Goal: Task Accomplishment & Management: Manage account settings

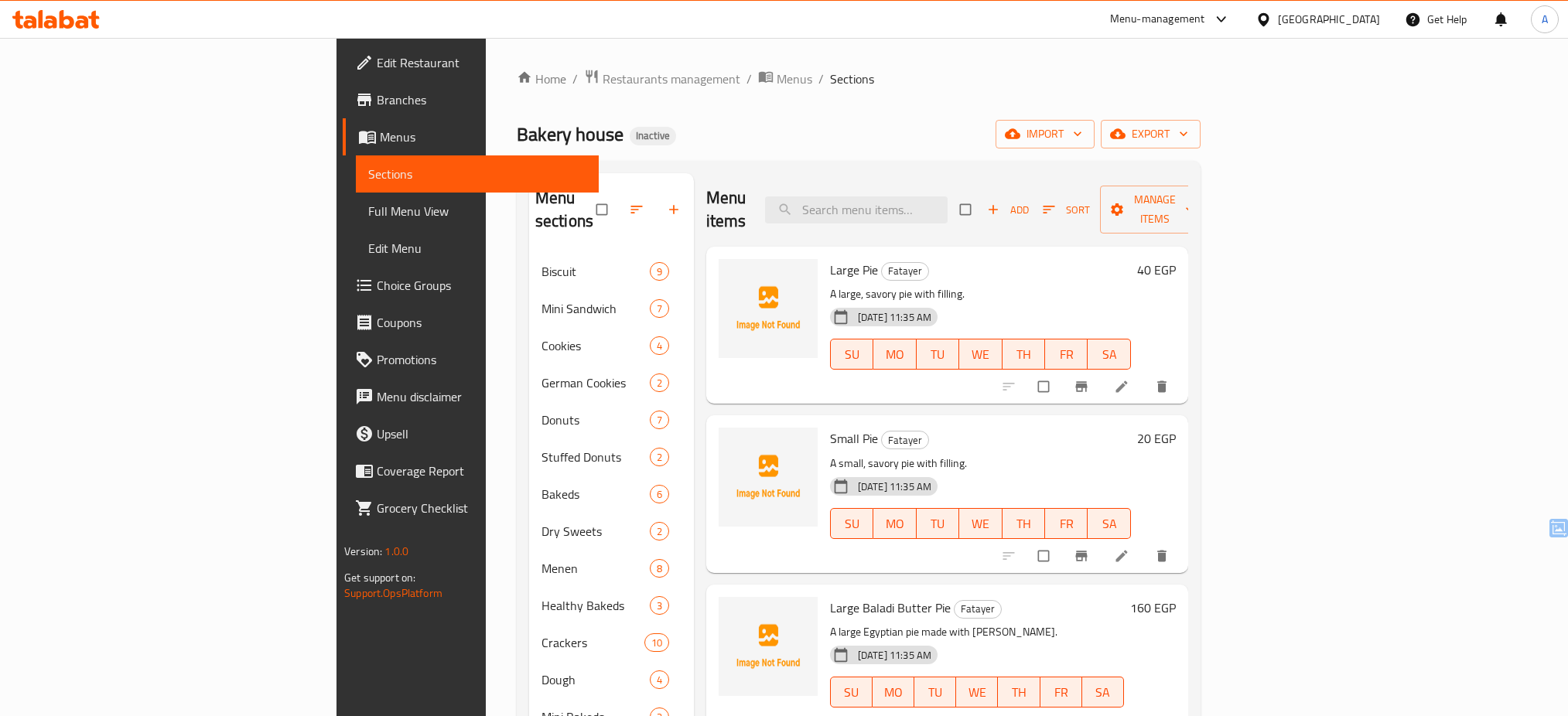
scroll to position [132, 0]
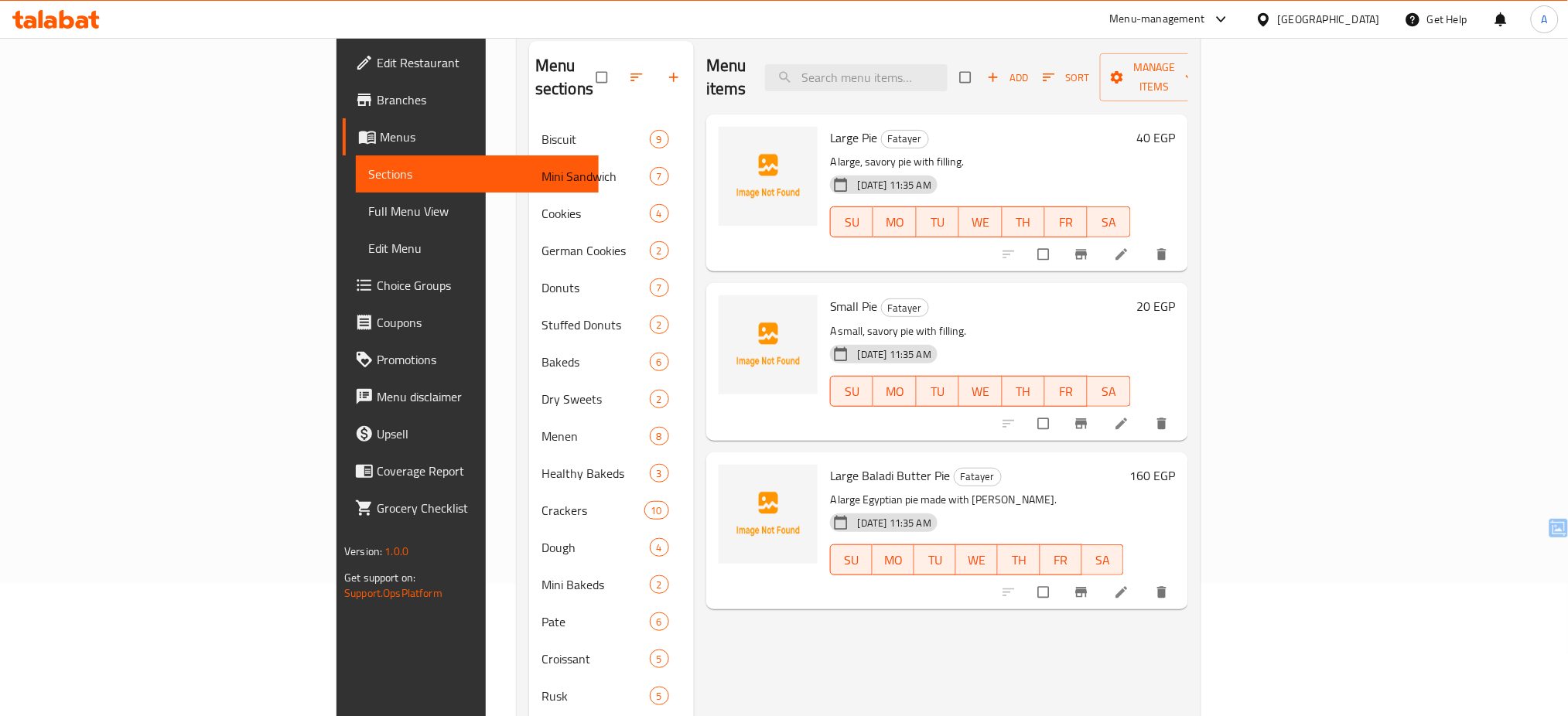
click at [49, 25] on icon at bounding box center [56, 18] width 87 height 18
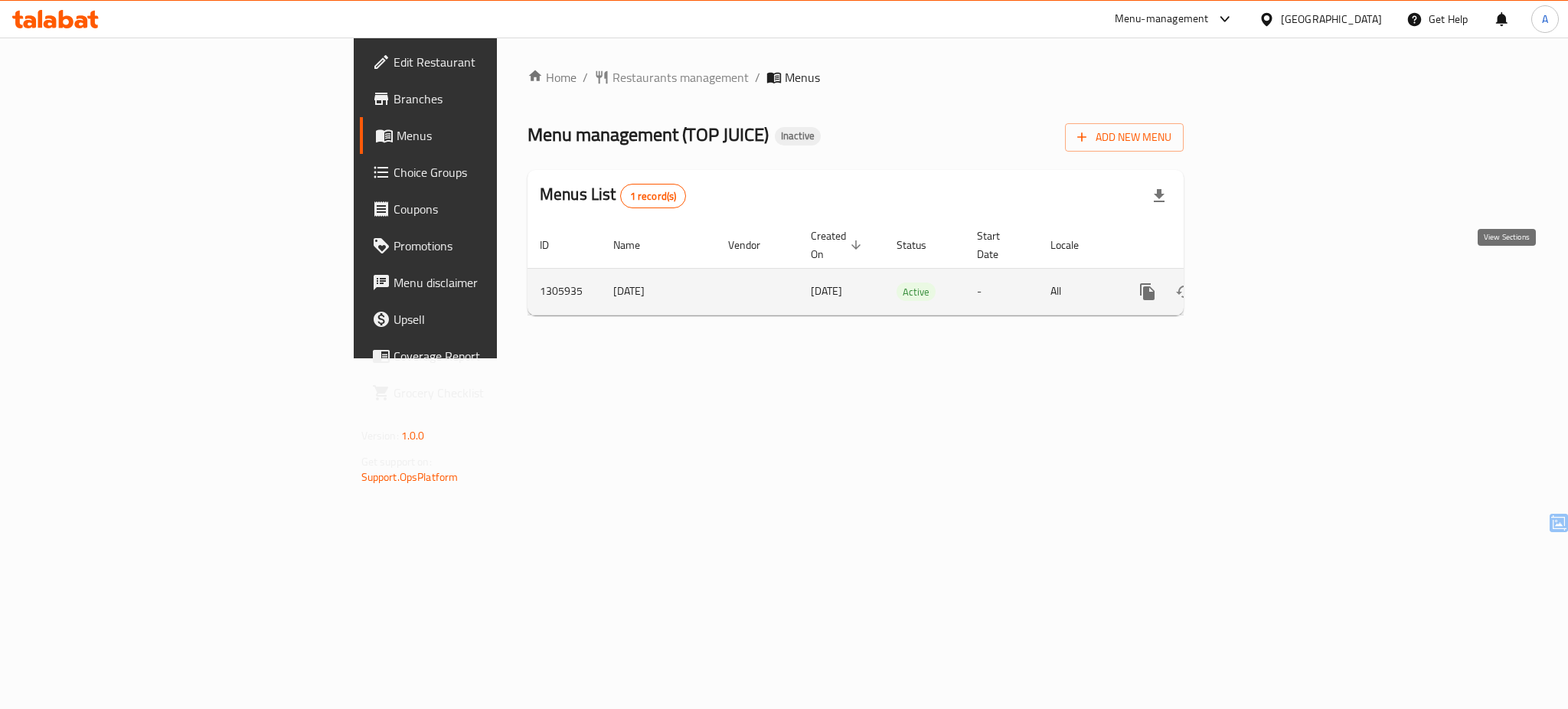
click at [1265, 285] on icon "enhanced table" at bounding box center [1257, 292] width 13 height 13
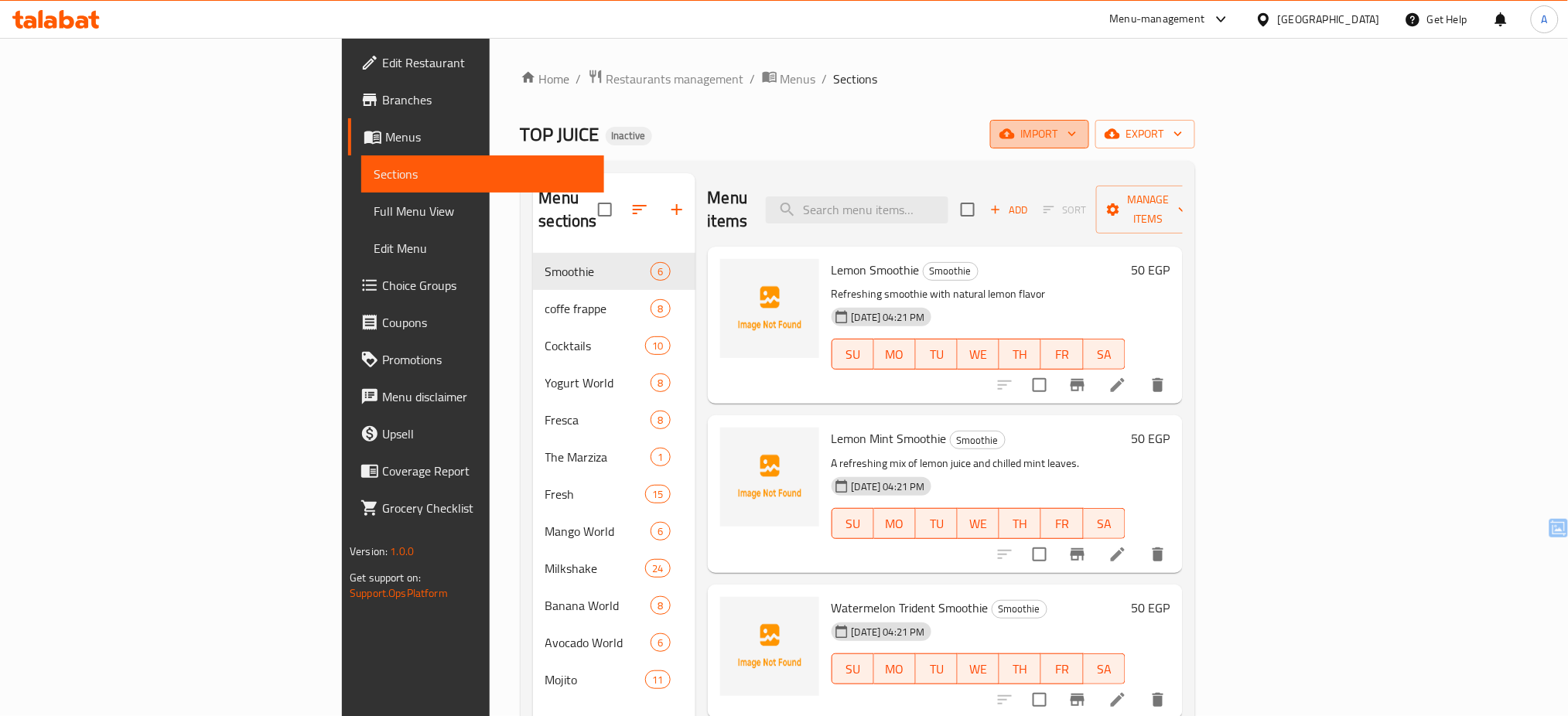
click at [1077, 130] on span "import" at bounding box center [1039, 134] width 74 height 19
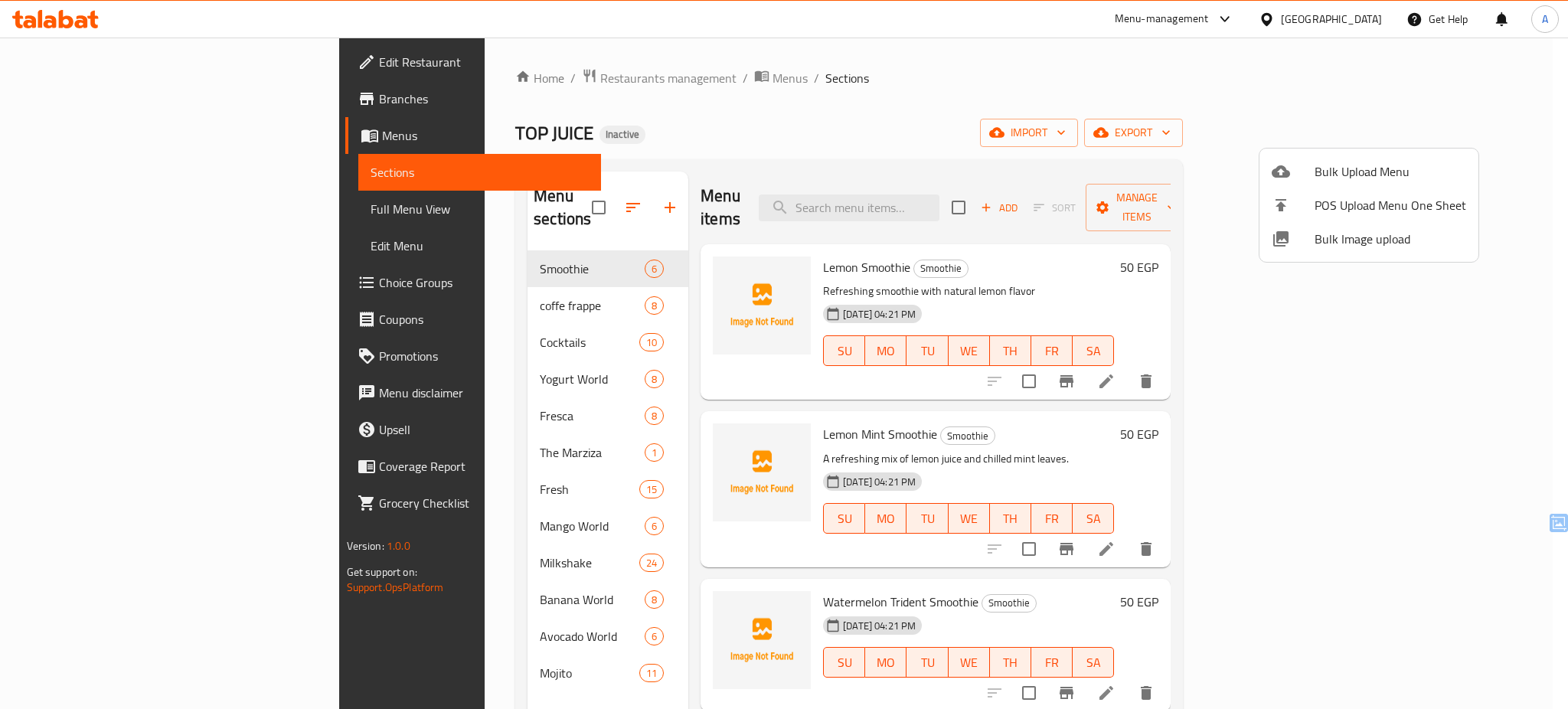
click at [1287, 230] on icon at bounding box center [1280, 238] width 18 height 18
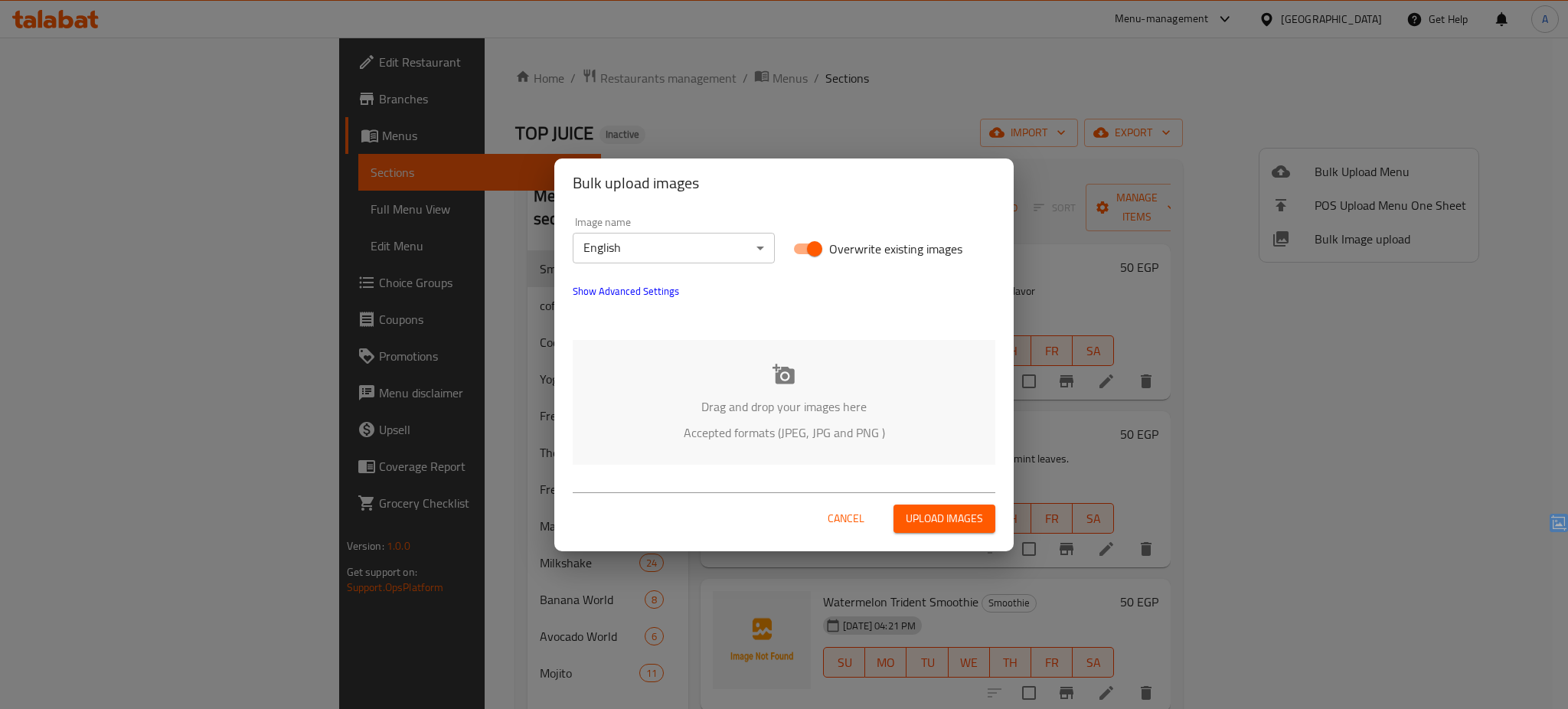
click at [852, 243] on span "Overwrite existing images" at bounding box center [895, 248] width 133 height 18
click at [852, 243] on input "Overwrite existing images" at bounding box center [814, 249] width 87 height 29
checkbox input "false"
click at [744, 405] on p "Drag and drop your images here" at bounding box center [784, 406] width 377 height 18
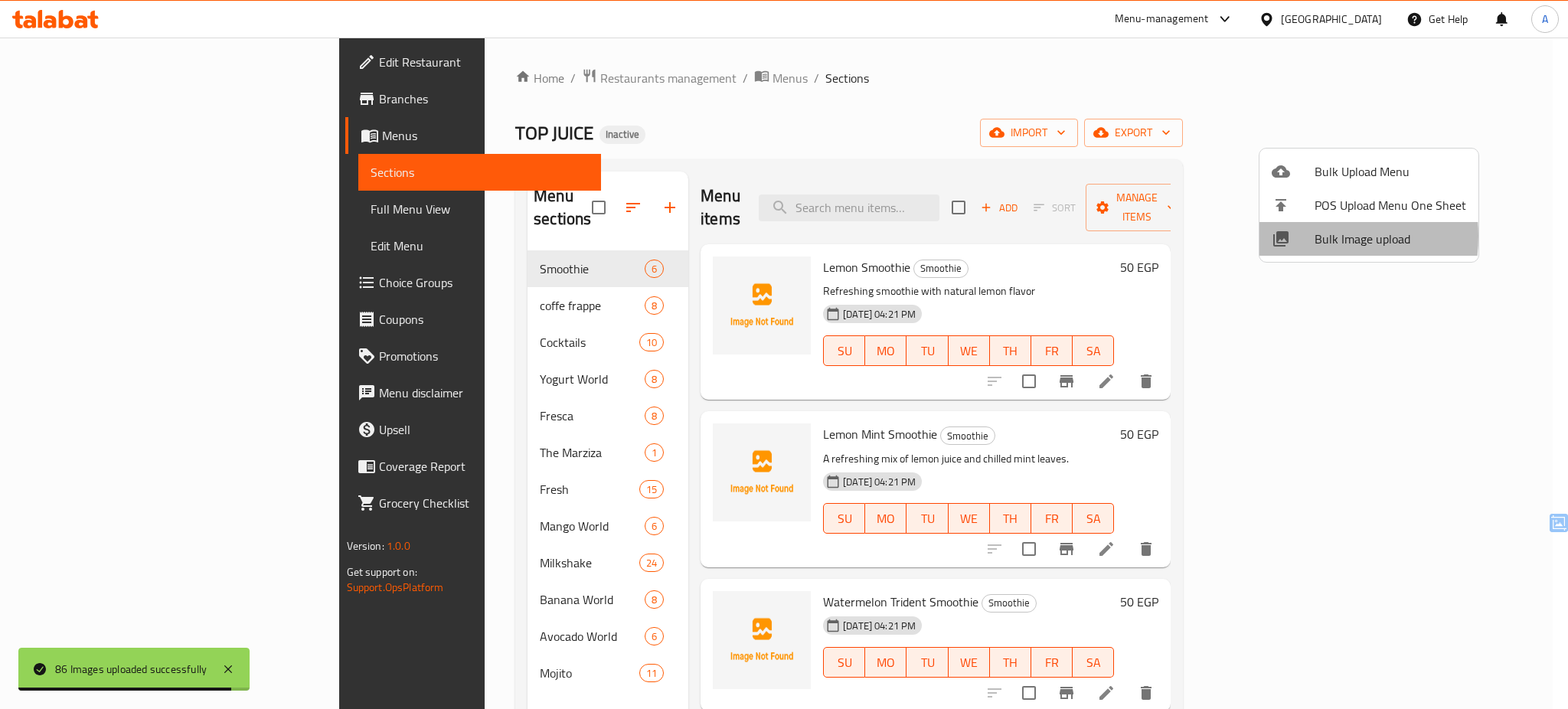
click at [1292, 235] on div at bounding box center [1292, 238] width 43 height 18
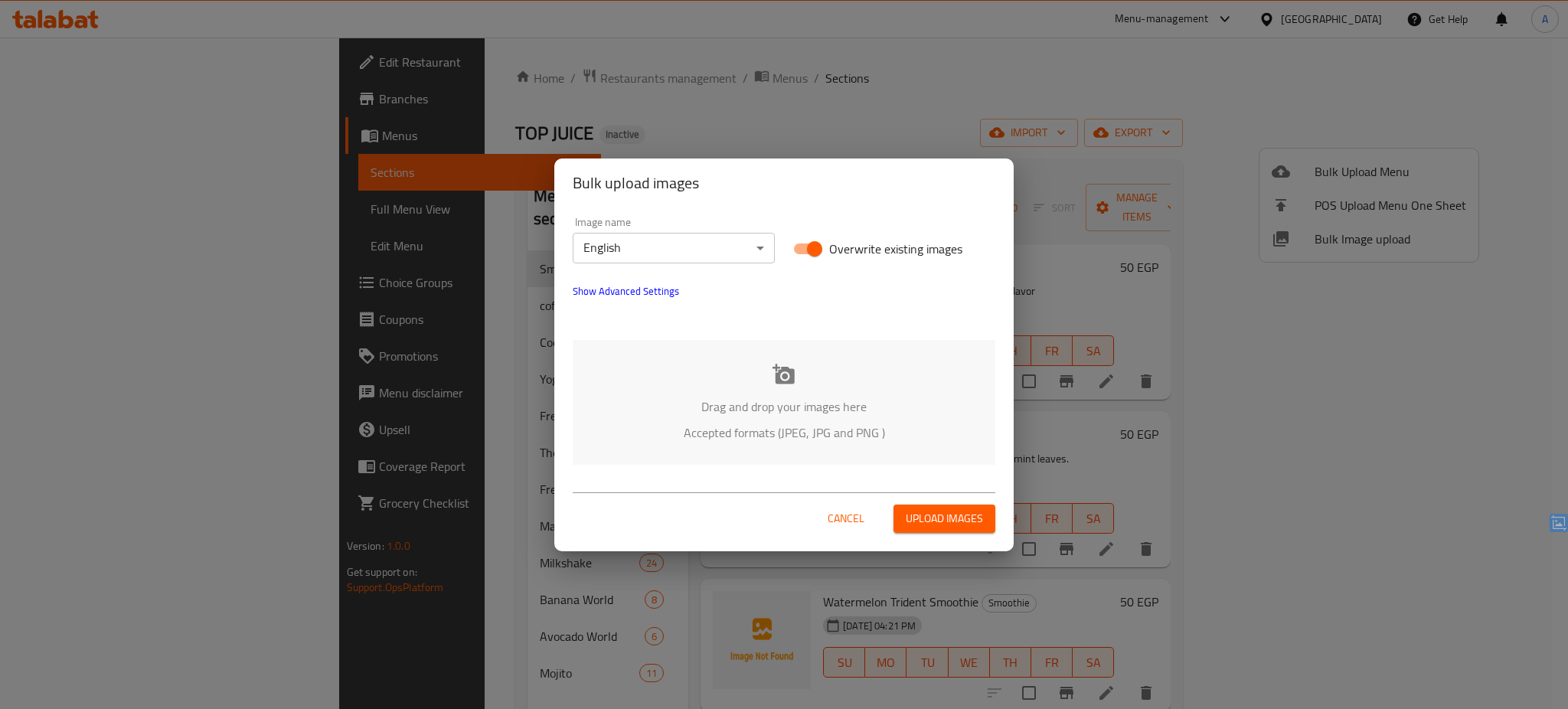
click at [730, 397] on p "Drag and drop your images here" at bounding box center [784, 406] width 377 height 18
click at [815, 251] on input "Overwrite existing images" at bounding box center [814, 249] width 87 height 29
checkbox input "false"
click at [760, 385] on div "Drag and drop your images here Accepted formats (JPEG, JPG and PNG )" at bounding box center [784, 402] width 423 height 124
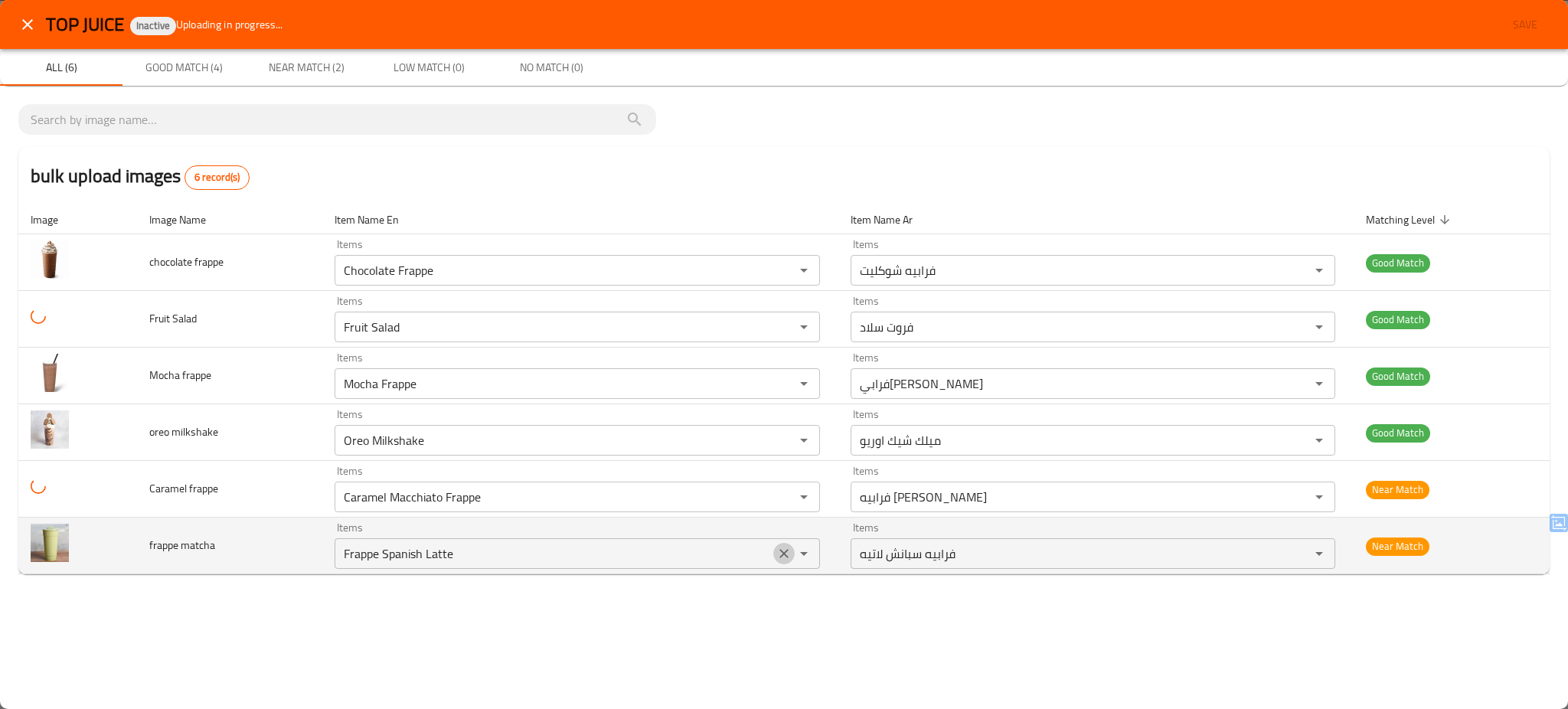
click at [787, 556] on icon "Clear" at bounding box center [784, 554] width 10 height 10
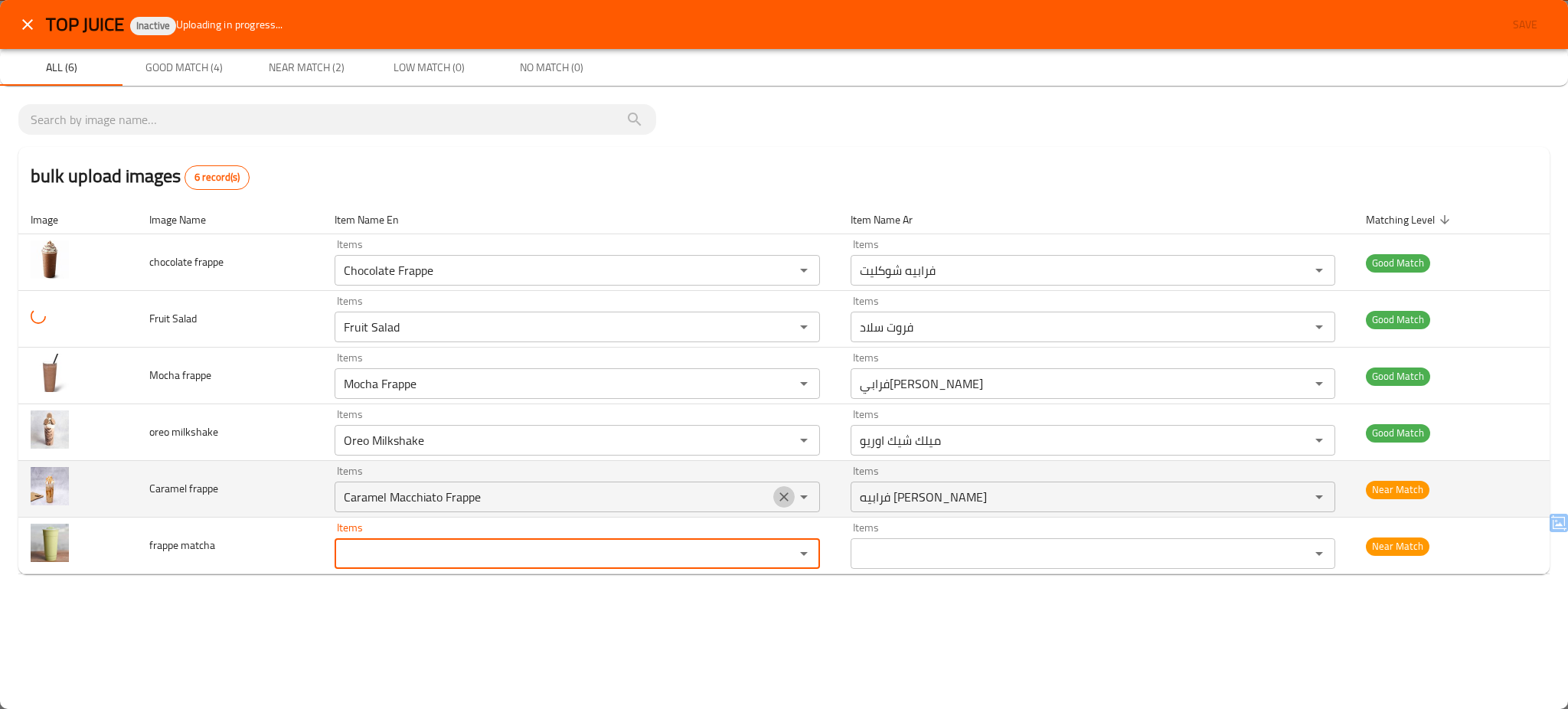
click at [783, 501] on icon "Clear" at bounding box center [784, 497] width 15 height 15
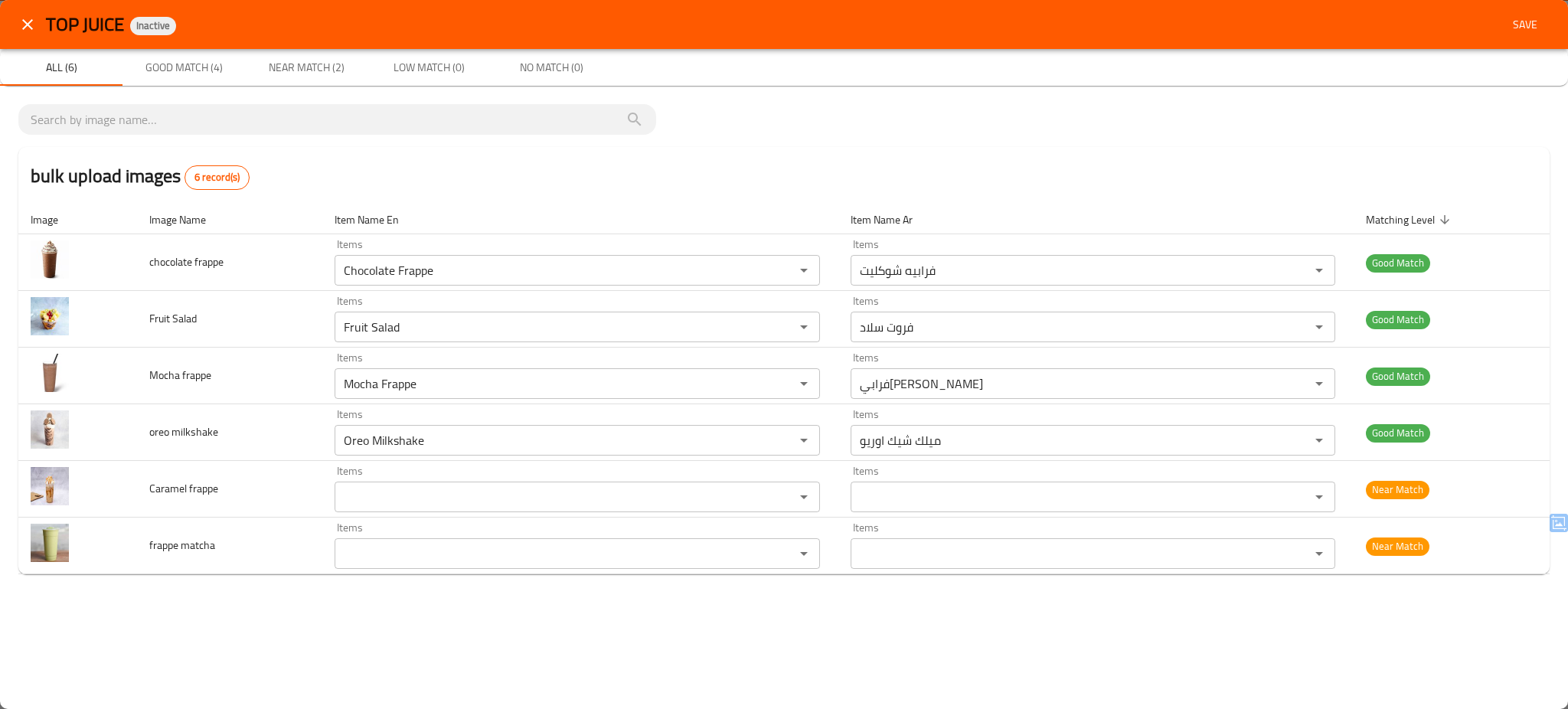
click at [1284, 71] on div "All (6) Good Match (4) Near Match (2) Low Match (0) No Match (0)" at bounding box center [784, 67] width 1568 height 36
click at [1511, 17] on span "Save" at bounding box center [1525, 25] width 36 height 19
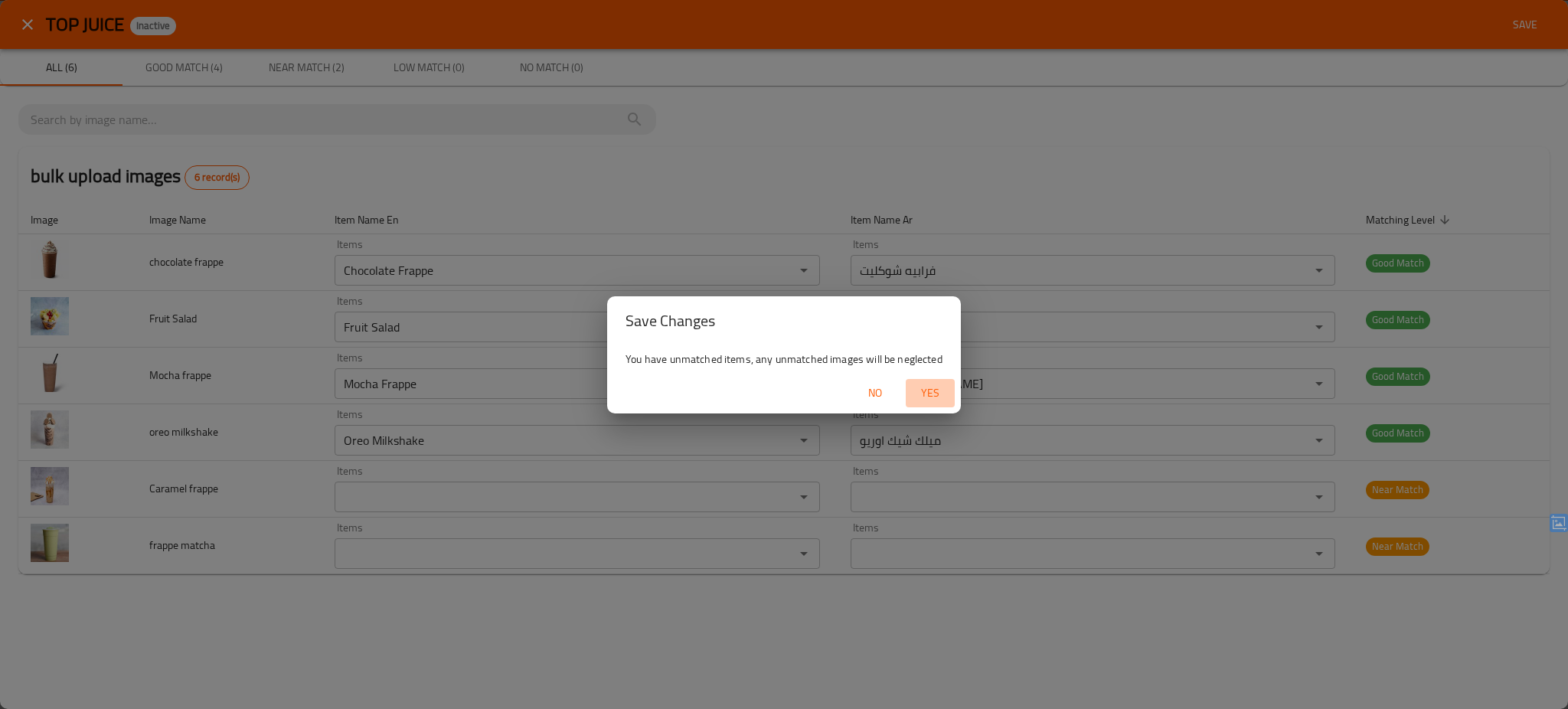
click at [928, 388] on span "Yes" at bounding box center [930, 393] width 36 height 19
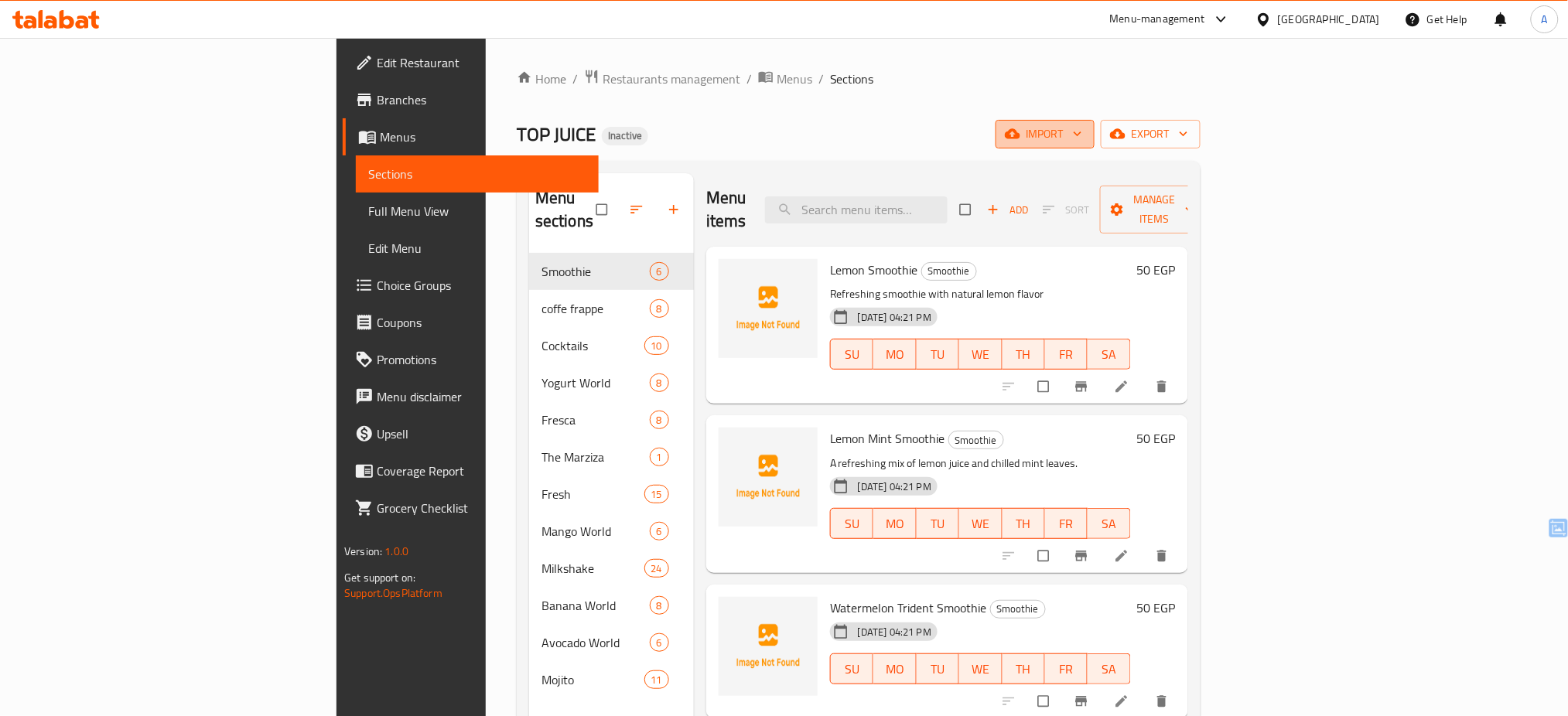
click at [1082, 126] on span "import" at bounding box center [1045, 134] width 74 height 19
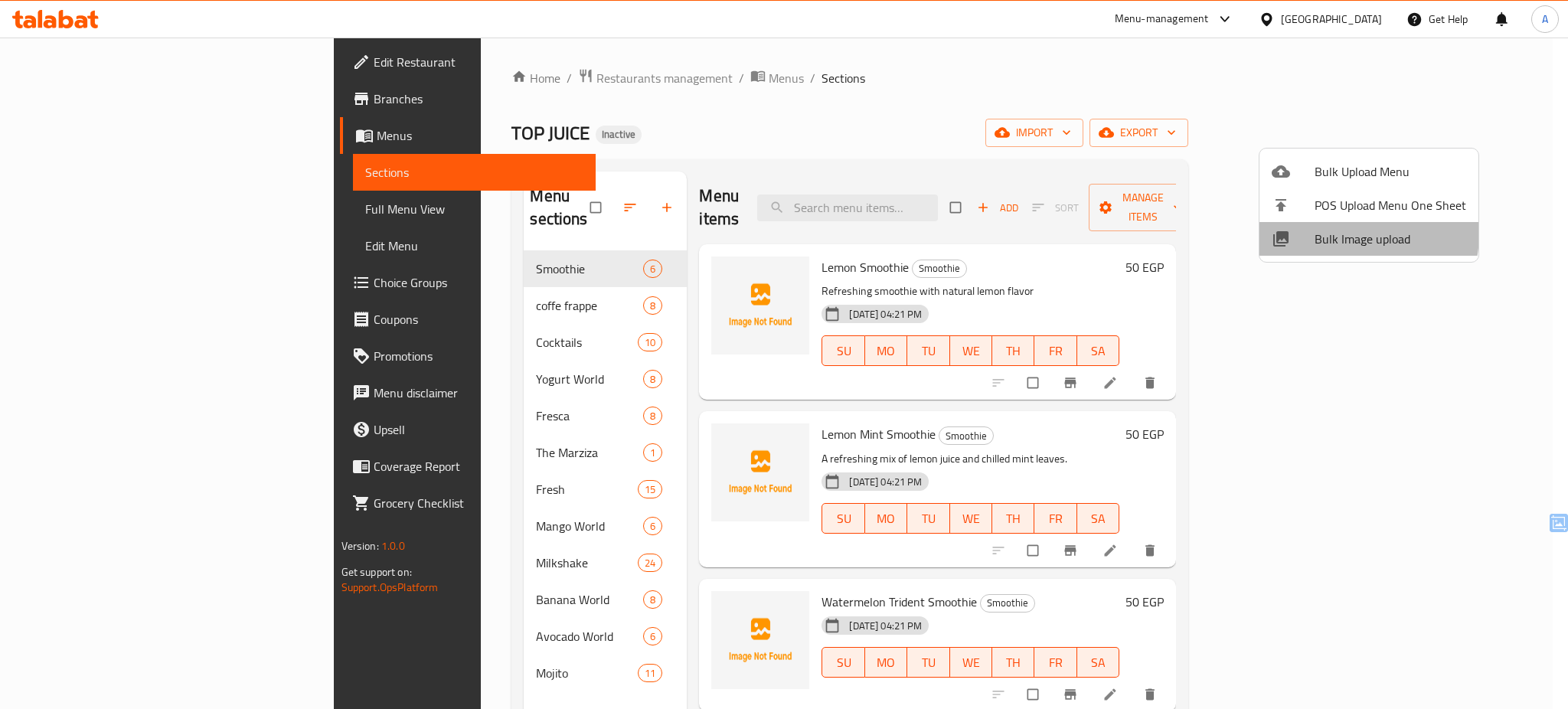
click at [1336, 233] on span "Bulk Image upload" at bounding box center [1390, 238] width 151 height 18
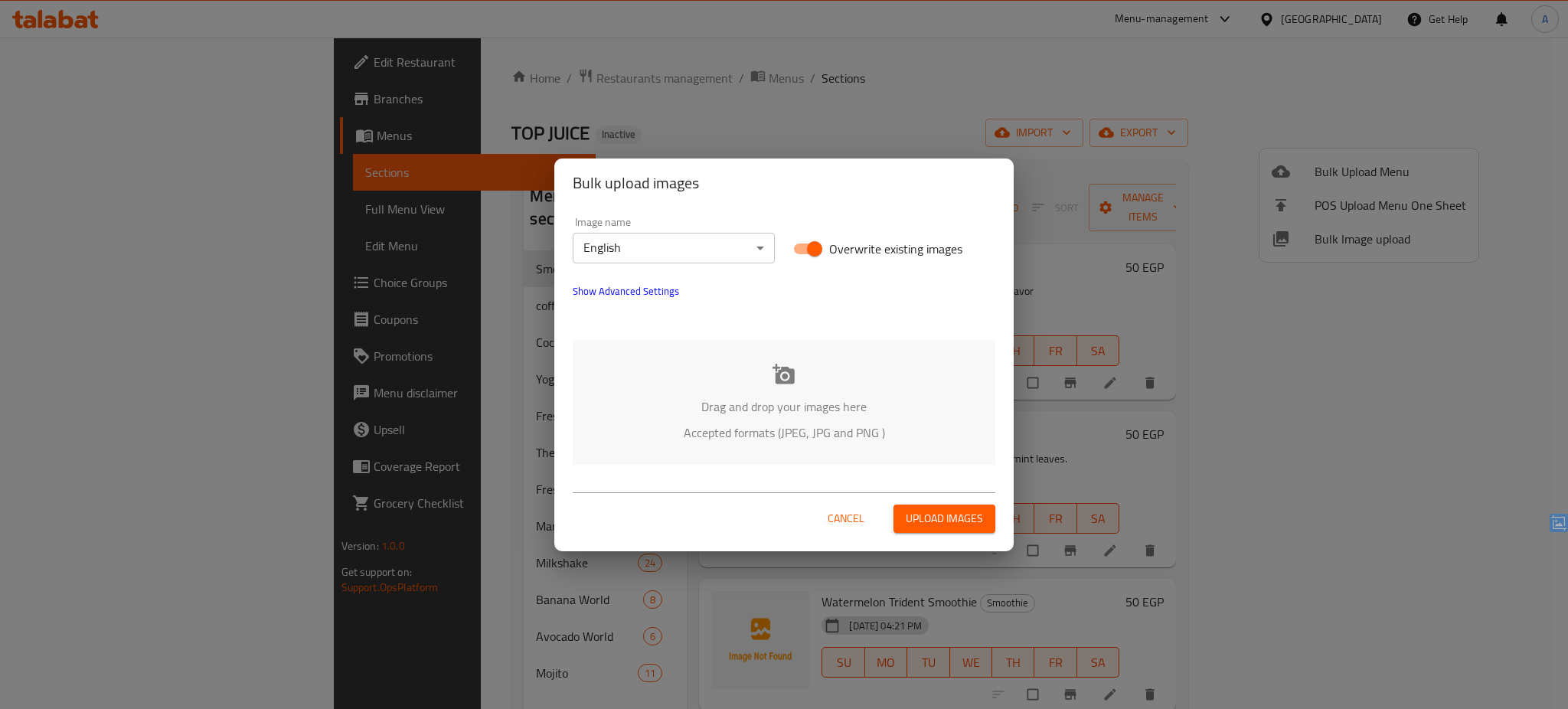
click at [850, 239] on span "Overwrite existing images" at bounding box center [895, 248] width 133 height 18
click at [850, 237] on input "Overwrite existing images" at bounding box center [814, 249] width 87 height 29
checkbox input "false"
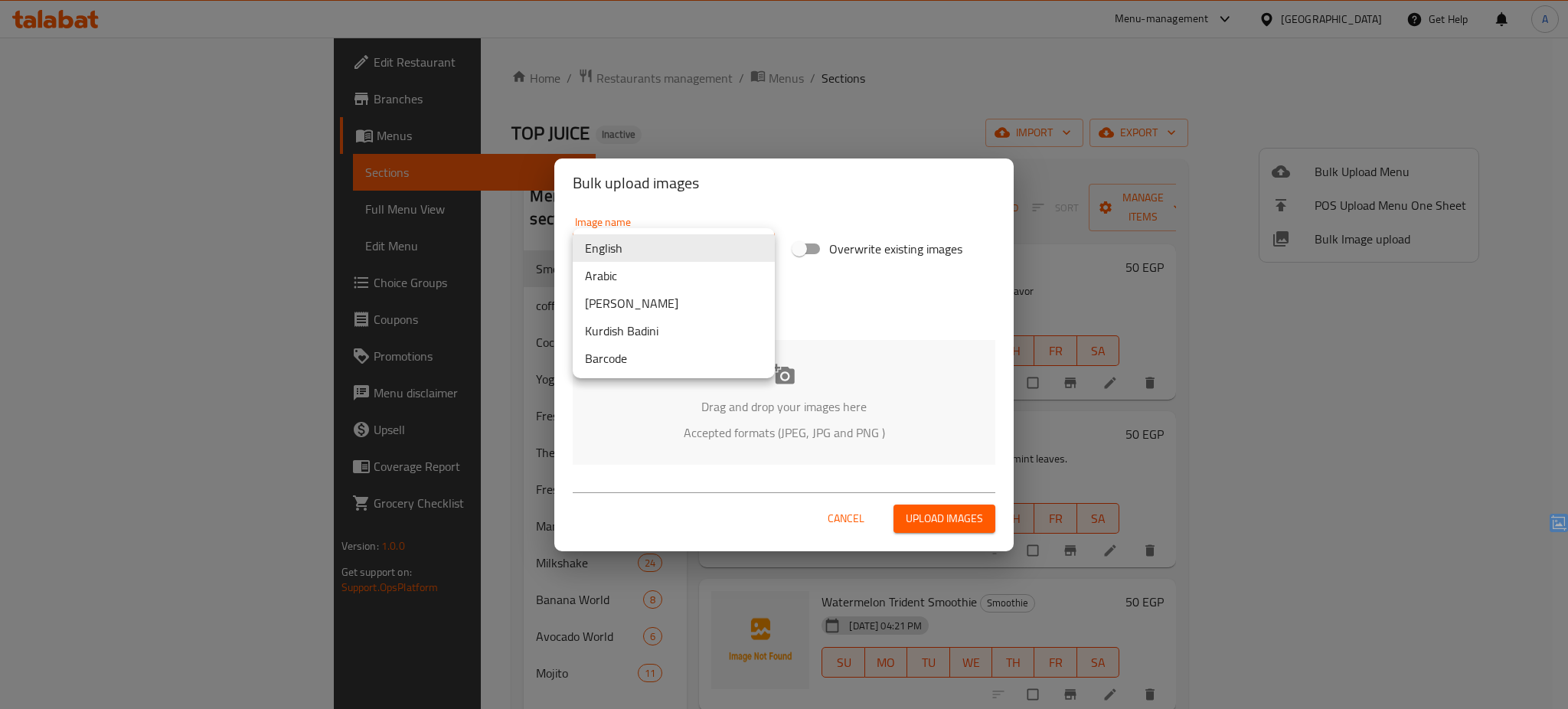
drag, startPoint x: 679, startPoint y: 246, endPoint x: 648, endPoint y: 269, distance: 38.6
click at [648, 269] on body "​ Menu-management Egypt Get Help A Edit Restaurant Branches Menus Sections Full…" at bounding box center [784, 373] width 1568 height 672
click at [648, 269] on li "Arabic" at bounding box center [674, 276] width 202 height 28
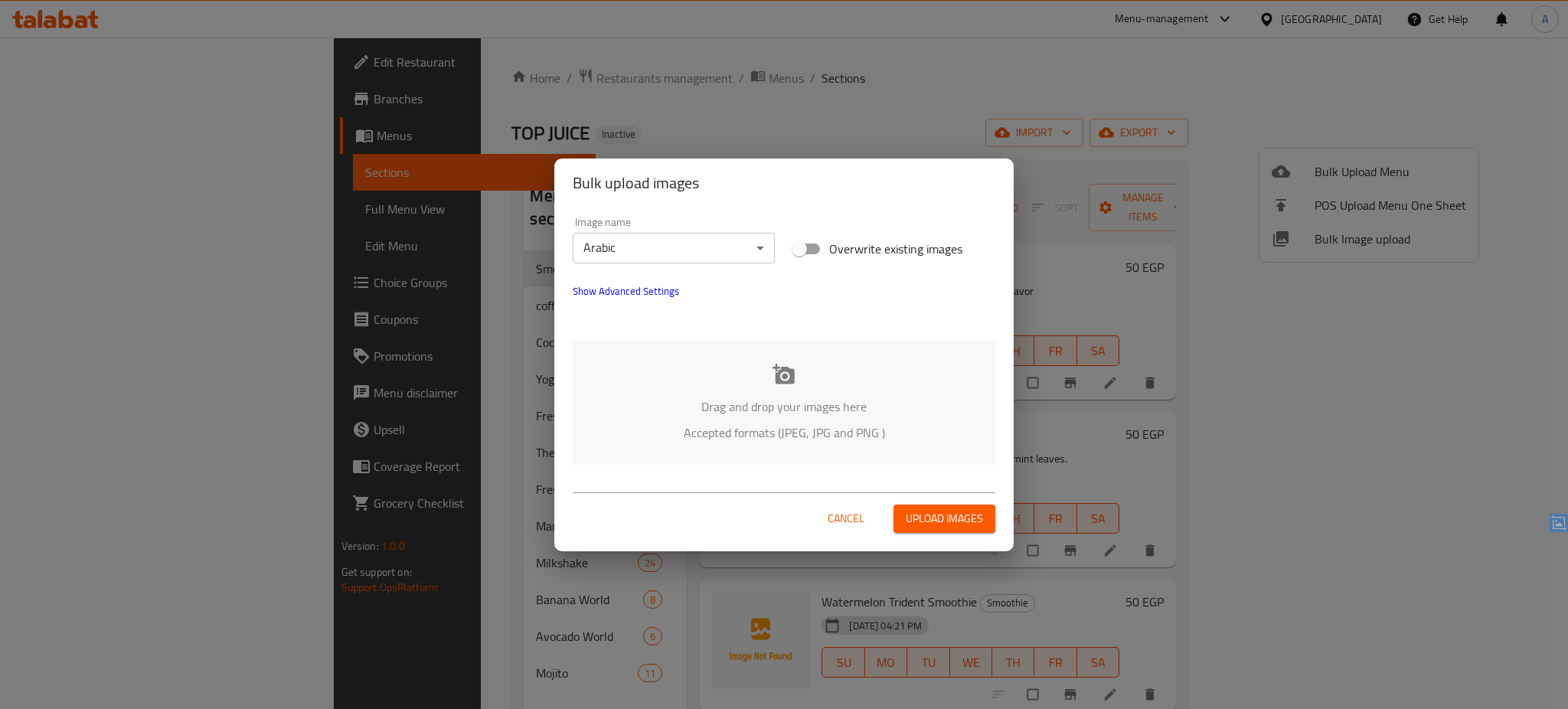
click at [729, 426] on p "Accepted formats (JPEG, JPG and PNG )" at bounding box center [784, 432] width 377 height 18
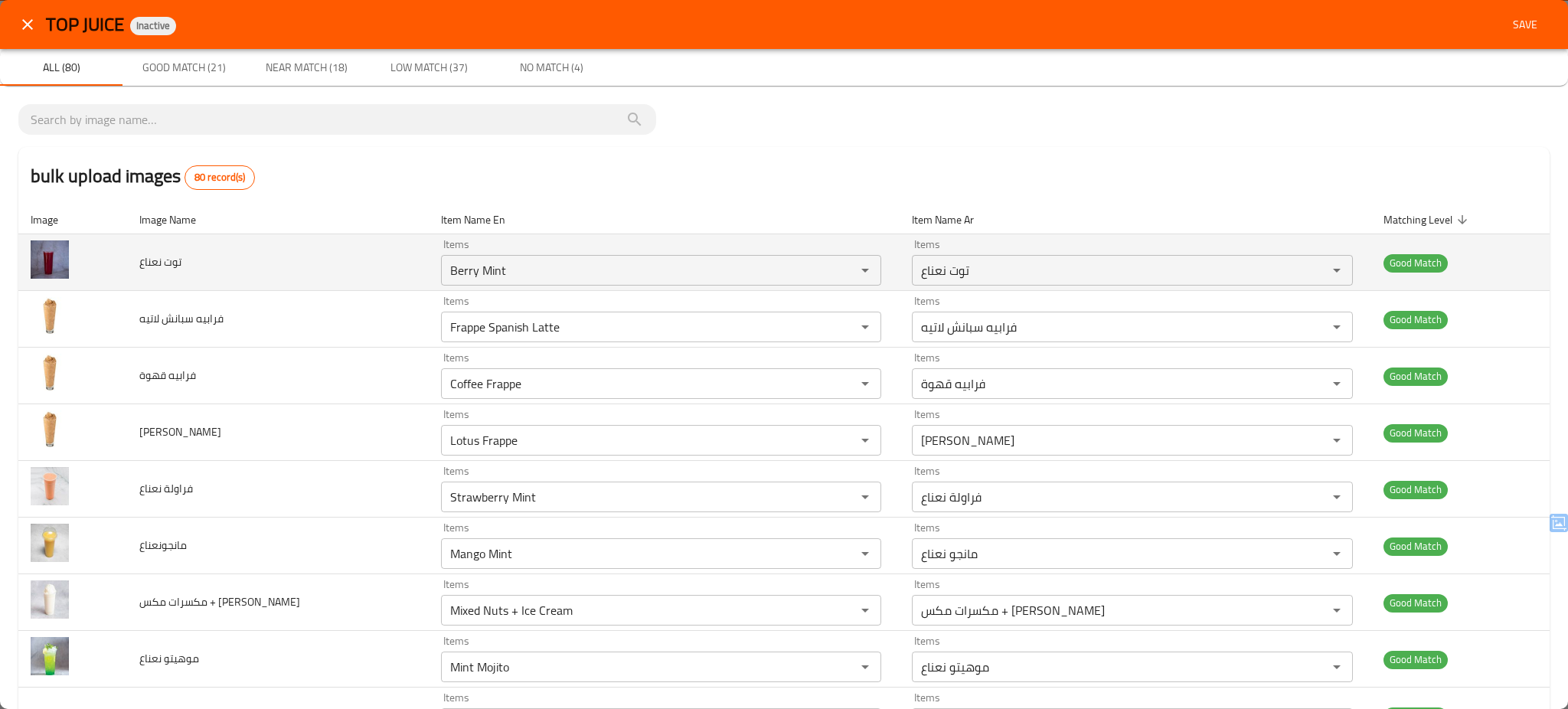
click at [250, 274] on td "توت نعناع" at bounding box center [277, 262] width 301 height 56
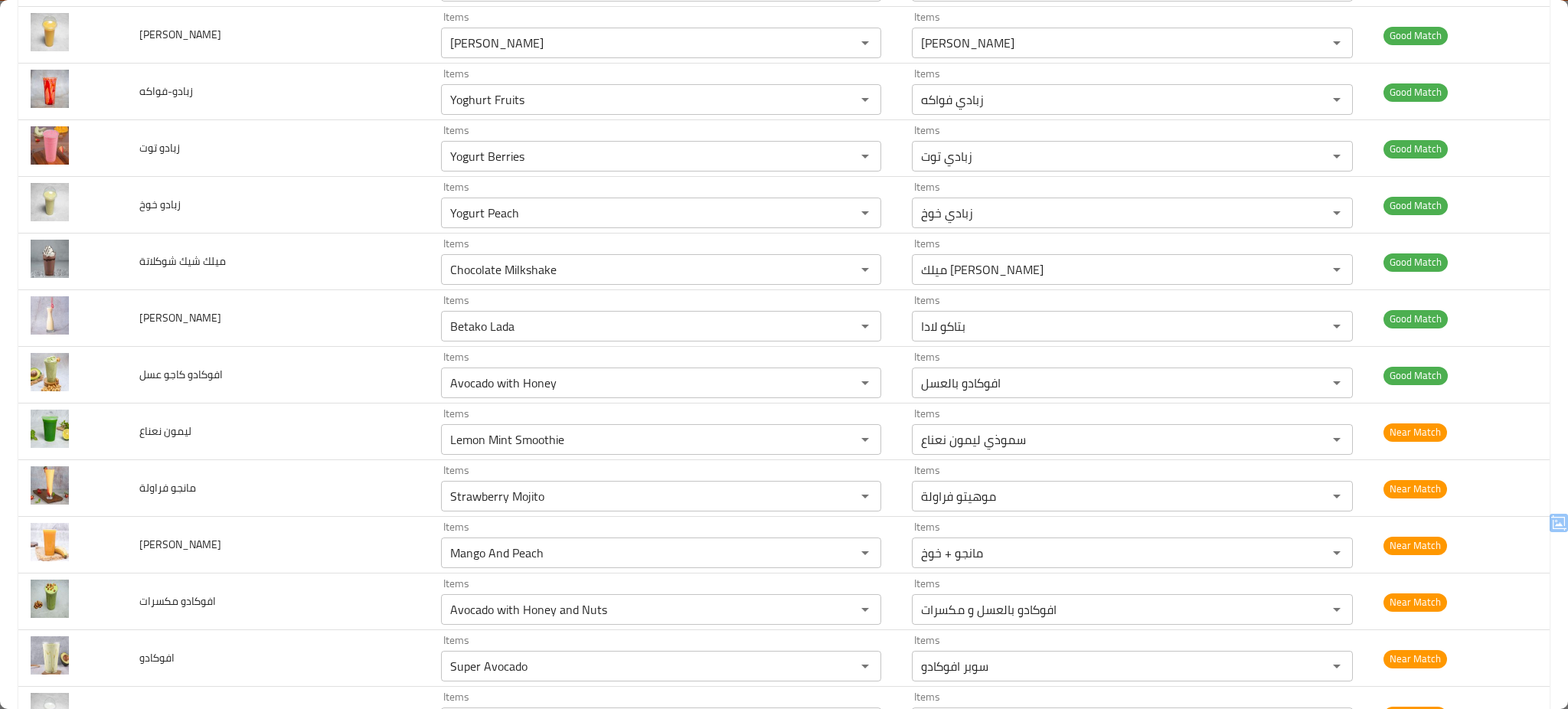
scroll to position [980, 0]
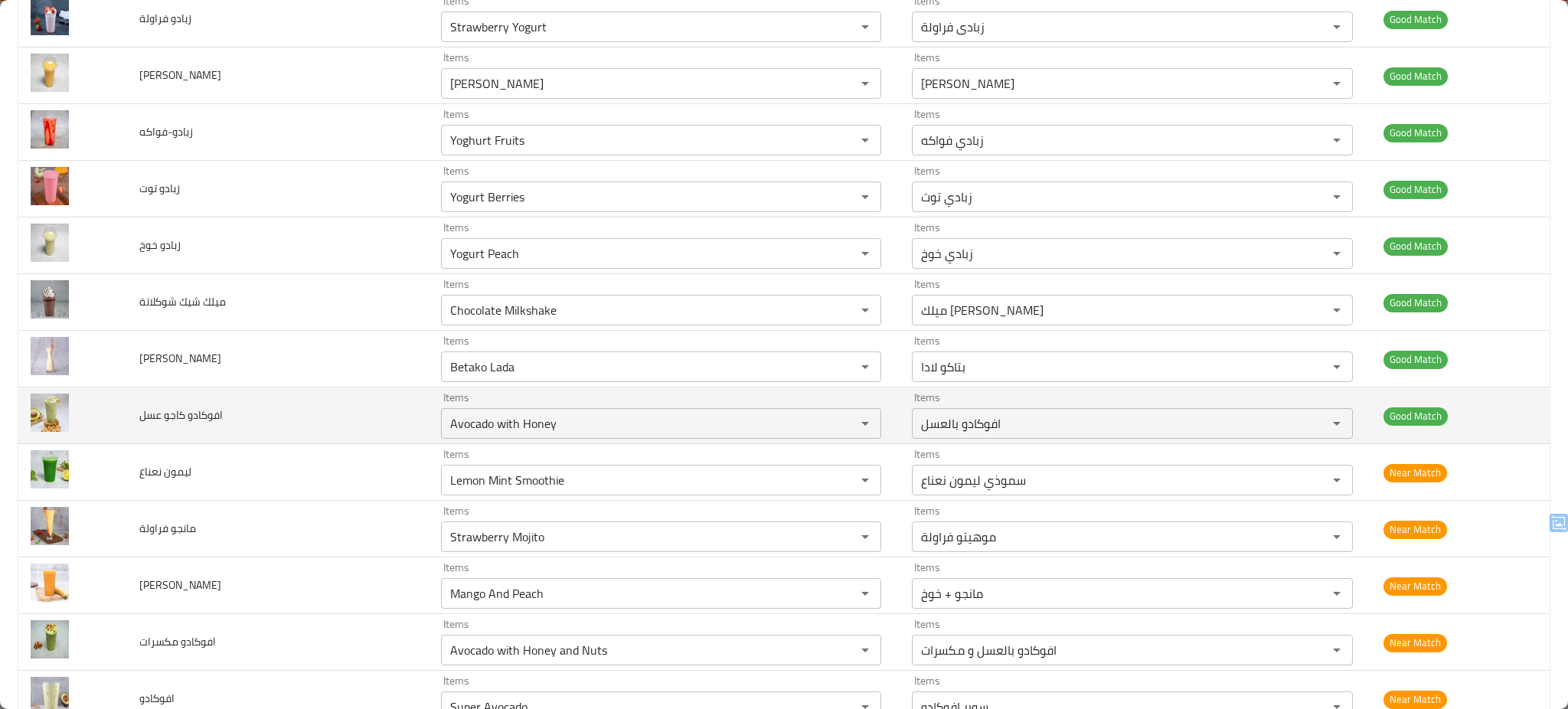
click at [320, 403] on td "افوكادو كاجو عسل" at bounding box center [277, 415] width 301 height 56
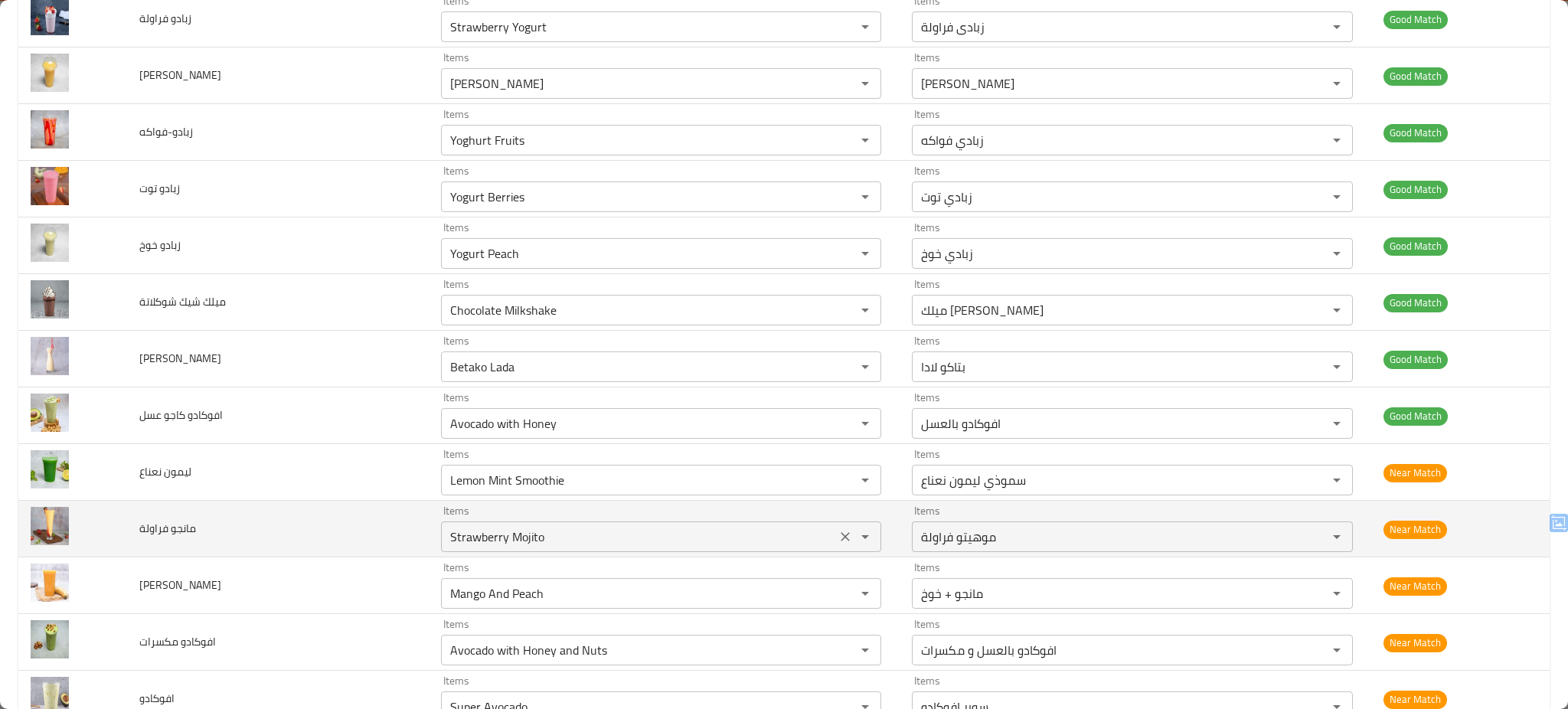
click at [541, 533] on فراولة "Strawberry Mojito" at bounding box center [638, 537] width 386 height 21
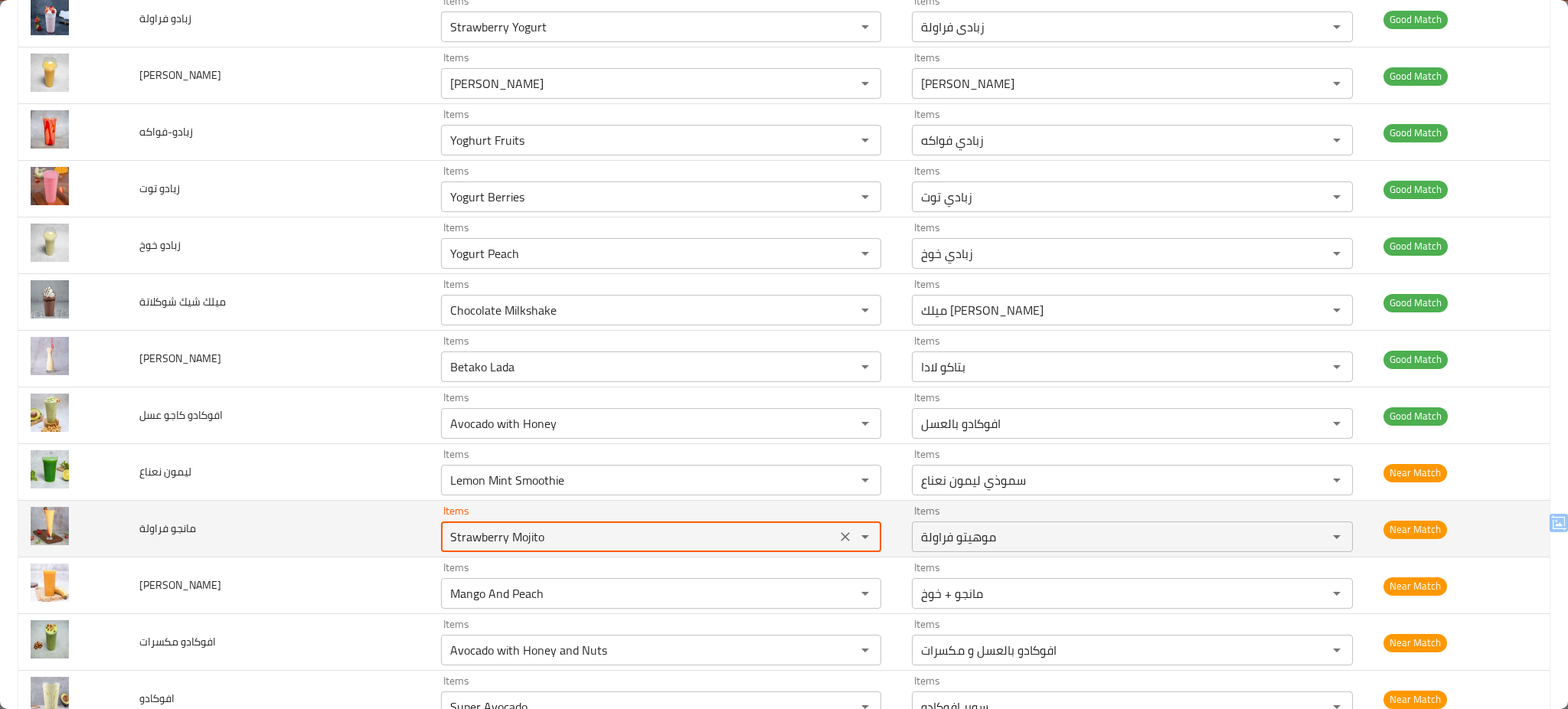
click at [541, 533] on فراولة "Strawberry Mojito" at bounding box center [638, 537] width 386 height 21
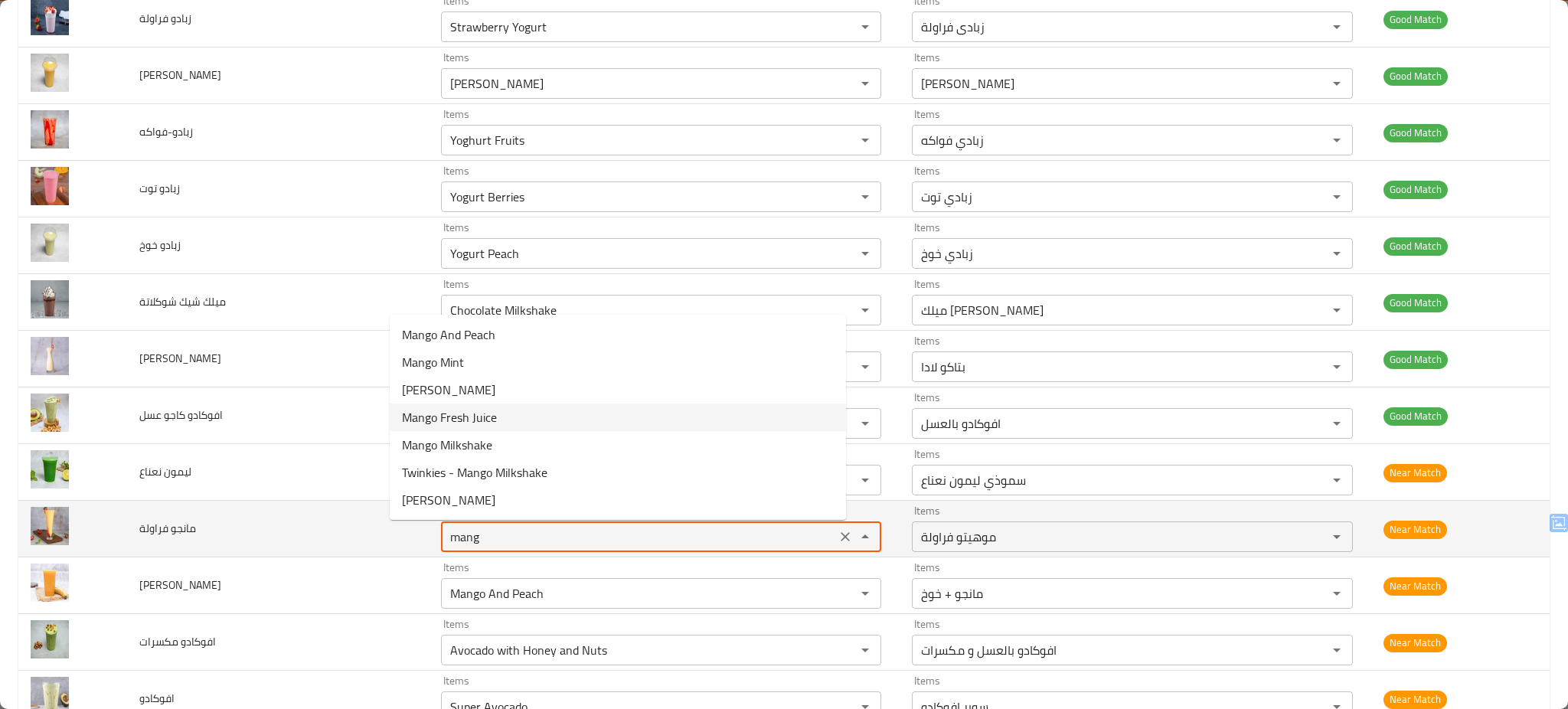
type فراولة "Strawberry Mojito"
click at [311, 541] on td "مانجو فراولة" at bounding box center [277, 528] width 301 height 56
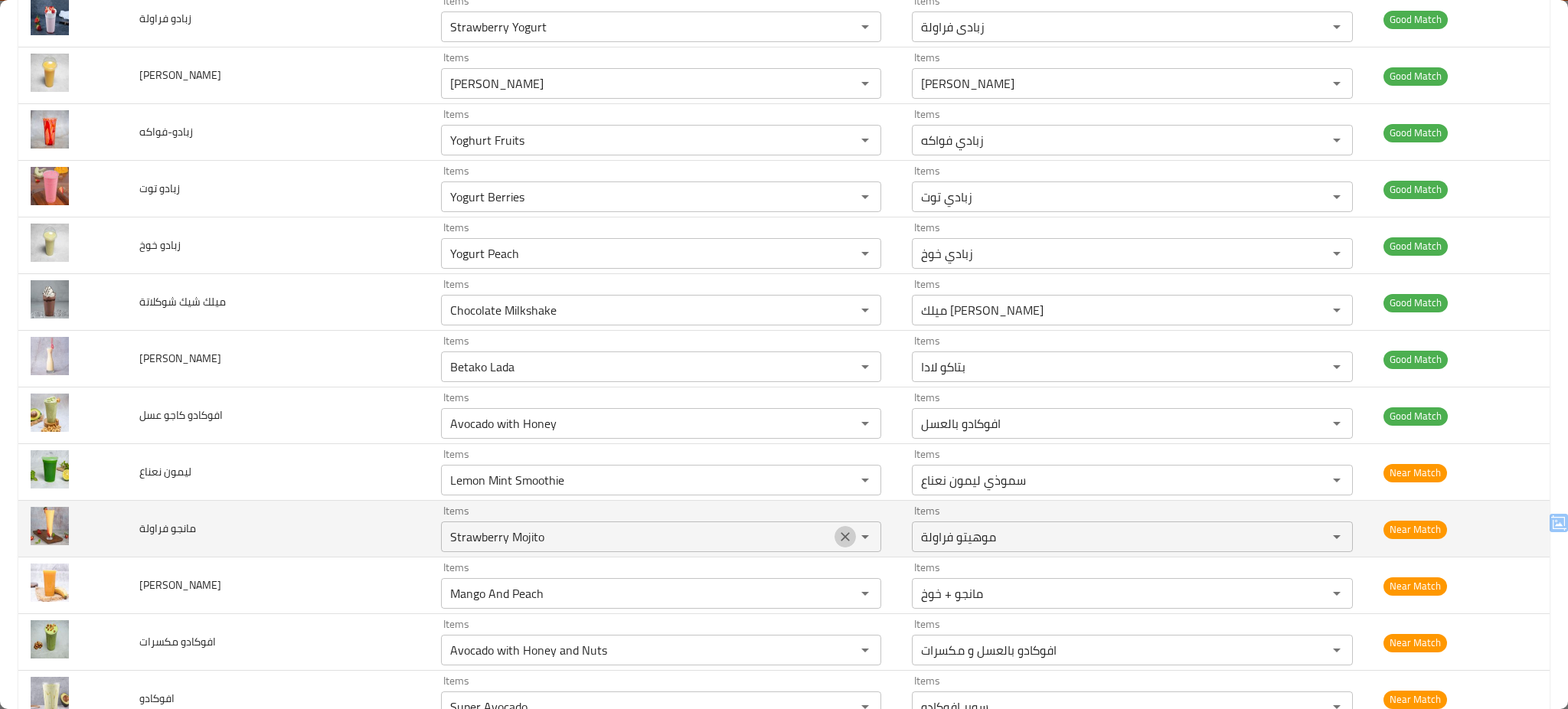
click at [837, 539] on icon "Clear" at bounding box center [845, 537] width 15 height 15
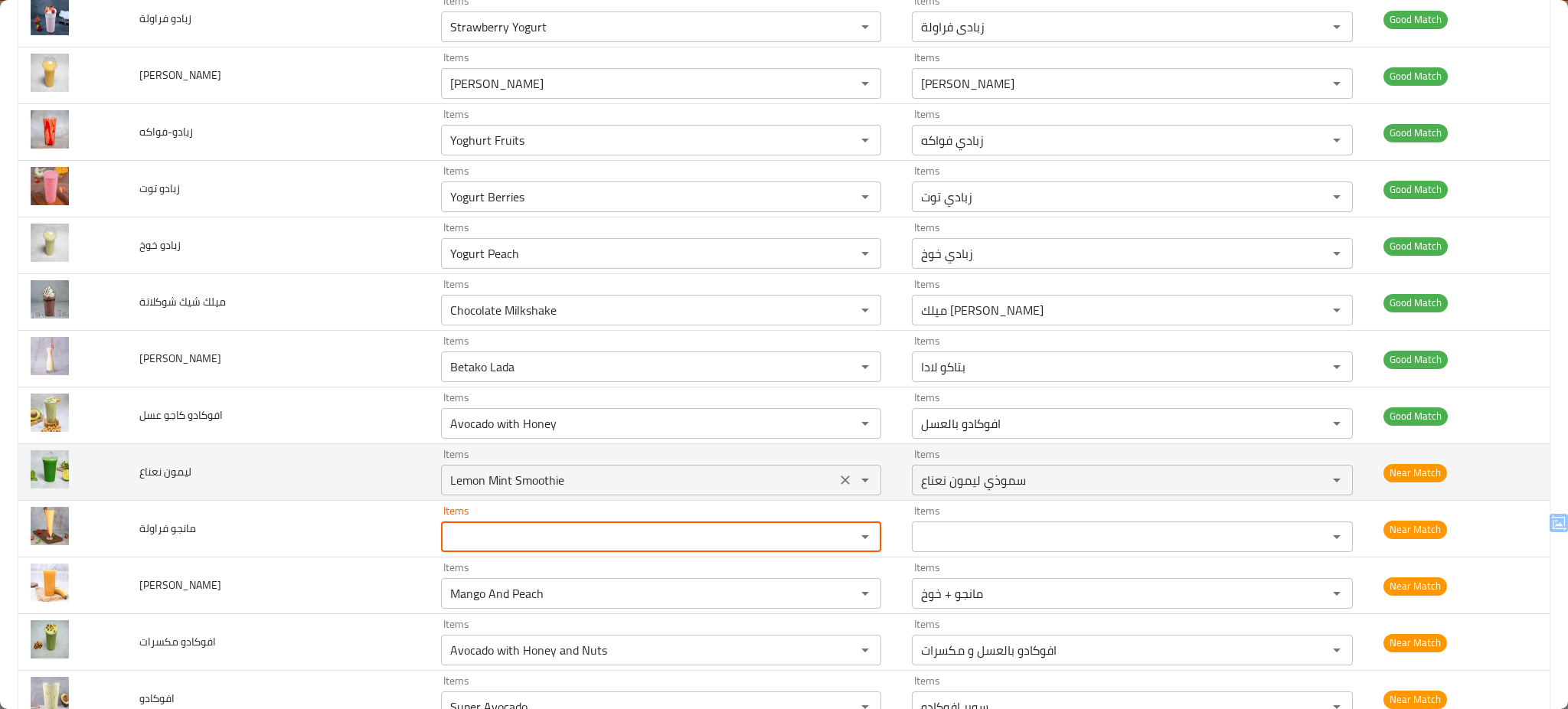
click at [745, 475] on نعناع "Lemon Mint Smoothie" at bounding box center [638, 479] width 386 height 21
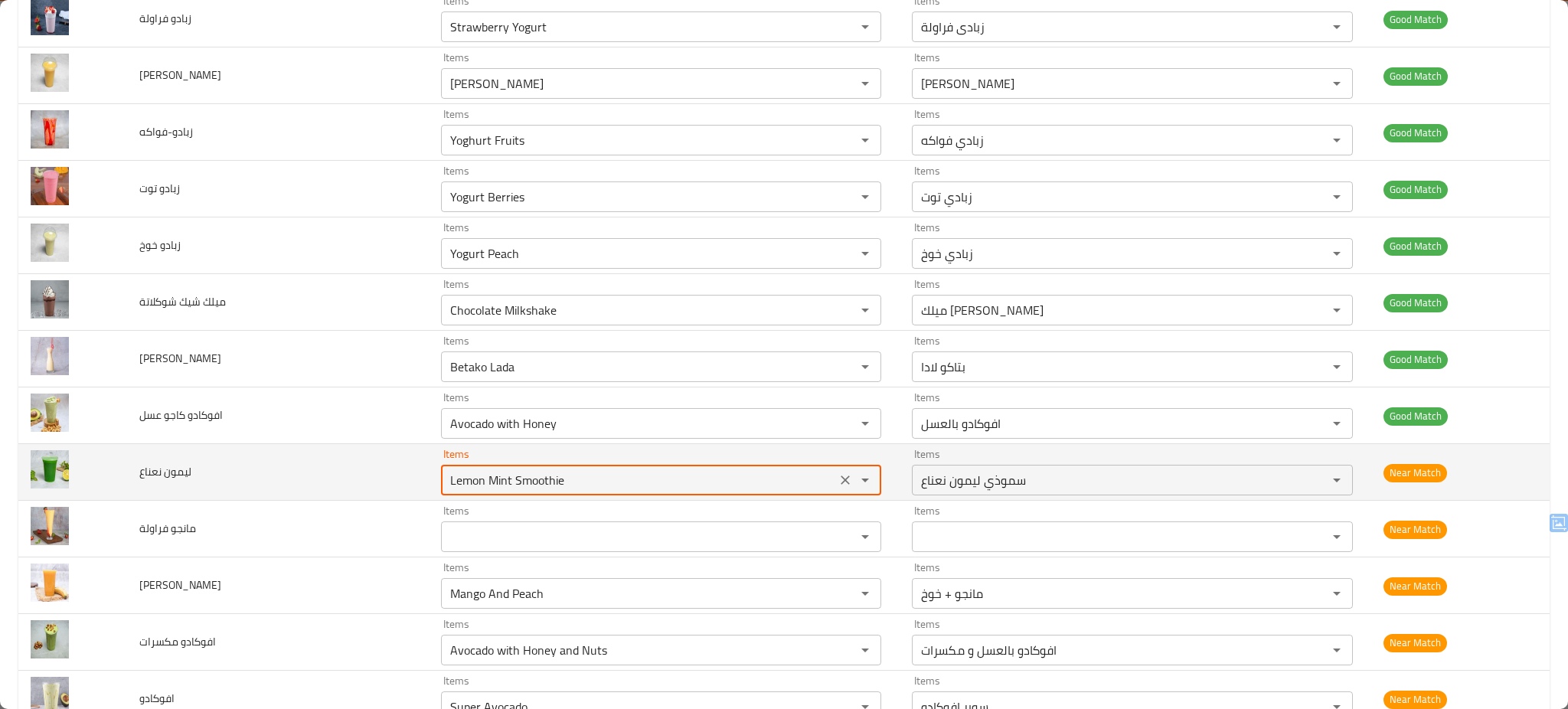
click at [745, 475] on نعناع "Lemon Mint Smoothie" at bounding box center [638, 479] width 386 height 21
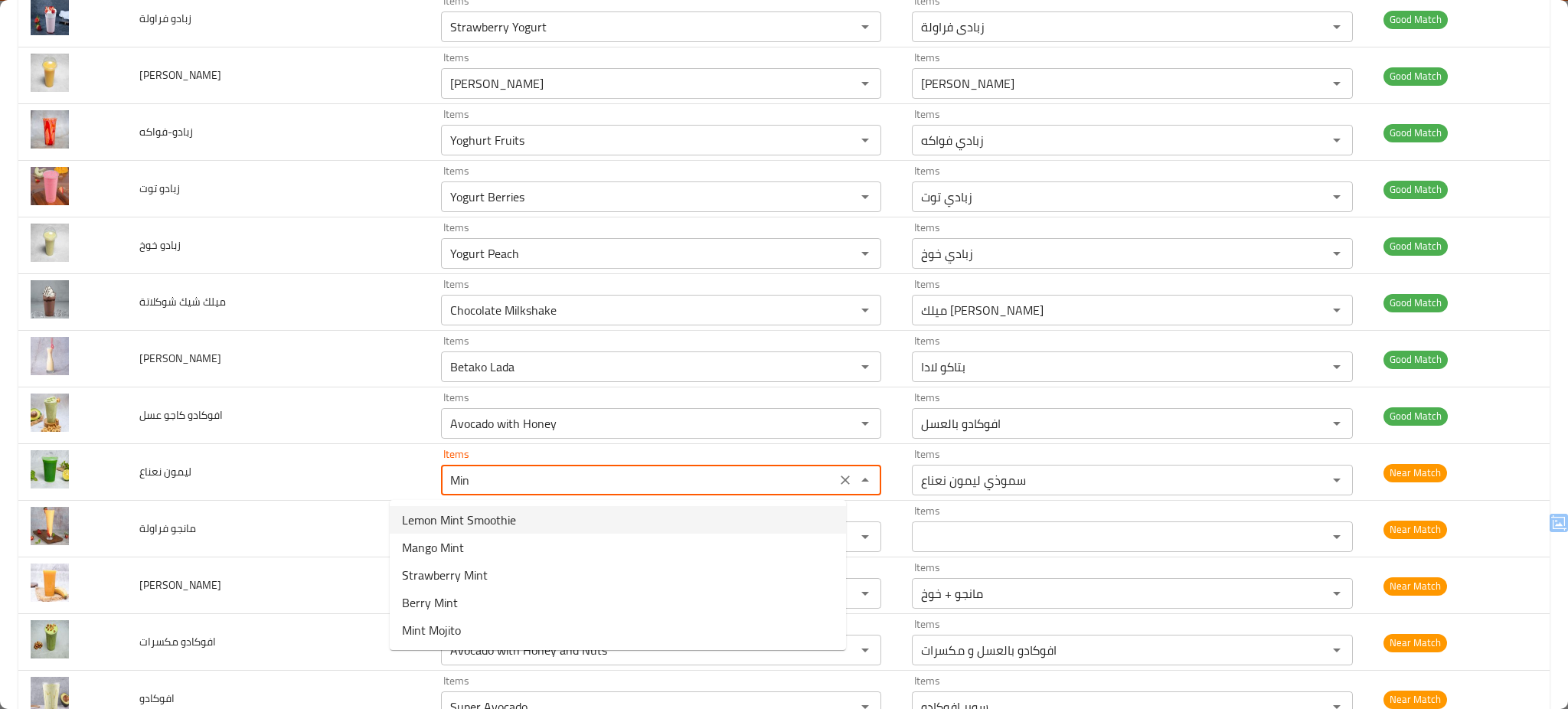
click at [653, 513] on نعناع-option-0 "Lemon Mint Smoothie" at bounding box center [617, 520] width 456 height 28
type نعناع "Lemon Mint Smoothie"
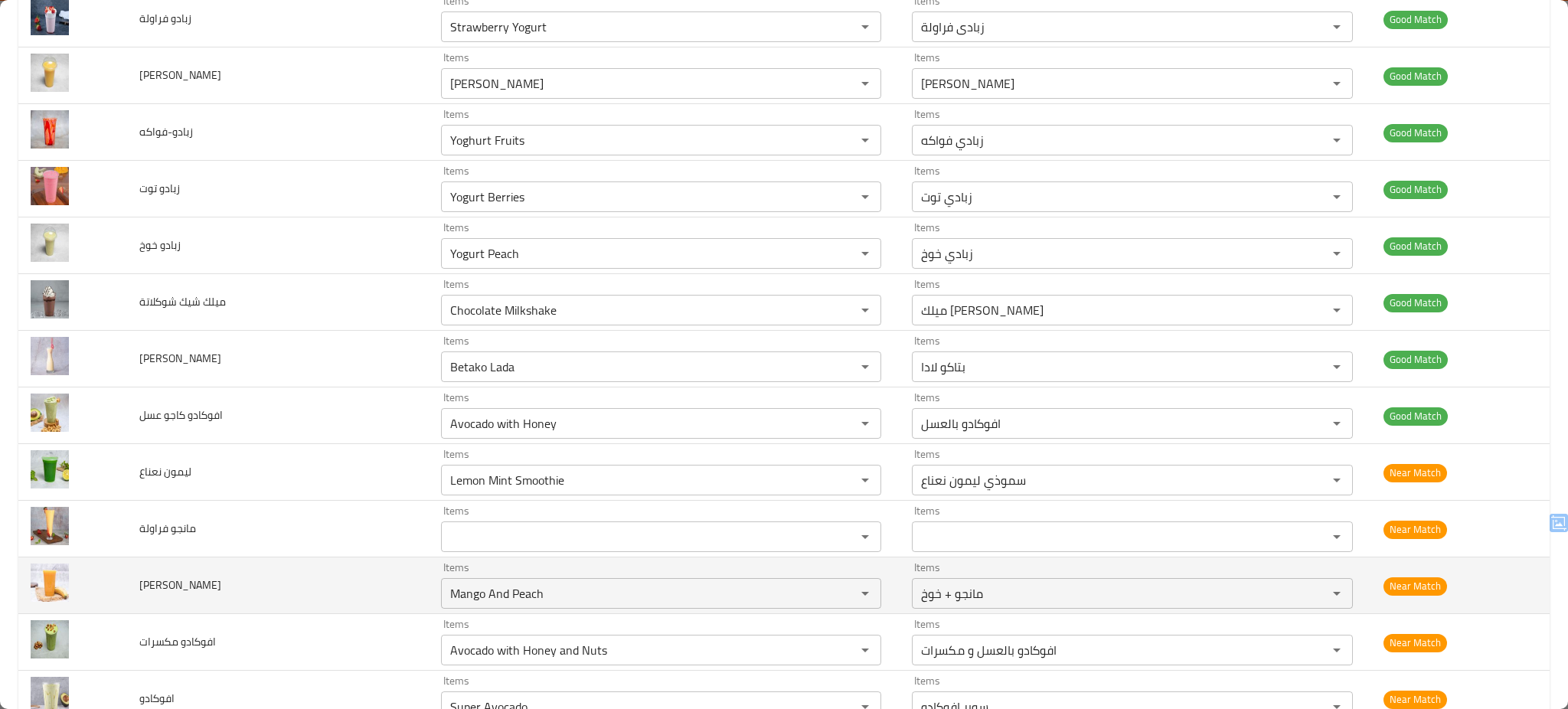
click at [321, 577] on td "مانجو موز" at bounding box center [277, 586] width 301 height 56
click at [660, 585] on موز "Mango And Peach" at bounding box center [638, 593] width 386 height 21
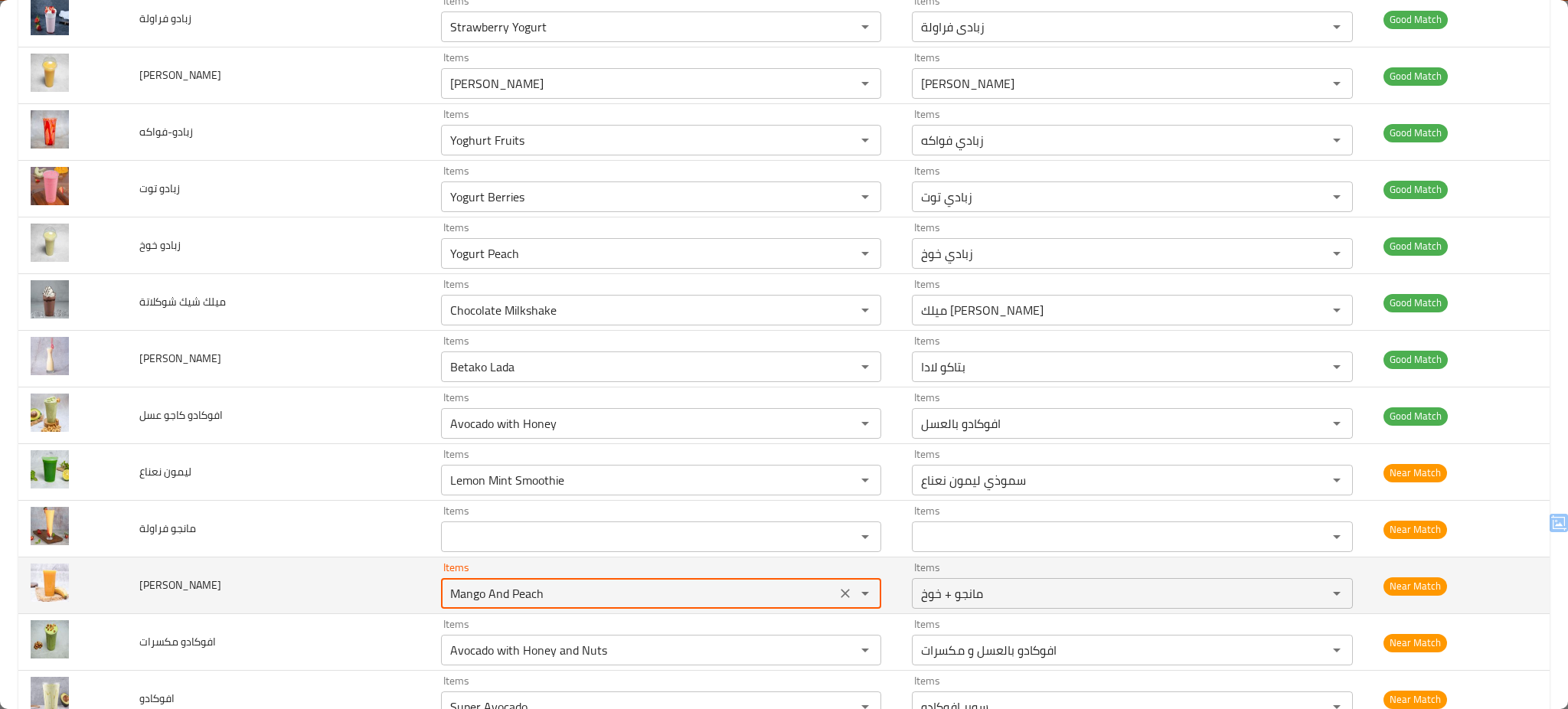
click at [660, 585] on موز "Mango And Peach" at bounding box center [638, 593] width 386 height 21
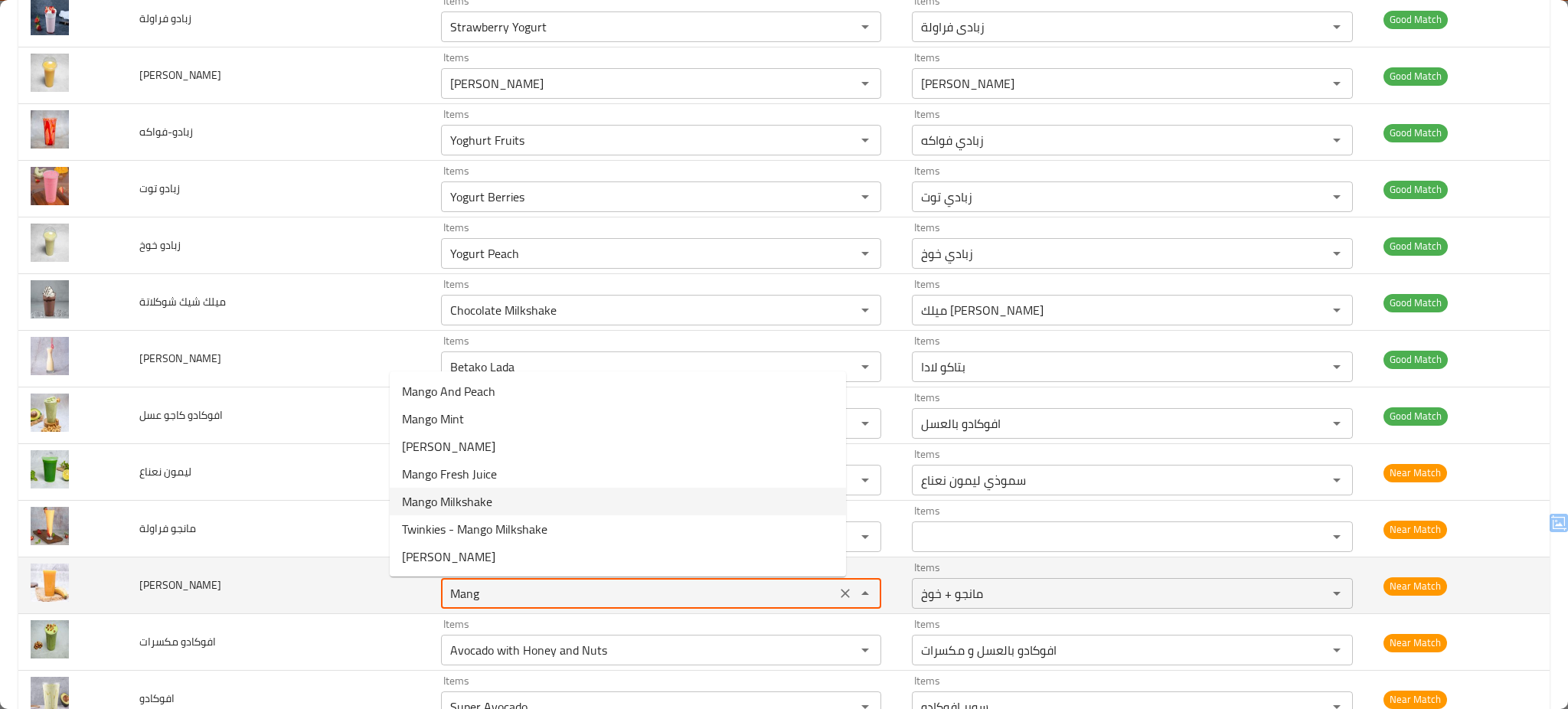
type موز "Mango And Peach"
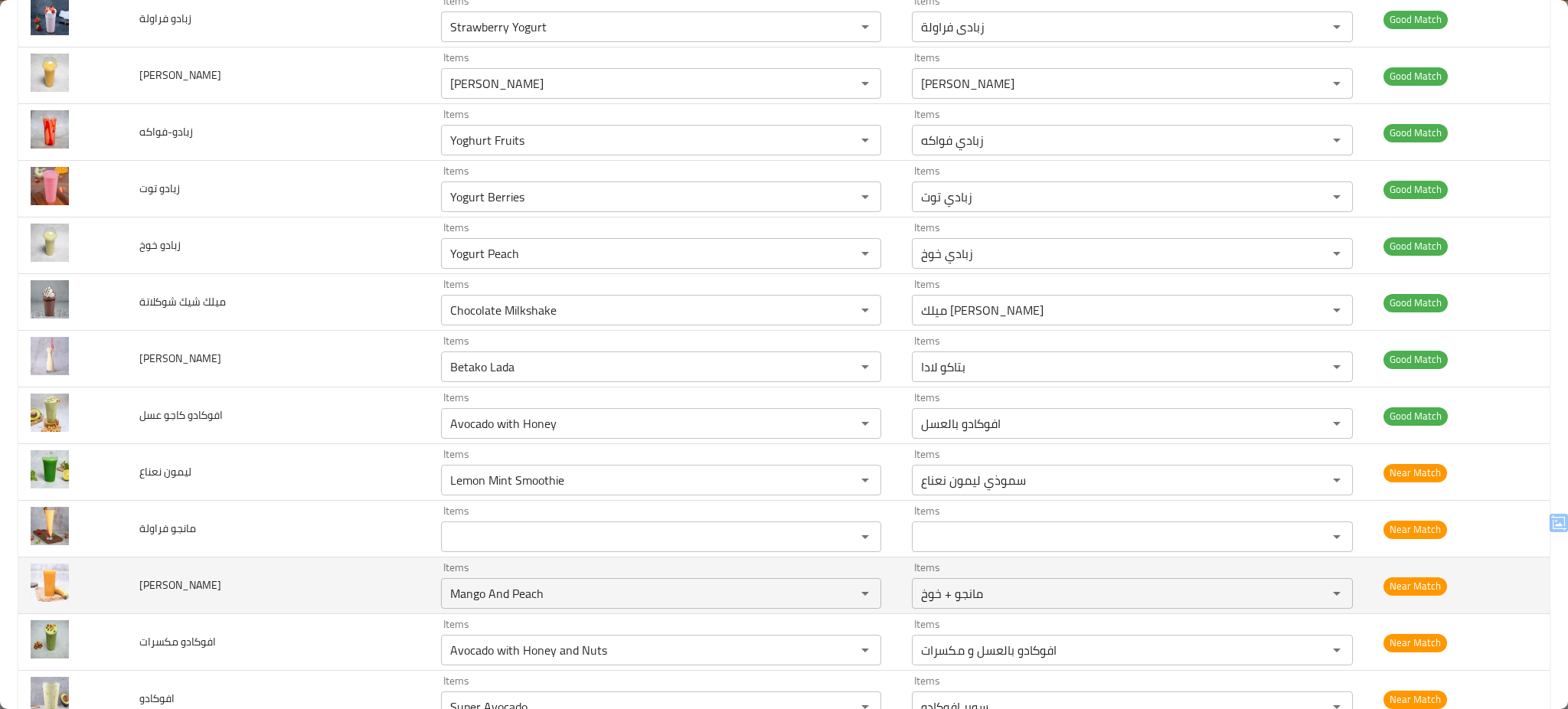
click at [320, 593] on td "مانجو موز" at bounding box center [277, 586] width 301 height 56
click at [841, 596] on icon "Clear" at bounding box center [846, 593] width 10 height 10
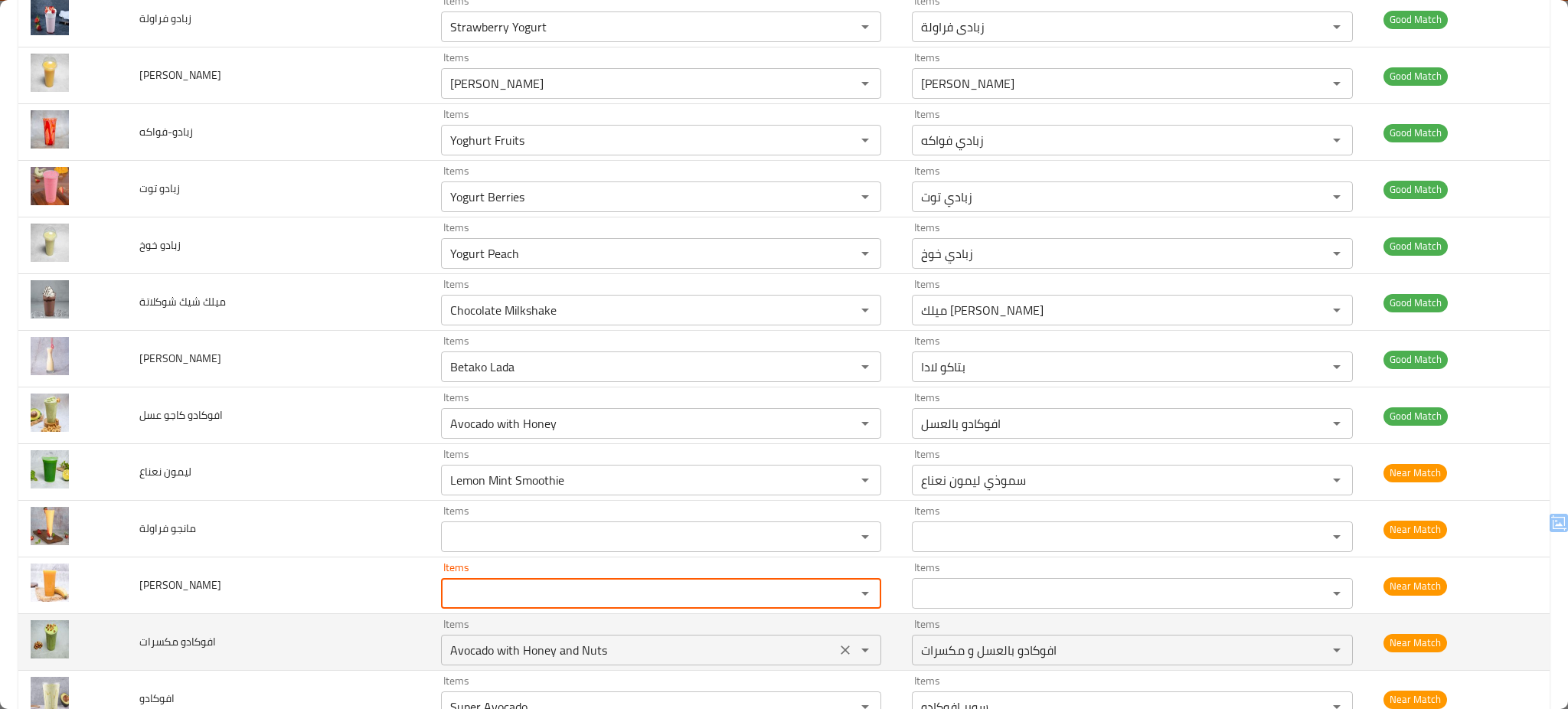
click at [674, 648] on مكسرات "Avocado with Honey and Nuts" at bounding box center [638, 650] width 386 height 21
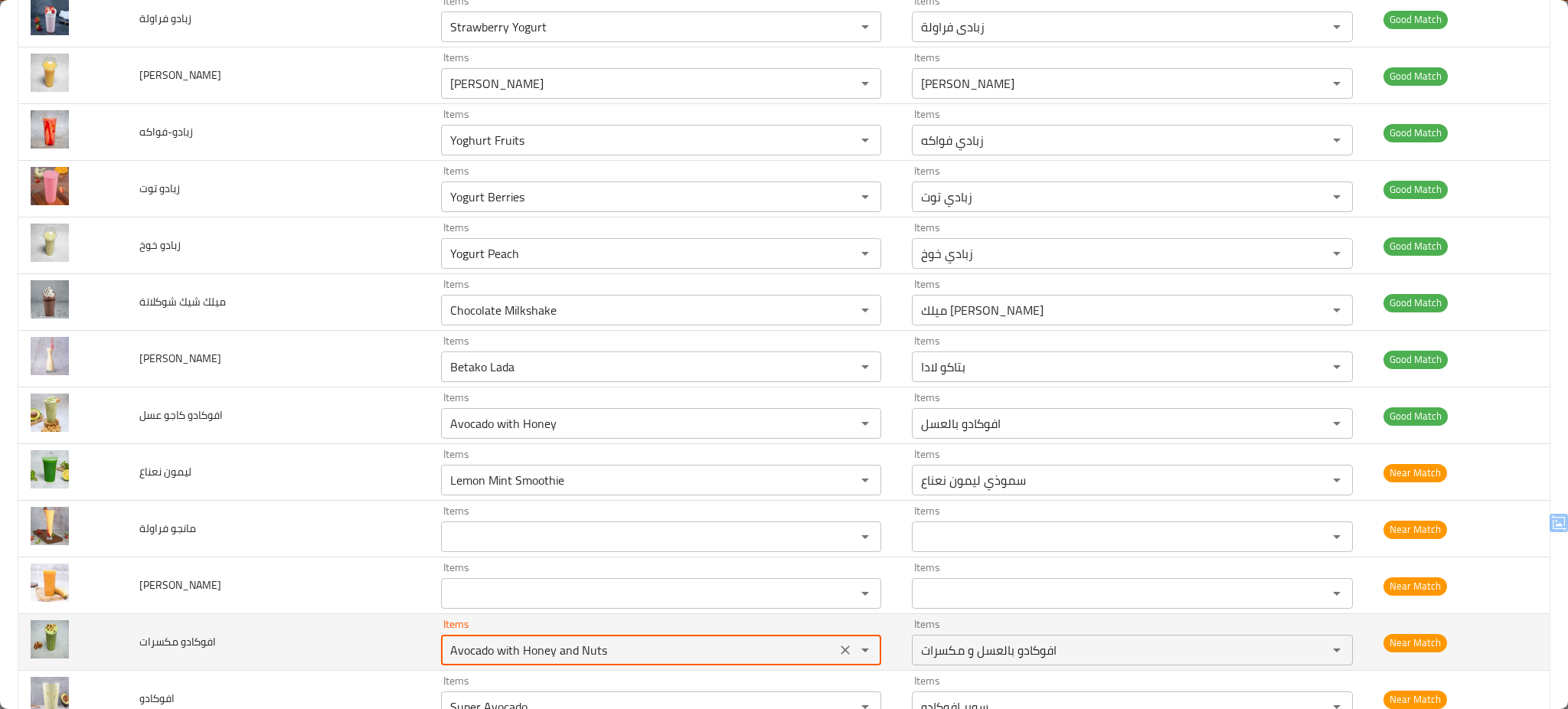
click at [674, 648] on مكسرات "Avocado with Honey and Nuts" at bounding box center [638, 650] width 386 height 21
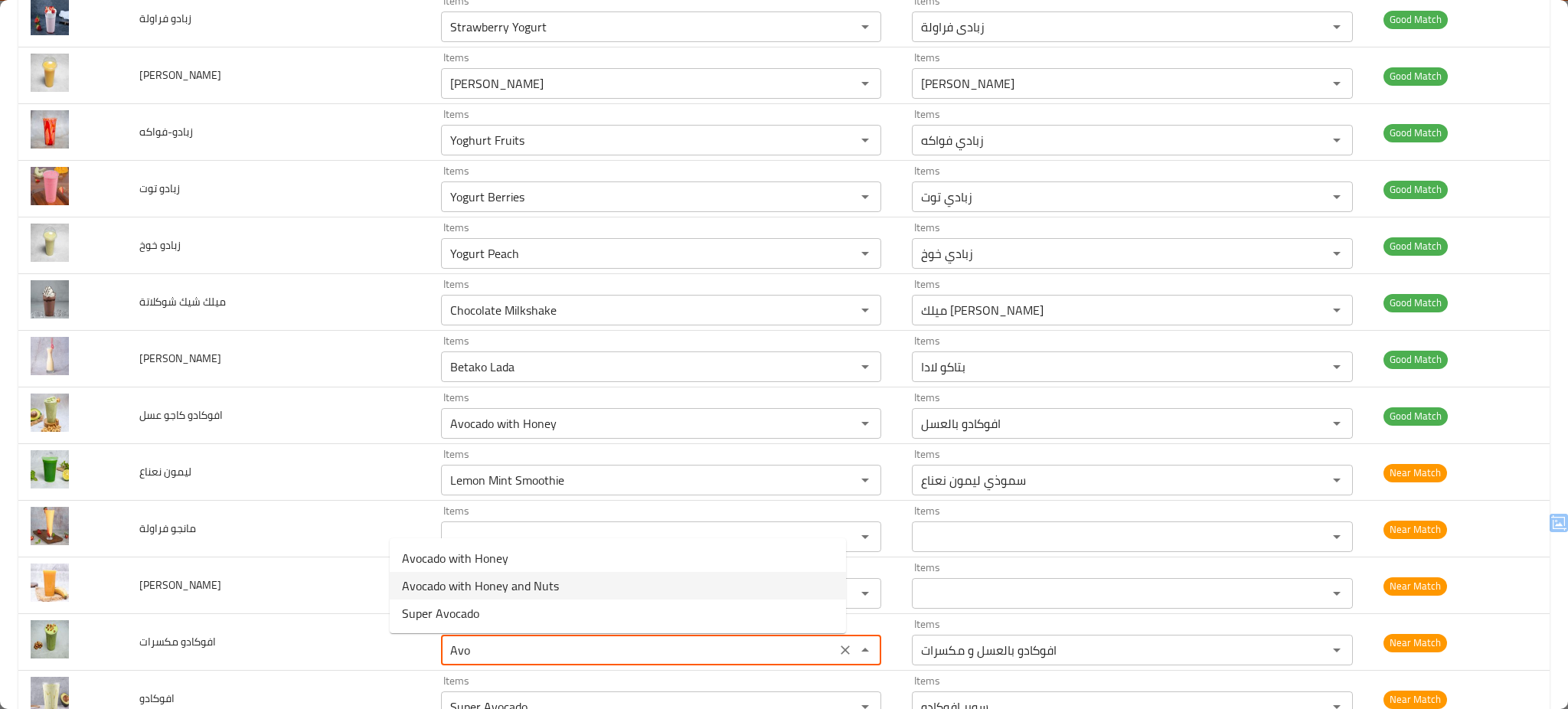
click at [621, 581] on مكسرات-option-1 "Avocado with Honey and Nuts" at bounding box center [617, 586] width 456 height 28
type مكسرات "Avocado with Honey and Nuts"
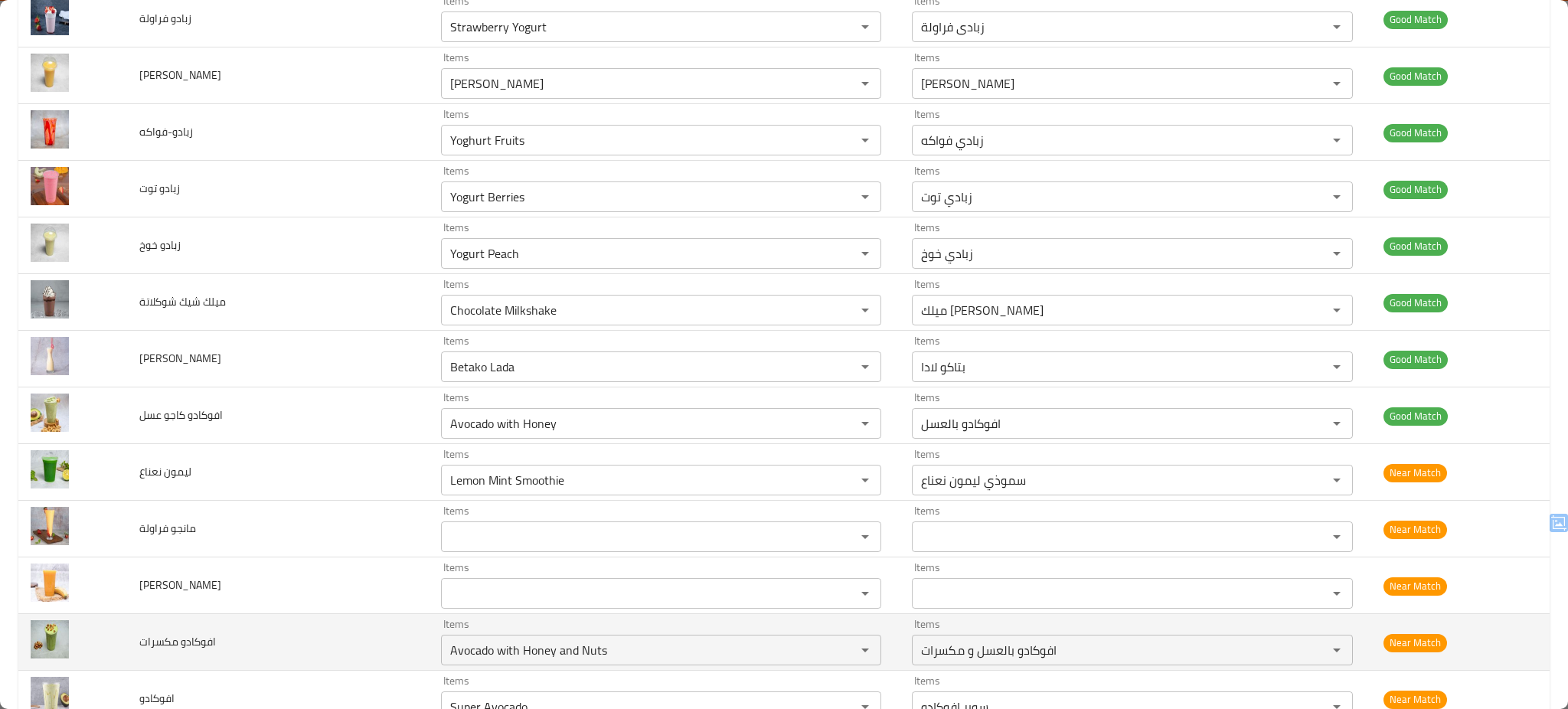
click at [298, 644] on td "افوكادو مكسرات" at bounding box center [277, 642] width 301 height 56
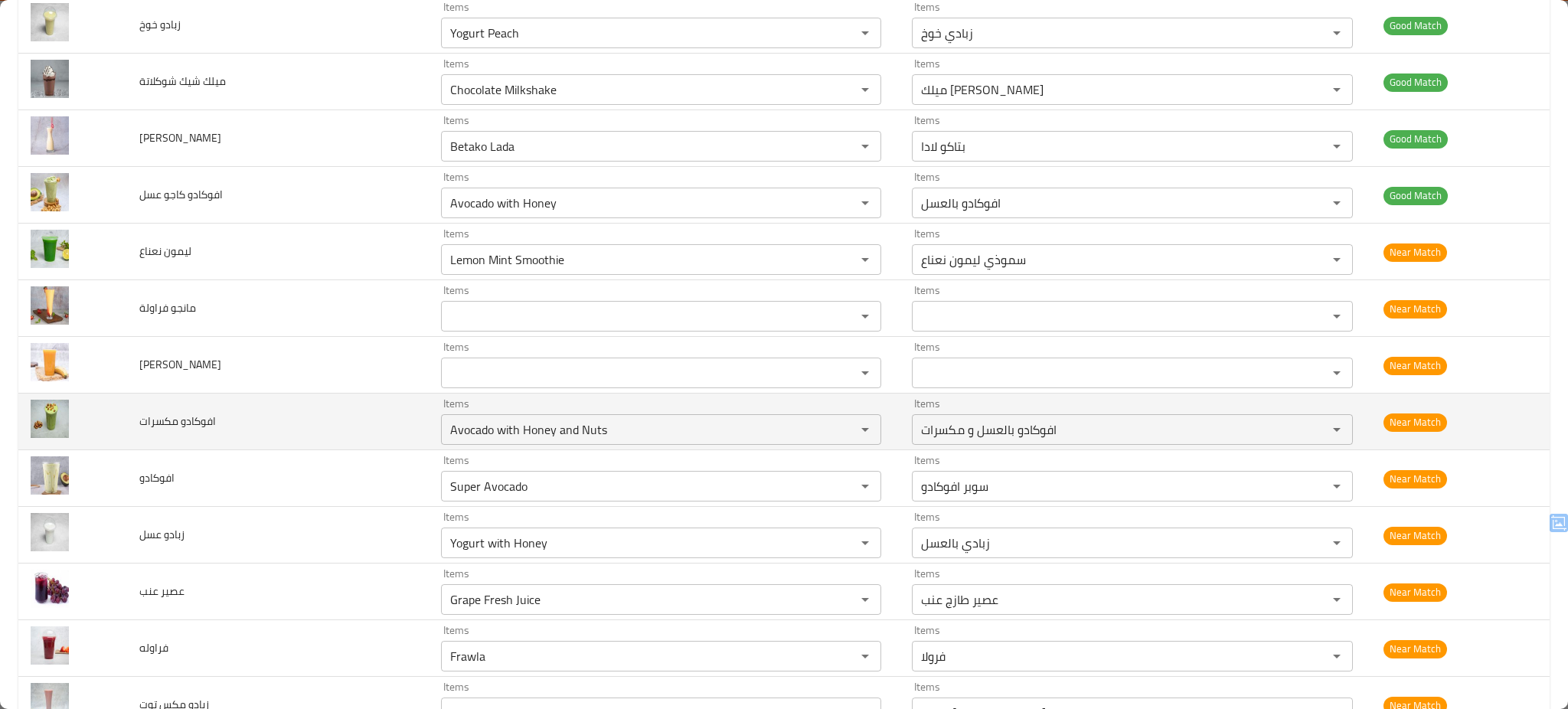
scroll to position [1225, 0]
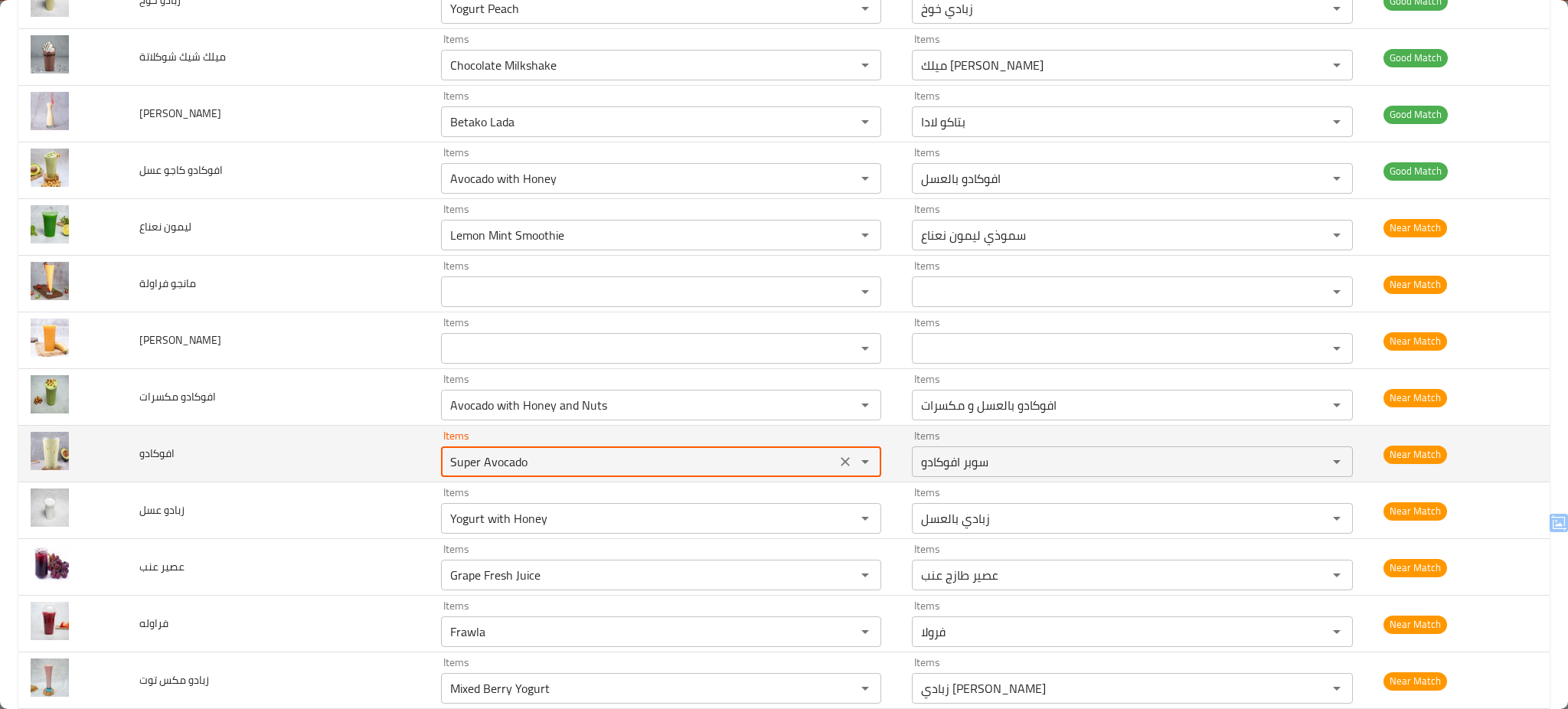
click at [517, 463] on input "Super Avocado" at bounding box center [638, 461] width 386 height 21
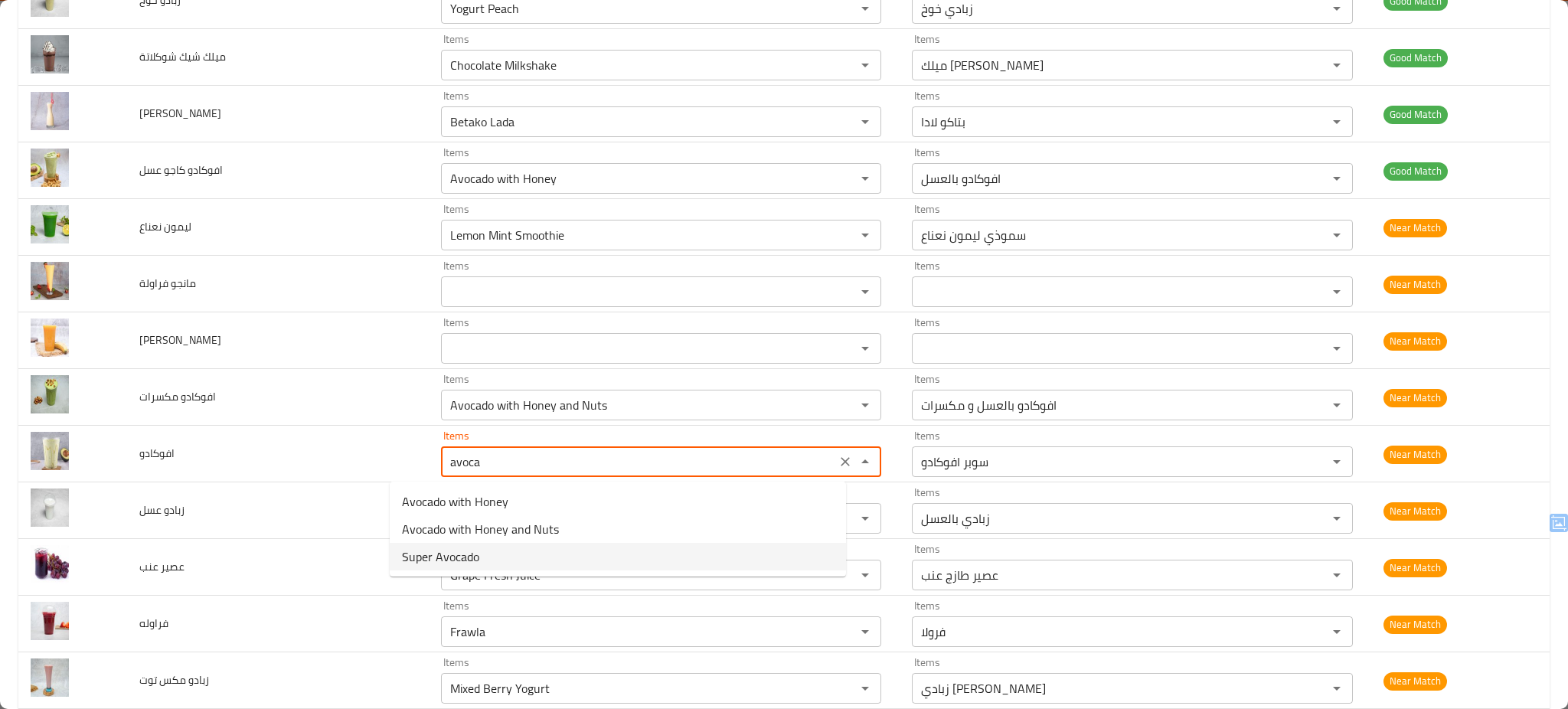
click at [447, 550] on span "Super Avocado" at bounding box center [440, 556] width 77 height 18
type input "Super Avocado"
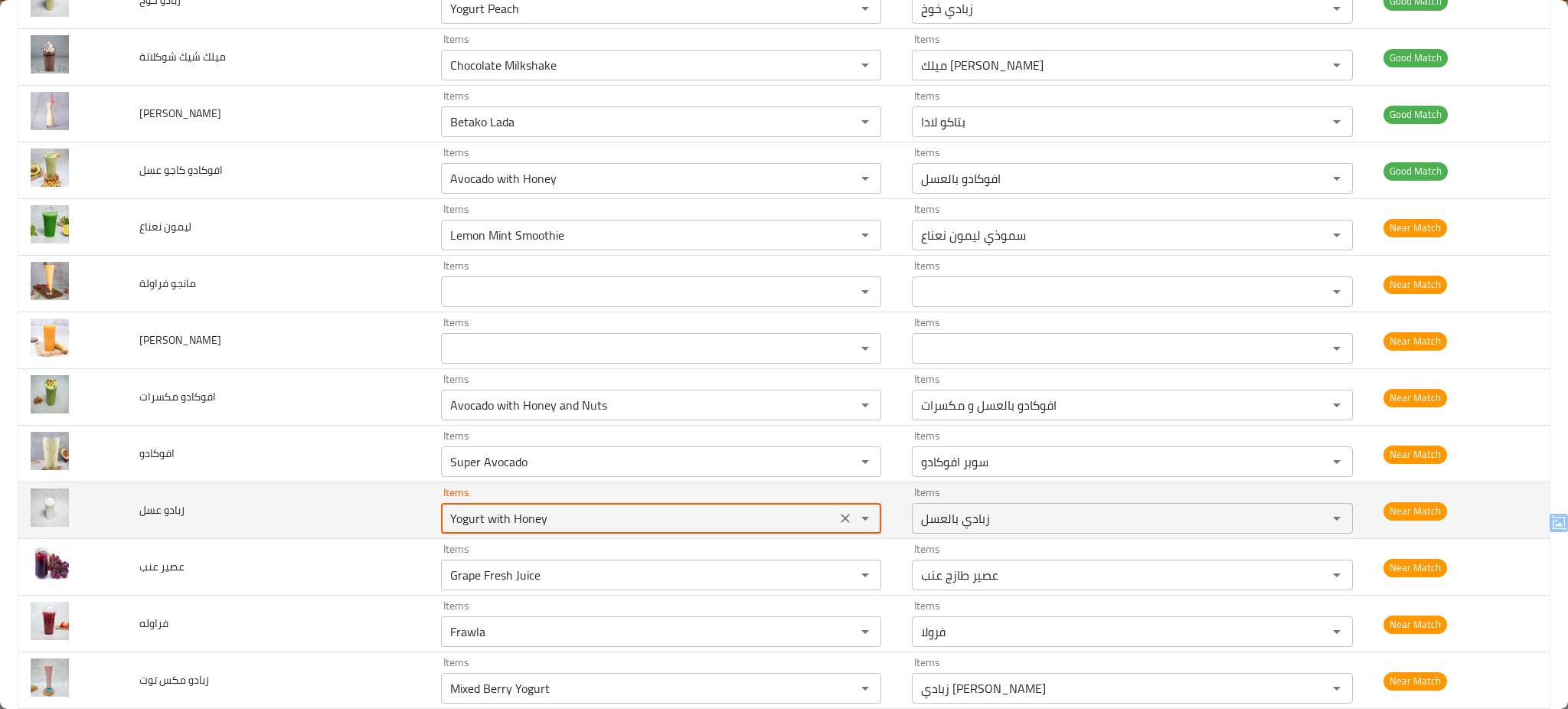
click at [491, 522] on عسل "Yogurt with Honey" at bounding box center [638, 519] width 386 height 21
click at [323, 520] on td "زبادو عسل" at bounding box center [277, 510] width 301 height 56
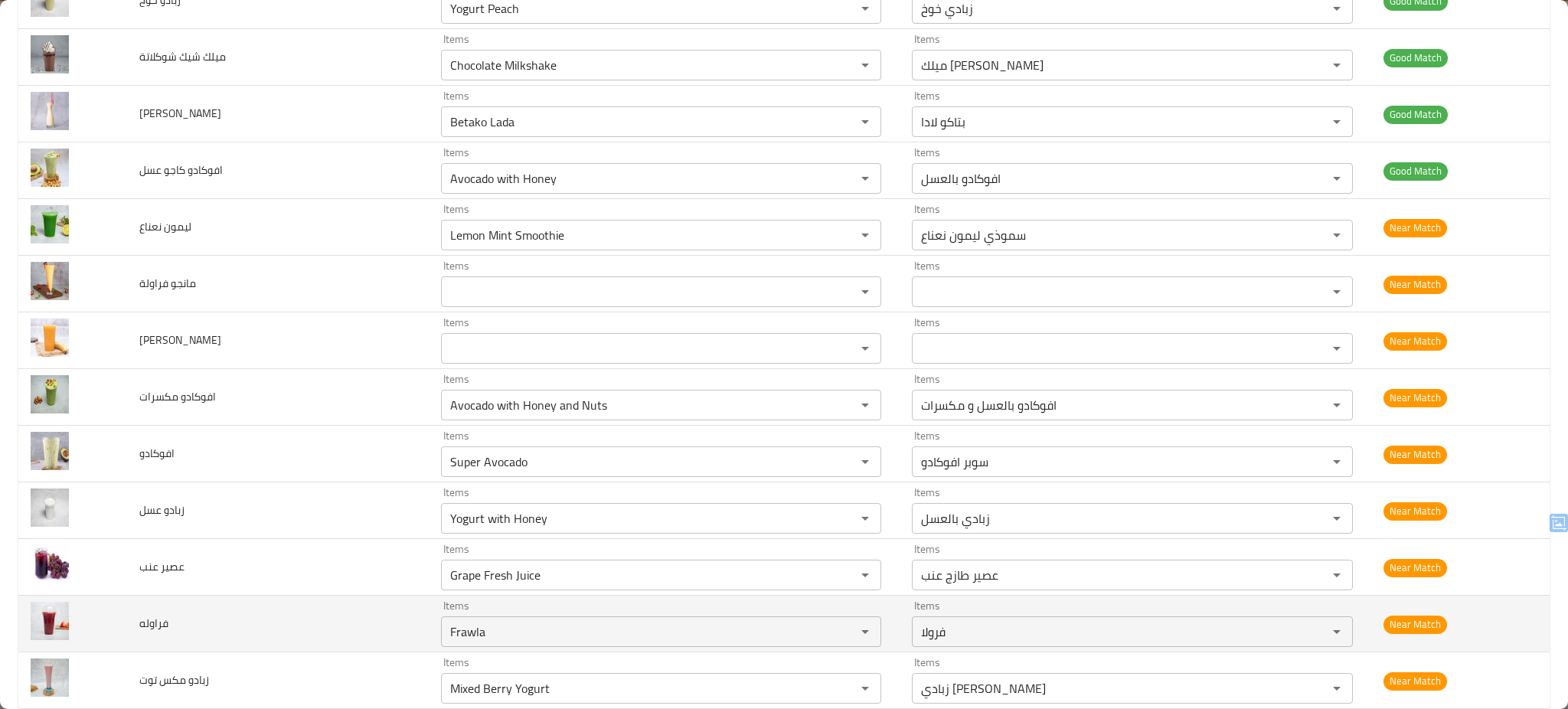
click at [312, 614] on td "فراوله" at bounding box center [277, 624] width 301 height 56
click at [286, 631] on td "فراوله" at bounding box center [277, 624] width 301 height 56
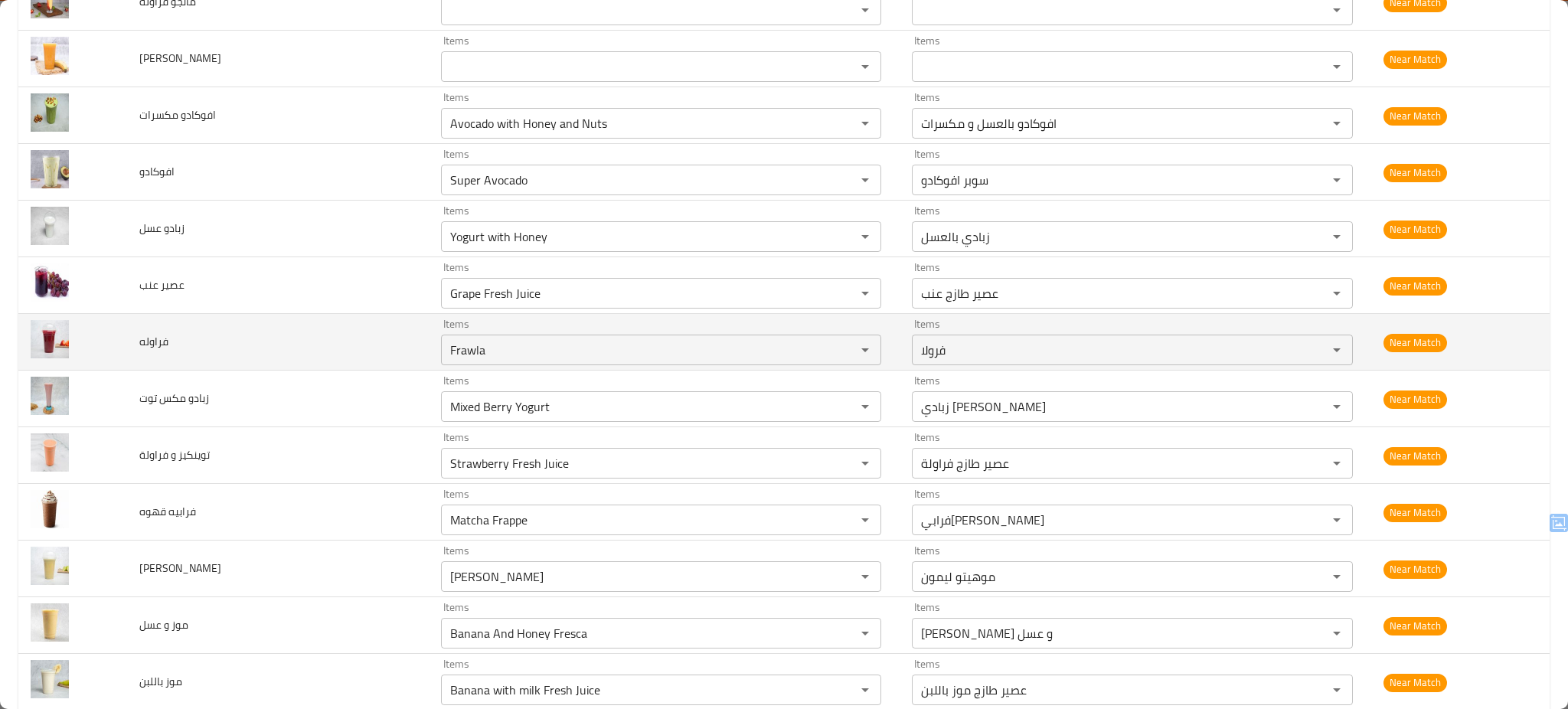
scroll to position [1511, 0]
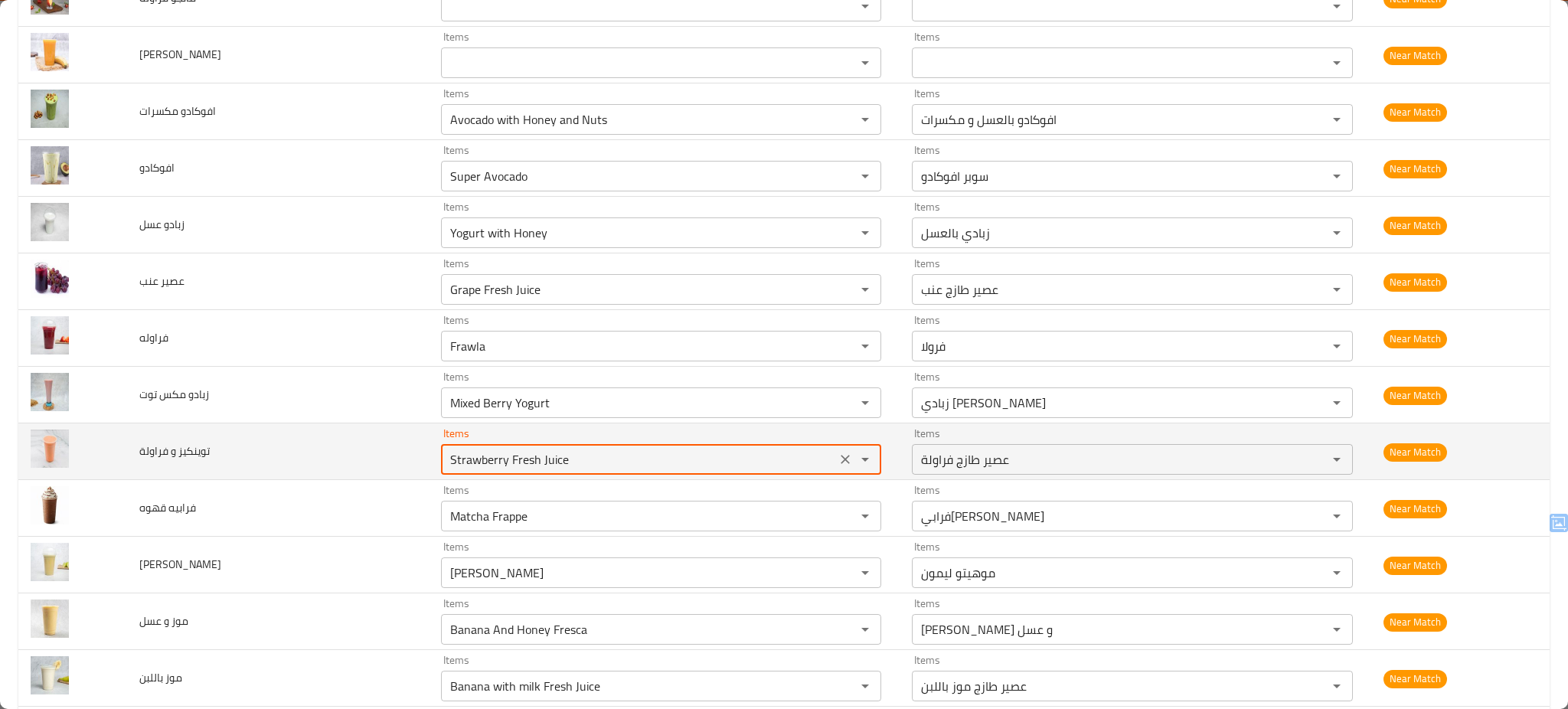
click at [511, 461] on فراولة "Strawberry Fresh Juice" at bounding box center [638, 459] width 386 height 21
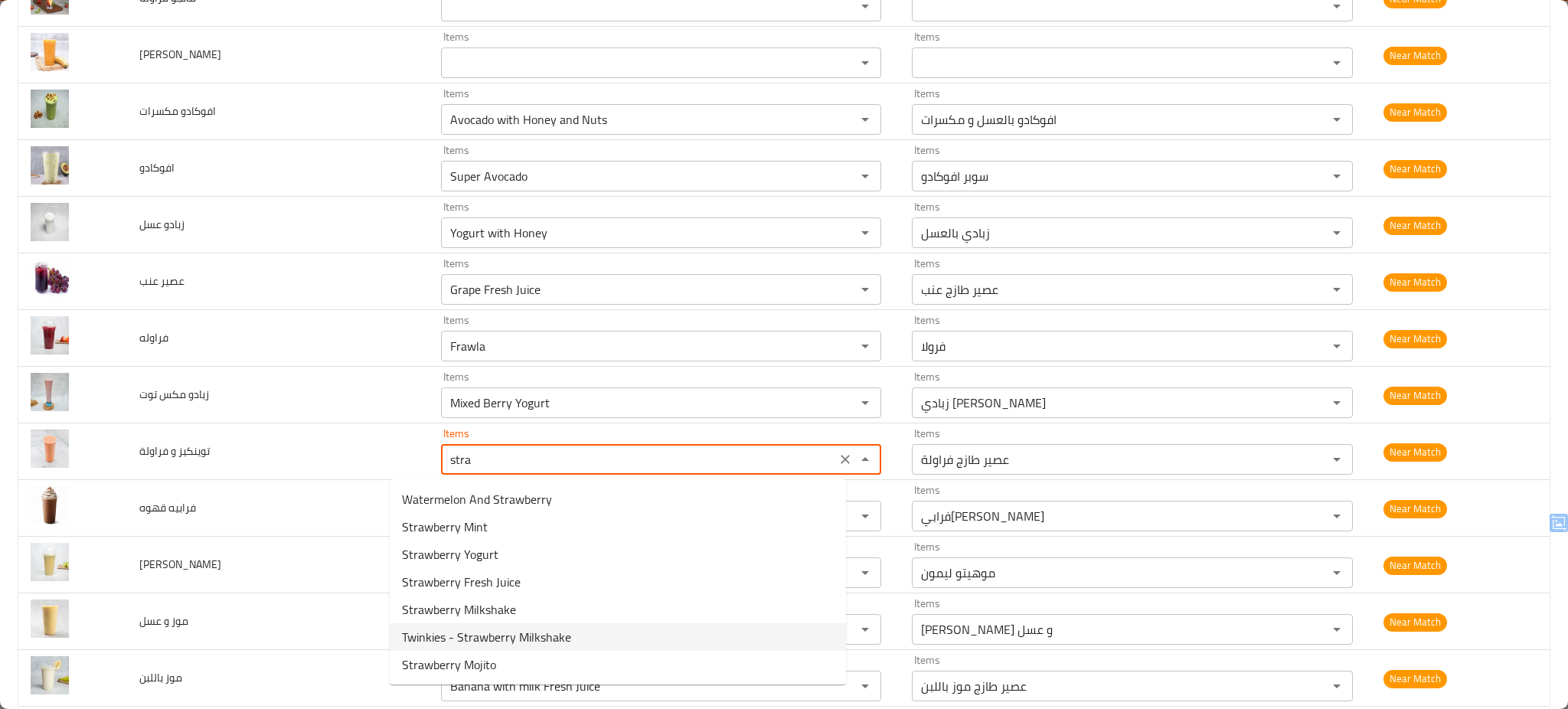
click at [552, 630] on span "Twinkies - Strawberry Milkshake" at bounding box center [486, 636] width 169 height 18
type فراولة "Twinkies - Strawberry Milkshake"
type فراولة-ar "ميلك شيك توينكز - فرولة"
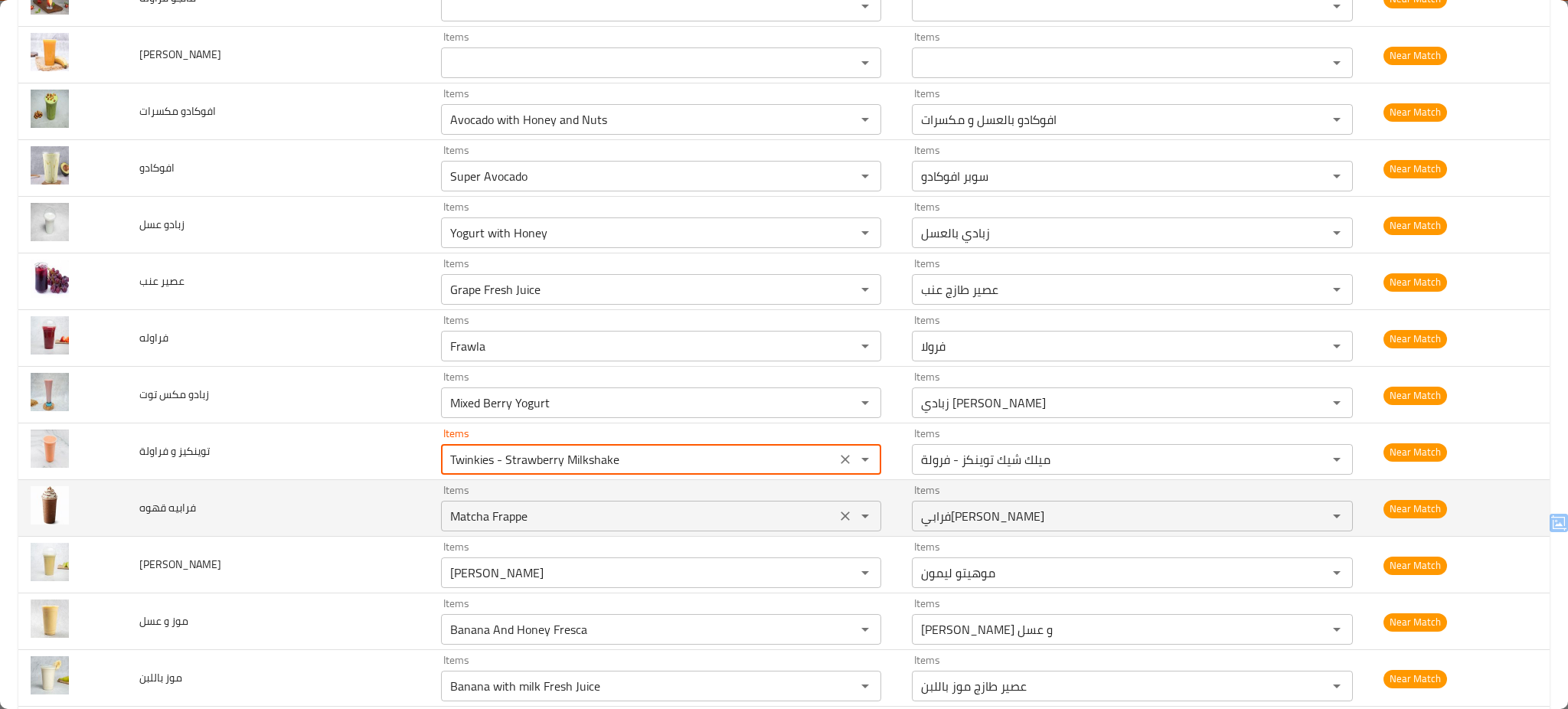
type فراولة "Twinkies - Strawberry Milkshake"
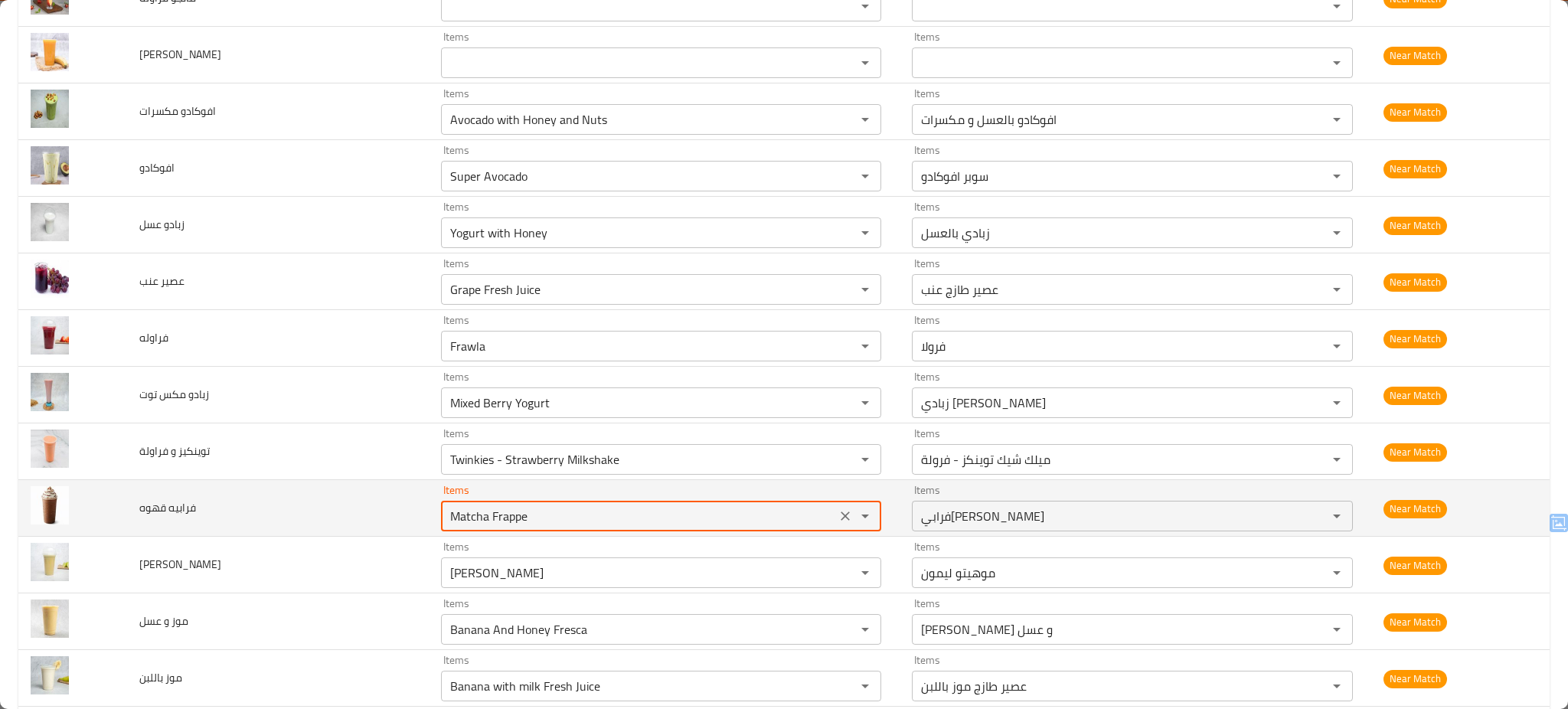
click at [545, 521] on قهوه "Matcha Frappe" at bounding box center [638, 516] width 386 height 21
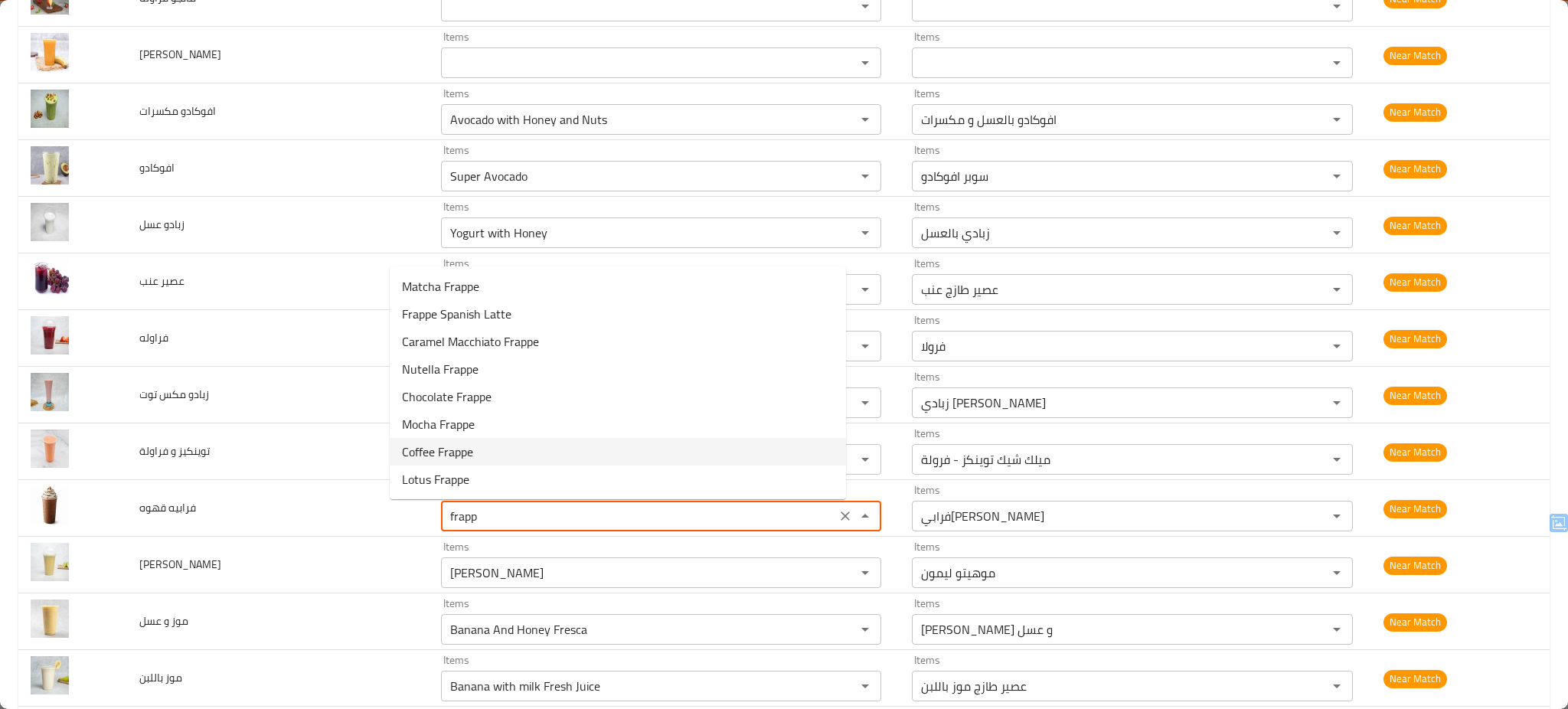
click at [496, 450] on قهوه-option-6 "Coffee Frappe" at bounding box center [617, 452] width 456 height 28
type قهوه "Coffee Frappe"
type قهوه-ar "فرابيه قهوة"
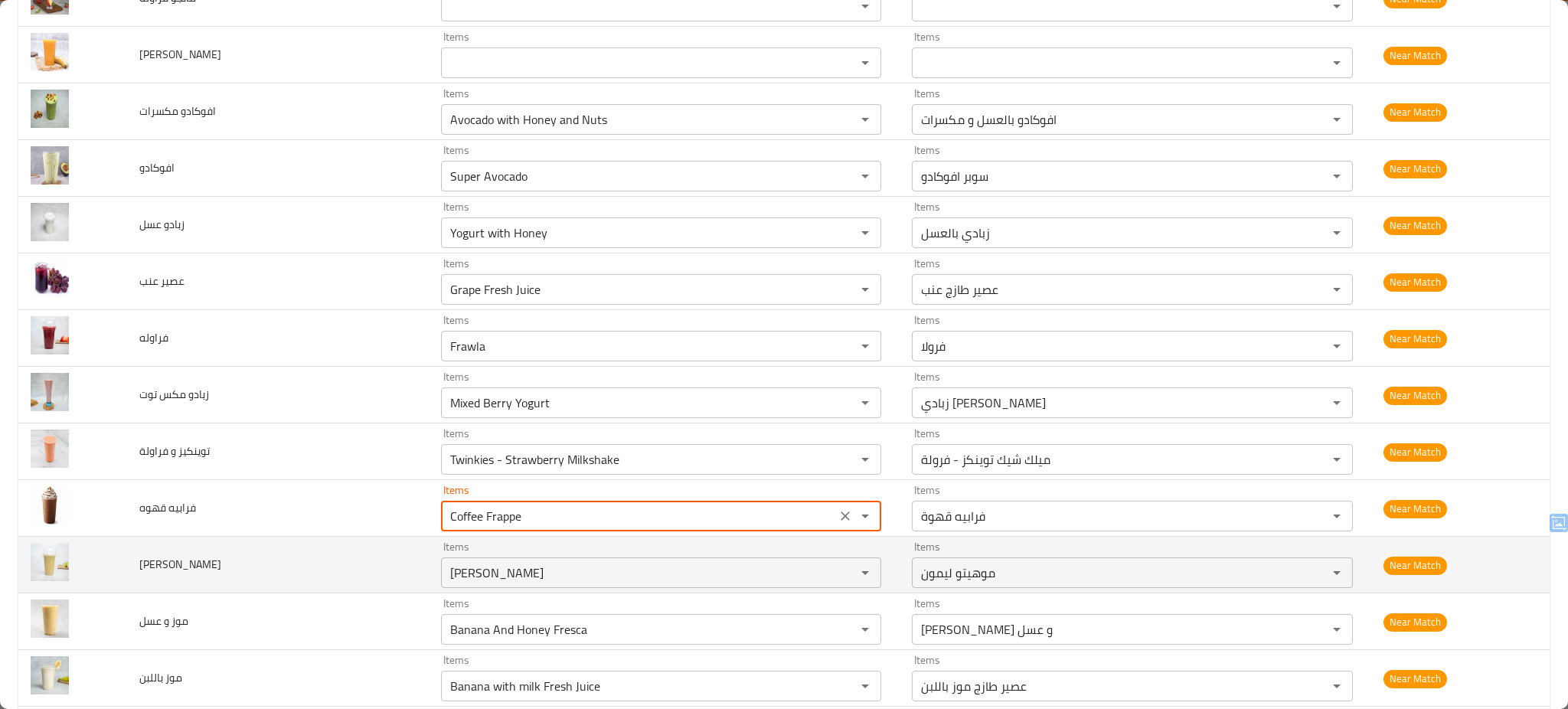
type قهوه "Coffee Frappe"
click at [307, 563] on td "فريش ليمون" at bounding box center [277, 565] width 301 height 56
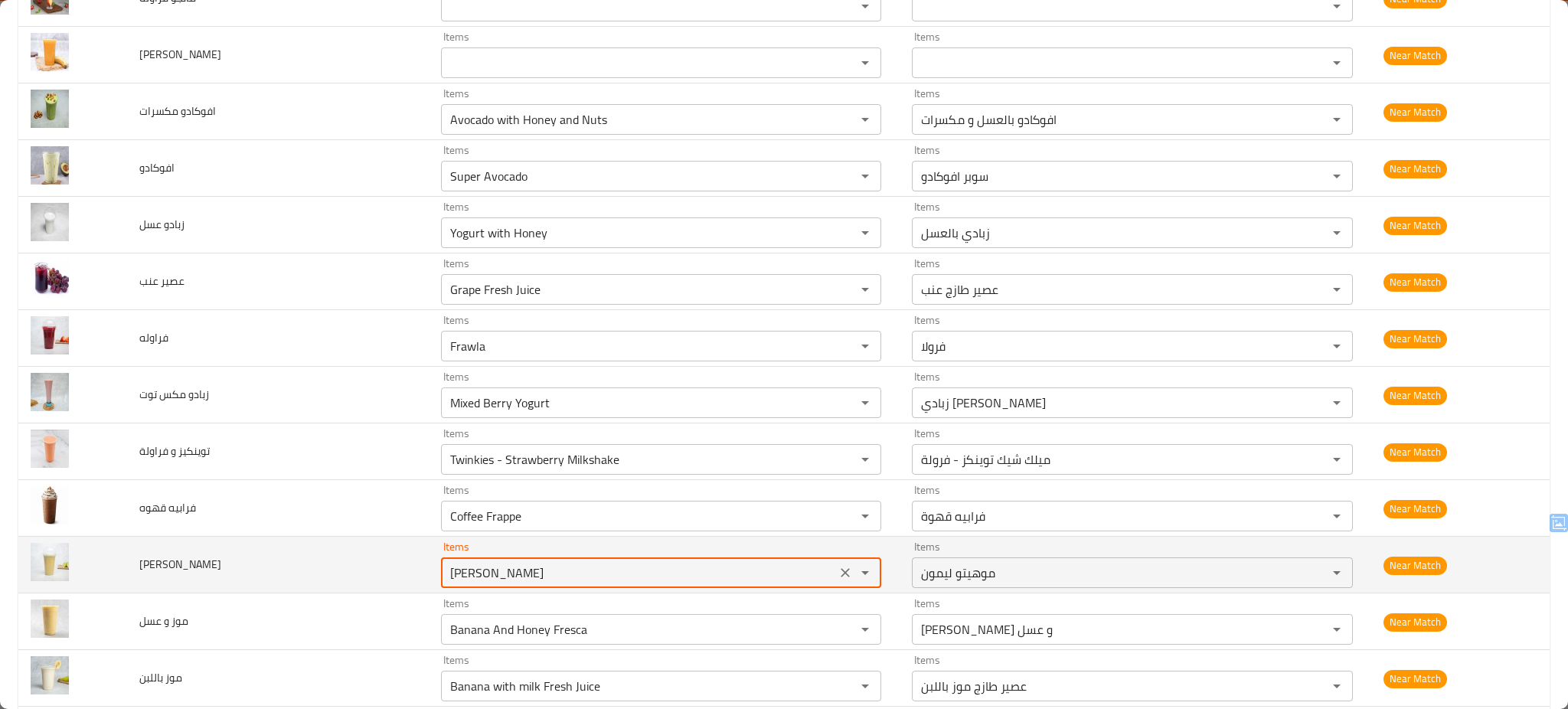
click at [533, 571] on ليمون "Lemon Mojito" at bounding box center [638, 572] width 386 height 21
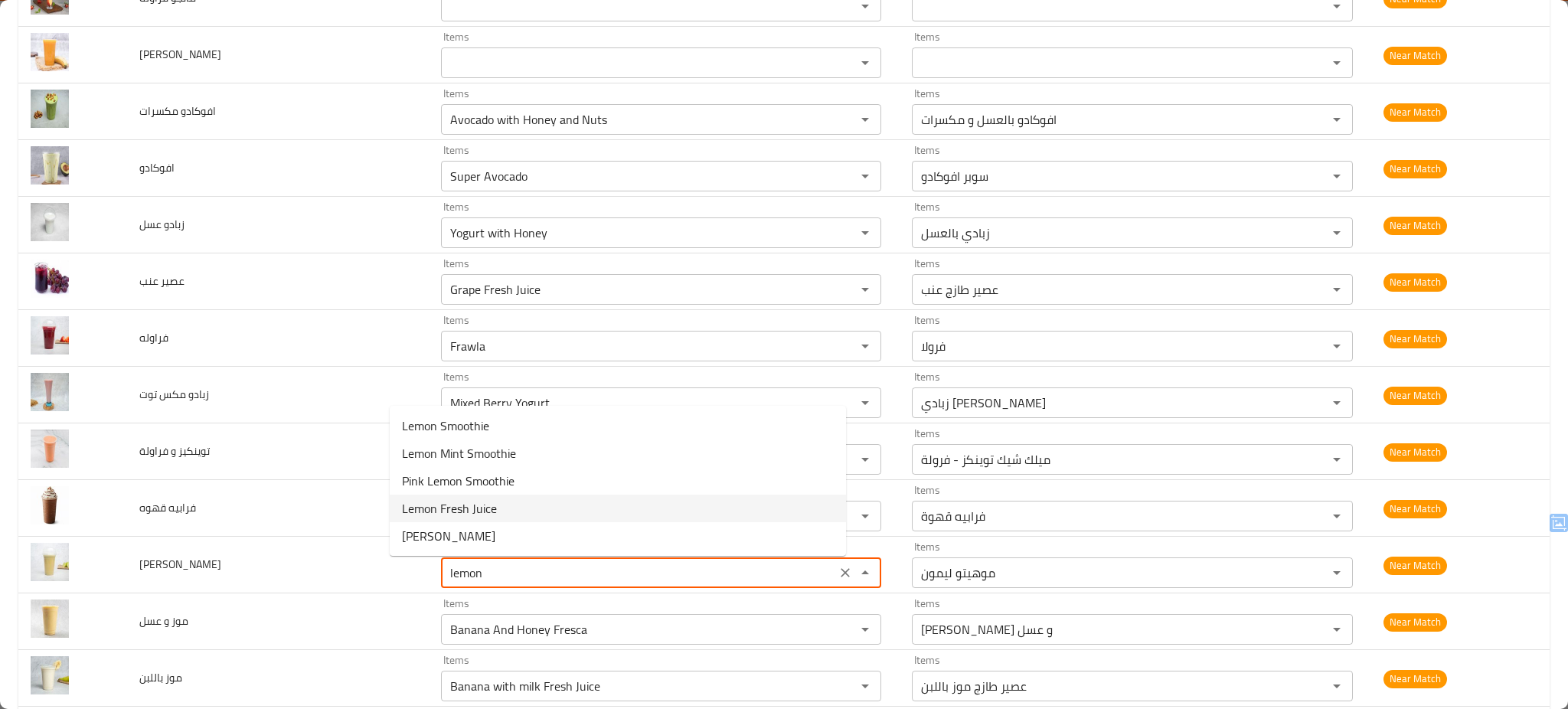
click at [497, 514] on ليمون-option-3 "Lemon Fresh Juice" at bounding box center [617, 508] width 456 height 28
type ليمون "Lemon Fresh Juice"
type ليمون-ar "عصير طازج ليمون"
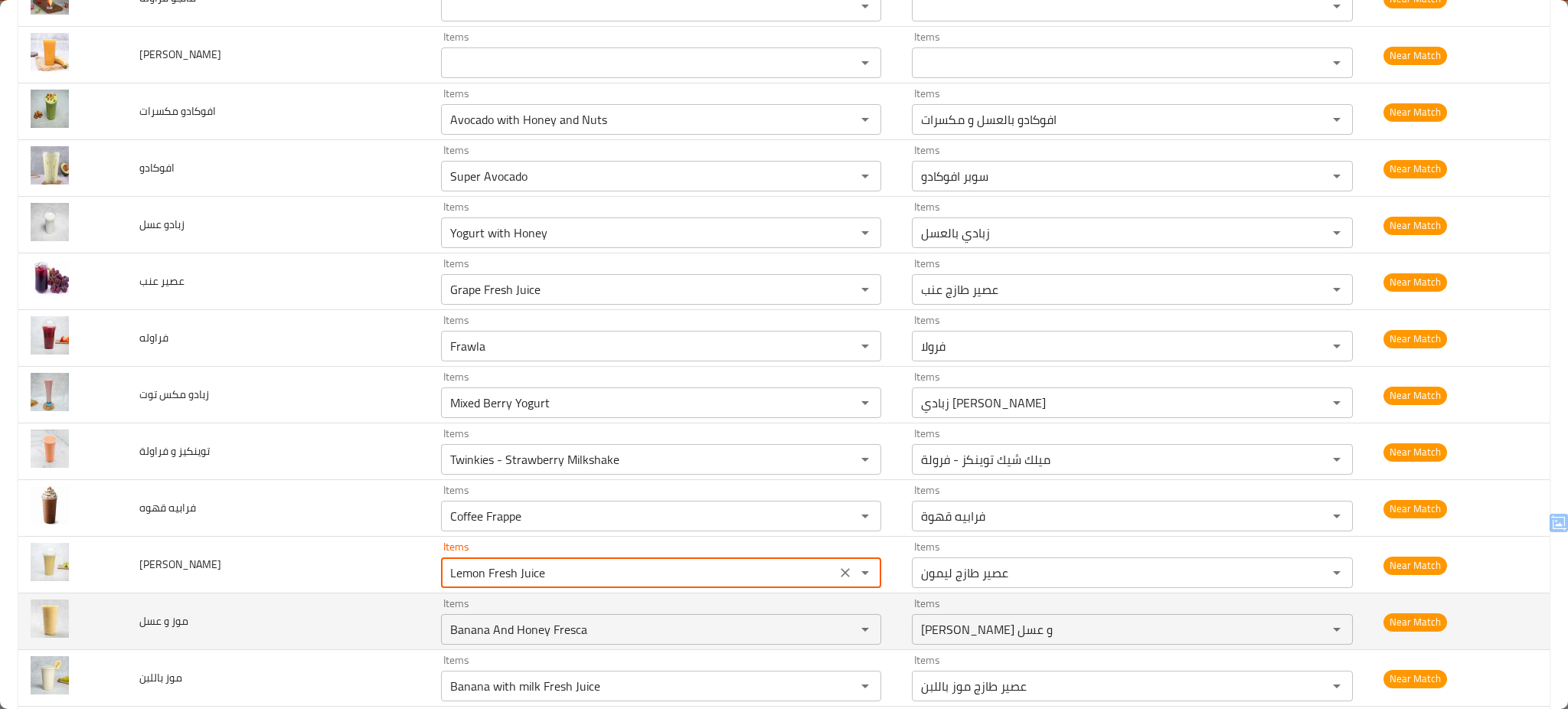
type ليمون "Lemon Fresh Juice"
click at [267, 624] on td "موز و عسل" at bounding box center [277, 621] width 301 height 56
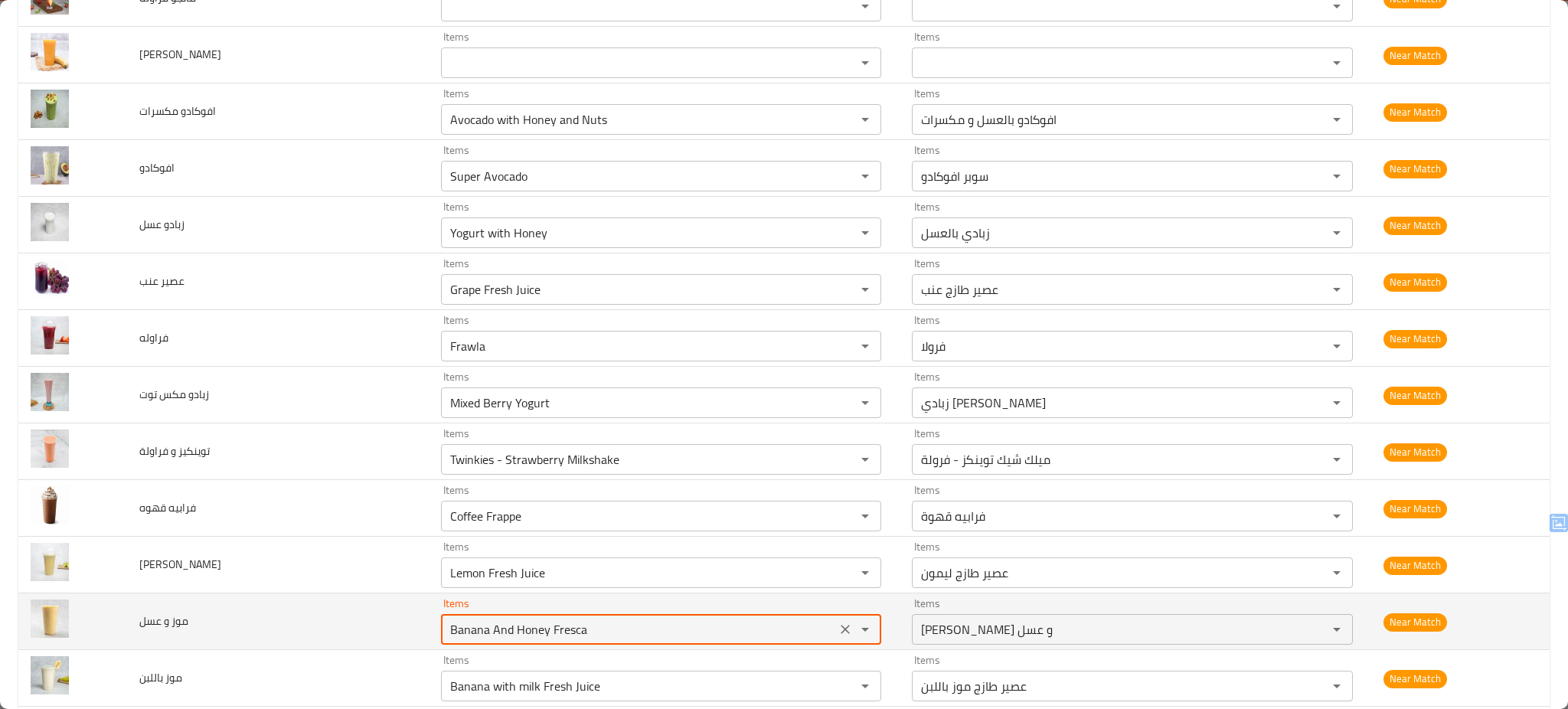
click at [446, 636] on عسل "Banana And Honey Fresca" at bounding box center [638, 630] width 386 height 21
type عسل "Banana And Honey Fresca"
click at [320, 625] on td "موز و عسل" at bounding box center [277, 621] width 301 height 56
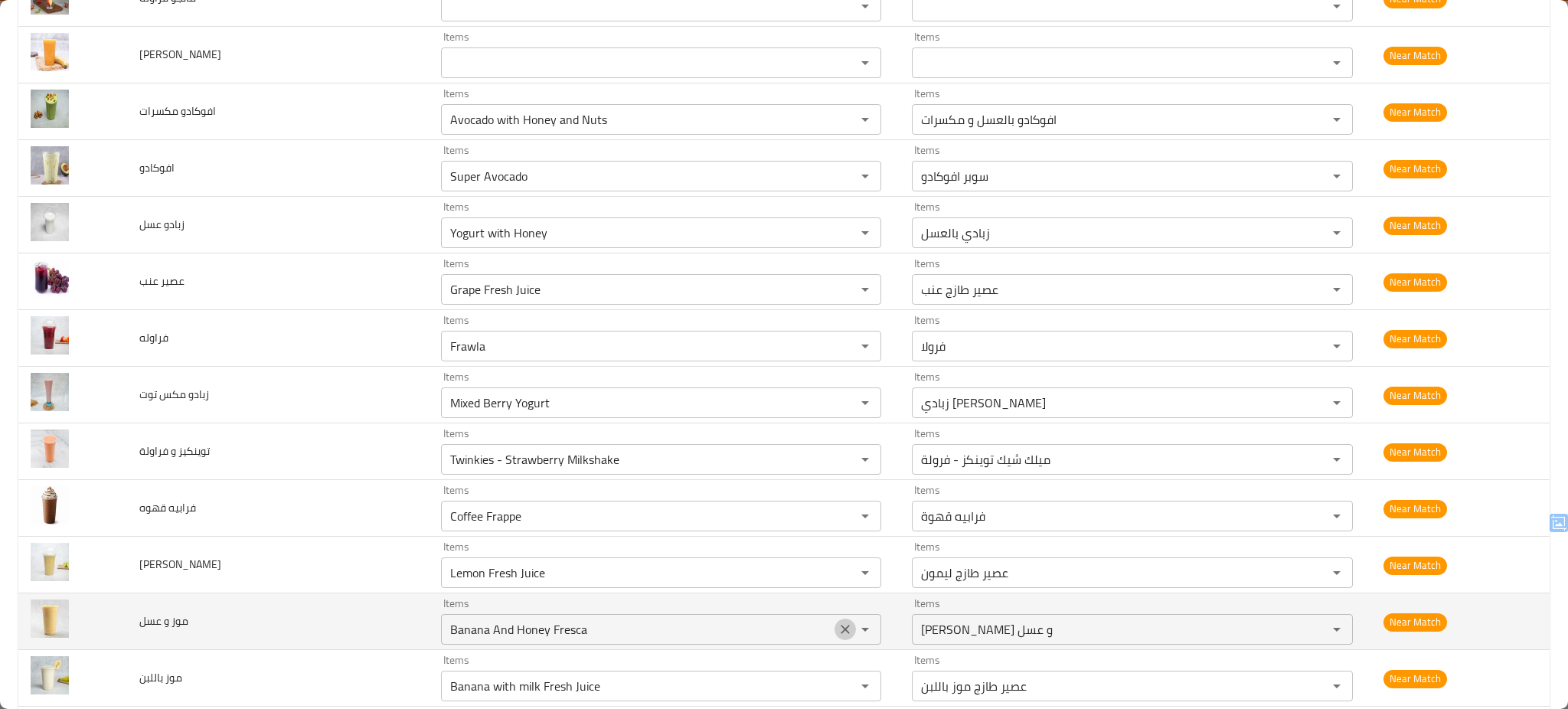
click at [837, 631] on icon "Clear" at bounding box center [845, 630] width 15 height 15
click at [302, 628] on td "موز و عسل" at bounding box center [277, 621] width 301 height 56
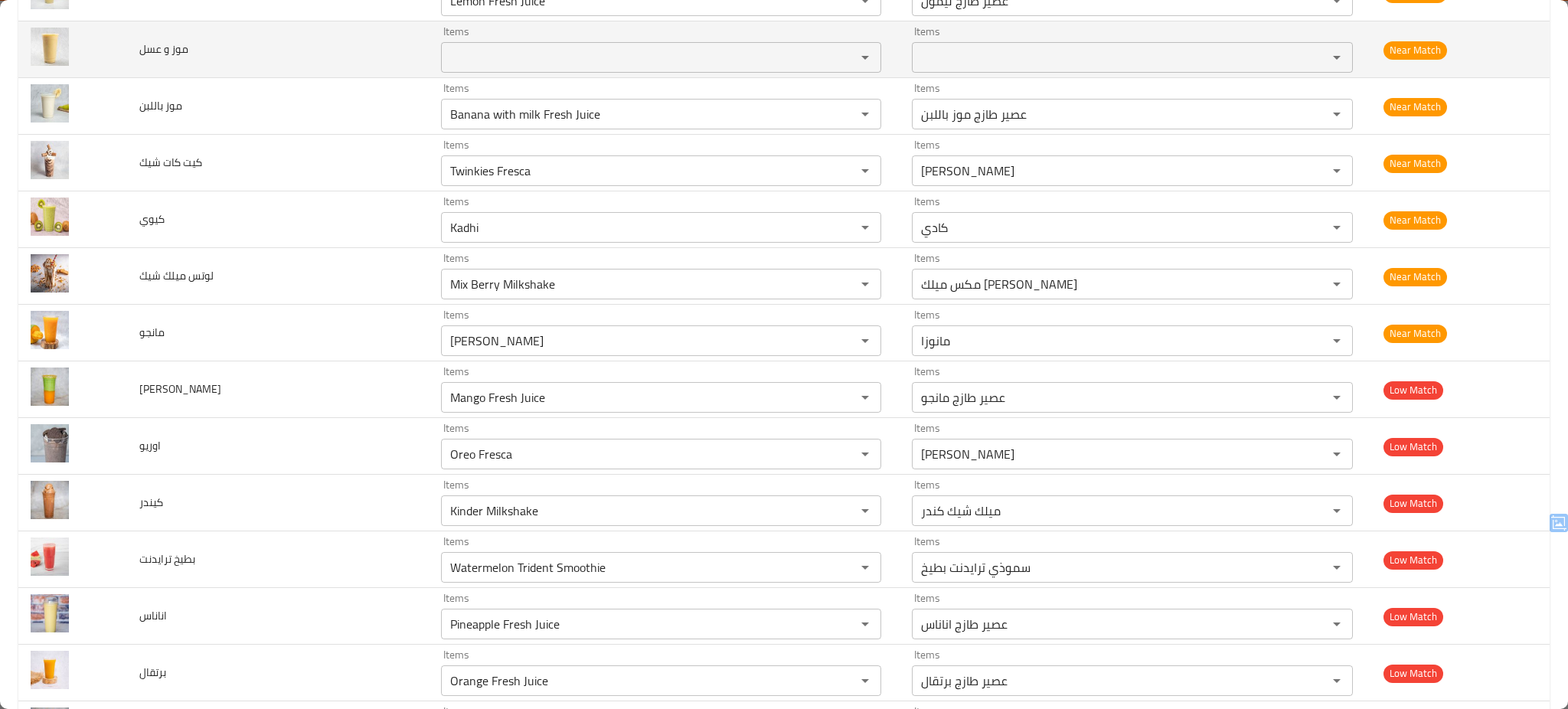
scroll to position [2123, 0]
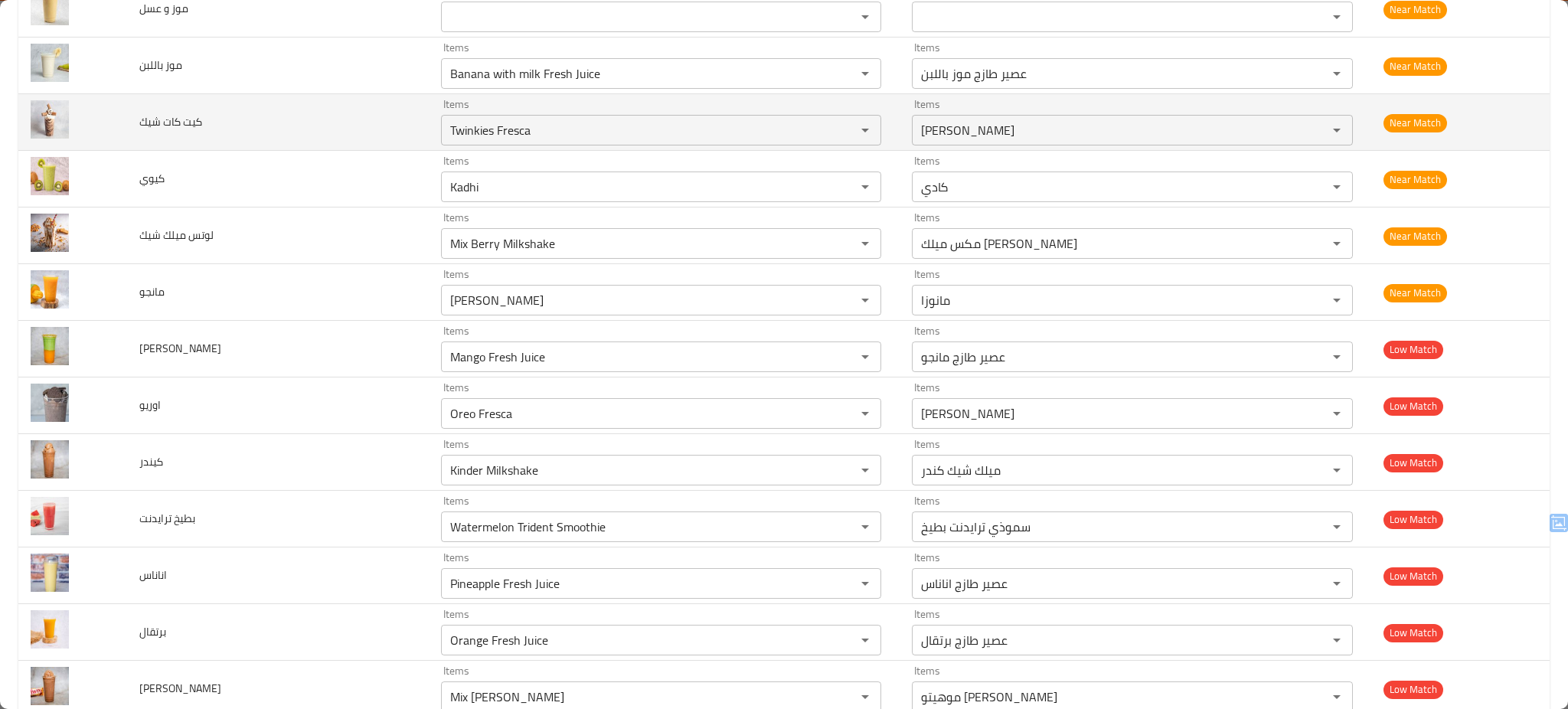
click at [336, 125] on td "كيت كات شيك" at bounding box center [277, 122] width 301 height 56
click at [522, 130] on شيك "Twinkies Fresca" at bounding box center [638, 130] width 386 height 21
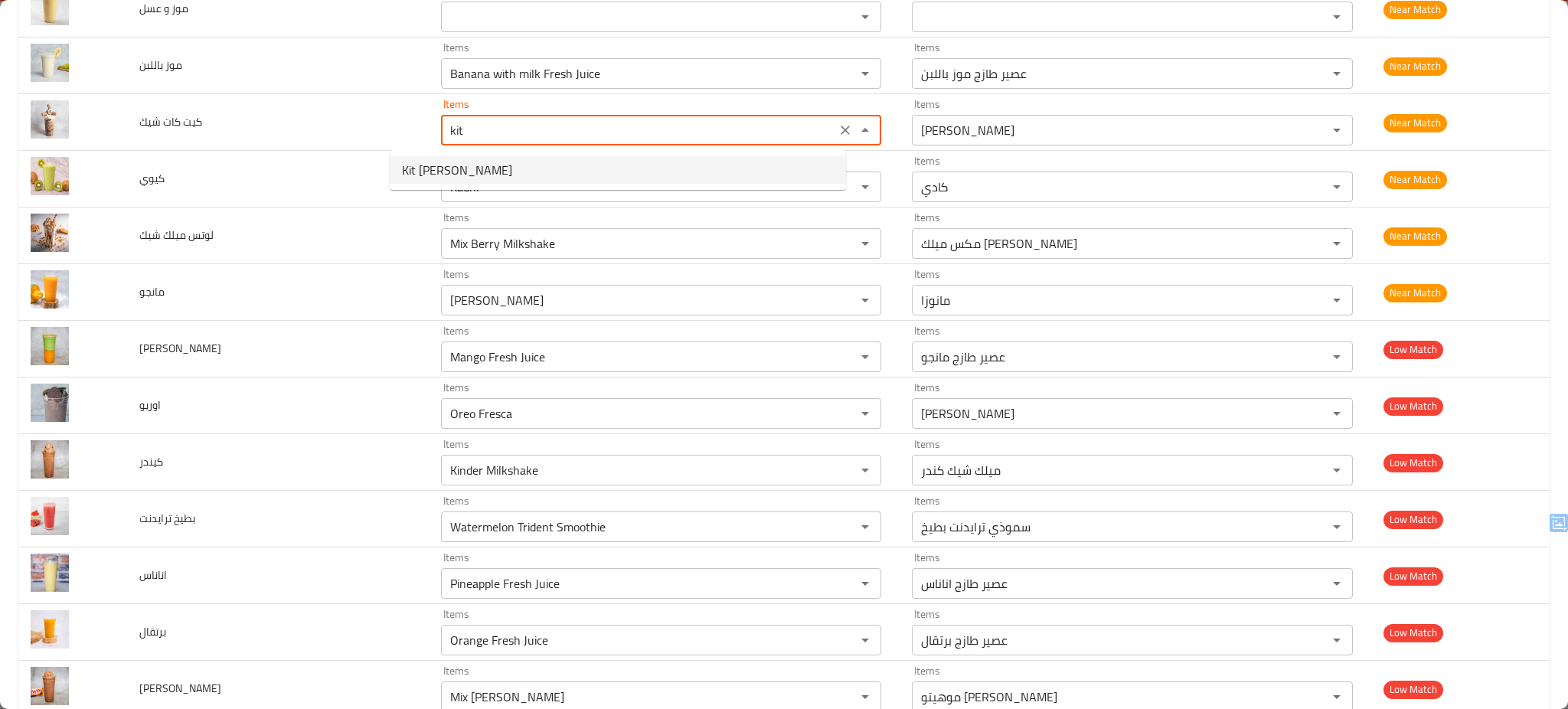
click at [460, 166] on span "Kit Kat Milkshake" at bounding box center [456, 169] width 110 height 18
type شيك "Kit Kat Milkshake"
type شيك-ar "ميلك شيك كتكات"
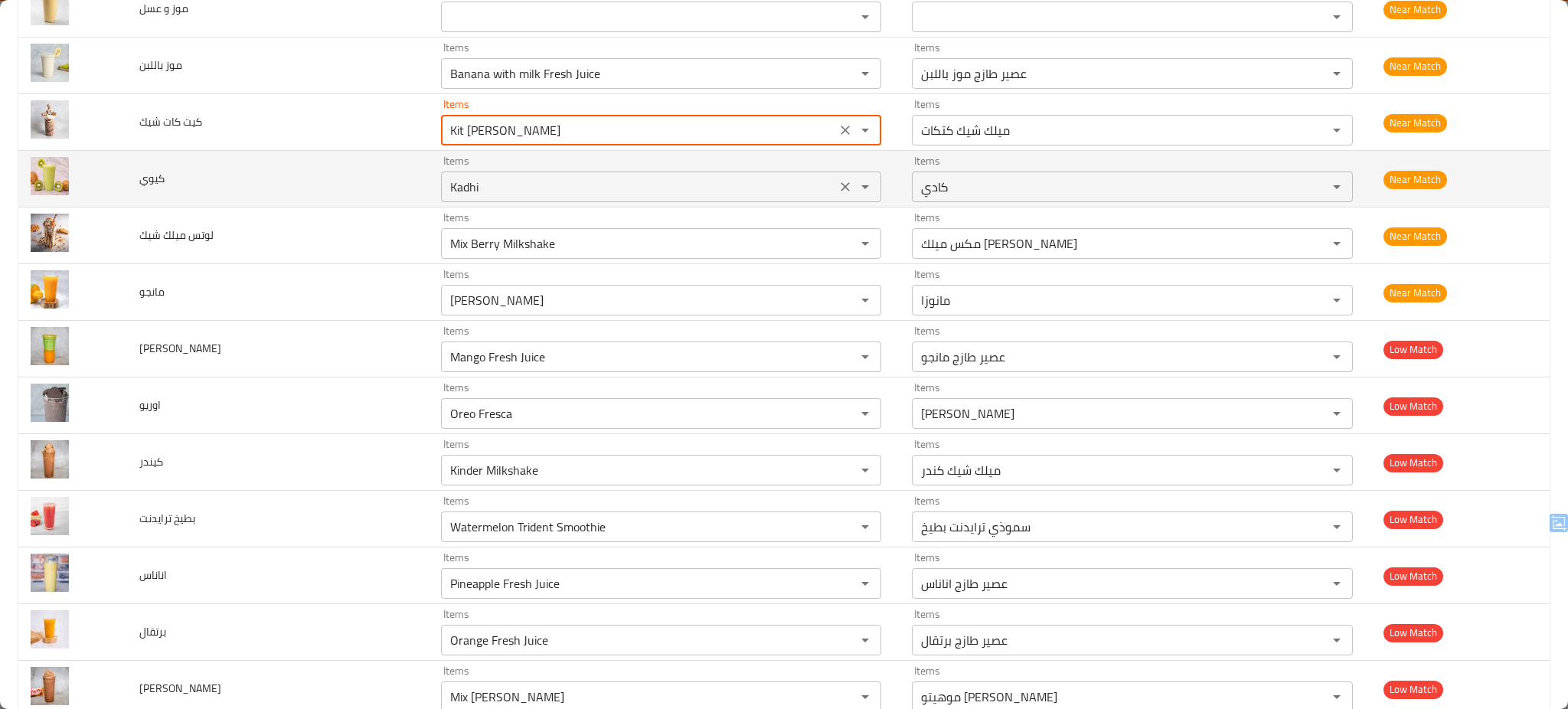
type شيك "Kit Kat Milkshake"
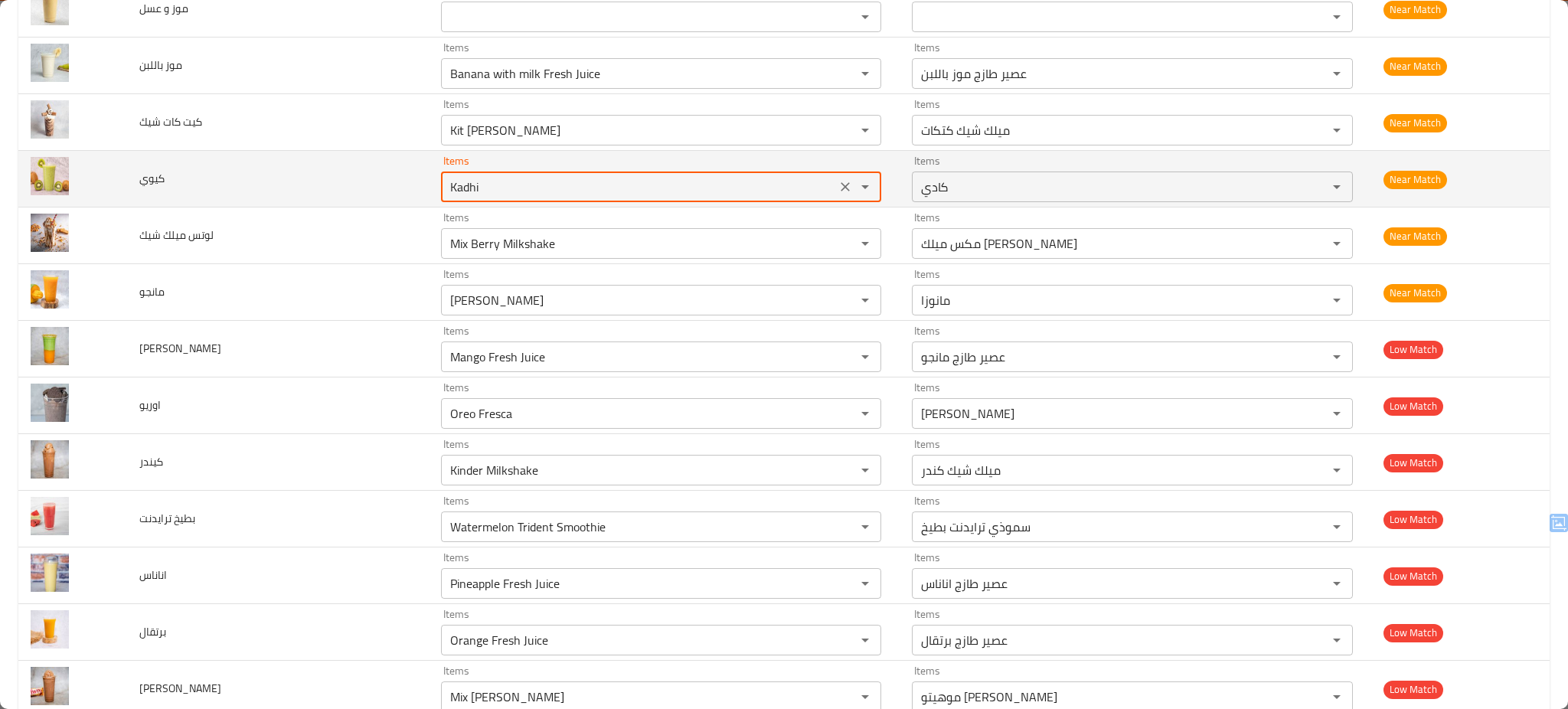
click at [446, 189] on input "Kadhi" at bounding box center [638, 187] width 386 height 21
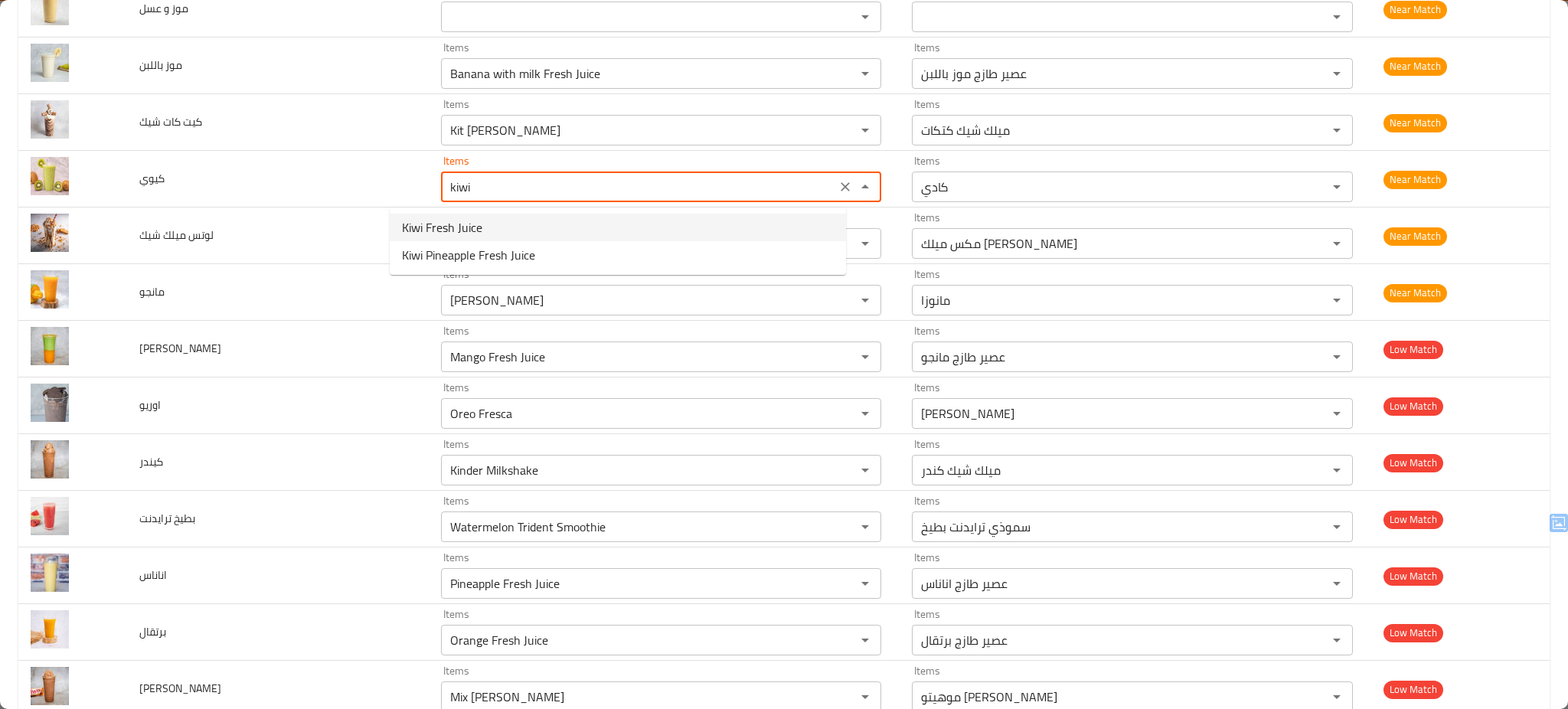
click at [421, 220] on span "Kiwi Fresh Juice" at bounding box center [442, 227] width 80 height 18
type input "Kiwi Fresh Juice"
type input "عصير طازج كيوى"
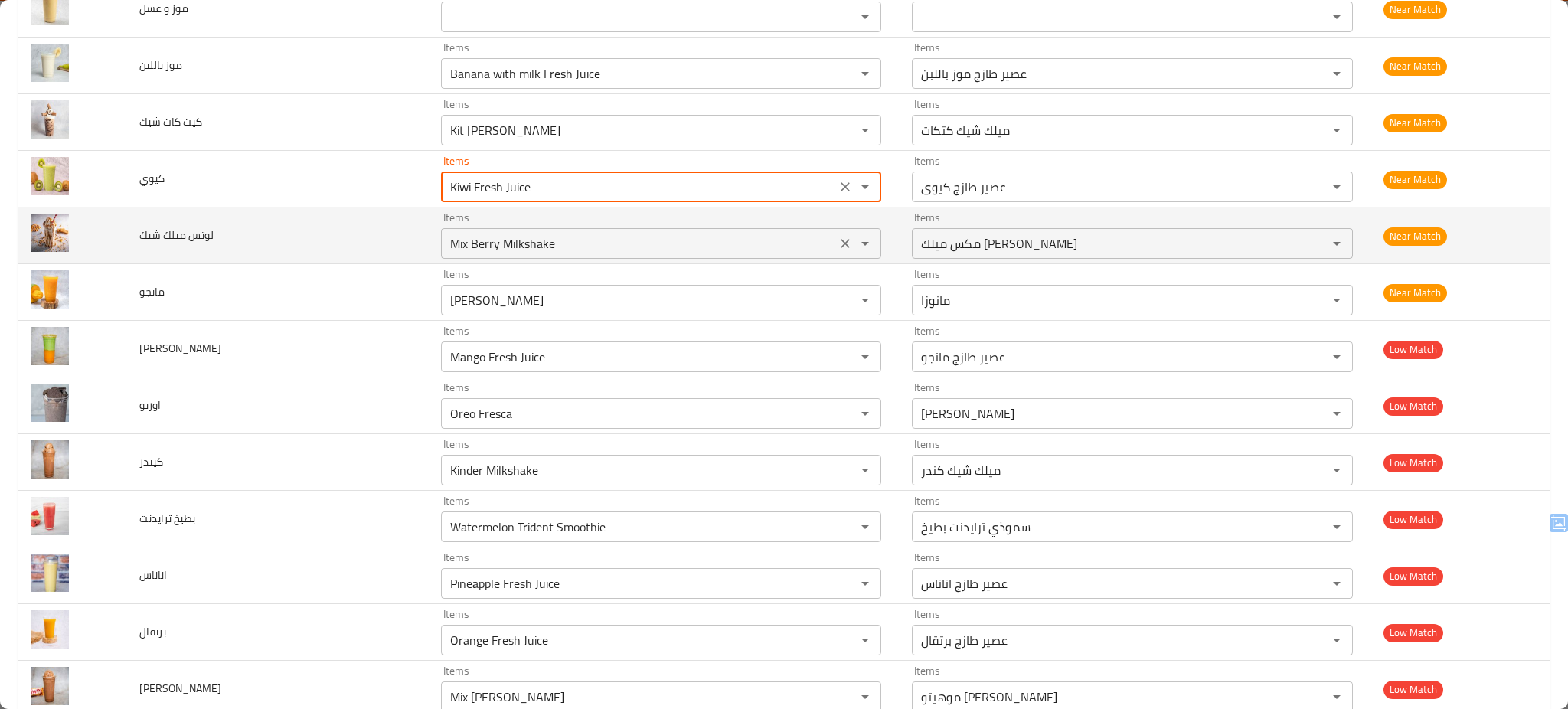
type input "Kiwi Fresh Juice"
click at [458, 237] on شيك "Mix Berry Milkshake" at bounding box center [638, 243] width 386 height 21
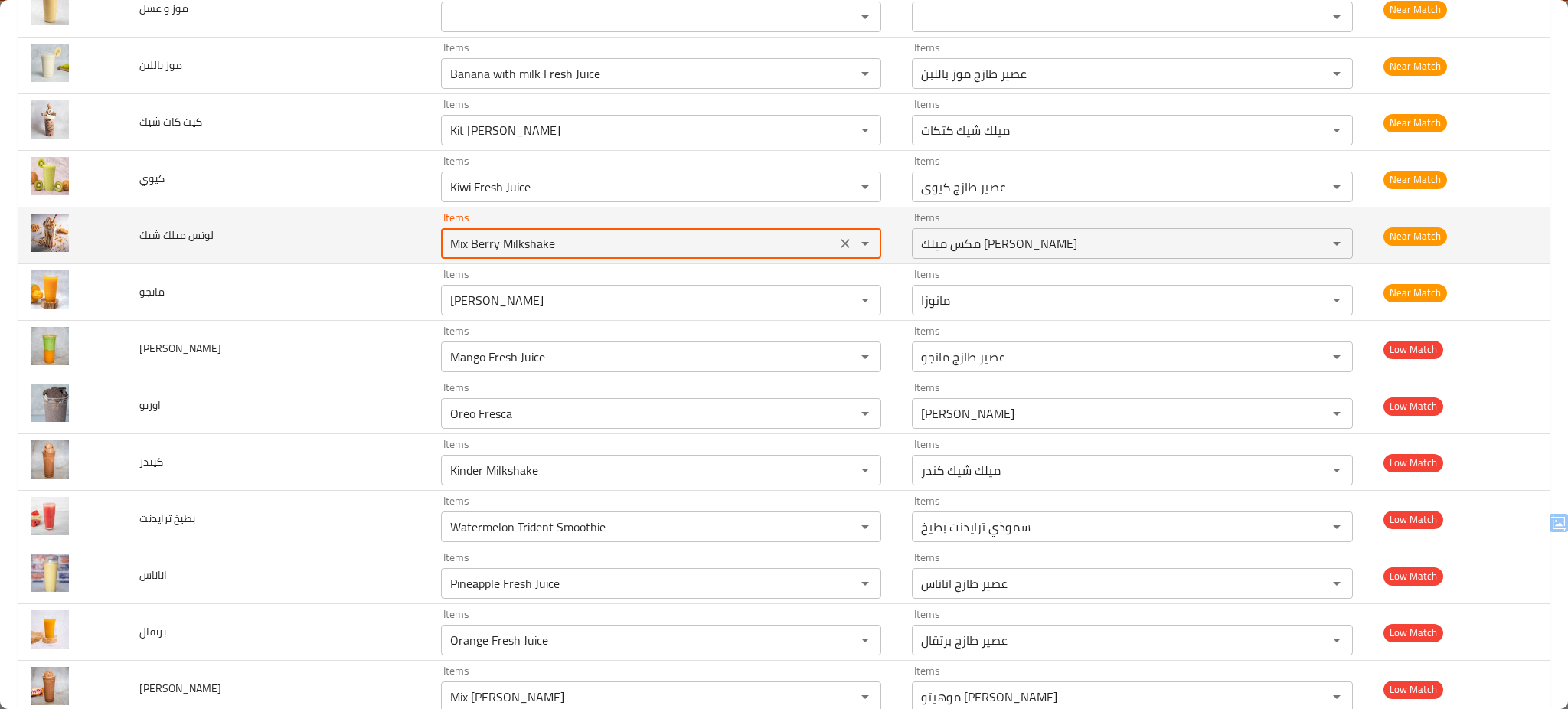
click at [458, 237] on شيك "Mix Berry Milkshake" at bounding box center [638, 243] width 386 height 21
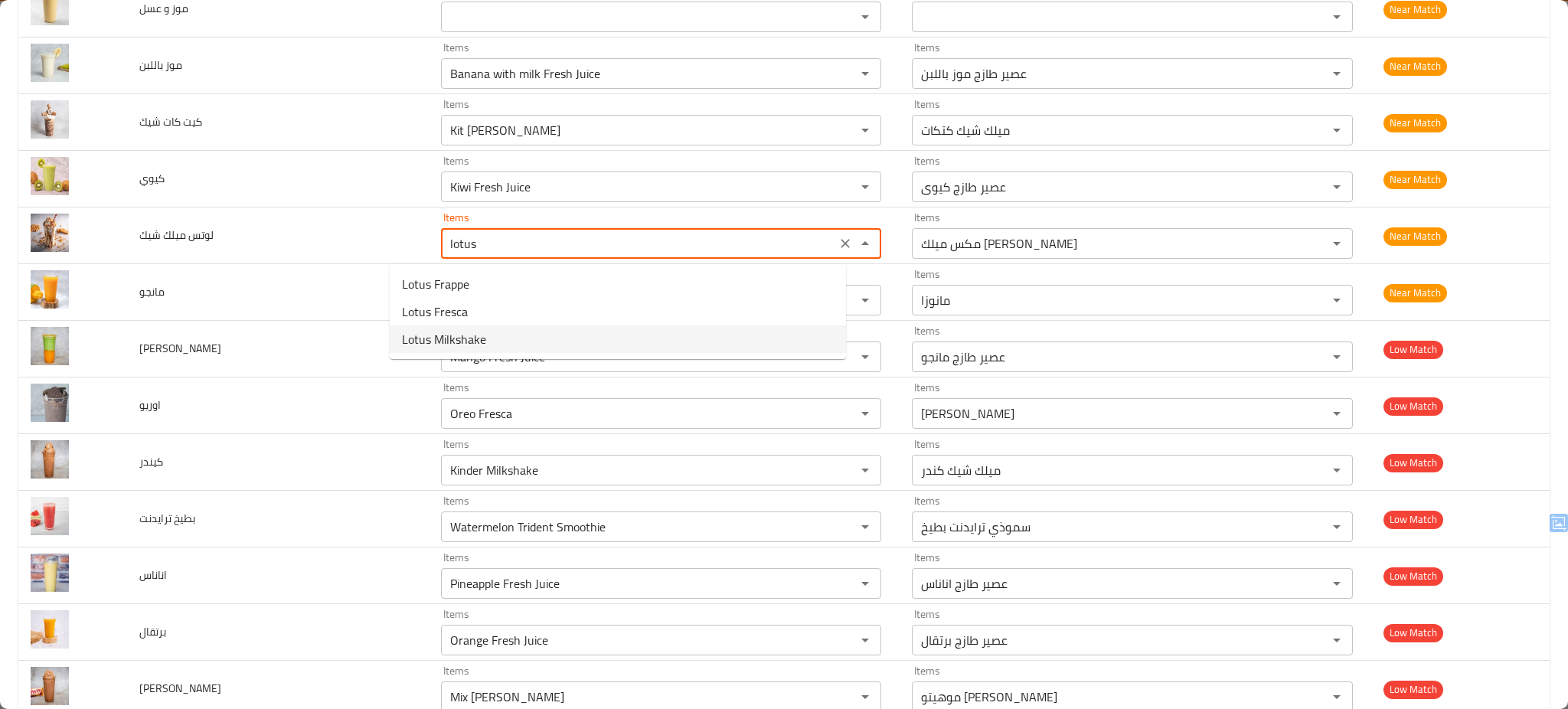
click at [456, 342] on span "Lotus Milkshake" at bounding box center [444, 339] width 84 height 18
type شيك "Lotus Milkshake"
type شيك-ar "ميلك شيك لوتس"
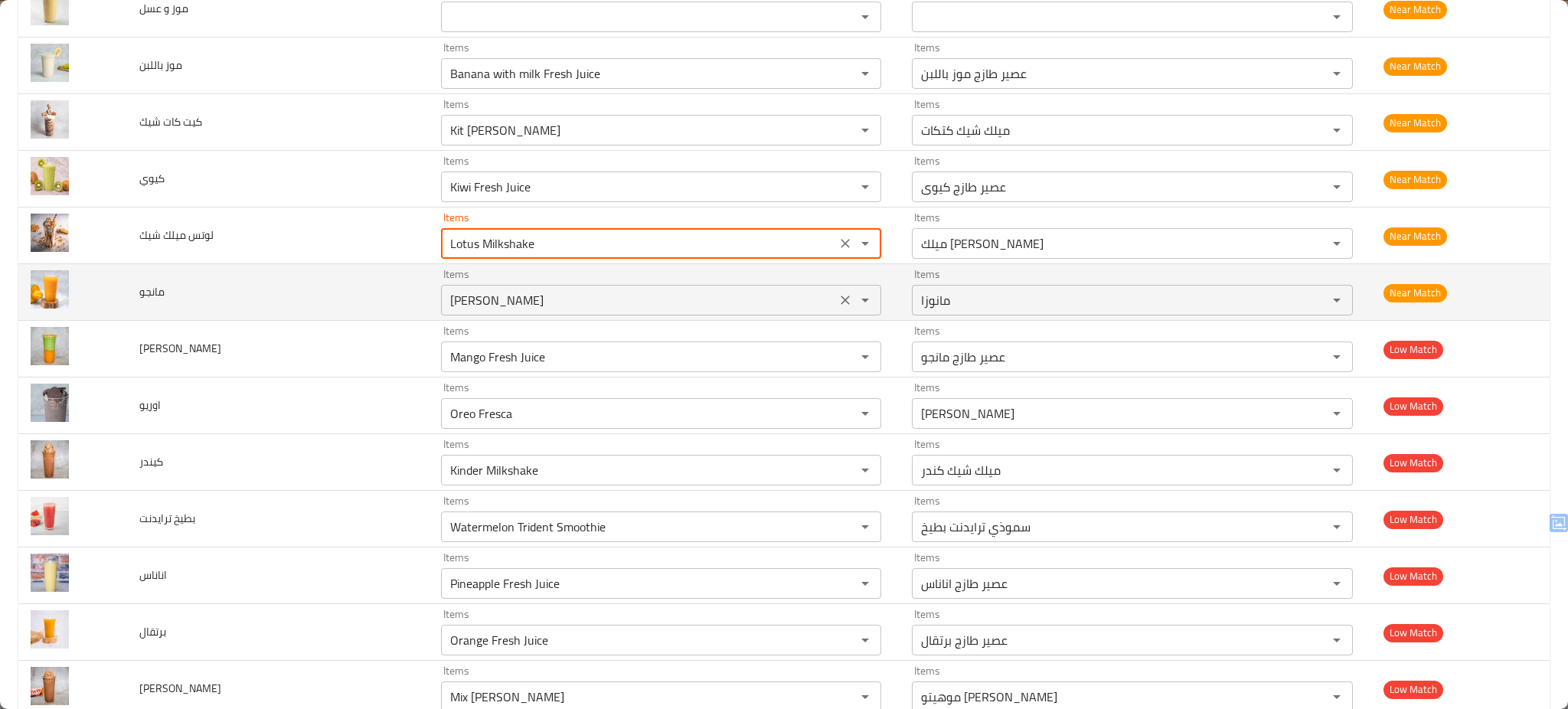
type شيك "Lotus Milkshake"
click at [481, 295] on input "Manoza" at bounding box center [638, 299] width 386 height 21
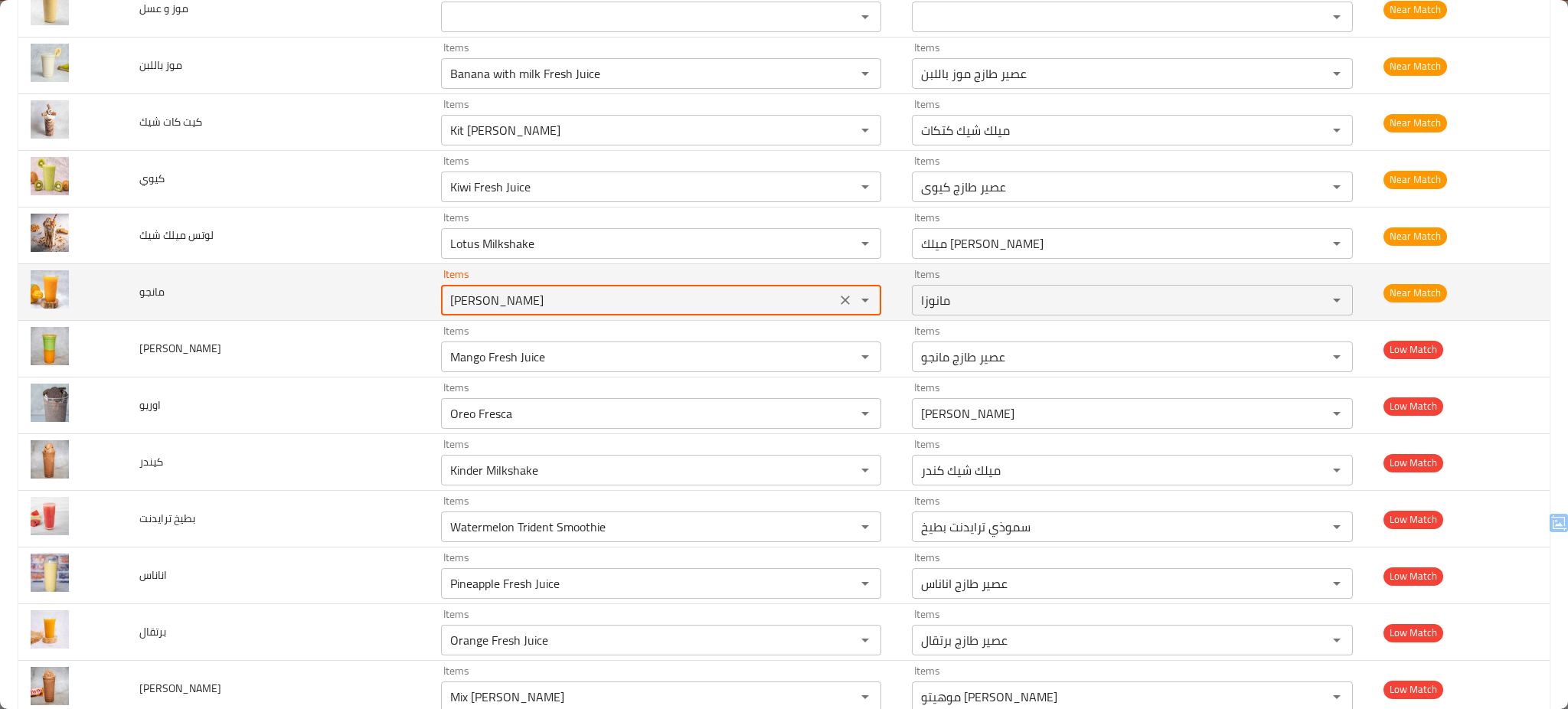
click at [481, 295] on input "Manoza" at bounding box center [638, 299] width 386 height 21
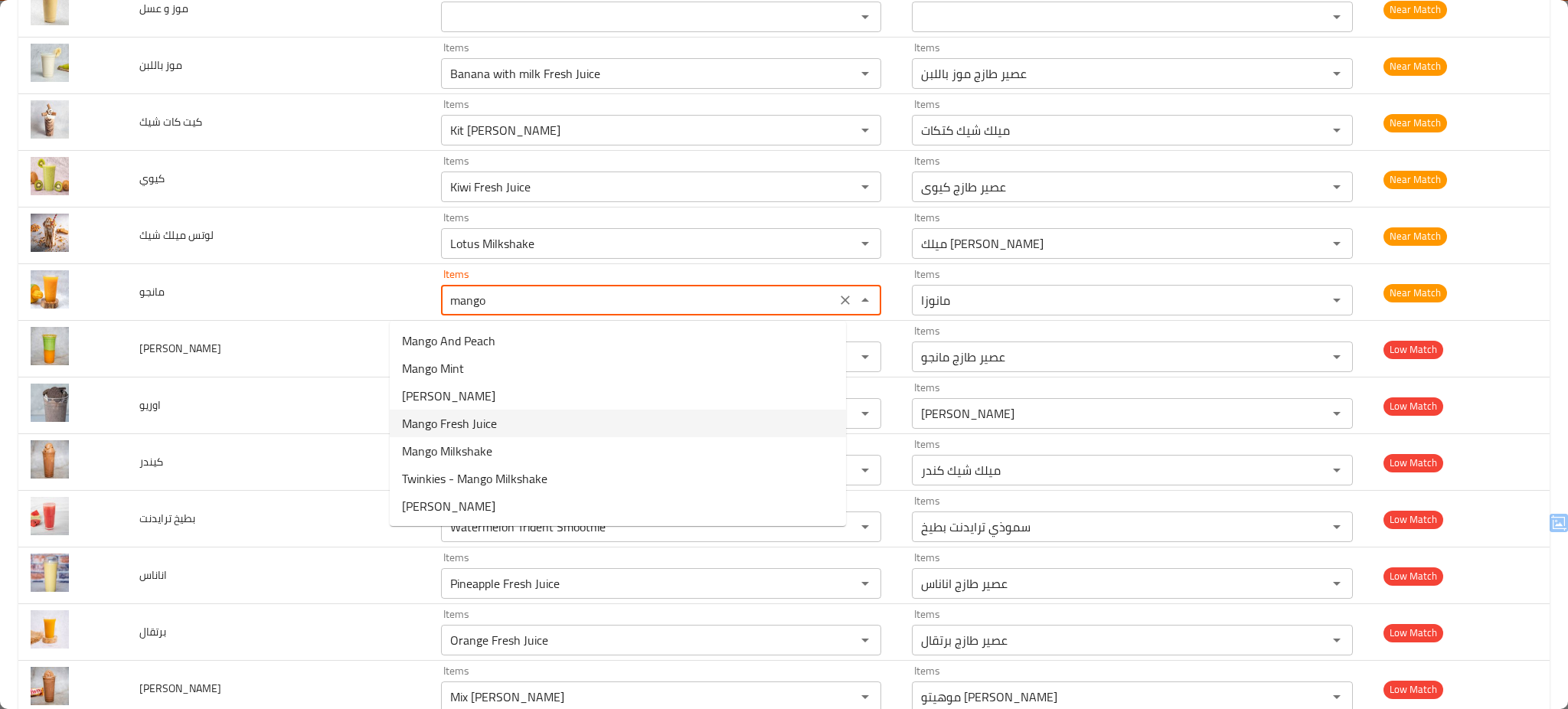
click at [489, 420] on span "Mango Fresh Juice" at bounding box center [449, 423] width 95 height 18
type input "Mango Fresh Juice"
type input "عصير طازج مانجو"
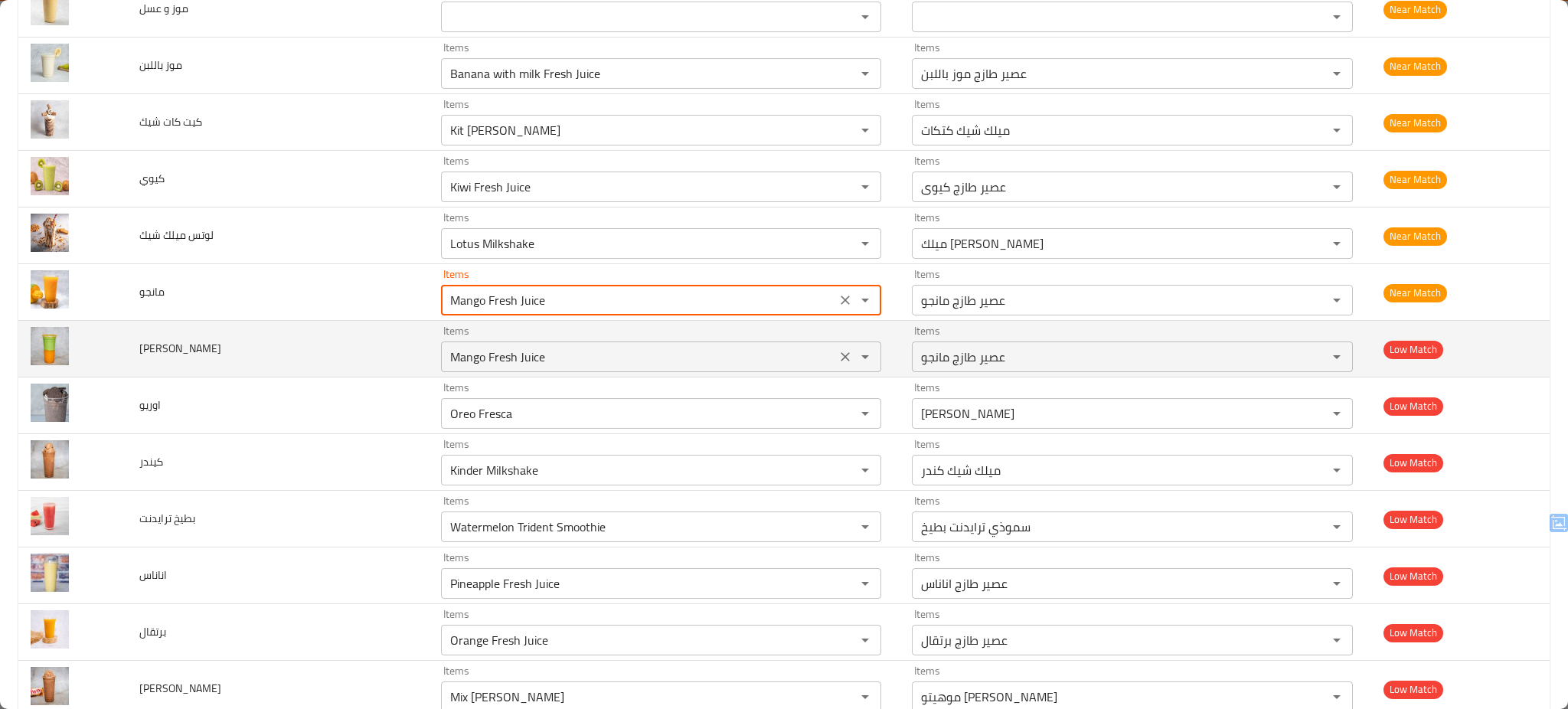
type input "Mango Fresh Juice"
click at [508, 359] on مانجو "Mango Fresh Juice" at bounding box center [638, 357] width 386 height 21
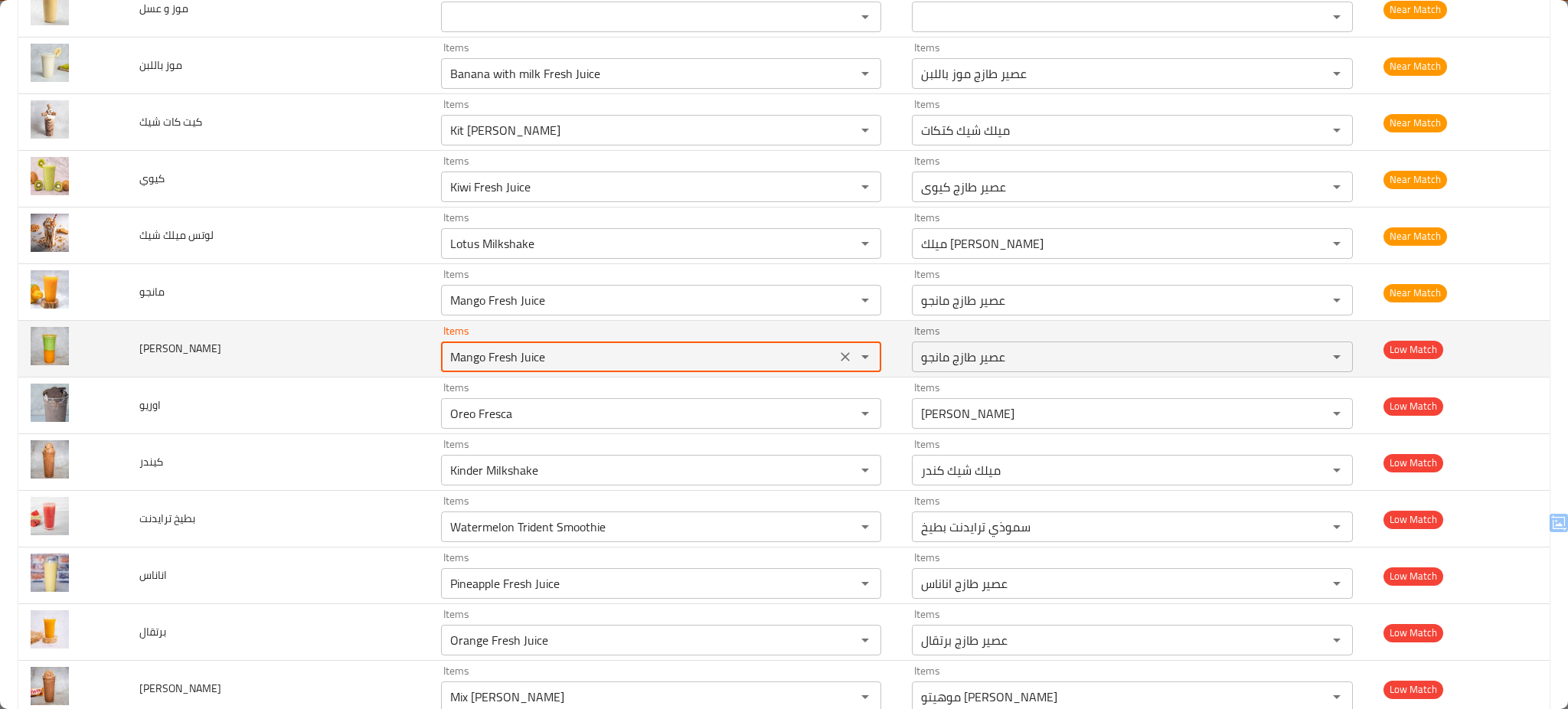
click at [508, 359] on مانجو "Mango Fresh Juice" at bounding box center [638, 357] width 386 height 21
type مانجو "Mango Fresh Juice"
click at [344, 343] on td "افوكادو مانجو" at bounding box center [277, 348] width 301 height 56
click at [837, 355] on icon "Clear" at bounding box center [845, 357] width 15 height 15
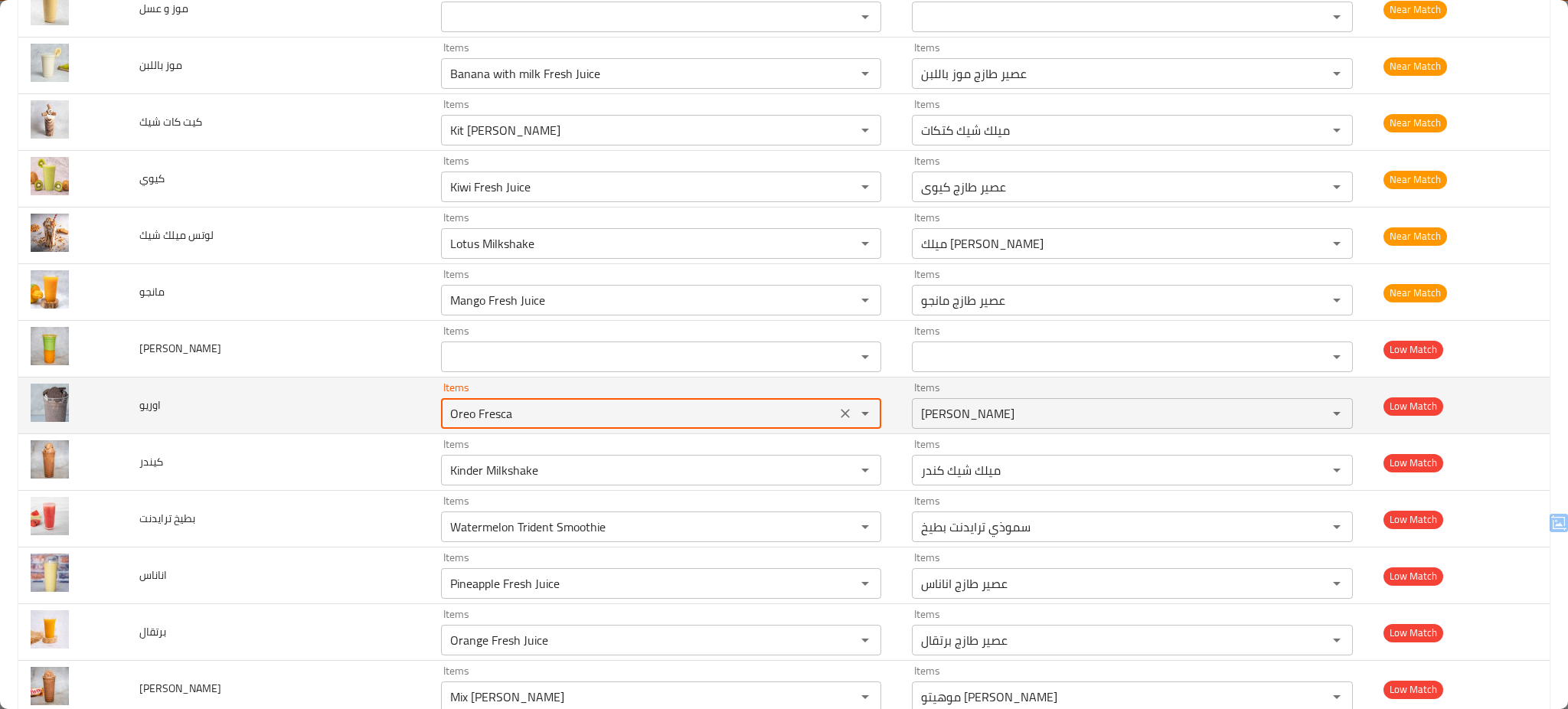
click at [581, 415] on input "Oreo Fresca" at bounding box center [638, 413] width 386 height 21
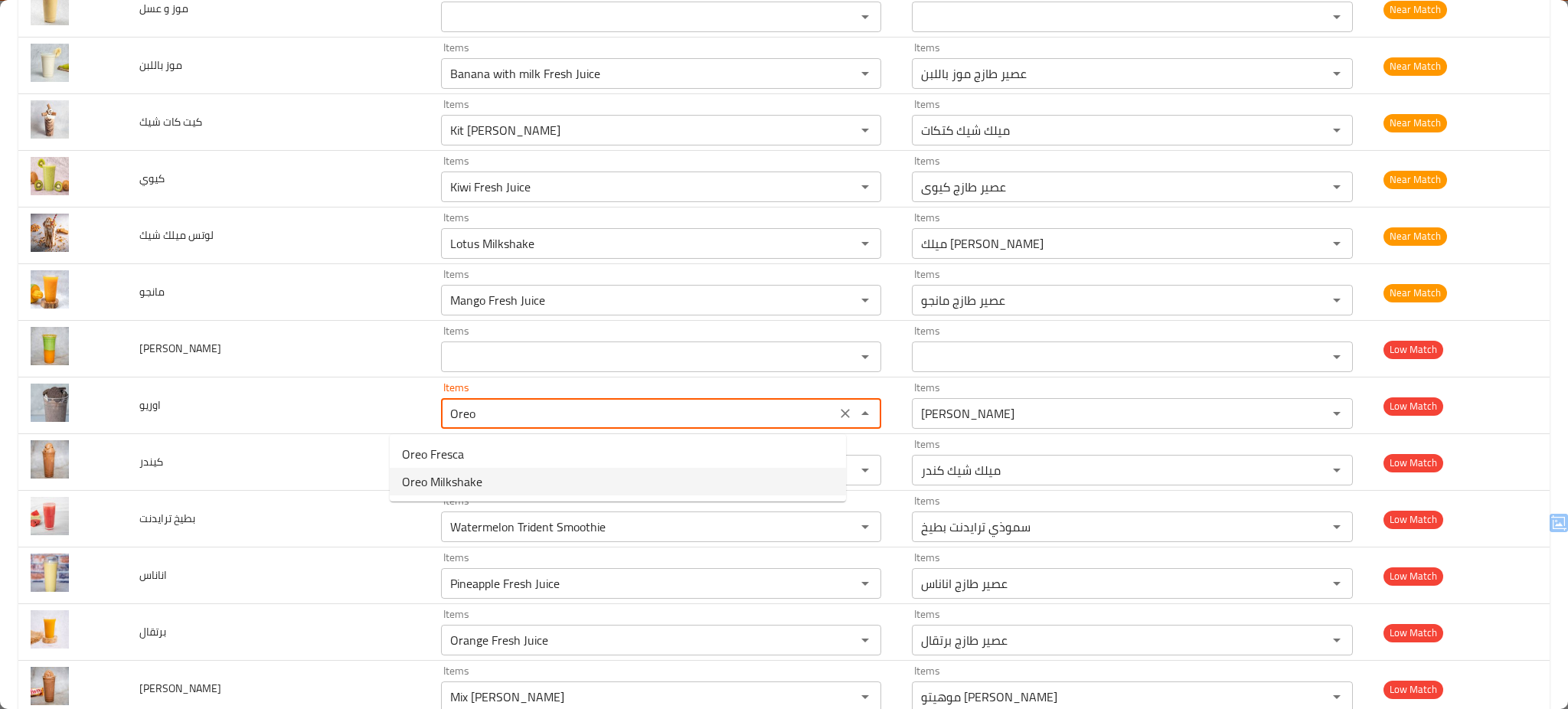
click at [455, 477] on span "Oreo Milkshake" at bounding box center [442, 481] width 80 height 18
type input "Oreo Milkshake"
type input "ميلك شيك اوريو"
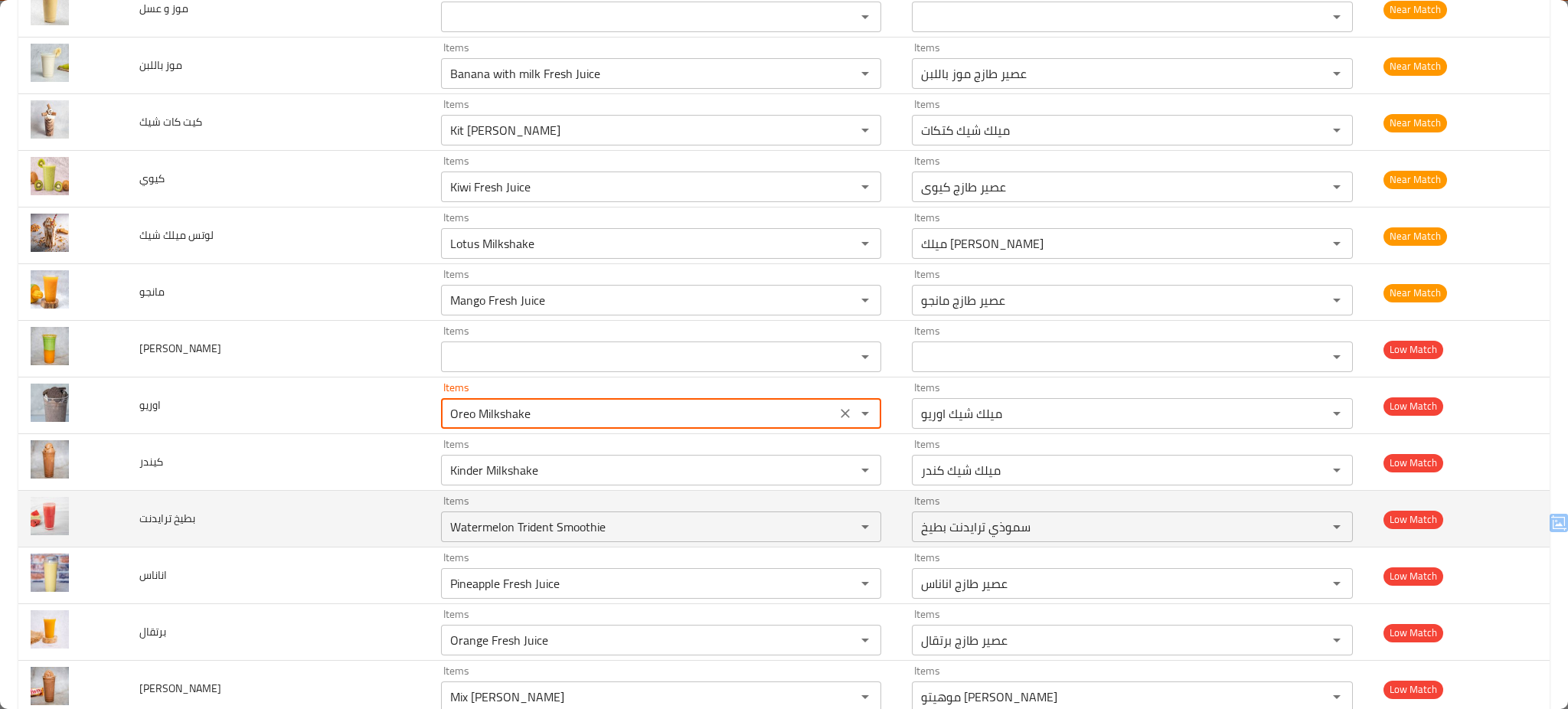
type input "Oreo Milkshake"
click at [310, 528] on td "بطيخ ترايدنت" at bounding box center [277, 519] width 301 height 56
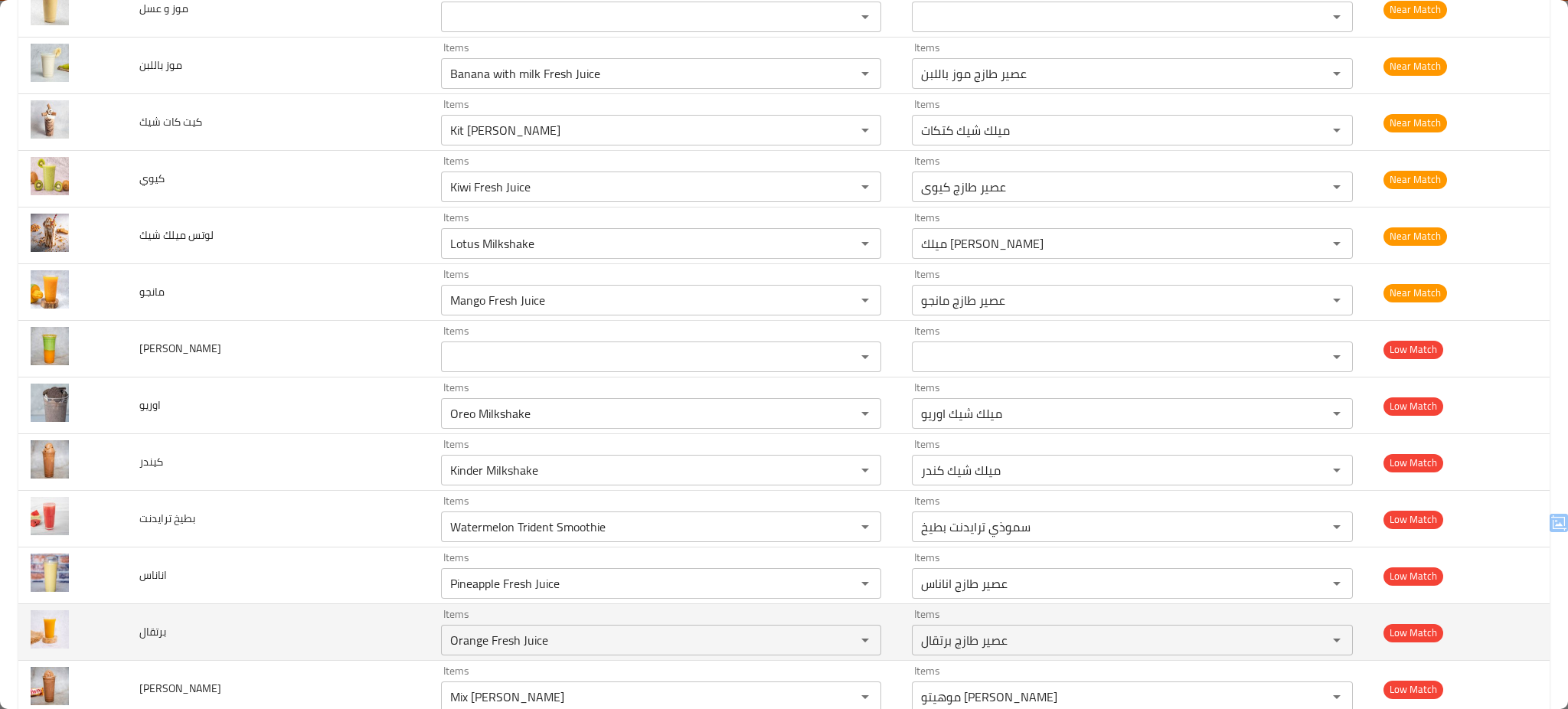
click at [304, 619] on td "برتقال" at bounding box center [277, 631] width 301 height 56
click at [300, 631] on td "برتقال" at bounding box center [277, 631] width 301 height 56
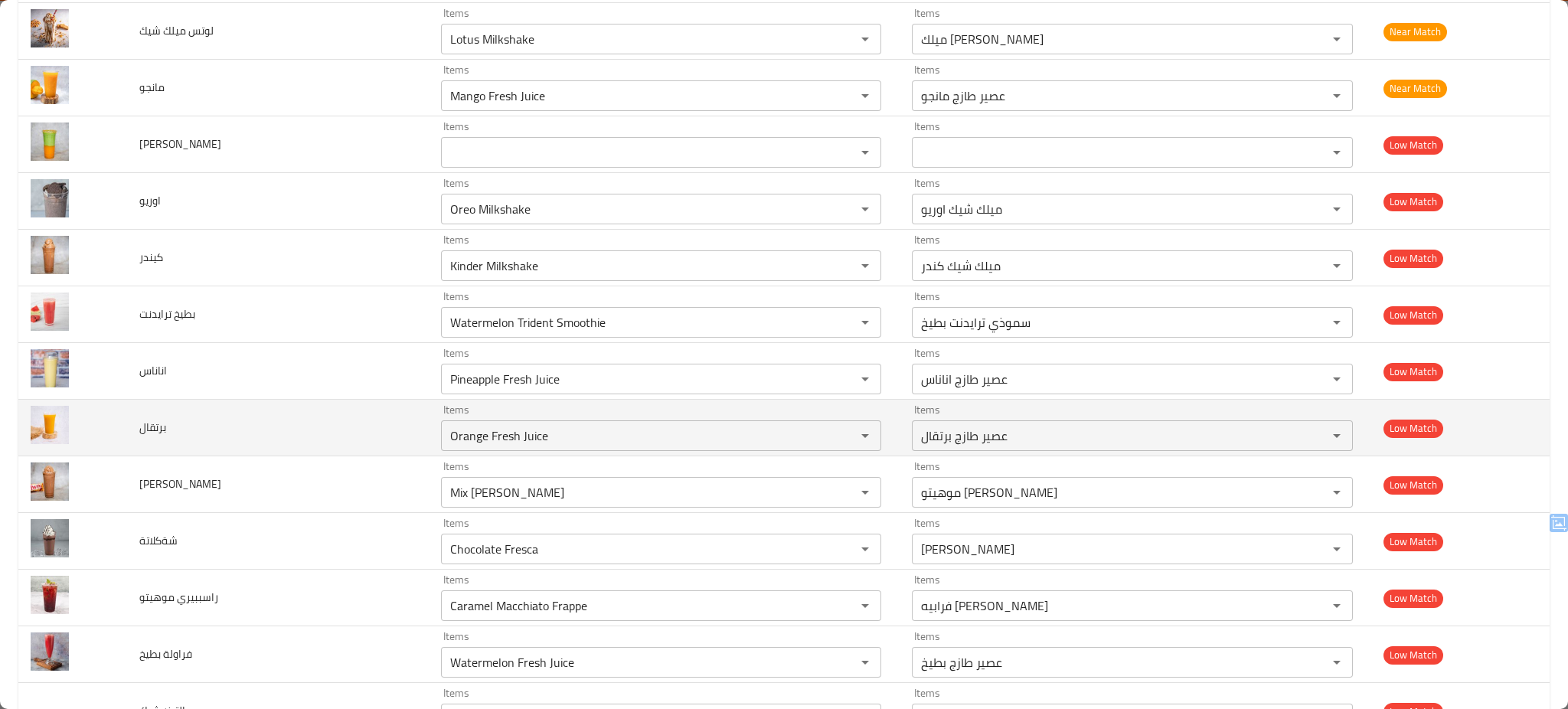
scroll to position [2368, 0]
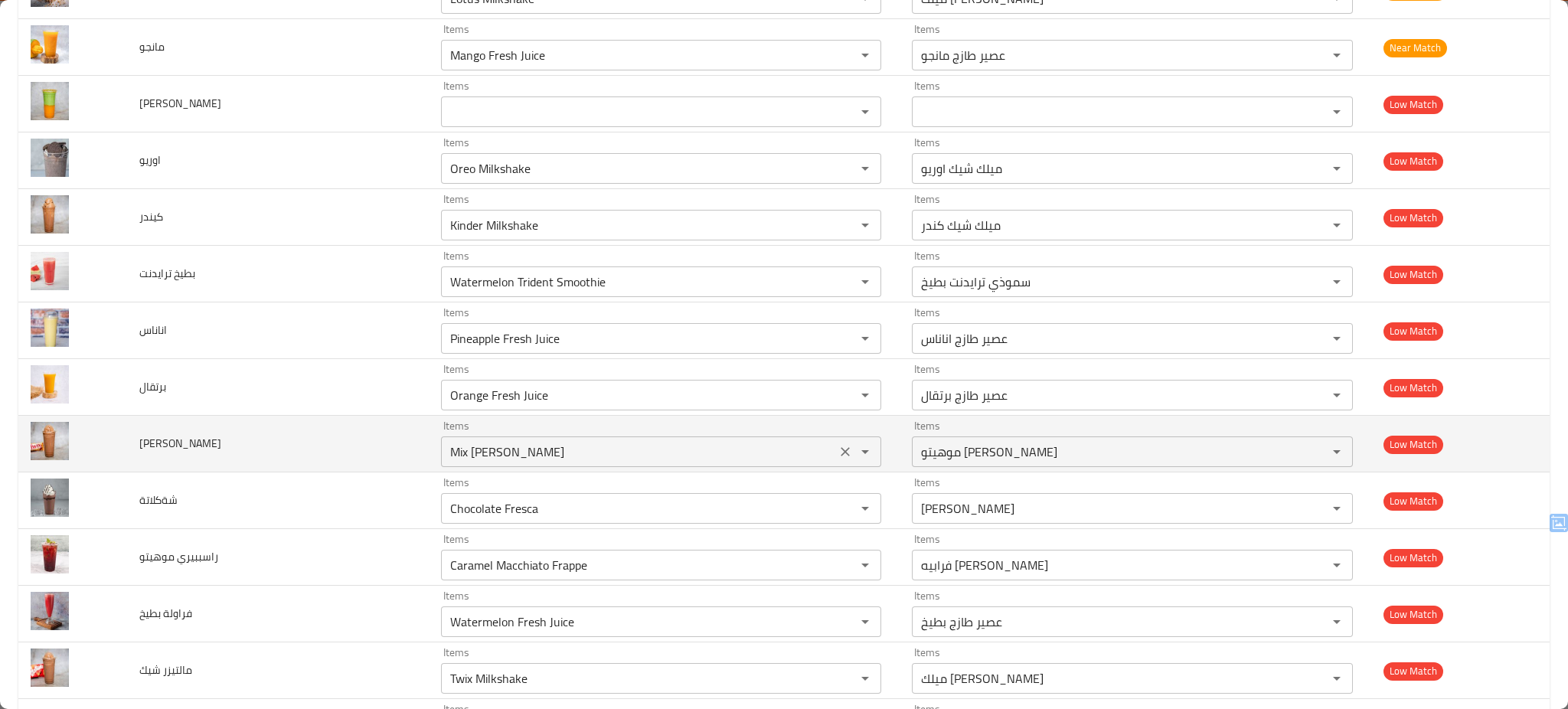
click at [554, 447] on شيك "Mix Berry Mojito" at bounding box center [638, 452] width 386 height 21
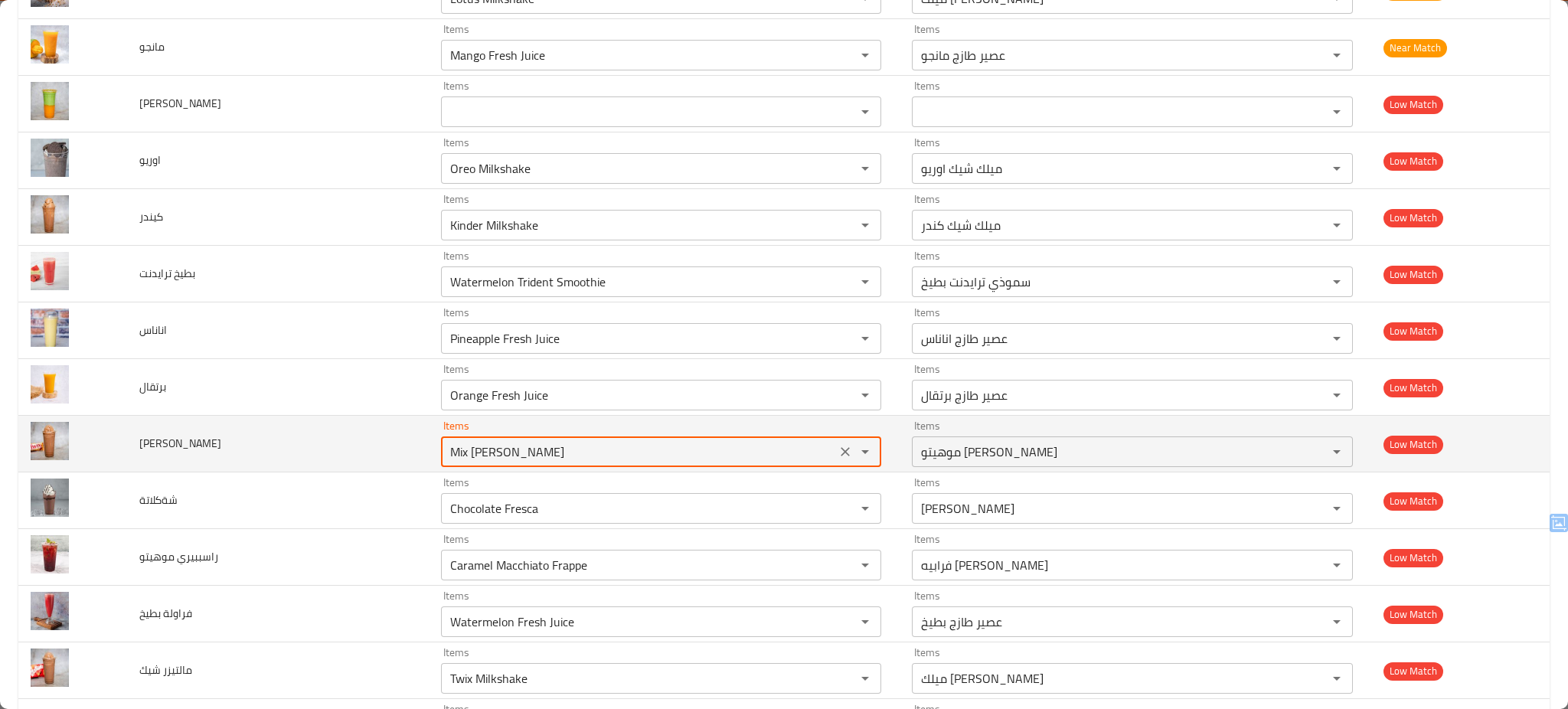
click at [554, 447] on شيك "Mix Berry Mojito" at bounding box center [638, 452] width 386 height 21
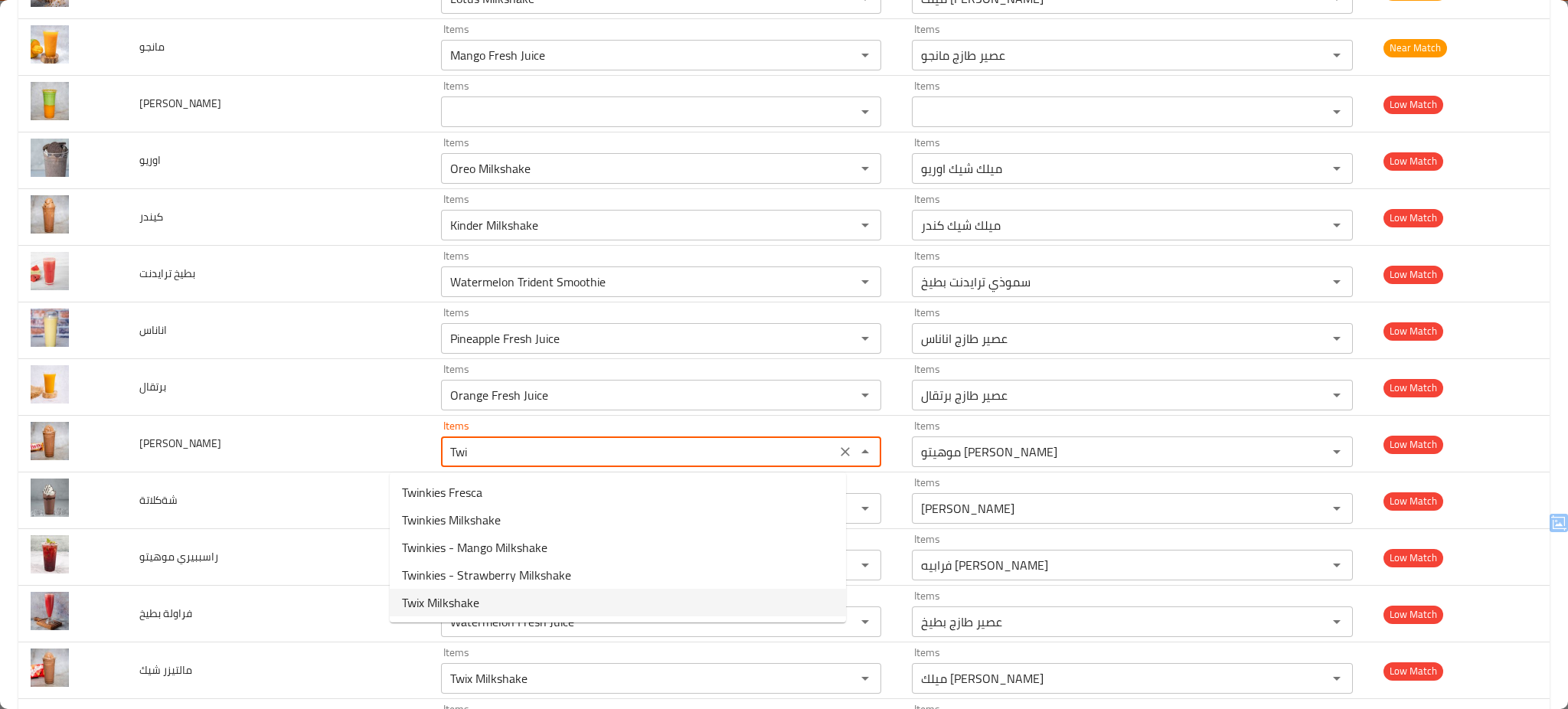
click at [509, 599] on شيك-option-4 "Twix Milkshake" at bounding box center [617, 602] width 456 height 28
type شيك "Twix Milkshake"
type شيك-ar "ميلك شيك تويكس"
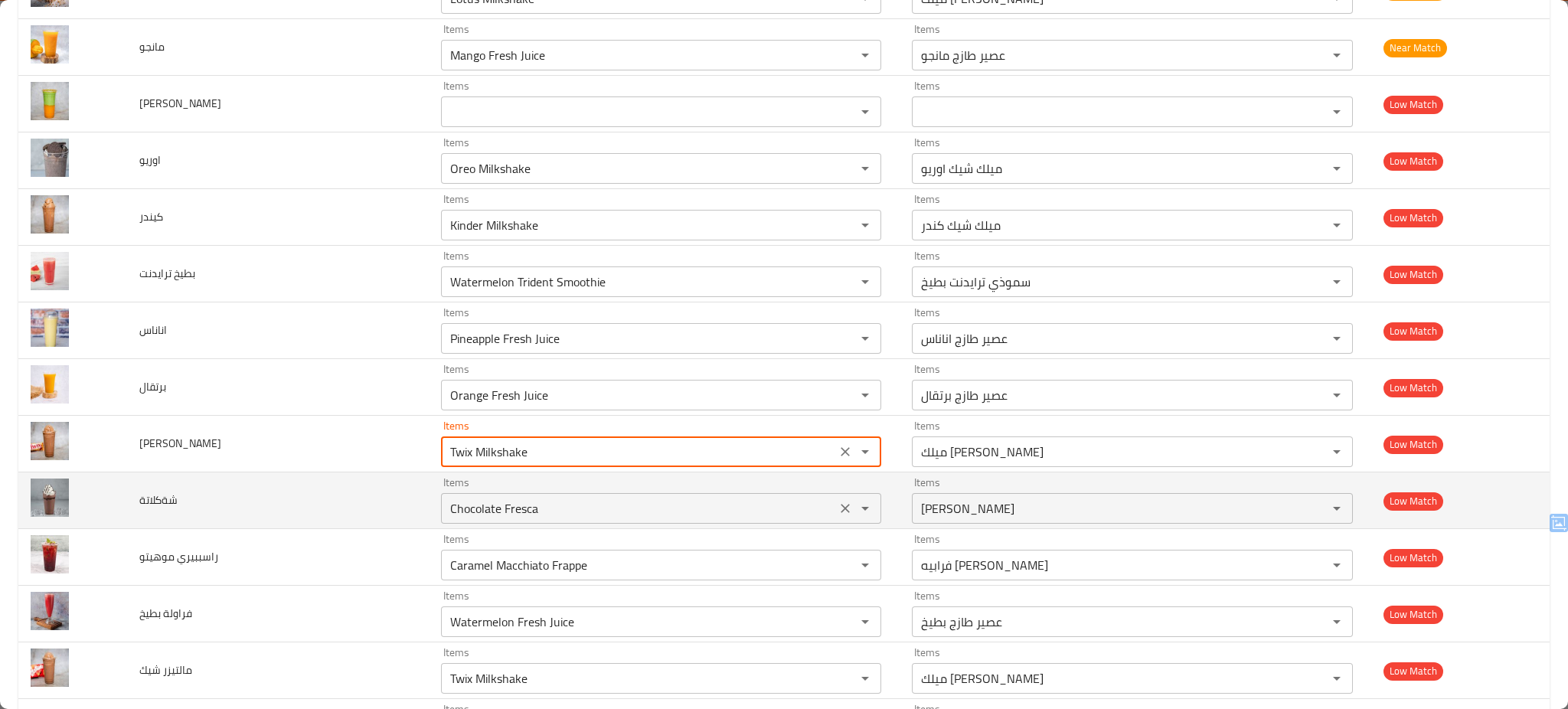
type شيك "Twix Milkshake"
click at [538, 507] on input "Chocolate Fresca" at bounding box center [638, 508] width 386 height 21
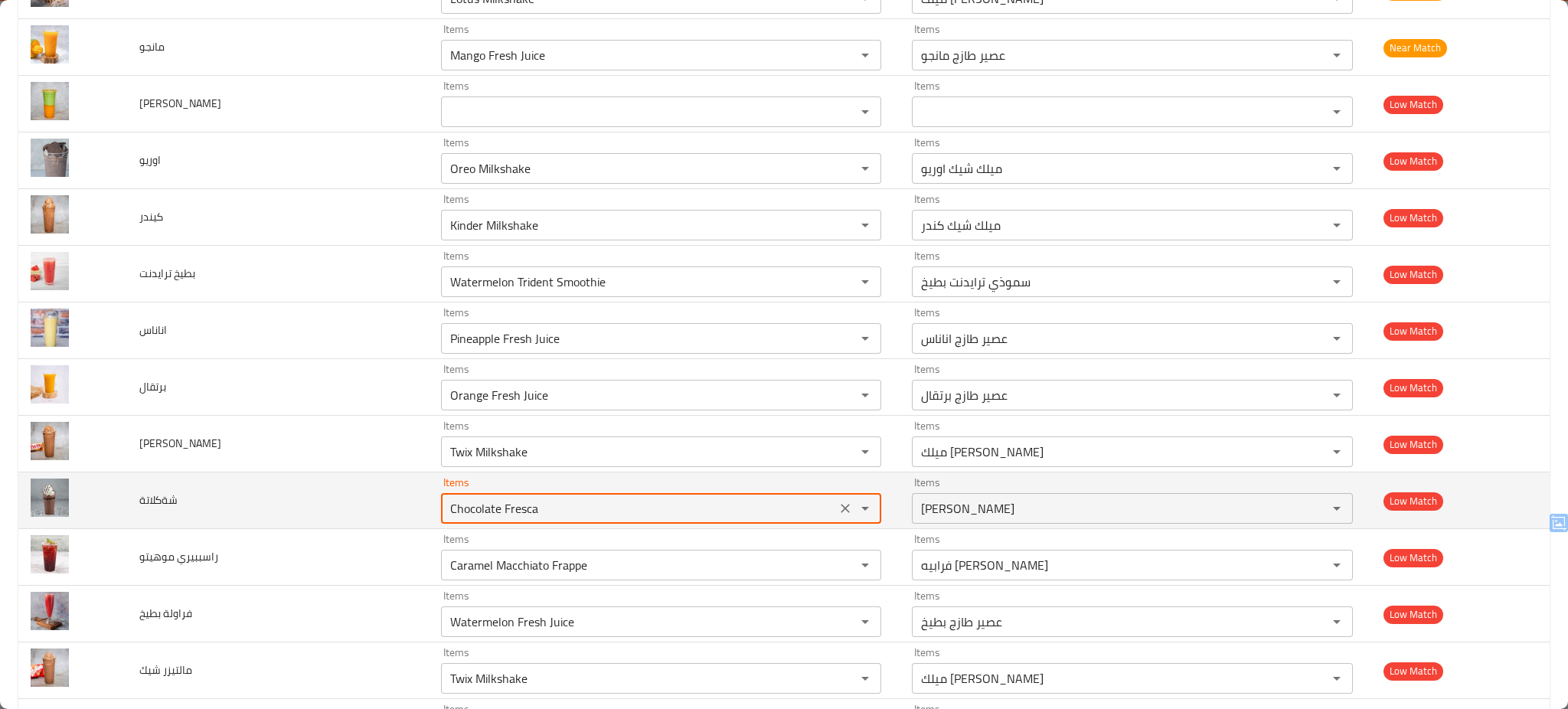
click at [538, 507] on input "Chocolate Fresca" at bounding box center [638, 508] width 386 height 21
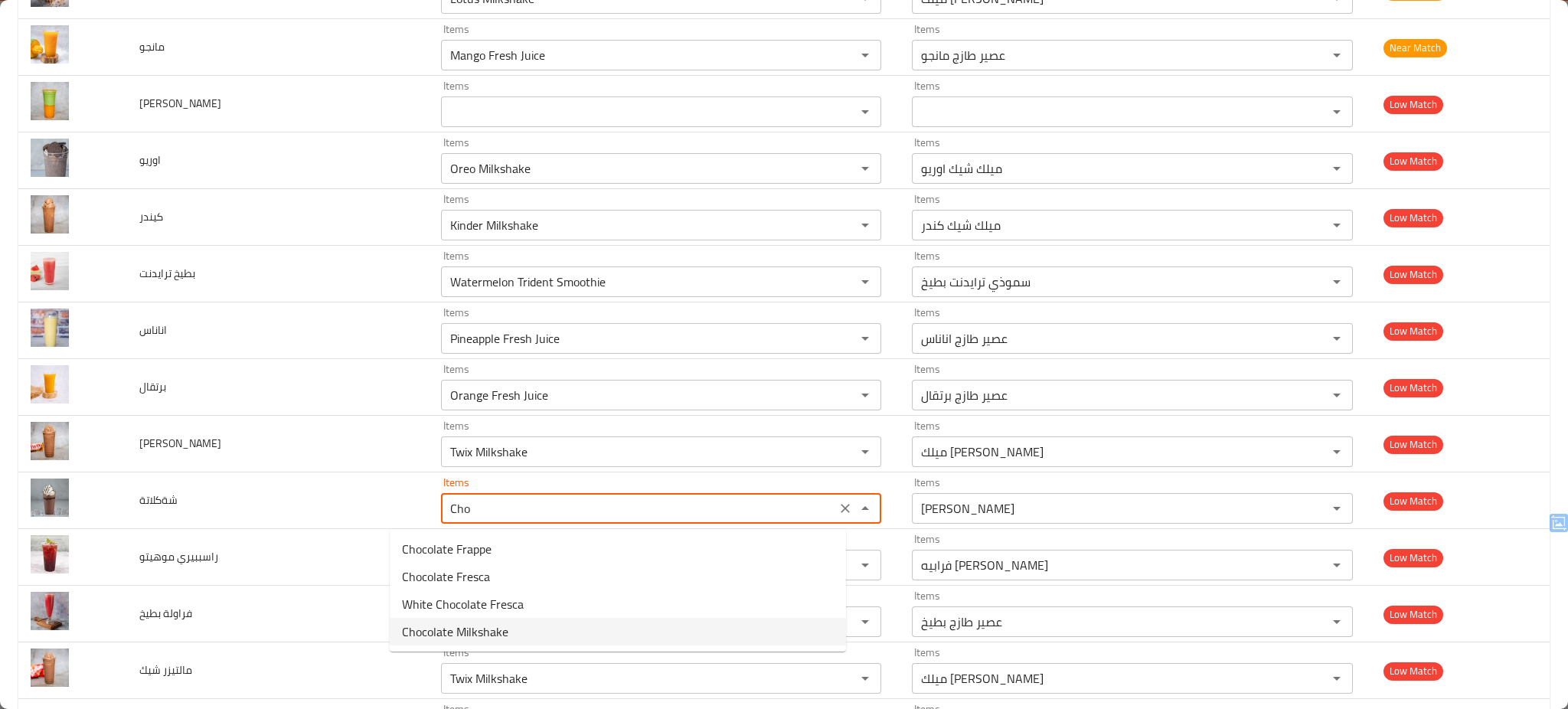
click at [481, 629] on span "Chocolate Milkshake" at bounding box center [454, 631] width 106 height 18
type input "Chocolate Milkshake"
type input "ميلك شيك شيكولاتة"
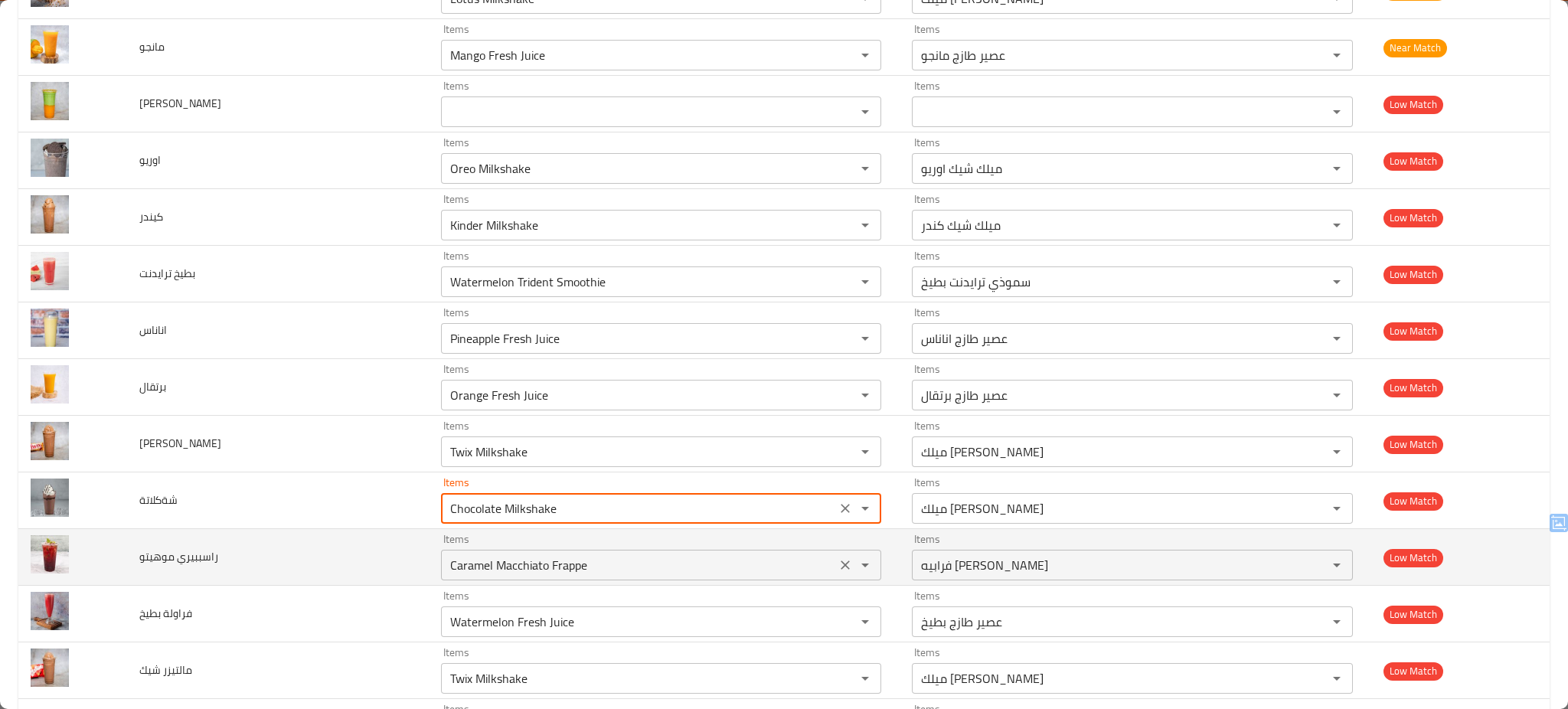
type input "Chocolate Milkshake"
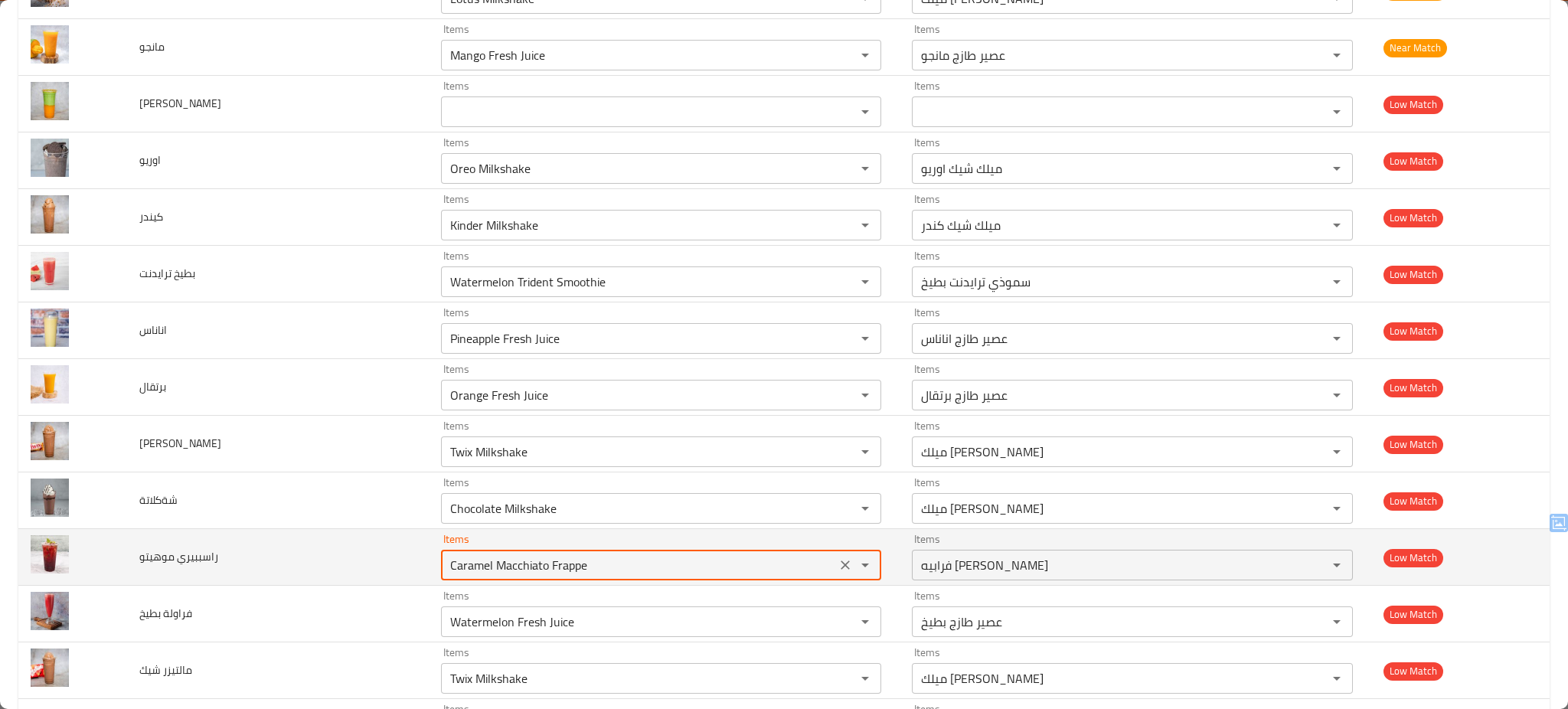
click at [501, 564] on موهيتو "Caramel Macchiato Frappe" at bounding box center [638, 565] width 386 height 21
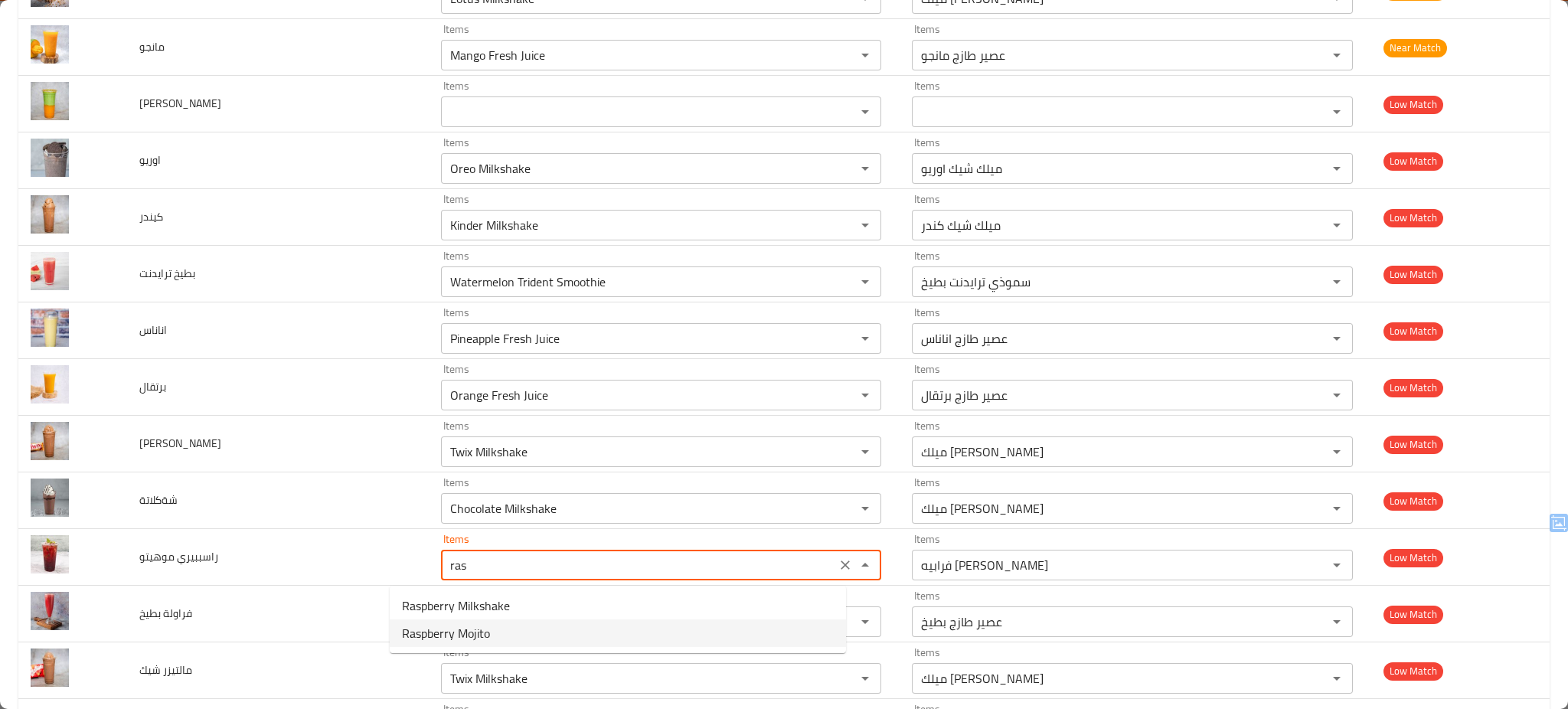
click at [499, 626] on موهيتو-option-1 "Raspberry Mojito" at bounding box center [617, 632] width 456 height 28
type موهيتو "Raspberry Mojito"
type موهيتو-ar "موهيتو راسبيري"
type موهيتو "Raspberry Mojito"
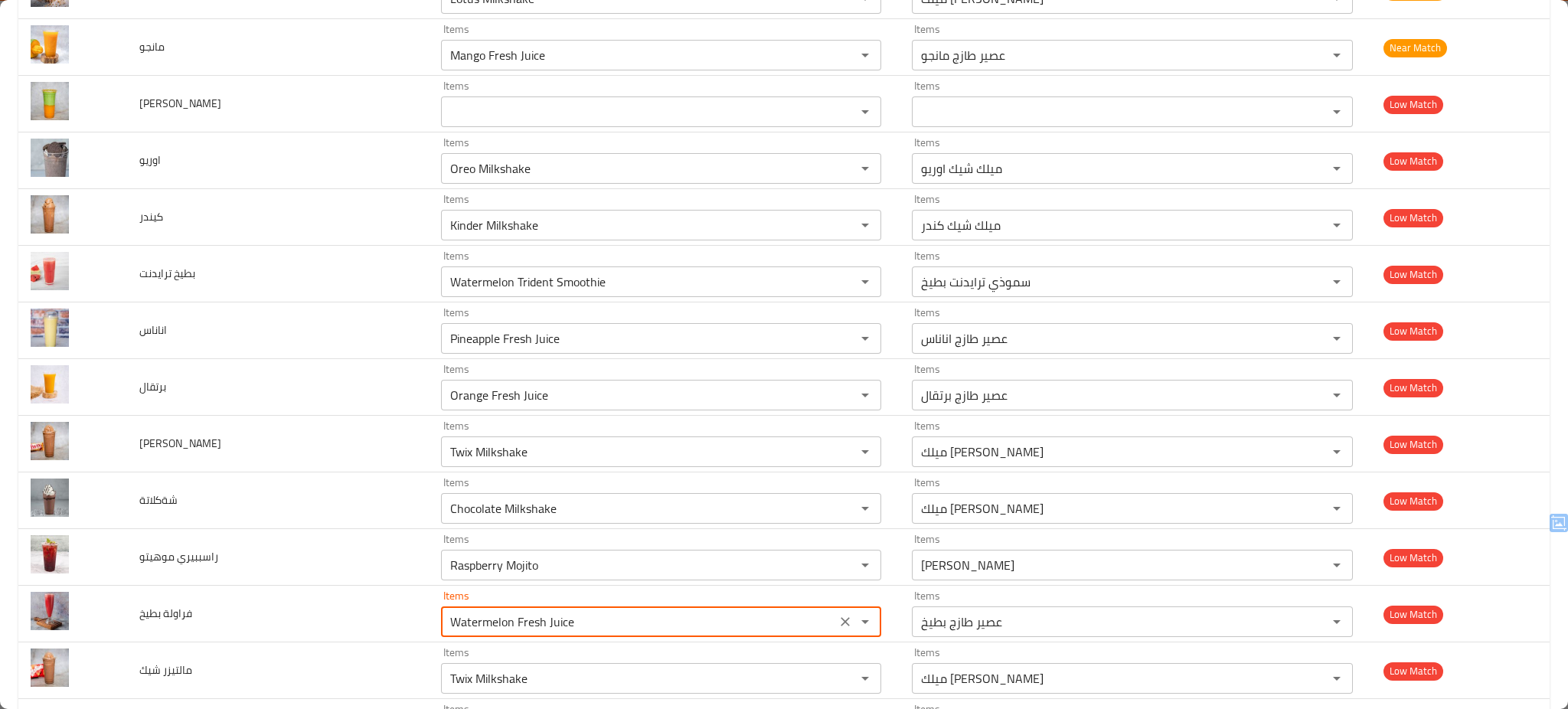
click at [499, 626] on بطيخ "Watermelon Fresh Juice" at bounding box center [638, 622] width 386 height 21
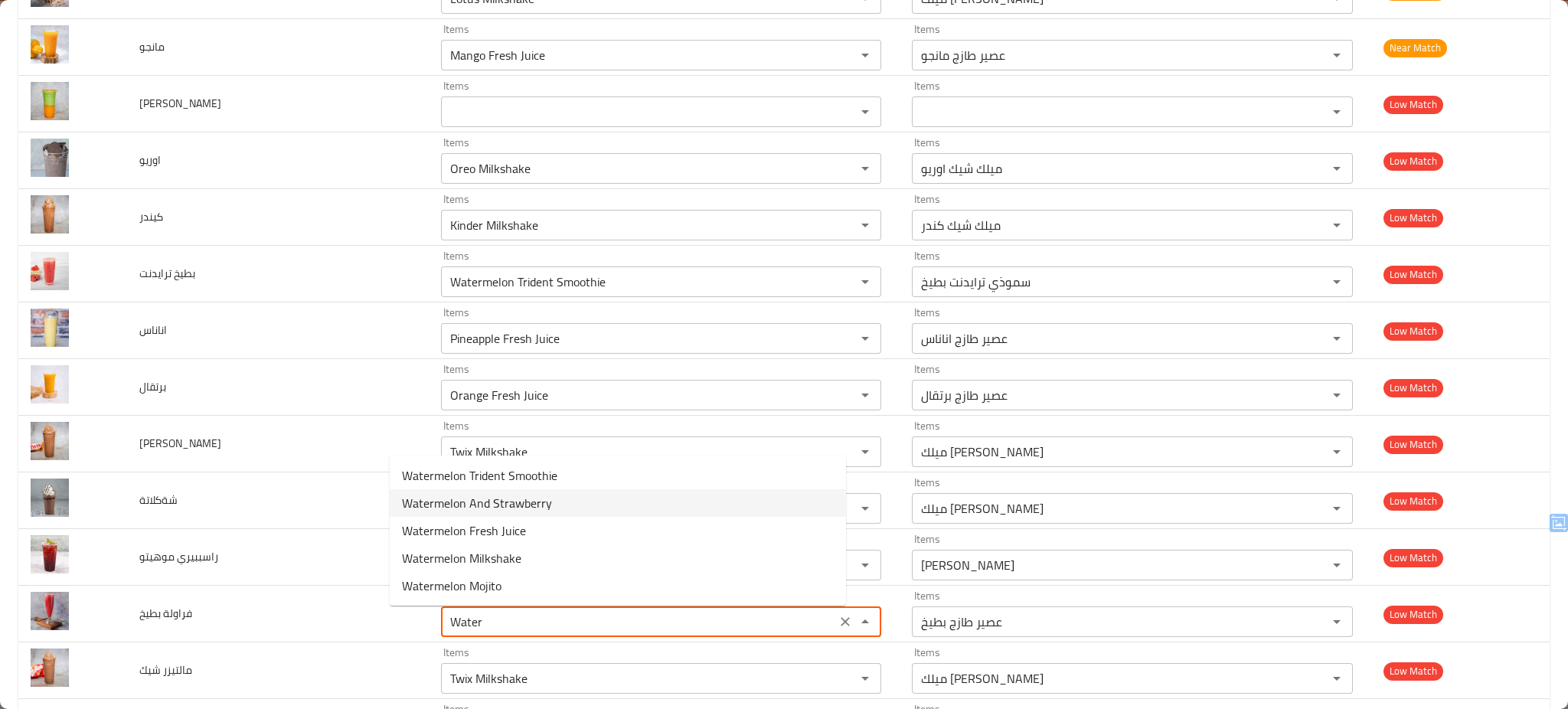
click at [523, 502] on span "Watermelon And Strawberry" at bounding box center [476, 502] width 150 height 18
type بطيخ "Watermelon And Strawberry"
type بطيخ-ar "بطيخ + فراولة"
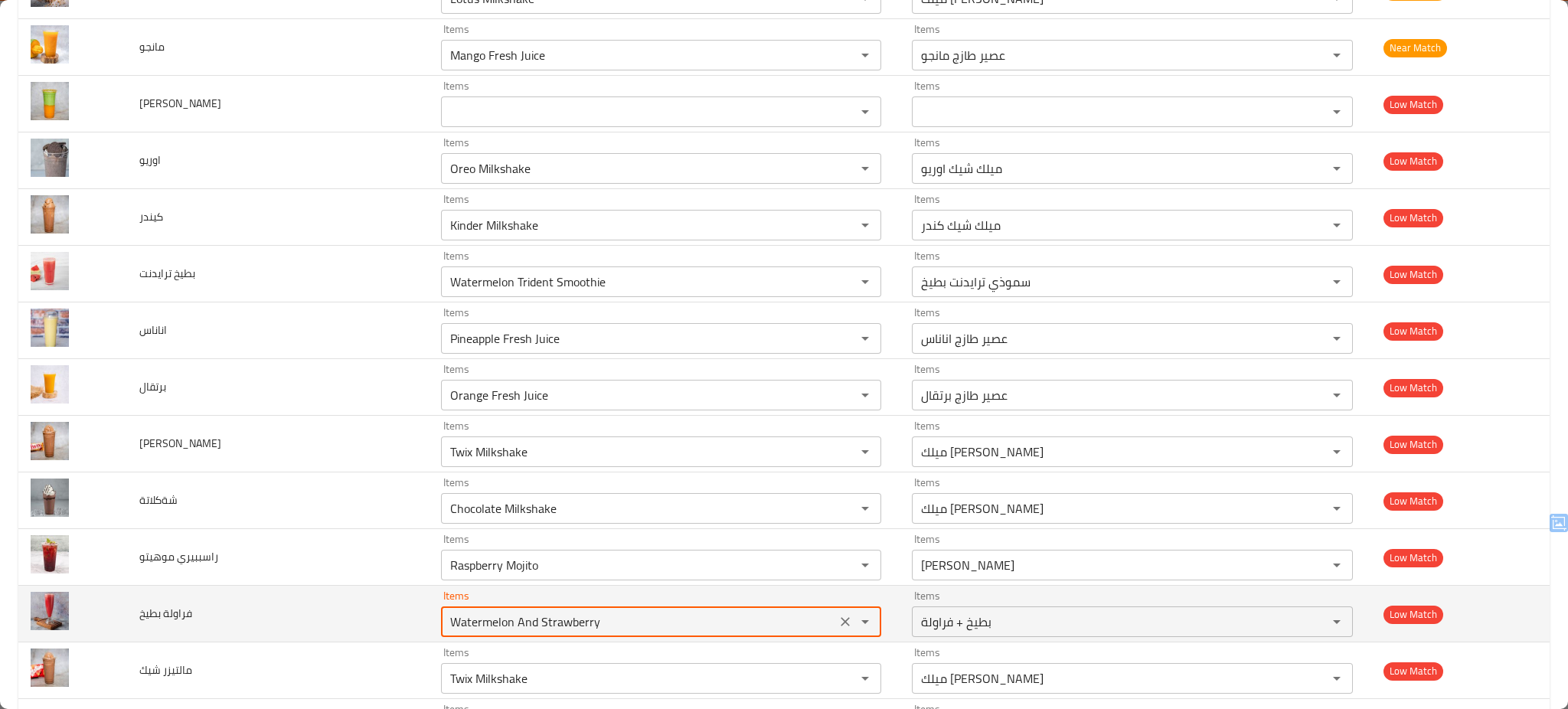
type بطيخ "Watermelon And Strawberry"
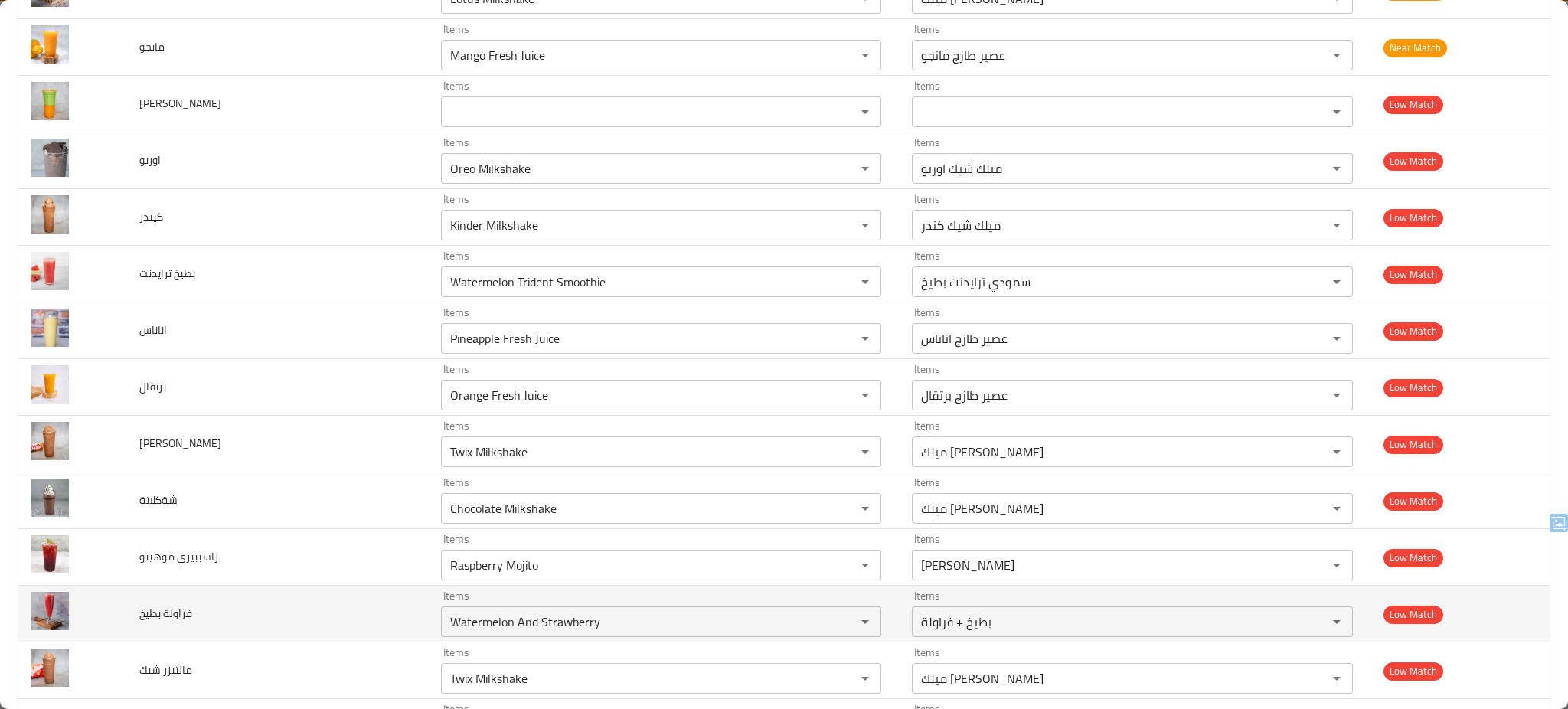
click at [298, 619] on td "فراولة بطيخ" at bounding box center [277, 613] width 301 height 56
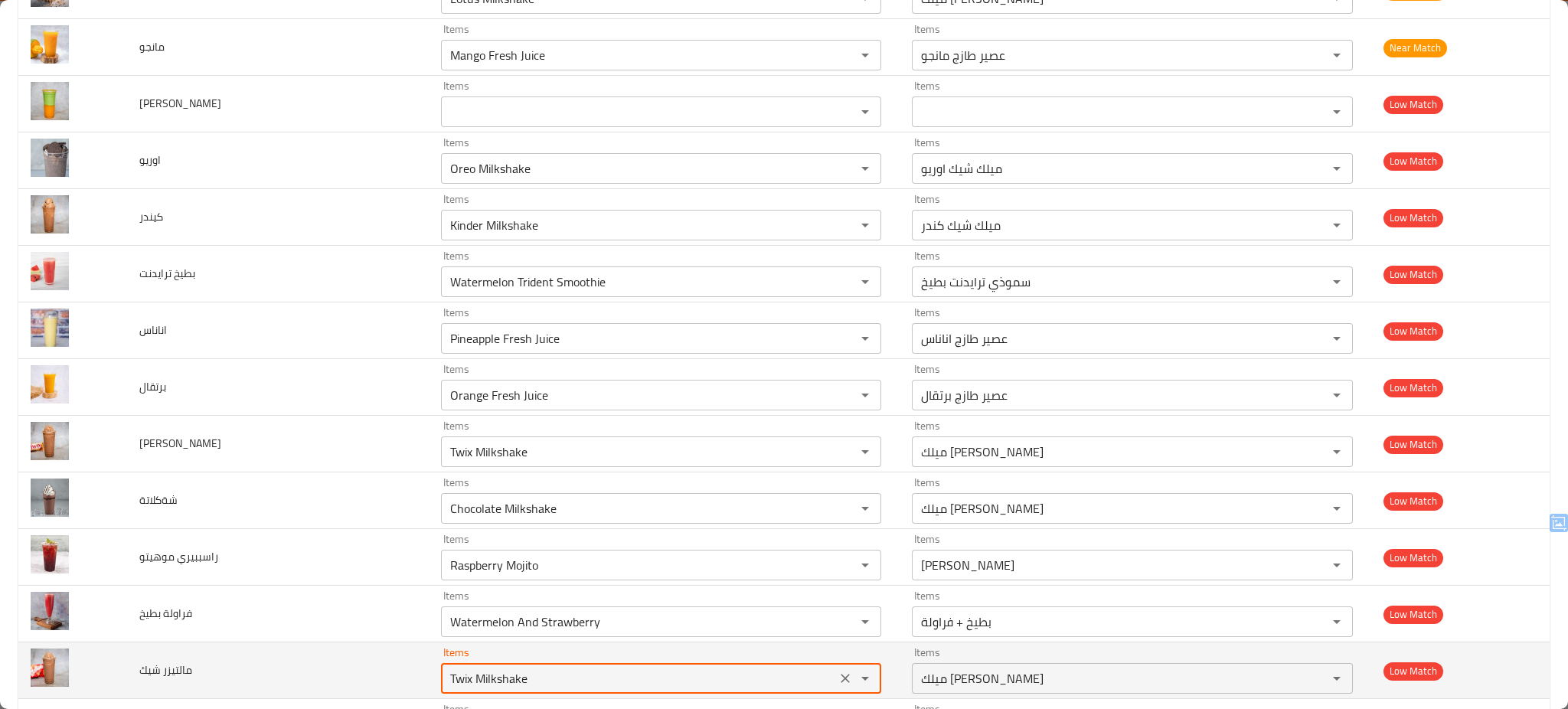
click at [531, 675] on شيك "Twix Milkshake" at bounding box center [638, 678] width 386 height 21
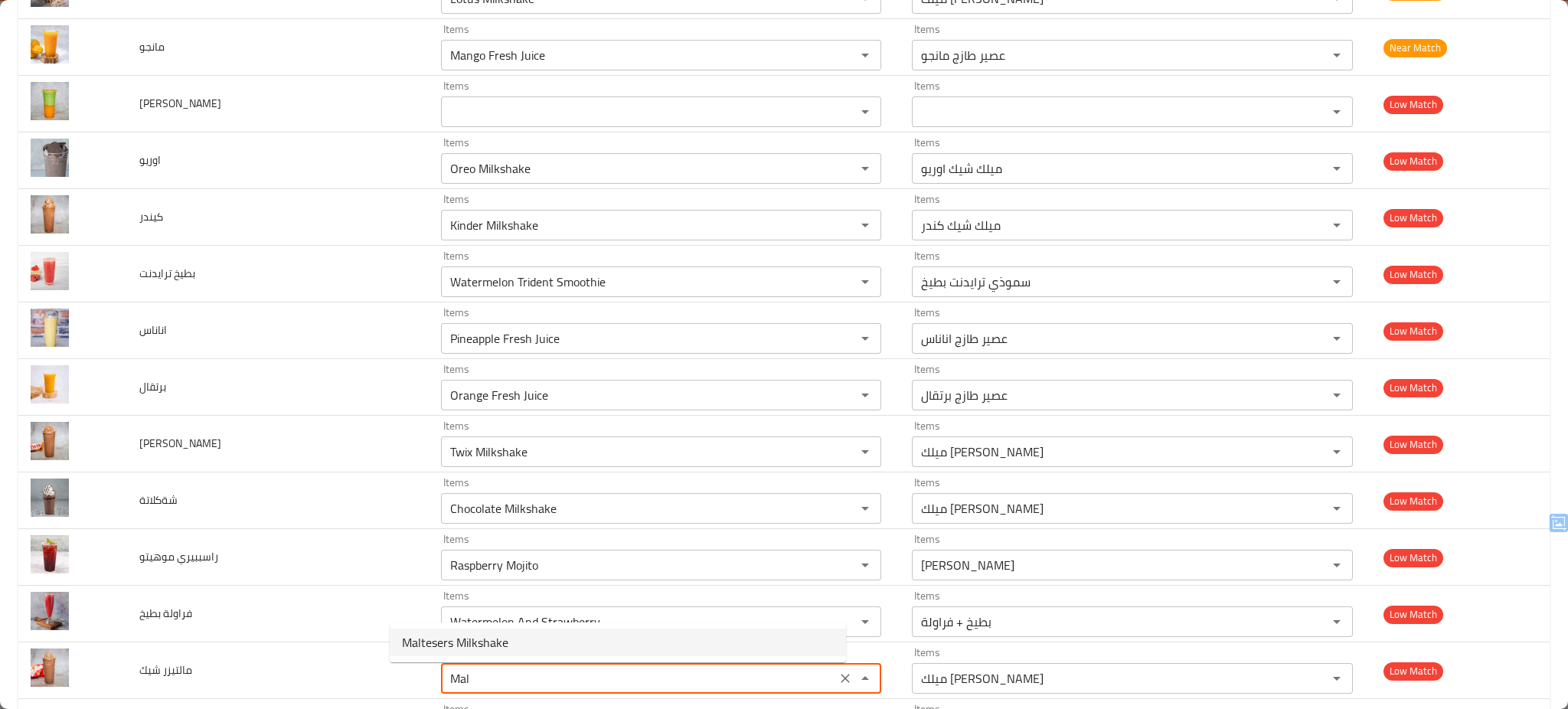
click at [491, 635] on span "Maltesers Milkshake" at bounding box center [454, 642] width 106 height 18
type شيك "Maltesers Milkshake"
type شيك-ar "ميلك شيك مالتيزرز"
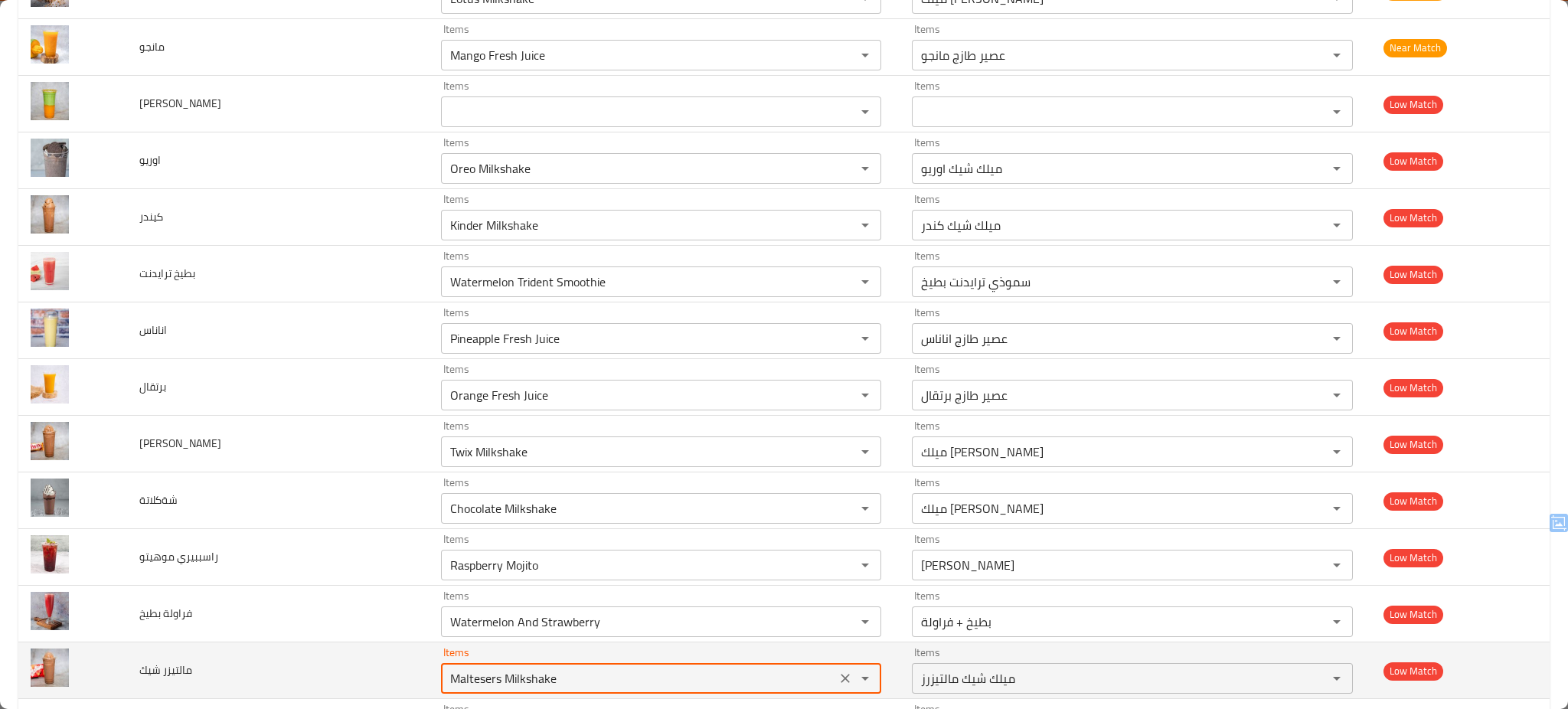
type شيك "Maltesers Milkshake"
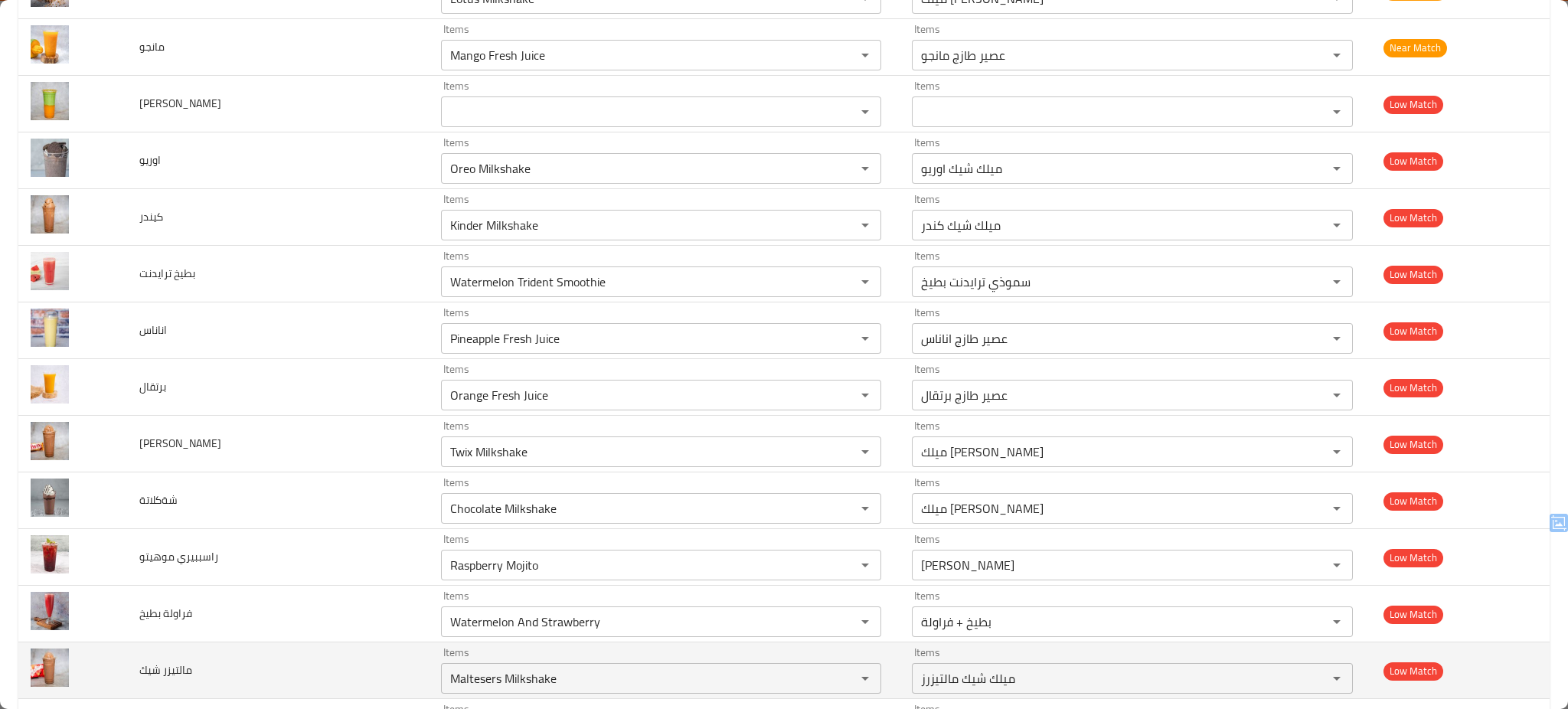
click at [300, 676] on td "مالتيزر شيك" at bounding box center [277, 670] width 301 height 56
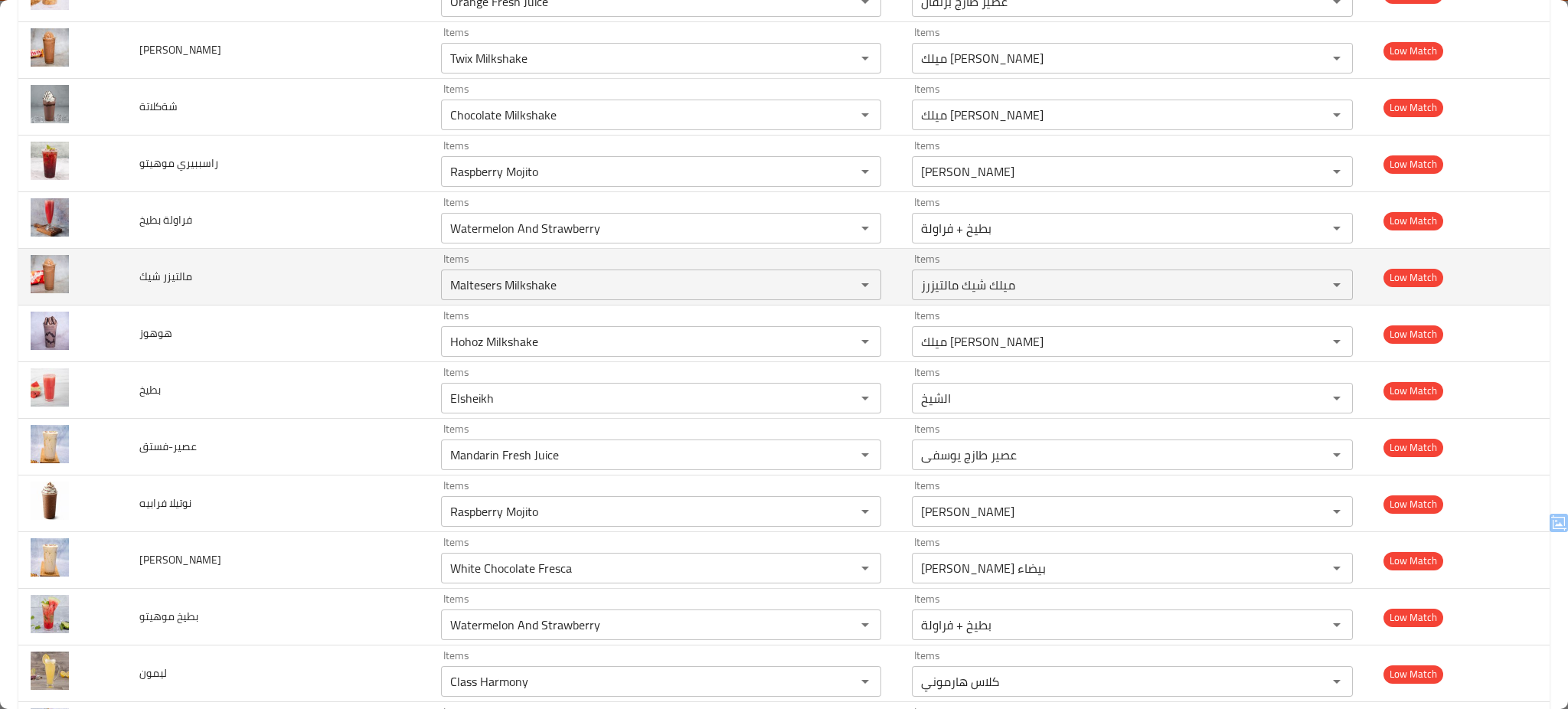
scroll to position [2858, 0]
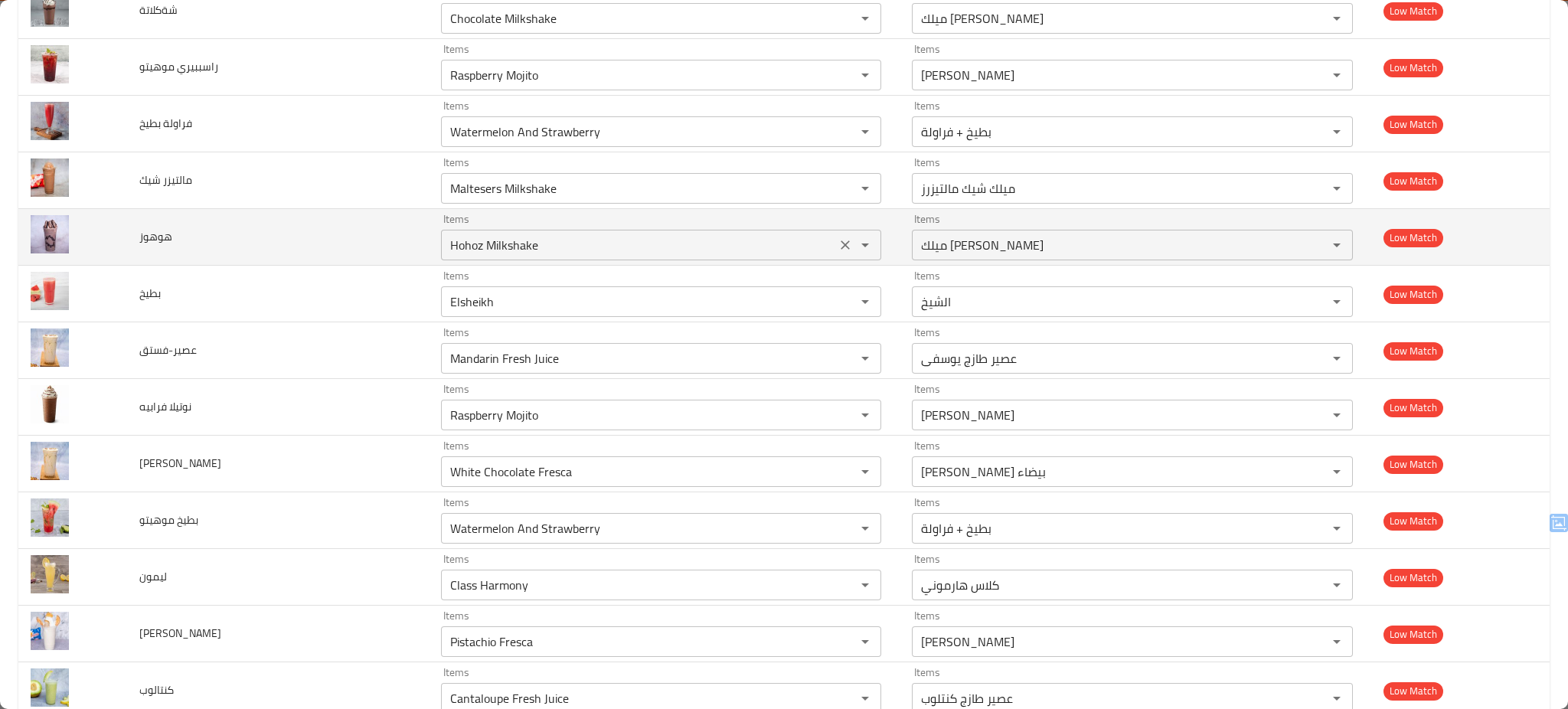
click at [486, 260] on div "Hohoz Milkshake Items" at bounding box center [661, 245] width 440 height 31
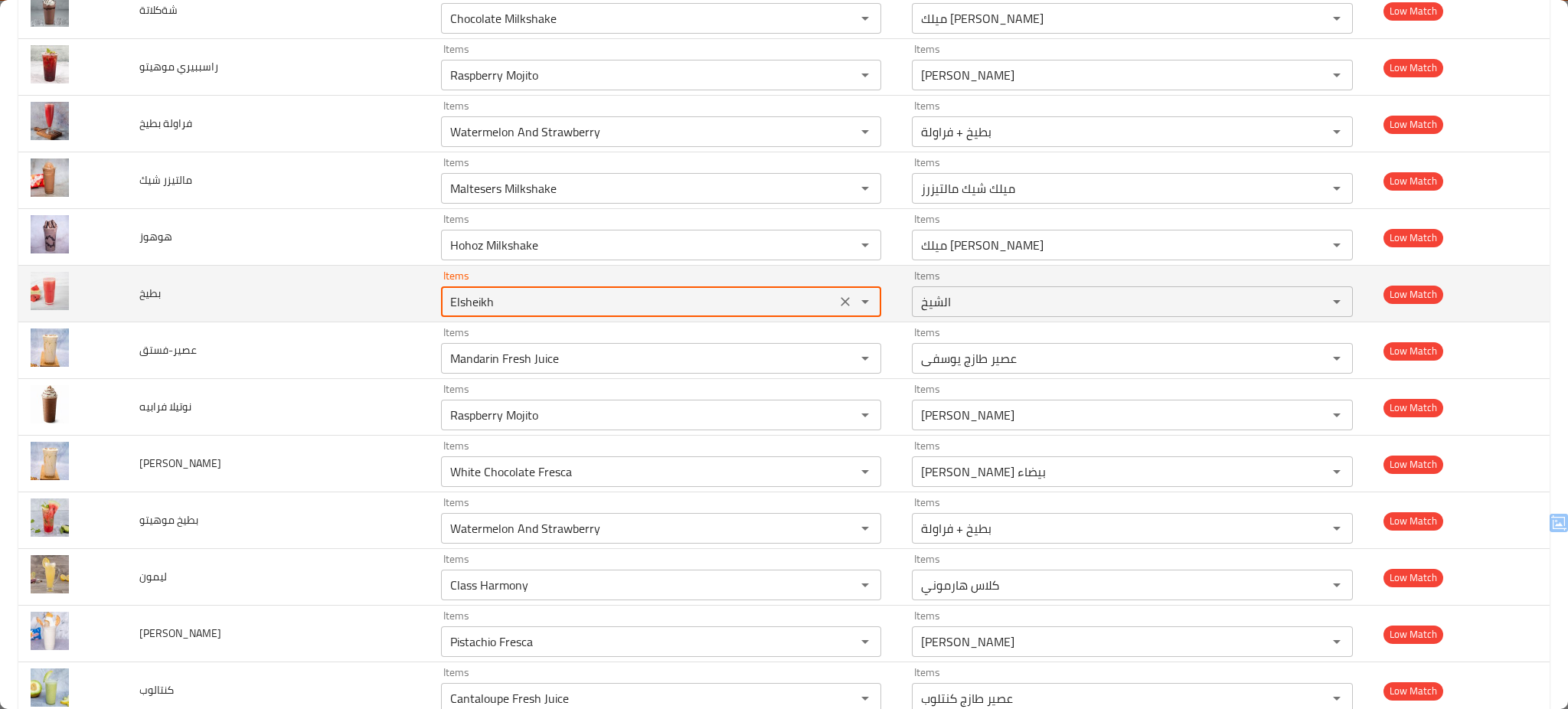
click at [457, 302] on input "Elsheikh" at bounding box center [638, 301] width 386 height 21
click at [837, 305] on icon "Clear" at bounding box center [845, 301] width 15 height 15
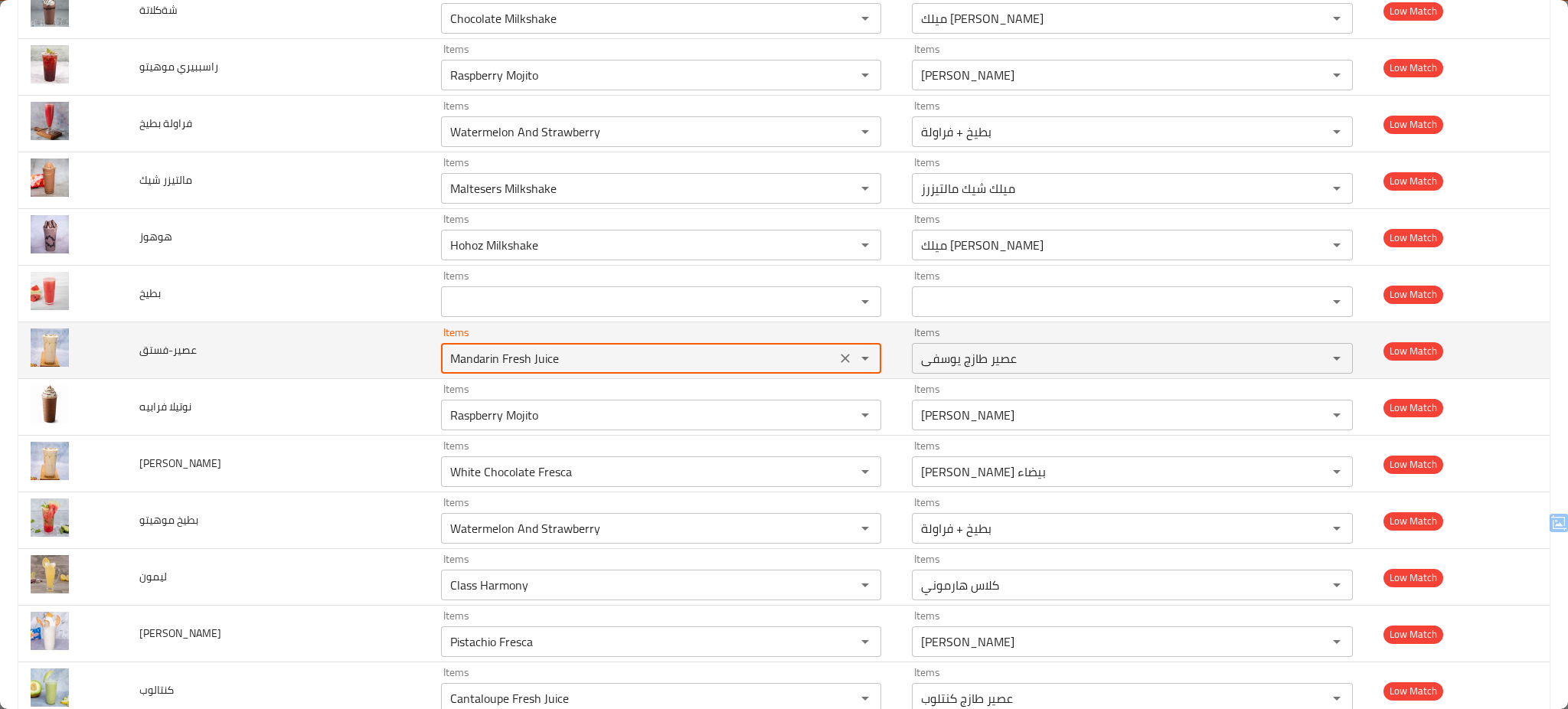
click at [665, 363] on input "Mandarin Fresh Juice" at bounding box center [638, 358] width 386 height 21
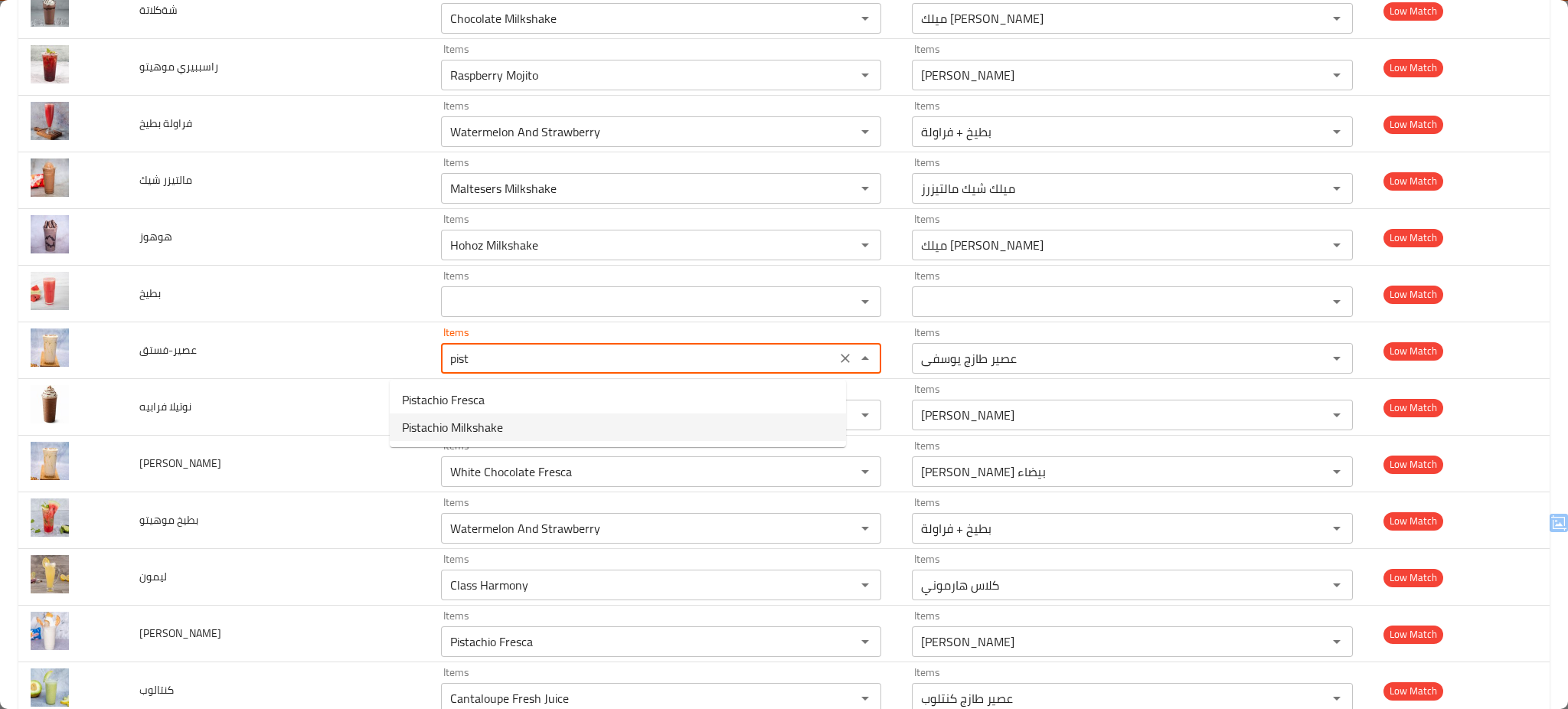
click at [507, 422] on li "Pistachio Milkshake" at bounding box center [617, 427] width 456 height 28
type input "Pistachio Milkshake"
type input "ميلك شيك بيستاشيو"
type input "Pistachio Milkshake"
click at [507, 422] on فرابيه "Raspberry Mojito" at bounding box center [638, 414] width 386 height 21
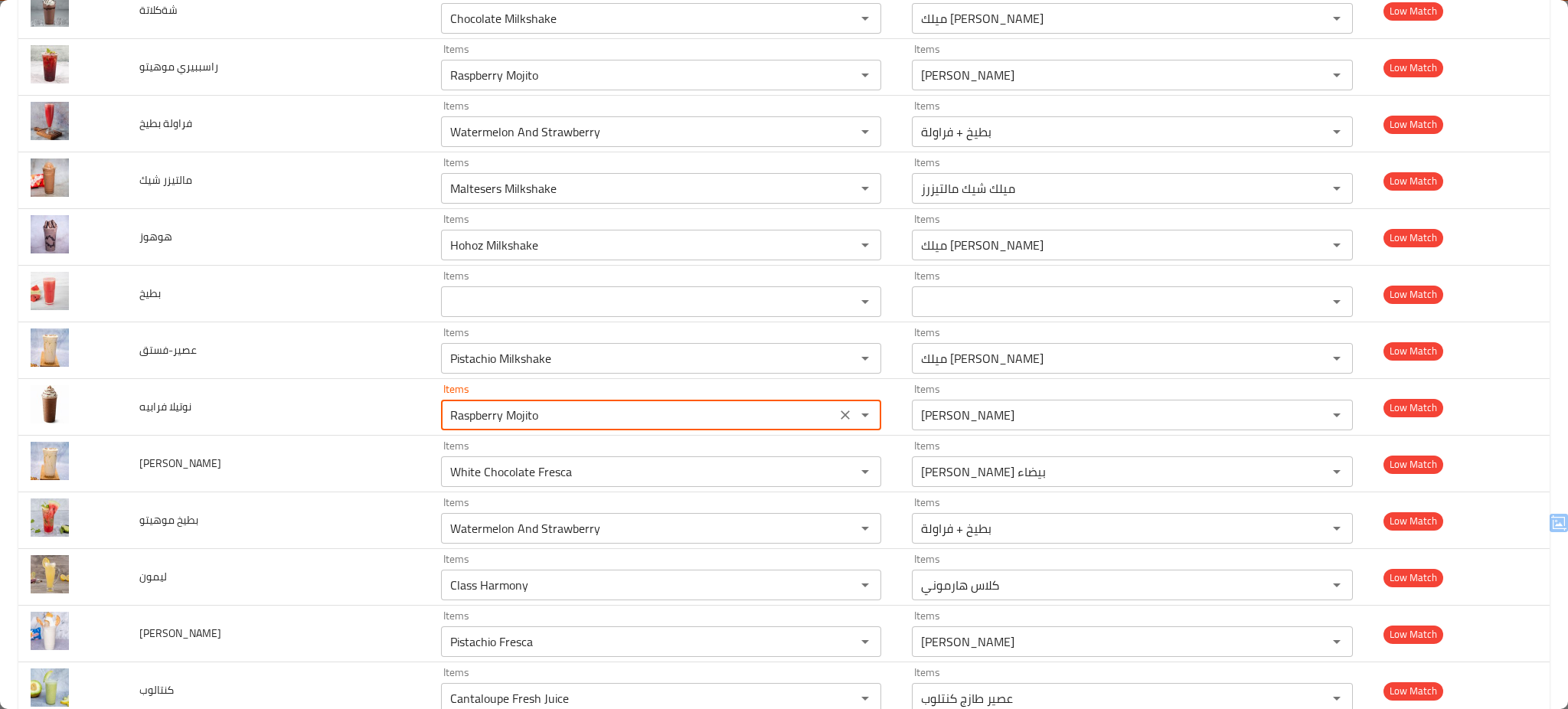
click at [507, 422] on فرابيه "Raspberry Mojito" at bounding box center [638, 414] width 386 height 21
click at [444, 450] on span "Nutella Frappe" at bounding box center [440, 455] width 77 height 18
type فرابيه "Nutella Frappe"
type فرابيه-ar "فرابيه نوتيلا"
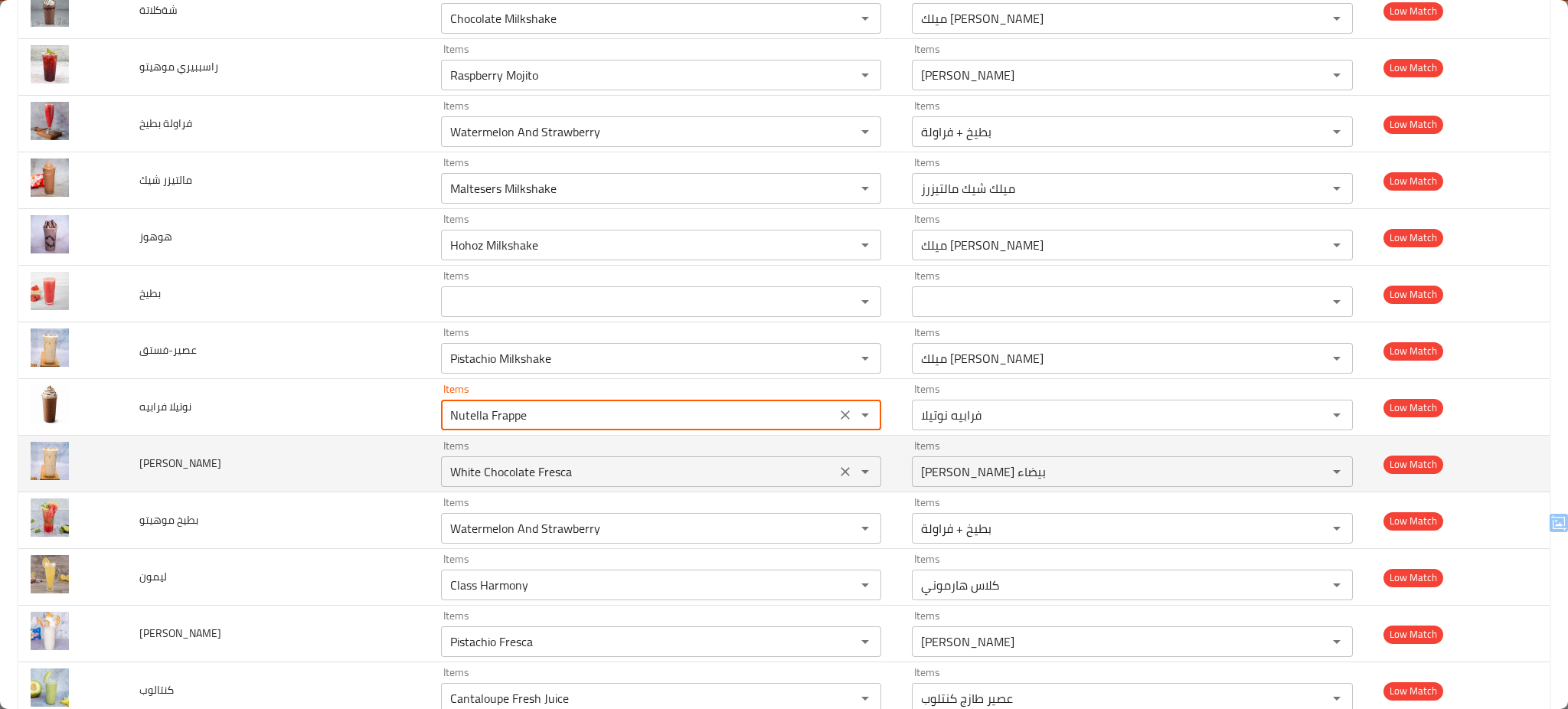
type فرابيه "Nutella Frappe"
click at [530, 472] on شيك "White Chocolate Fresca" at bounding box center [638, 472] width 386 height 21
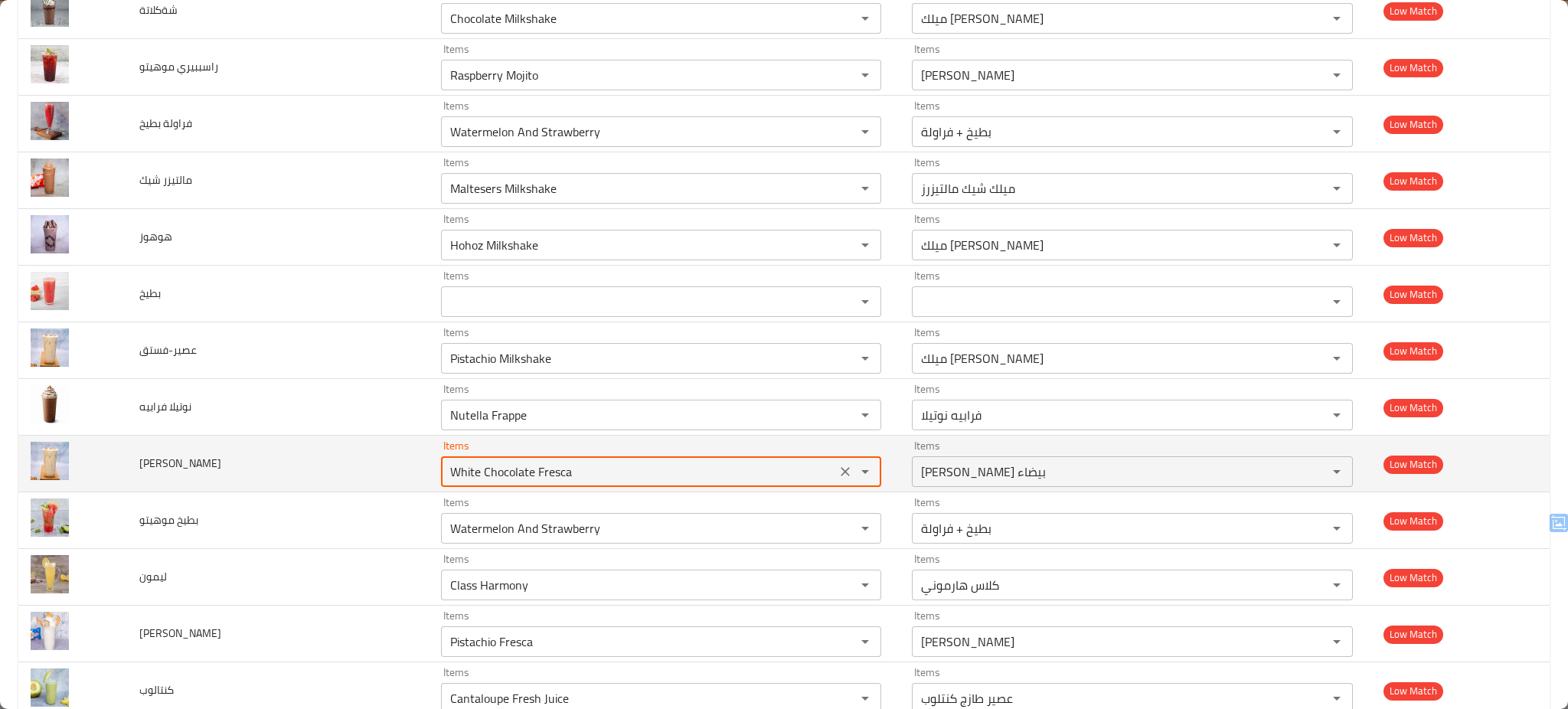
click at [530, 472] on شيك "White Chocolate Fresca" at bounding box center [638, 472] width 386 height 21
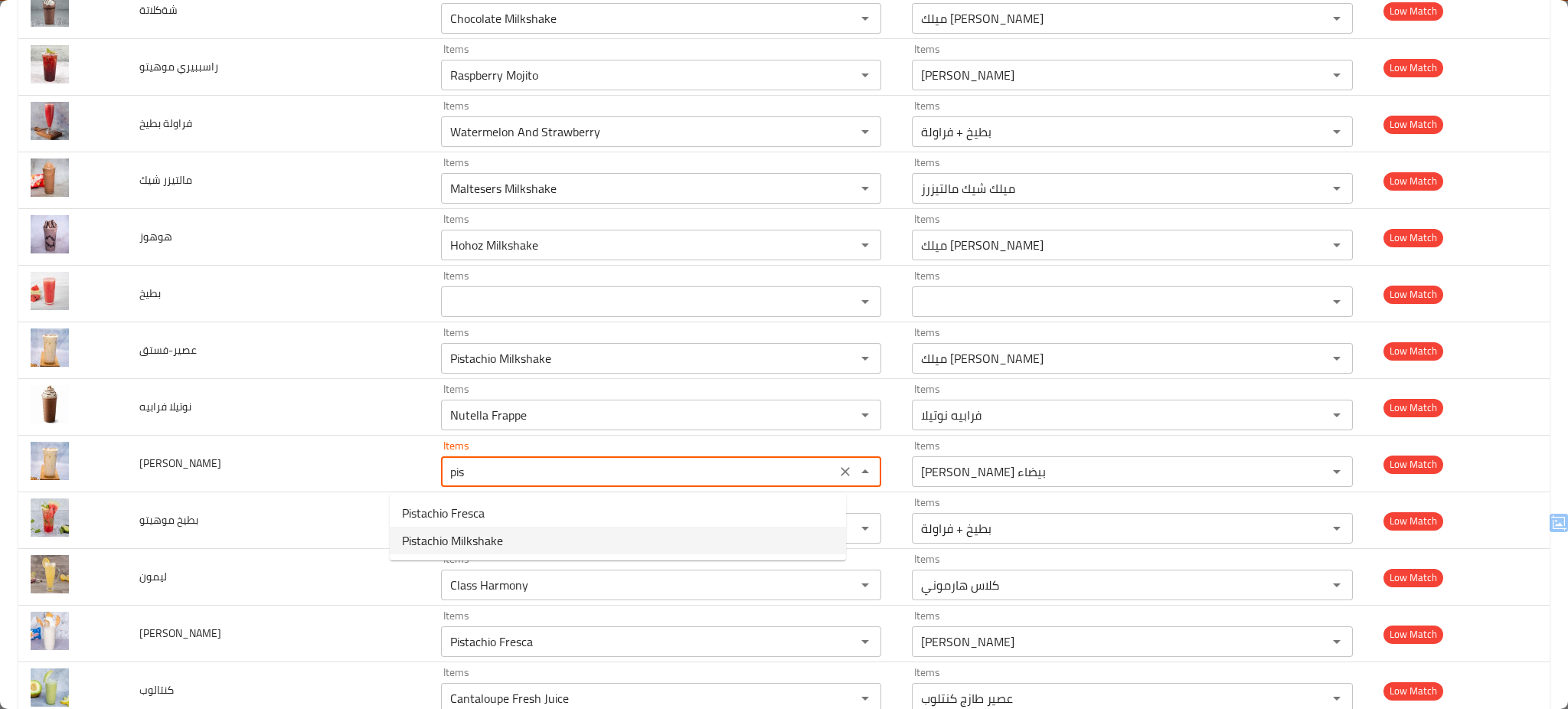
click at [471, 534] on span "Pistachio Milkshake" at bounding box center [453, 540] width 101 height 18
type شيك "Pistachio Milkshake"
type شيك-ar "ميلك شيك بيستاشيو"
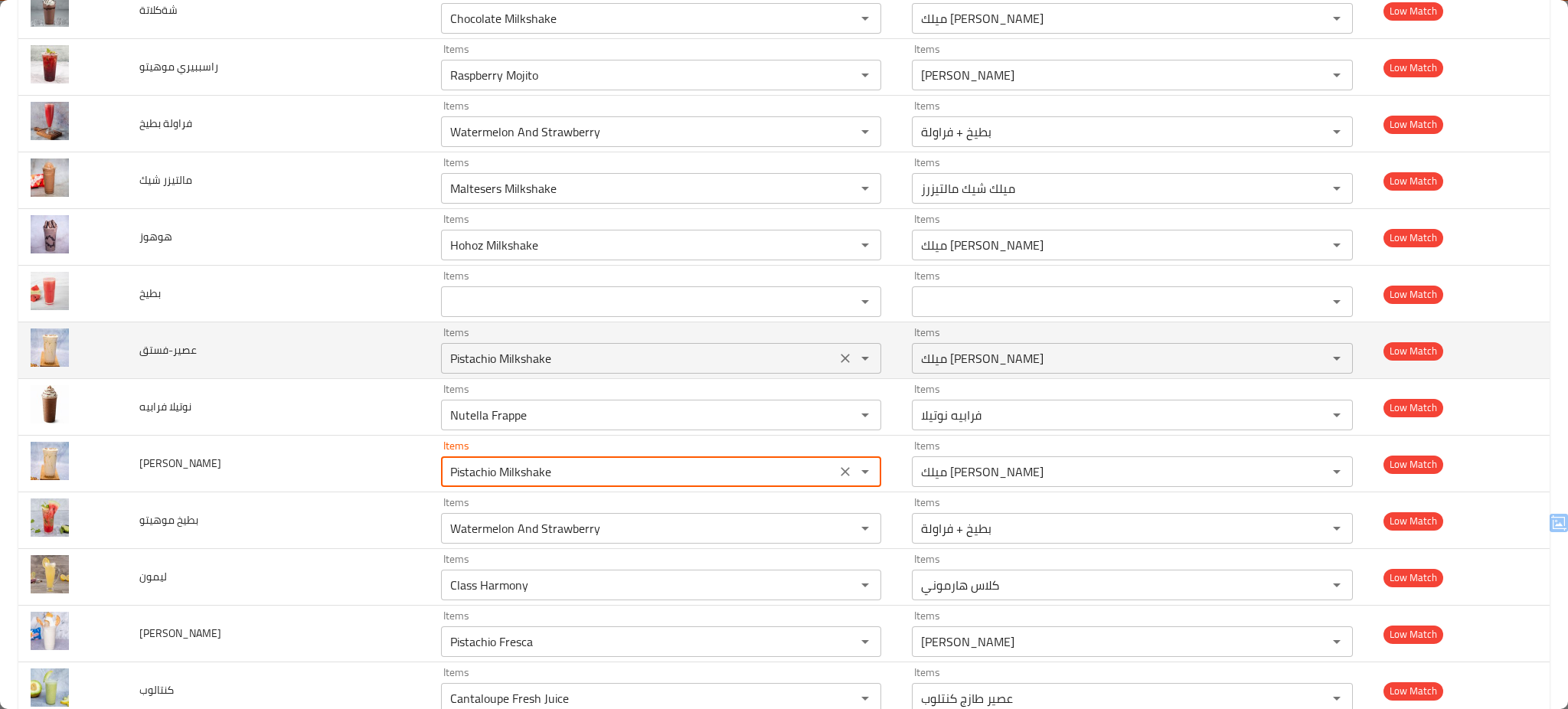
click at [837, 355] on icon "Clear" at bounding box center [845, 358] width 15 height 15
type شيك "Pistachio Milkshake"
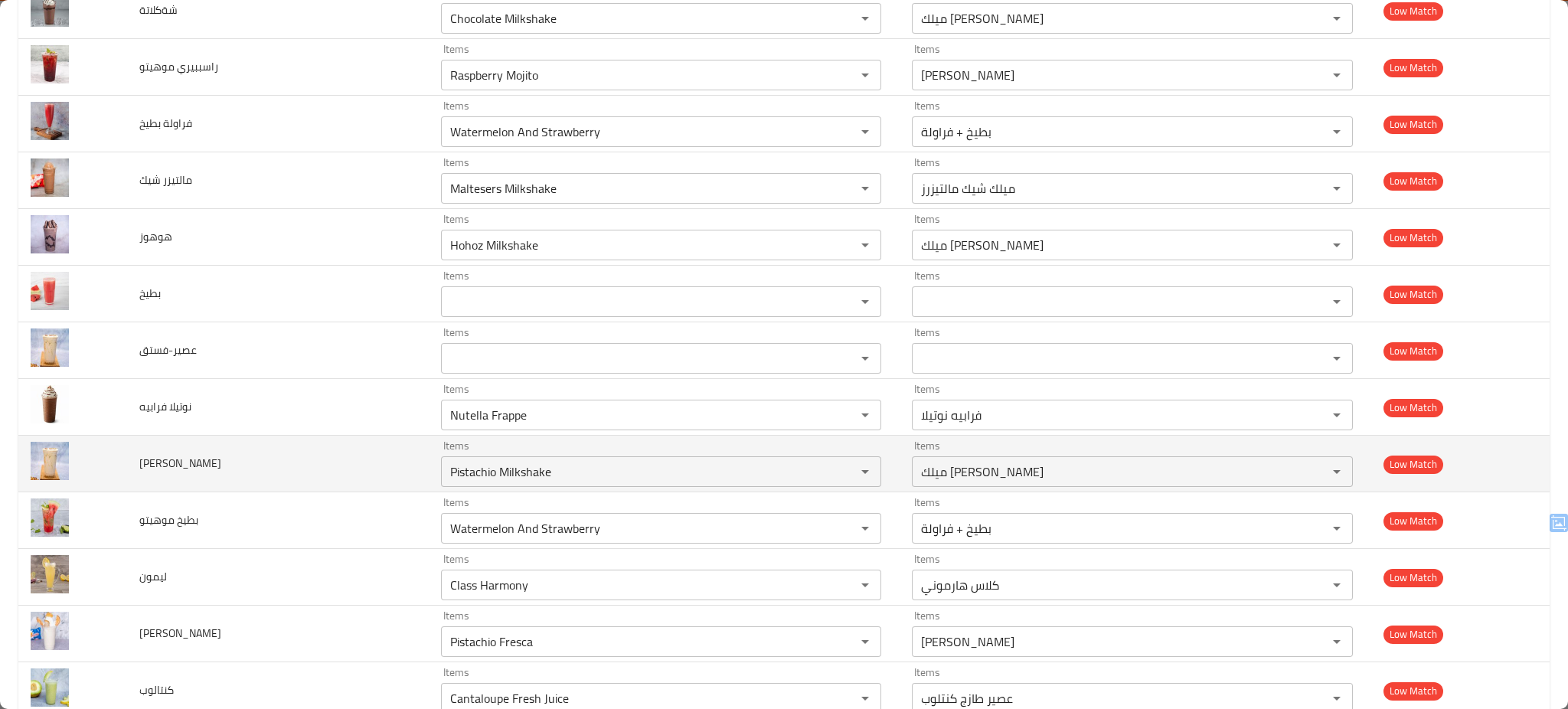
click at [321, 470] on td "بيستاشيو ميلك شيك" at bounding box center [277, 463] width 301 height 56
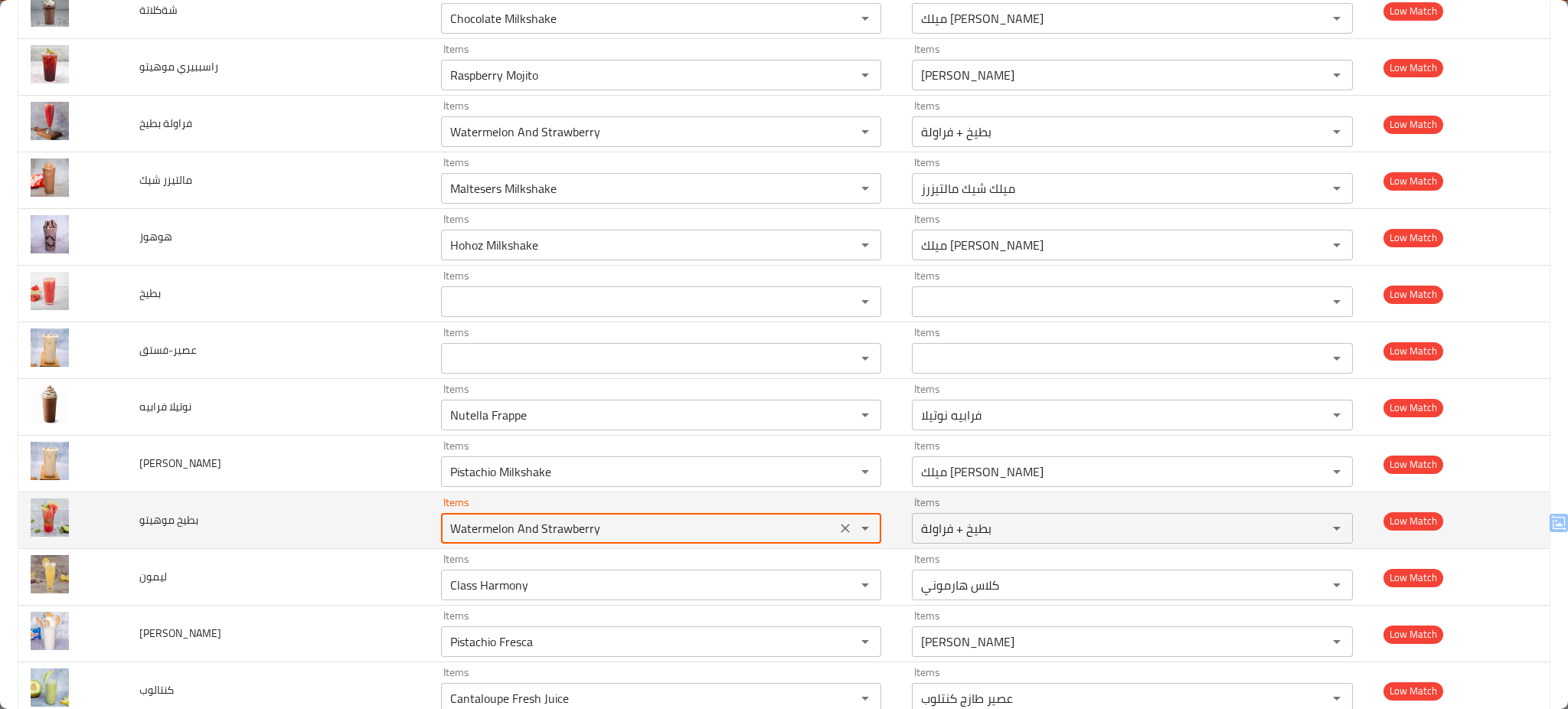
click at [585, 525] on موهيتو "Watermelon And Strawberry" at bounding box center [638, 528] width 386 height 21
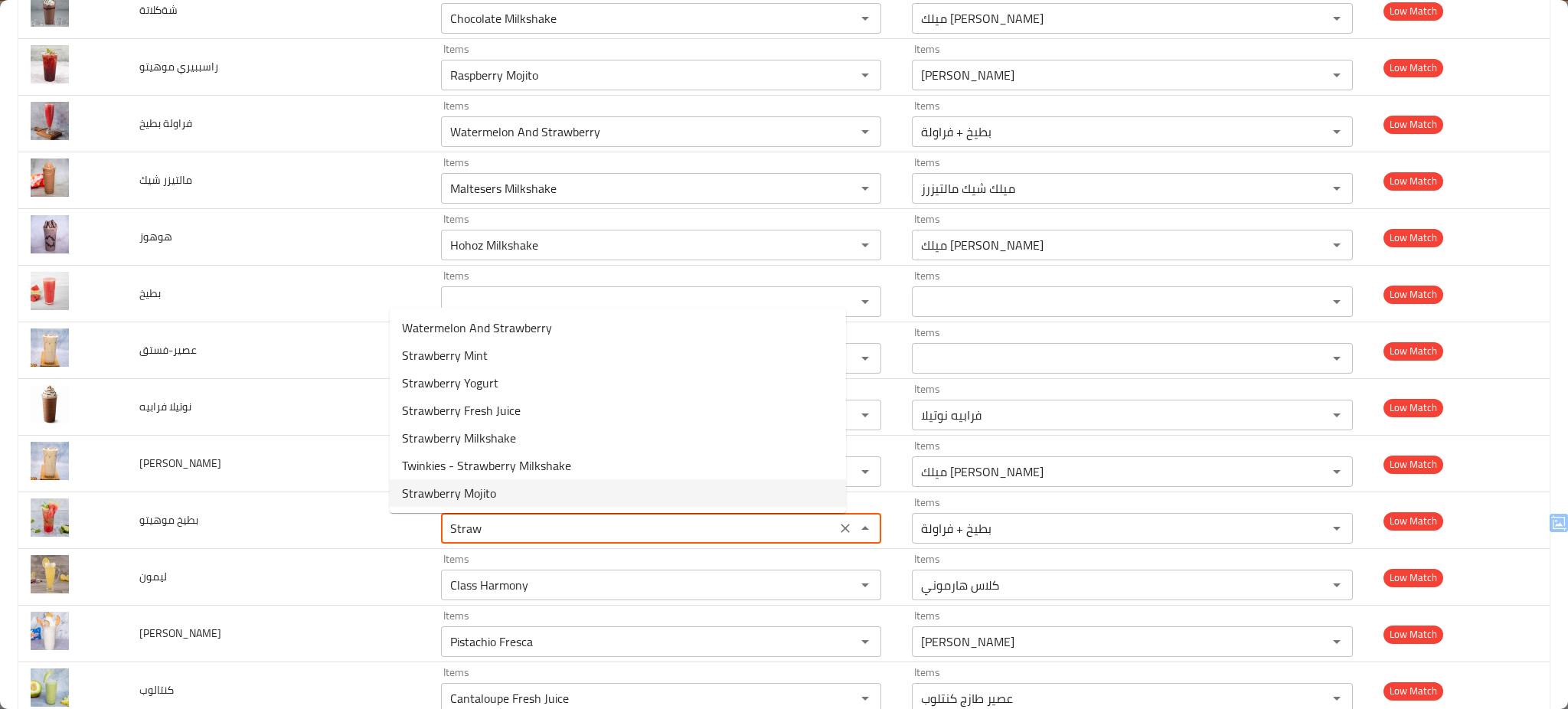
click at [483, 495] on span "Strawberry Mojito" at bounding box center [449, 493] width 94 height 18
type موهيتو "Strawberry Mojito"
type موهيتو-ar "موهيتو فراولة"
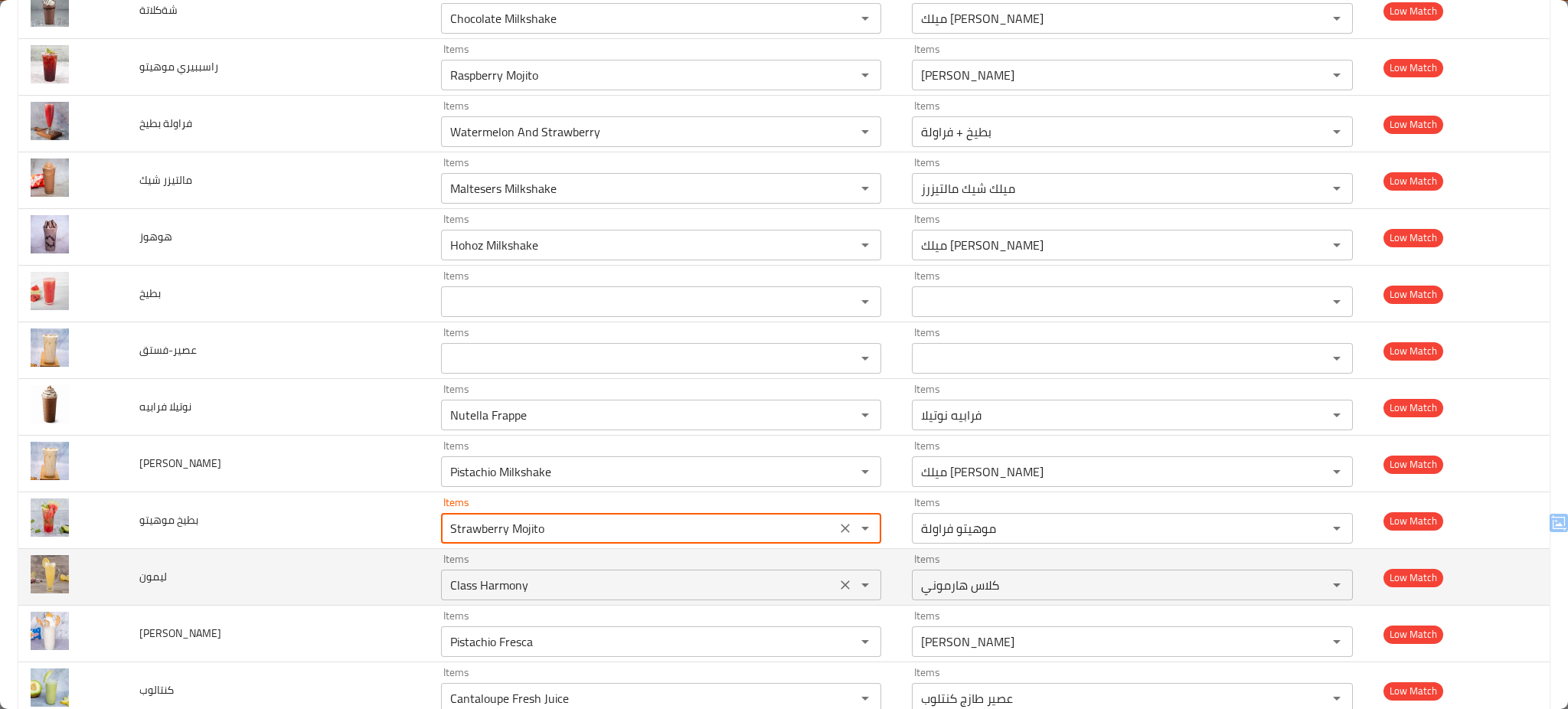
type موهيتو "Strawberry Mojito"
click at [486, 581] on input "Class Harmony" at bounding box center [638, 585] width 386 height 21
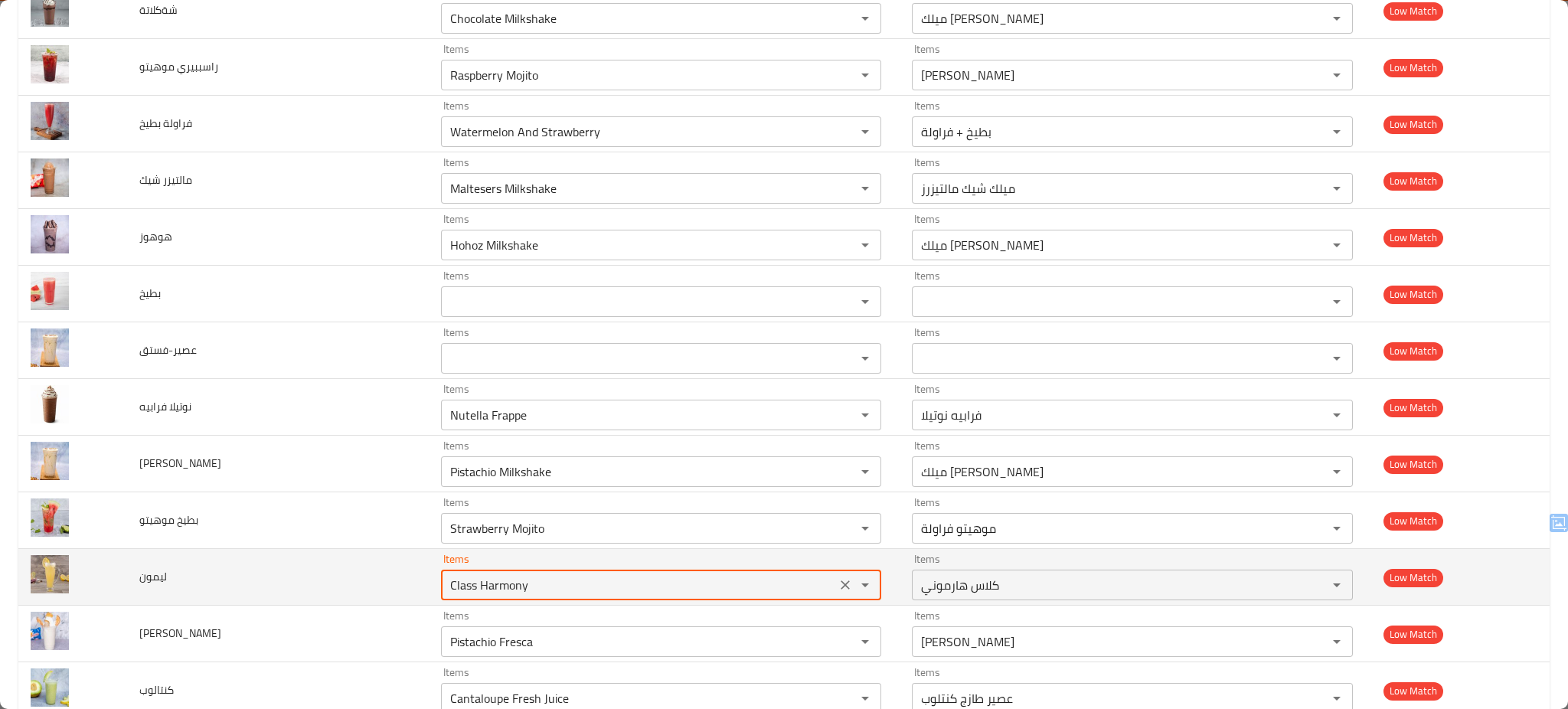
click at [486, 581] on input "Class Harmony" at bounding box center [638, 585] width 386 height 21
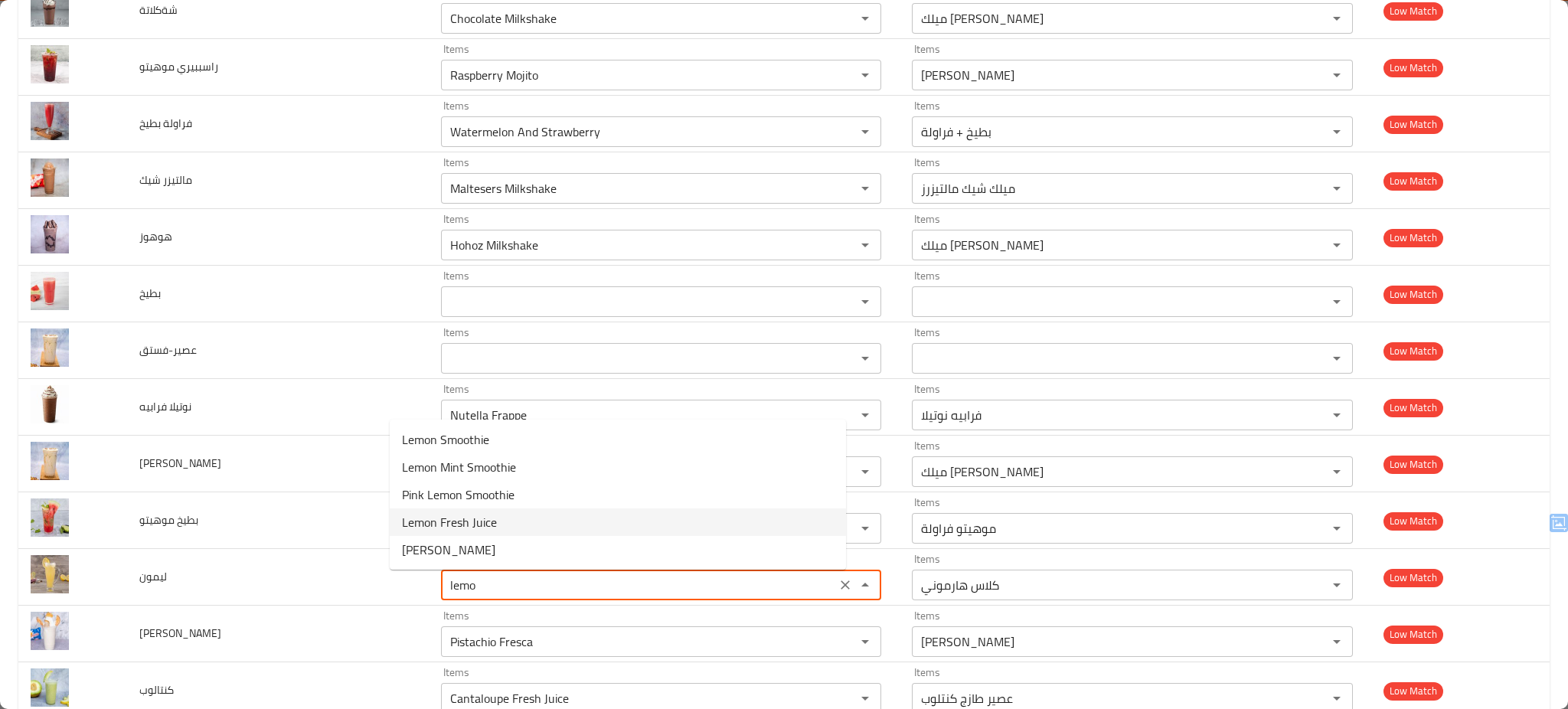
click at [487, 523] on span "Lemon Fresh Juice" at bounding box center [449, 521] width 95 height 18
type input "Lemon Fresh Juice"
type input "عصير طازج ليمون"
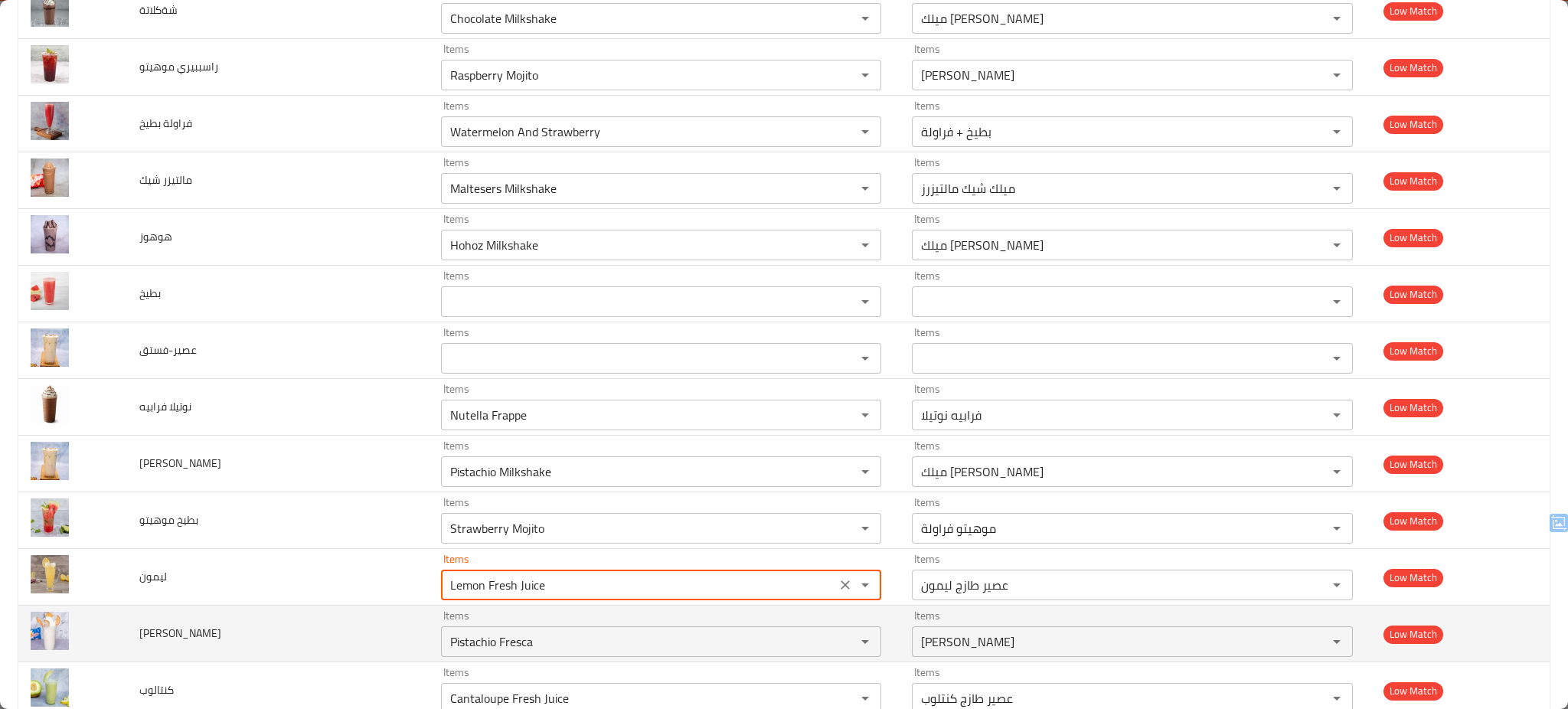
type input "Lemon Fresh Juice"
click at [285, 625] on td "توينكيز شيك" at bounding box center [277, 633] width 301 height 56
click at [494, 632] on div "Pistachio Fresca Items" at bounding box center [661, 642] width 440 height 31
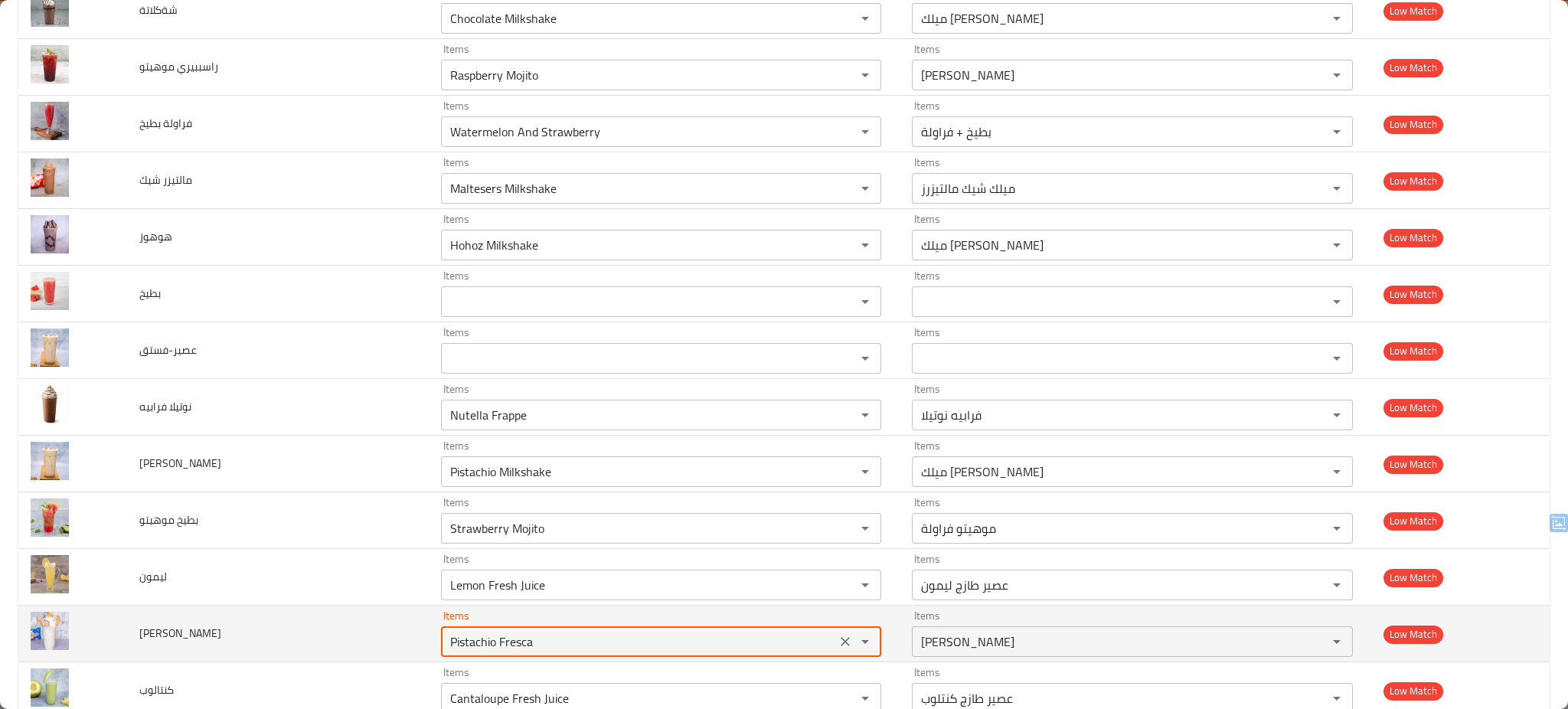
click at [494, 632] on div "Pistachio Fresca Items" at bounding box center [661, 642] width 440 height 31
type شيك "Pistachio Fresca"
click at [350, 609] on td "توينكيز شيك" at bounding box center [277, 633] width 301 height 56
click at [837, 644] on icon "Clear" at bounding box center [845, 642] width 15 height 15
click at [286, 639] on td "توينكيز شيك" at bounding box center [277, 633] width 301 height 56
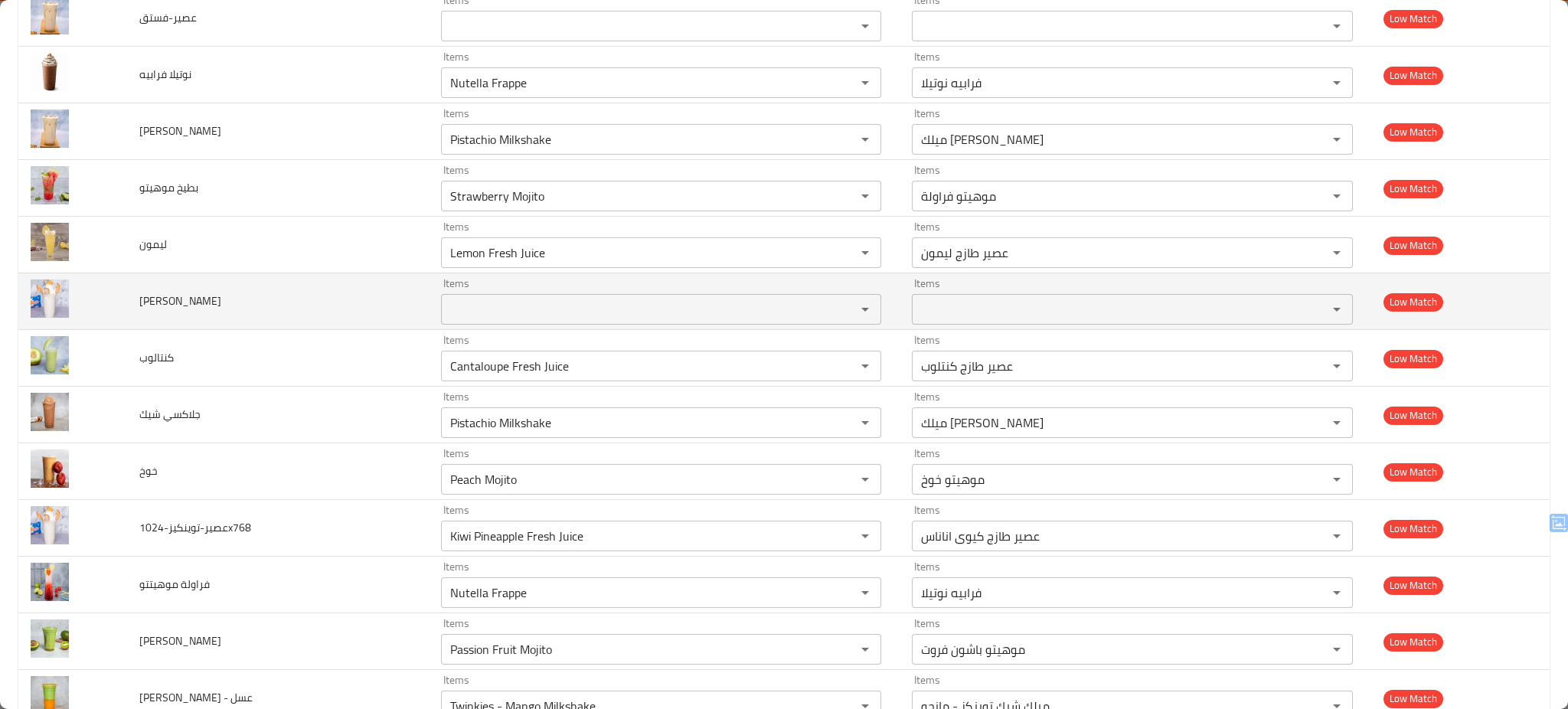
scroll to position [3348, 0]
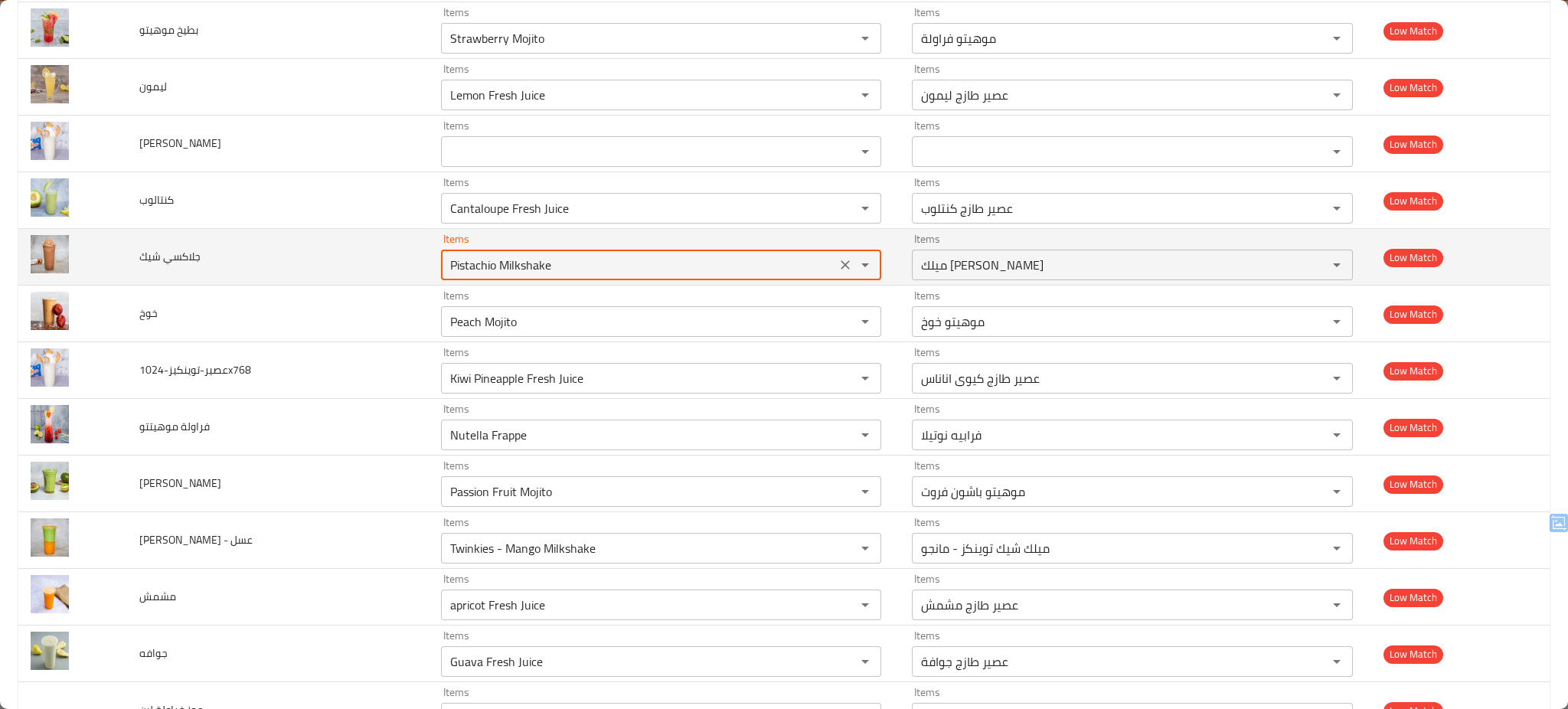
click at [497, 268] on شيك "Pistachio Milkshake" at bounding box center [638, 265] width 386 height 21
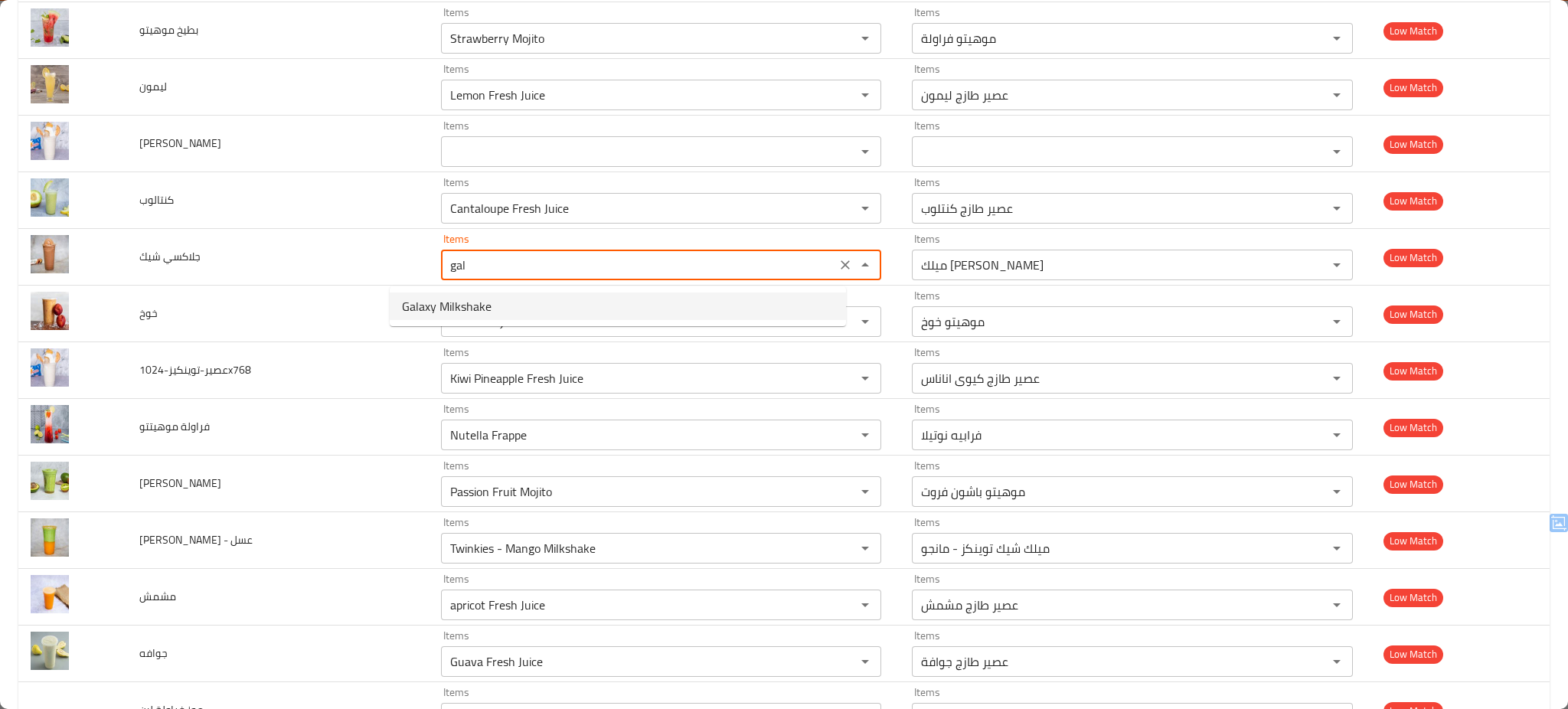
click at [438, 301] on span "Galaxy Milkshake" at bounding box center [447, 305] width 90 height 18
type شيك "Galaxy Milkshake"
type شيك-ar "ميلك شيك جلاكسي"
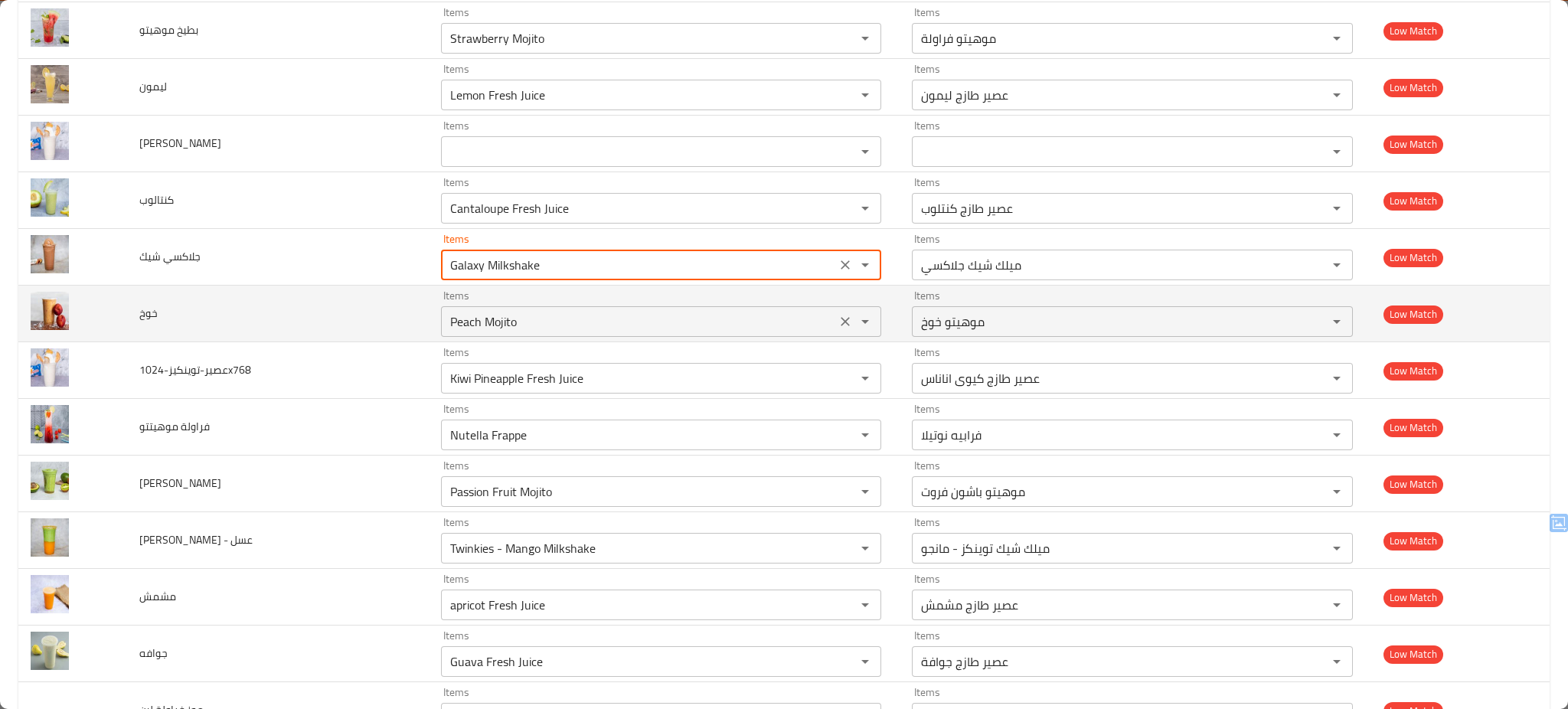
type شيك "Galaxy Milkshake"
click at [446, 317] on input "Peach Mojito" at bounding box center [638, 321] width 386 height 21
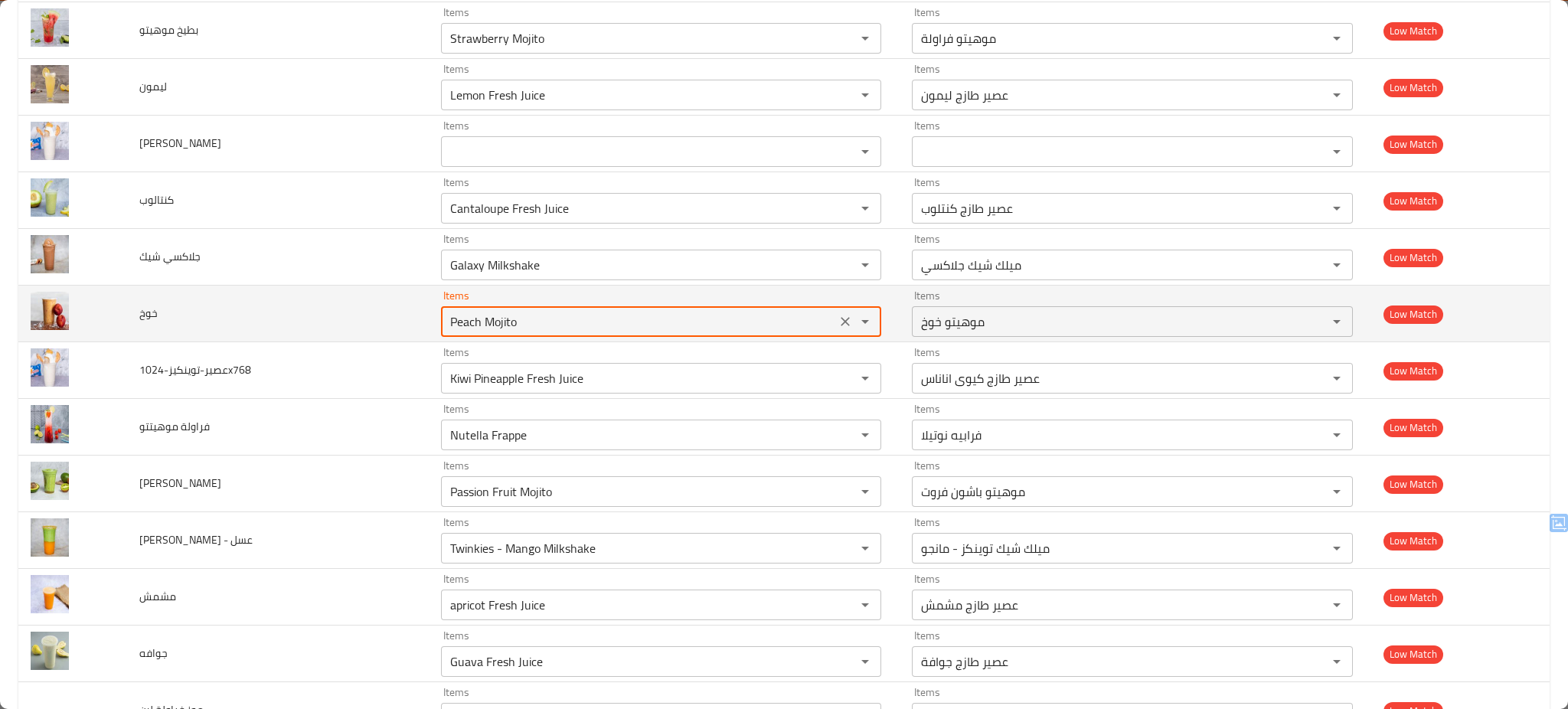
click at [446, 317] on input "Peach Mojito" at bounding box center [638, 321] width 386 height 21
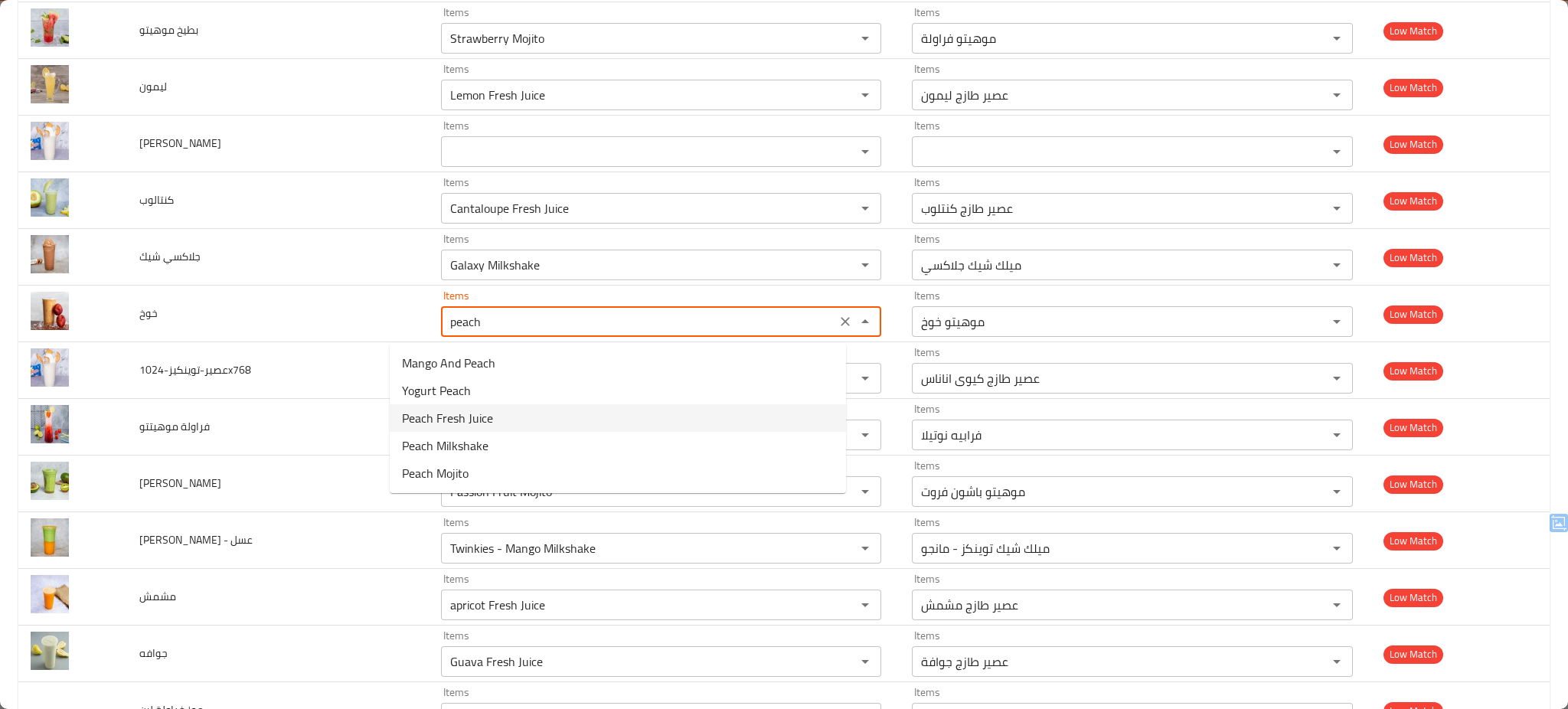
click at [474, 415] on span "Peach Fresh Juice" at bounding box center [447, 417] width 91 height 18
type input "Peach Fresh Juice"
type input "عصير طازج خوخ"
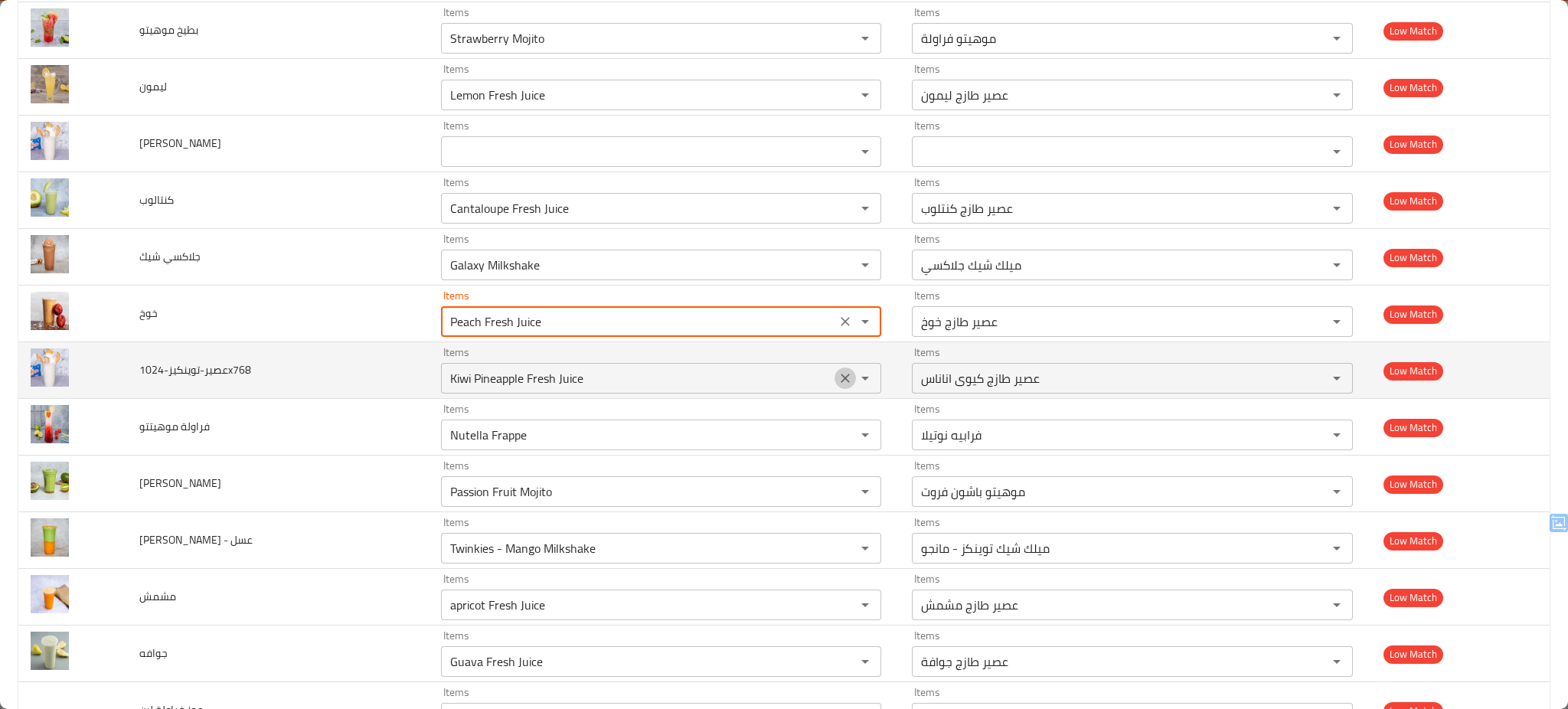
click at [837, 382] on icon "Clear" at bounding box center [845, 378] width 15 height 15
type input "Peach Fresh Juice"
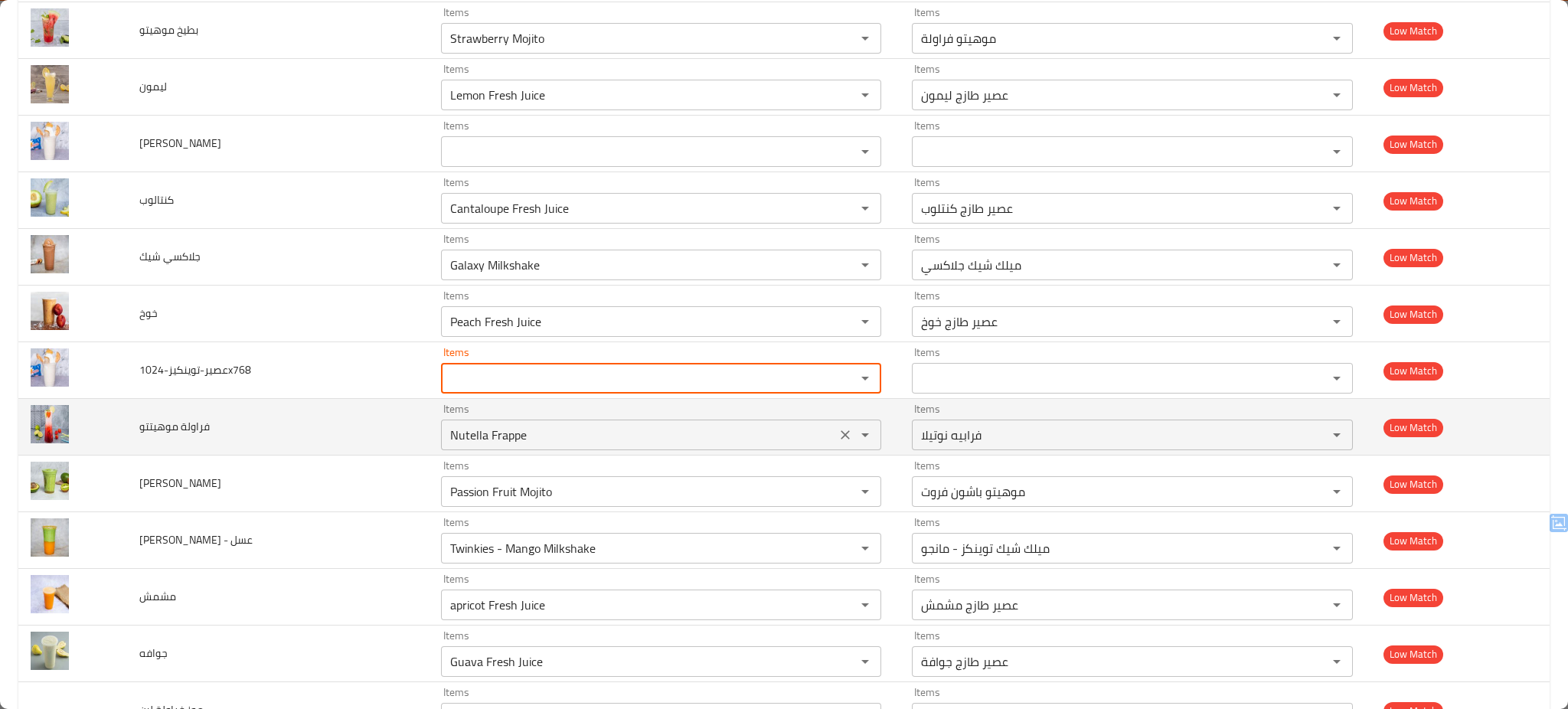
click at [748, 416] on div "Items Nutella Frappe Items" at bounding box center [661, 427] width 440 height 47
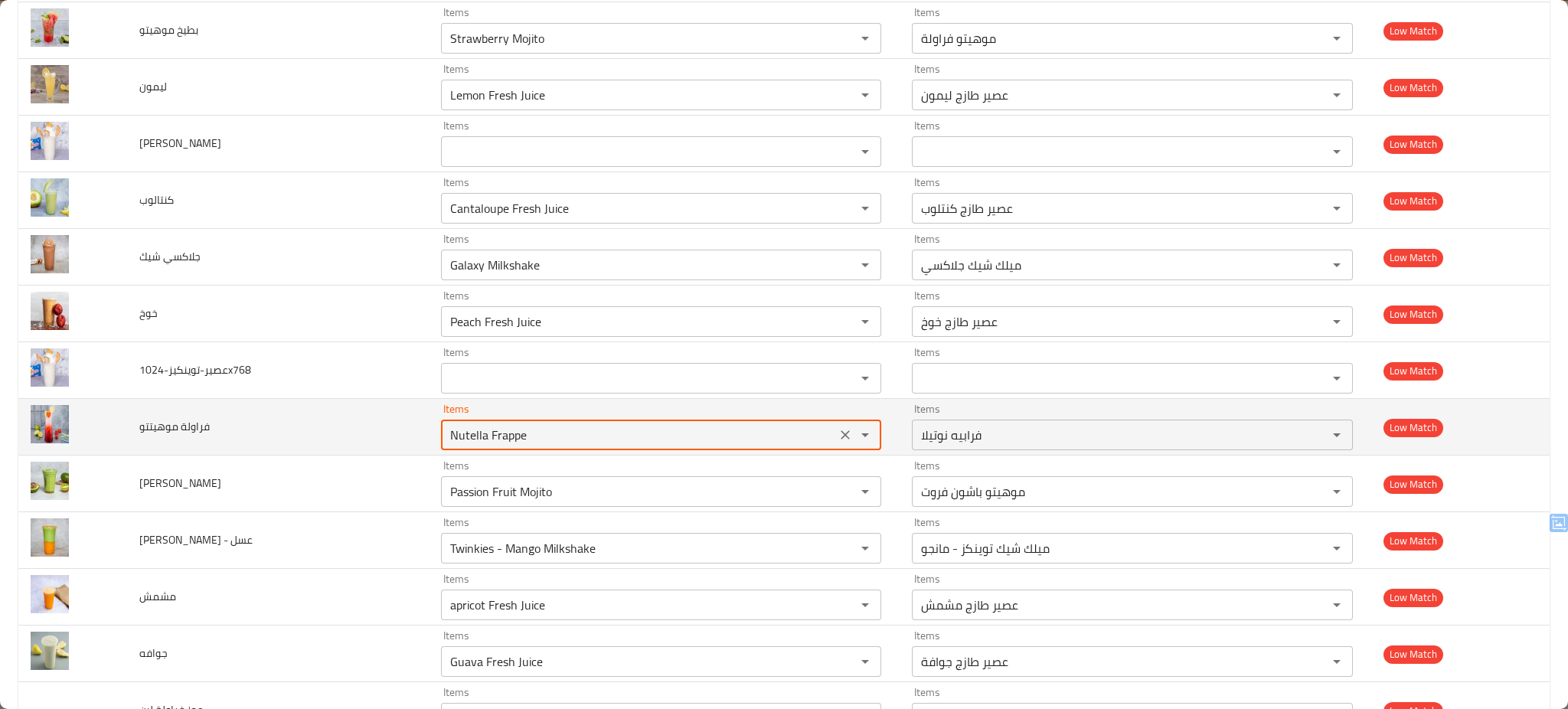
click at [748, 416] on div "Items Nutella Frappe Items" at bounding box center [661, 427] width 440 height 47
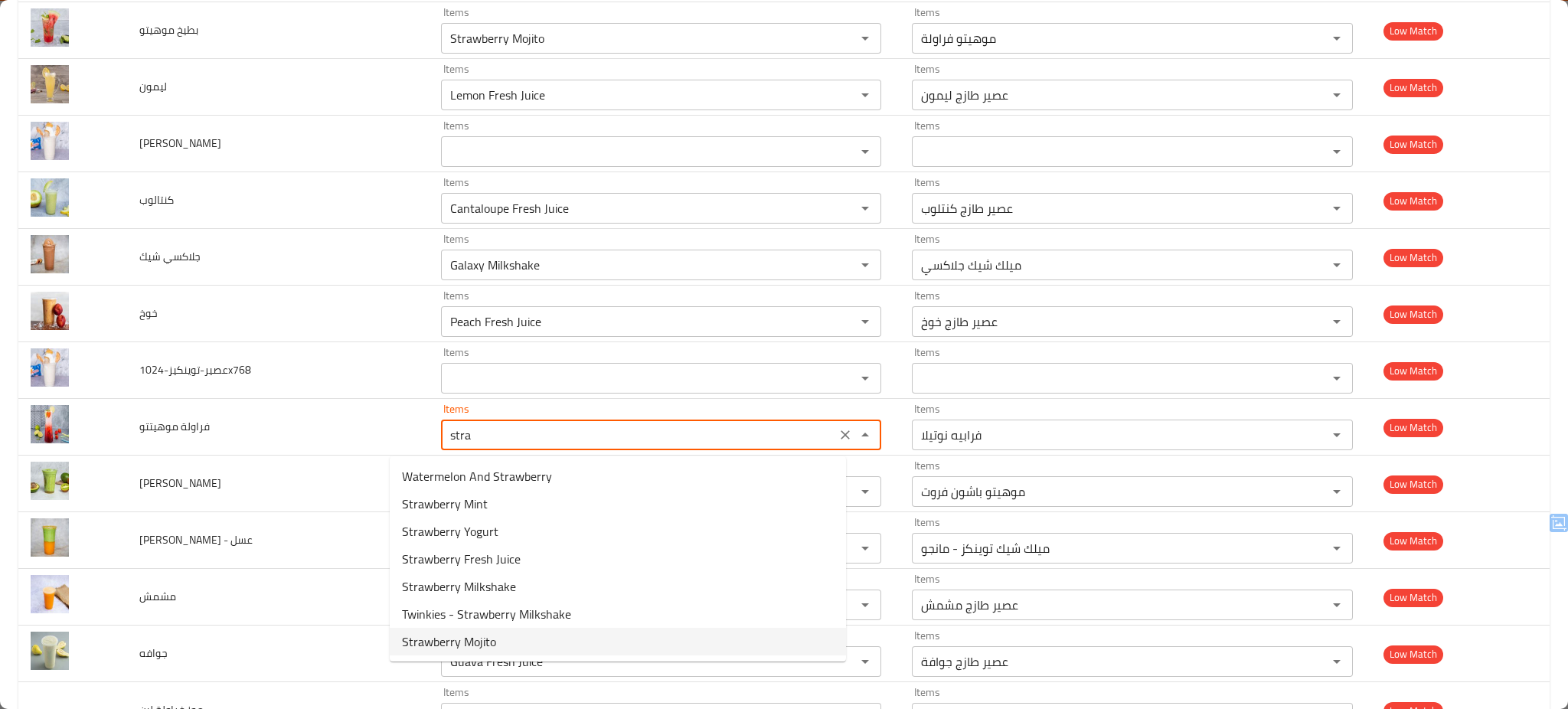
click at [581, 639] on موهيتتو-option-6 "Strawberry Mojito" at bounding box center [617, 641] width 456 height 28
type موهيتتو "Strawberry Mojito"
type موهيتتو-ar "موهيتو فراولة"
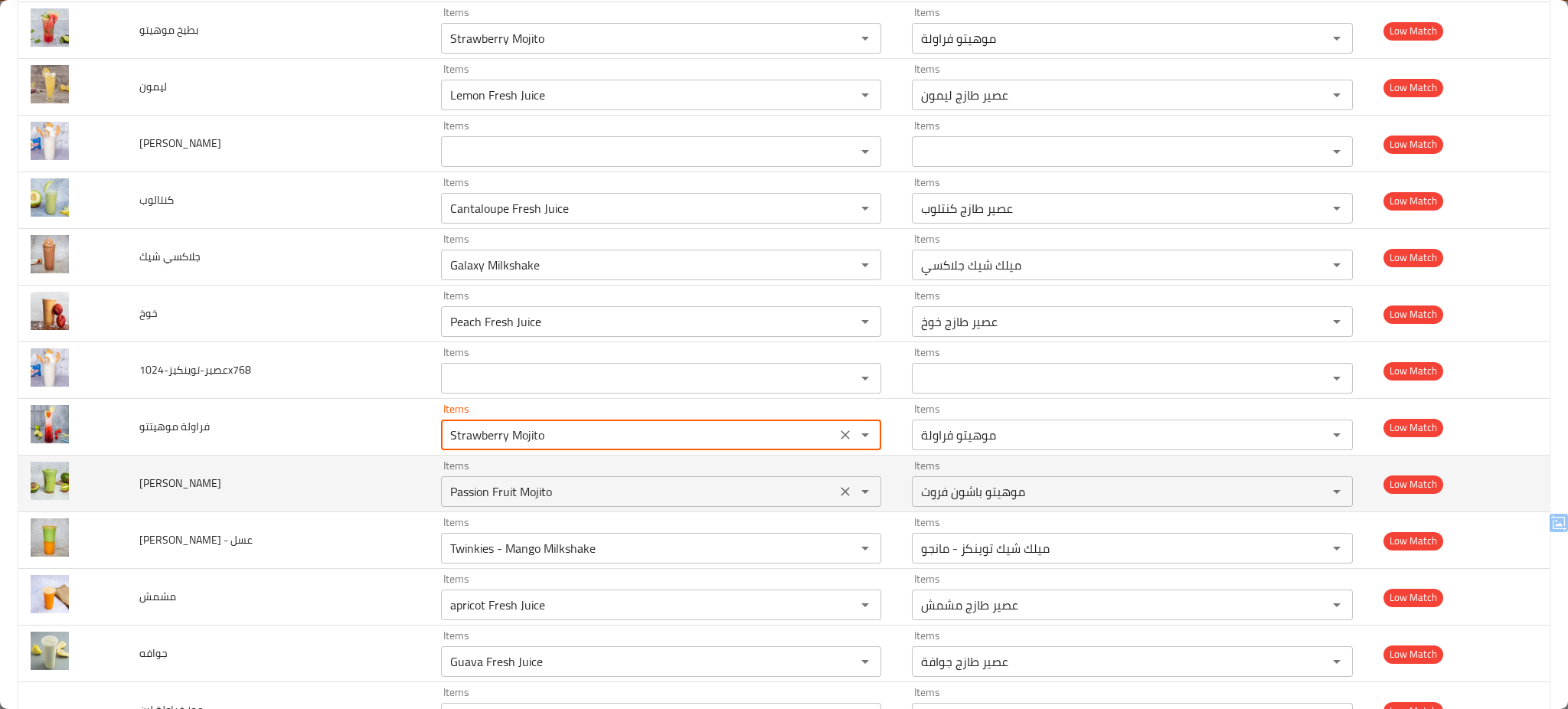
type موهيتتو "Strawberry Mojito"
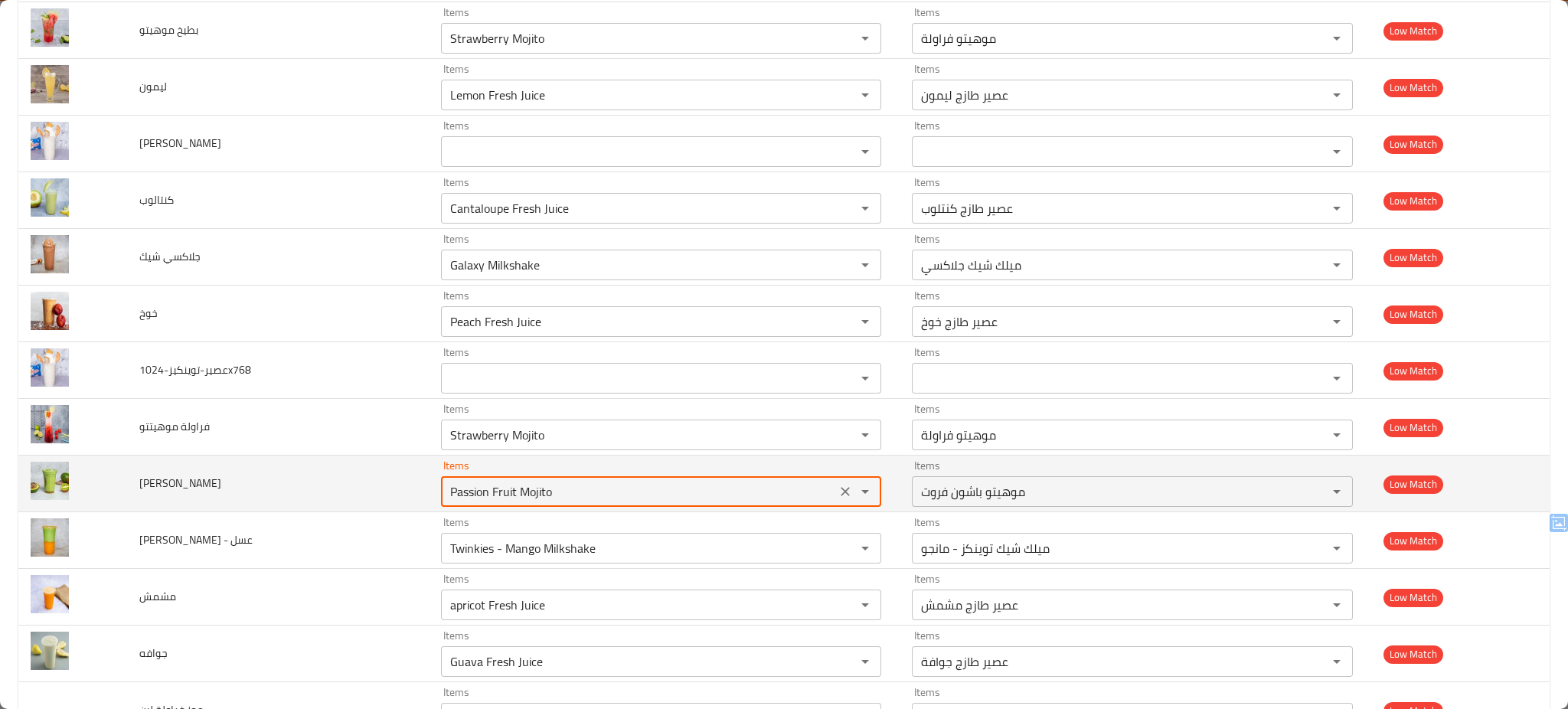
click at [607, 488] on افوكادو "Passion Fruit Mojito" at bounding box center [638, 492] width 386 height 21
type افوكادو "Passion Fruit Mojito"
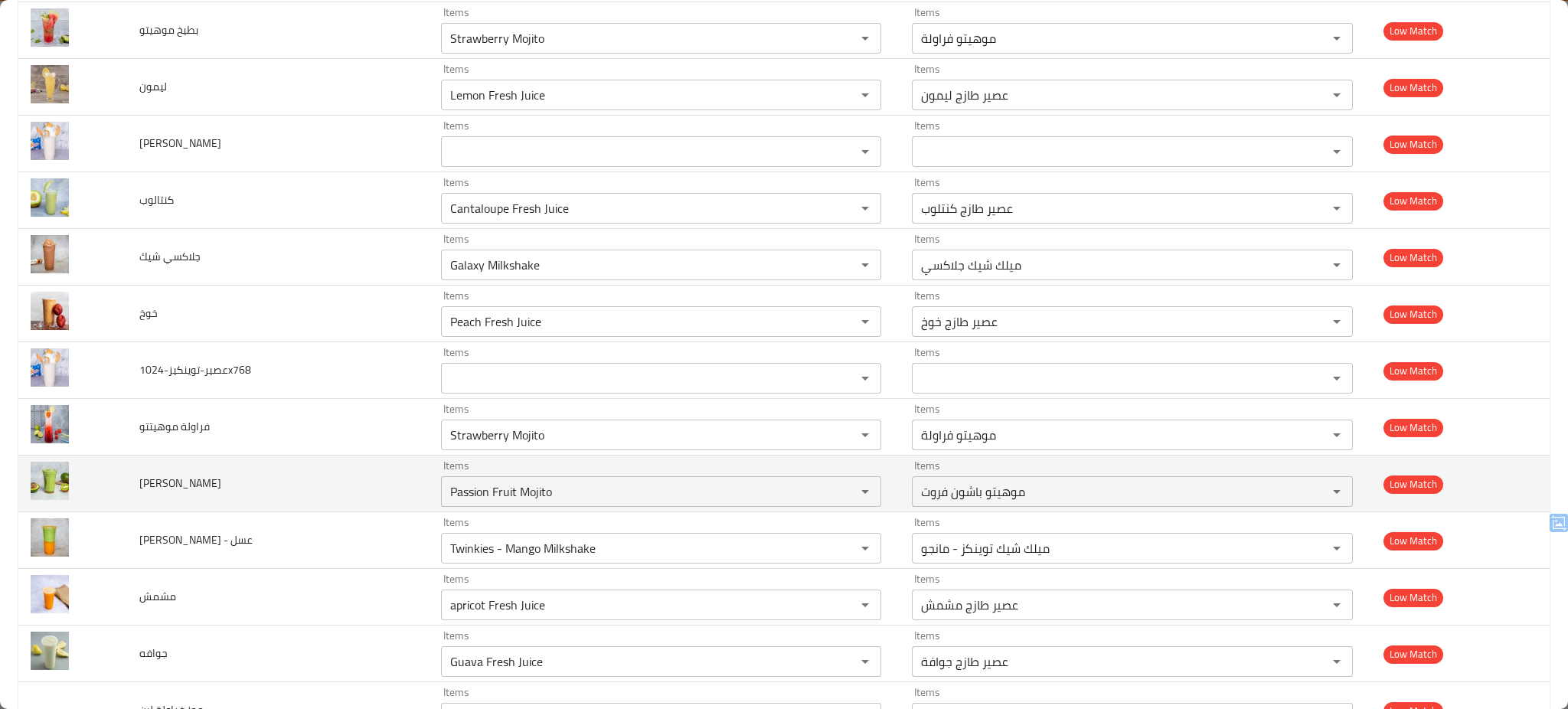
click at [351, 488] on td "كيوي افوكادو" at bounding box center [277, 483] width 301 height 56
click at [837, 495] on icon "Clear" at bounding box center [845, 492] width 15 height 15
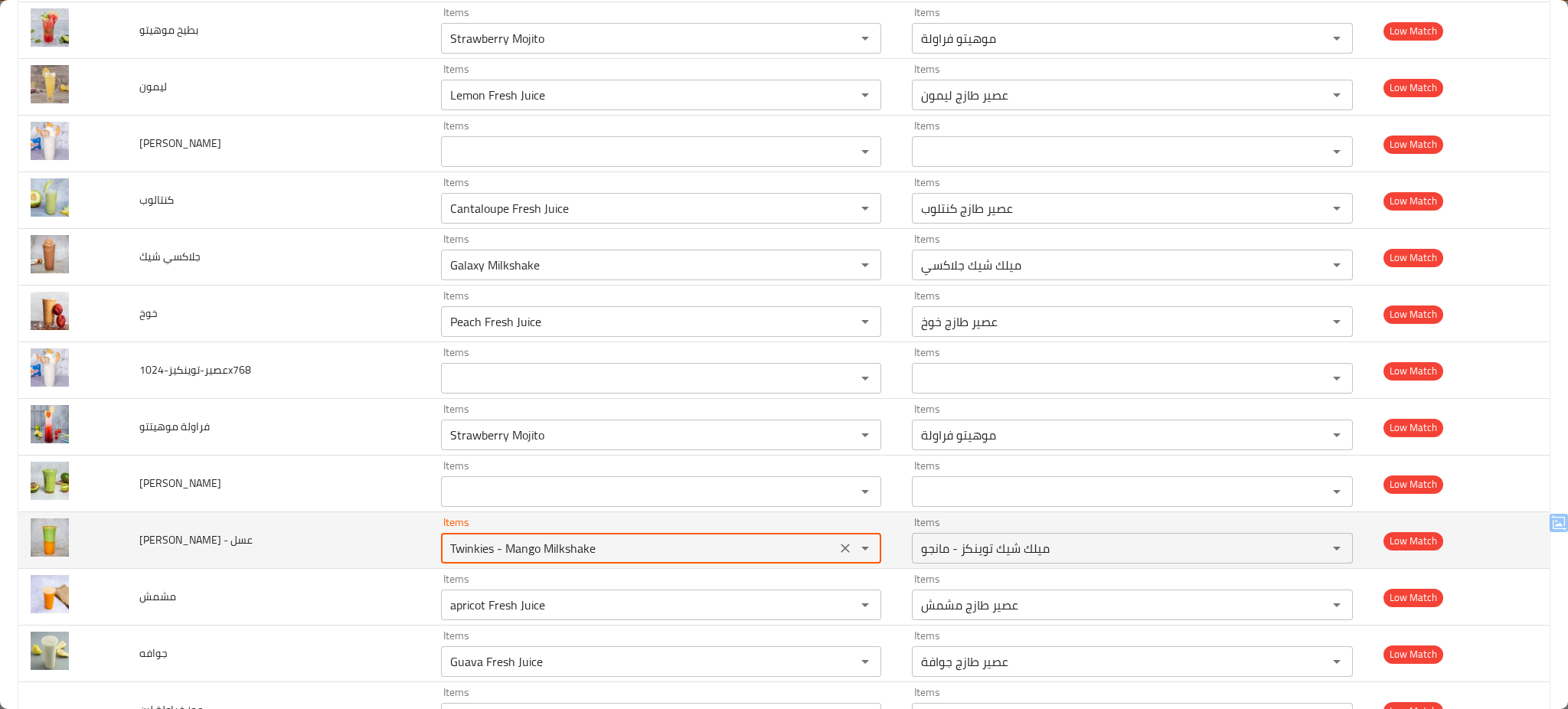
click at [696, 558] on عسل "Twinkies - Mango Milkshake" at bounding box center [638, 548] width 386 height 21
type عسل "kiwi"
click at [837, 548] on icon "Clear" at bounding box center [845, 548] width 15 height 15
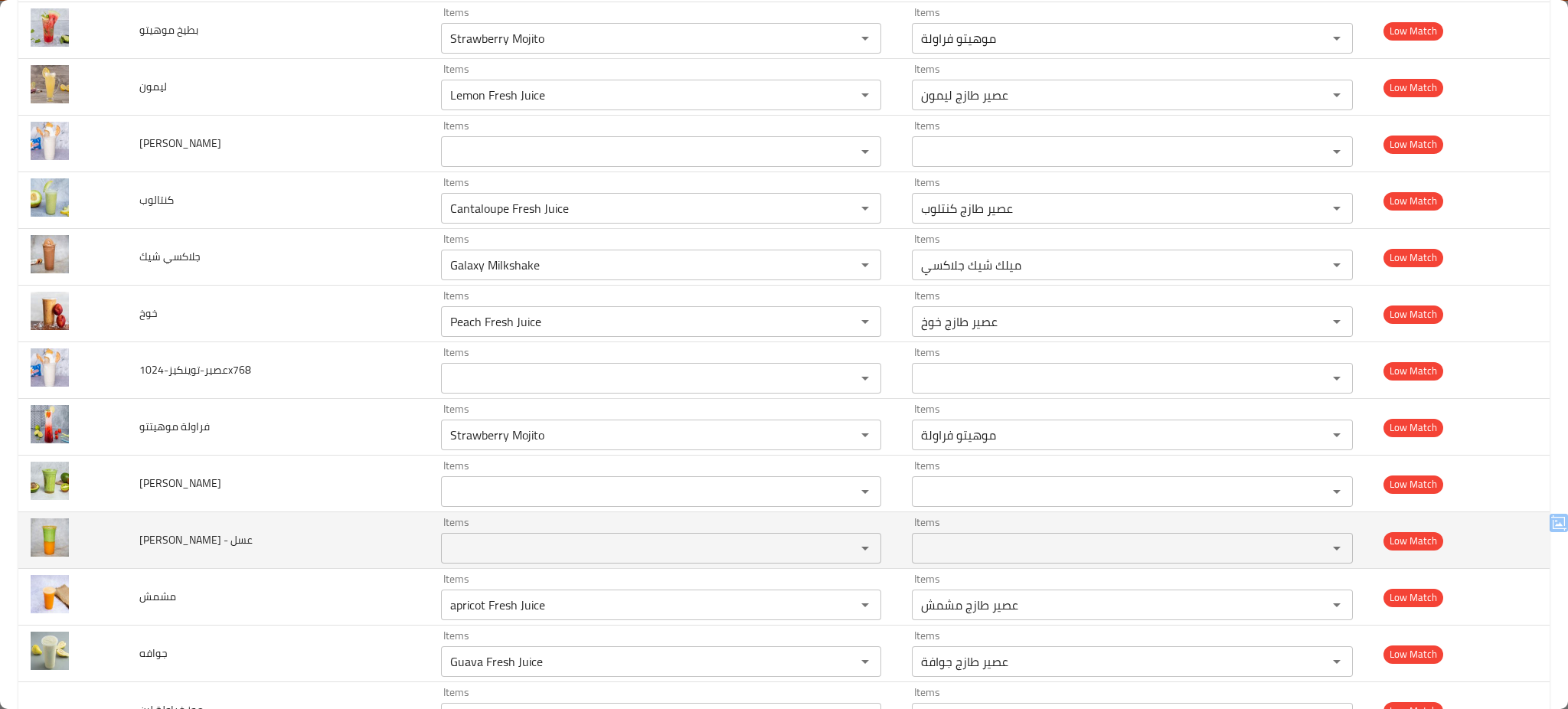
click at [345, 546] on td "كيوي مانجو - عسل" at bounding box center [277, 540] width 301 height 56
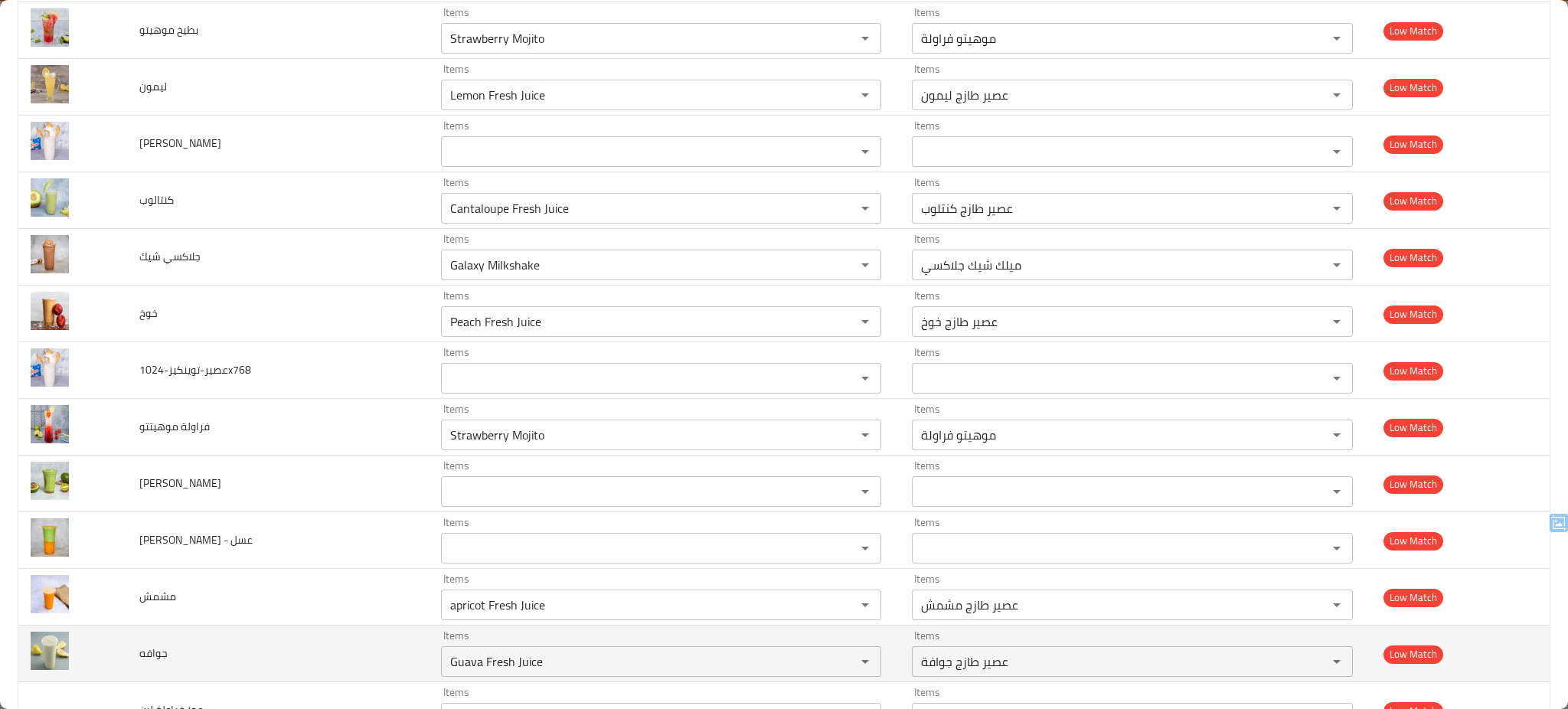
click at [346, 642] on td "جوافه" at bounding box center [277, 654] width 301 height 56
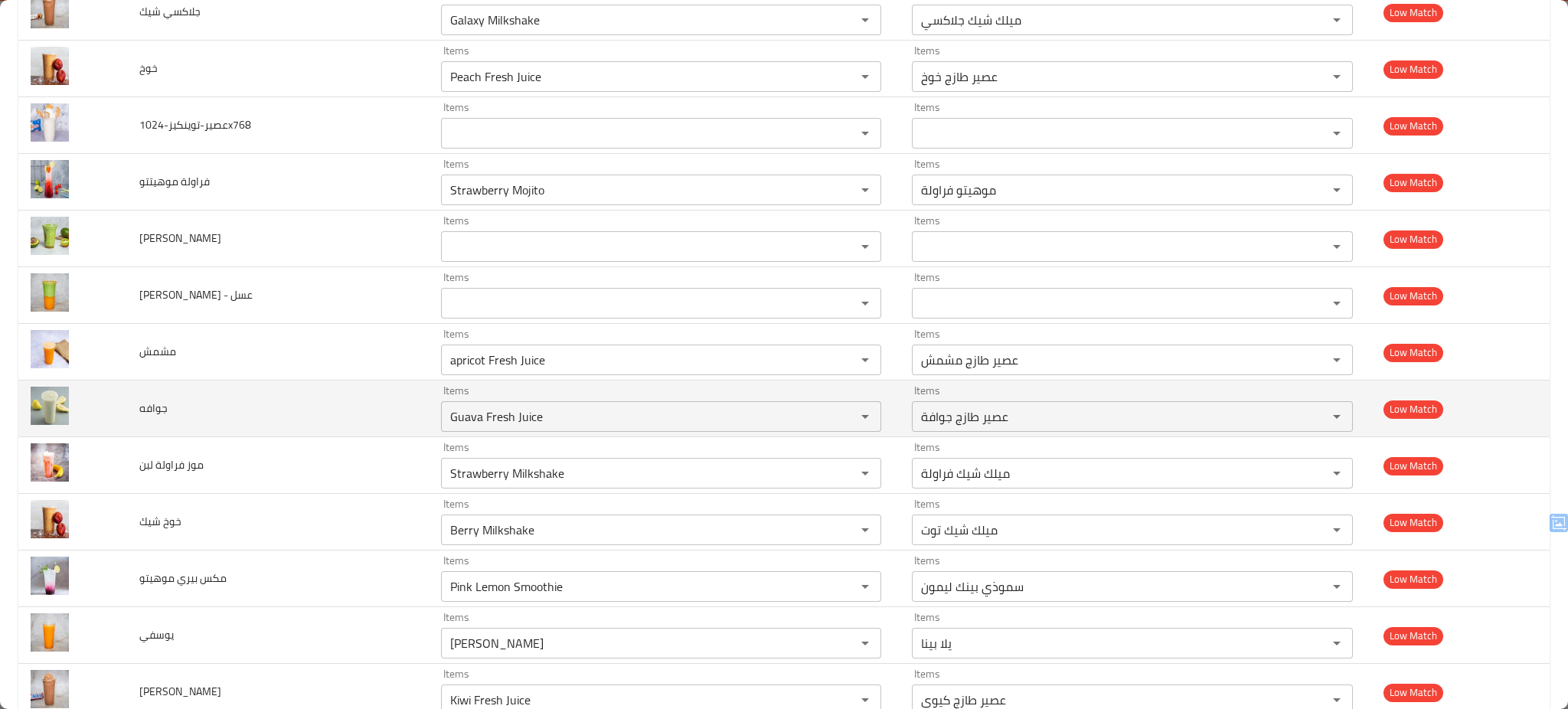
scroll to position [3634, 0]
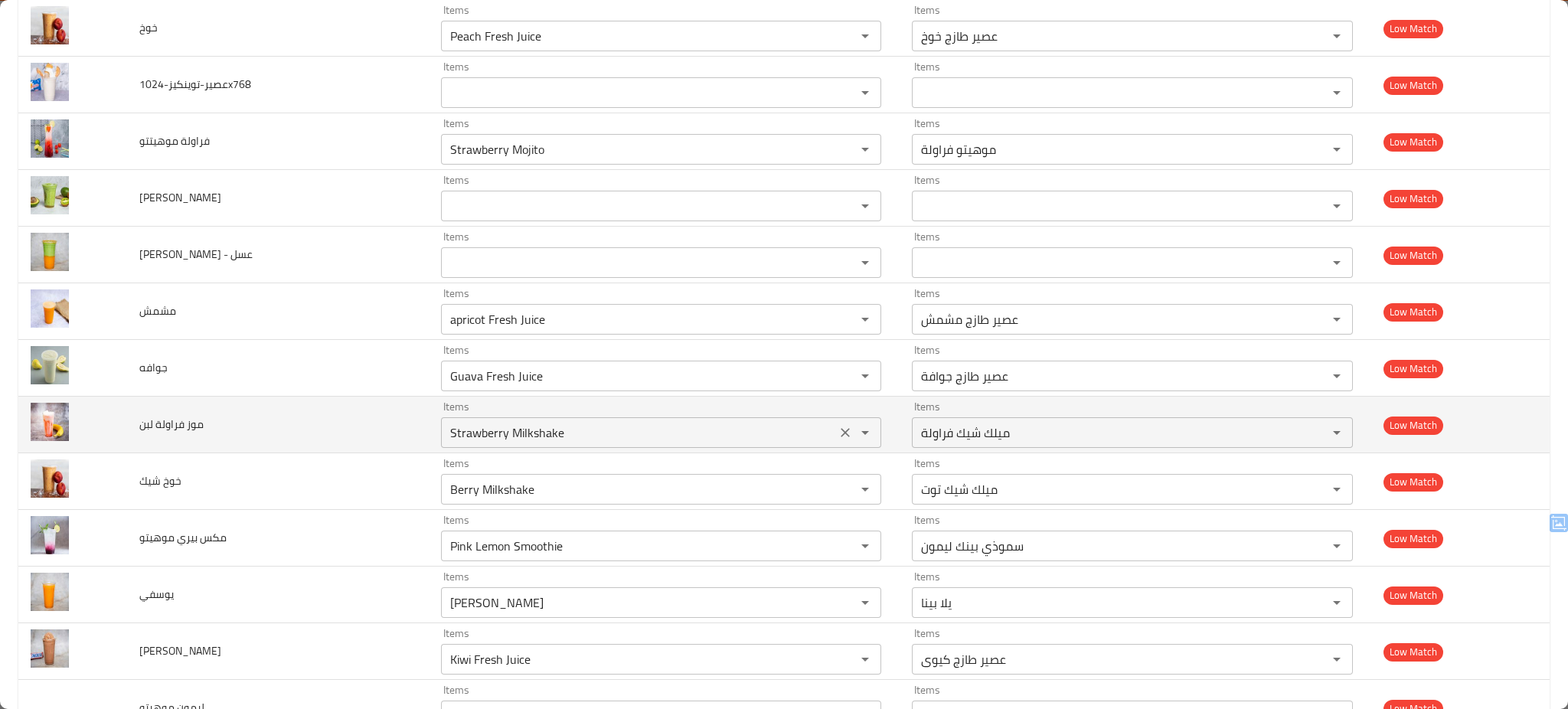
click at [519, 430] on لبن "Strawberry Milkshake" at bounding box center [638, 432] width 386 height 21
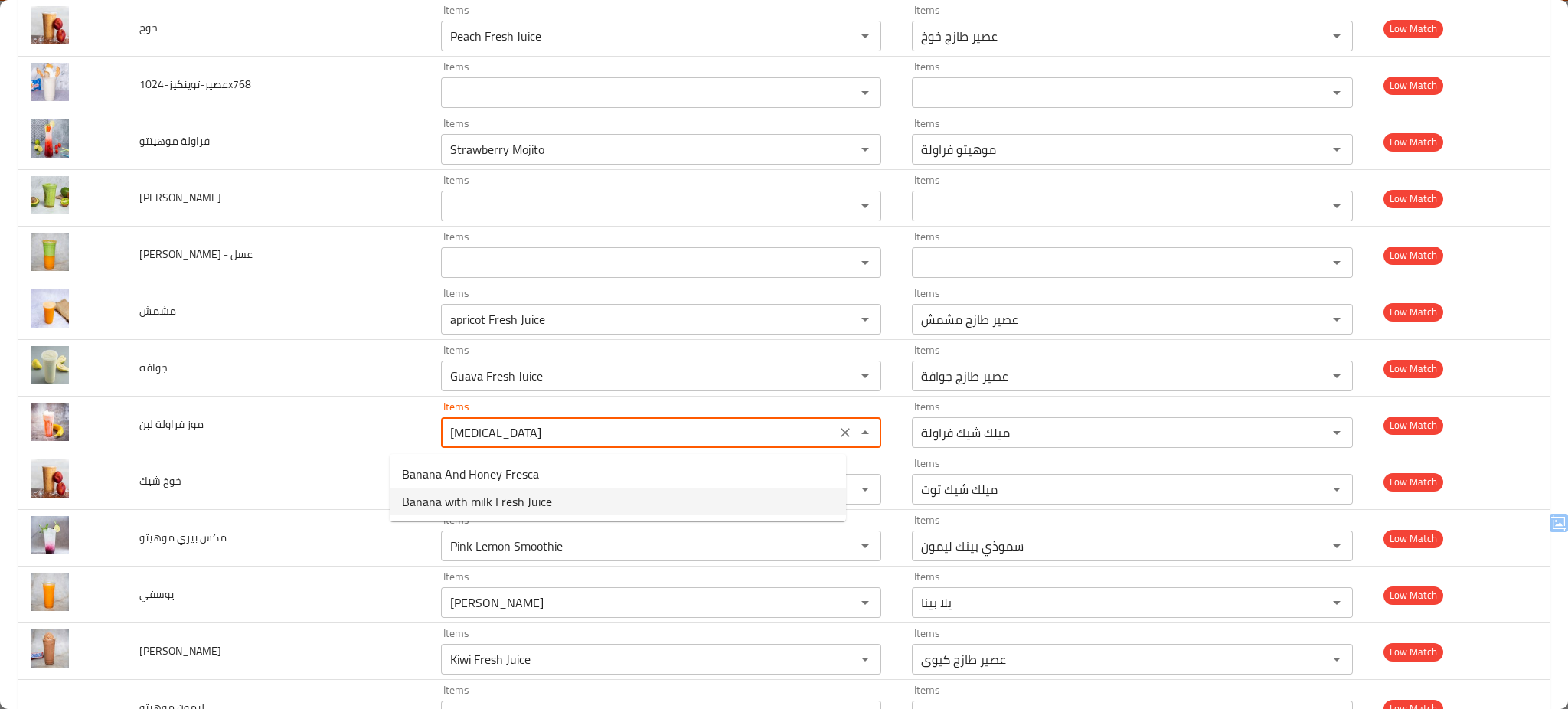
click at [481, 501] on span "Banana with milk Fresh Juice" at bounding box center [476, 501] width 150 height 18
type لبن "Banana with milk Fresh Juice"
type لبن-ar "عصير طازج موز باللبن"
type لبن "Banana with milk Fresh Juice"
click at [481, 500] on شيك "Berry Milkshake" at bounding box center [638, 489] width 386 height 21
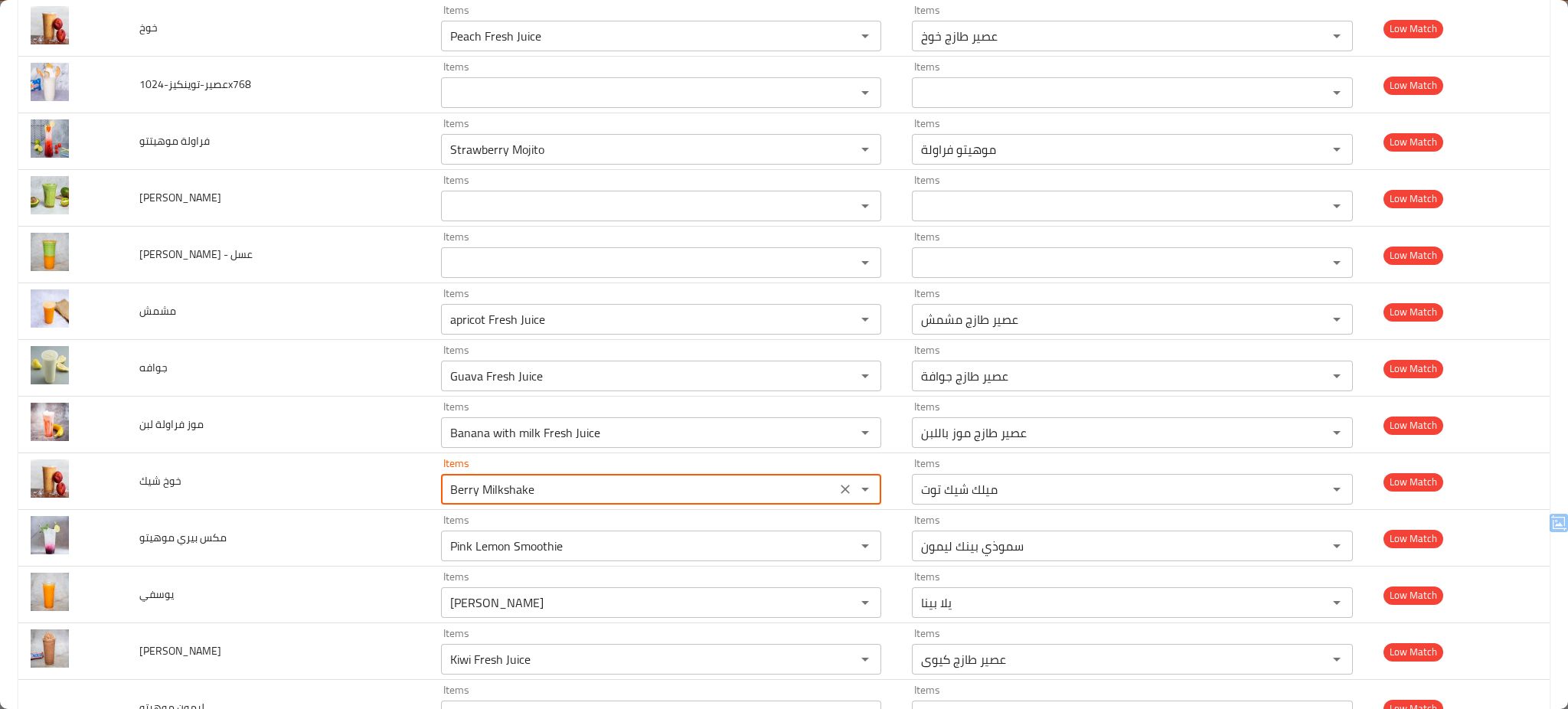
click at [481, 500] on شيك "Berry Milkshake" at bounding box center [638, 489] width 386 height 21
click at [520, 607] on شيك-option-3 "Peach Milkshake" at bounding box center [617, 613] width 456 height 28
type شيك "Peach Milkshake"
type شيك-ar "ميلك شيك خوخ"
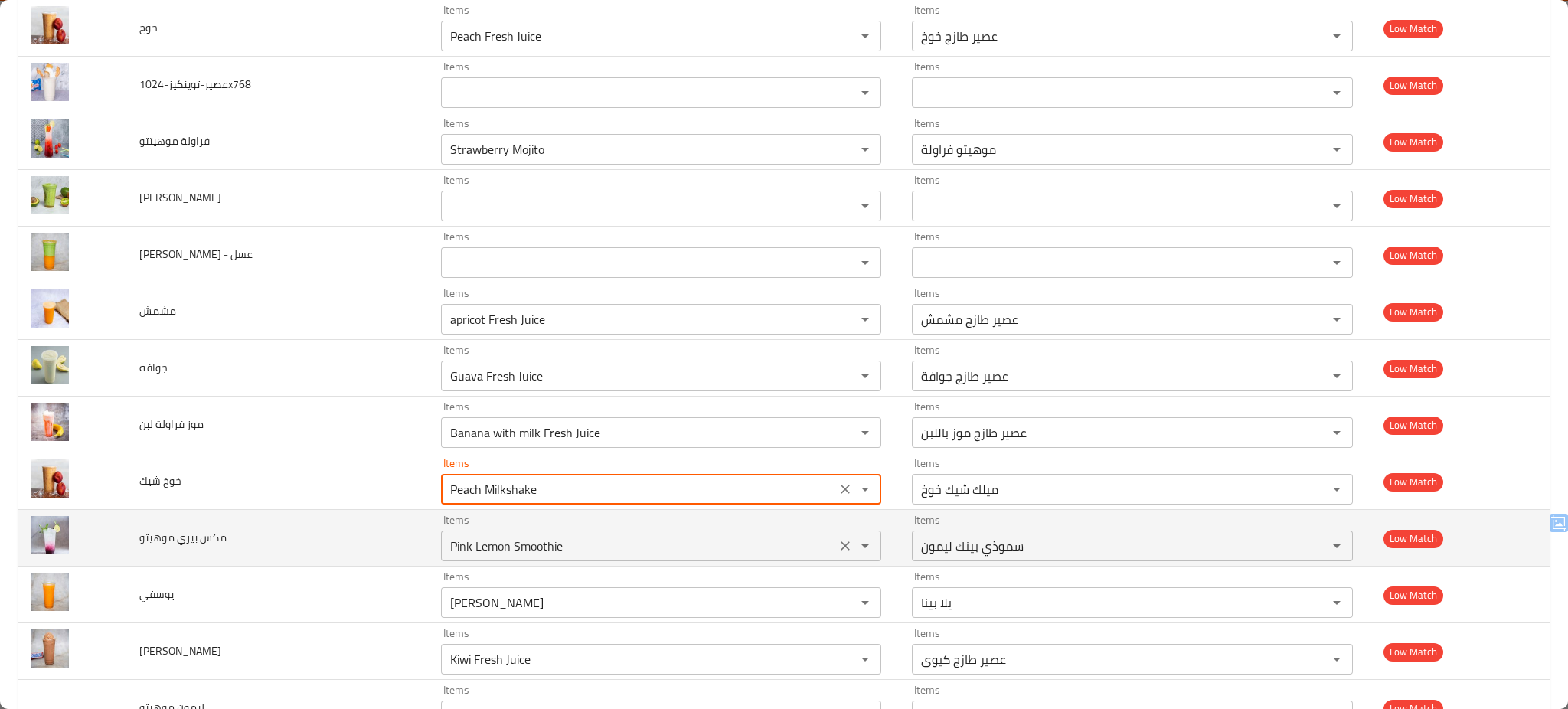
type شيك "Peach Milkshake"
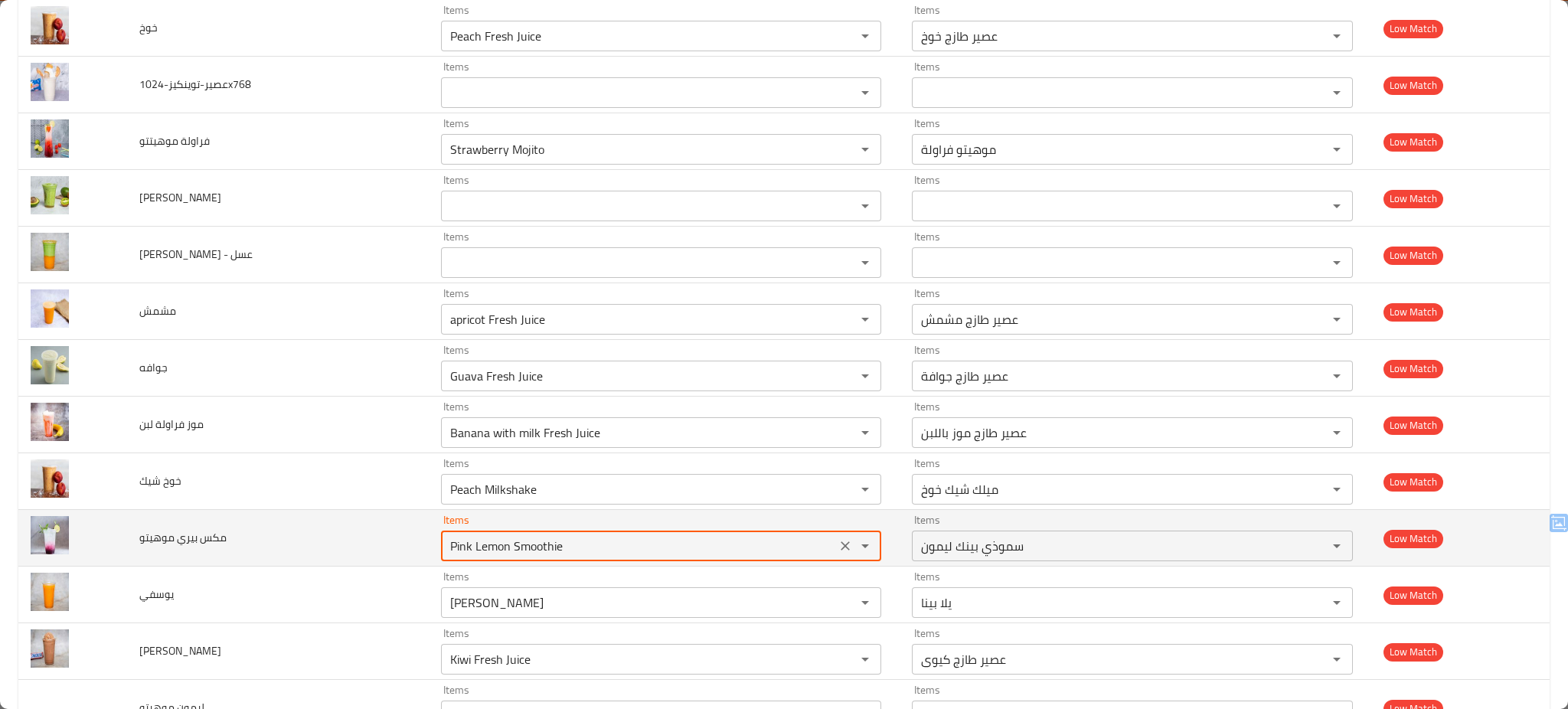
click at [446, 553] on موهيتو "Pink Lemon Smoothie" at bounding box center [638, 545] width 386 height 21
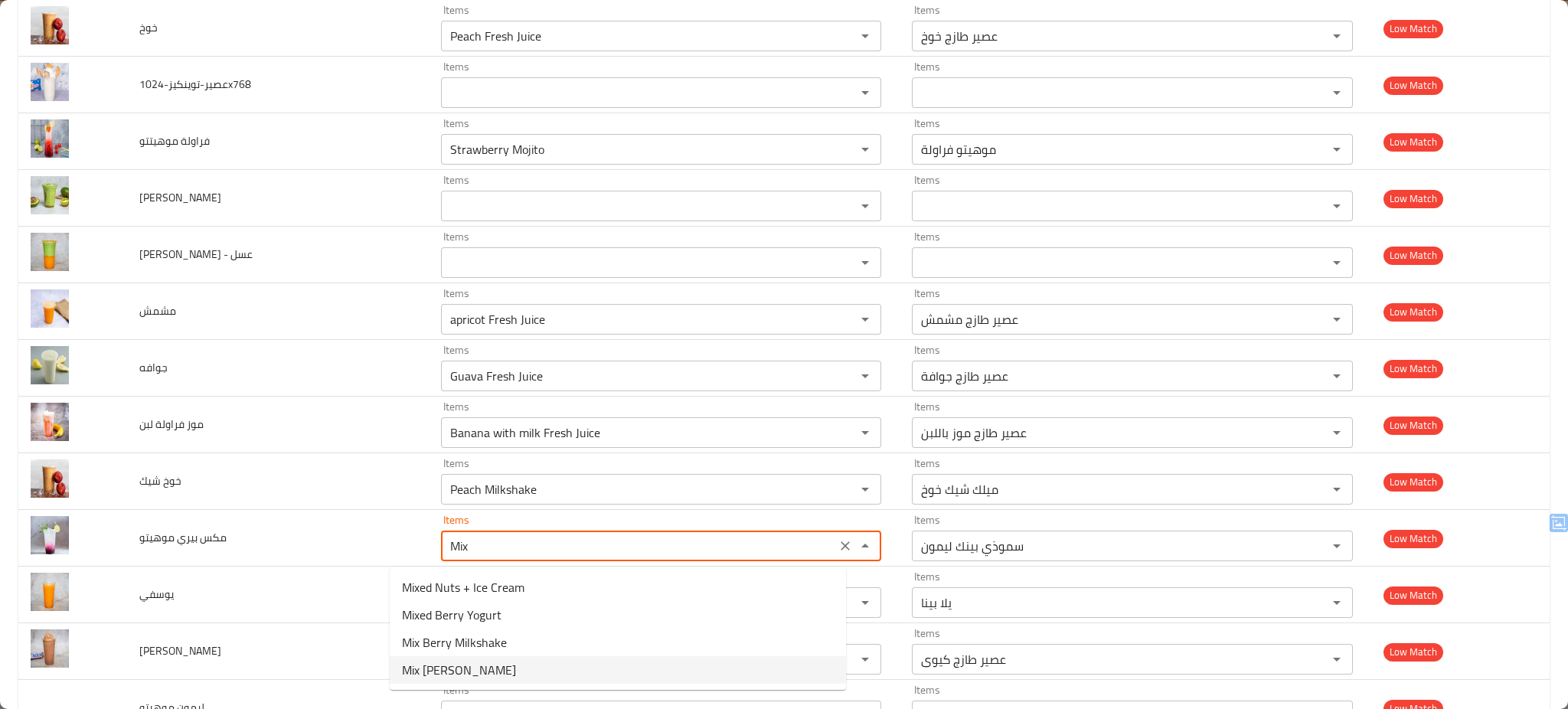
click at [469, 661] on span "Mix Berry Mojito" at bounding box center [458, 670] width 114 height 18
type موهيتو "Mix Berry Mojito"
type موهيتو-ar "موهيتو ميكس بيري"
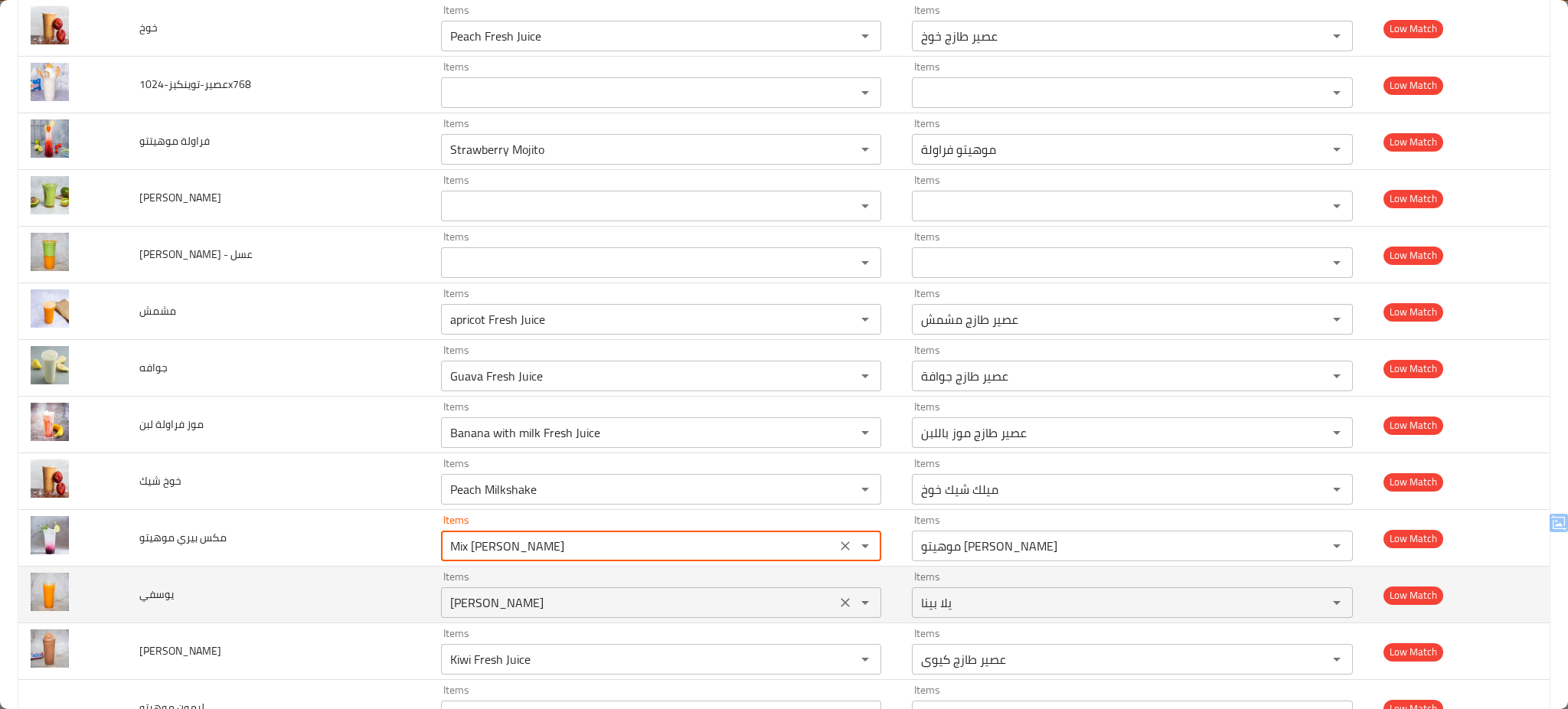
type موهيتو "Mix Berry Mojito"
click at [509, 598] on input "Yalla Bina" at bounding box center [638, 603] width 386 height 21
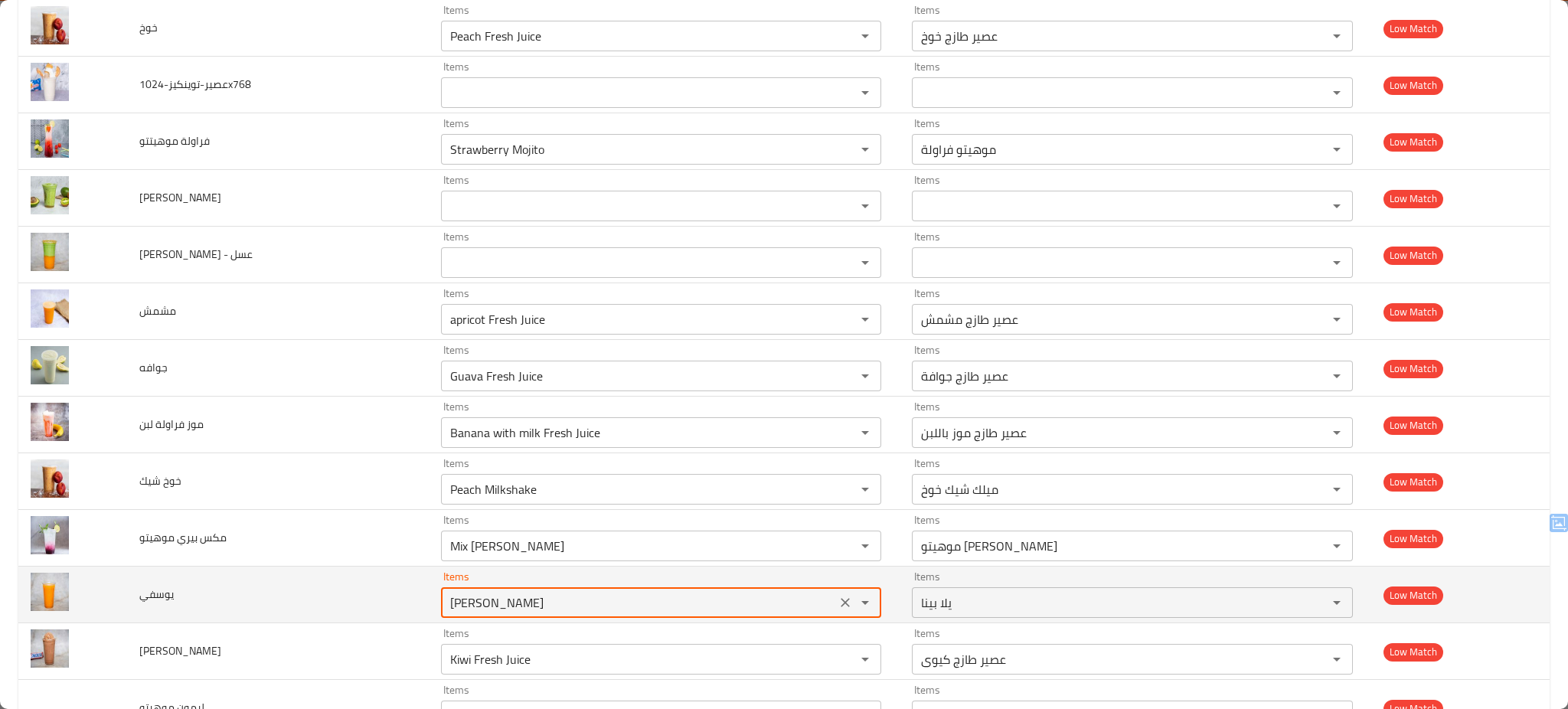
click at [509, 598] on input "Yalla Bina" at bounding box center [638, 603] width 386 height 21
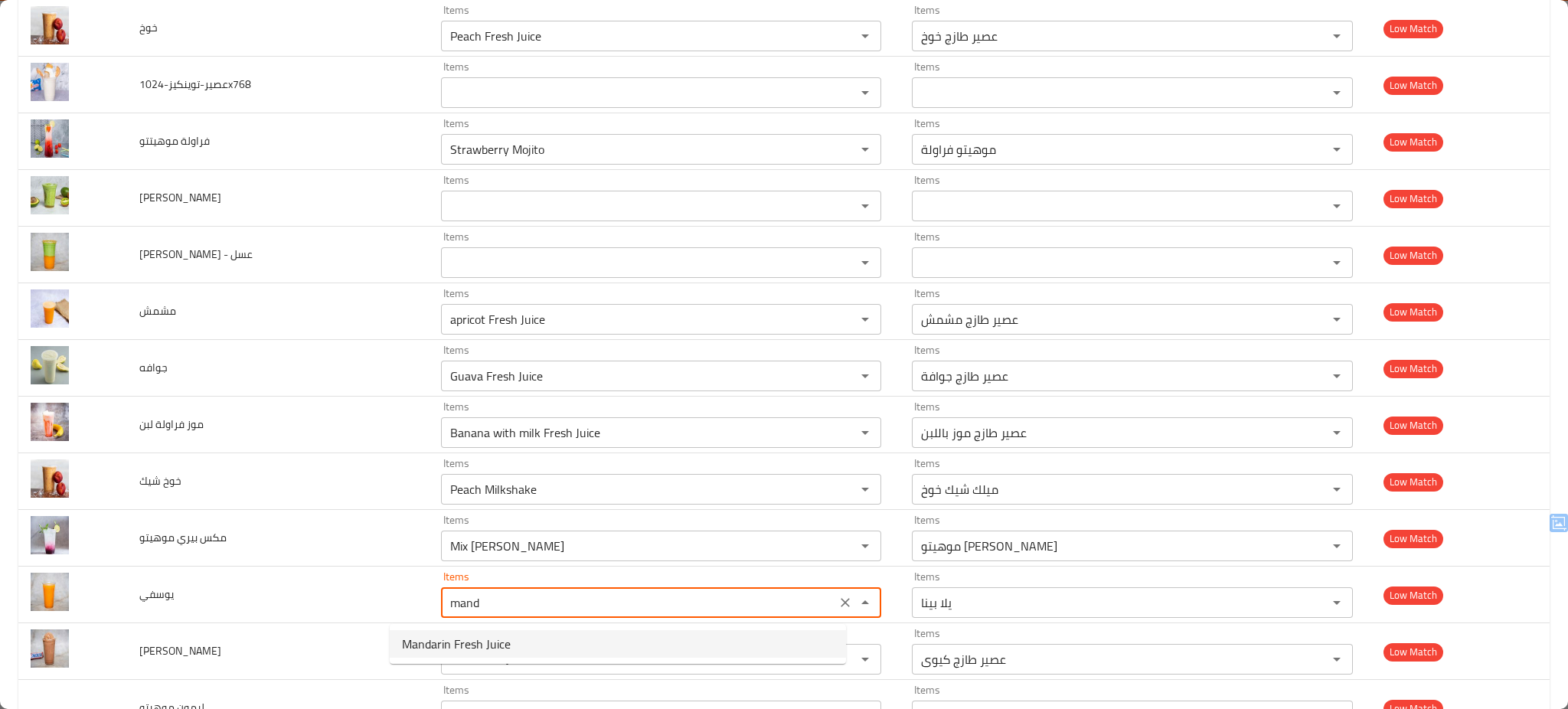
click at [456, 643] on span "Mandarin Fresh Juice" at bounding box center [456, 643] width 109 height 18
type input "Mandarin Fresh Juice"
type input "عصير طازج يوسفى"
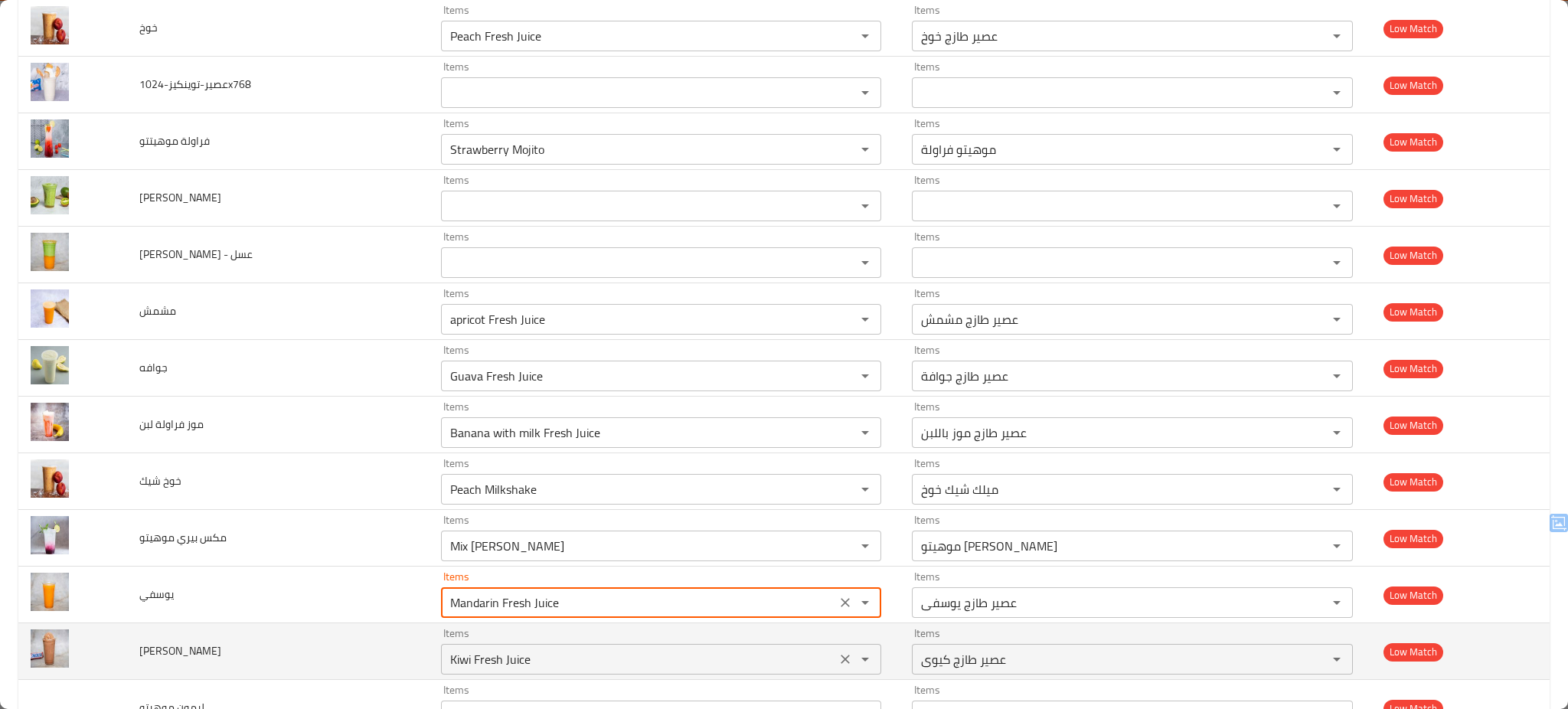
type input "Mandarin Fresh Juice"
click at [536, 659] on شيك "Kiwi Fresh Juice" at bounding box center [638, 659] width 386 height 21
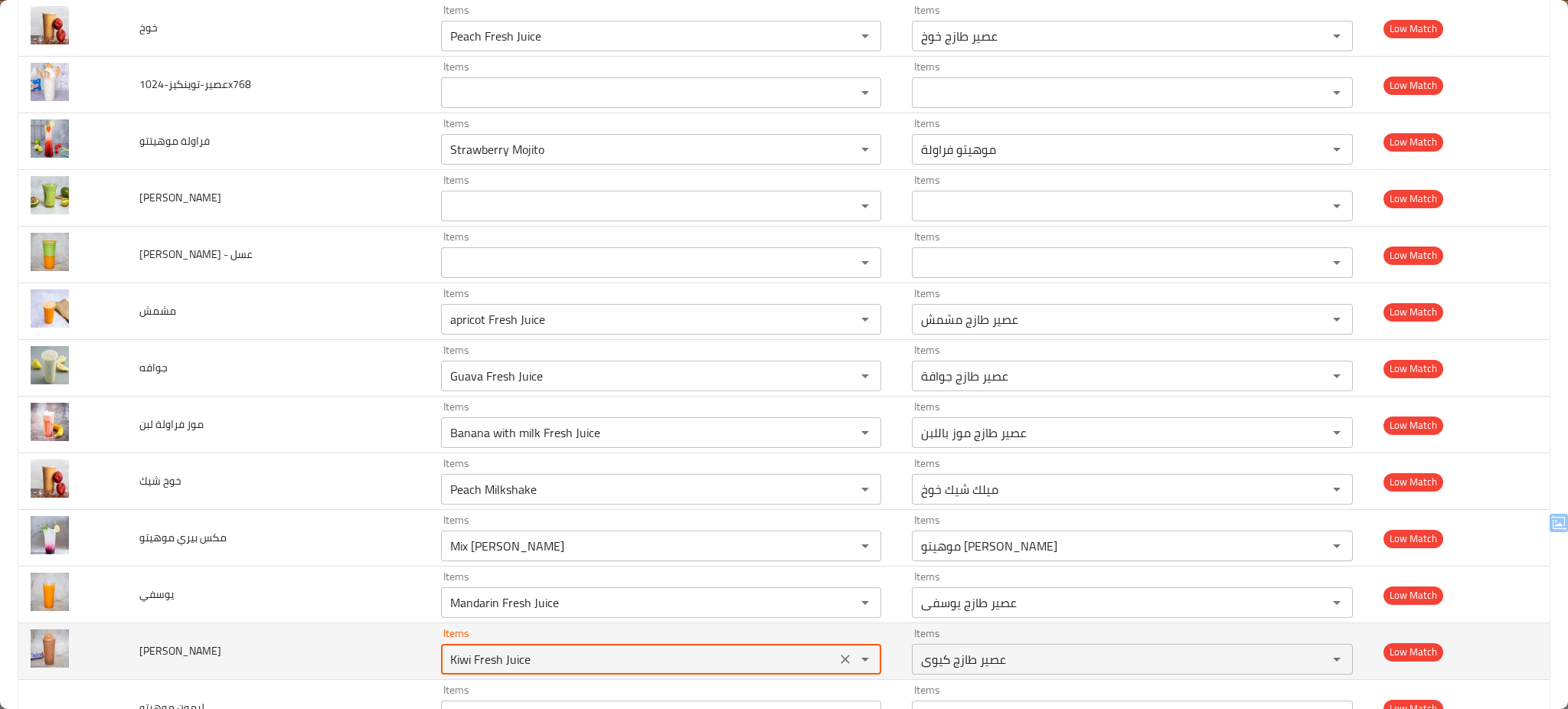
click at [536, 659] on شيك "Kiwi Fresh Juice" at bounding box center [638, 659] width 386 height 21
type شيك "Kiwi Fresh Juice"
click at [251, 649] on td "سنيكرز شيك" at bounding box center [277, 651] width 301 height 56
click at [837, 661] on icon "Clear" at bounding box center [845, 659] width 15 height 15
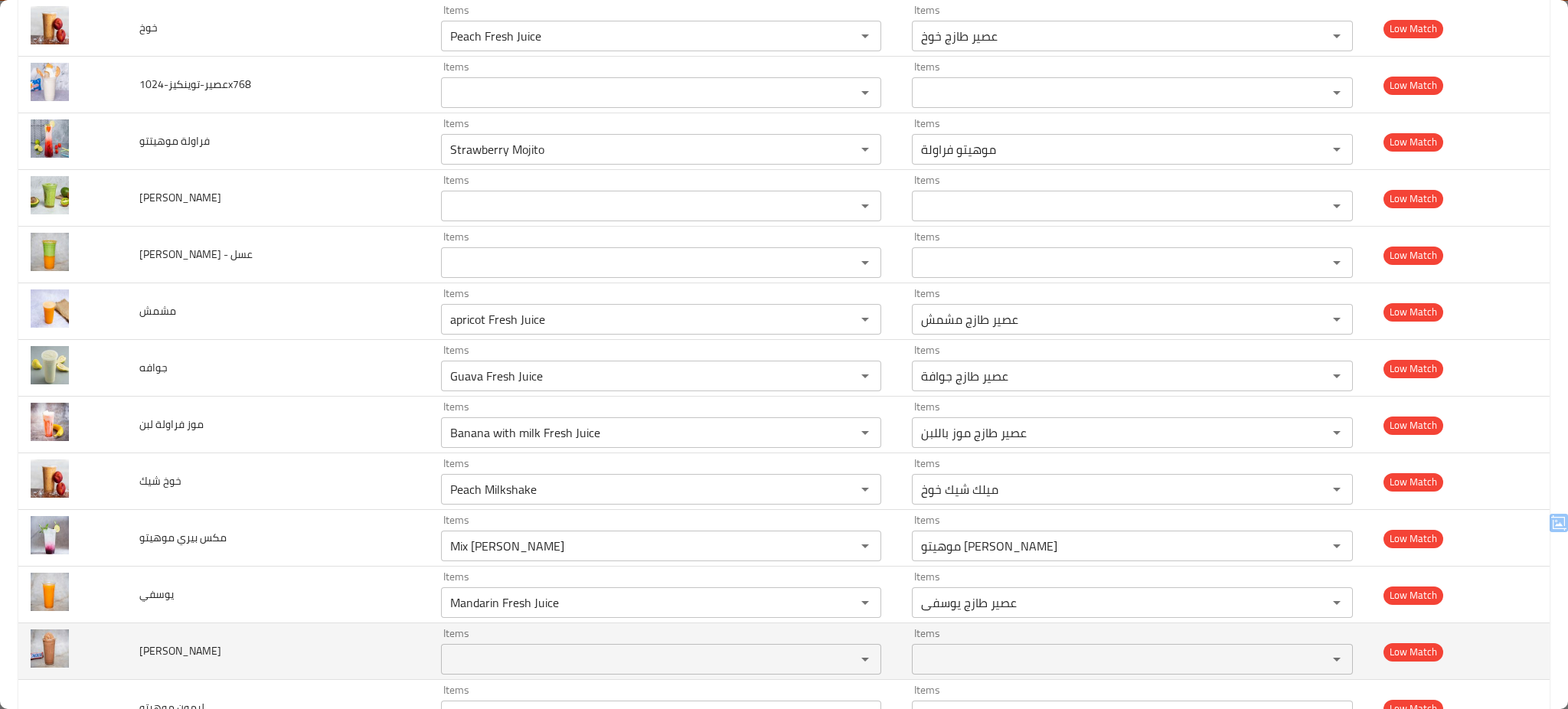
click at [323, 661] on td "سنيكرز شيك" at bounding box center [277, 651] width 301 height 56
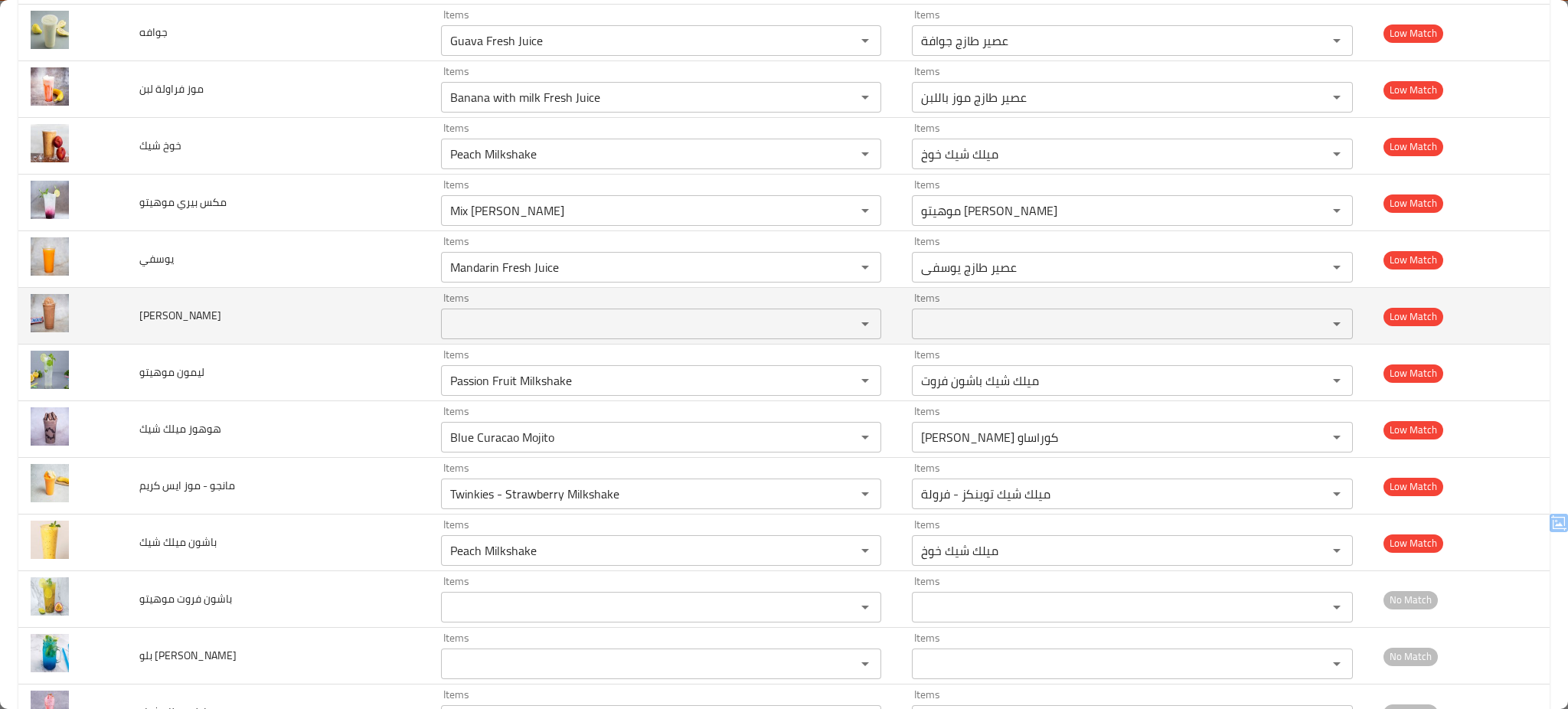
scroll to position [4001, 0]
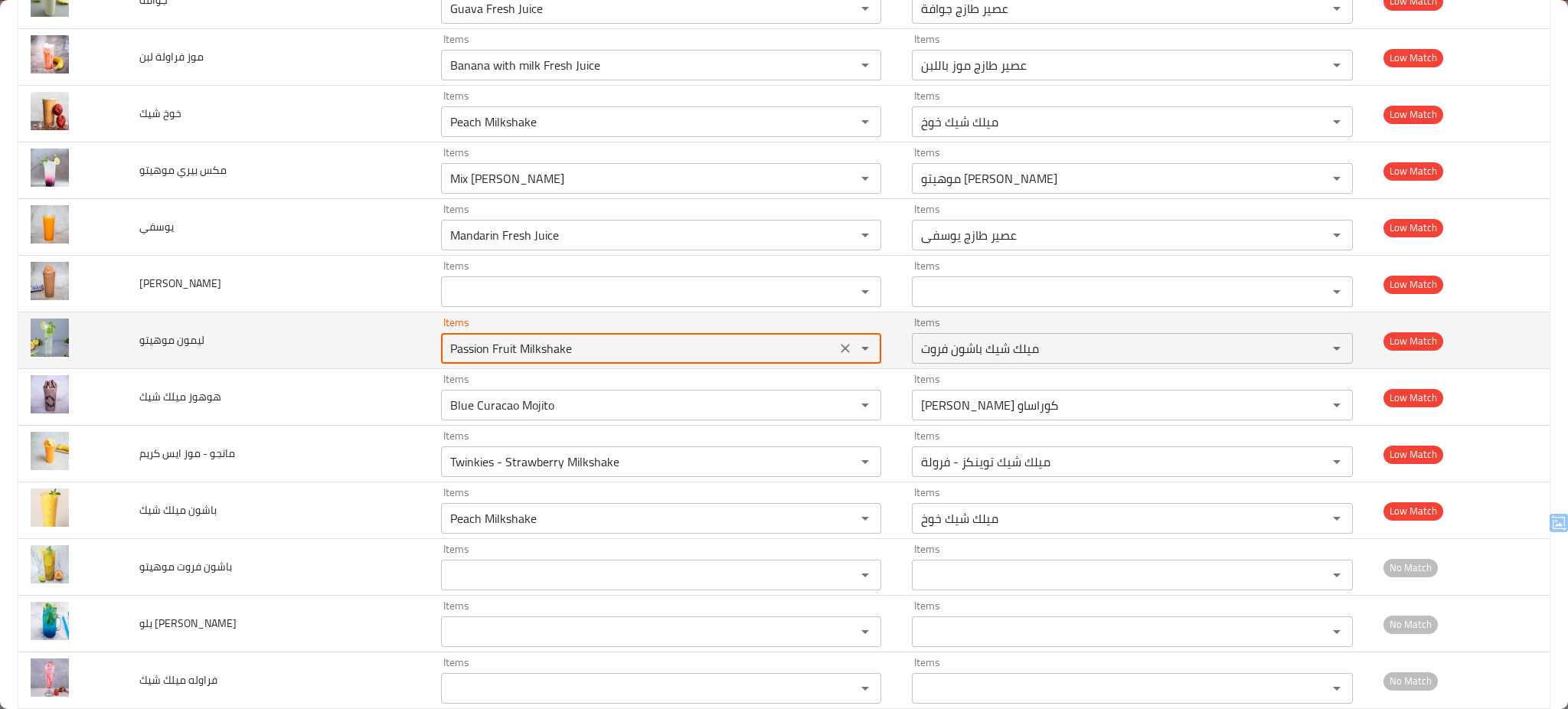
click at [597, 344] on موهيتو "Passion Fruit Milkshake" at bounding box center [638, 348] width 386 height 21
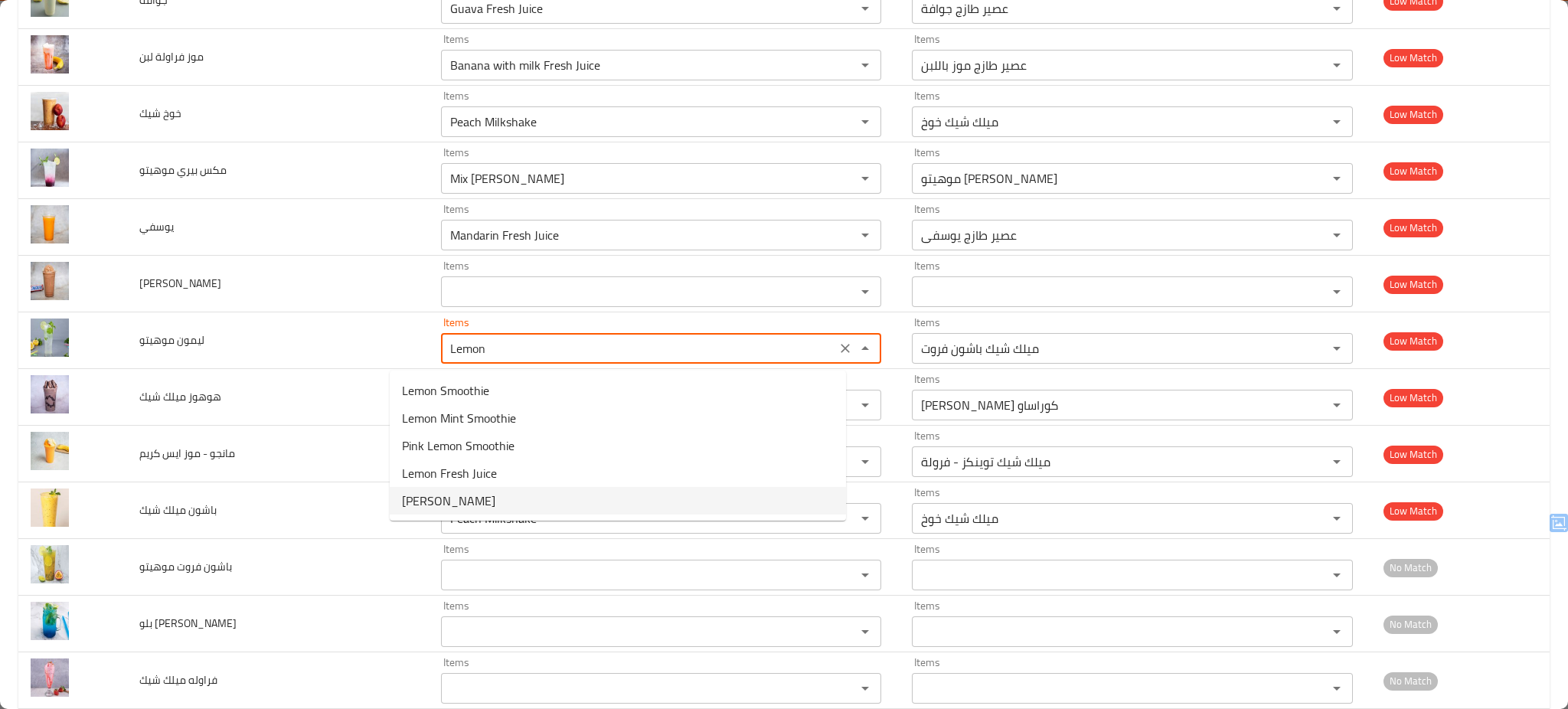
click at [448, 497] on span "Lemon Mojito" at bounding box center [449, 500] width 94 height 18
type موهيتو "Lemon Mojito"
type موهيتو-ar "موهيتو ليمون"
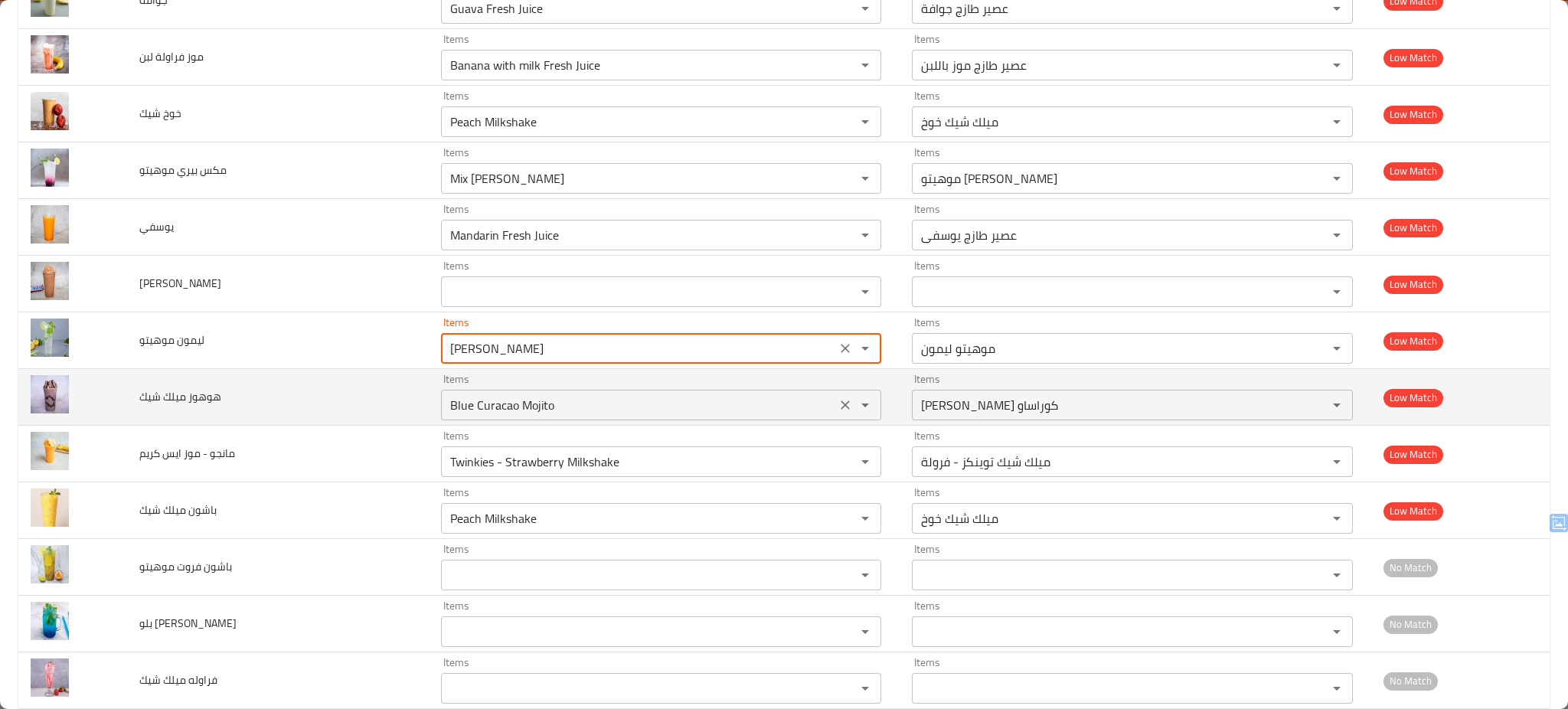
type موهيتو "Lemon Mojito"
click at [517, 415] on شيك "Blue Curacao Mojito" at bounding box center [638, 405] width 386 height 21
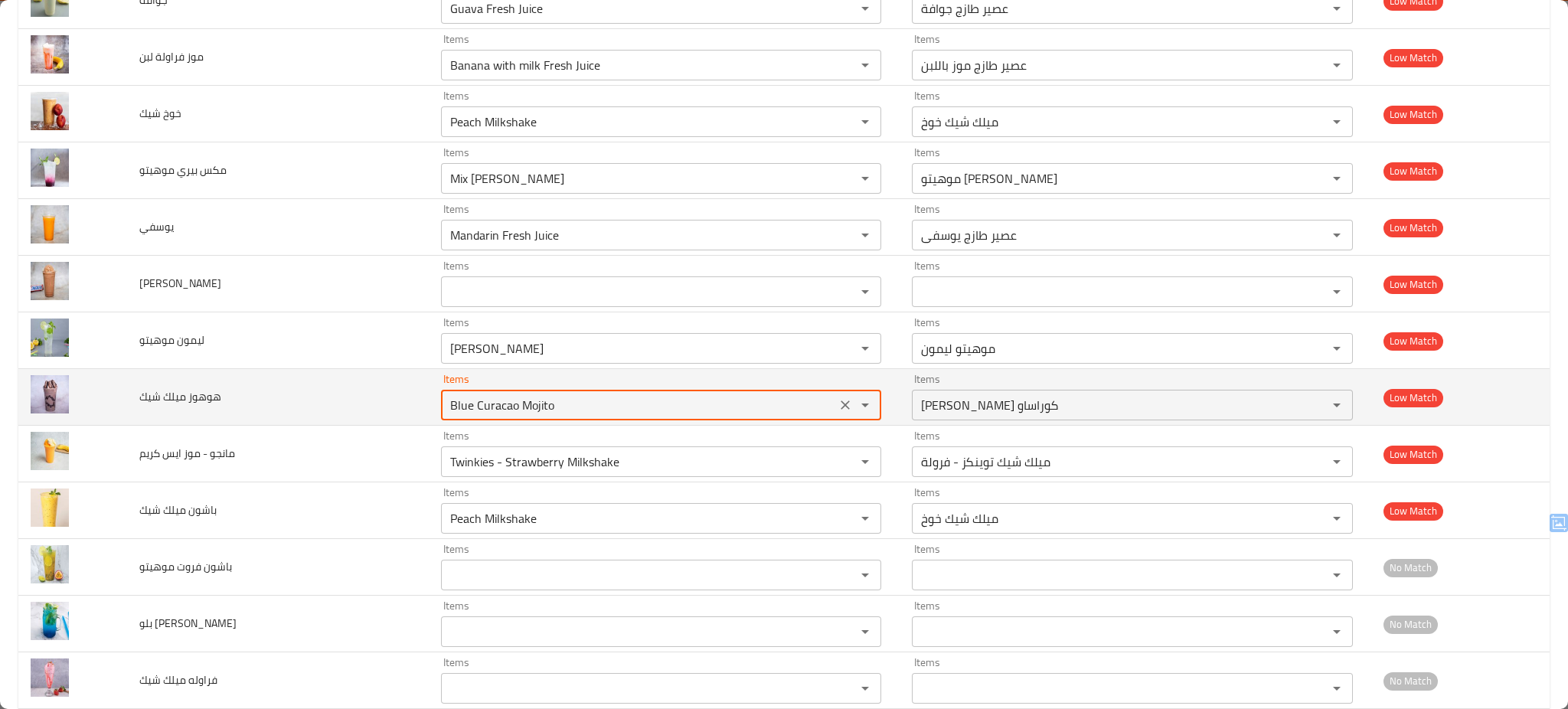
click at [517, 415] on شيك "Blue Curacao Mojito" at bounding box center [638, 405] width 386 height 21
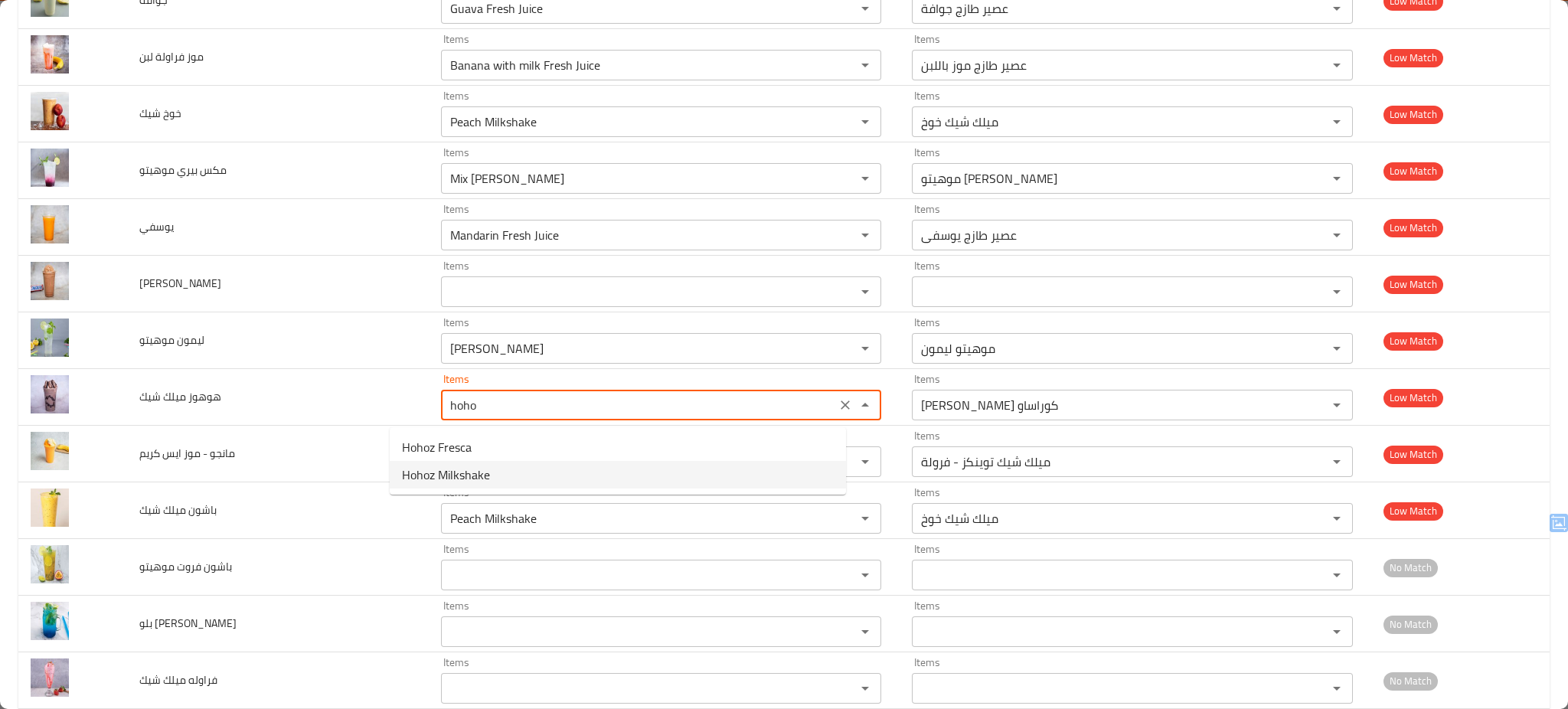
click at [431, 475] on span "Hohoz Milkshake" at bounding box center [446, 474] width 88 height 18
type شيك "Hohoz Milkshake"
type شيك-ar "ميلك شيك هوهوز"
type شيك "Hohoz Milkshake"
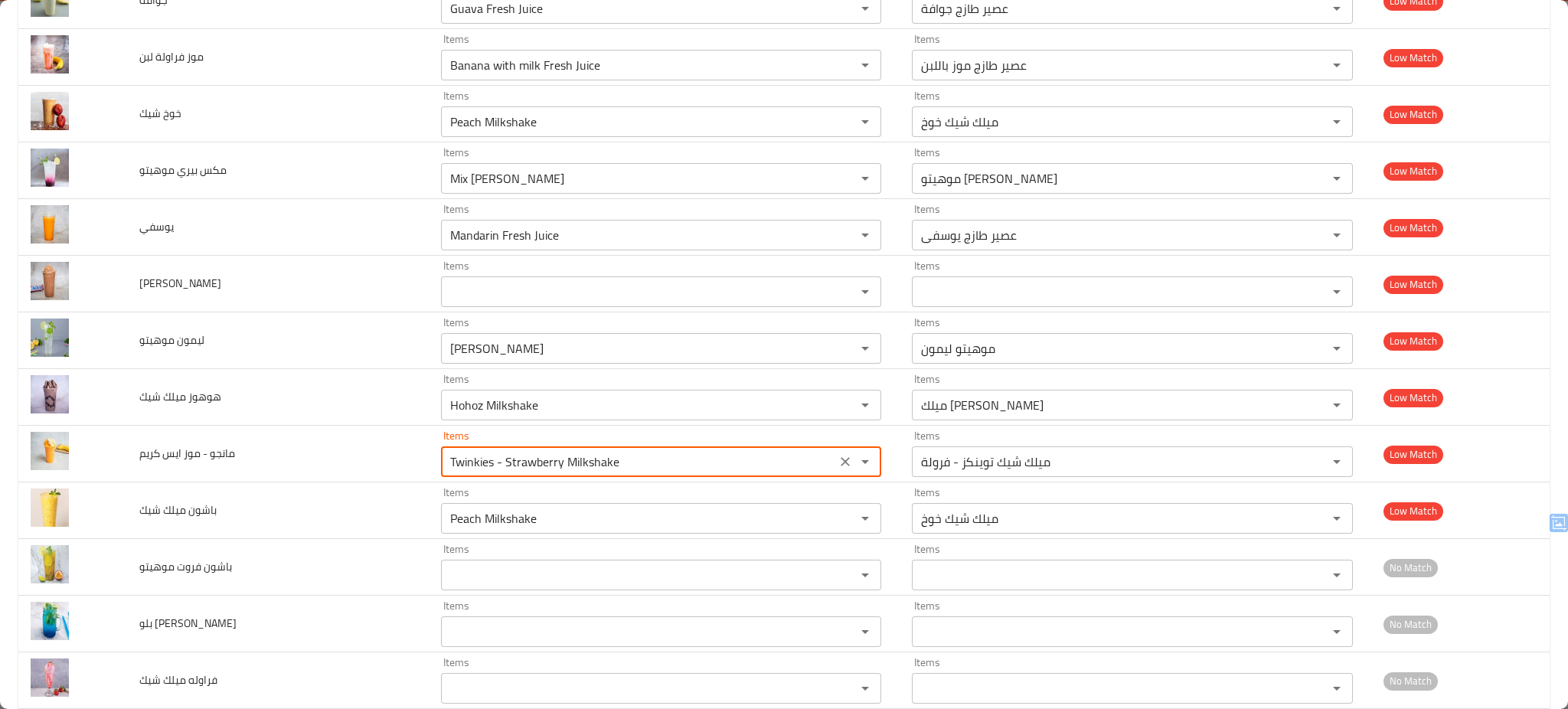
click at [446, 473] on كريم "Twinkies - Strawberry Milkshake" at bounding box center [638, 461] width 386 height 21
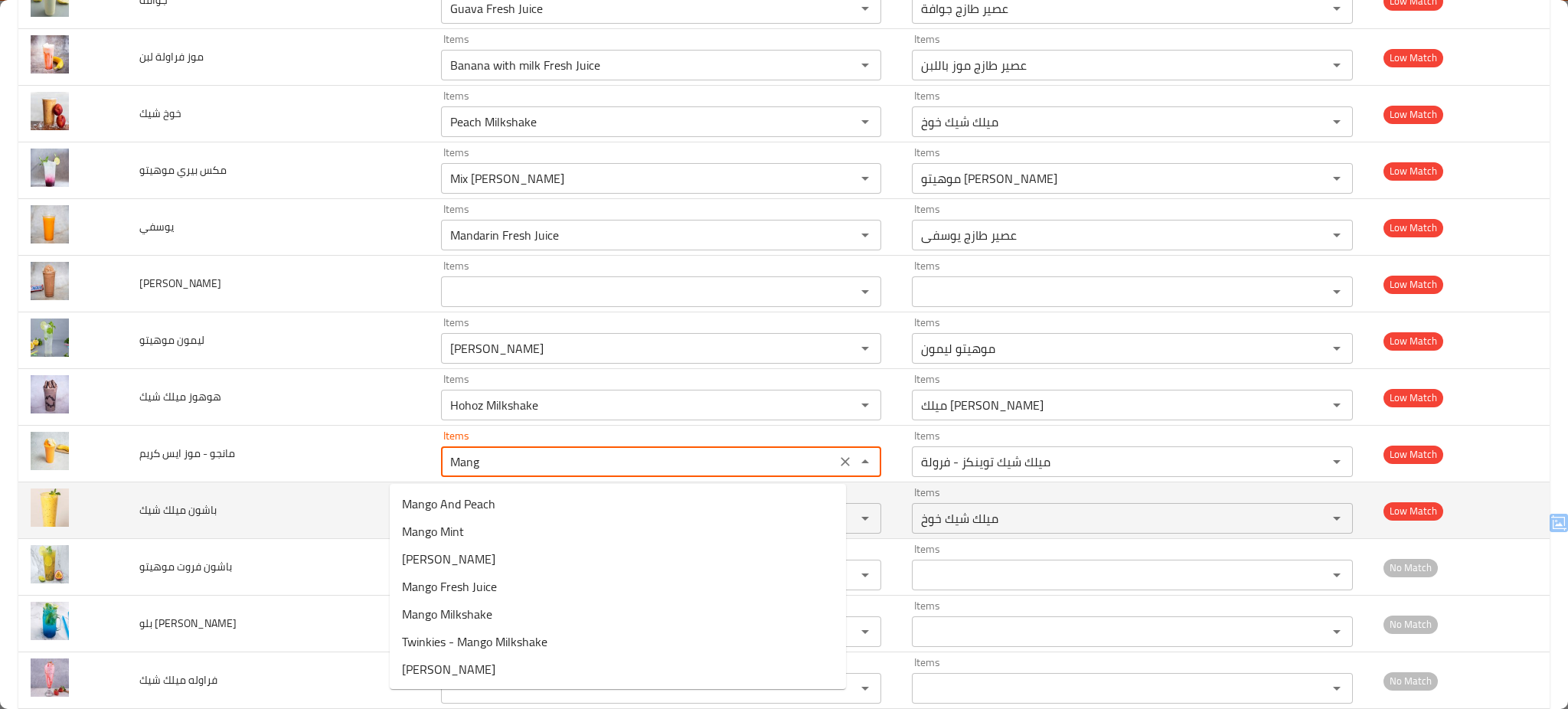
type كريم "Twinkies - Strawberry Milkshake"
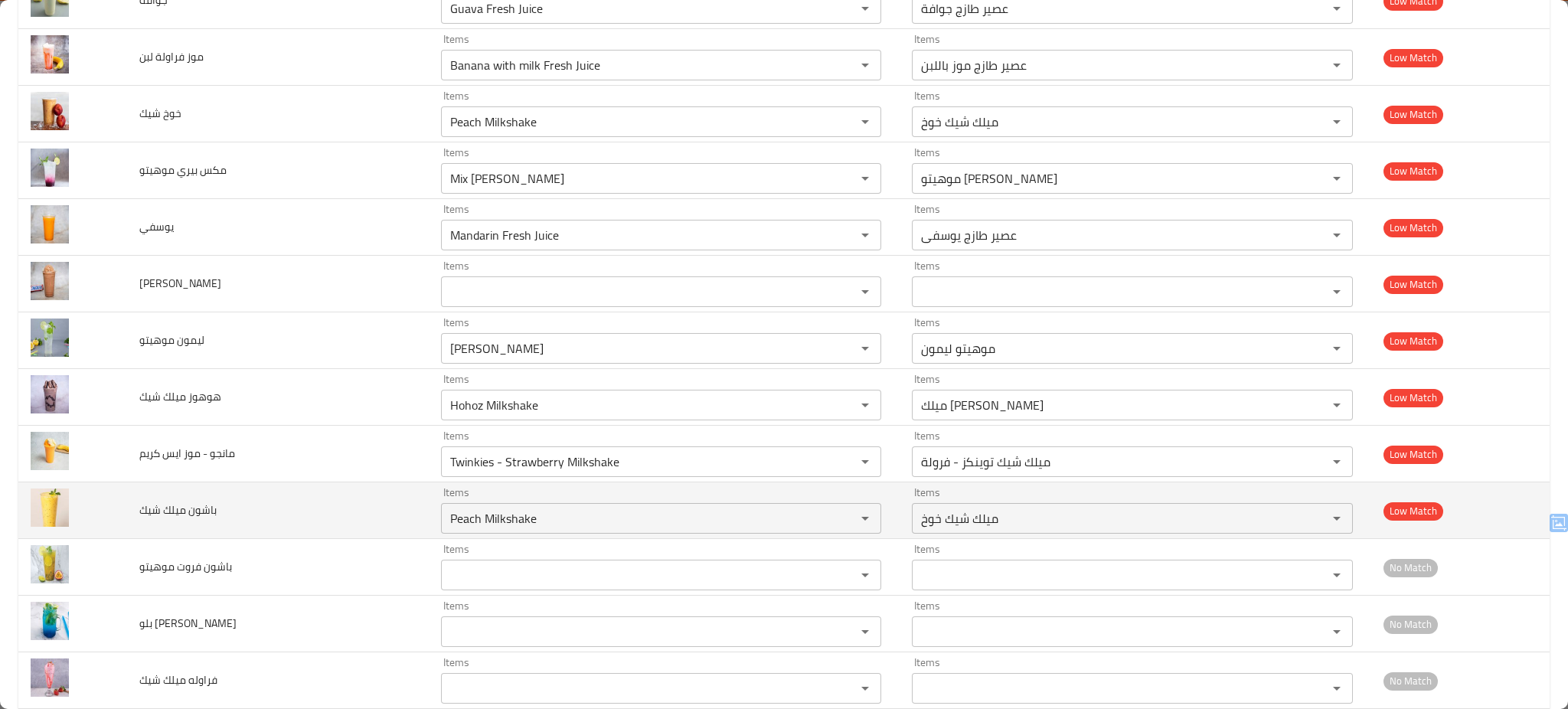
click at [330, 485] on td "باشون ميلك شيك" at bounding box center [277, 510] width 301 height 56
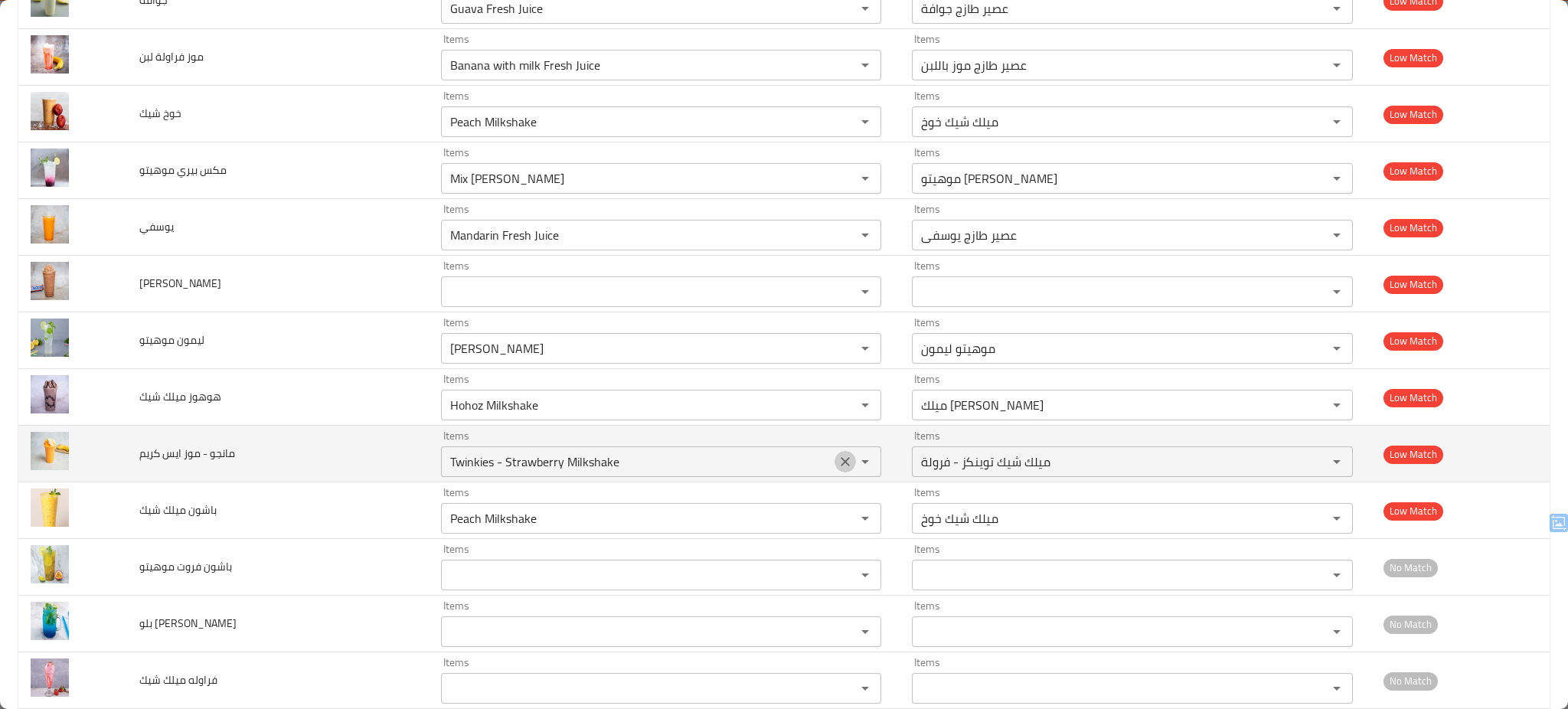
click at [837, 463] on icon "Clear" at bounding box center [845, 461] width 15 height 15
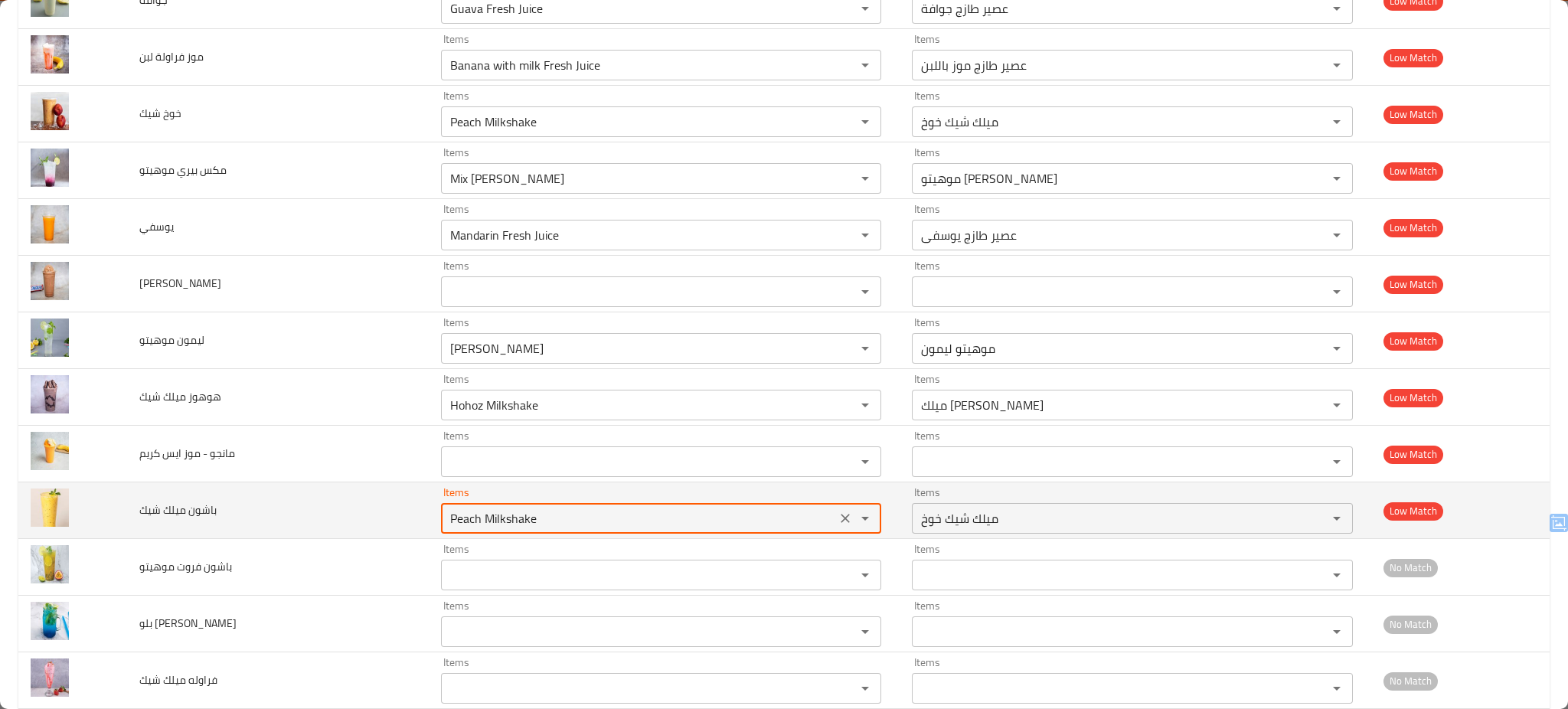
click at [692, 527] on شيك "Peach Milkshake" at bounding box center [638, 519] width 386 height 21
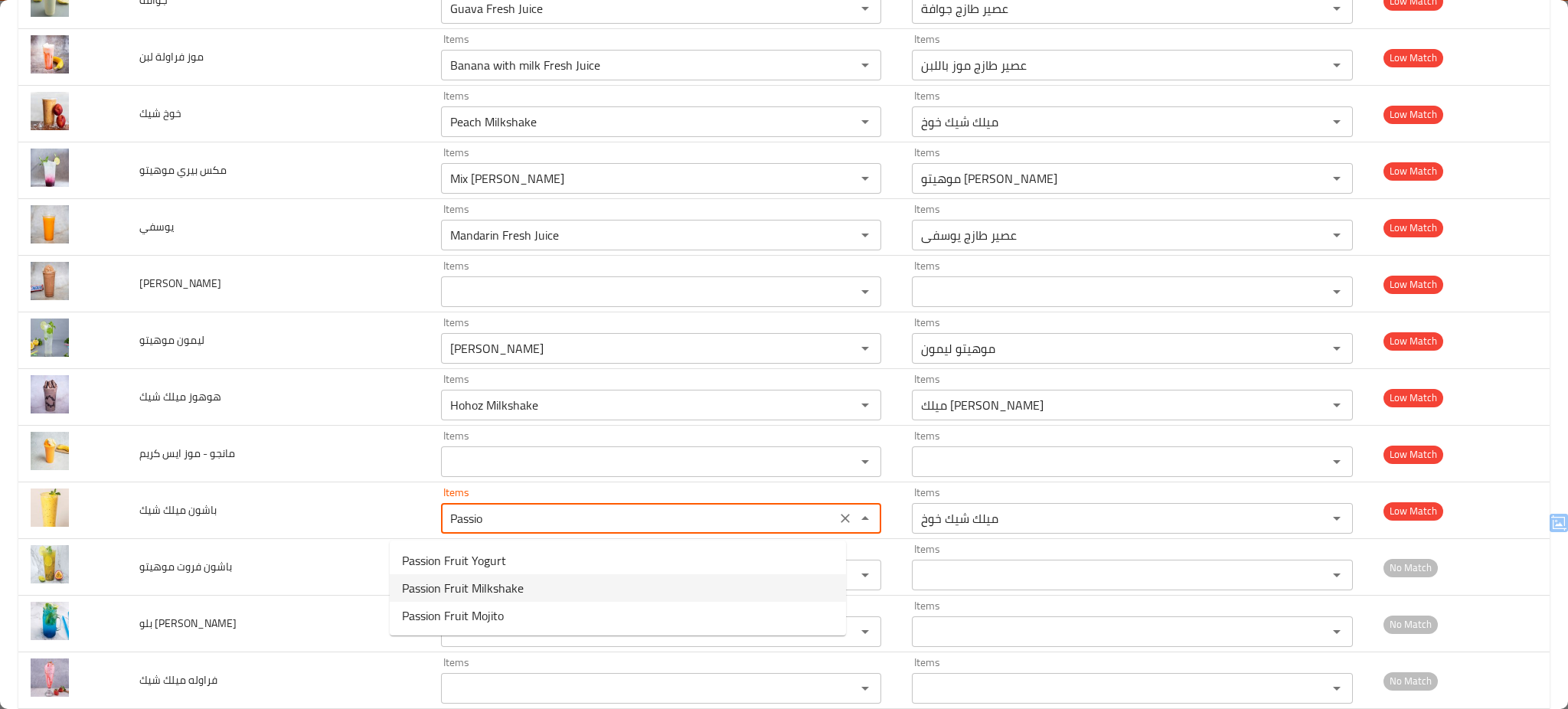
click at [611, 583] on شيك-option-1 "Passion Fruit Milkshake" at bounding box center [617, 587] width 456 height 28
type شيك "Passion Fruit Milkshake"
type شيك-ar "ميلك شيك باشون فروت"
type شيك "Passion Fruit Milkshake"
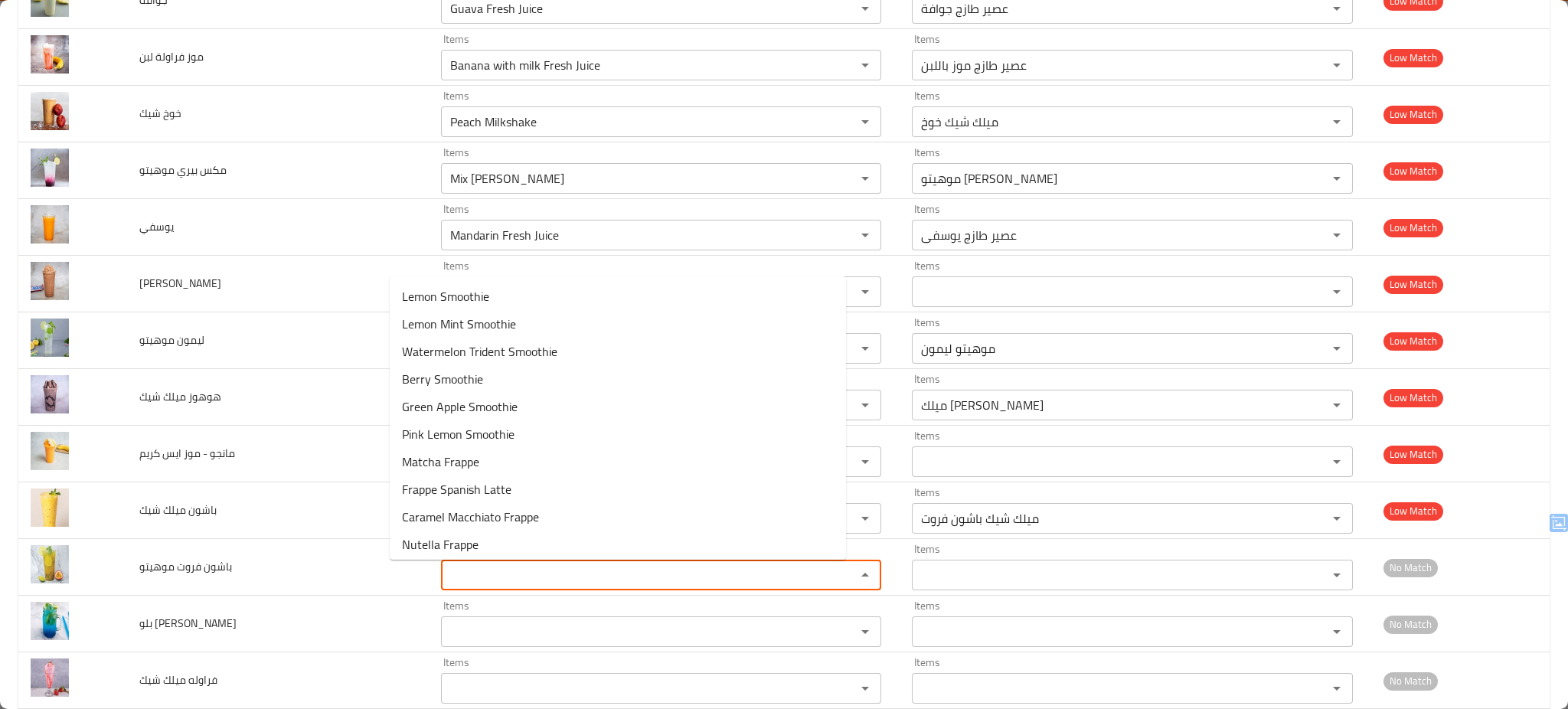
click at [611, 583] on موهيتو "Items" at bounding box center [638, 575] width 386 height 21
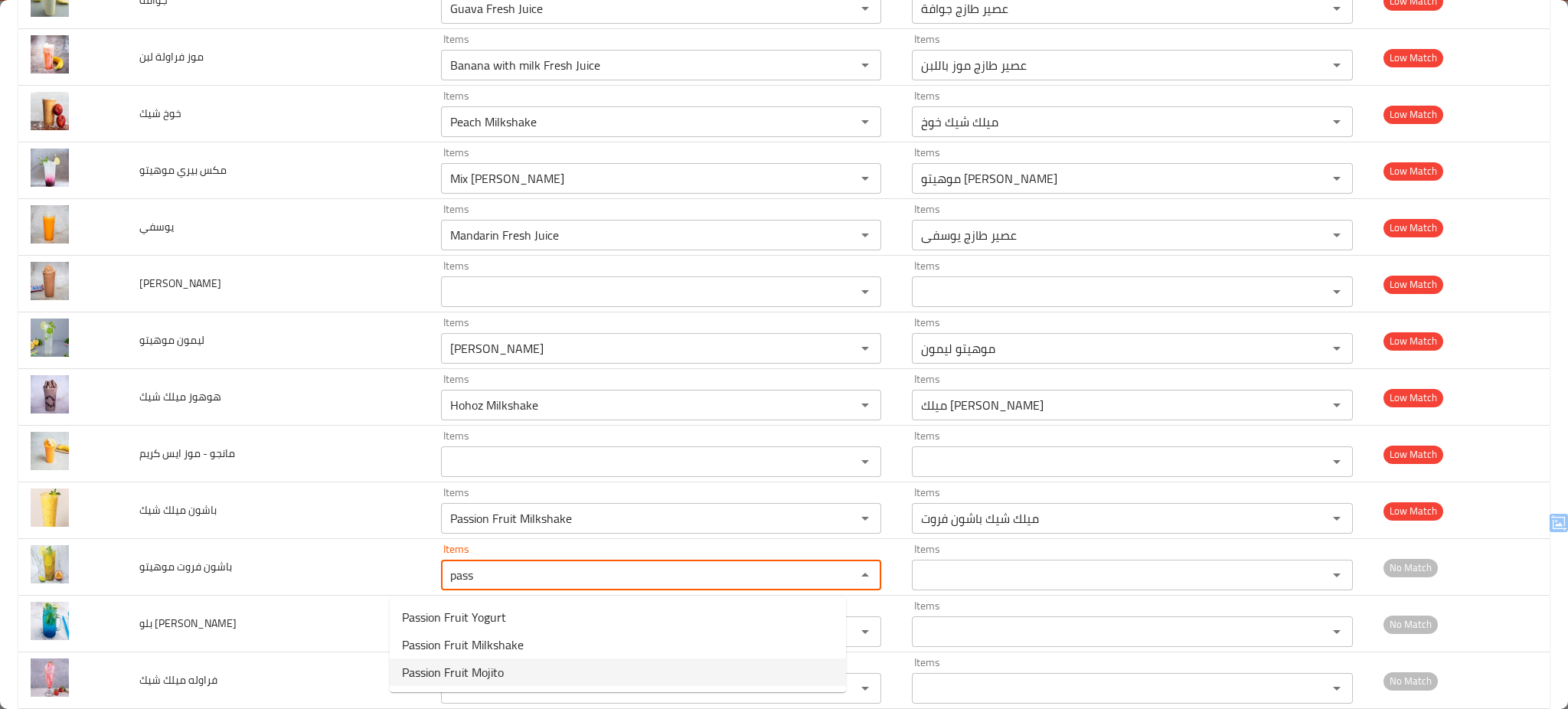
click at [516, 667] on موهيتو-option-2 "Passion Fruit Mojito" at bounding box center [617, 672] width 456 height 28
type موهيتو "Passion Fruit Mojito"
type موهيتو-ar "موهيتو باشون فروت"
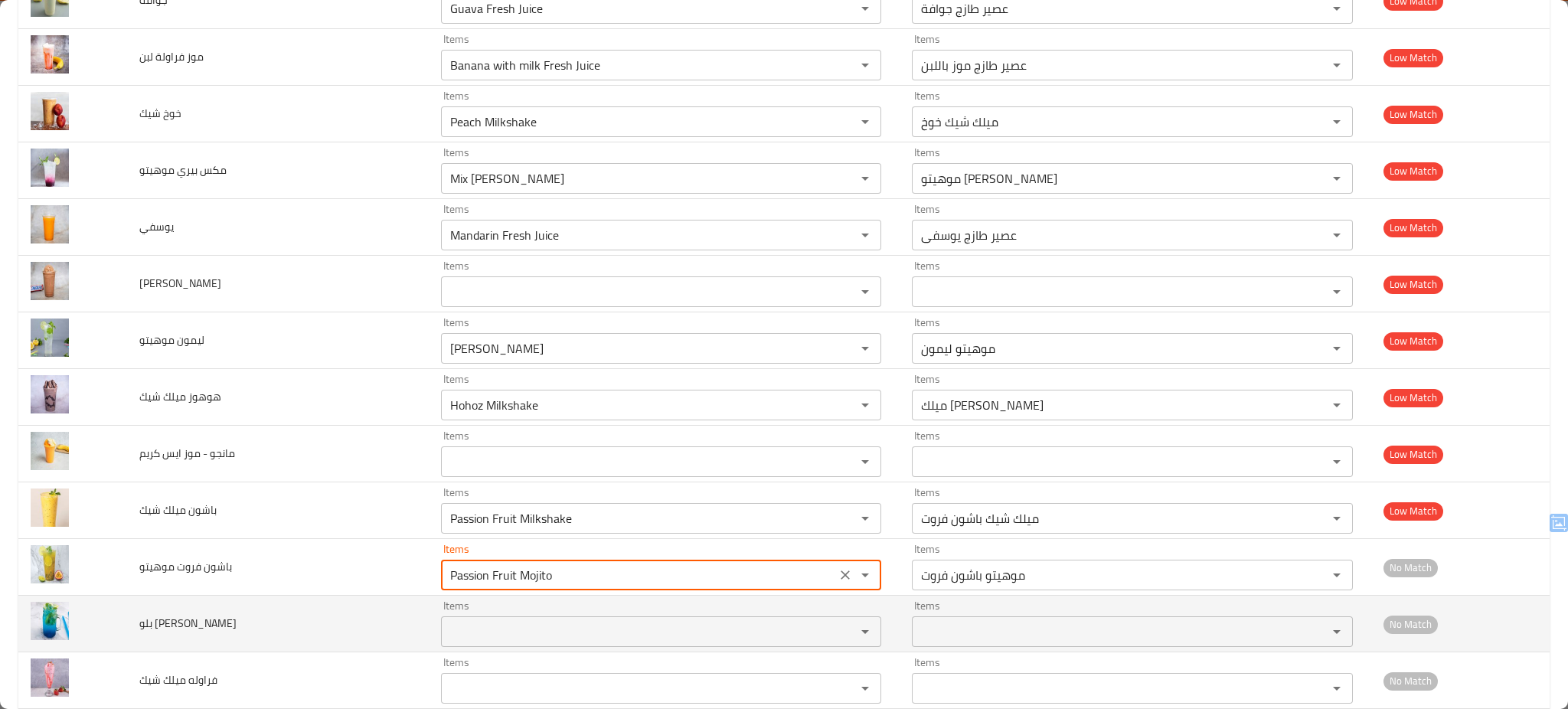
type موهيتو "Passion Fruit Mojito"
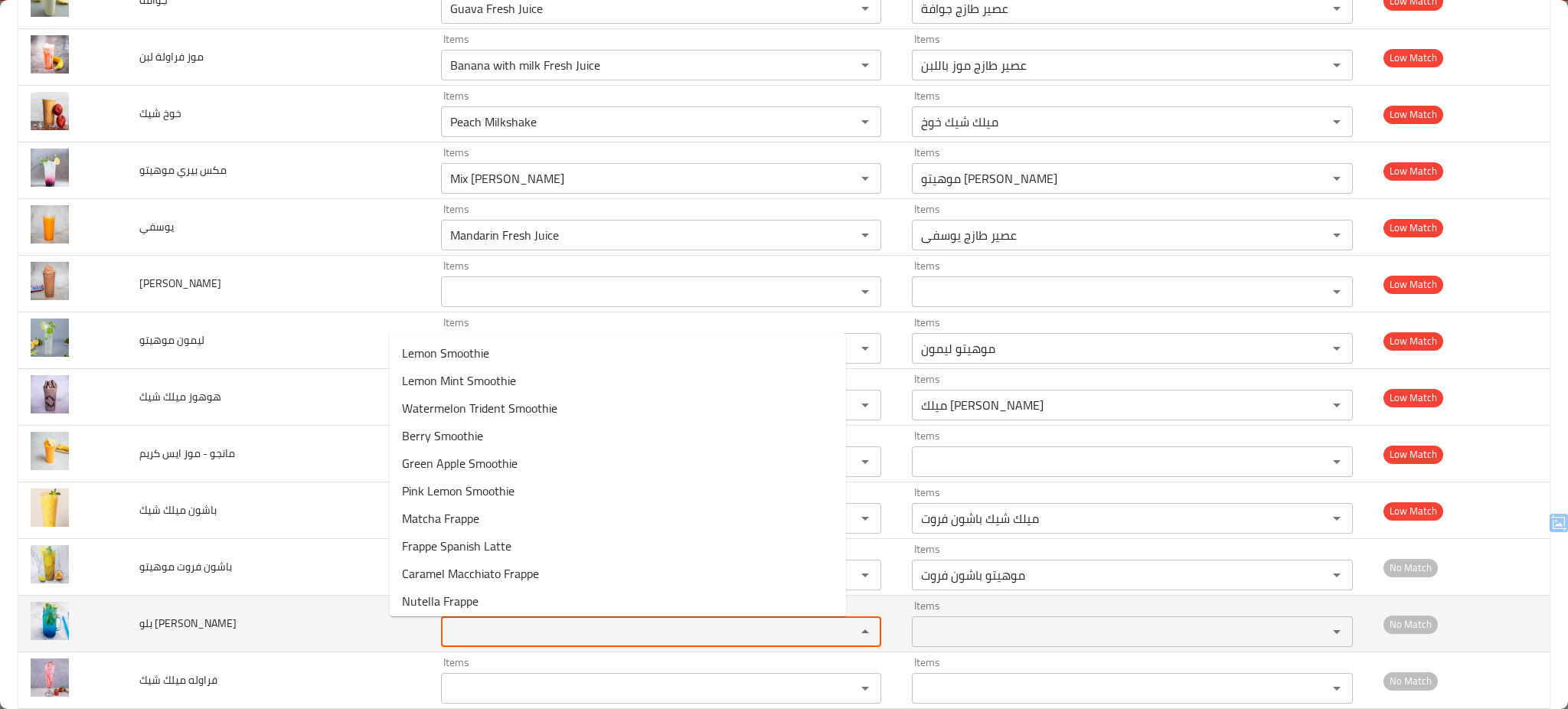
click at [519, 635] on موهيتو "Items" at bounding box center [638, 631] width 386 height 21
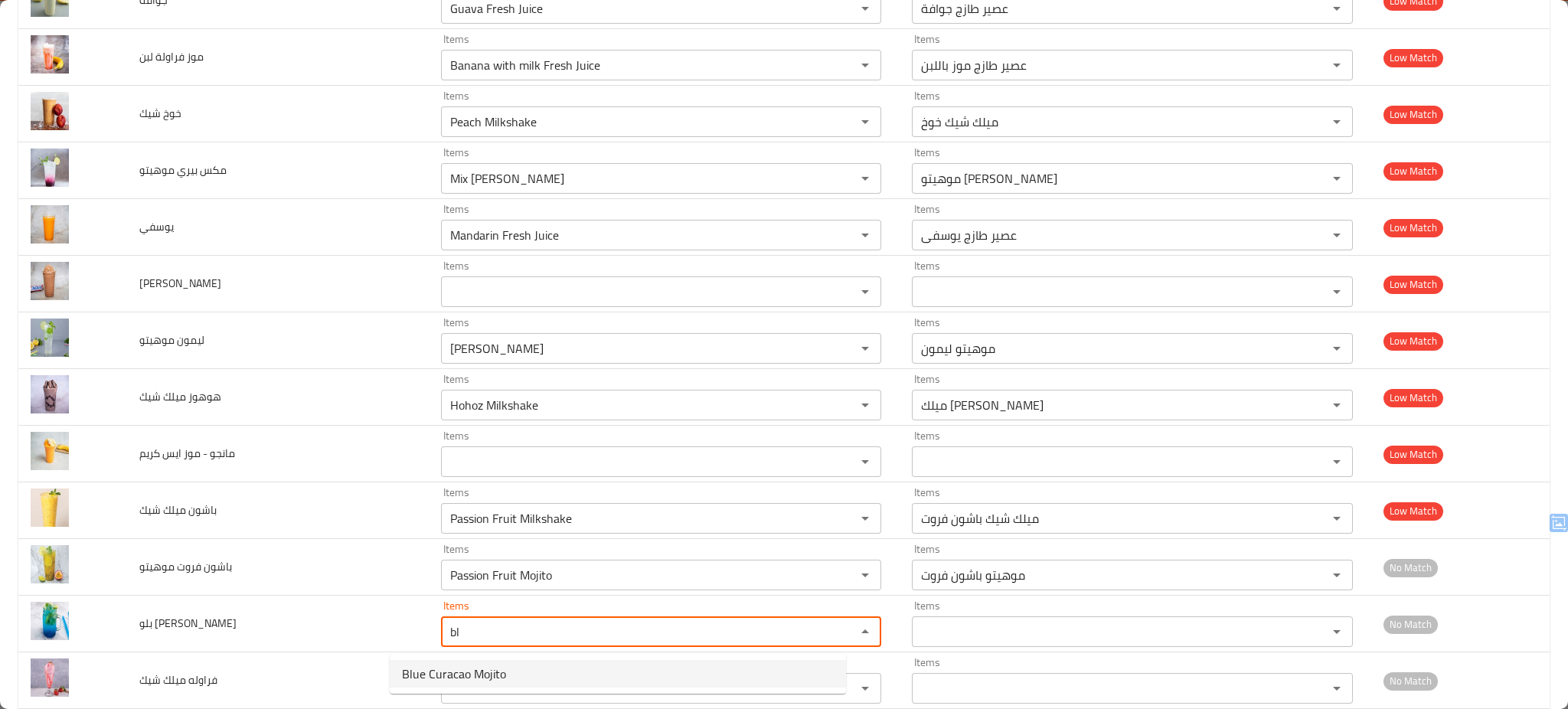
click at [477, 665] on span "Blue Curacao Mojito" at bounding box center [453, 674] width 104 height 18
type موهيتو "Blue Curacao Mojito"
type موهيتو-ar "موهيتو بلو كوراساو"
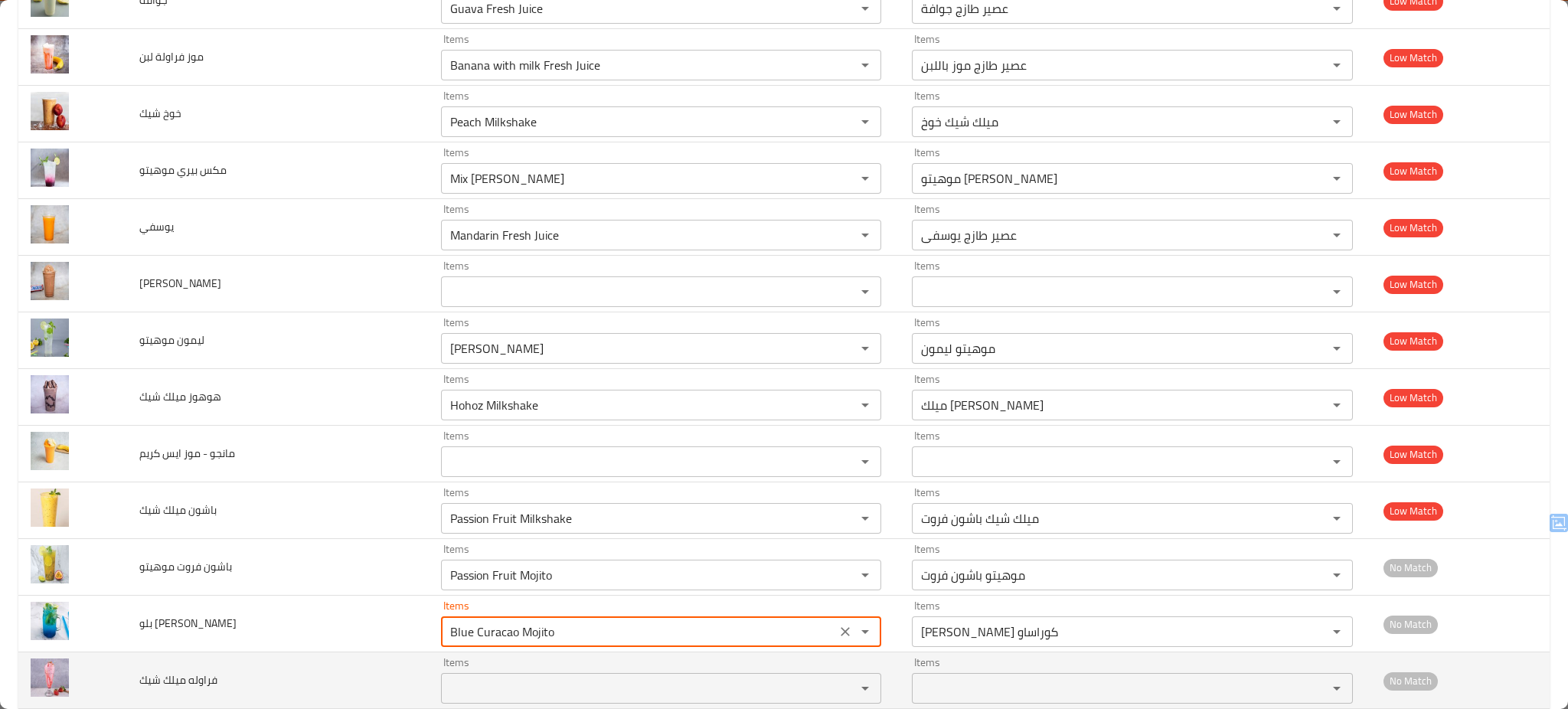
type موهيتو "Blue Curacao Mojito"
click at [302, 678] on td "فراوله ميلك شيك" at bounding box center [277, 680] width 301 height 56
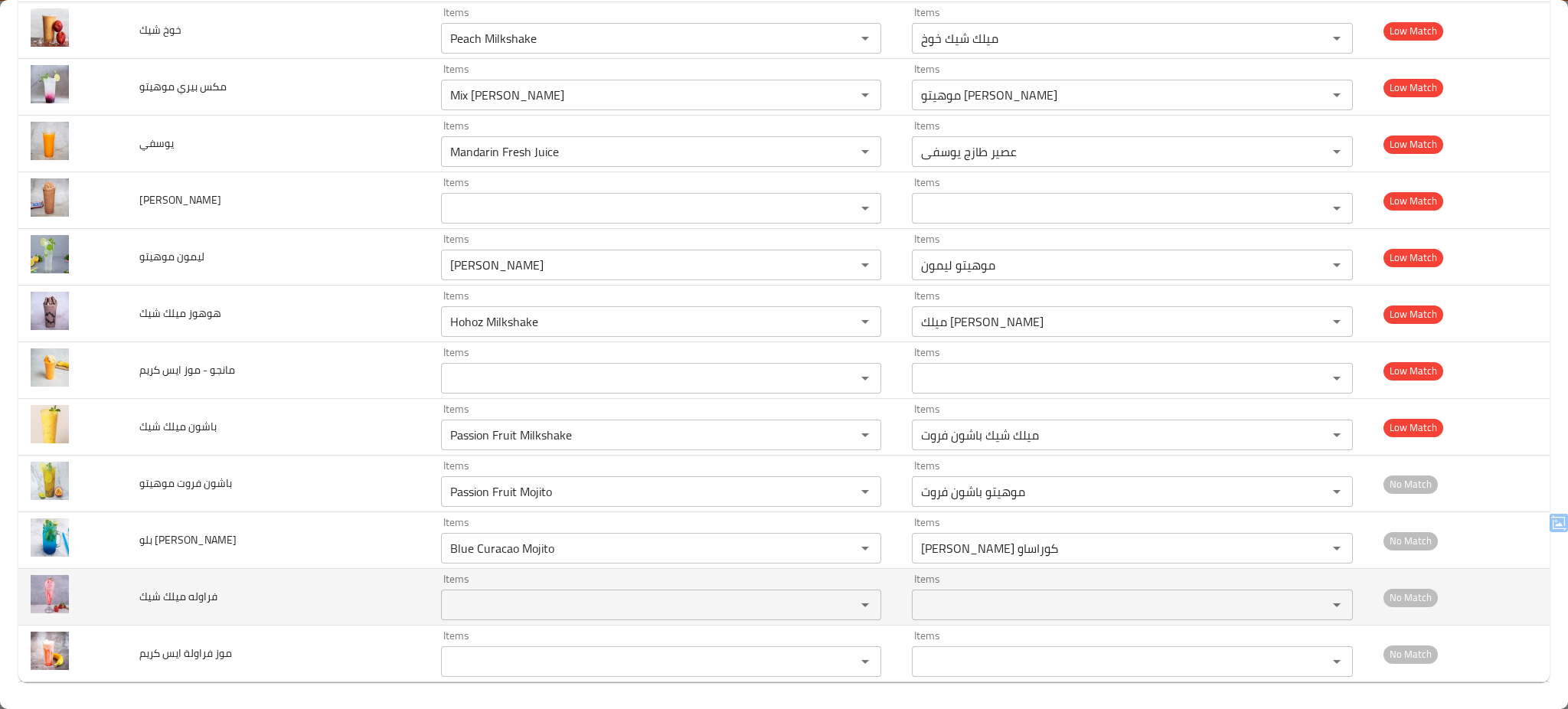
scroll to position [4092, 0]
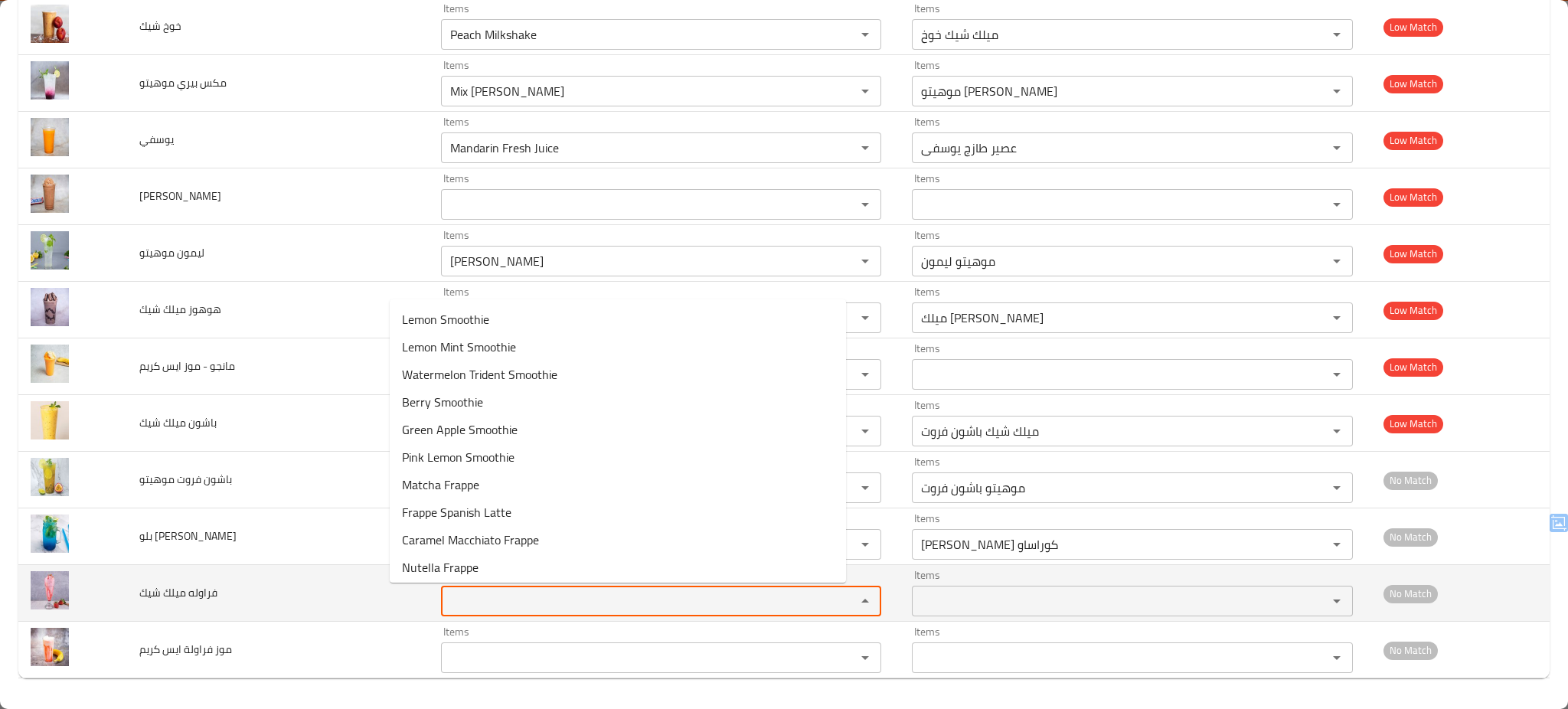
click at [467, 599] on شيك "Items" at bounding box center [638, 601] width 386 height 21
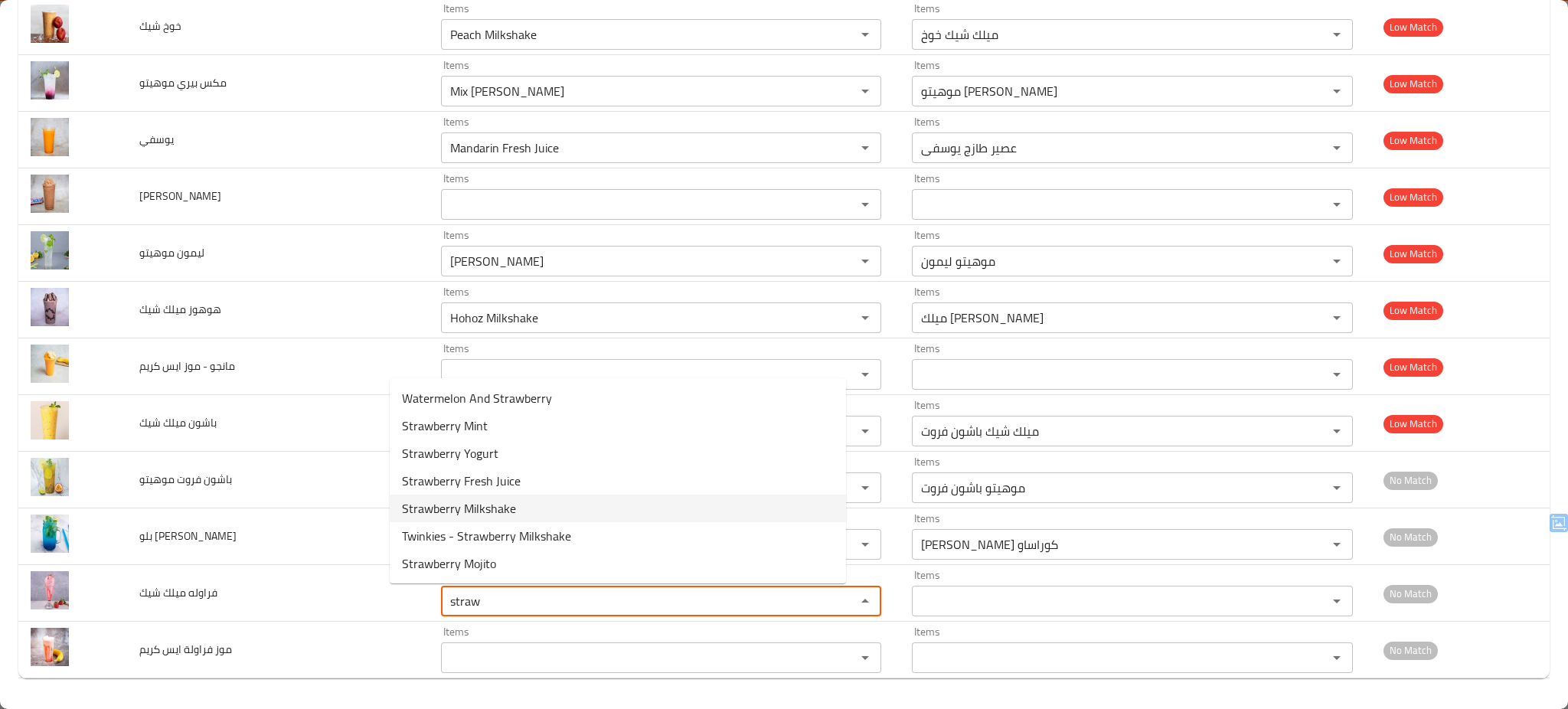
click at [496, 499] on span "Strawberry Milkshake" at bounding box center [458, 508] width 114 height 18
type شيك "Strawberry Milkshake"
type شيك-ar "ميلك شيك فراولة"
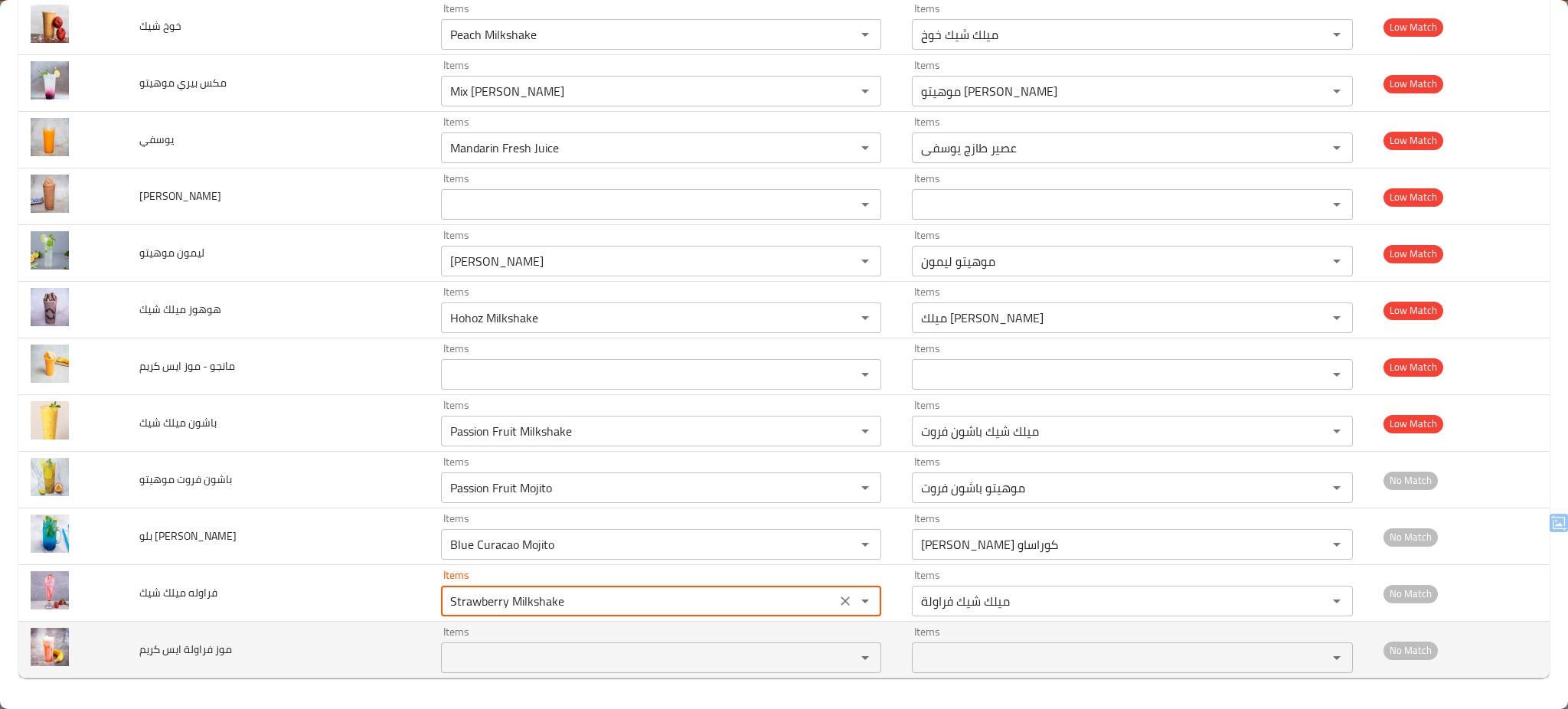
type شيك "Strawberry Milkshake"
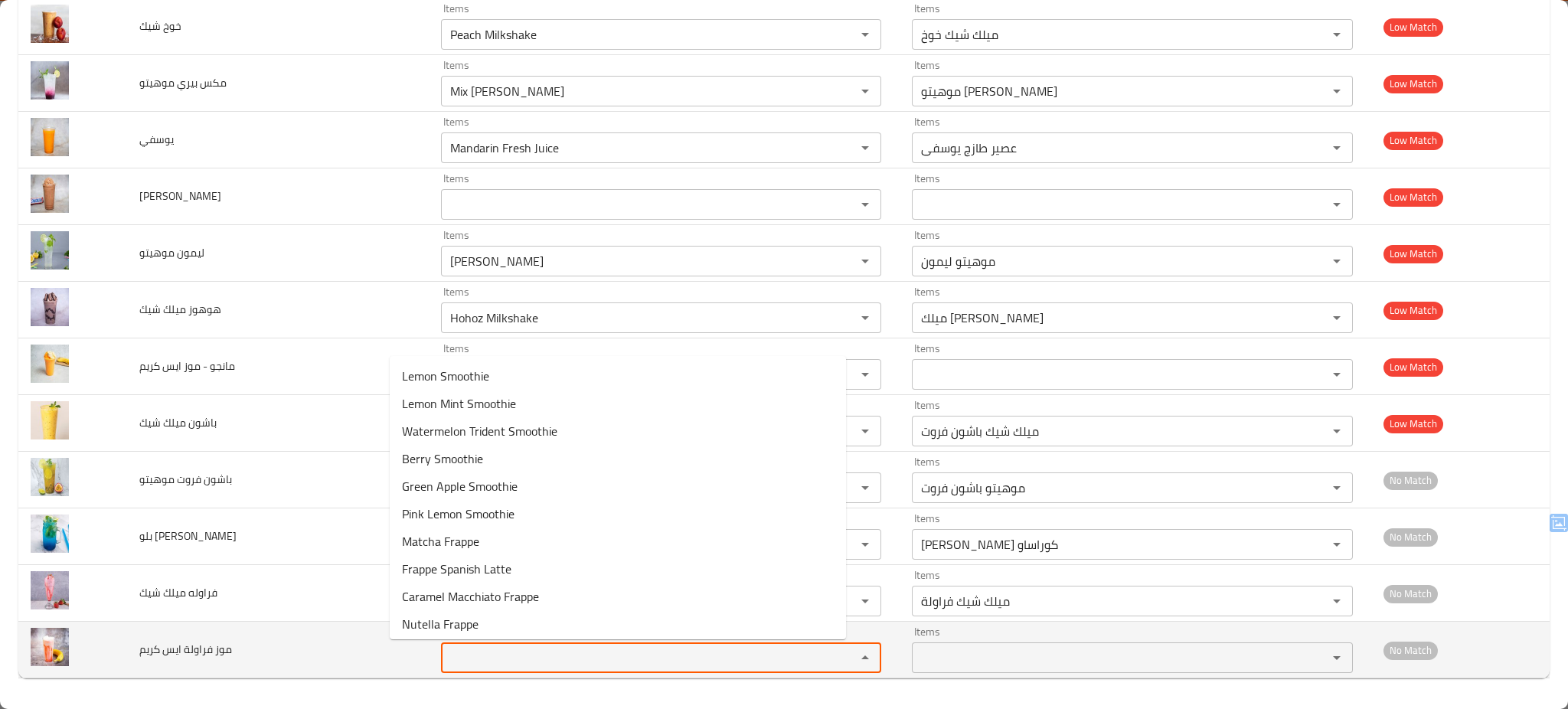
click at [481, 662] on كريم "Items" at bounding box center [638, 657] width 386 height 21
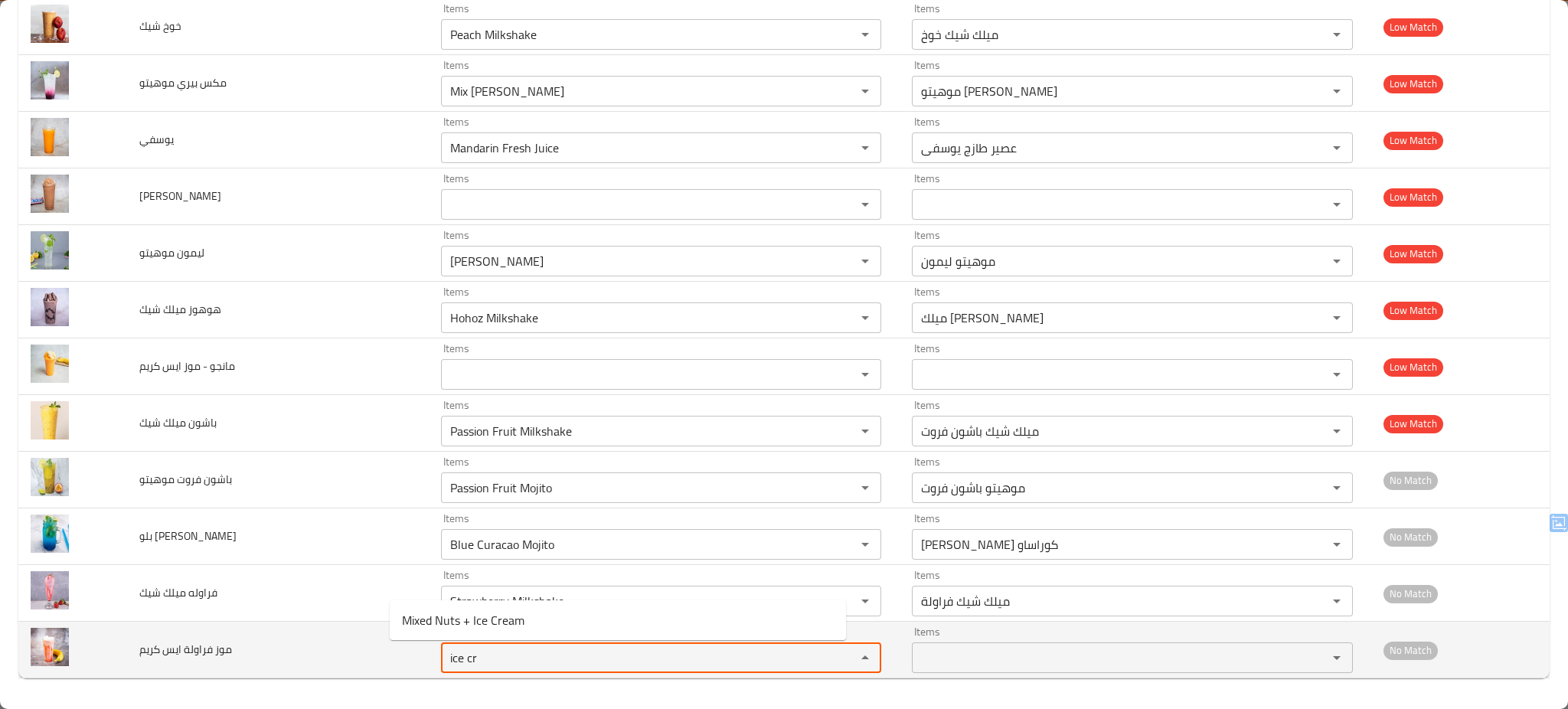
type كريم "ice cr"
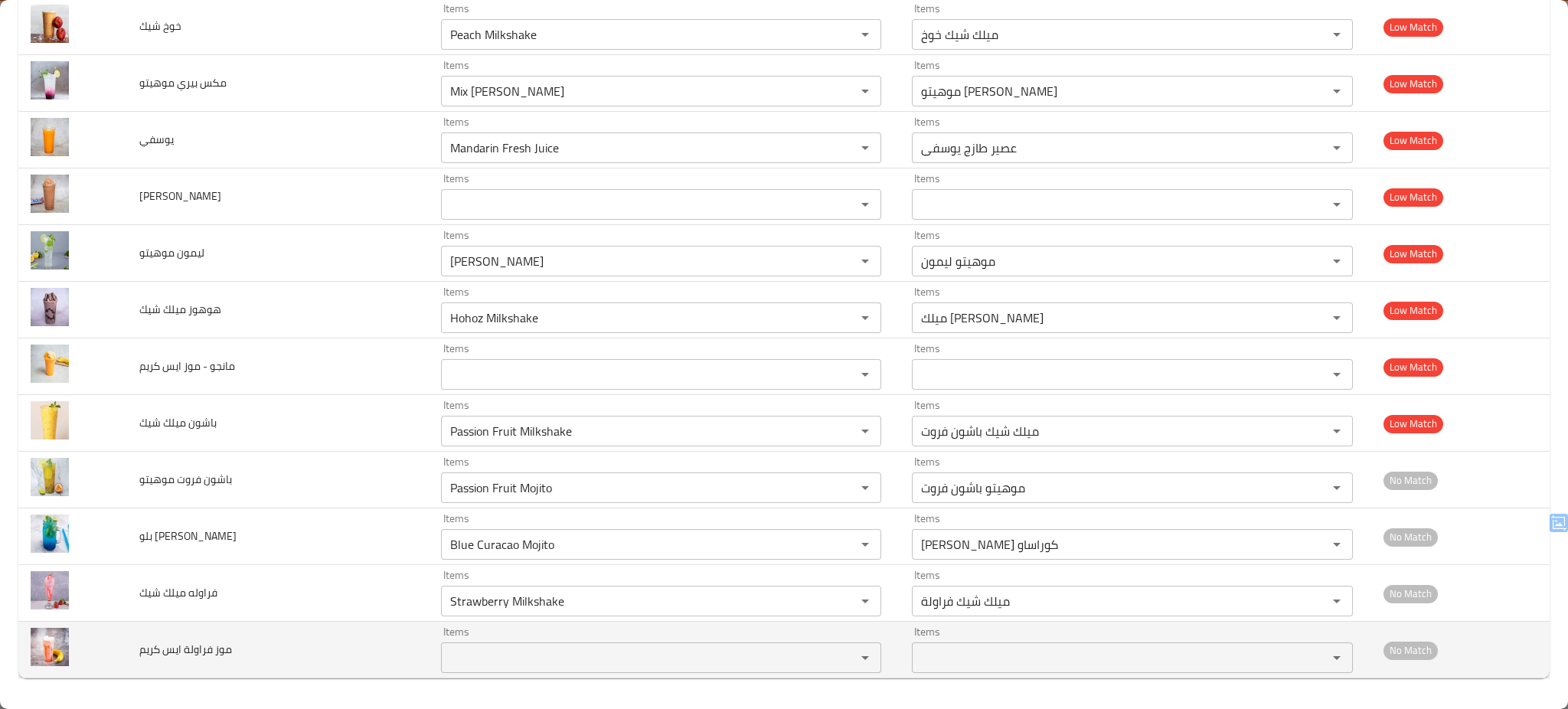
click at [330, 649] on td "موز فراولة ايس كريم" at bounding box center [277, 650] width 301 height 56
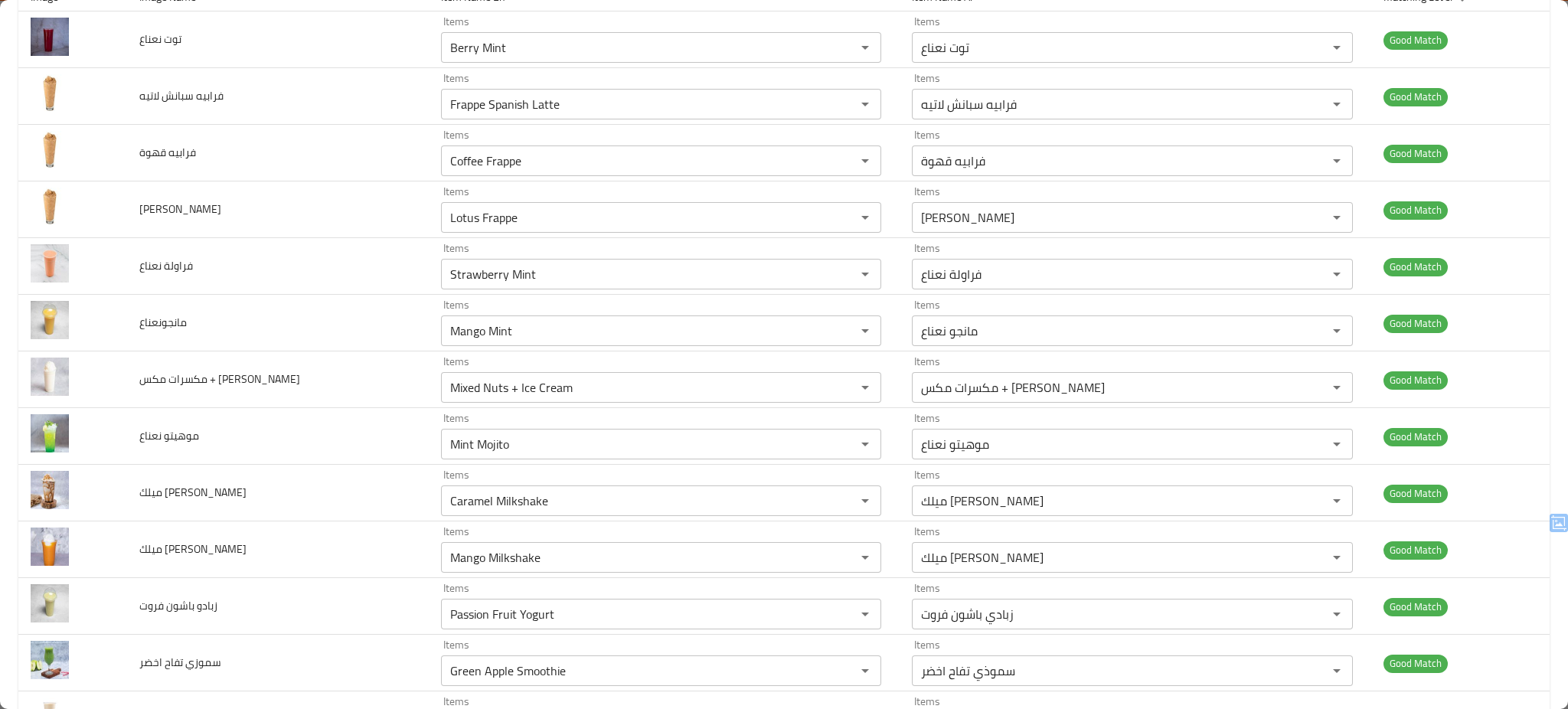
scroll to position [0, 0]
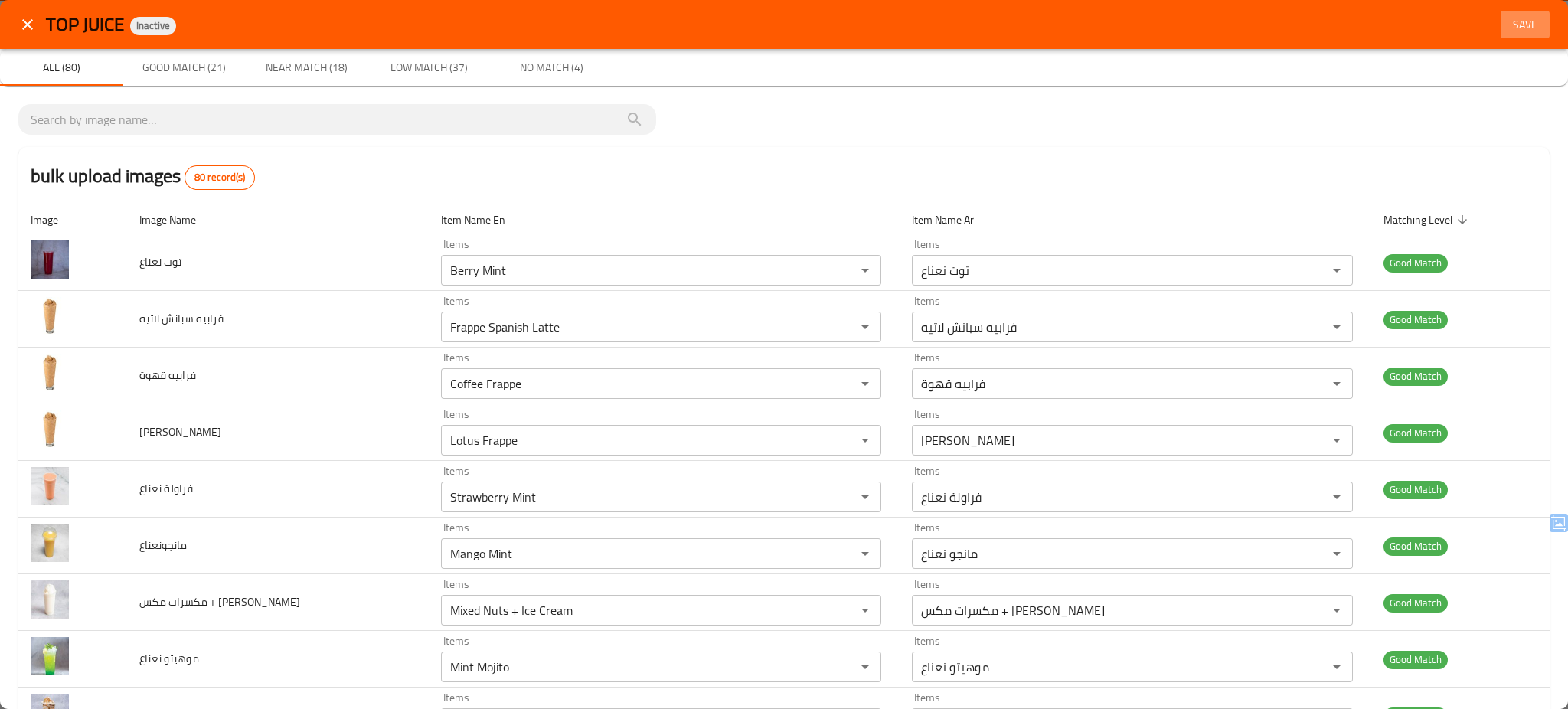
click at [1512, 25] on span "Save" at bounding box center [1525, 25] width 36 height 19
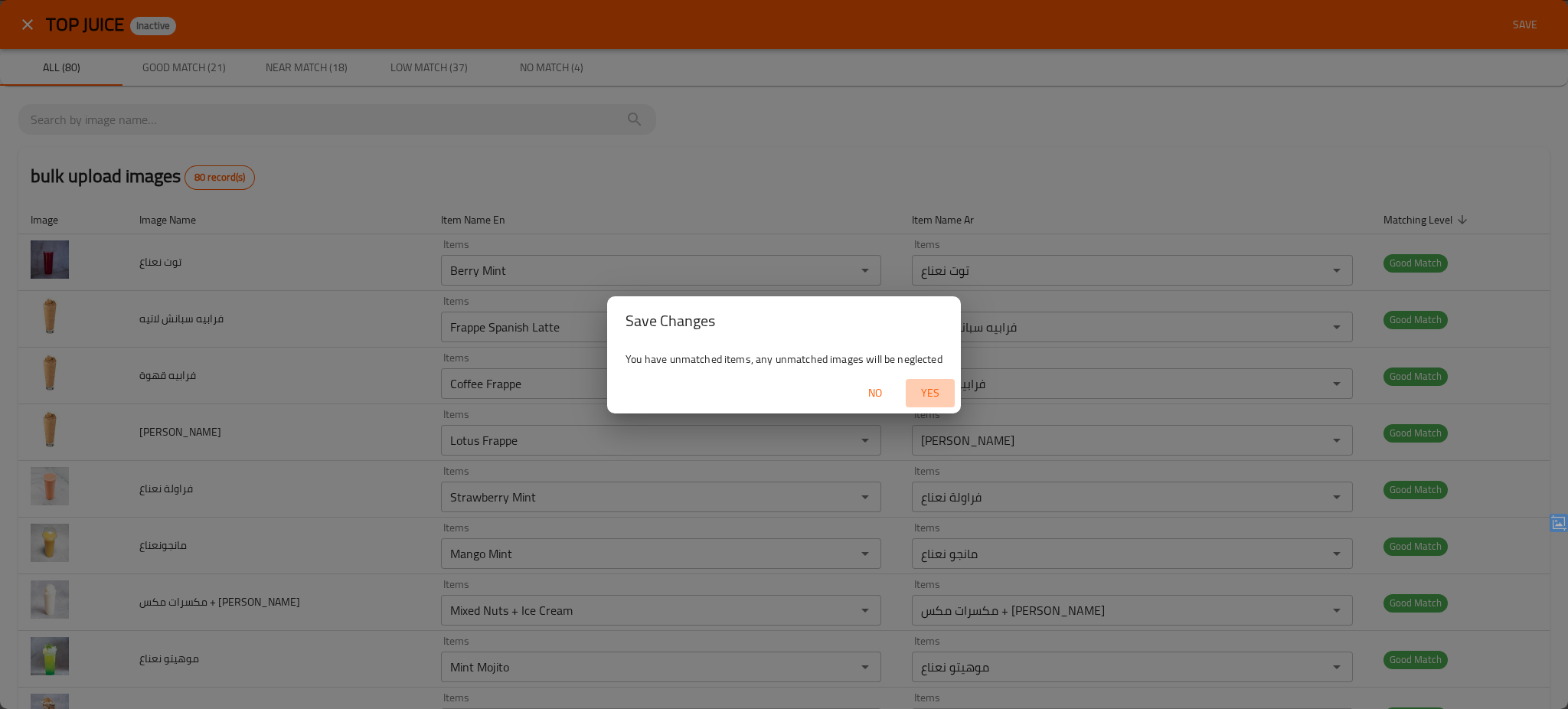
click at [933, 392] on span "Yes" at bounding box center [930, 393] width 36 height 19
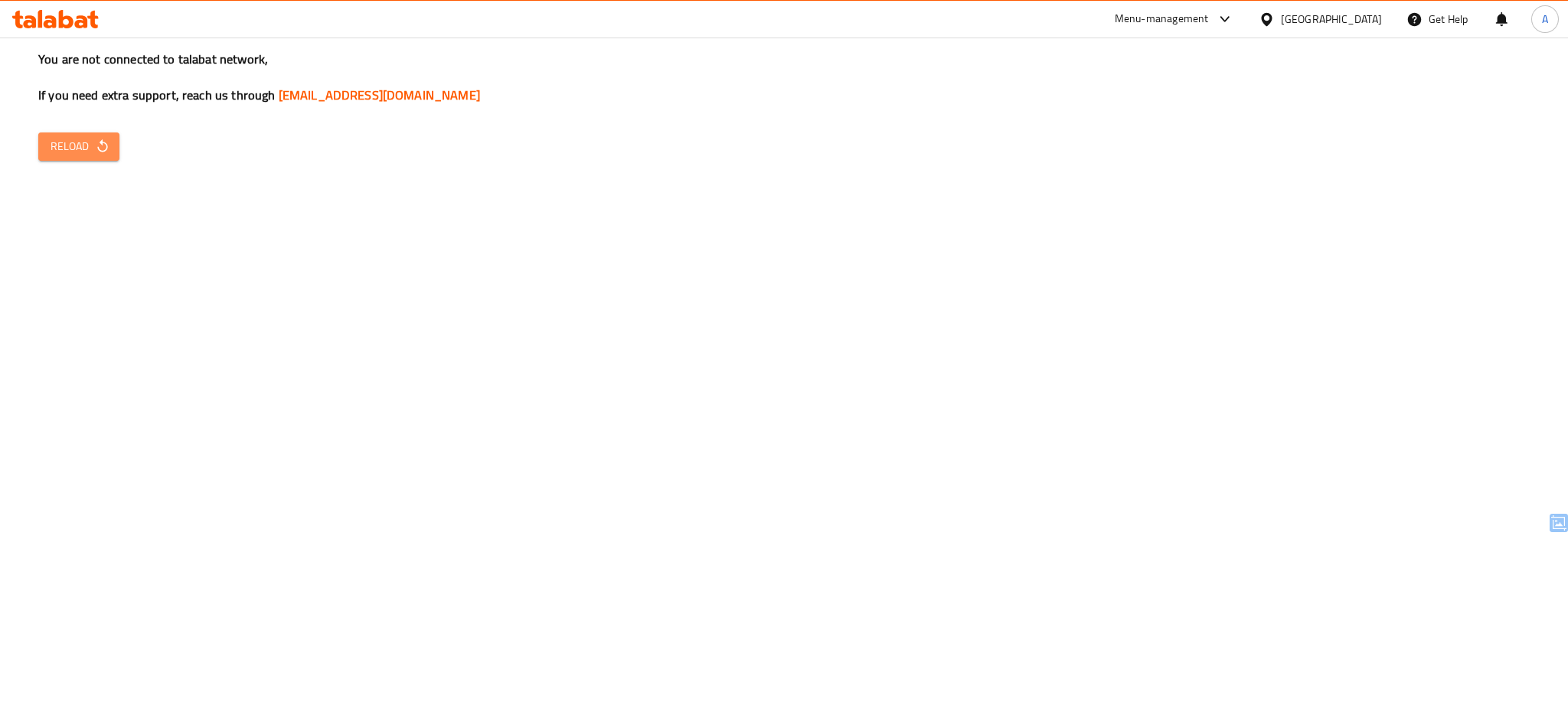
click at [97, 154] on icon "button" at bounding box center [102, 146] width 15 height 15
click at [85, 144] on span "Reload" at bounding box center [78, 146] width 56 height 19
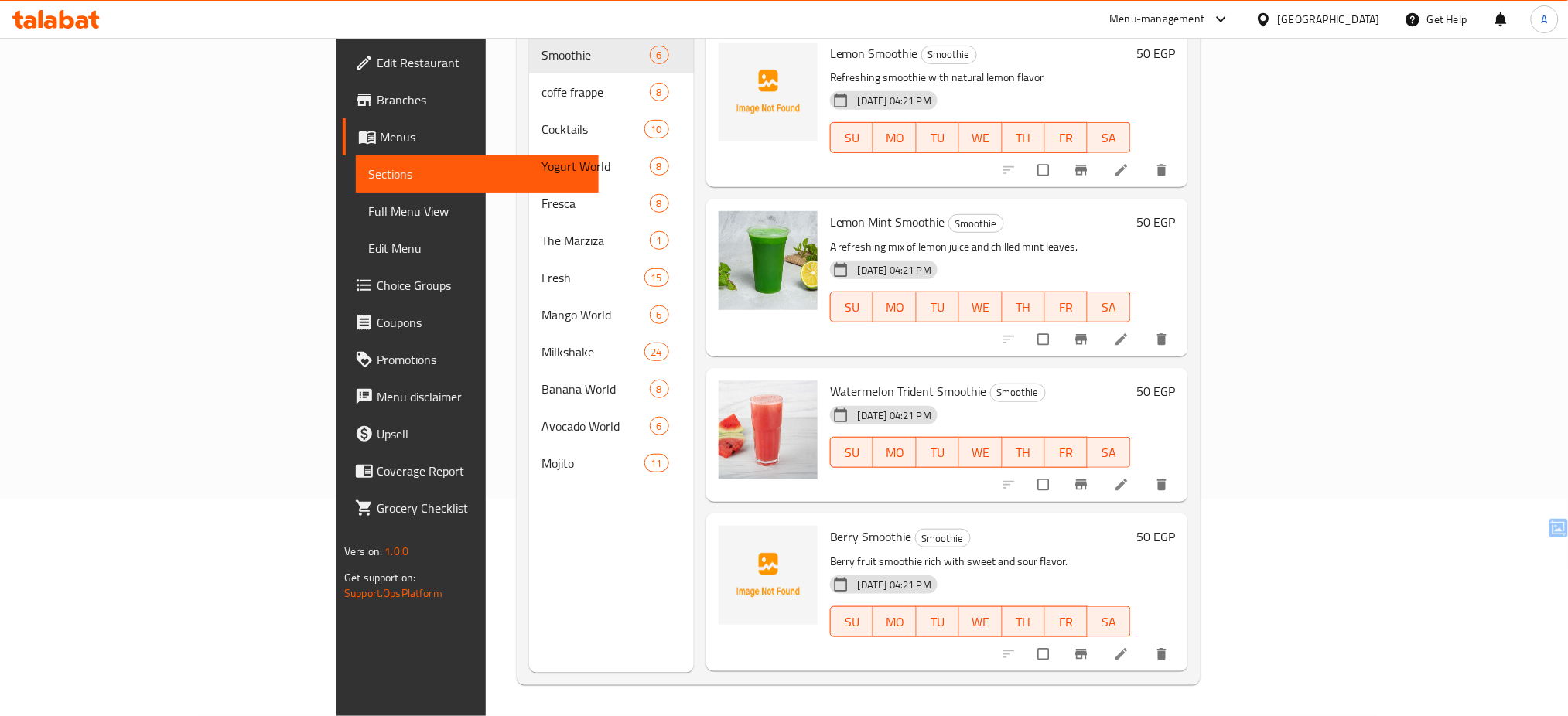
scroll to position [312, 0]
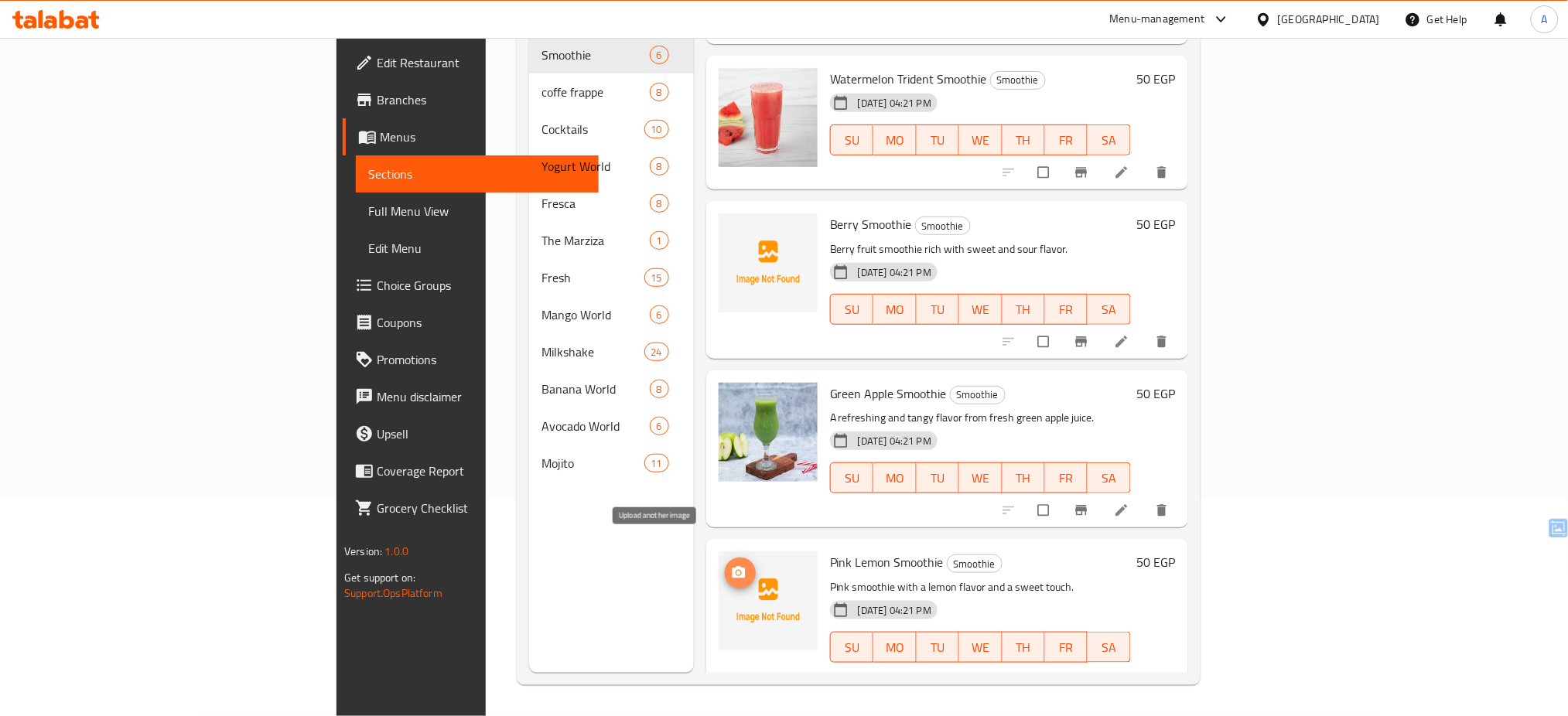
click at [733, 567] on icon "upload picture" at bounding box center [740, 573] width 14 height 12
click at [731, 227] on icon "upload picture" at bounding box center [739, 235] width 15 height 15
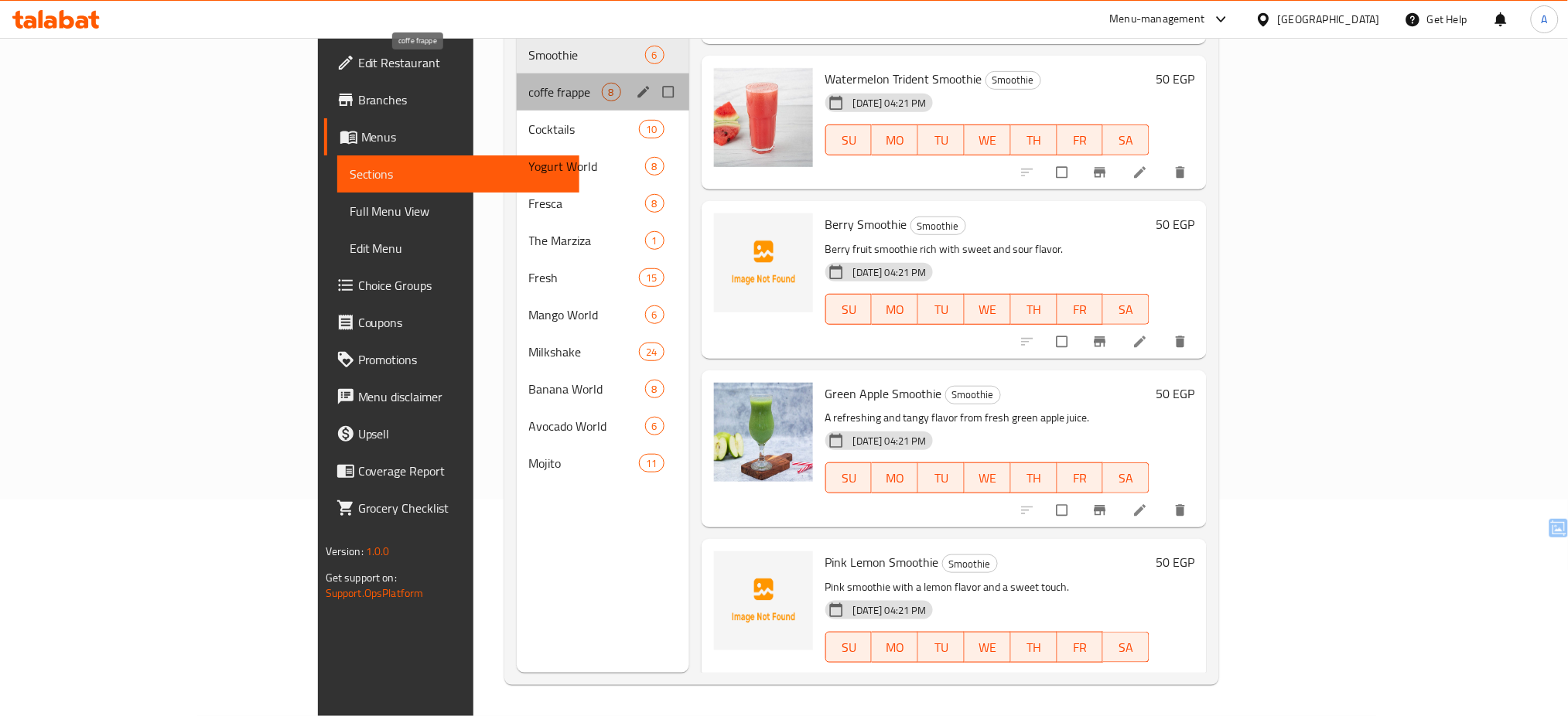
click at [529, 83] on span "coffe frappe" at bounding box center [565, 92] width 73 height 18
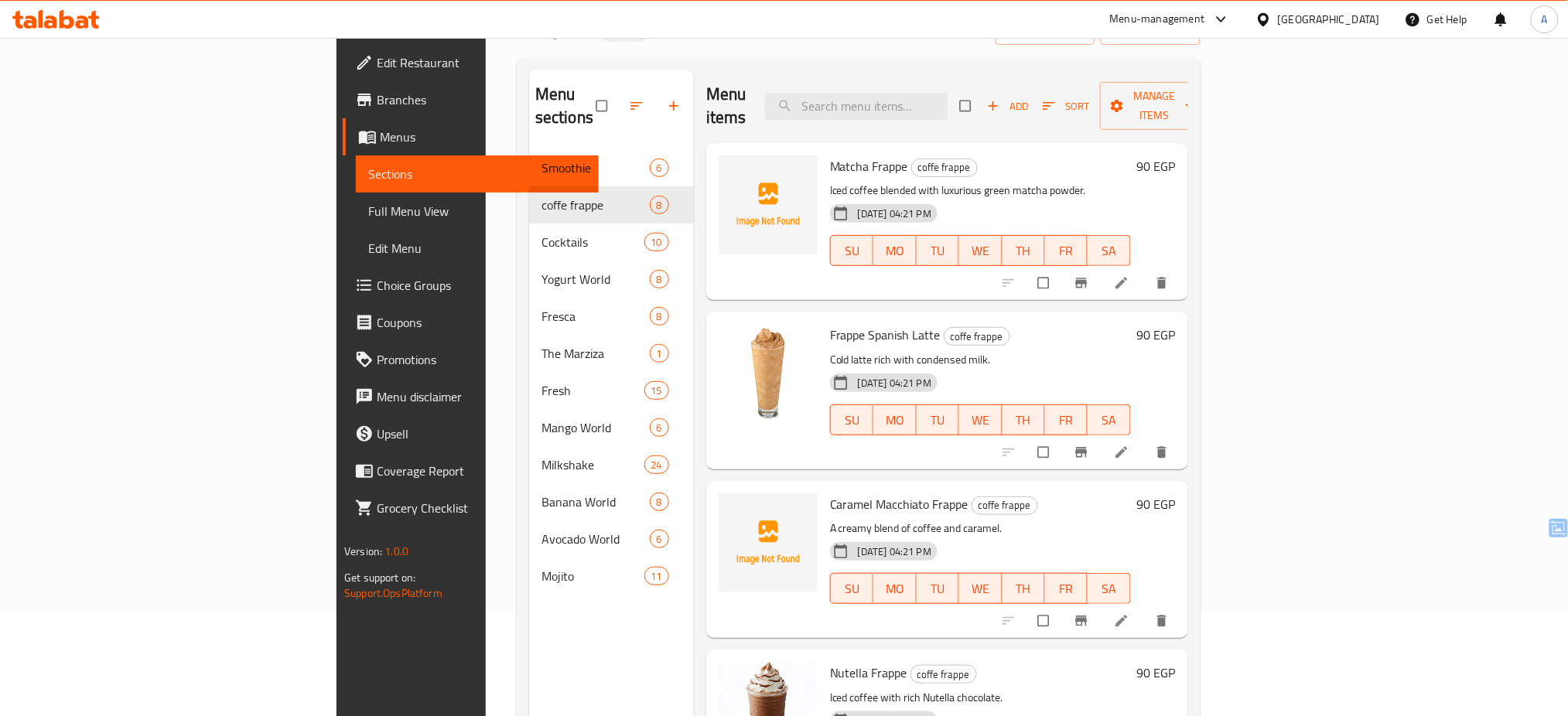
scroll to position [90, 0]
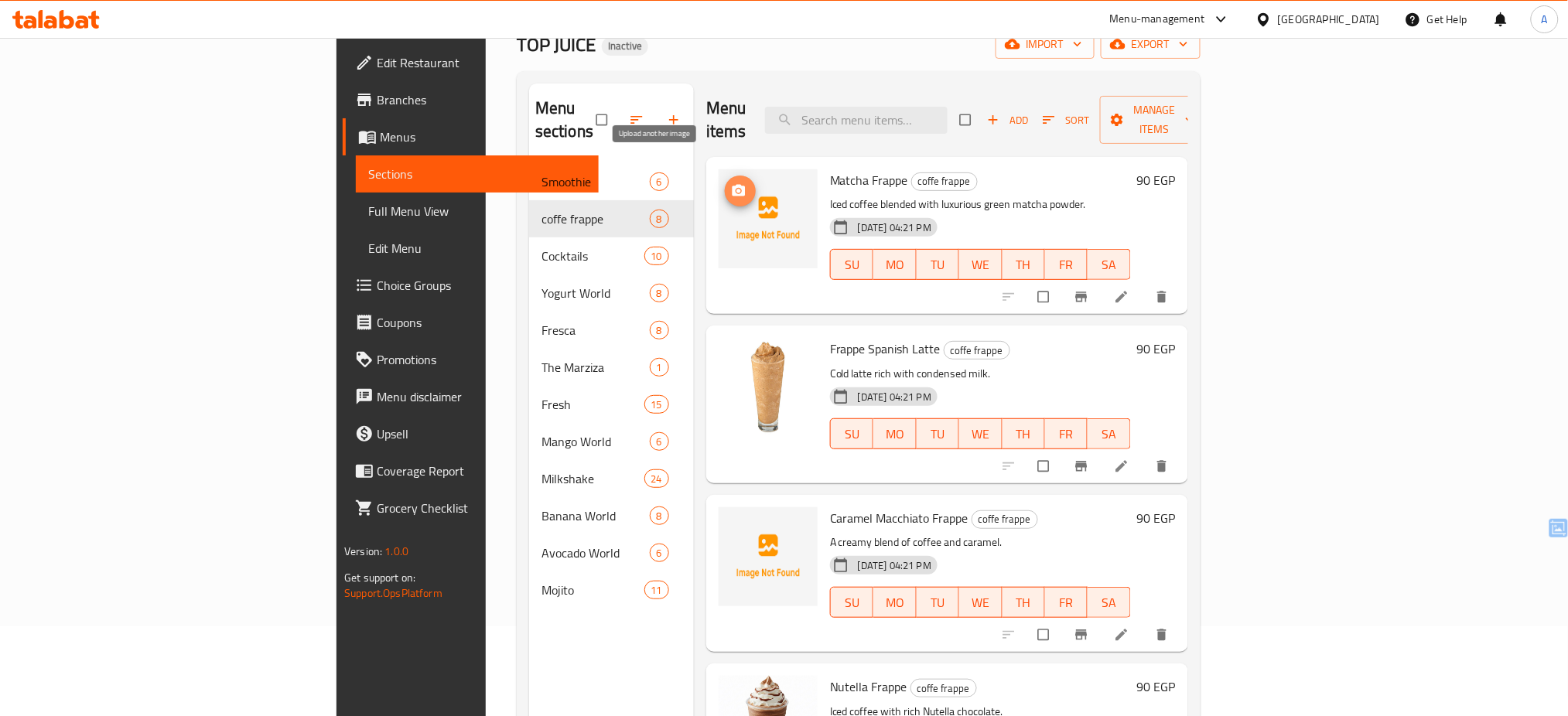
click at [733, 185] on icon "upload picture" at bounding box center [740, 190] width 14 height 12
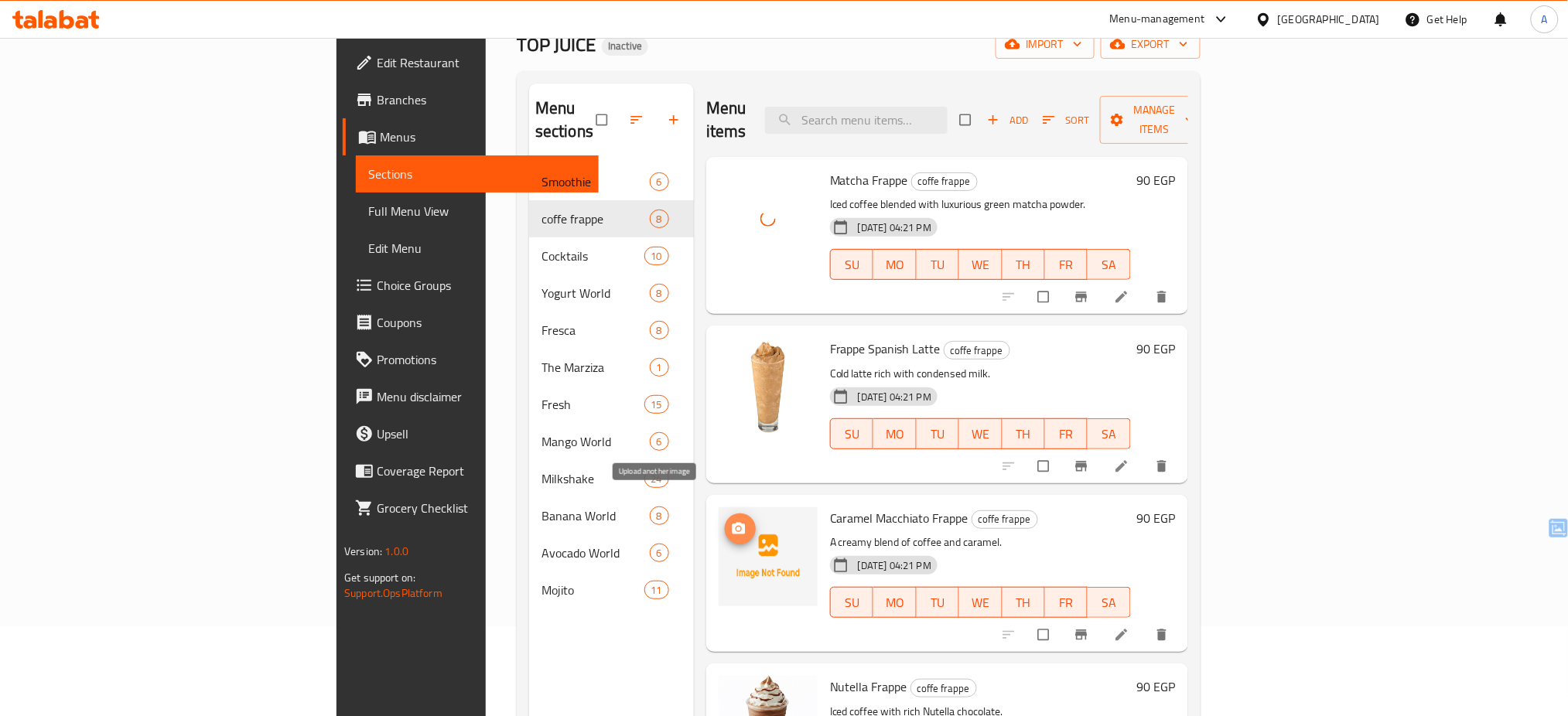
click at [731, 521] on icon "upload picture" at bounding box center [739, 529] width 15 height 15
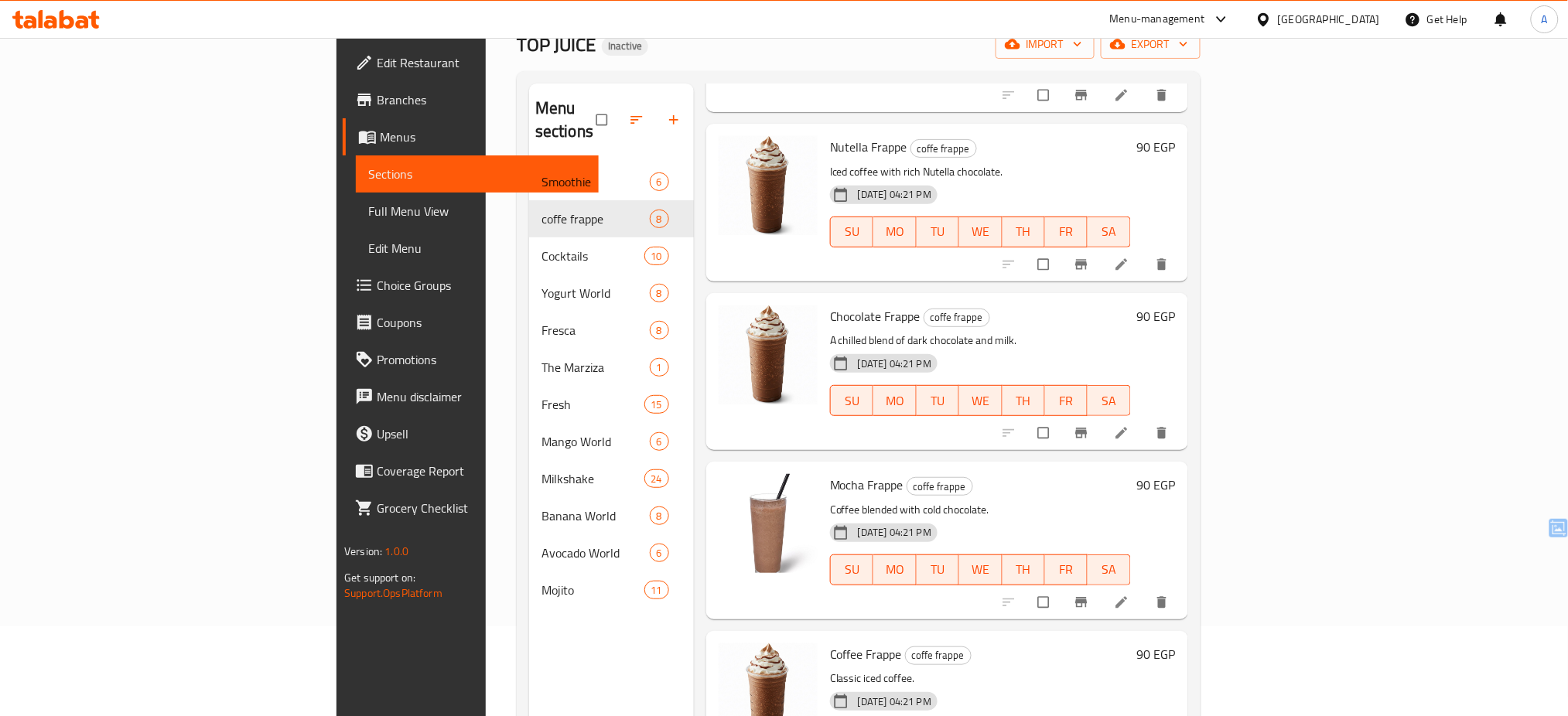
scroll to position [673, 0]
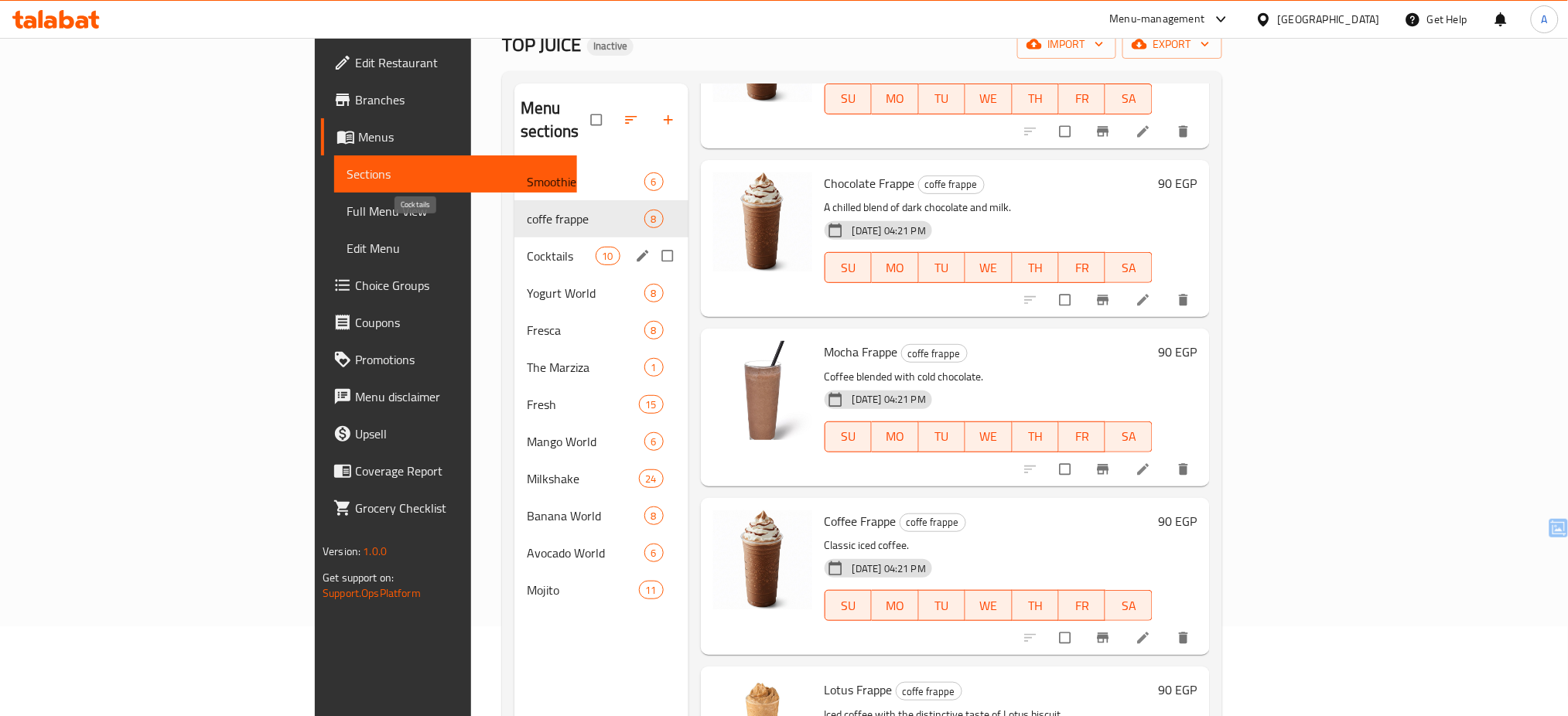
click at [527, 246] on span "Cocktails" at bounding box center [561, 255] width 68 height 18
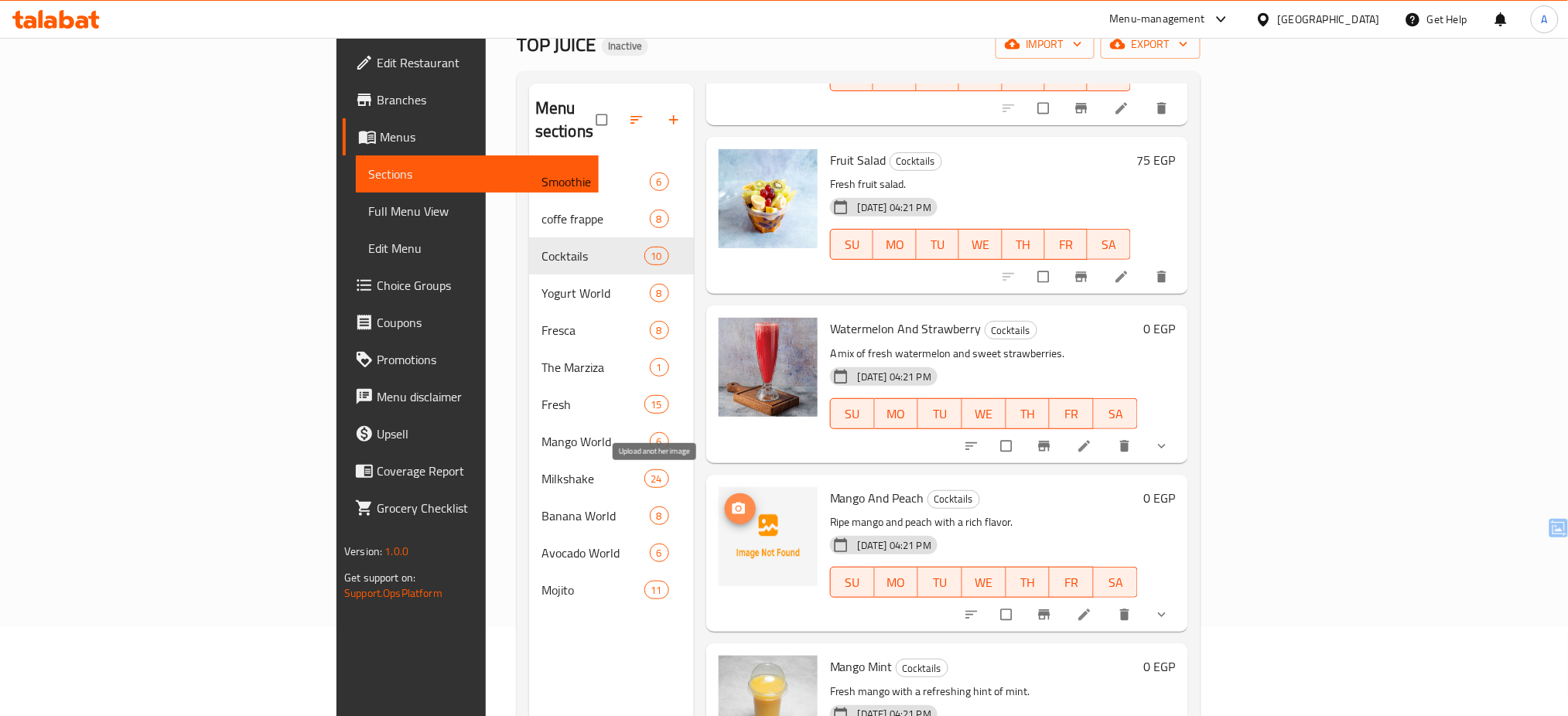
click at [725, 501] on span "upload picture" at bounding box center [740, 509] width 31 height 15
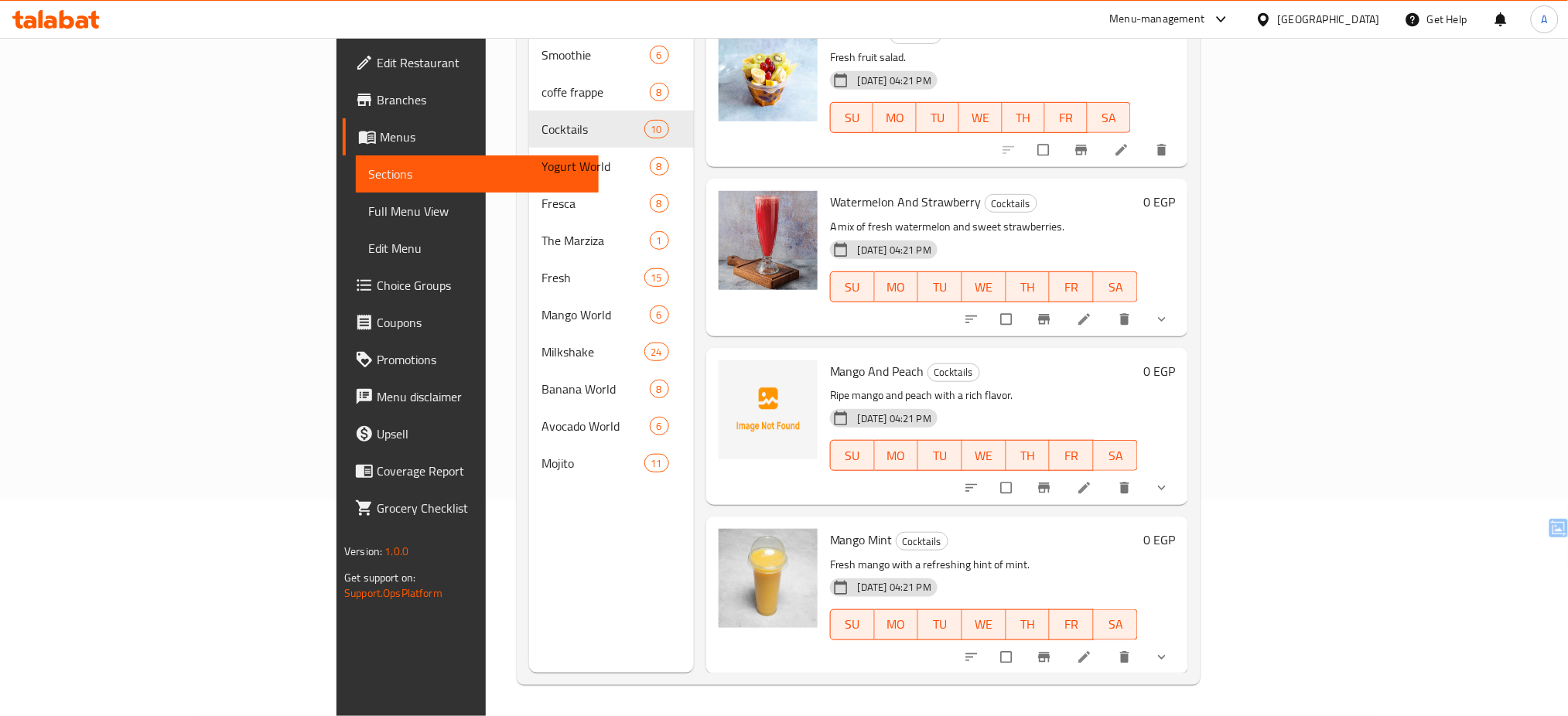
scroll to position [988, 0]
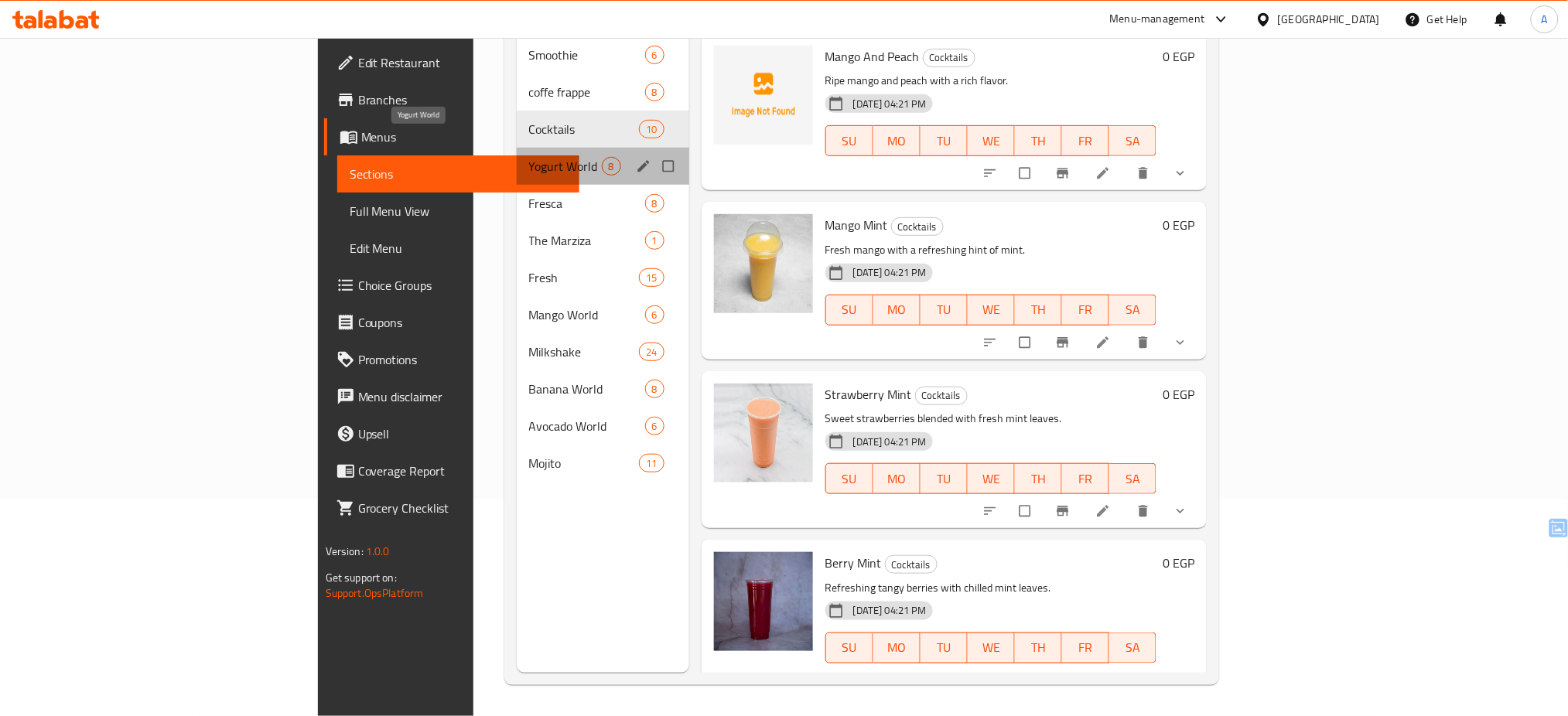
click at [529, 157] on span "Yogurt World" at bounding box center [565, 165] width 73 height 18
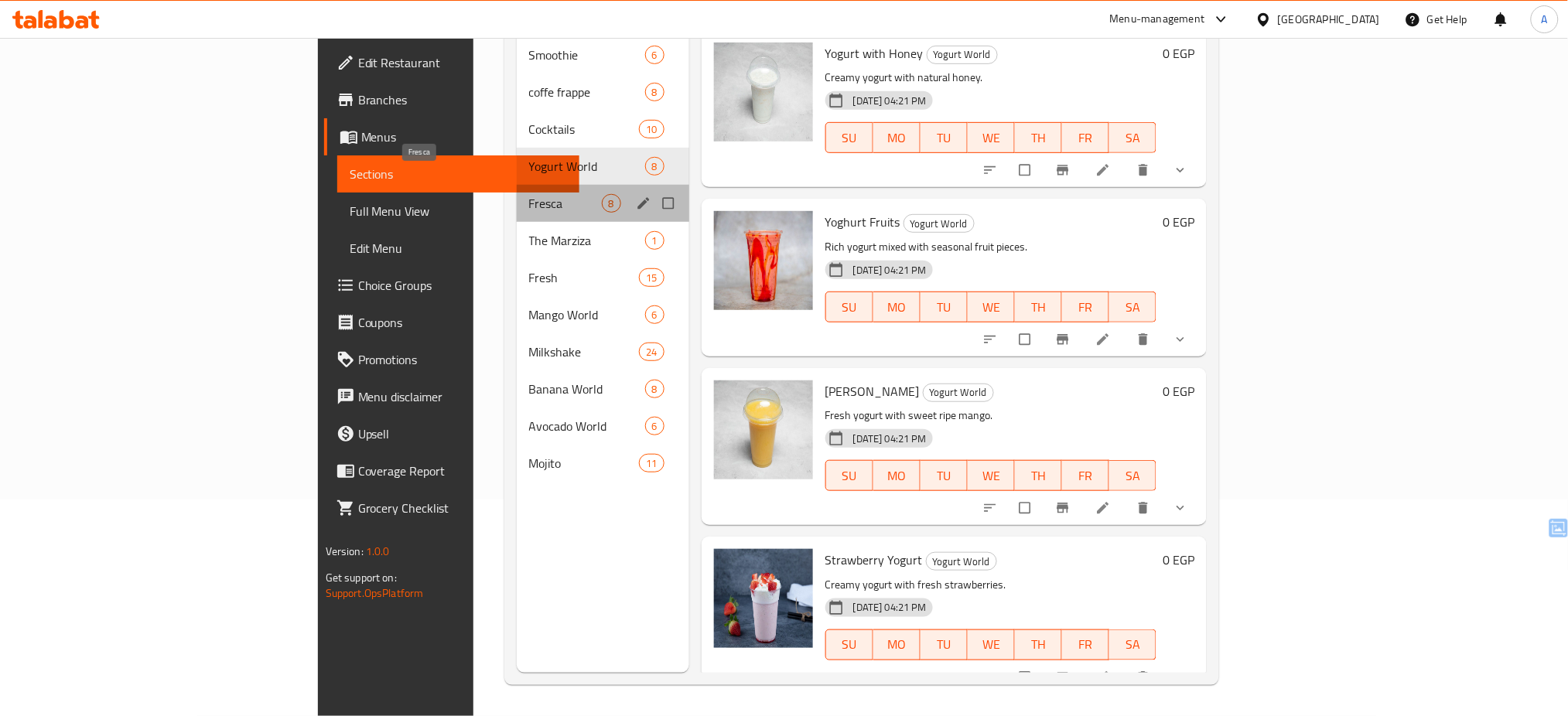
click at [529, 194] on span "Fresca" at bounding box center [565, 203] width 73 height 18
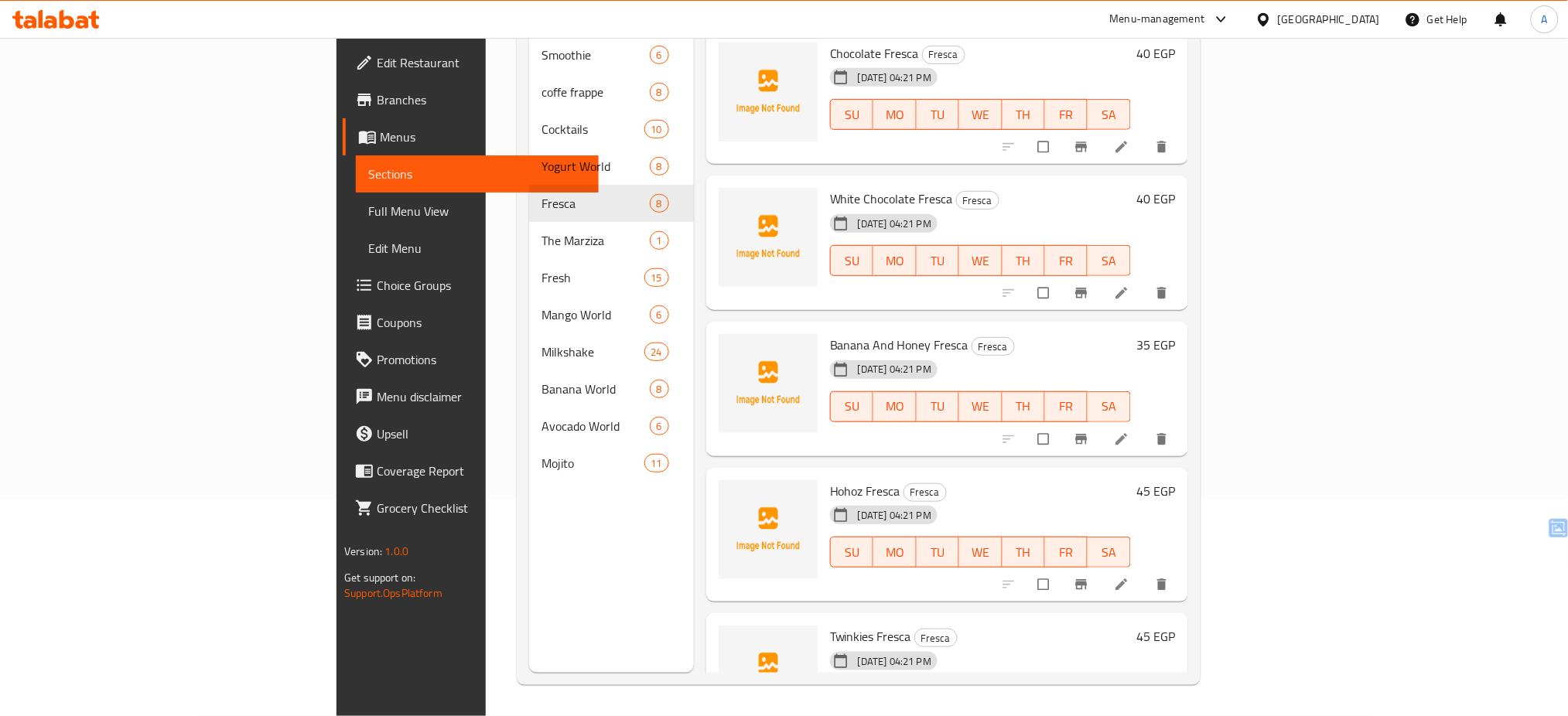
click at [712, 473] on div at bounding box center [768, 534] width 111 height 122
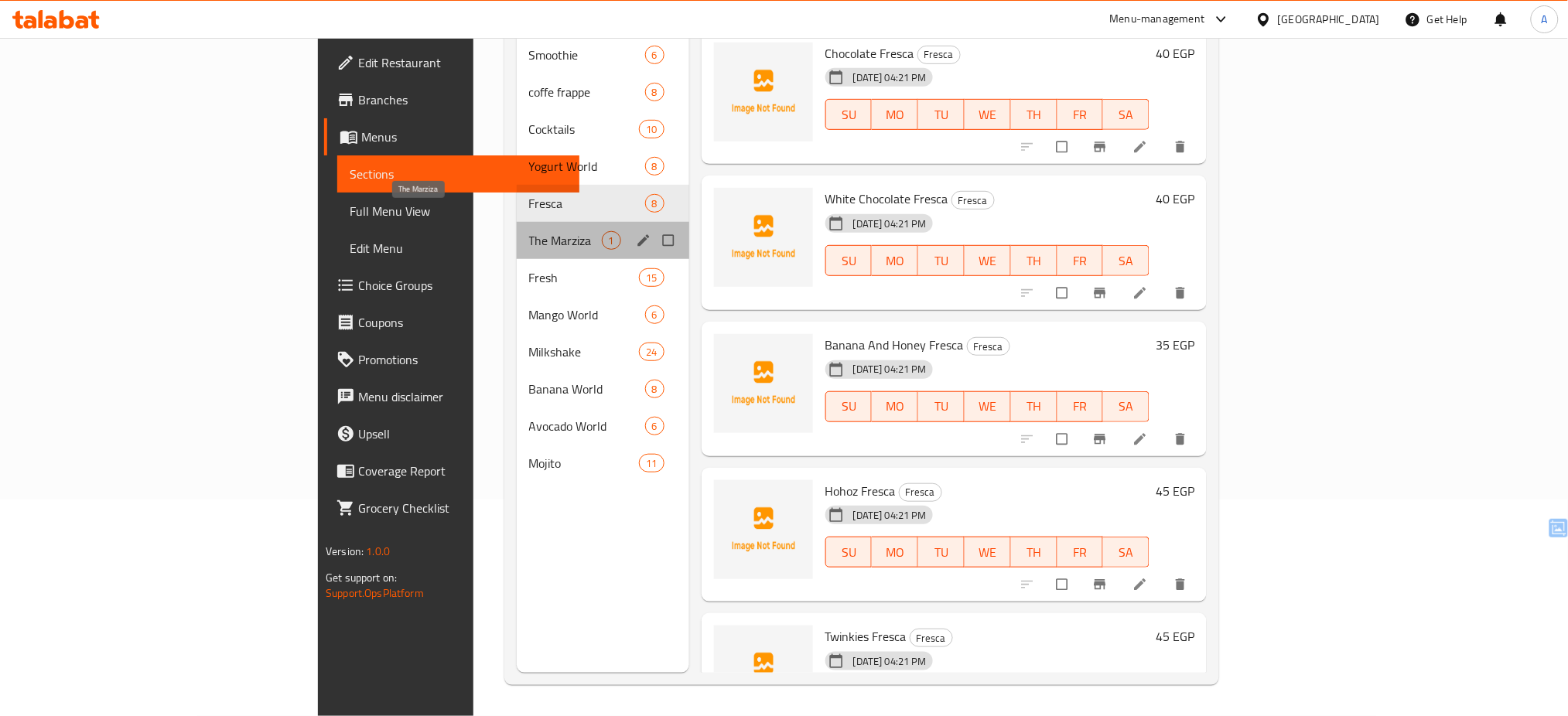
click at [529, 231] on span "The Marziza" at bounding box center [565, 240] width 73 height 18
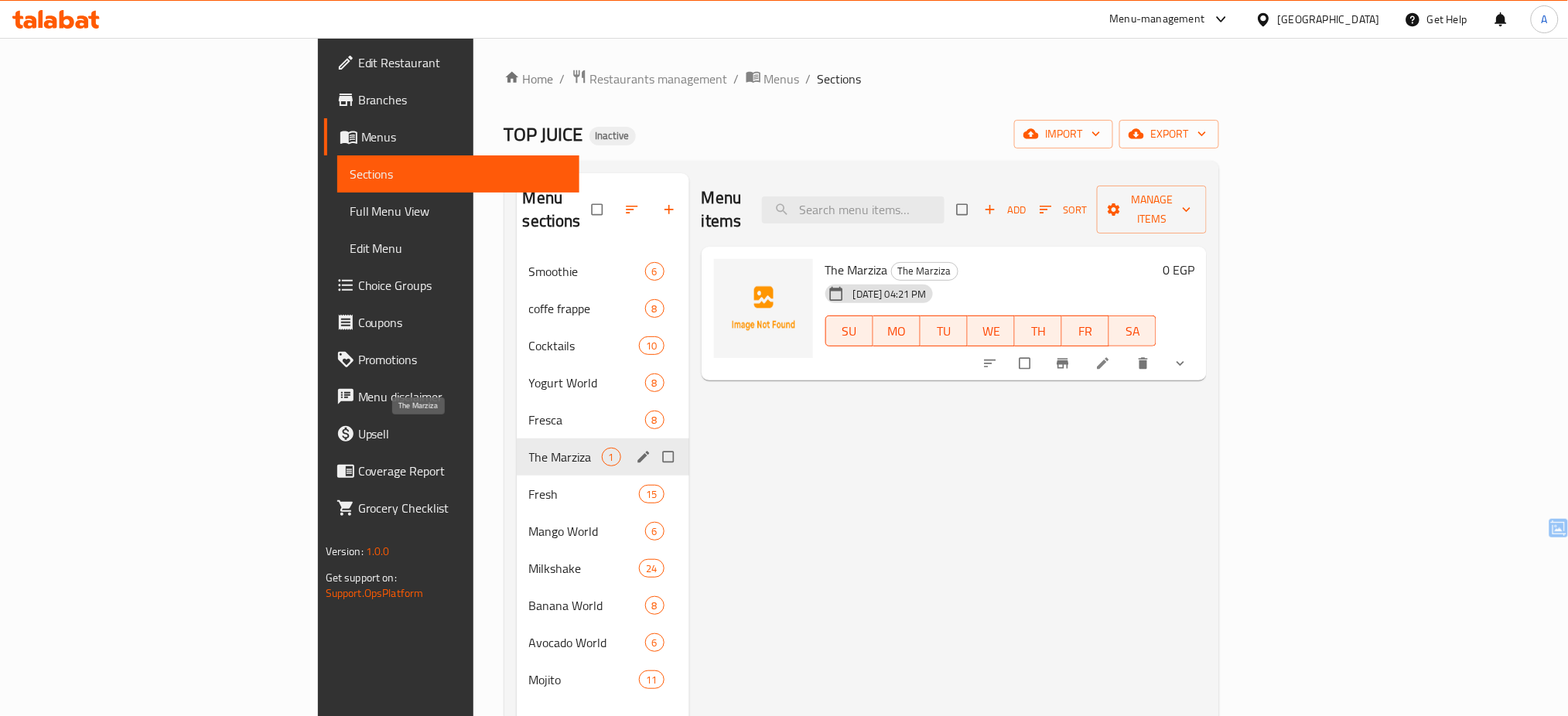
click at [529, 447] on span "The Marziza" at bounding box center [565, 456] width 73 height 18
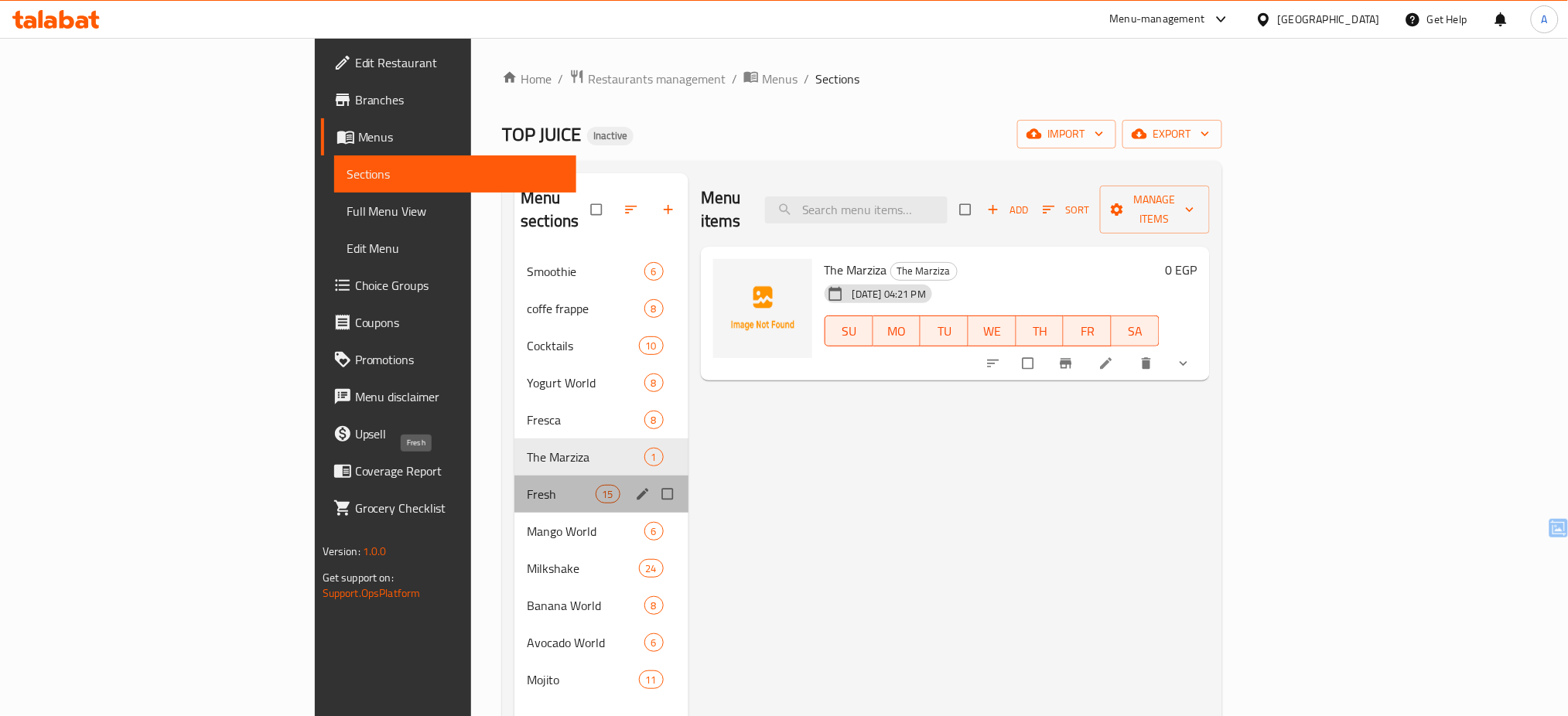
click at [527, 485] on span "Fresh" at bounding box center [561, 494] width 68 height 18
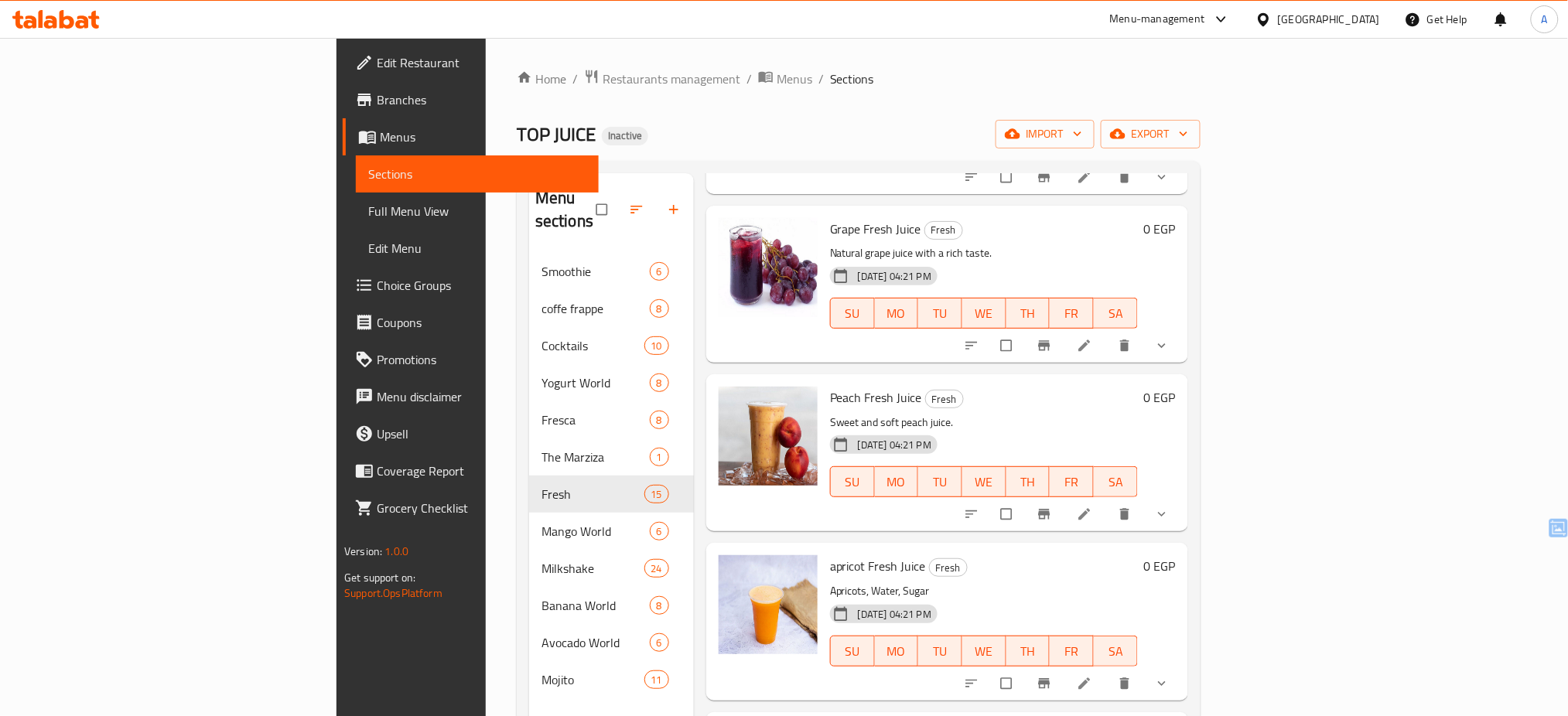
scroll to position [1855, 0]
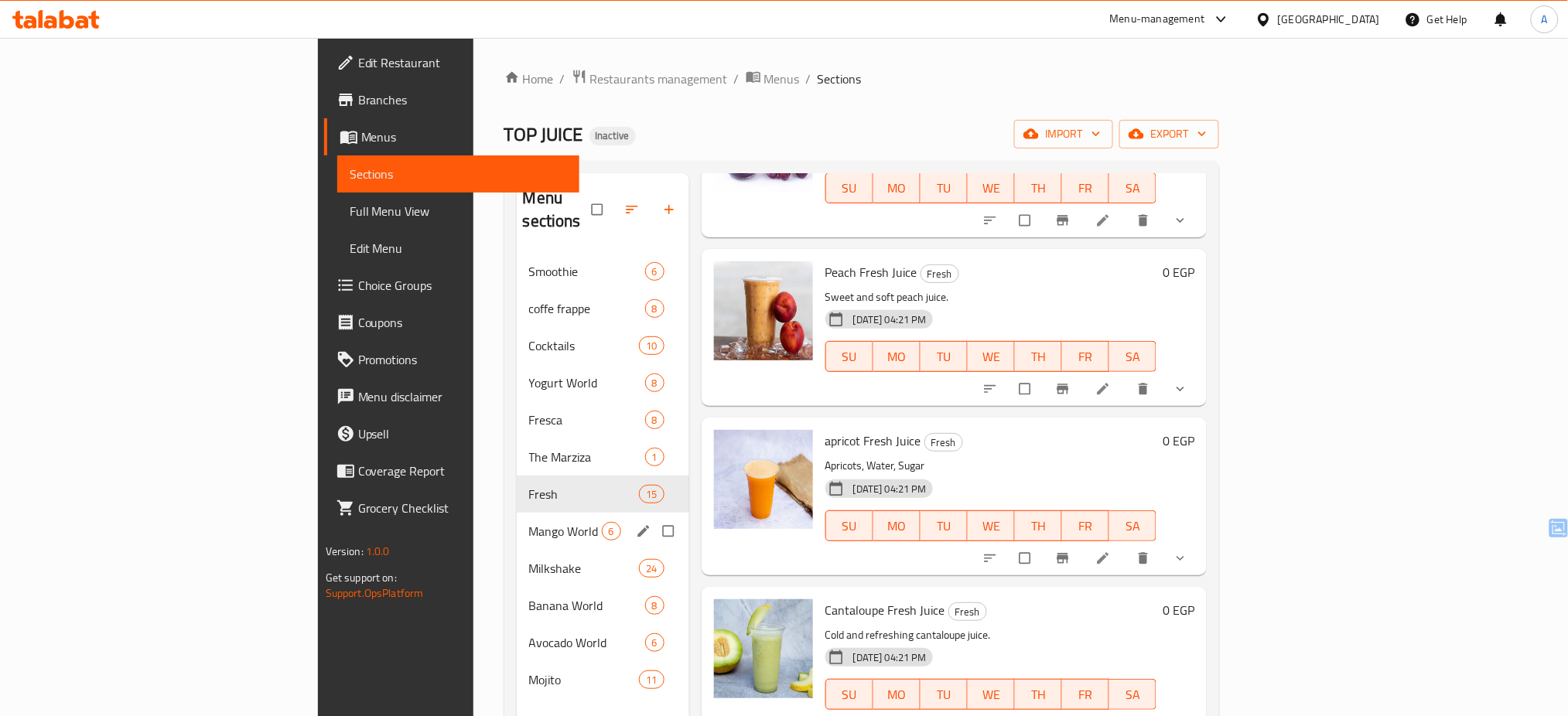
click at [517, 518] on div "Mango World 6" at bounding box center [603, 531] width 172 height 37
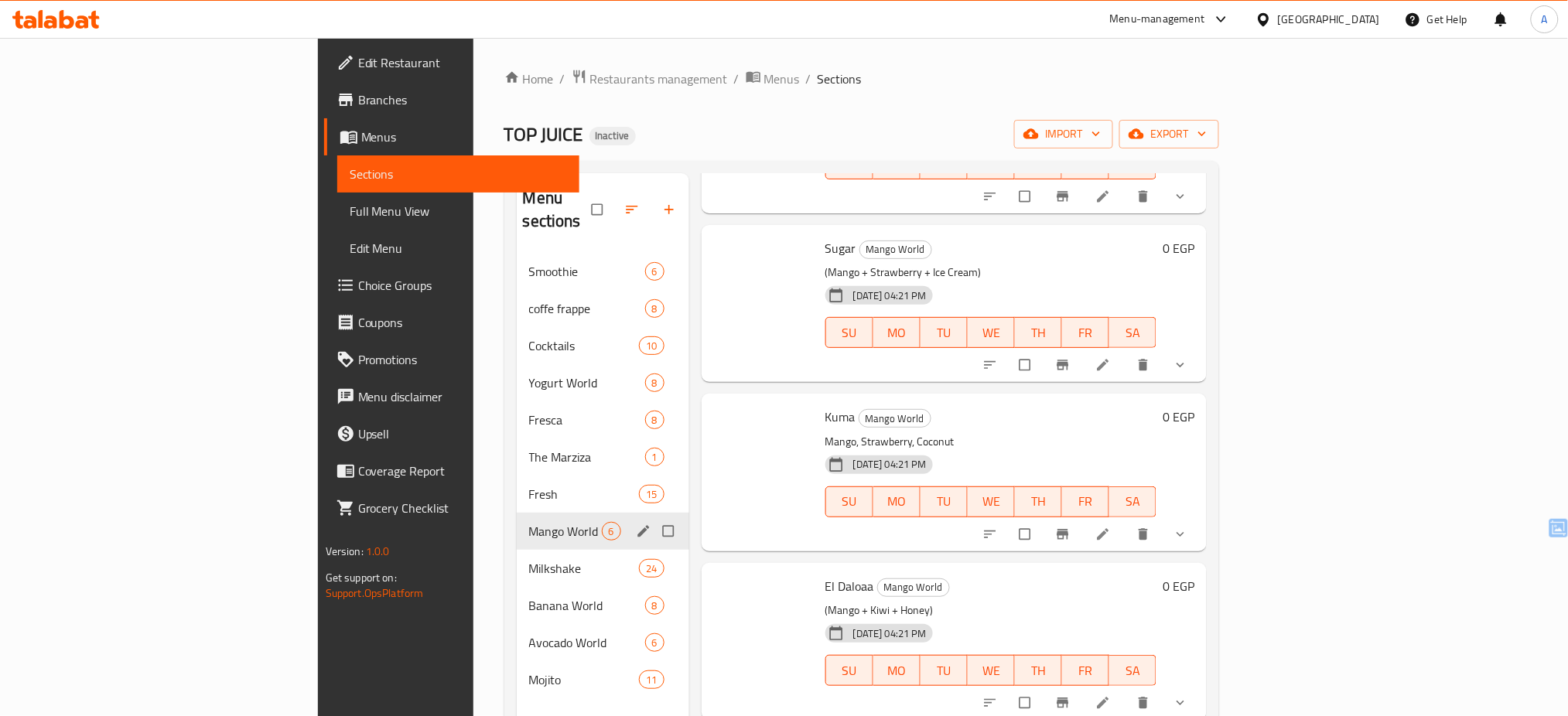
scroll to position [335, 0]
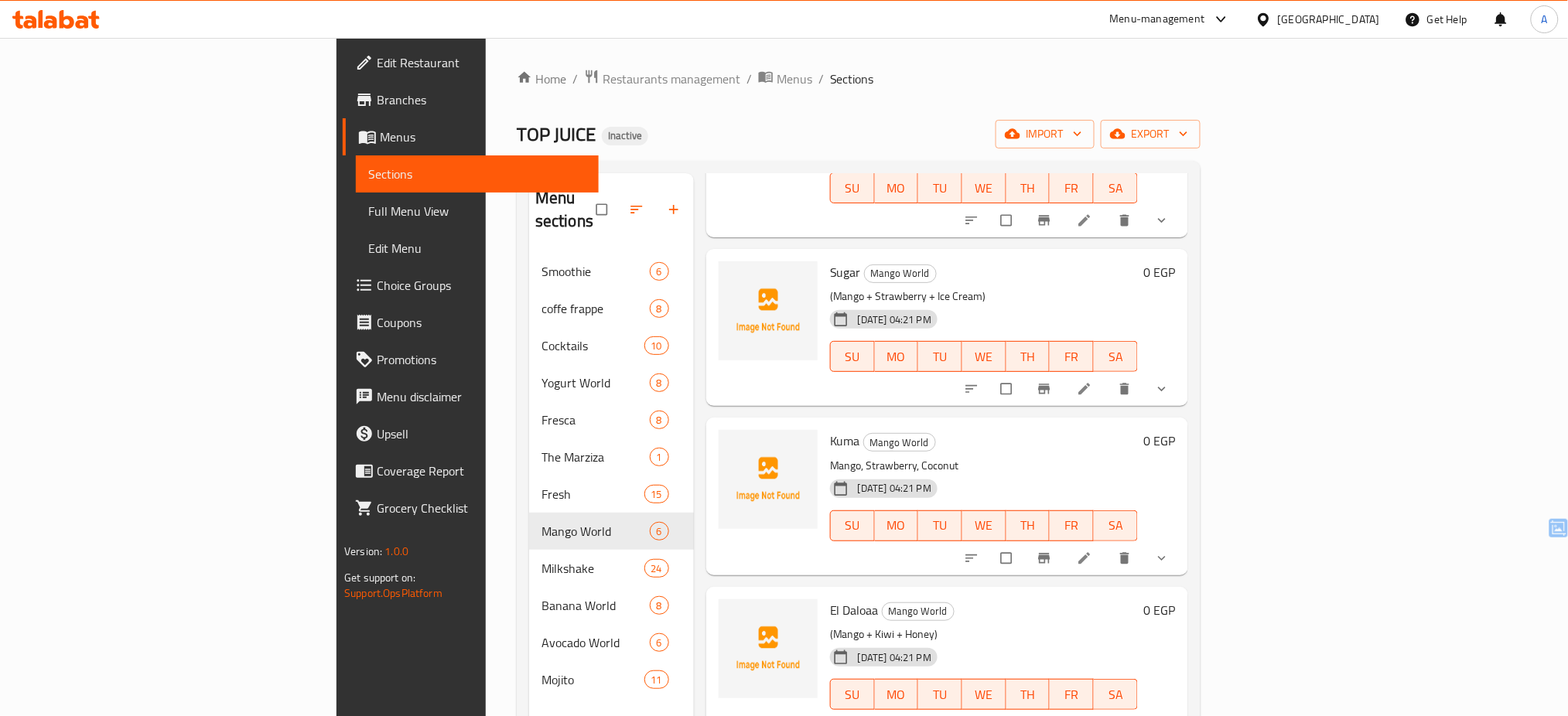
click at [486, 566] on div "Home / Restaurants management / Menus / Sections TOP JUICE Inactive import expo…" at bounding box center [858, 485] width 745 height 895
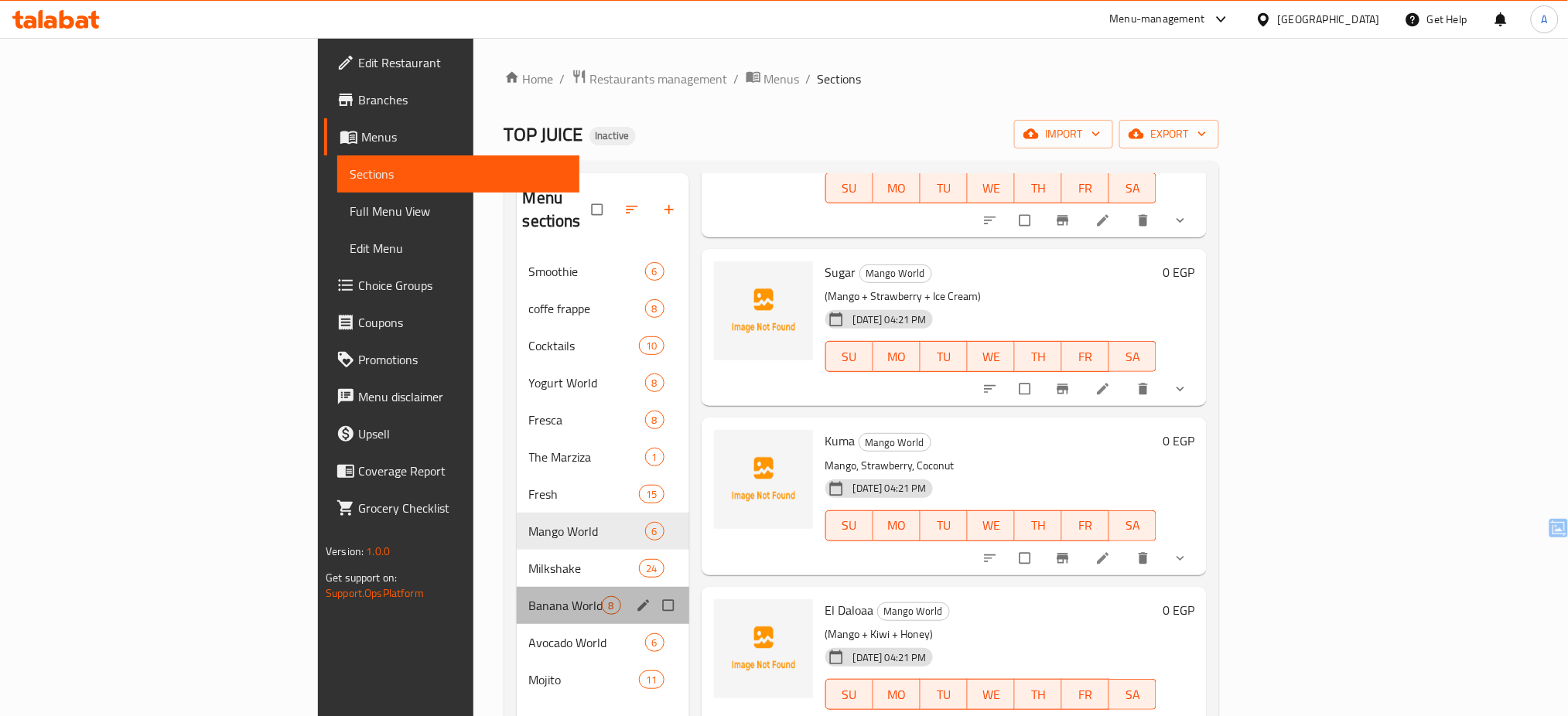
click at [517, 587] on div "Banana World 8" at bounding box center [603, 605] width 172 height 37
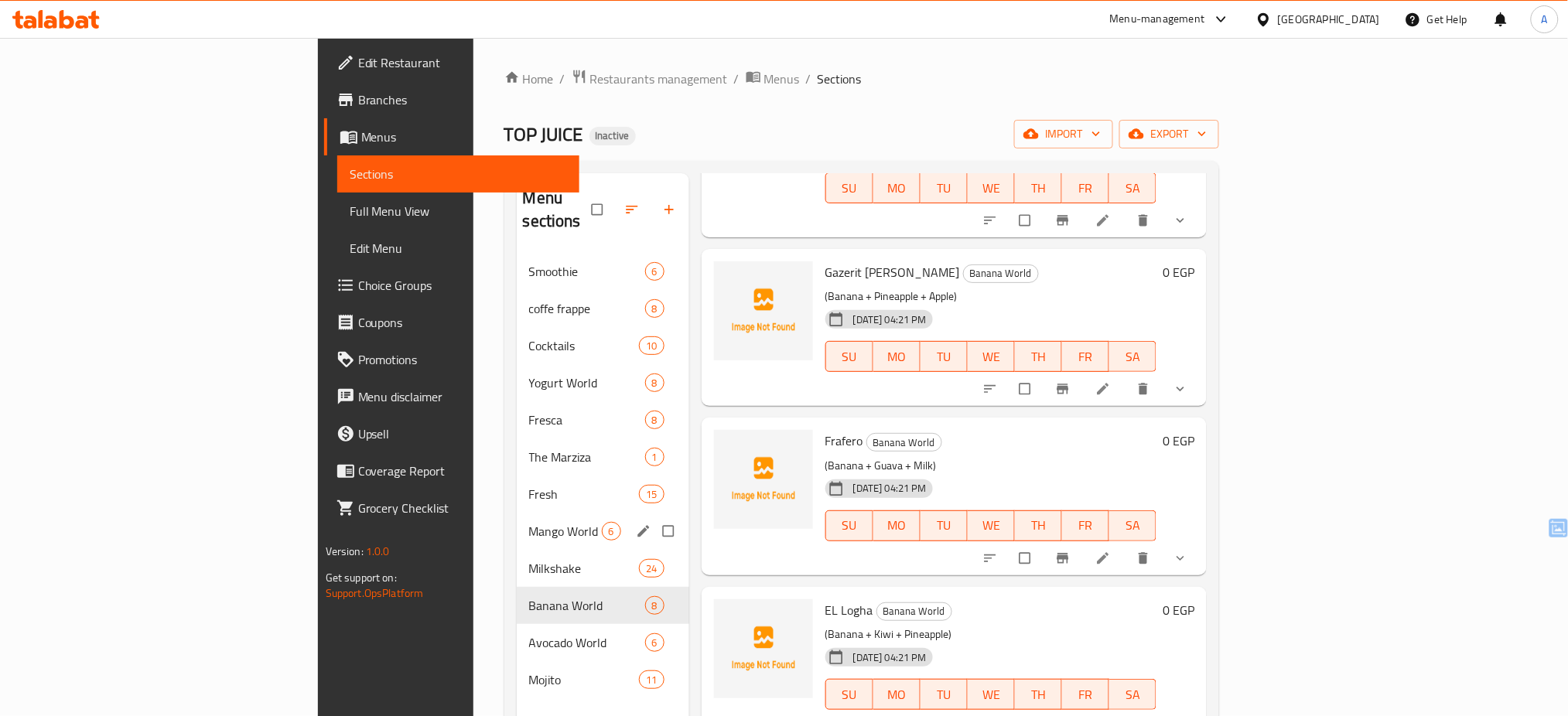
click at [517, 525] on div "Mango World 6" at bounding box center [603, 531] width 172 height 37
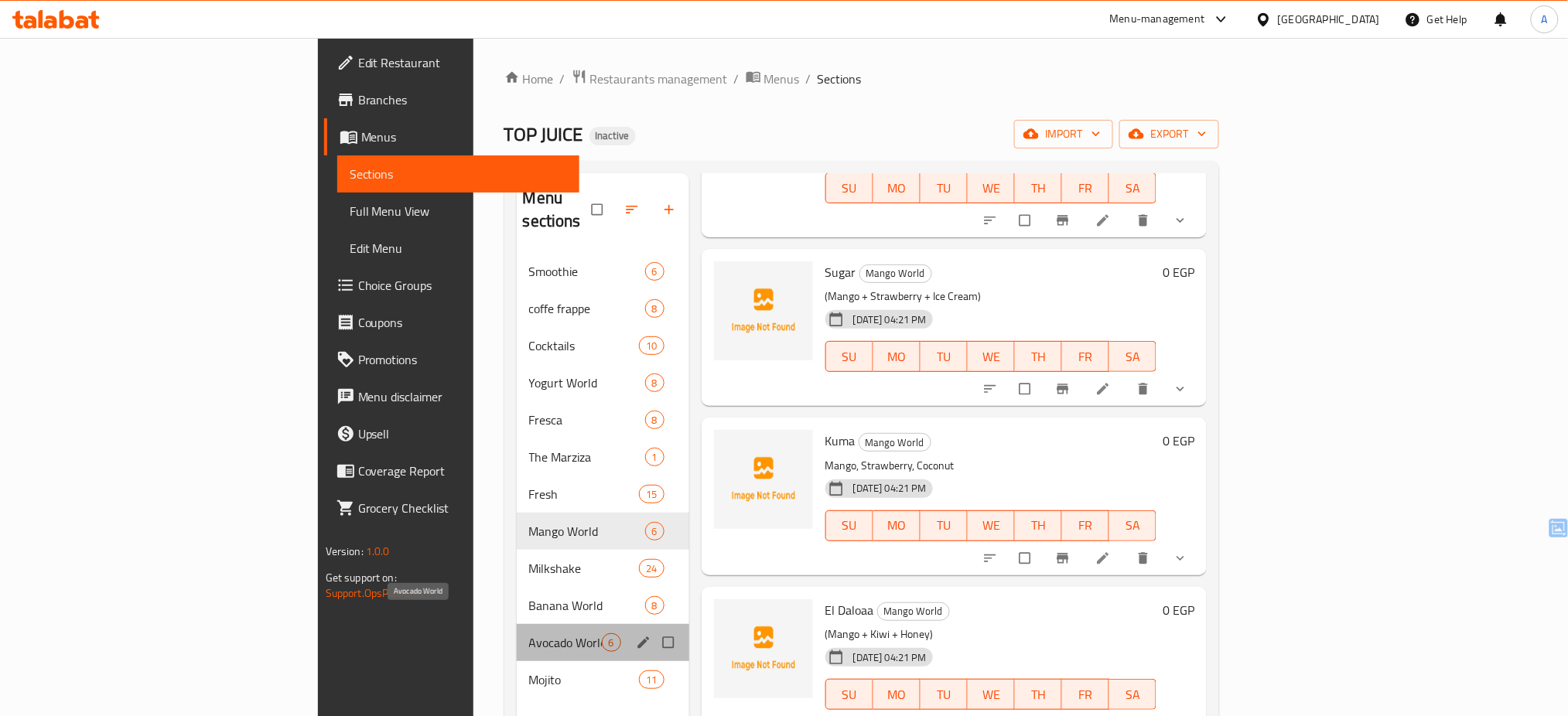
click at [529, 633] on span "Avocado World" at bounding box center [565, 642] width 73 height 18
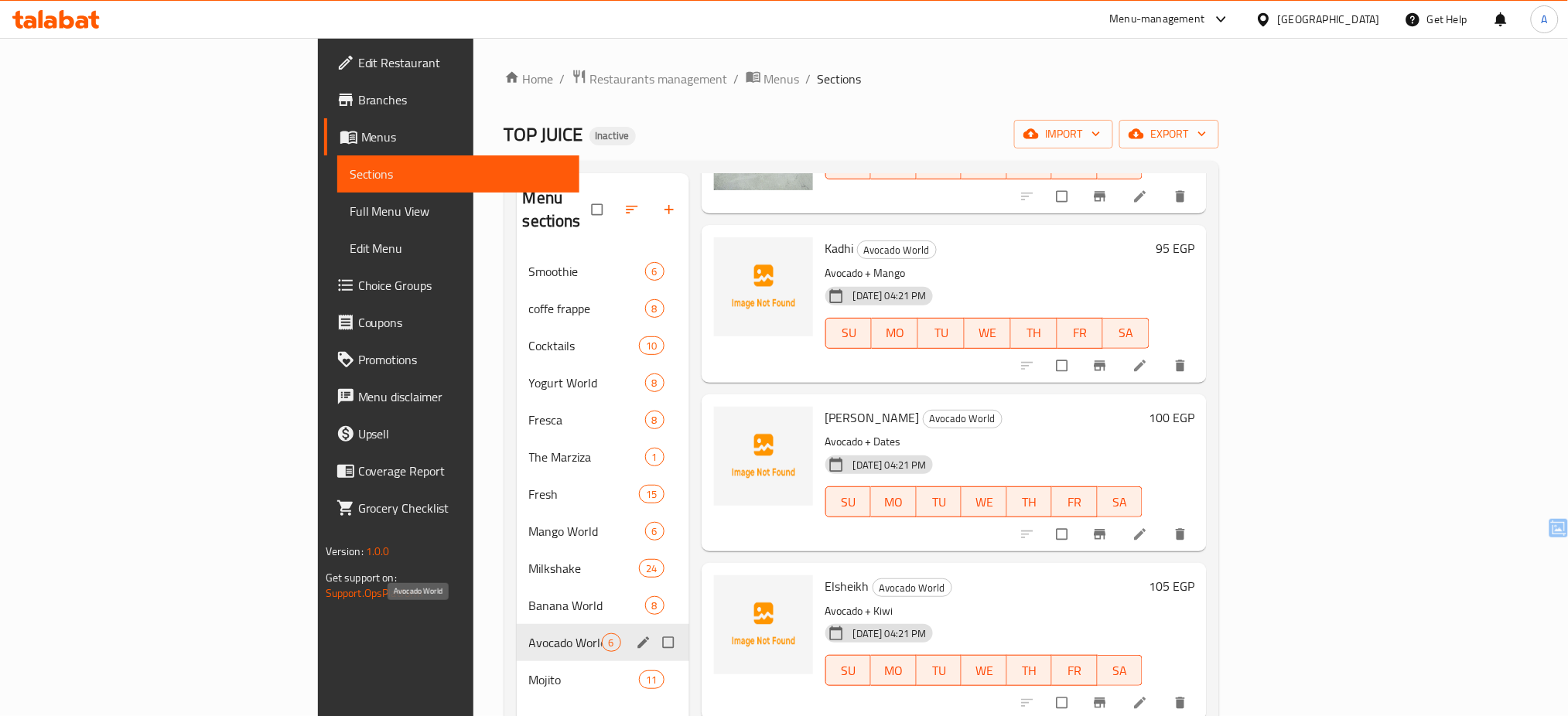
scroll to position [289, 0]
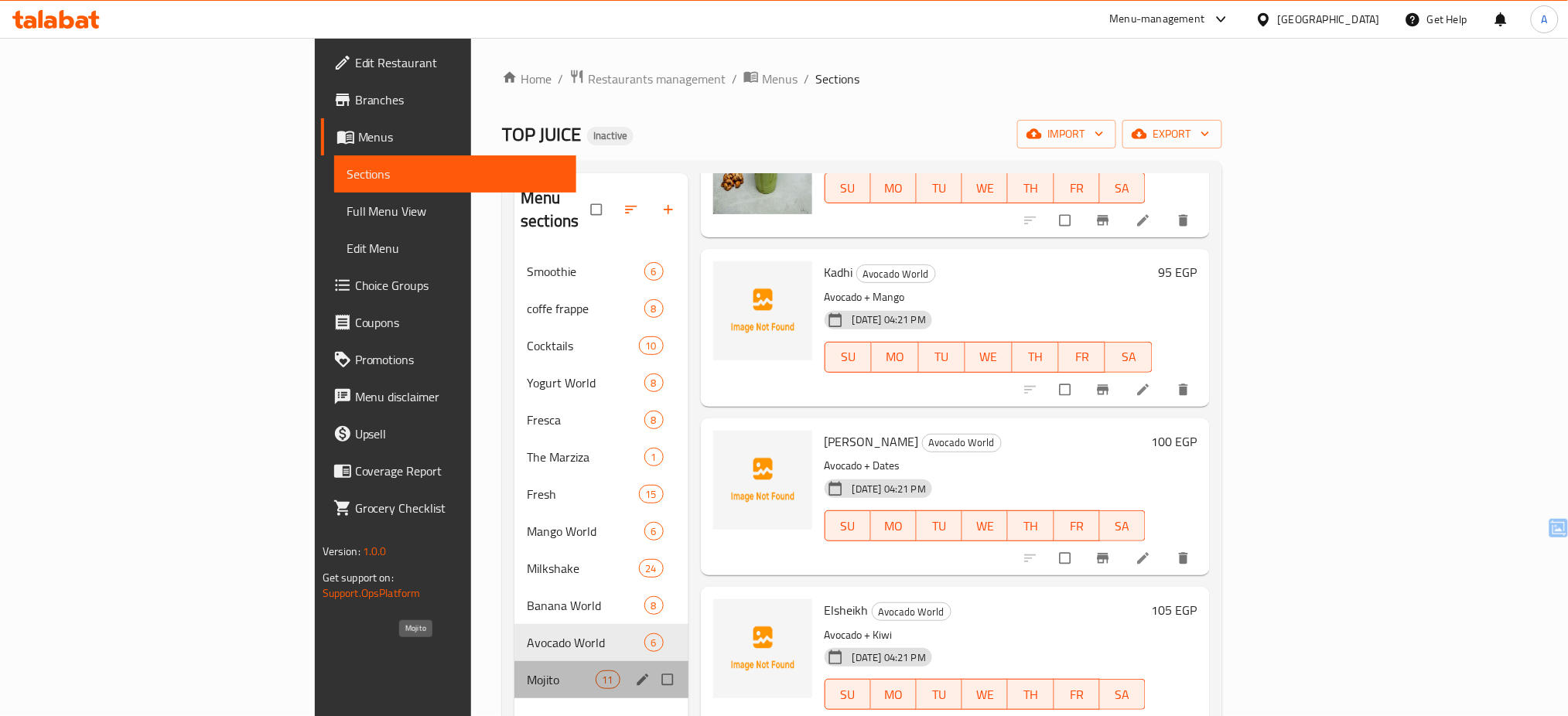
click at [527, 671] on span "Mojito" at bounding box center [561, 679] width 68 height 18
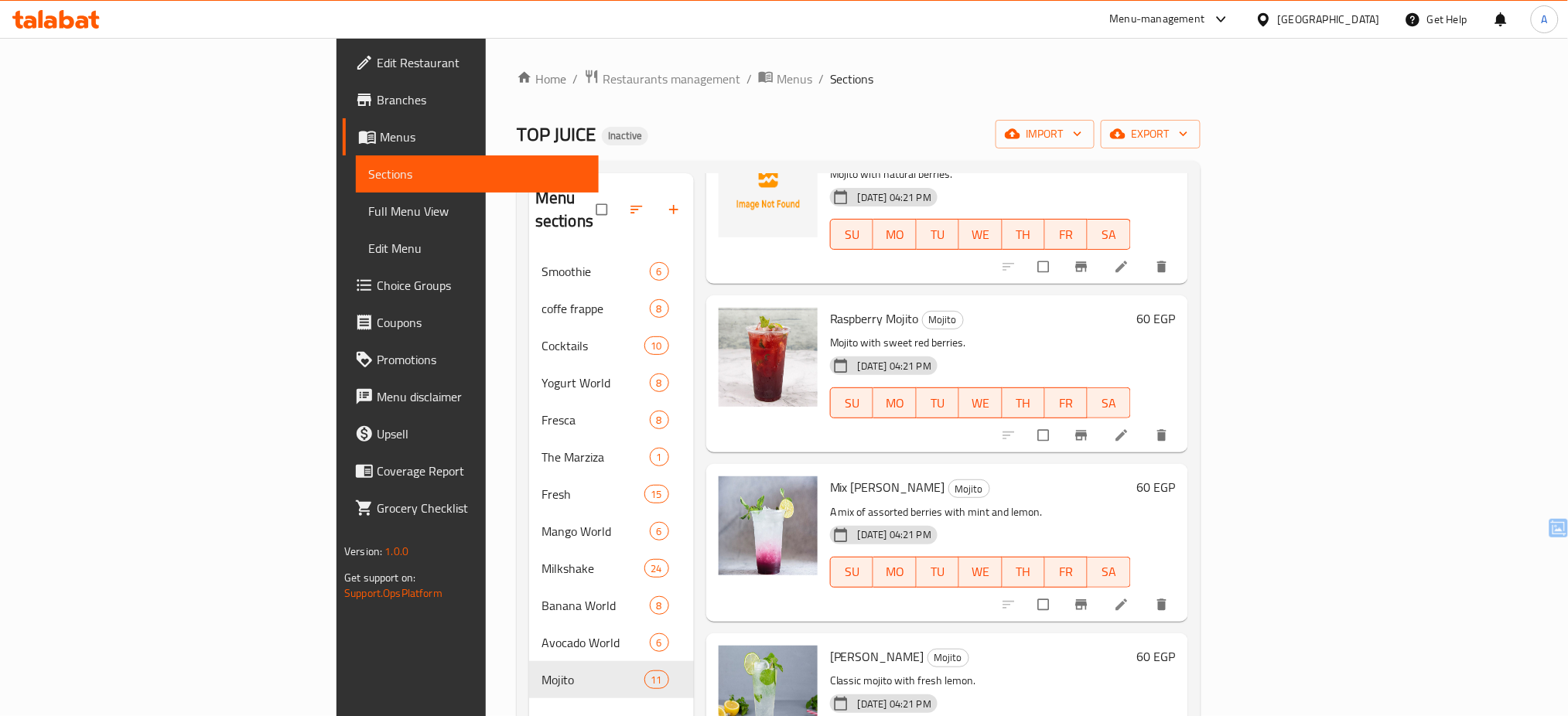
click at [368, 207] on span "Full Menu View" at bounding box center [478, 211] width 218 height 18
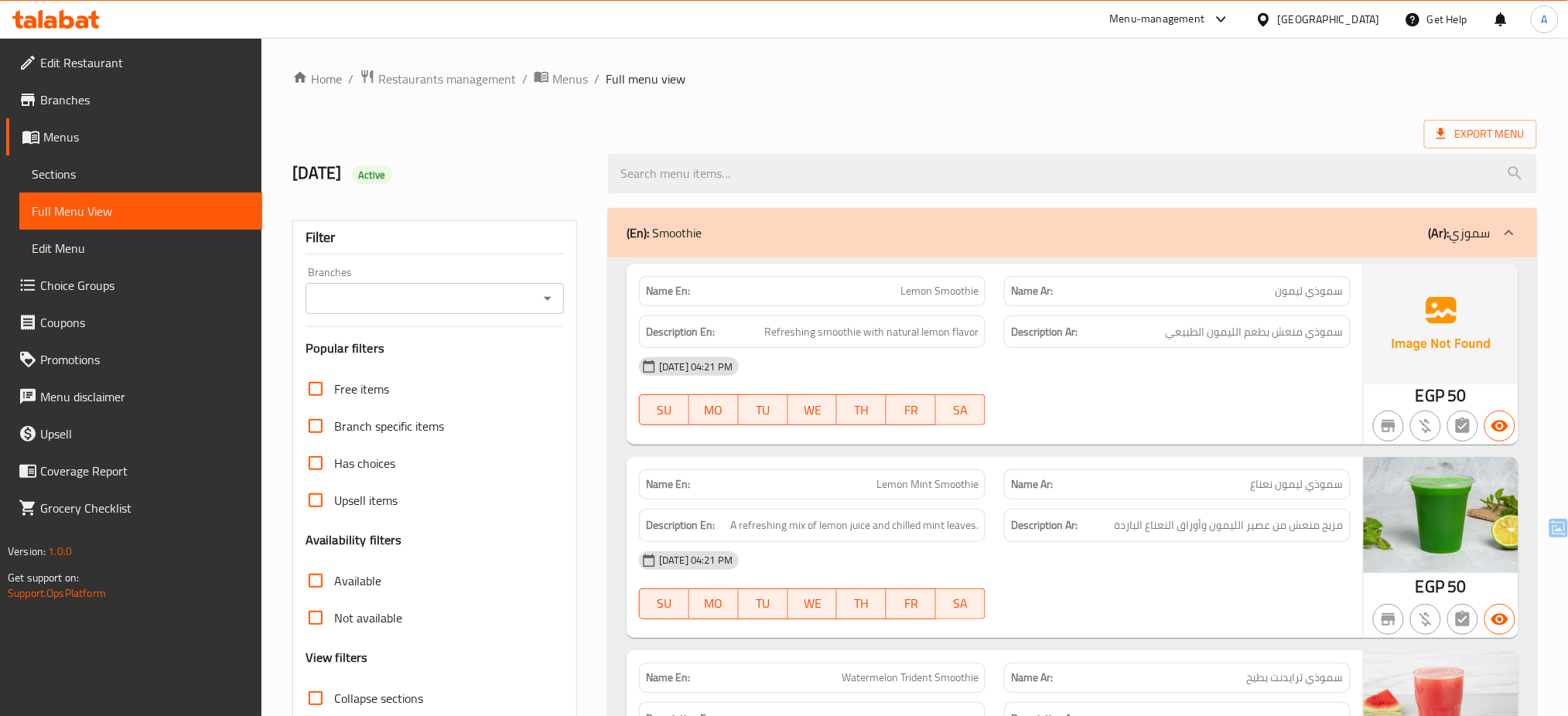
click at [400, 284] on div "Branches" at bounding box center [434, 299] width 258 height 31
click at [388, 303] on input "Branches" at bounding box center [421, 299] width 223 height 21
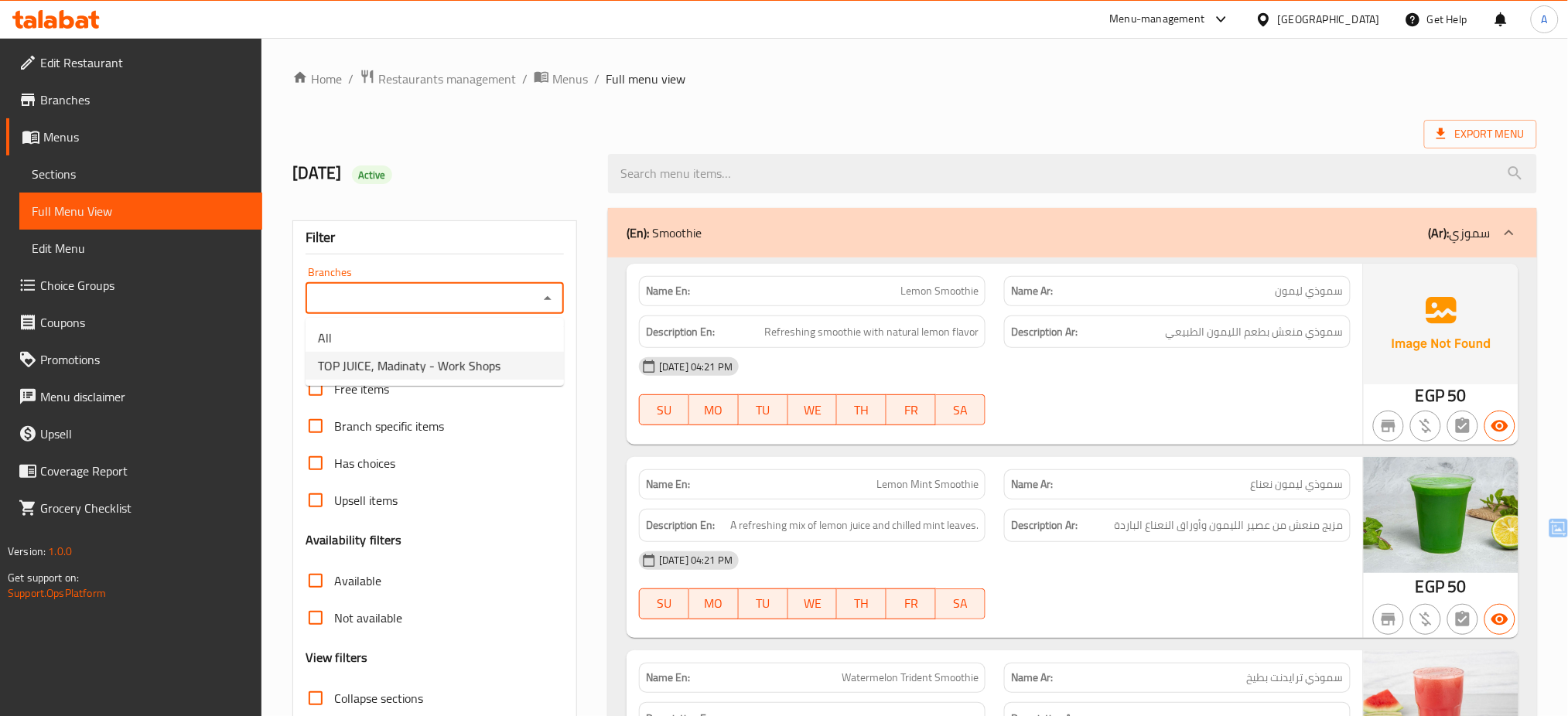
click at [410, 365] on span "TOP JUICE, Madinaty - Work Shops" at bounding box center [409, 365] width 183 height 18
type input "TOP JUICE, Madinaty - Work Shops"
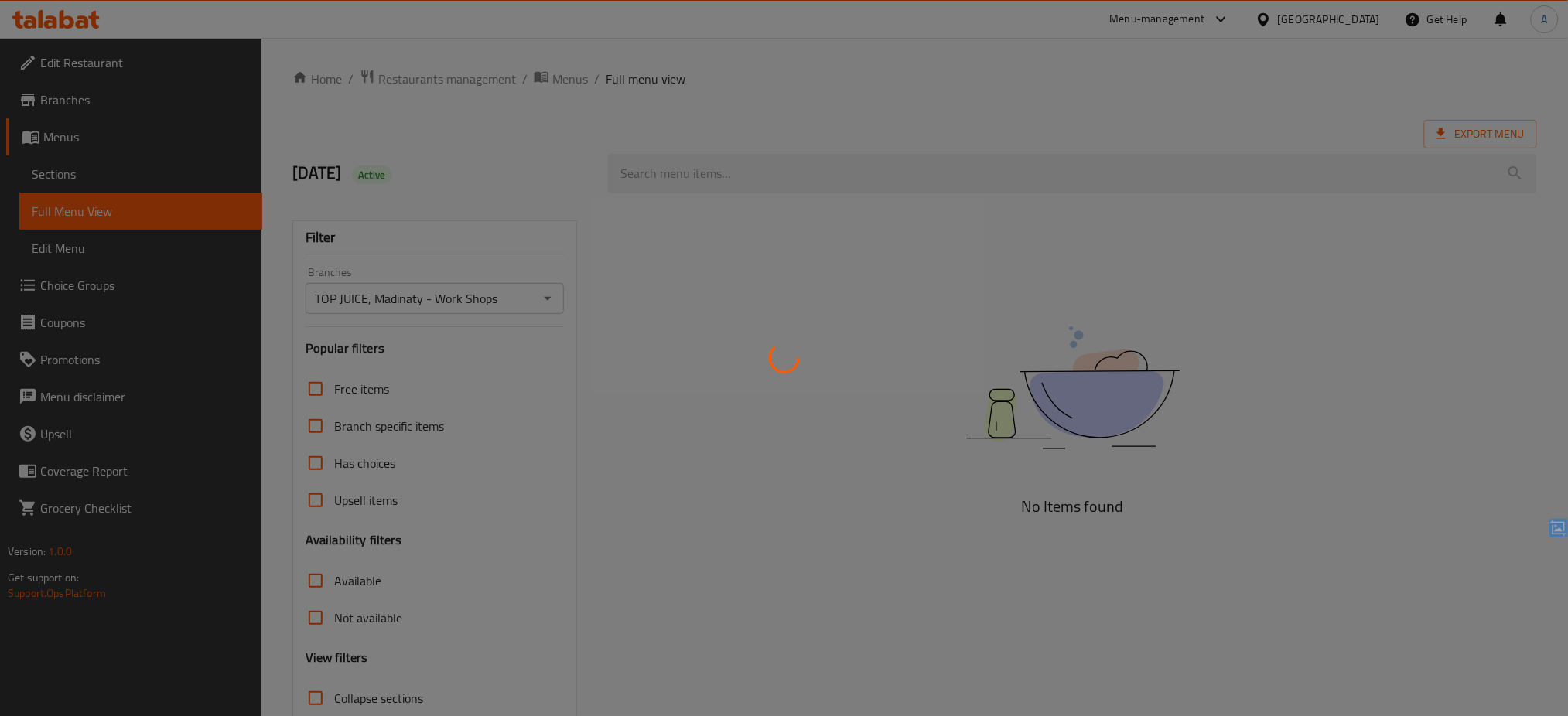
click at [610, 624] on div at bounding box center [784, 358] width 1568 height 716
click at [525, 142] on div at bounding box center [784, 358] width 1568 height 716
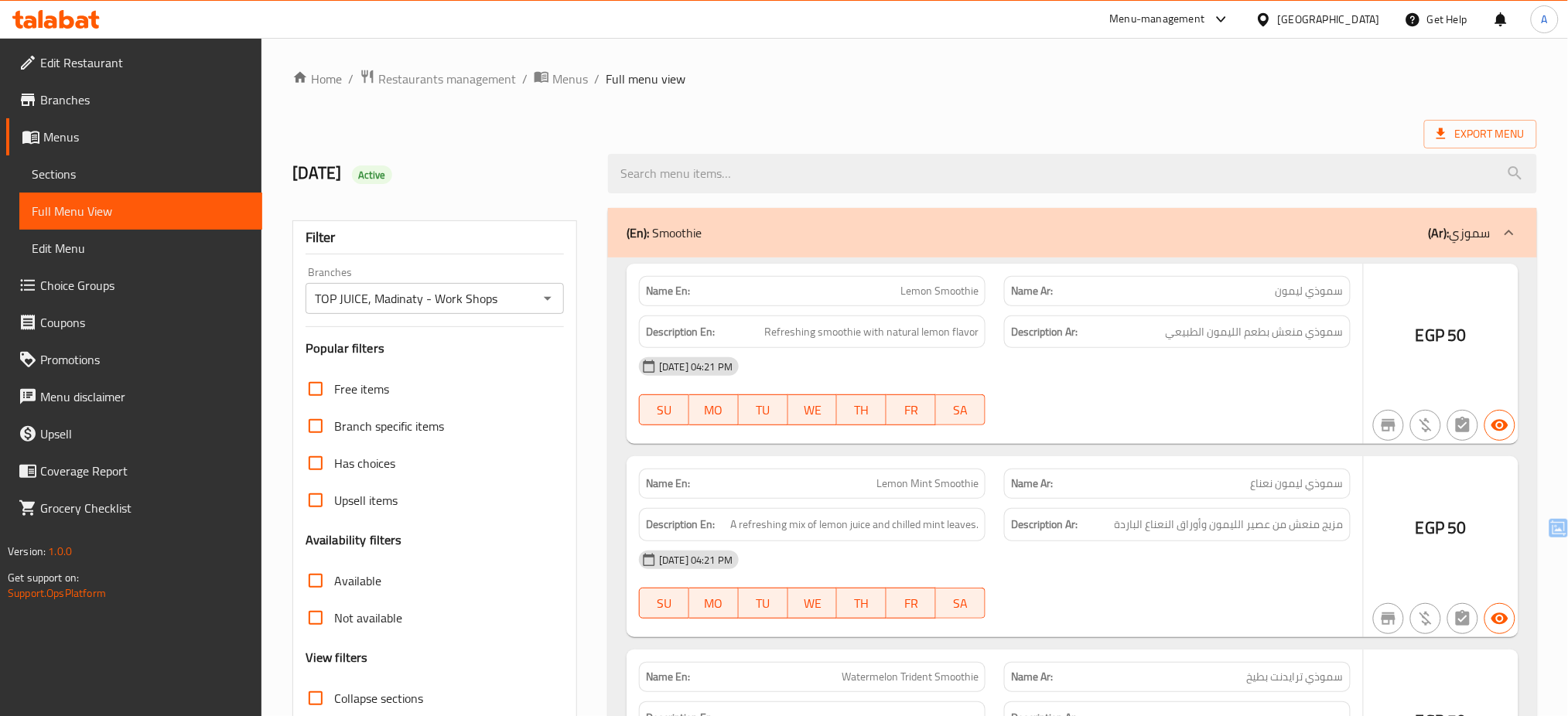
click at [567, 377] on div at bounding box center [784, 358] width 1568 height 716
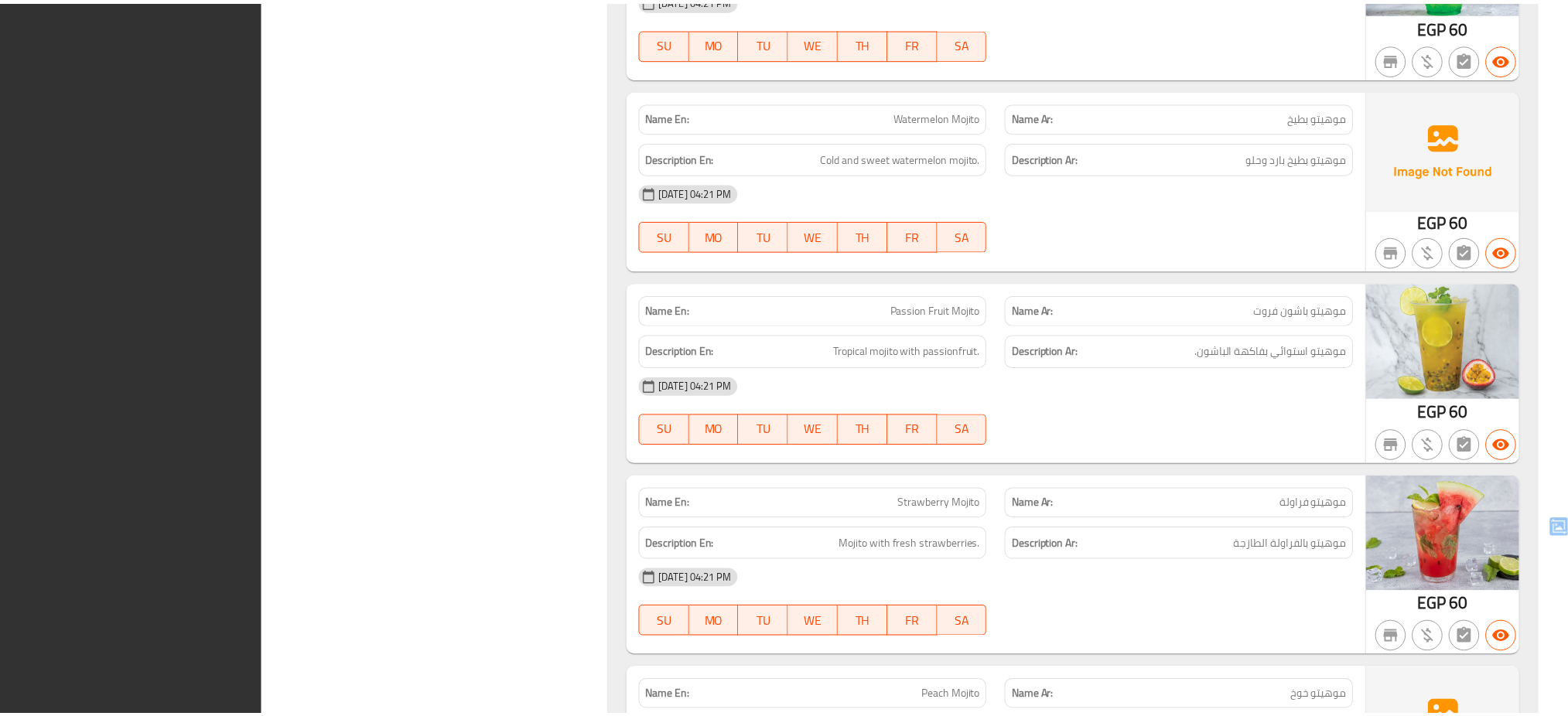
scroll to position [25578, 0]
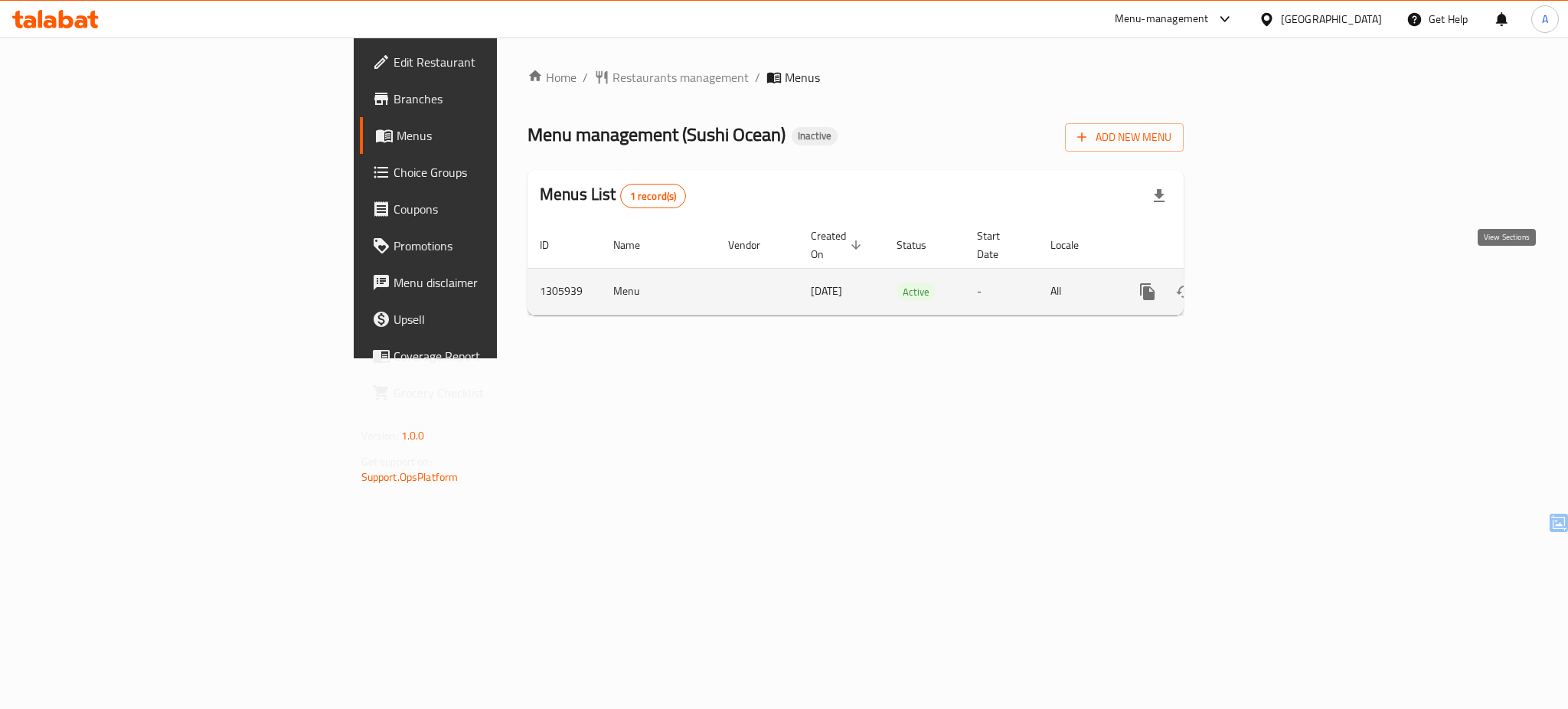
click at [1267, 282] on icon "enhanced table" at bounding box center [1257, 291] width 18 height 18
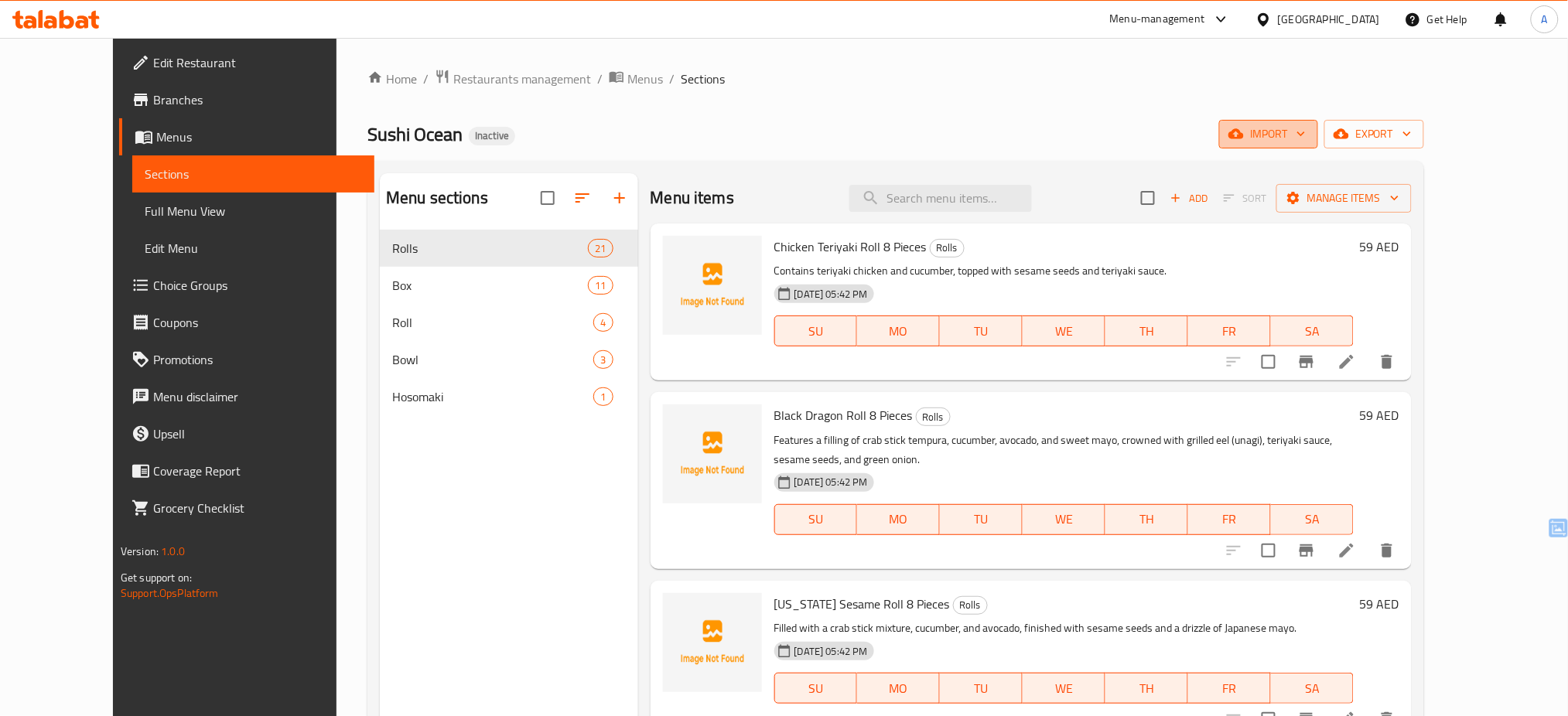
click at [1306, 137] on span "import" at bounding box center [1268, 134] width 74 height 19
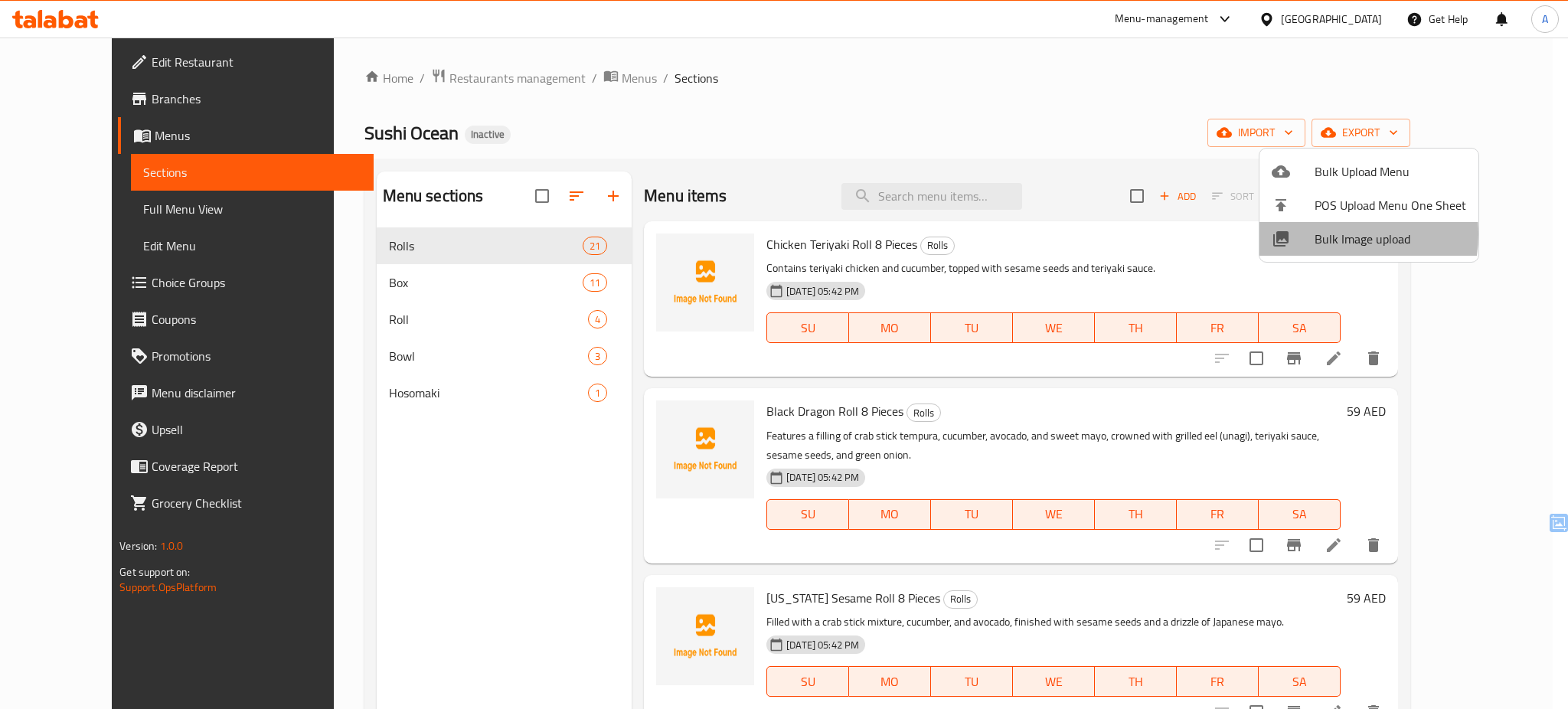
click at [1326, 234] on span "Bulk Image upload" at bounding box center [1390, 238] width 151 height 18
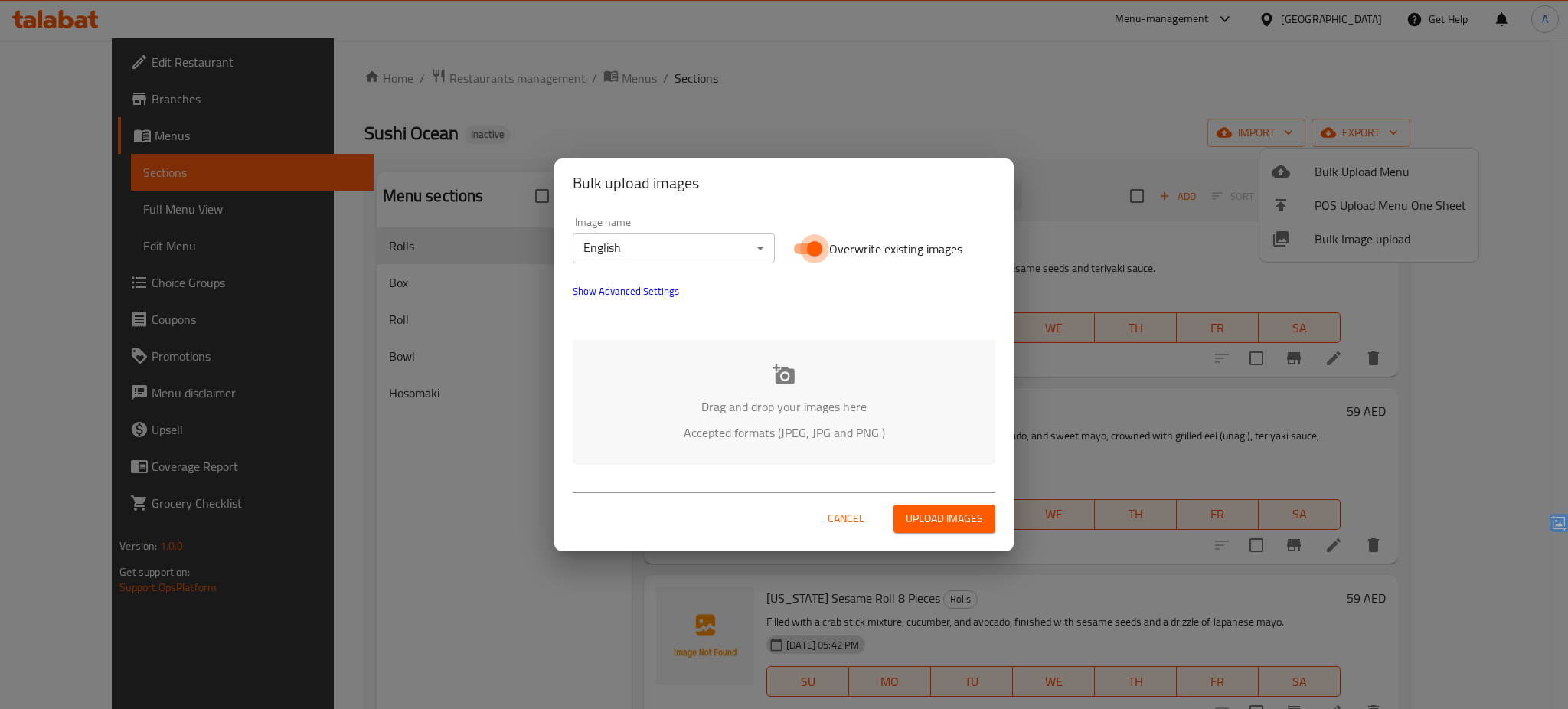
click at [809, 247] on input "Overwrite existing images" at bounding box center [814, 249] width 87 height 29
checkbox input "false"
click at [764, 385] on div "Drag and drop your images here Accepted formats (JPEG, JPG and PNG )" at bounding box center [784, 402] width 423 height 124
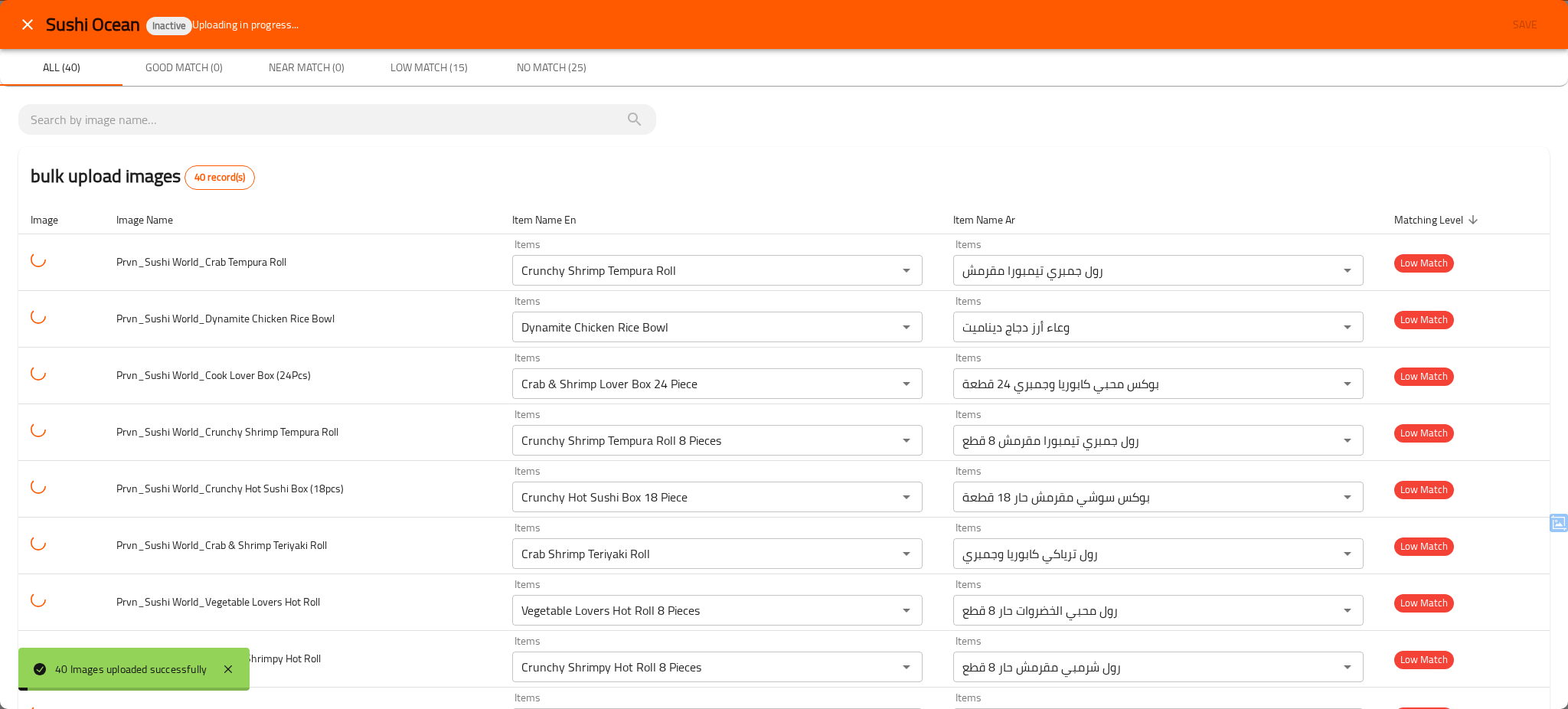
type Roll-ar "رول كاليفورنيا توبيكو 8 قطع"
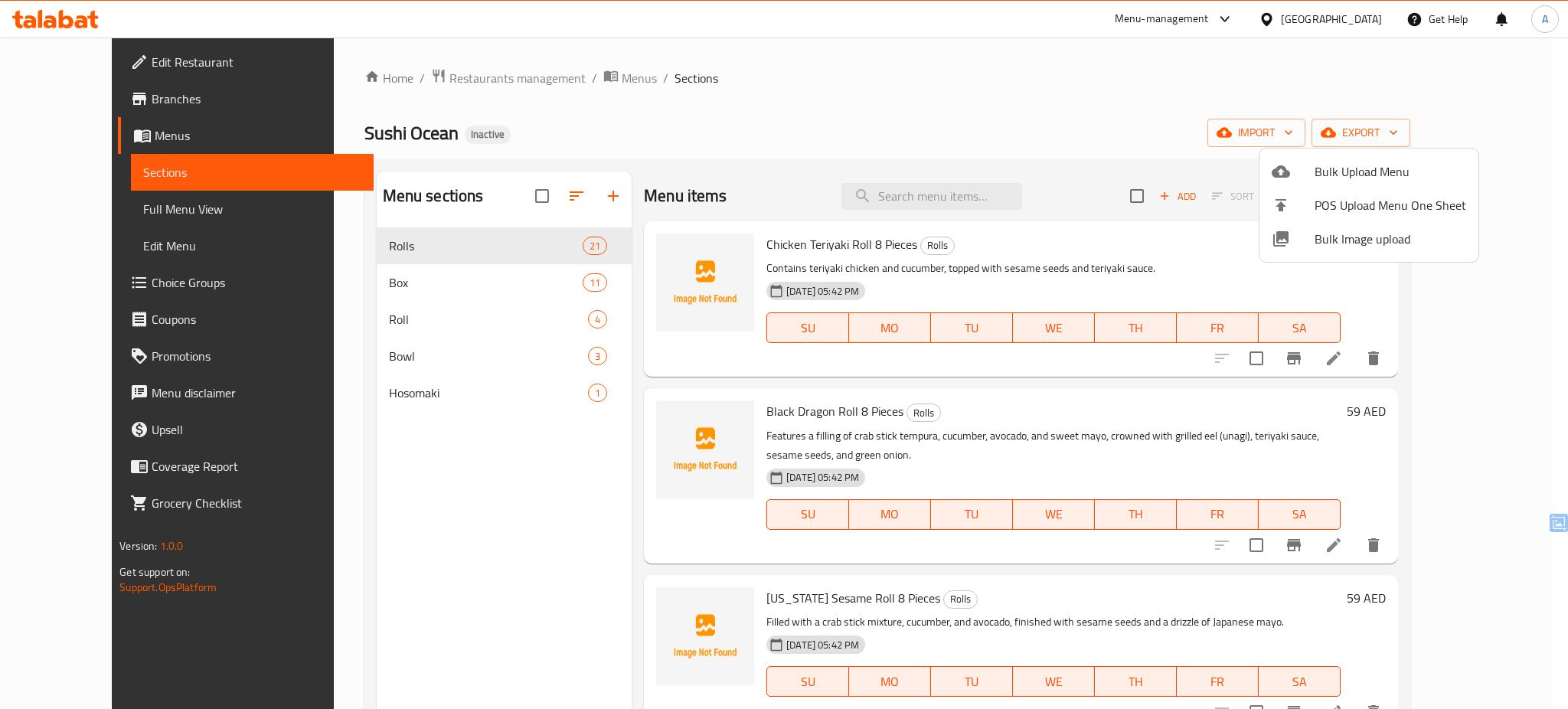
click at [642, 262] on div at bounding box center [784, 354] width 1568 height 709
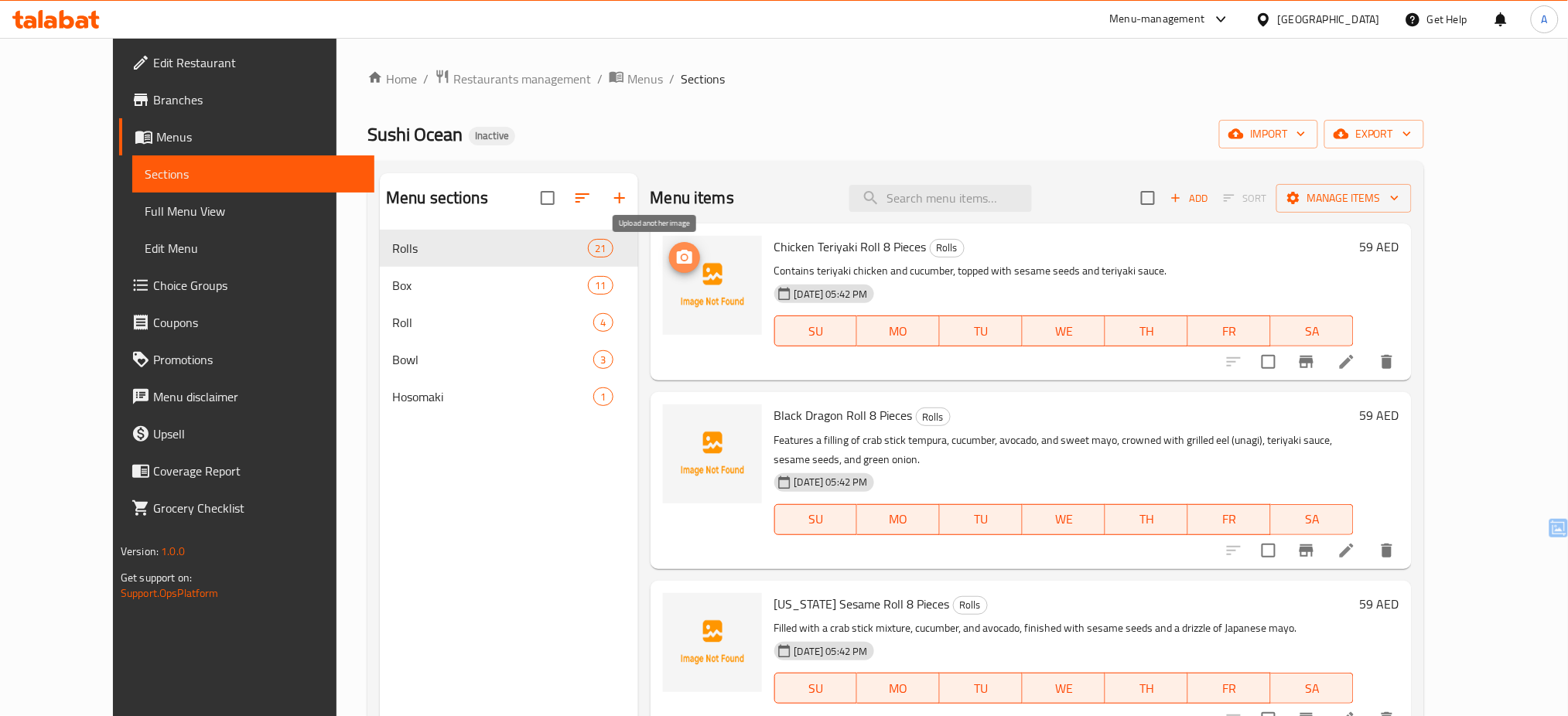
click at [676, 257] on icon "upload picture" at bounding box center [684, 257] width 18 height 18
click at [677, 419] on icon "upload picture" at bounding box center [684, 425] width 15 height 14
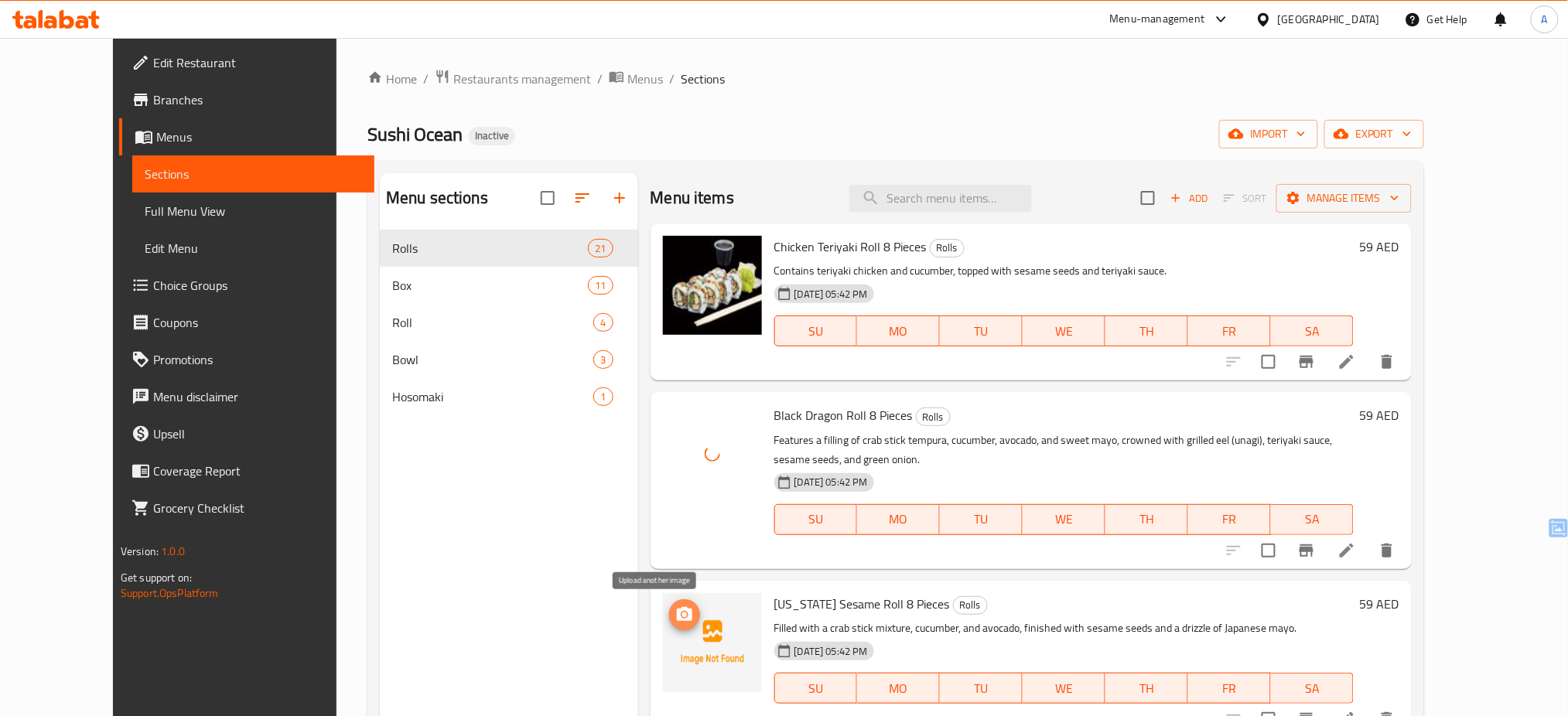
click at [676, 614] on icon "upload picture" at bounding box center [684, 615] width 18 height 18
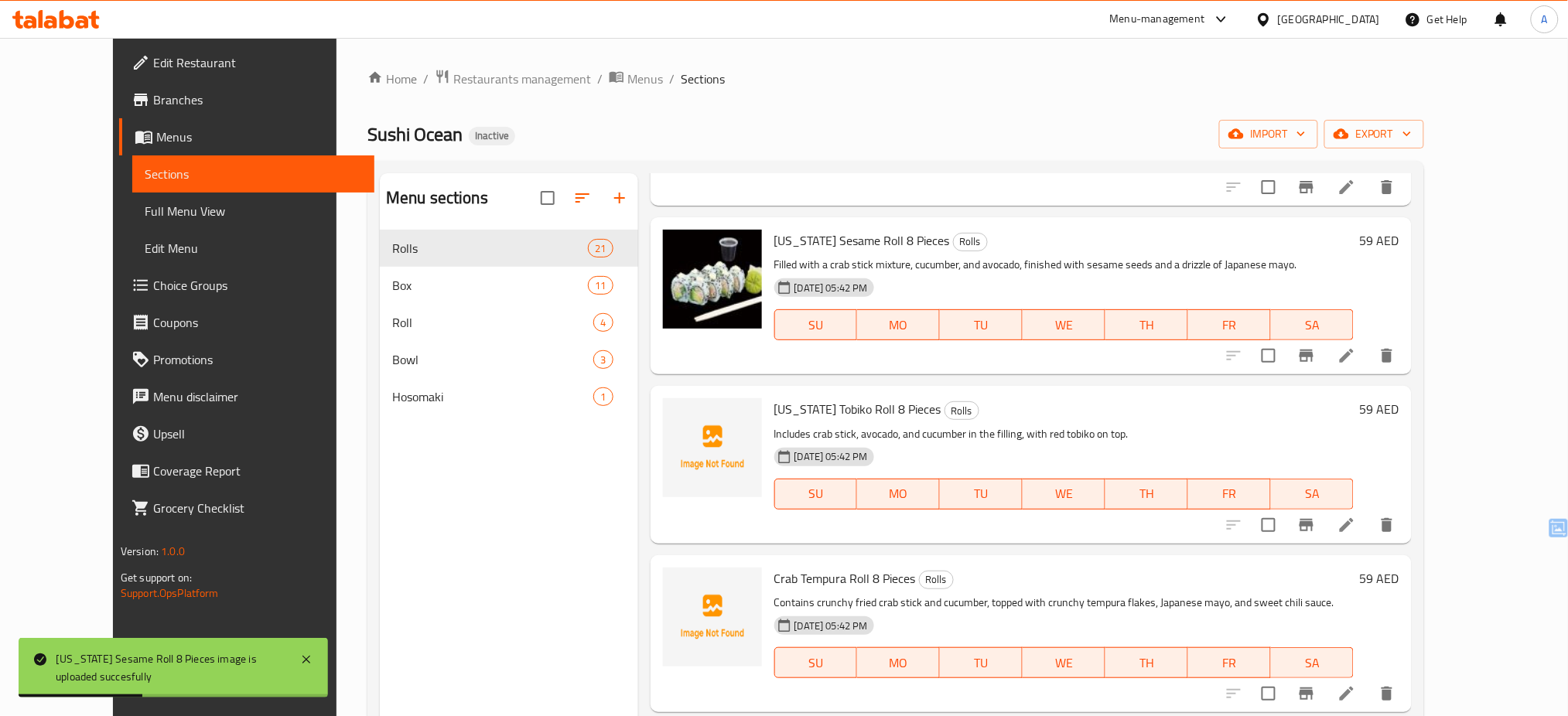
scroll to position [387, 0]
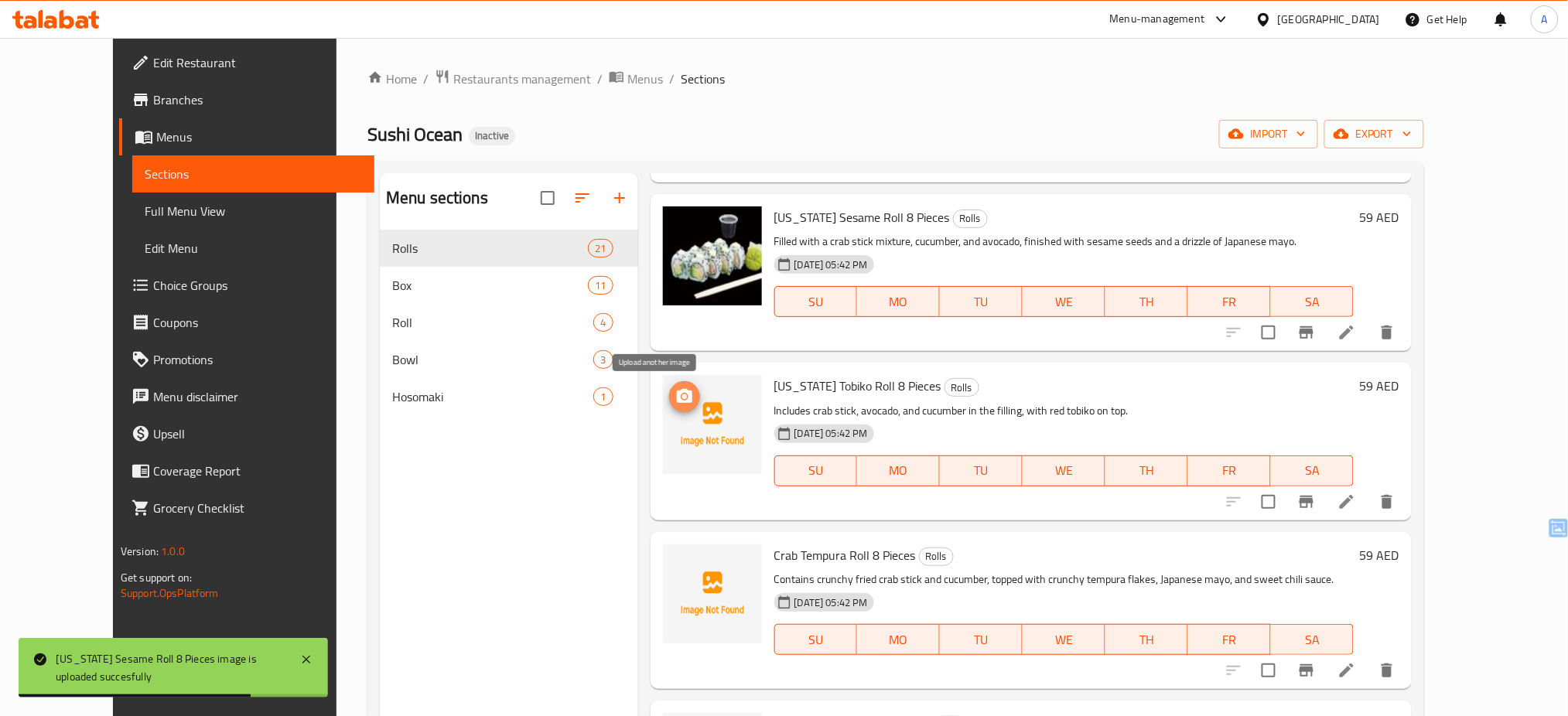
click at [682, 397] on circle "upload picture" at bounding box center [683, 396] width 5 height 5
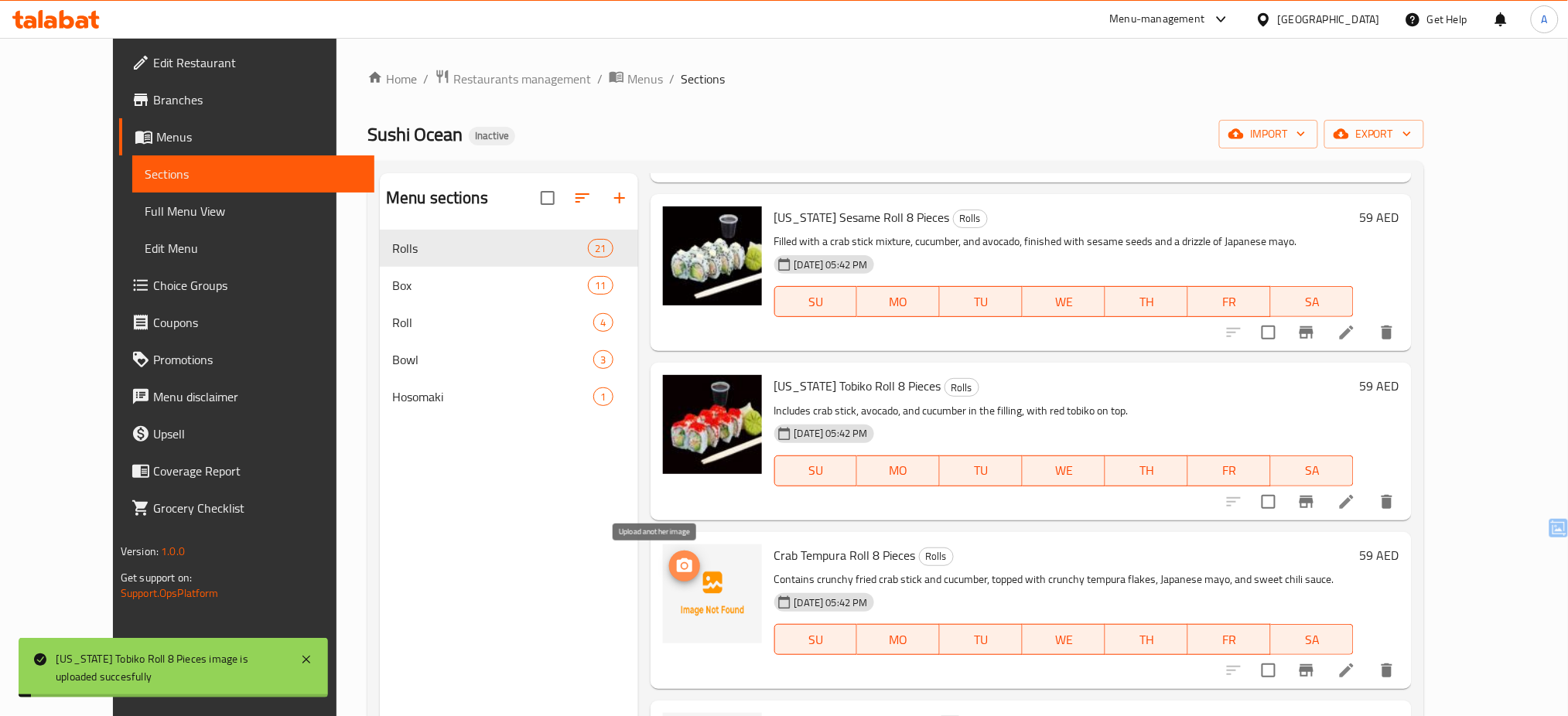
click at [676, 563] on icon "upload picture" at bounding box center [684, 565] width 18 height 18
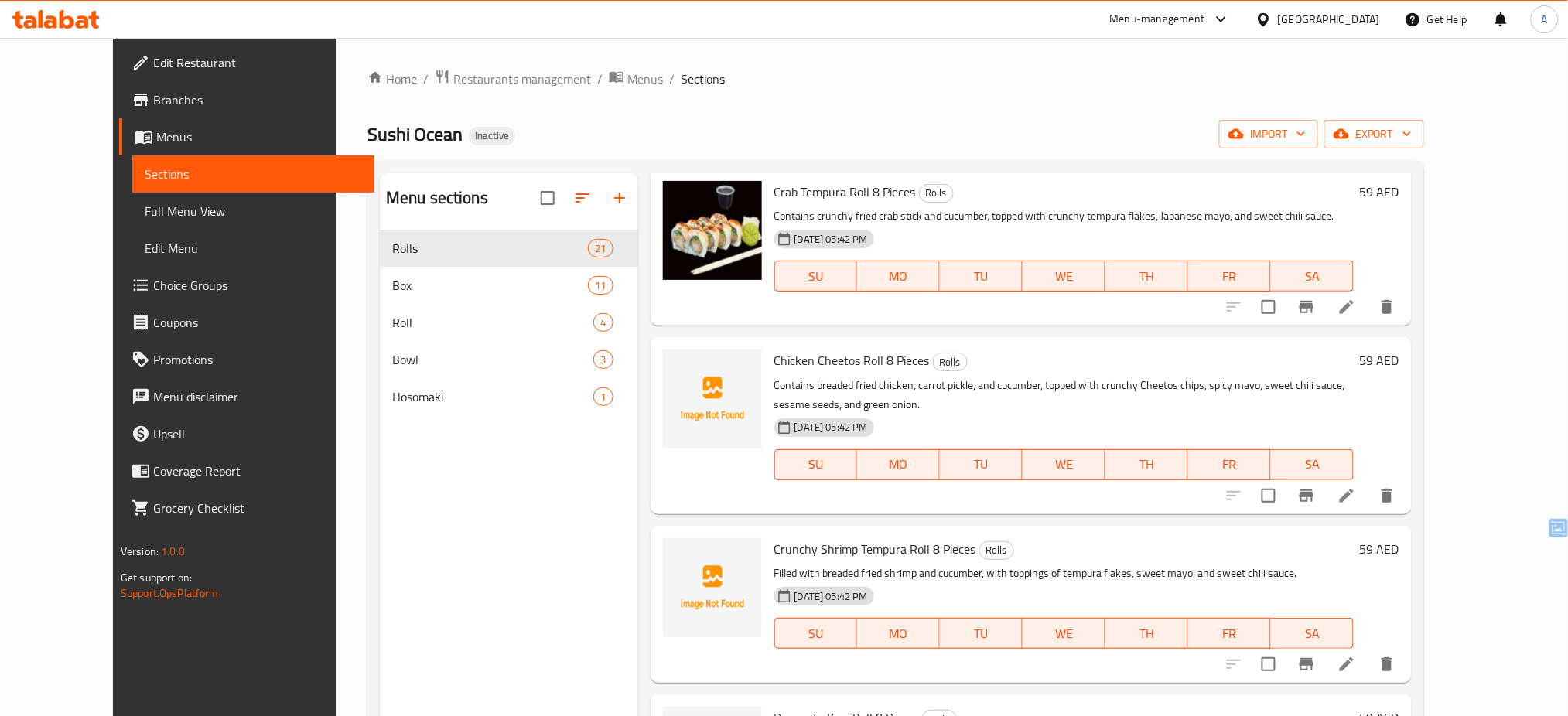
scroll to position [756, 0]
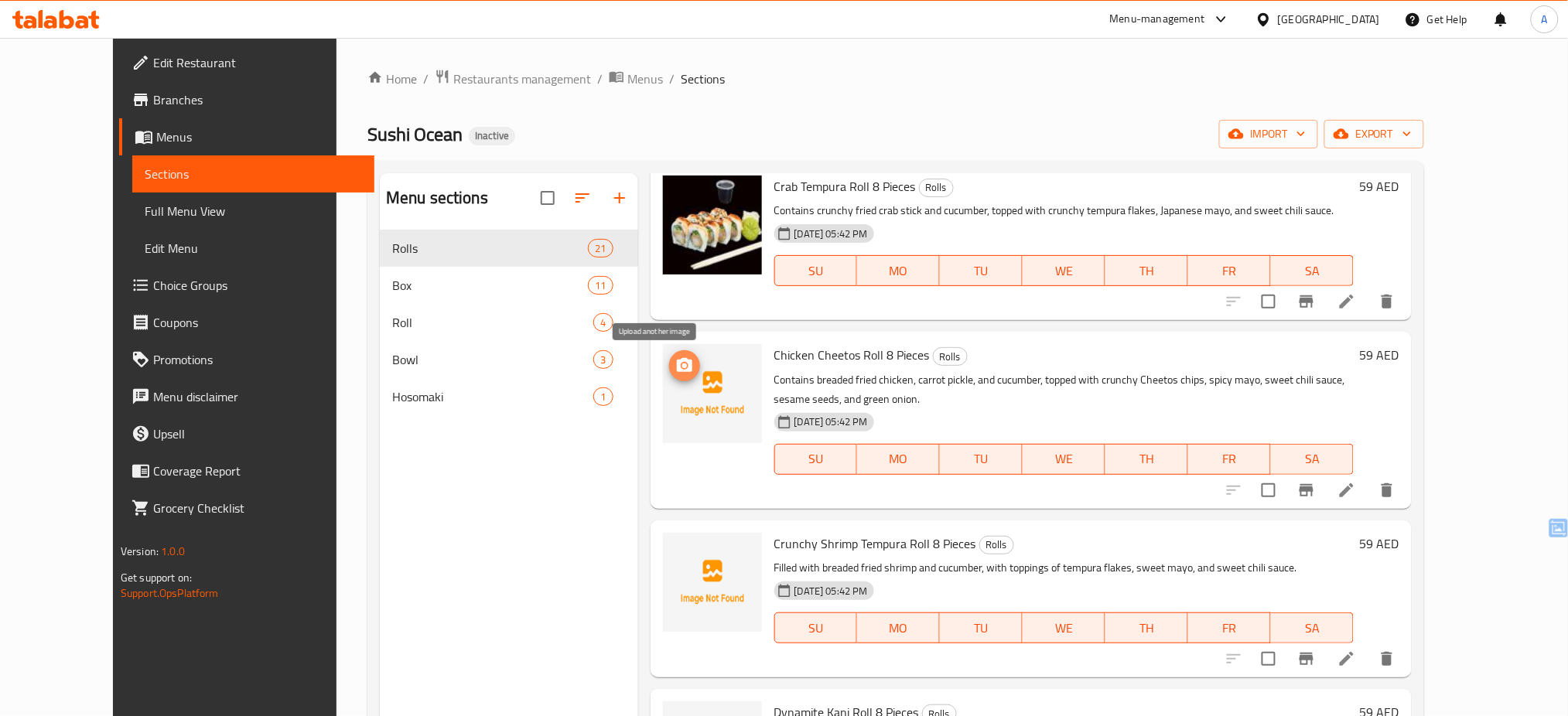
click at [677, 366] on icon "upload picture" at bounding box center [684, 364] width 15 height 14
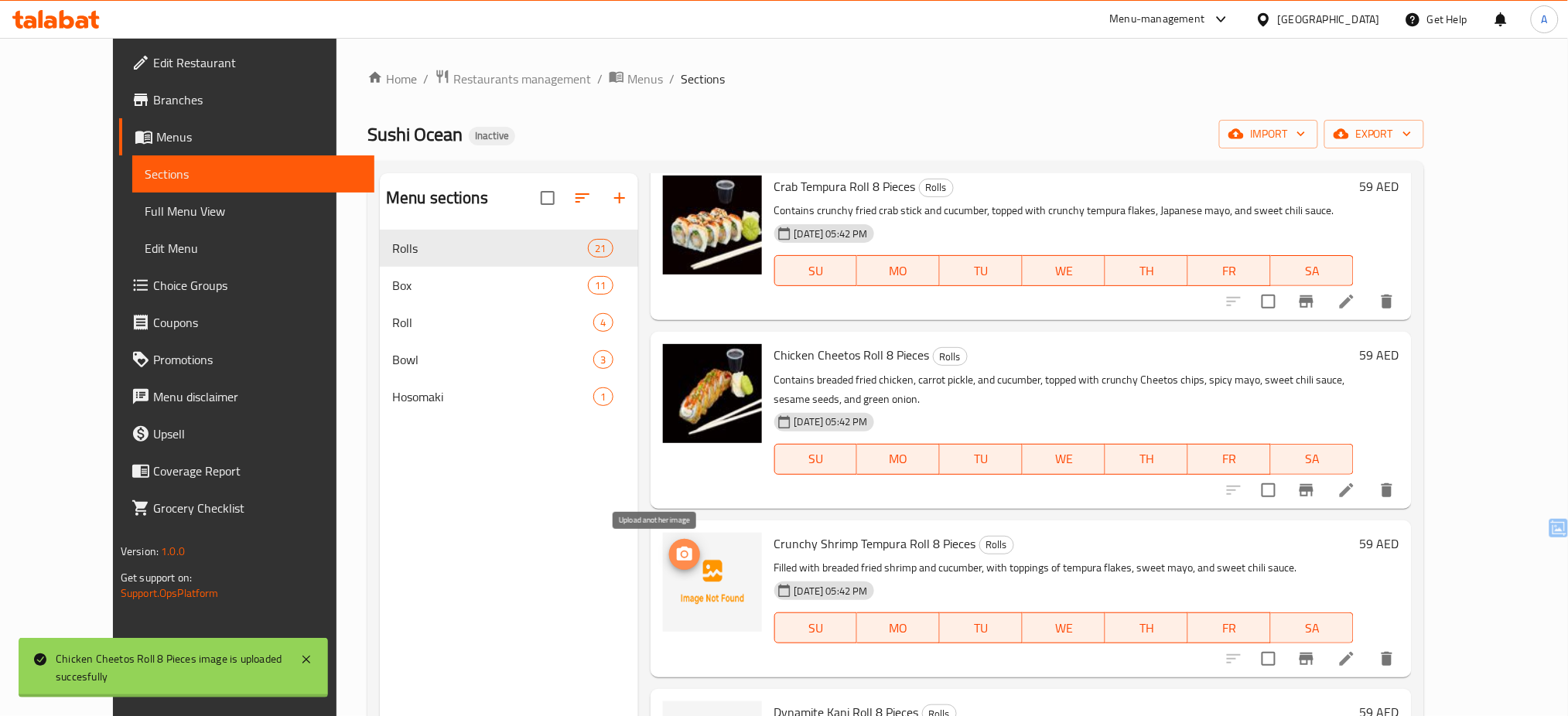
click at [676, 552] on icon "upload picture" at bounding box center [684, 554] width 18 height 18
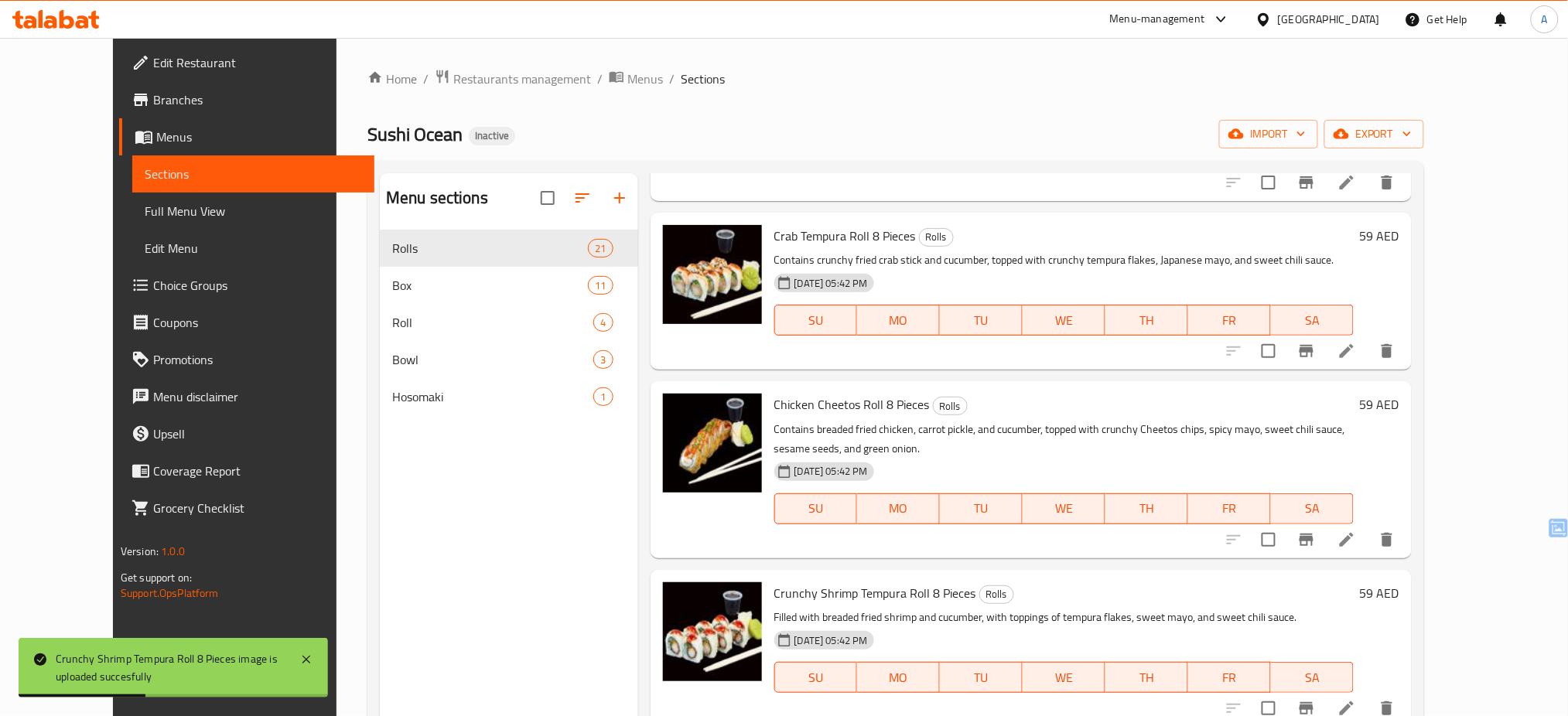
scroll to position [216, 0]
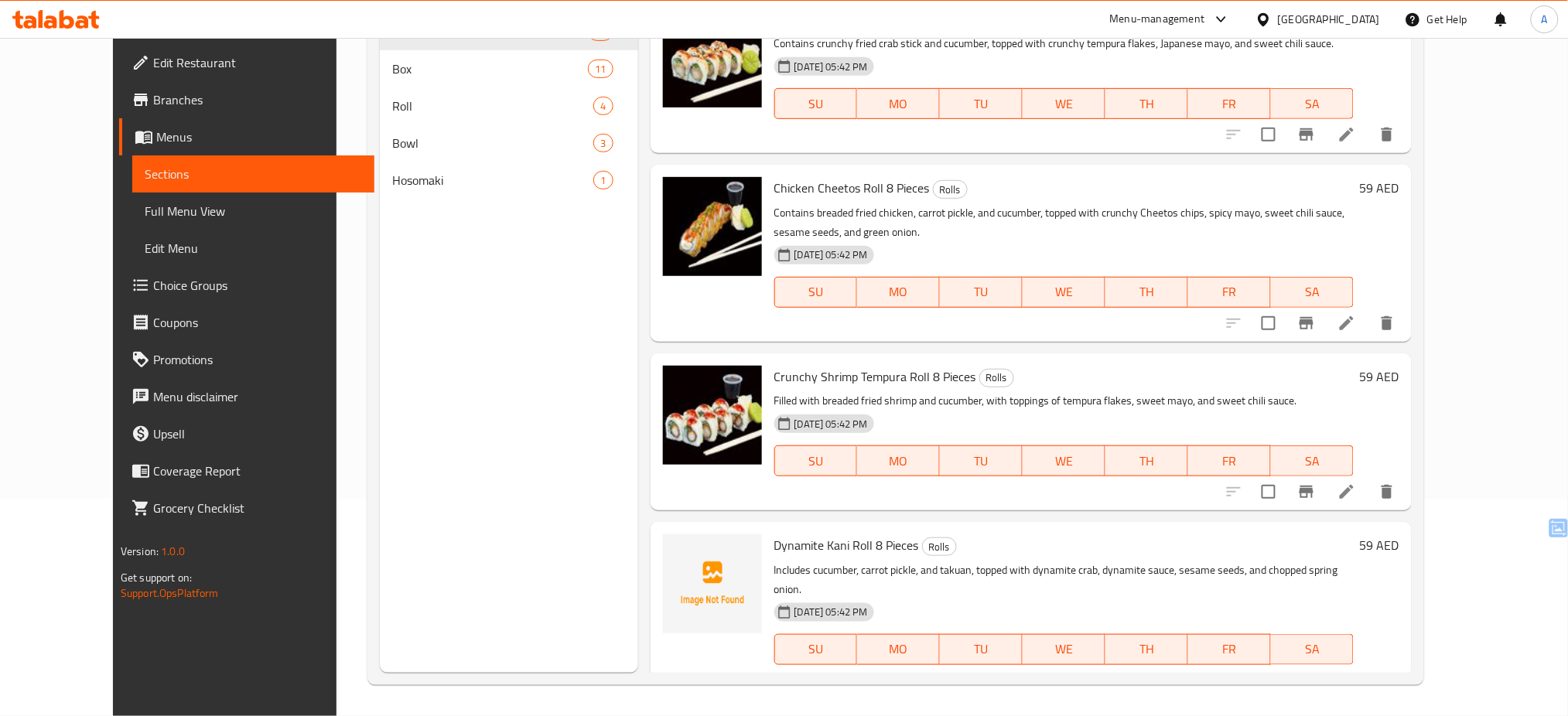
click at [1455, 238] on div "Home / Restaurants management / Menus / Sections Sushi Ocean Inactive import ex…" at bounding box center [895, 269] width 1118 height 895
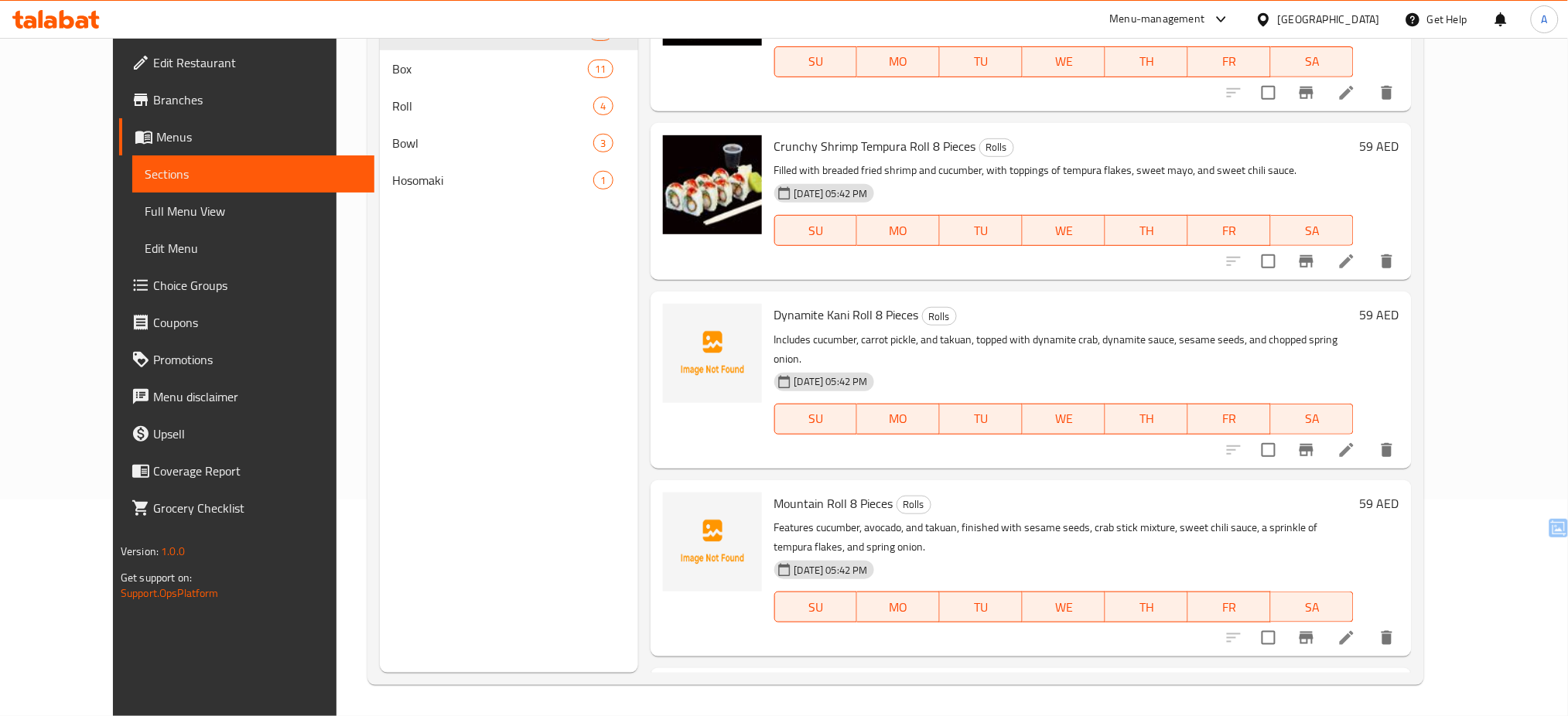
scroll to position [991, 0]
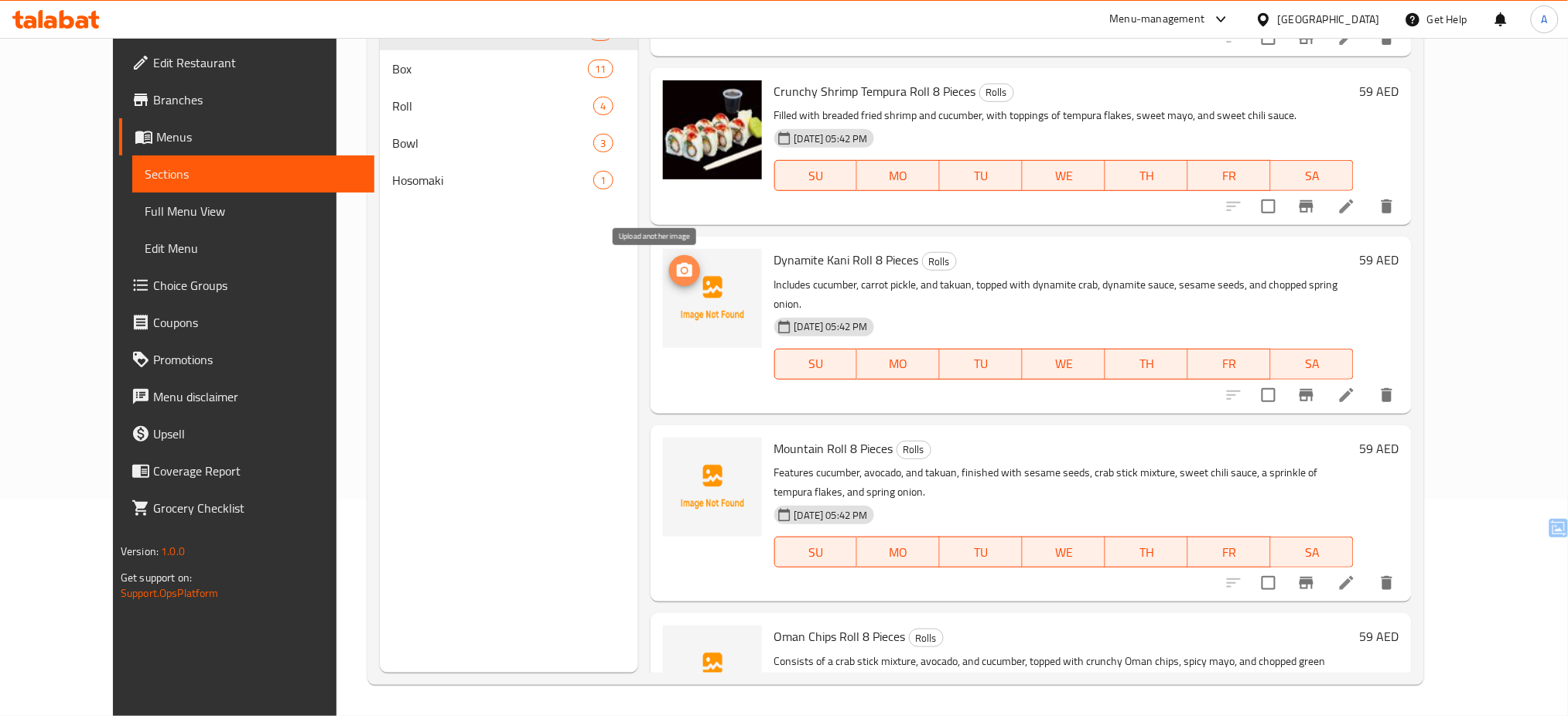
click at [677, 267] on icon "upload picture" at bounding box center [684, 270] width 15 height 14
click at [676, 277] on icon "upload picture" at bounding box center [684, 270] width 18 height 18
click at [676, 450] on icon "upload picture" at bounding box center [684, 459] width 18 height 18
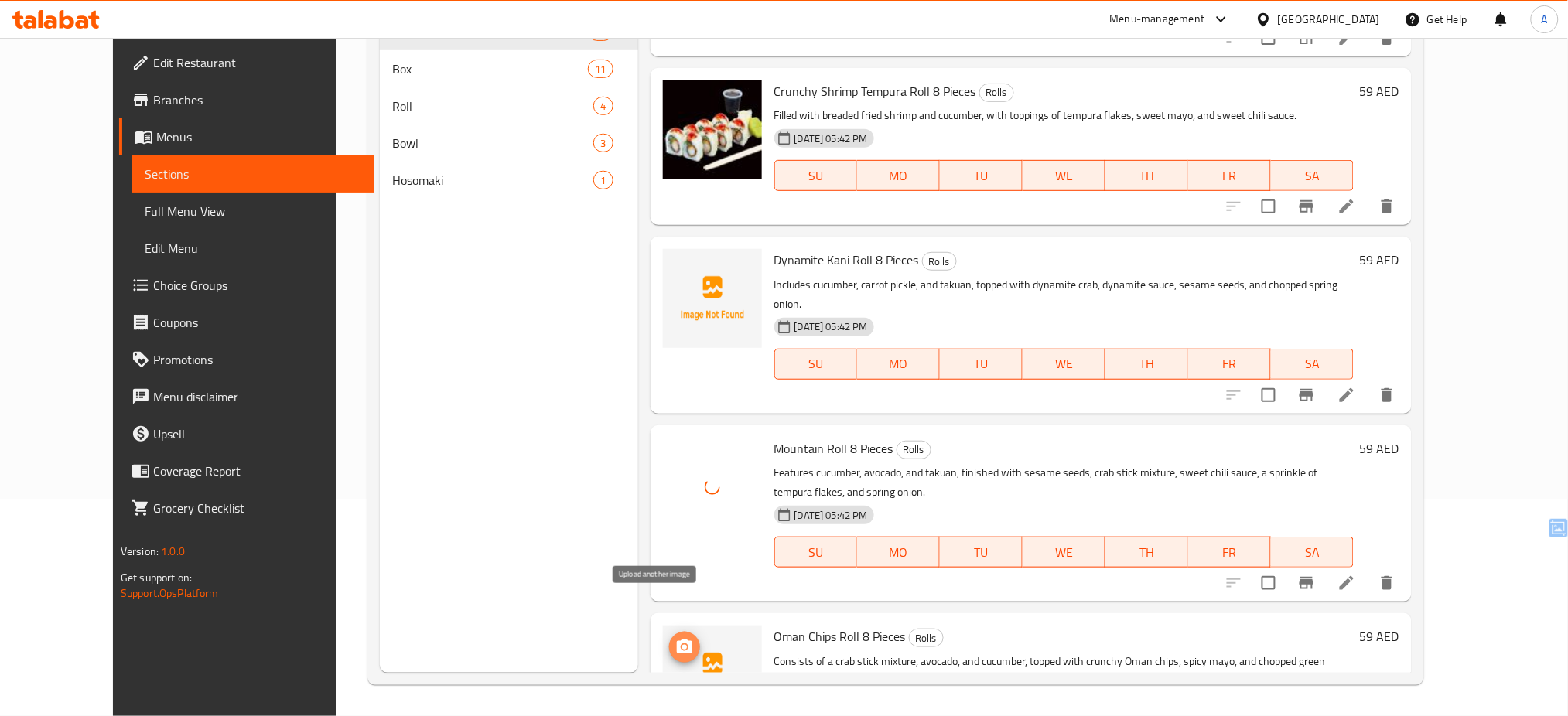
click at [669, 638] on span "upload picture" at bounding box center [684, 646] width 31 height 18
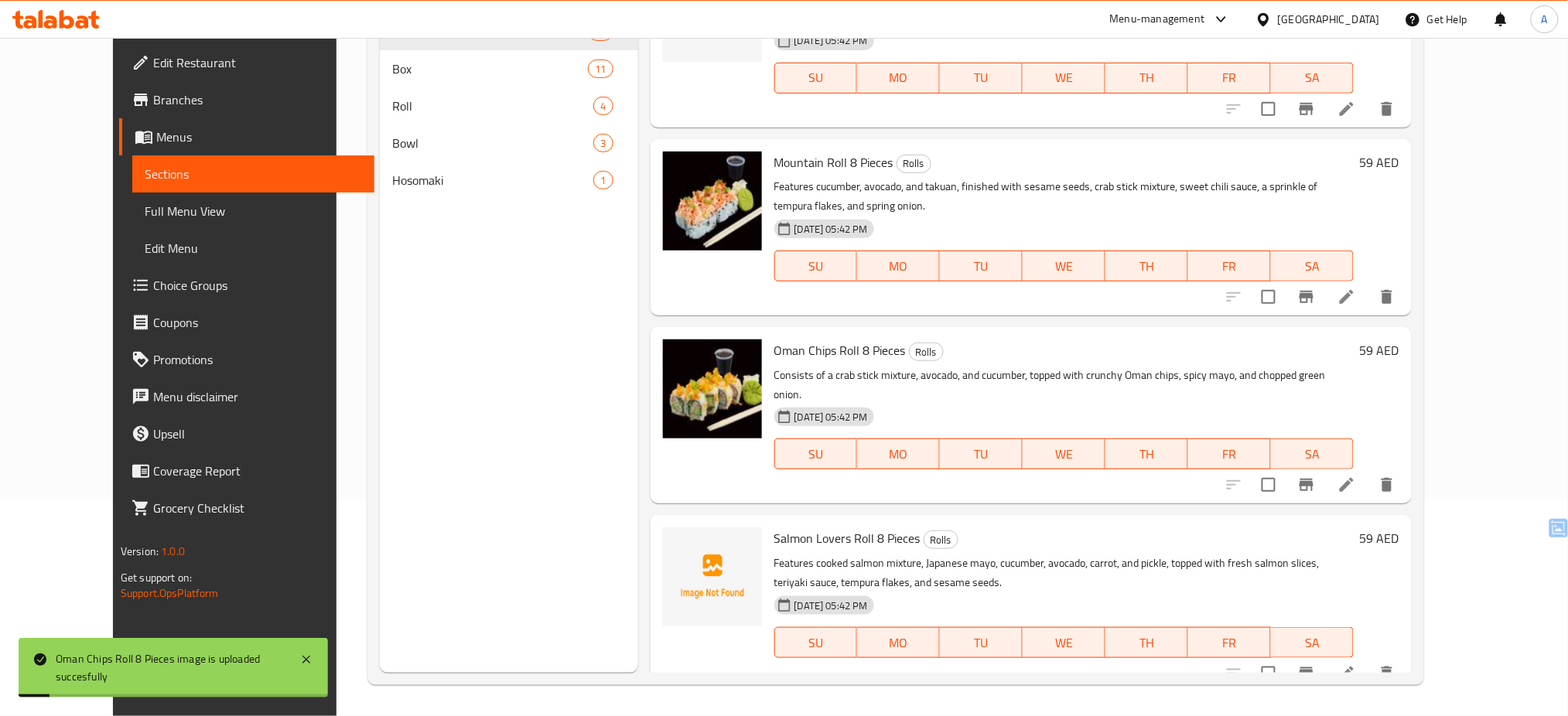
scroll to position [1282, 0]
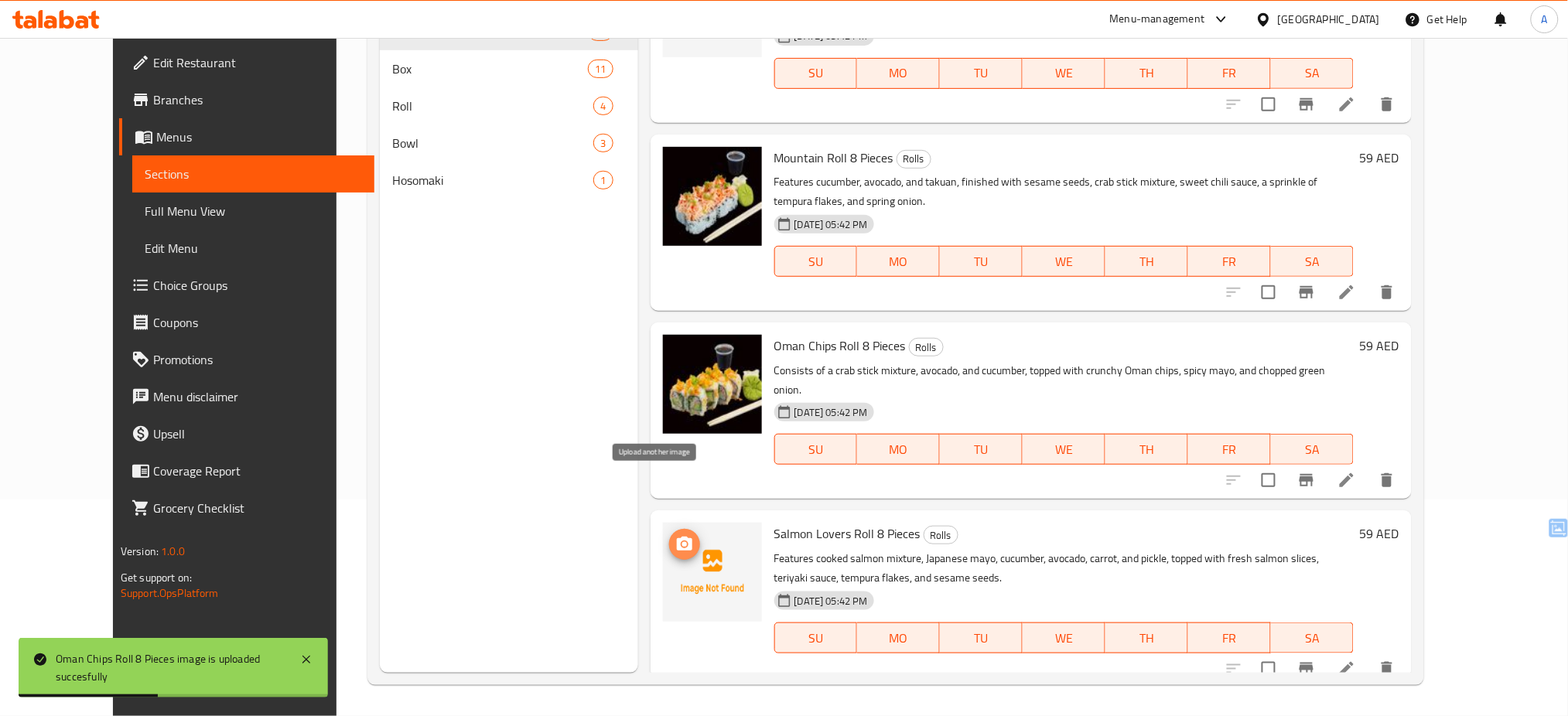
click at [676, 535] on icon "upload picture" at bounding box center [684, 544] width 18 height 18
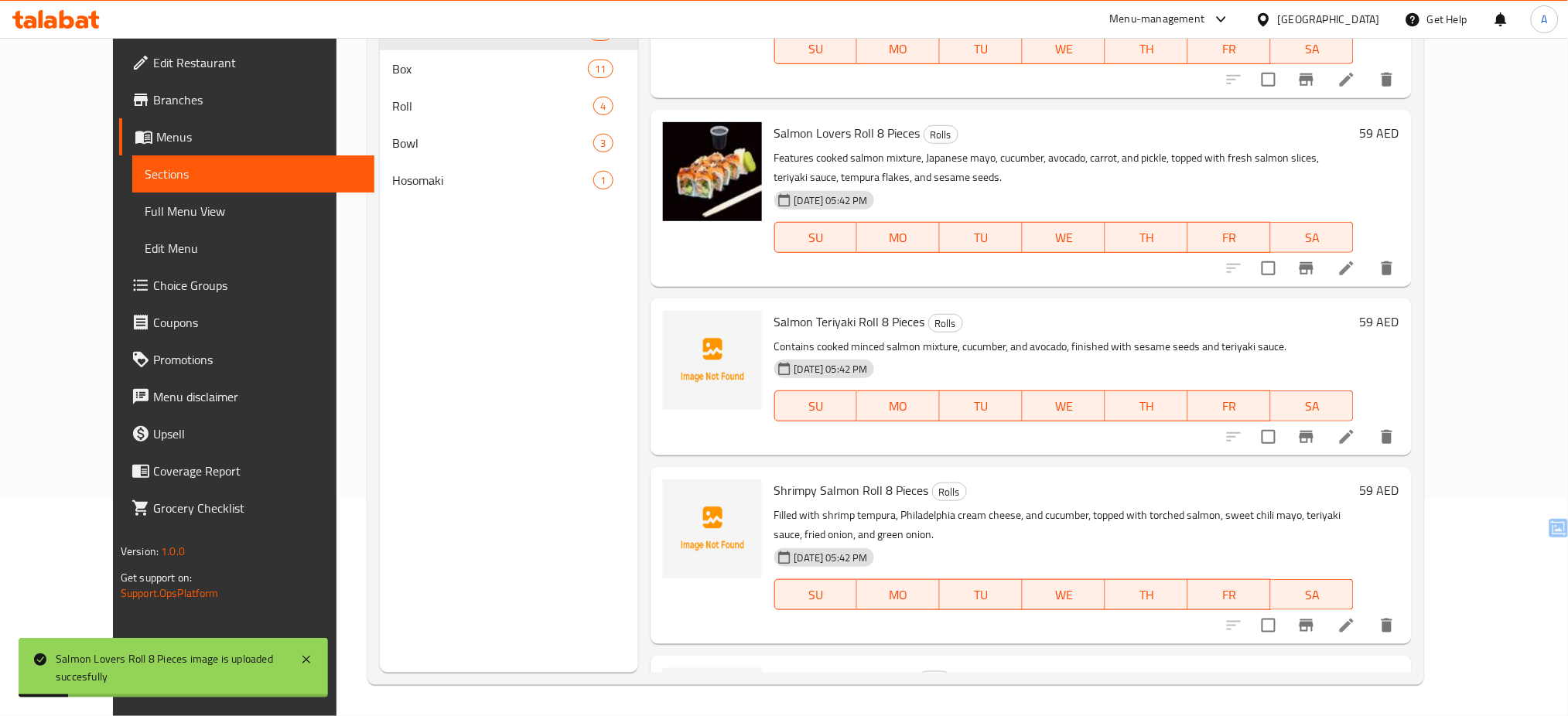
scroll to position [1691, 0]
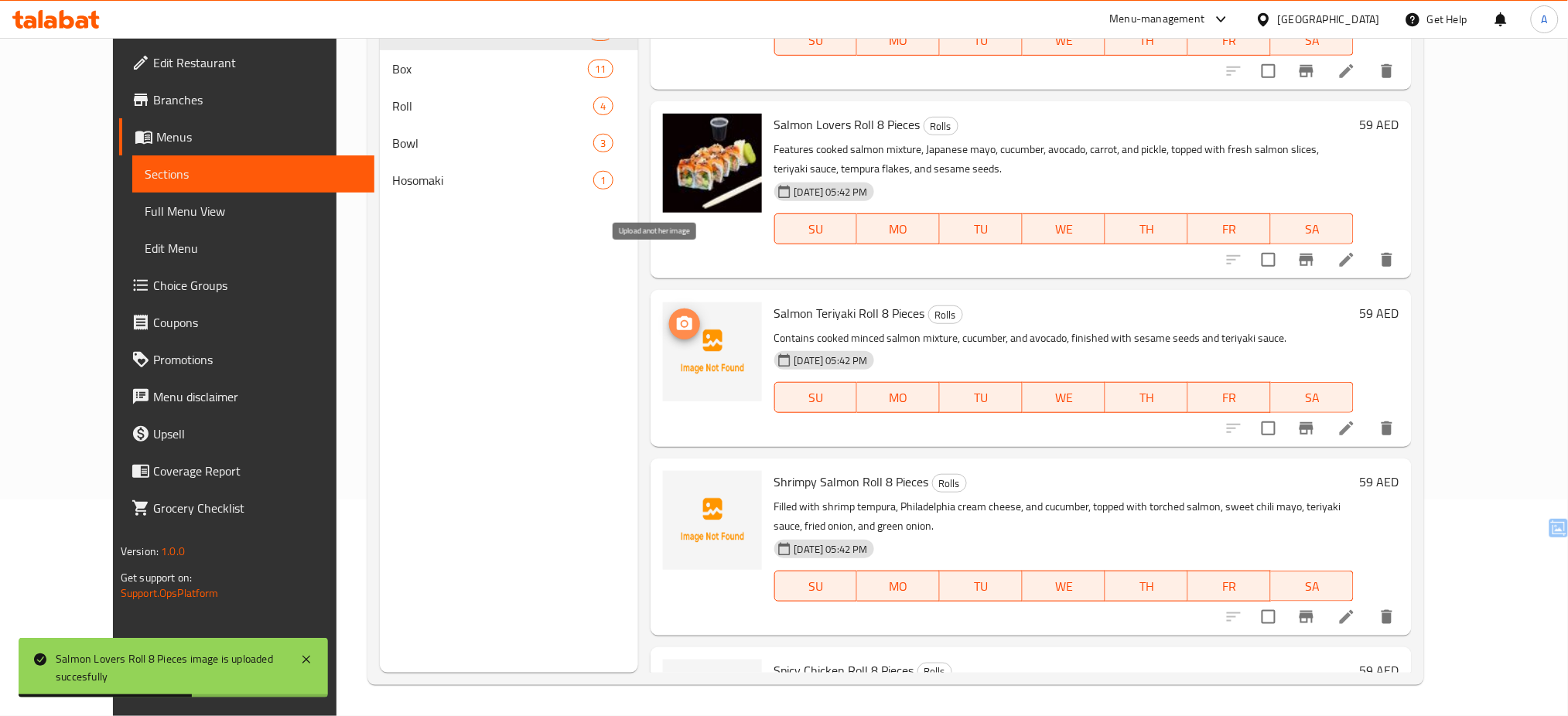
click at [677, 316] on icon "upload picture" at bounding box center [684, 323] width 15 height 14
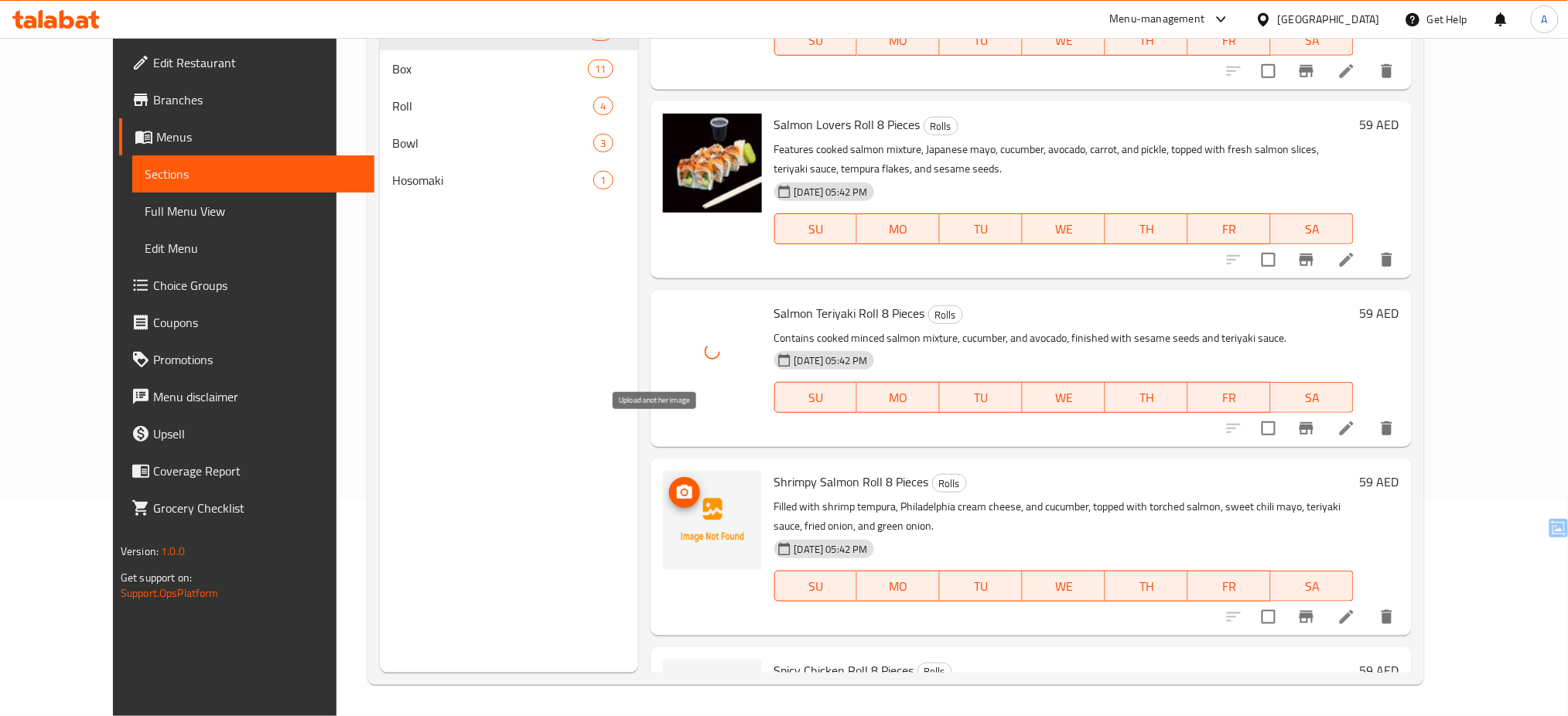
click at [676, 483] on icon "upload picture" at bounding box center [684, 492] width 18 height 18
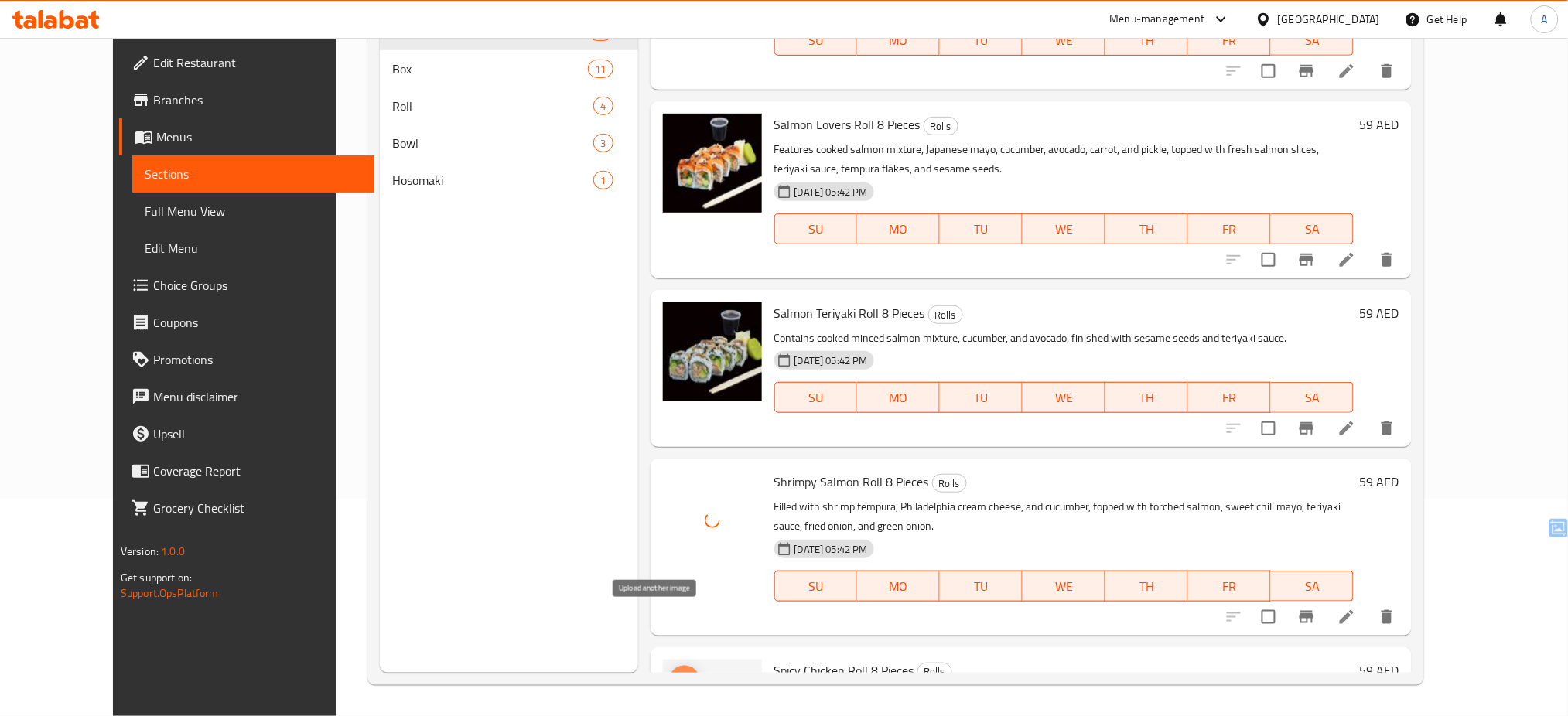
click at [669, 666] on button "upload picture" at bounding box center [684, 681] width 31 height 31
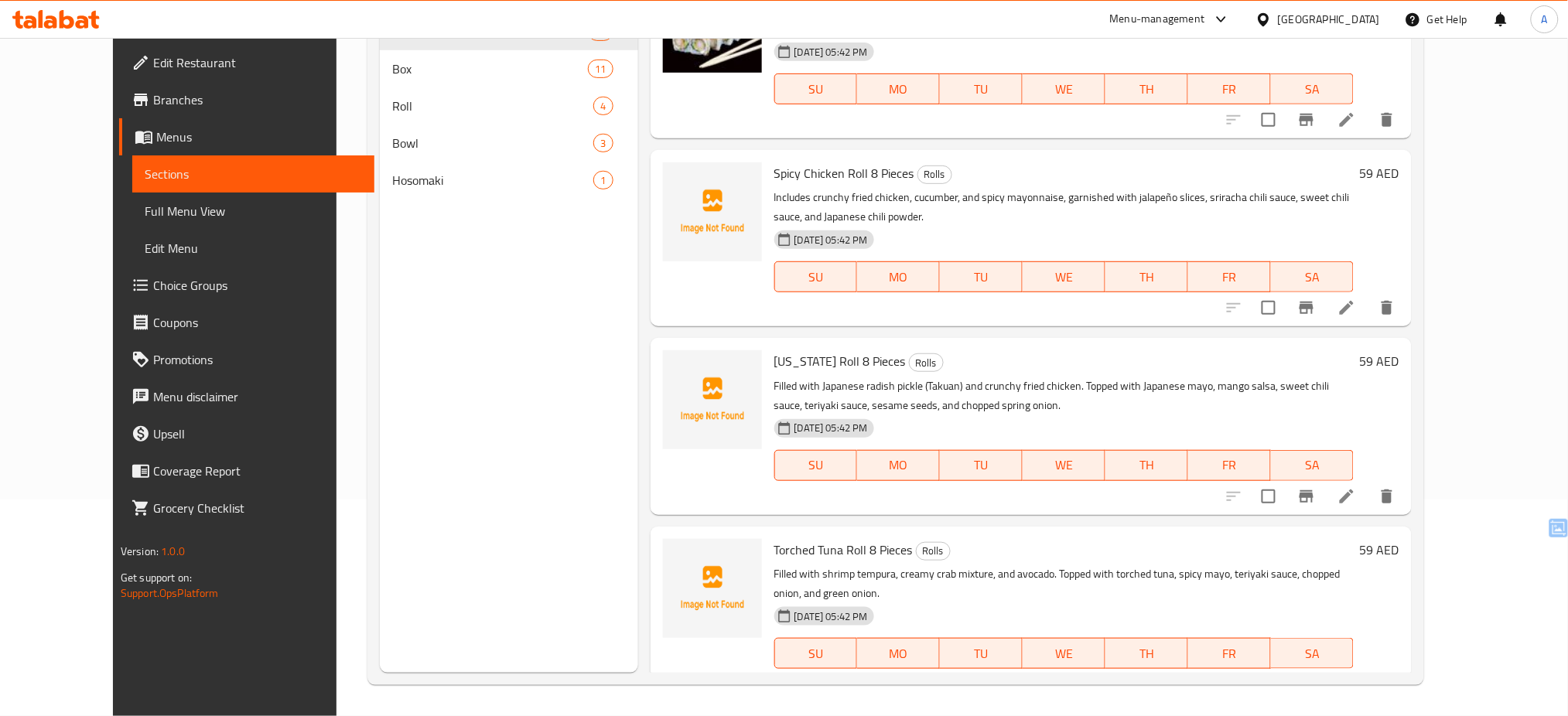
scroll to position [2277, 0]
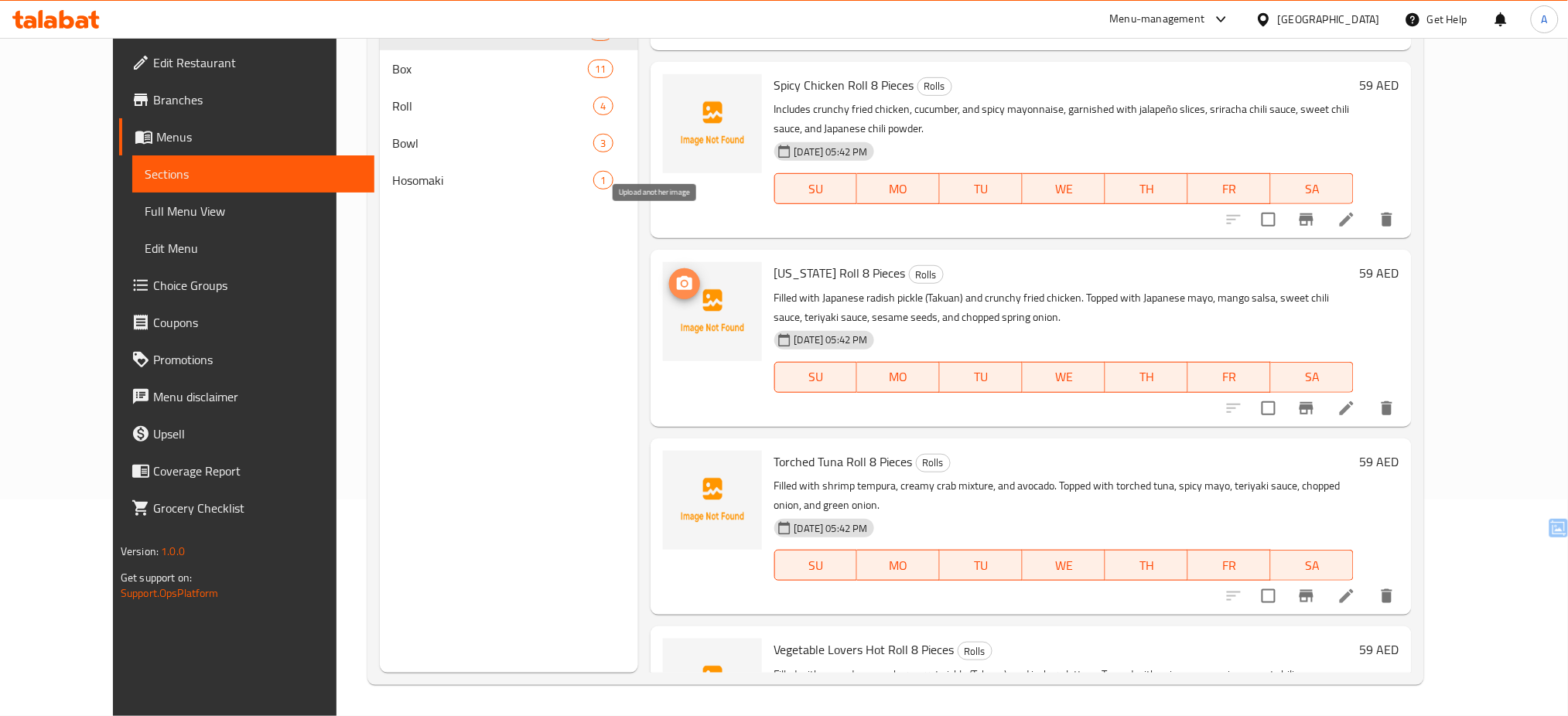
click at [677, 276] on icon "upload picture" at bounding box center [684, 283] width 15 height 14
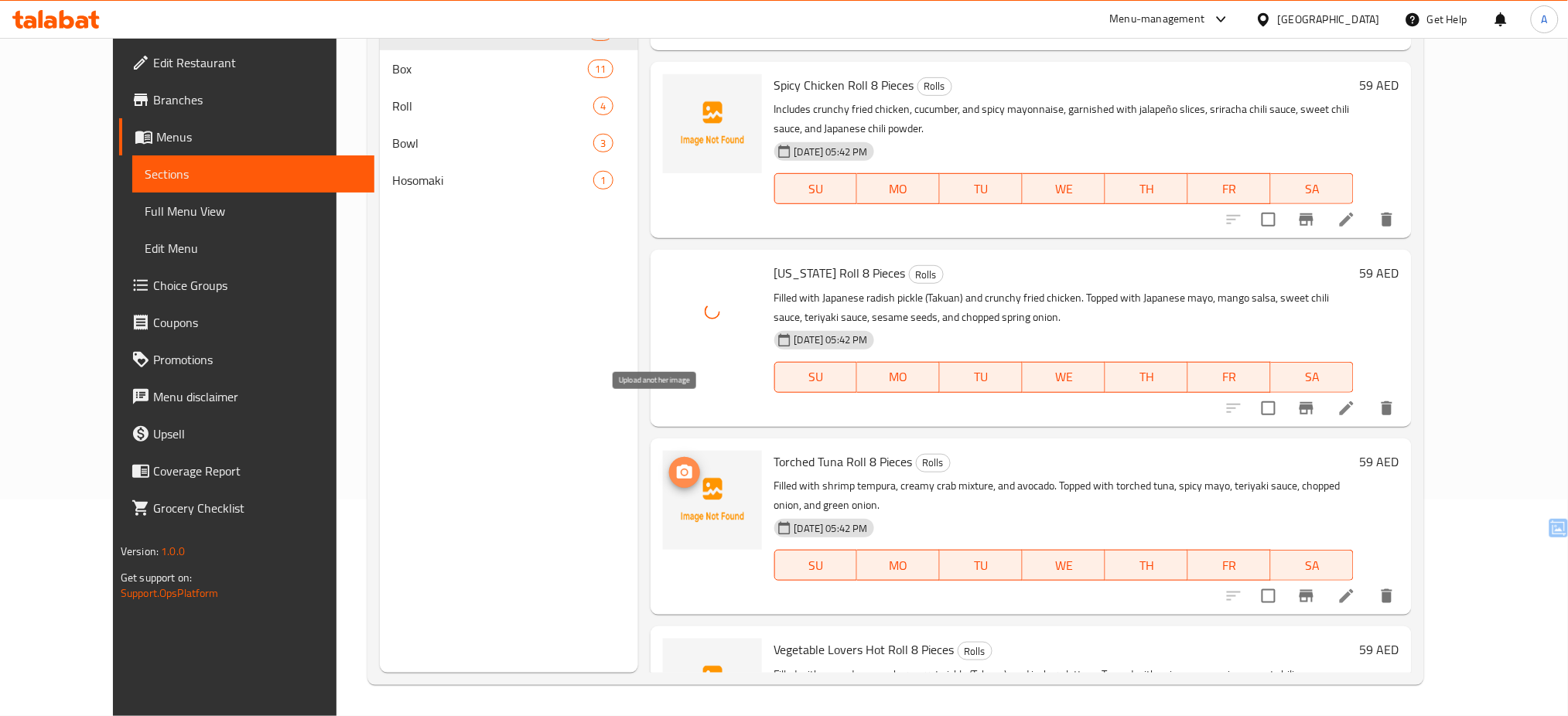
click at [669, 463] on span "upload picture" at bounding box center [684, 472] width 31 height 18
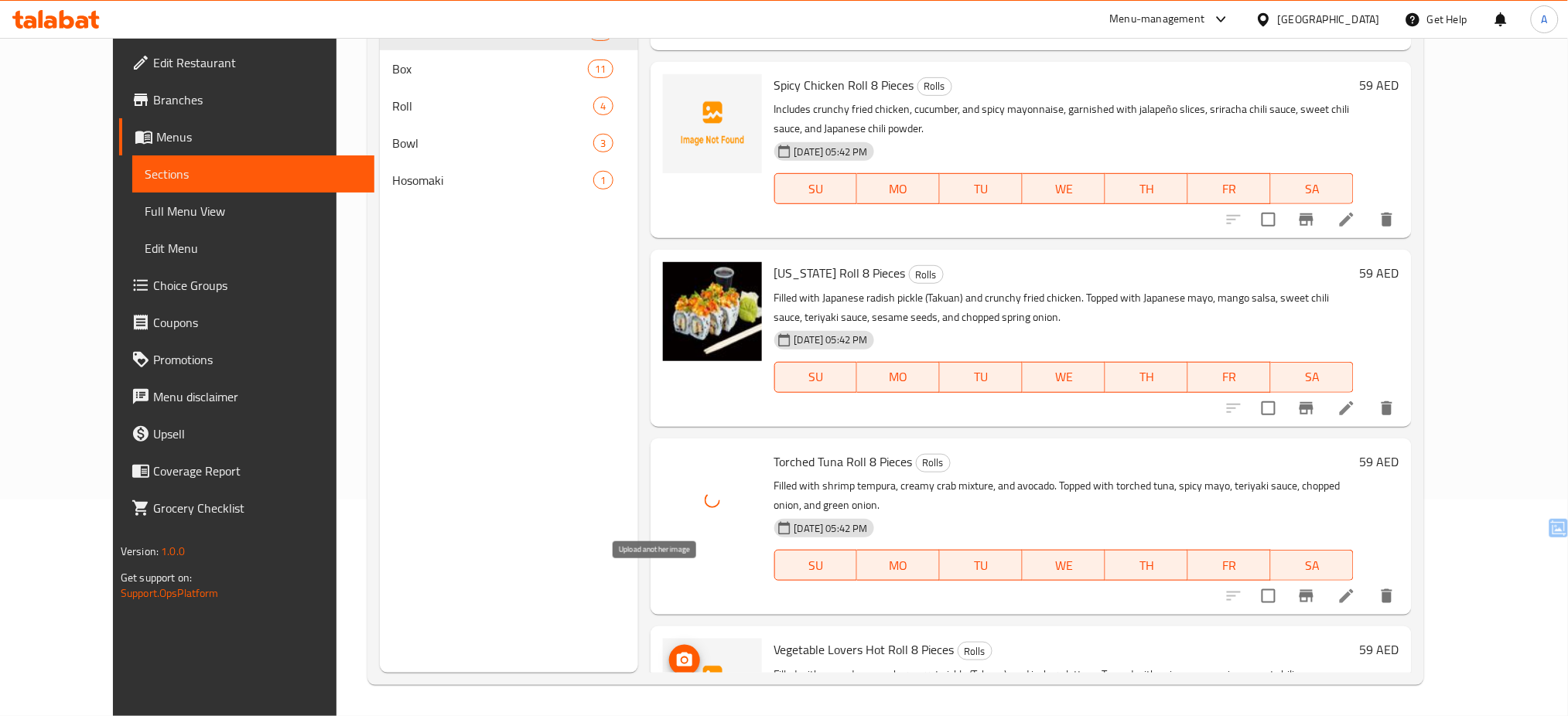
click at [677, 652] on icon "upload picture" at bounding box center [684, 659] width 15 height 14
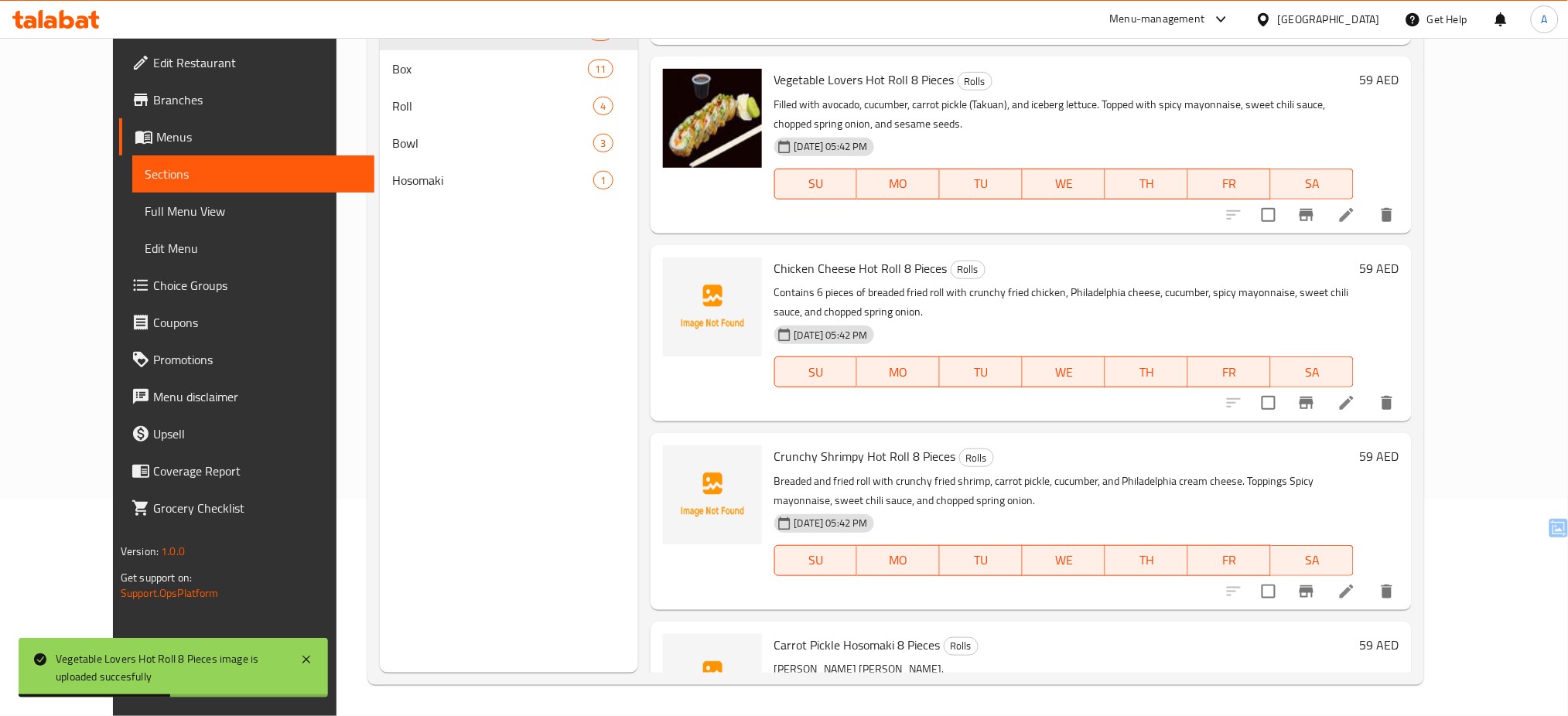
scroll to position [2874, 0]
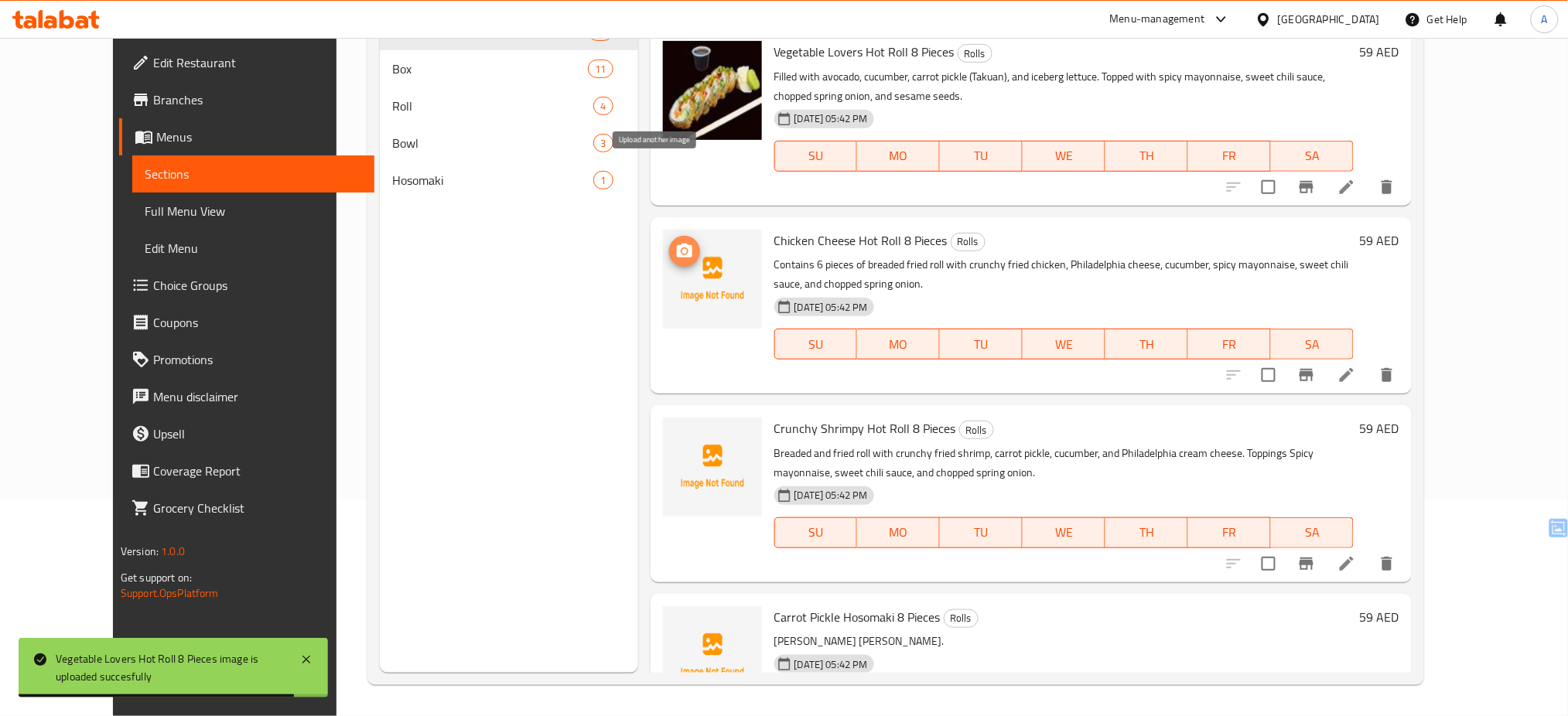
click at [676, 242] on icon "upload picture" at bounding box center [684, 250] width 18 height 18
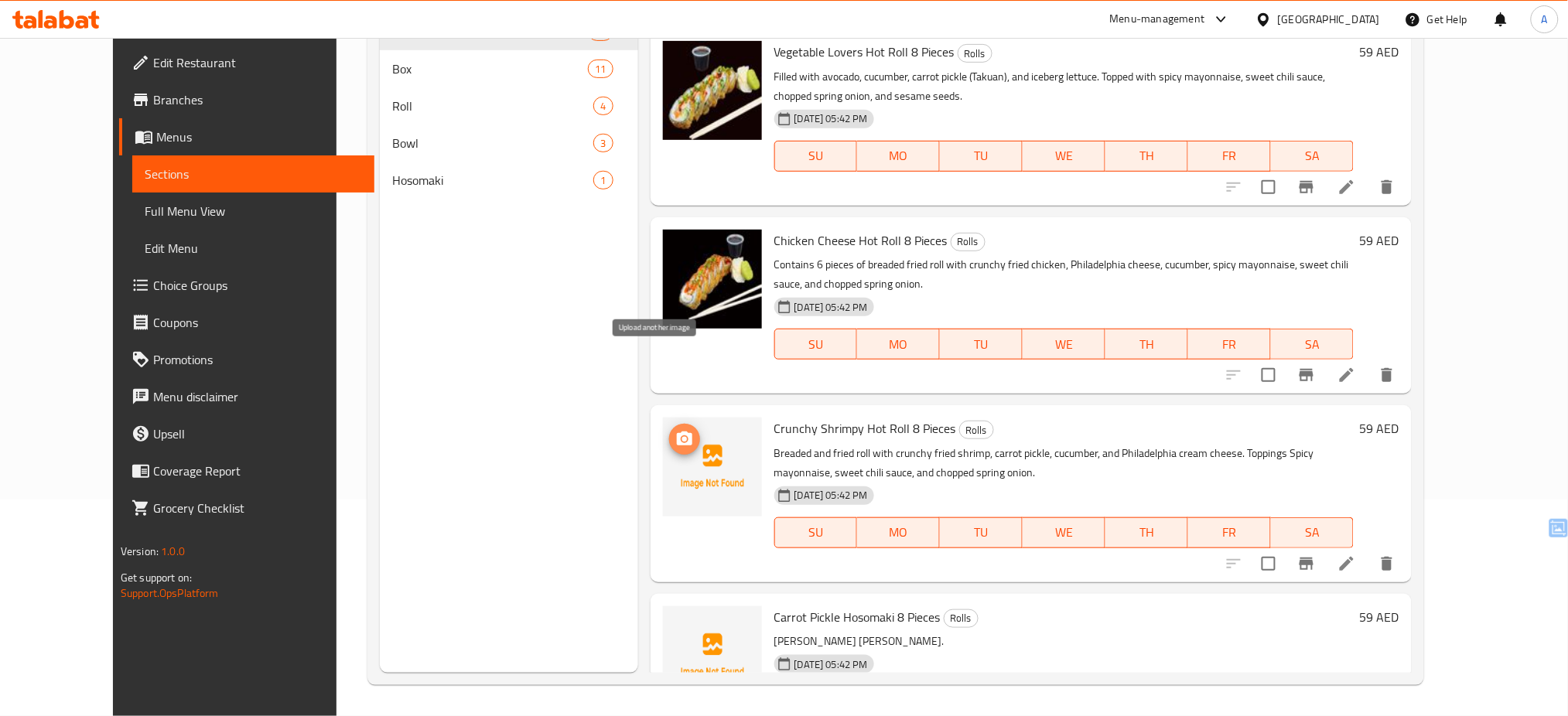
click at [669, 423] on button "upload picture" at bounding box center [684, 439] width 31 height 31
click at [677, 620] on icon "upload picture" at bounding box center [684, 627] width 15 height 14
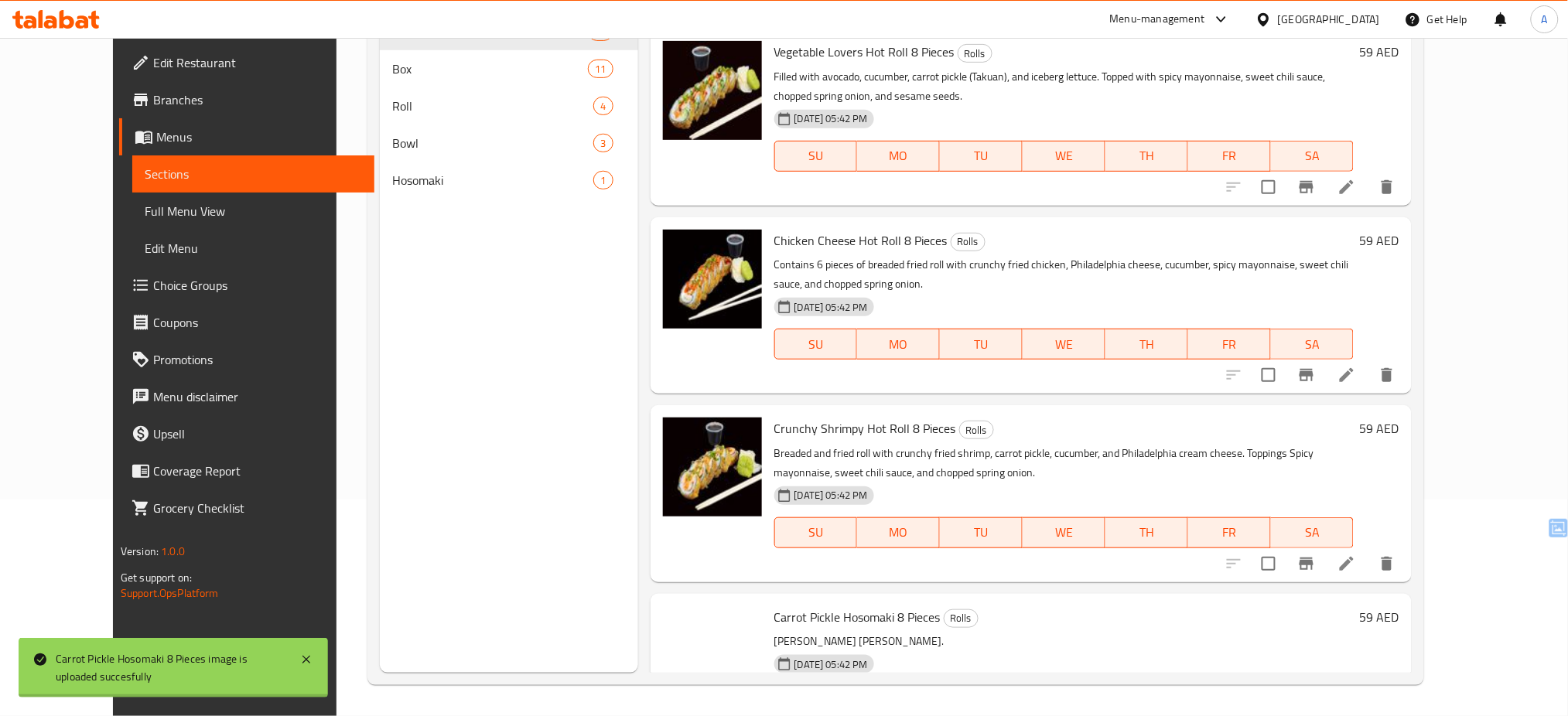
scroll to position [3062, 0]
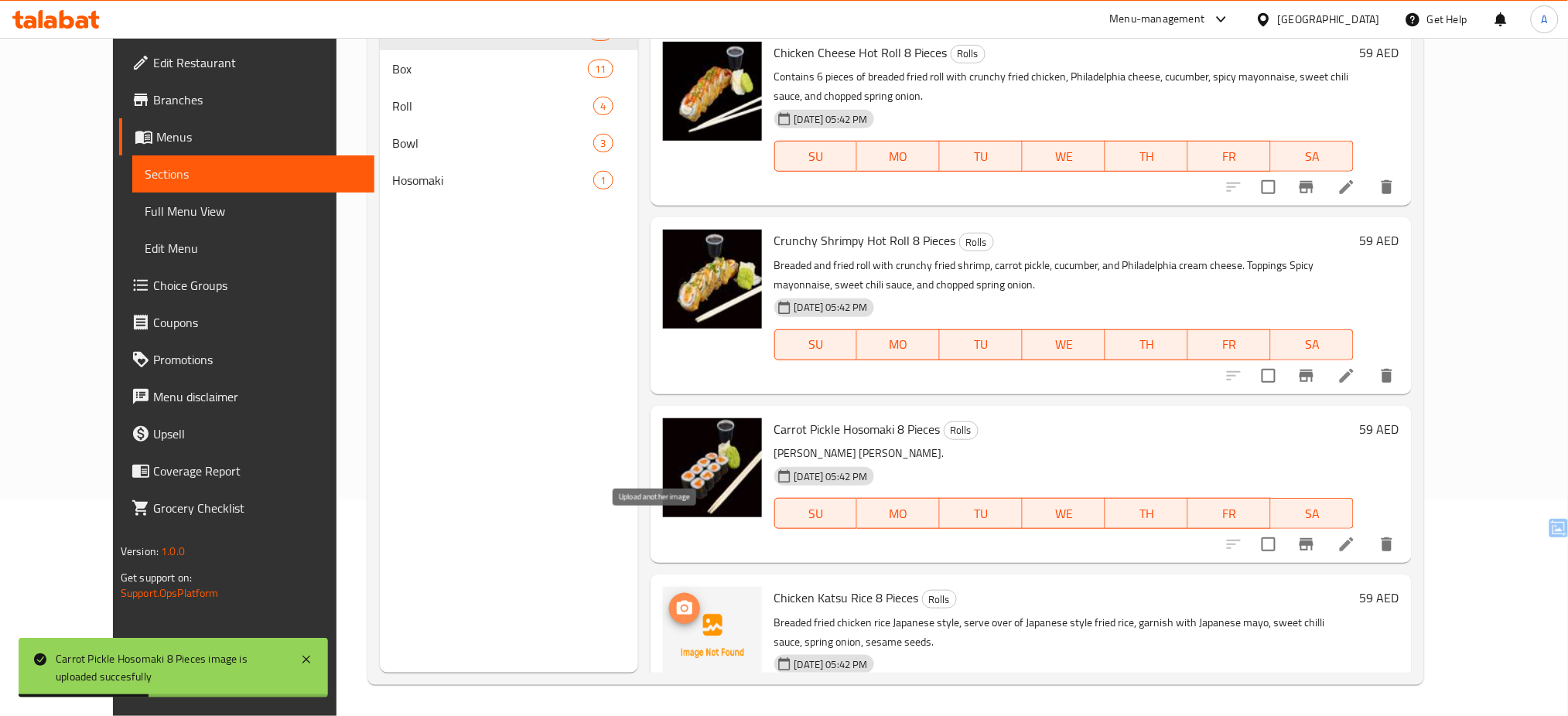
click at [677, 601] on icon "upload picture" at bounding box center [684, 608] width 15 height 14
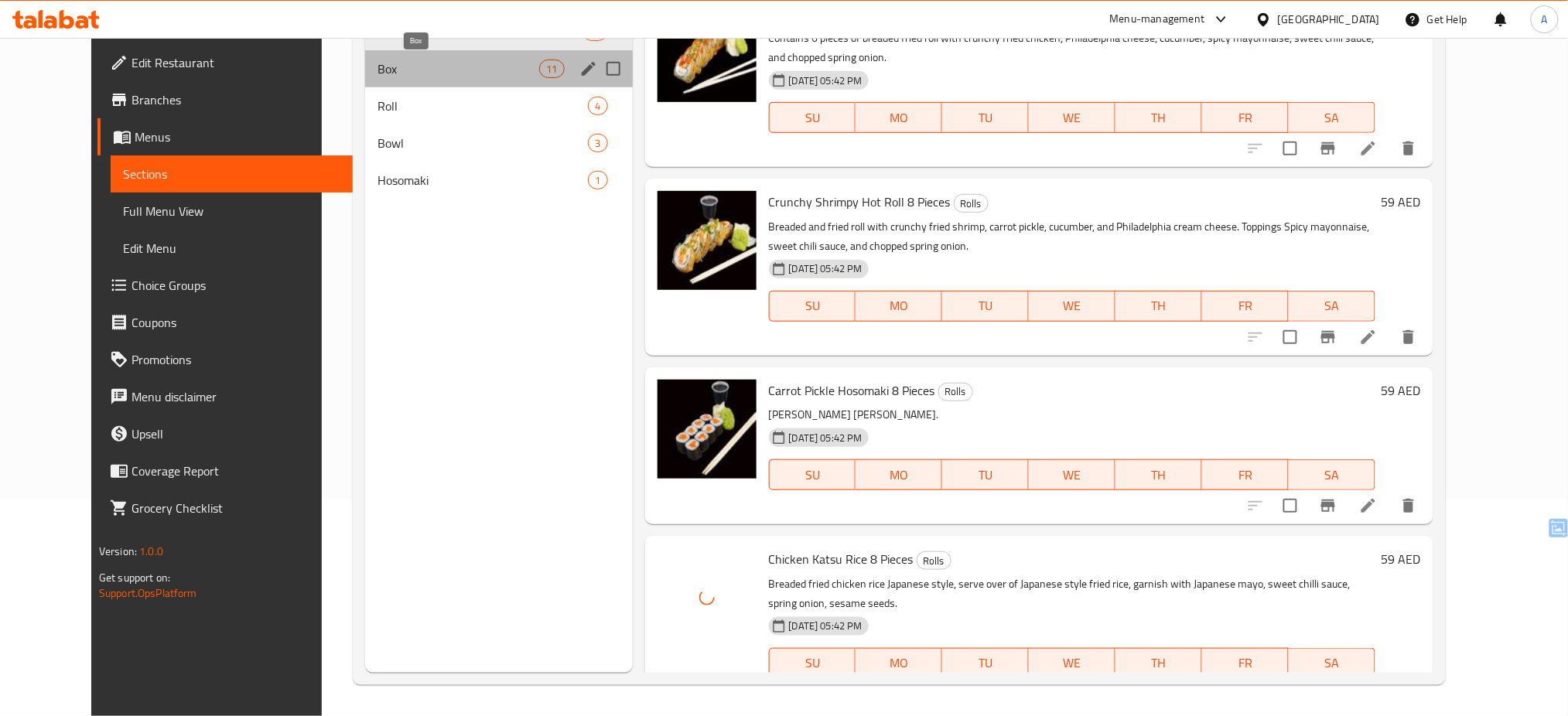
click at [412, 68] on span "Box" at bounding box center [457, 69] width 161 height 18
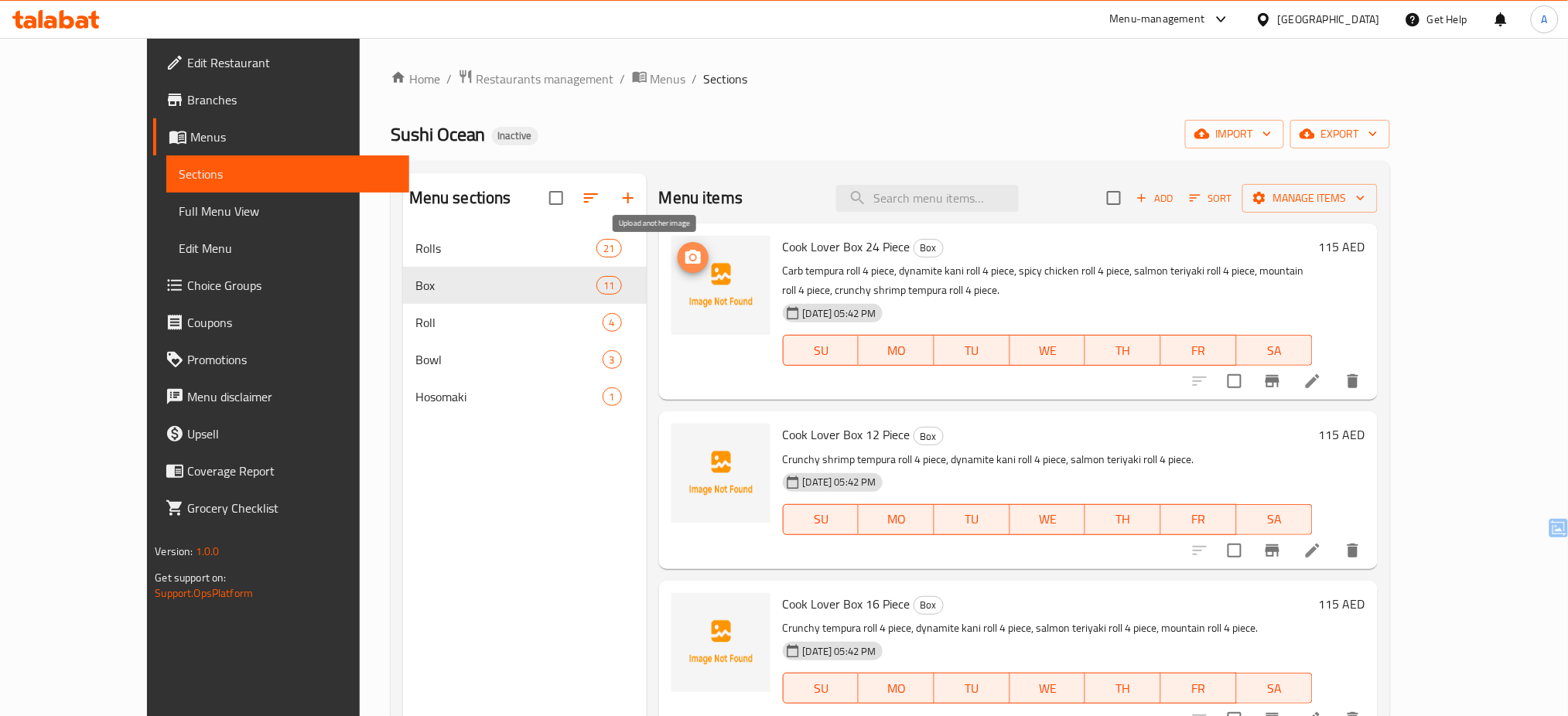
click at [683, 251] on icon "upload picture" at bounding box center [692, 257] width 18 height 18
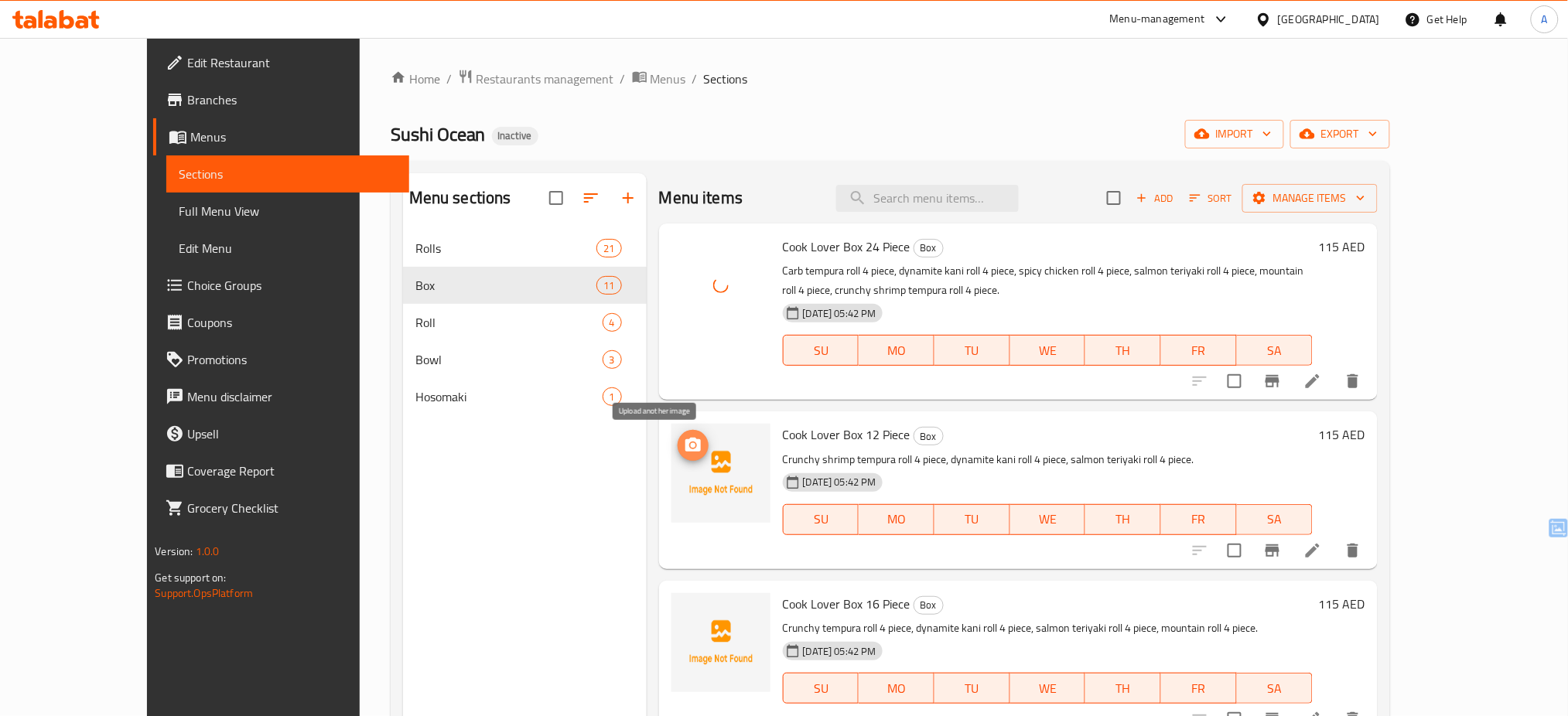
click at [685, 444] on icon "upload picture" at bounding box center [693, 444] width 15 height 14
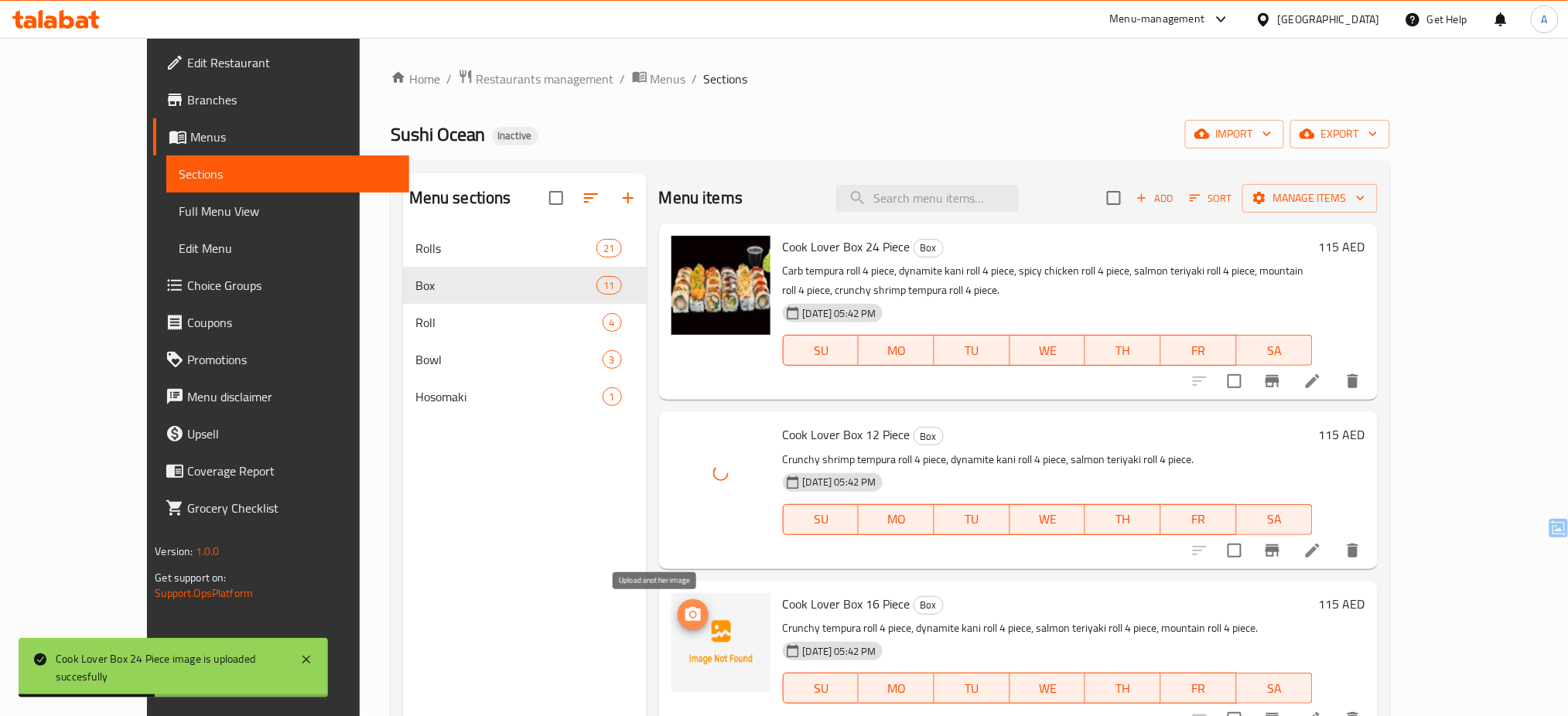
click at [678, 619] on span "upload picture" at bounding box center [693, 615] width 31 height 18
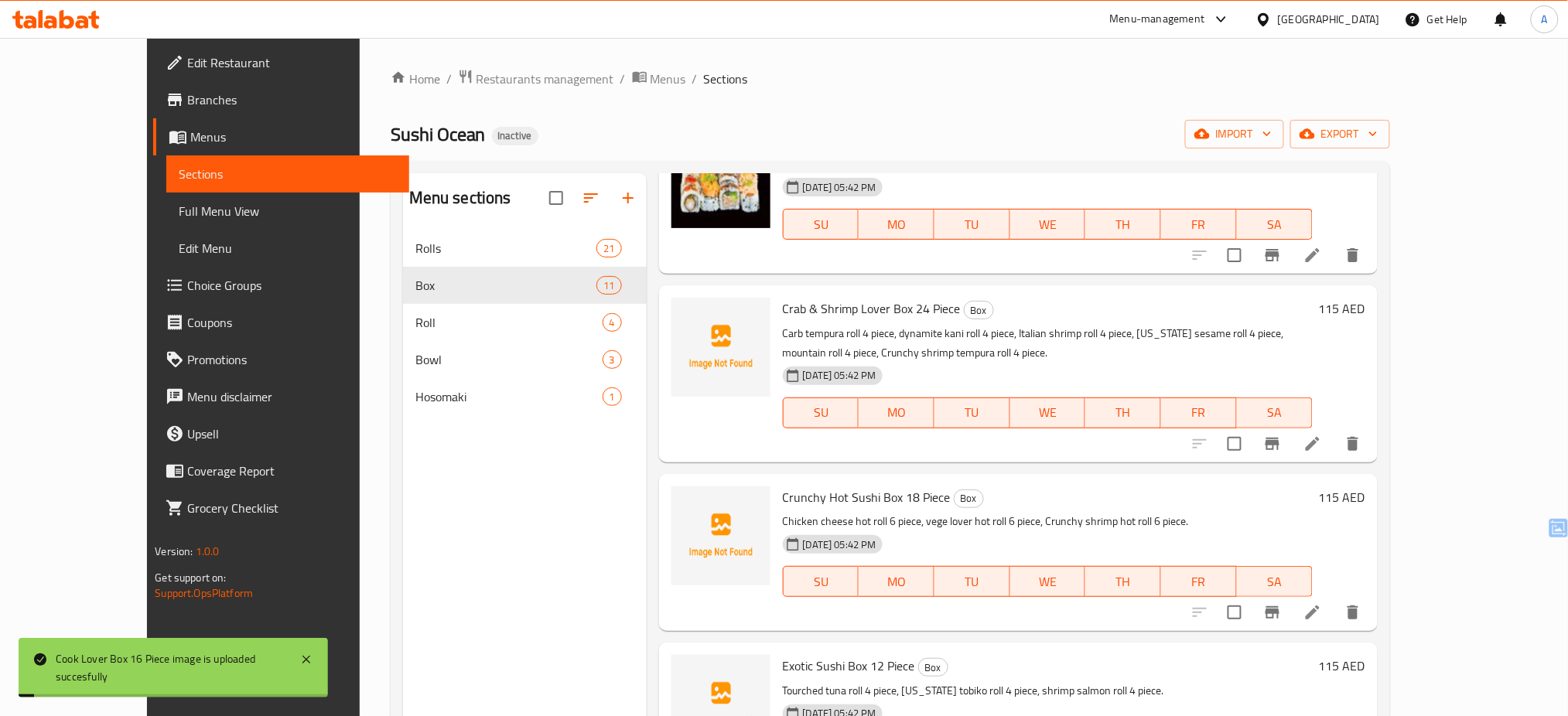
scroll to position [462, 0]
click at [685, 319] on icon "upload picture" at bounding box center [693, 321] width 15 height 14
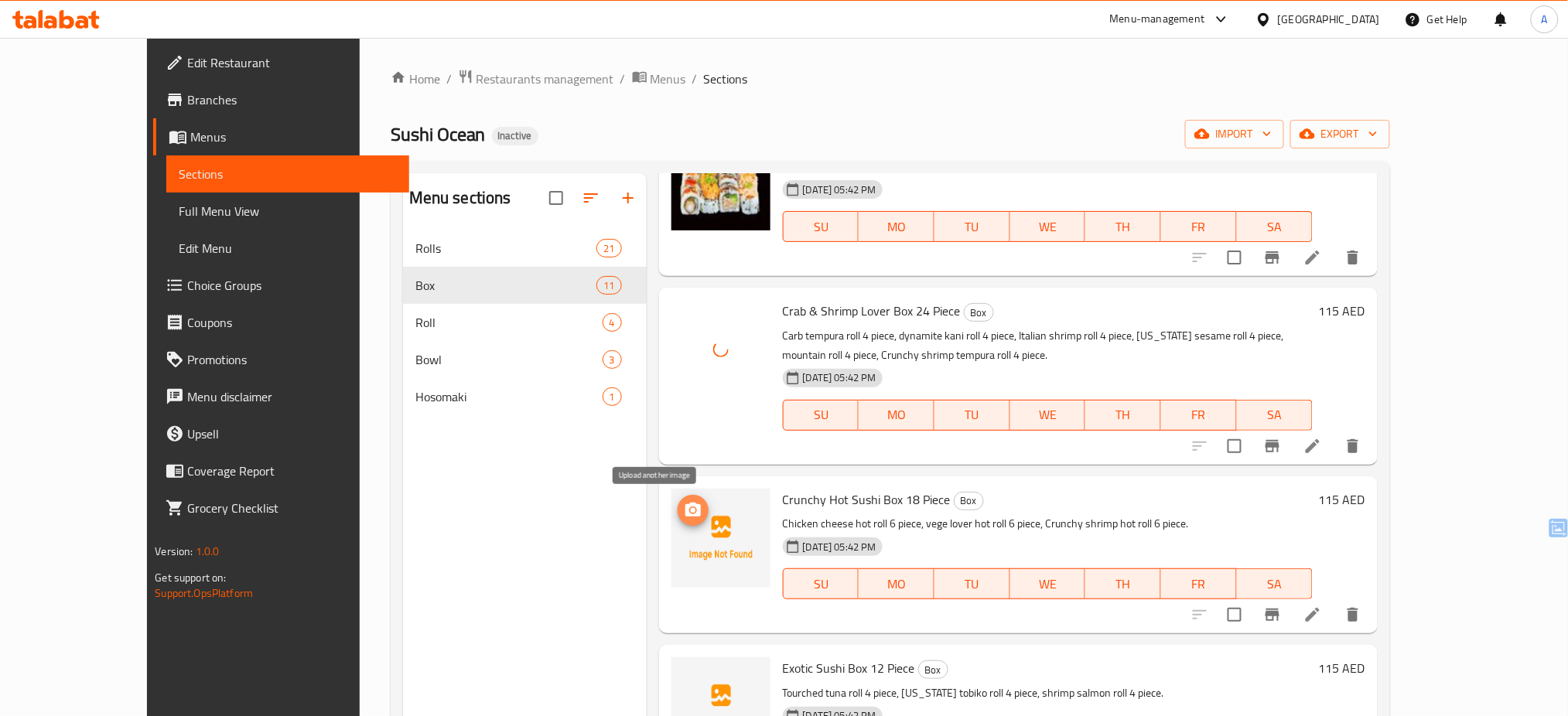
click at [685, 505] on icon "upload picture" at bounding box center [693, 509] width 15 height 14
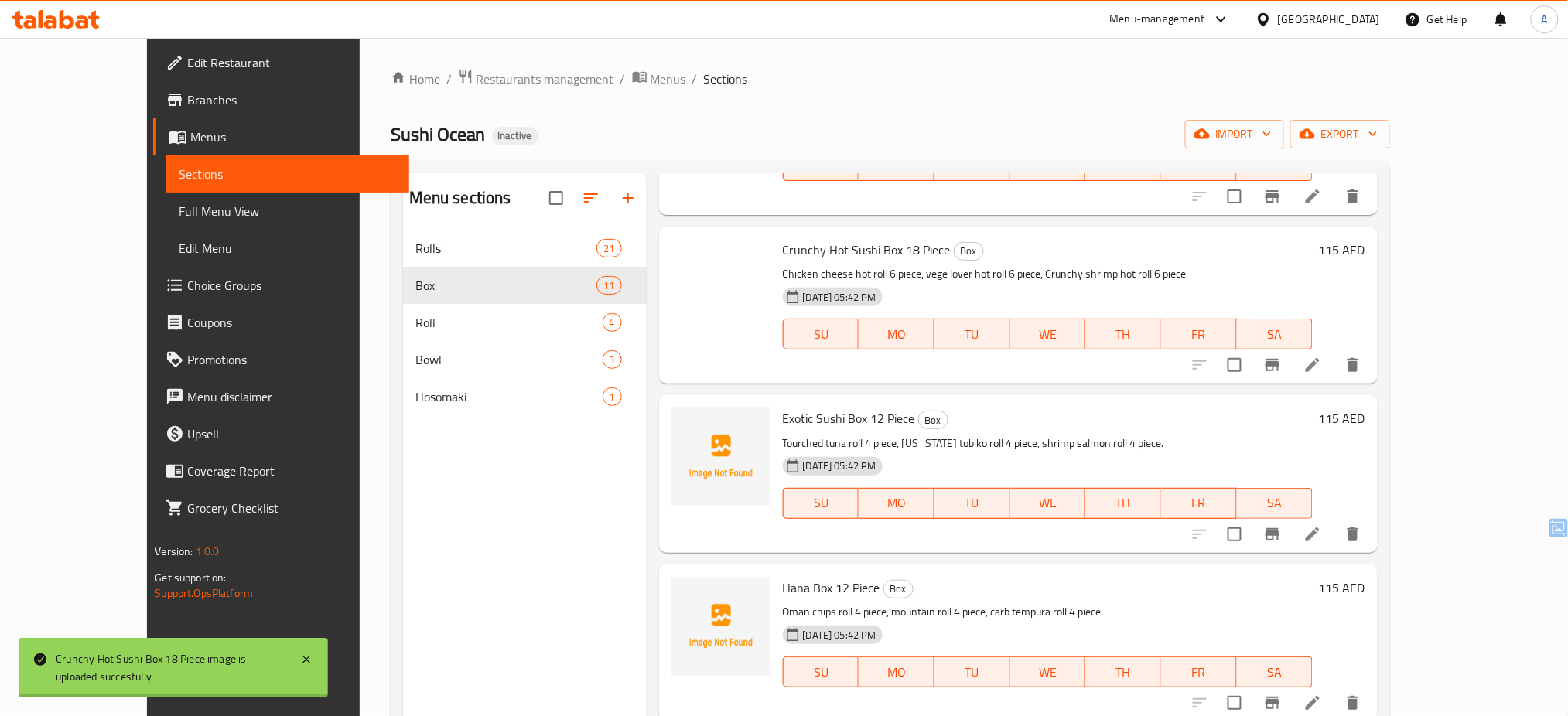
scroll to position [714, 0]
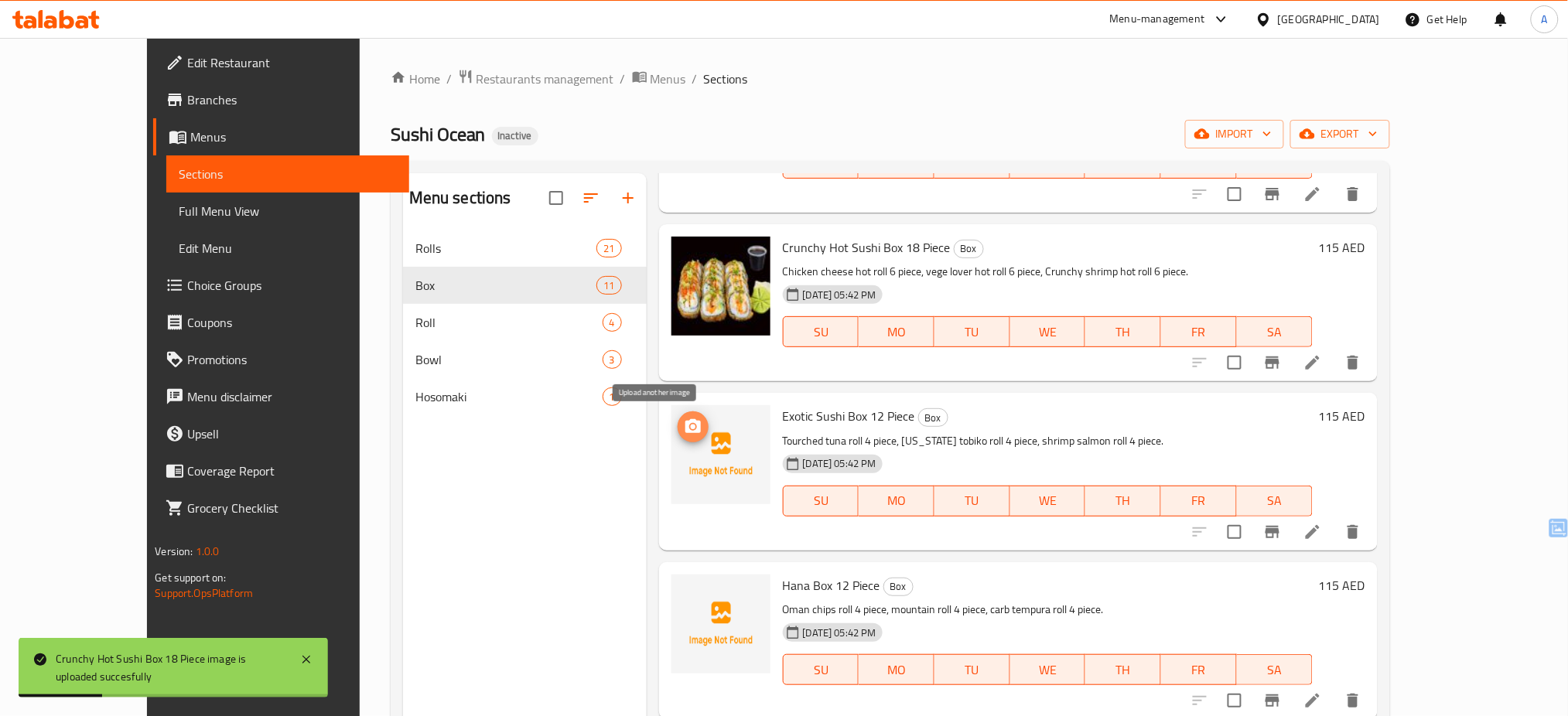
click at [683, 433] on icon "upload picture" at bounding box center [692, 426] width 18 height 18
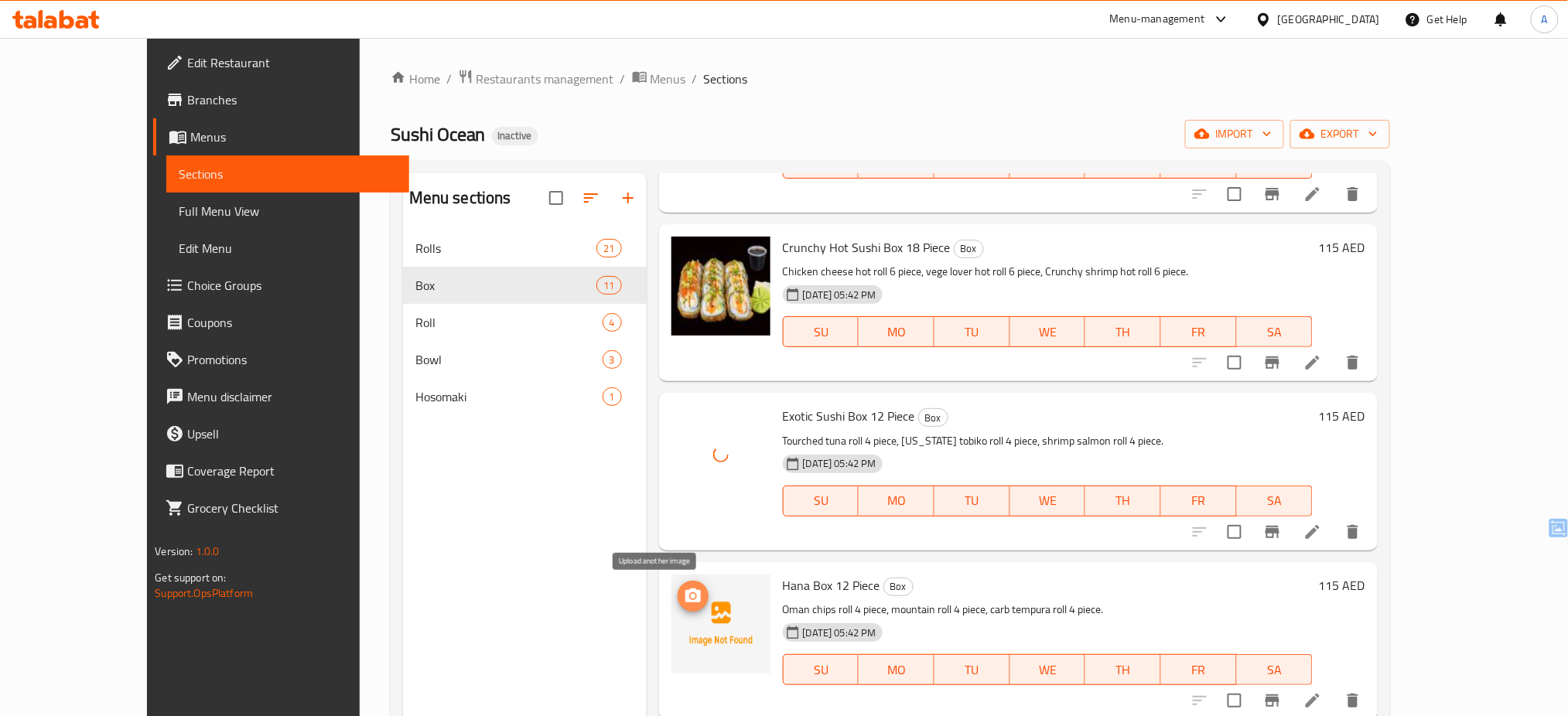
click at [690, 594] on circle "upload picture" at bounding box center [692, 595] width 5 height 5
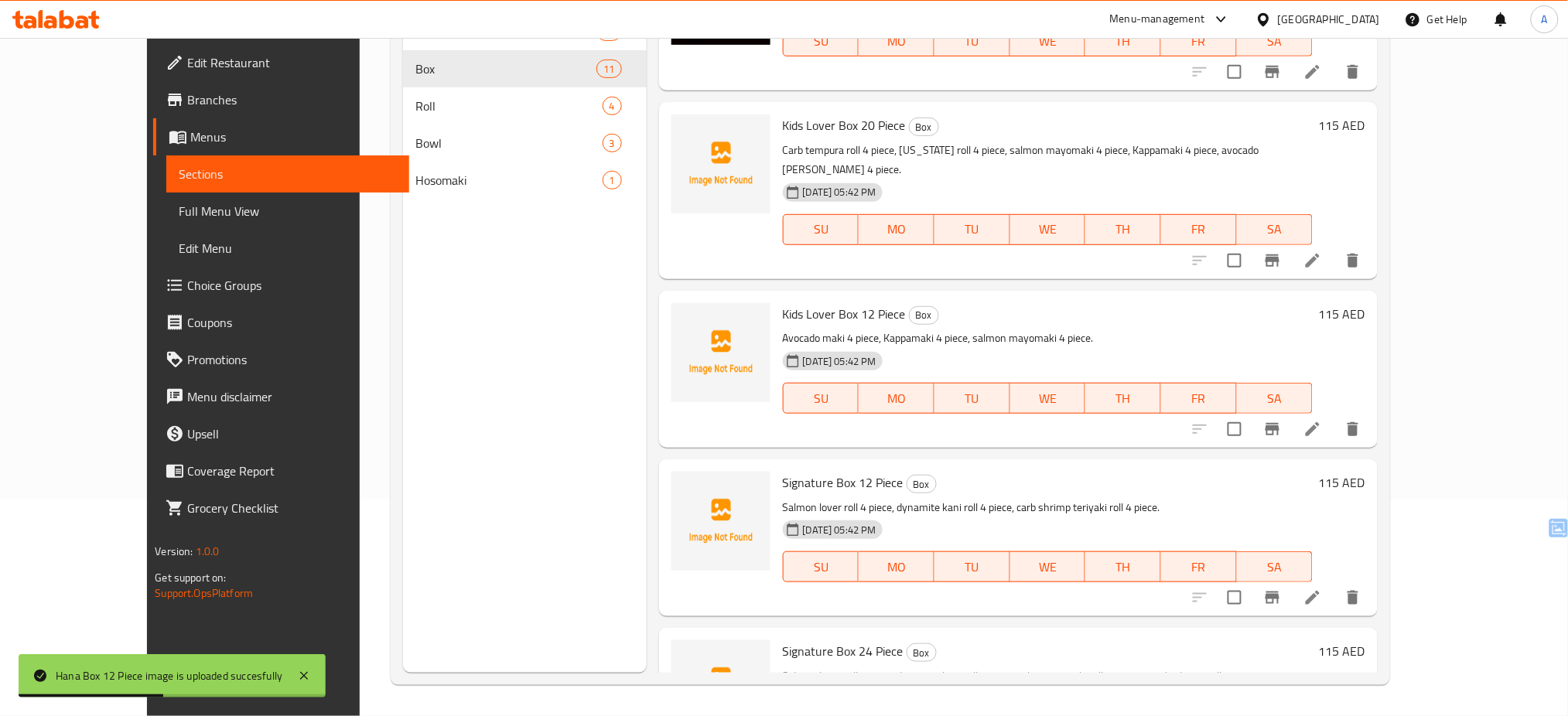
scroll to position [1123, 0]
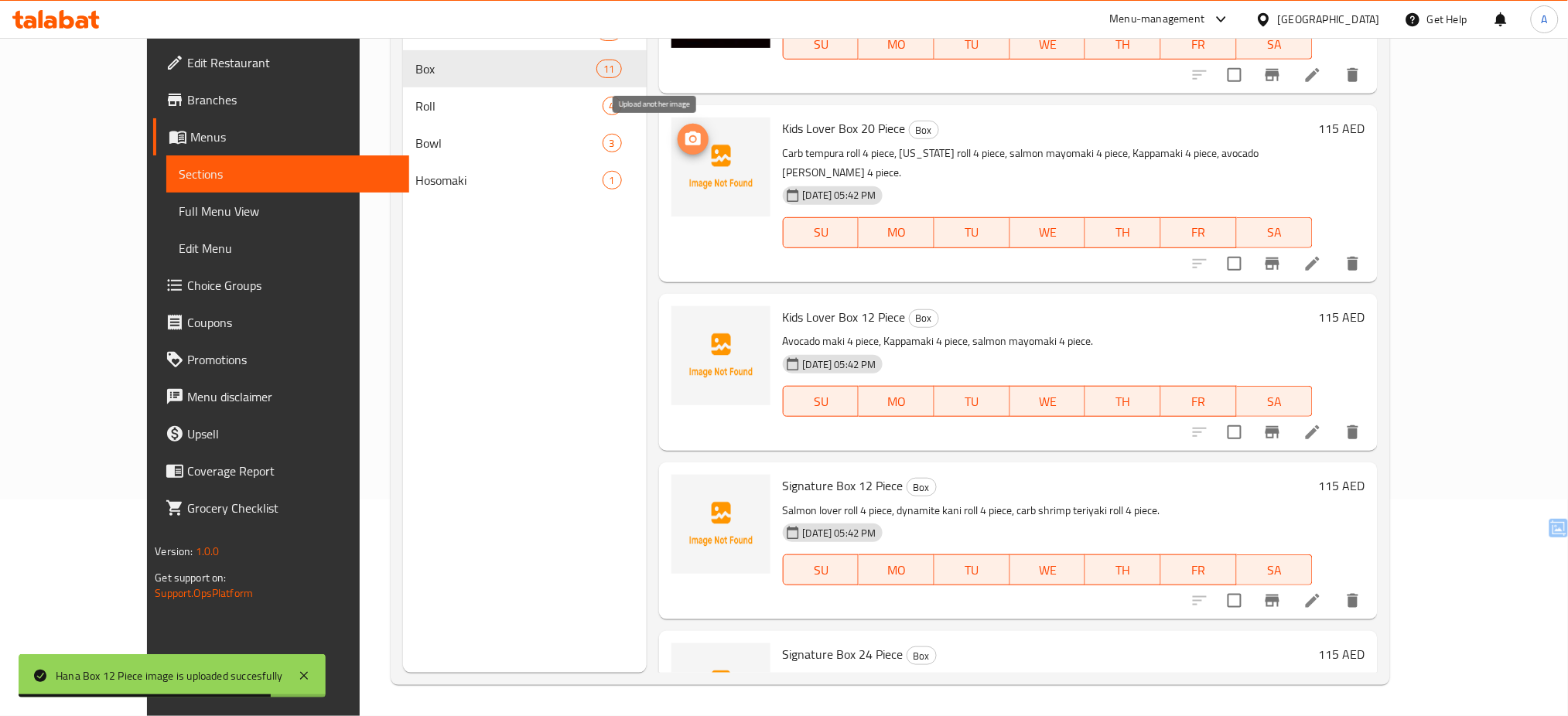
click at [685, 134] on icon "upload picture" at bounding box center [693, 138] width 15 height 14
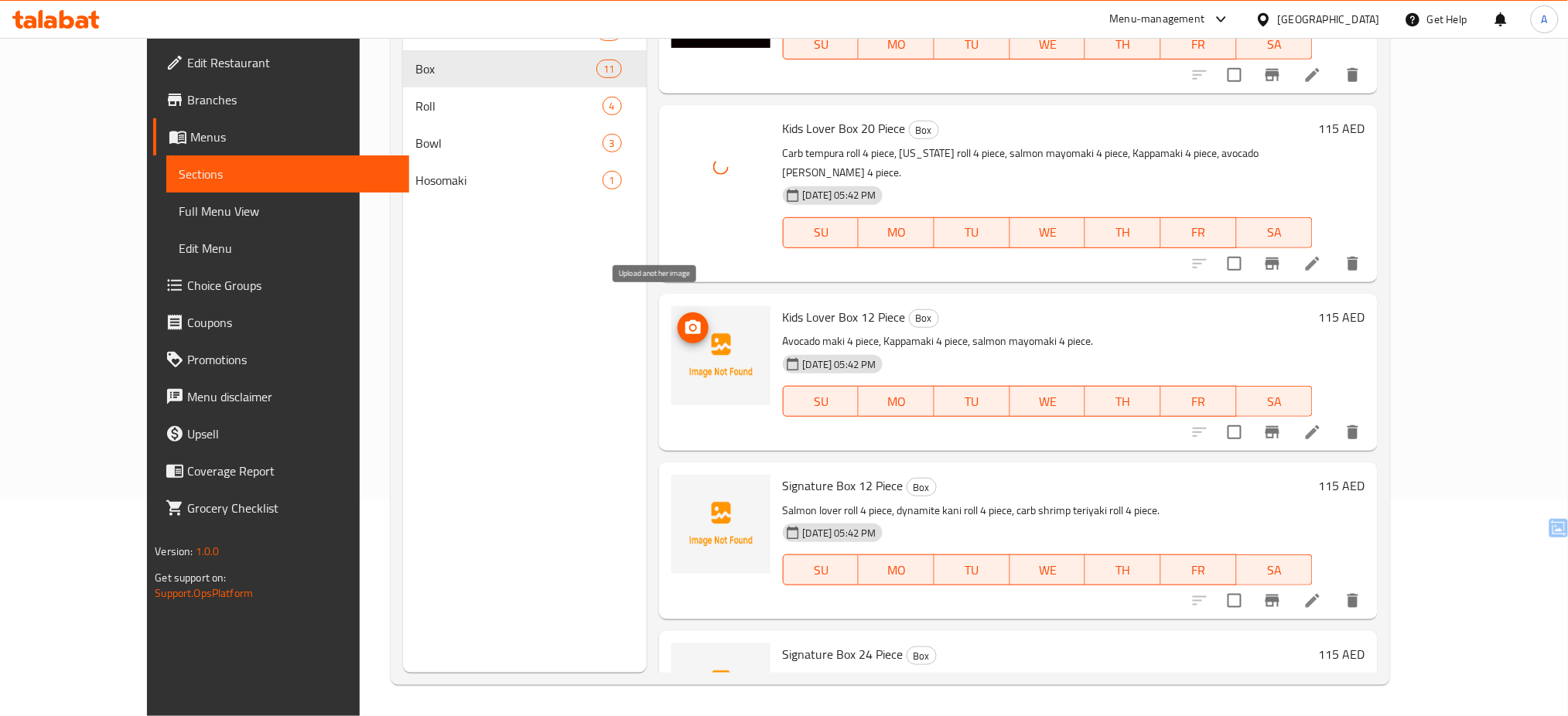
click at [683, 319] on icon "upload picture" at bounding box center [692, 328] width 18 height 18
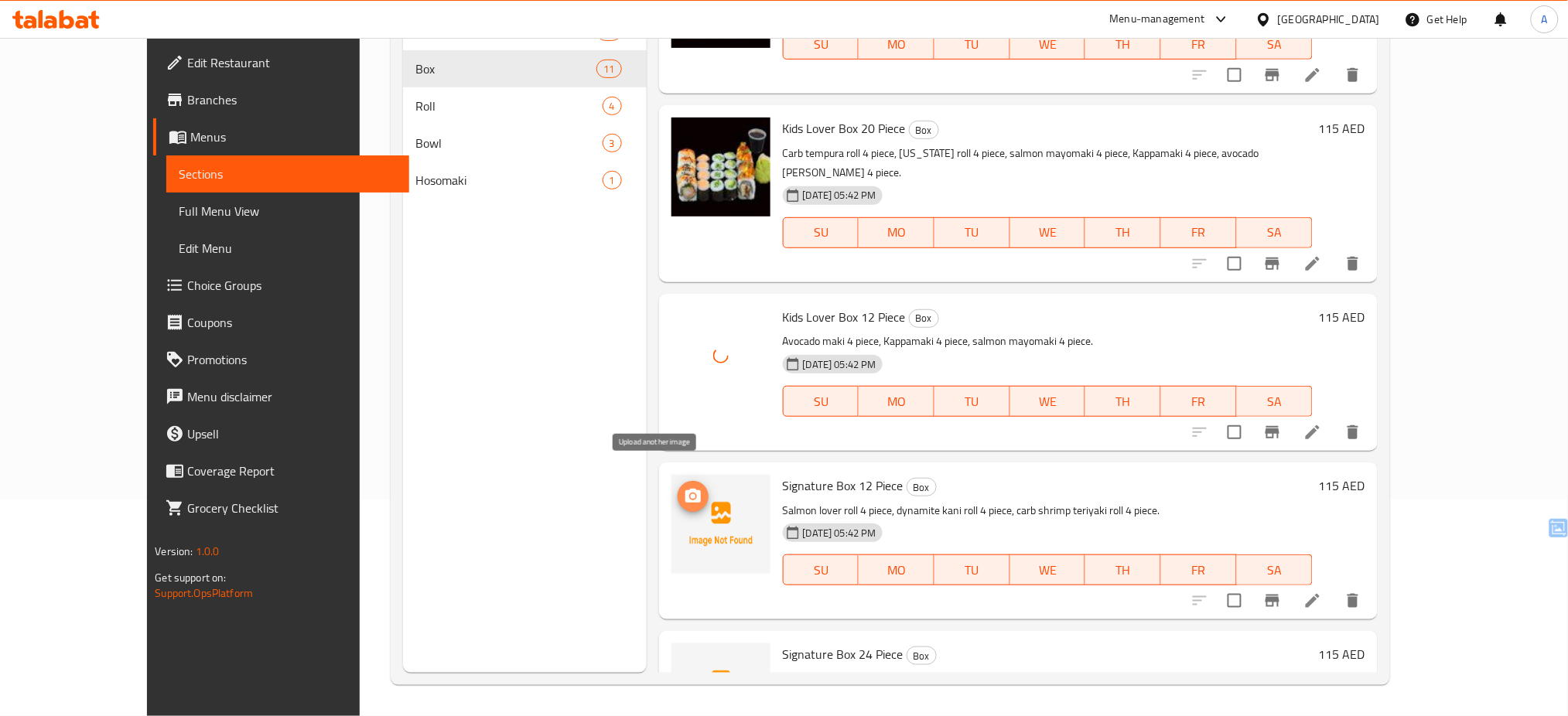
click at [685, 489] on icon "upload picture" at bounding box center [693, 496] width 15 height 14
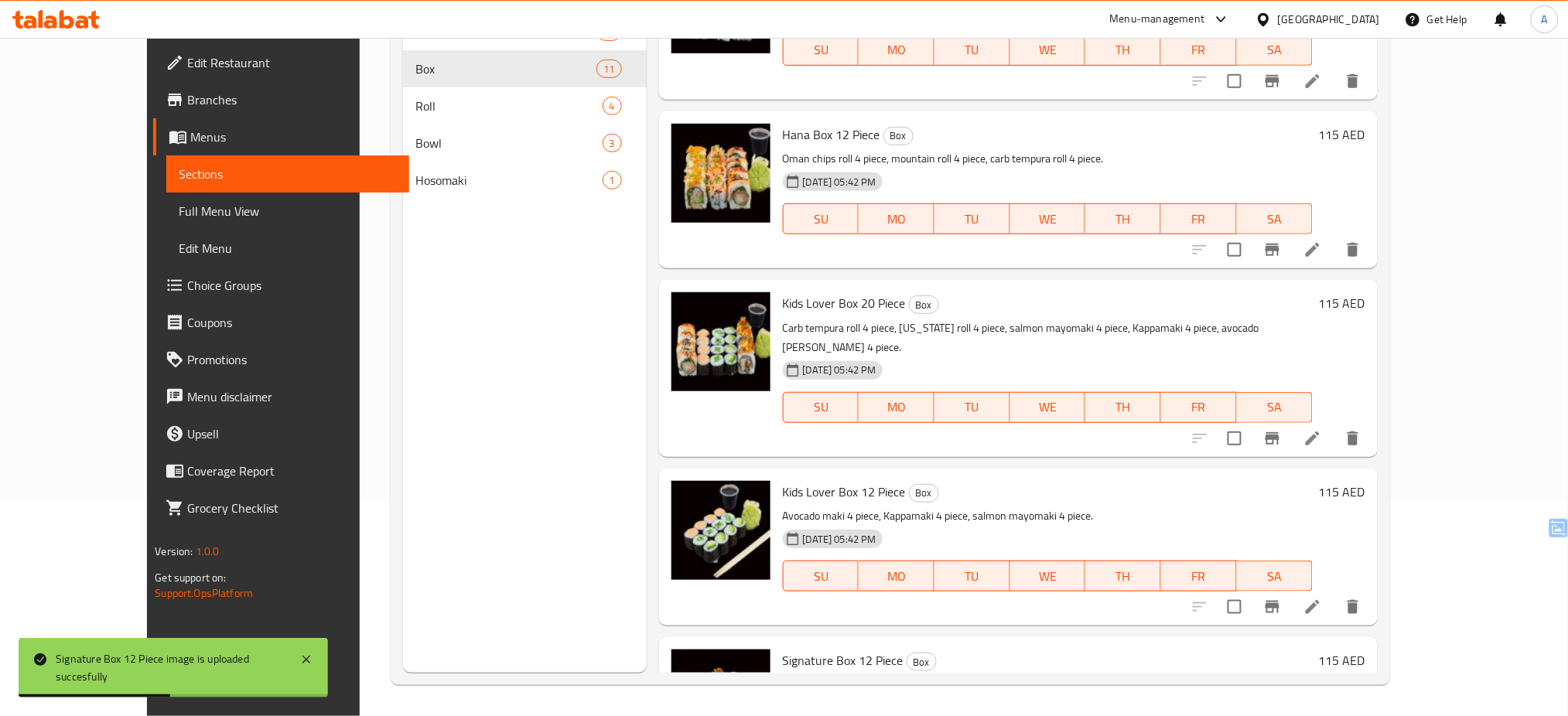
scroll to position [1238, 0]
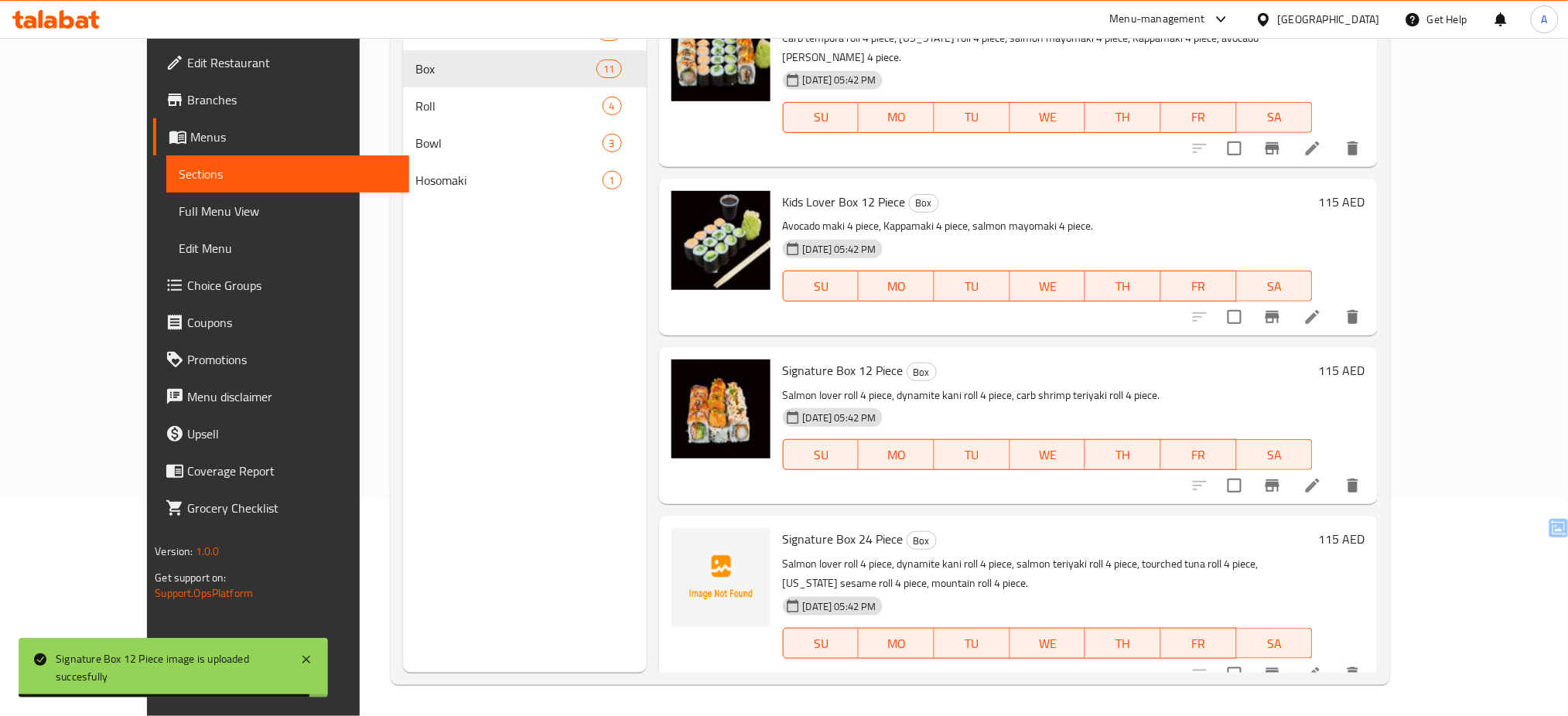
click at [442, 468] on div "Menu sections Rolls 21 Box 11 Roll 4 Bowl 3 Hosomaki 1" at bounding box center [525, 314] width 244 height 716
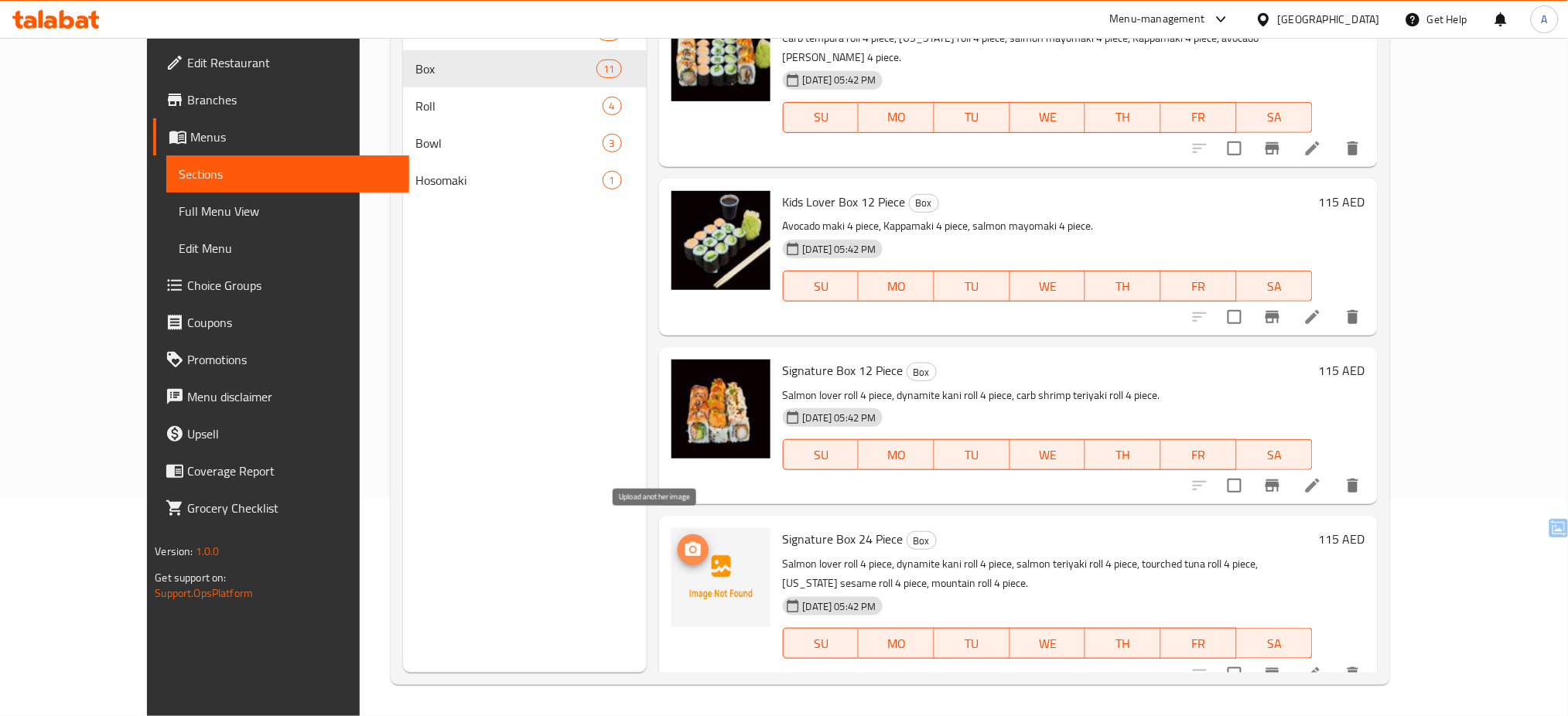
click at [685, 542] on icon "upload picture" at bounding box center [693, 549] width 15 height 14
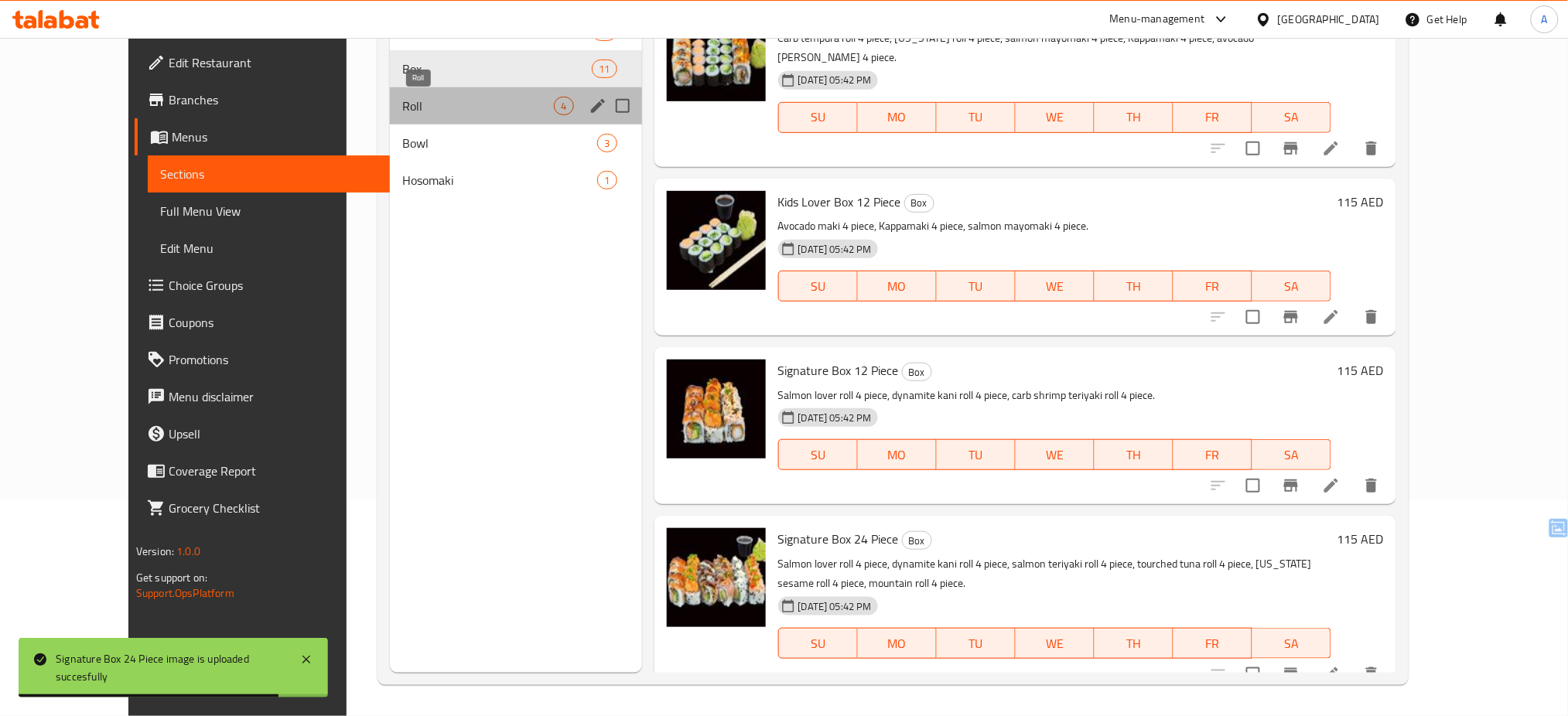
click at [402, 103] on span "Roll" at bounding box center [478, 105] width 152 height 18
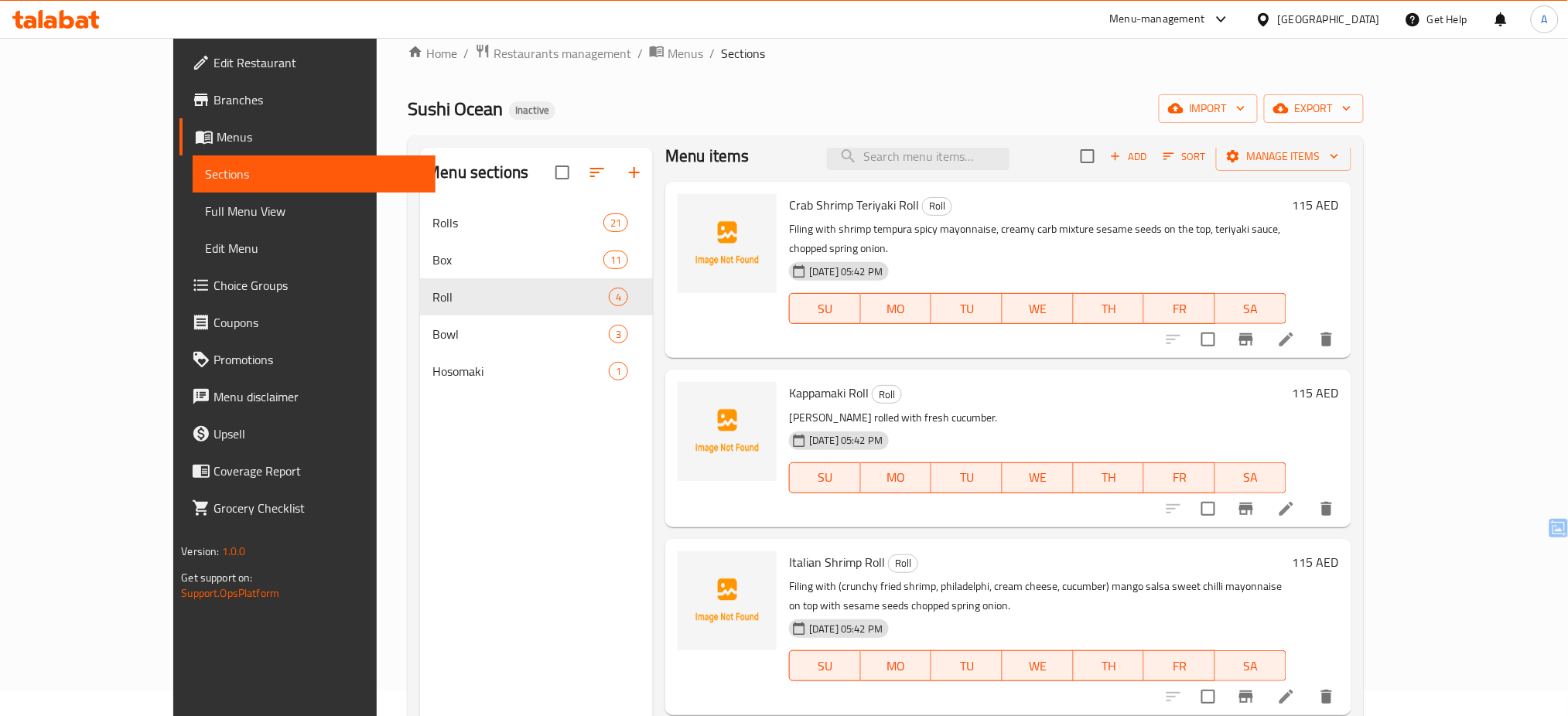
scroll to position [29, 0]
click at [683, 202] on button "upload picture" at bounding box center [699, 213] width 31 height 31
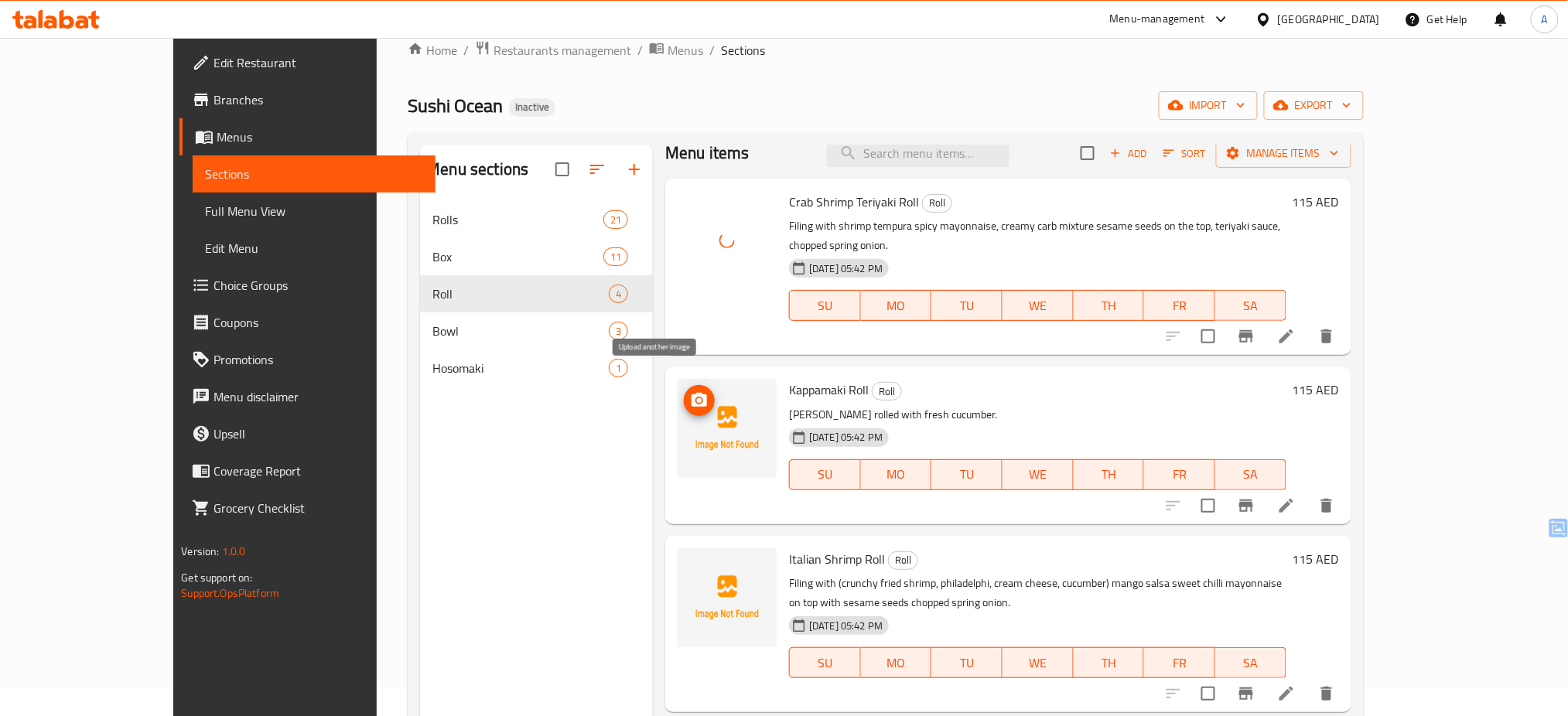
click at [683, 391] on span "upload picture" at bounding box center [699, 400] width 31 height 18
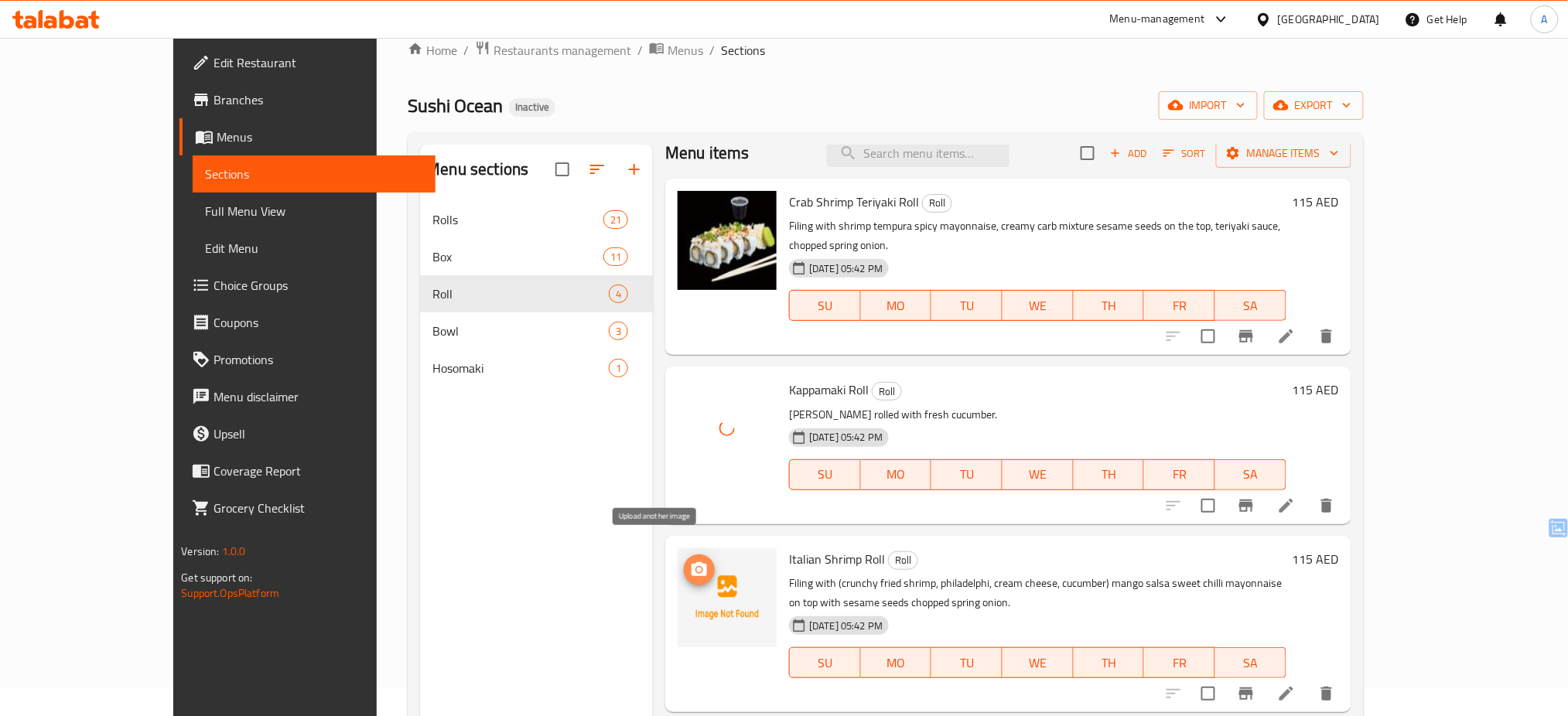
click at [690, 560] on icon "upload picture" at bounding box center [699, 569] width 18 height 18
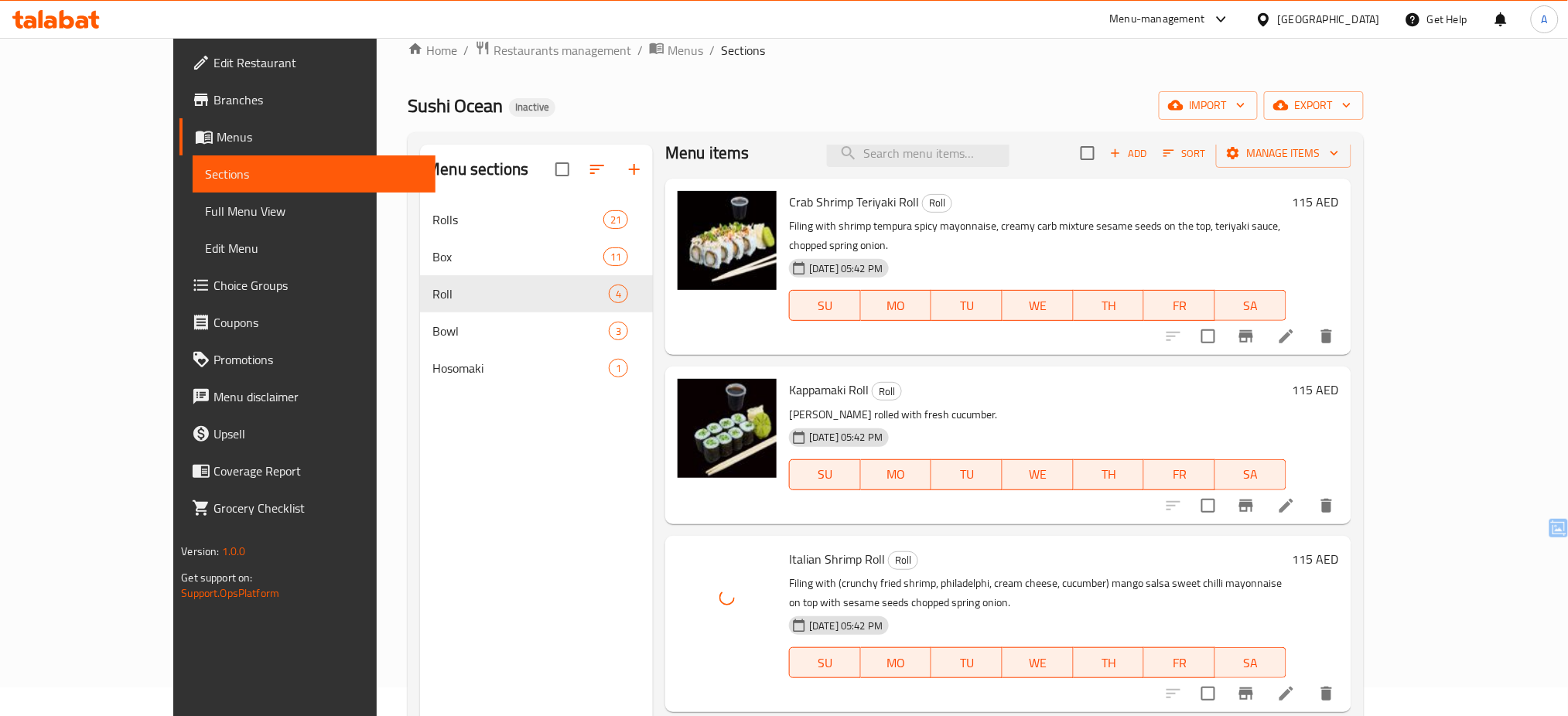
scroll to position [216, 0]
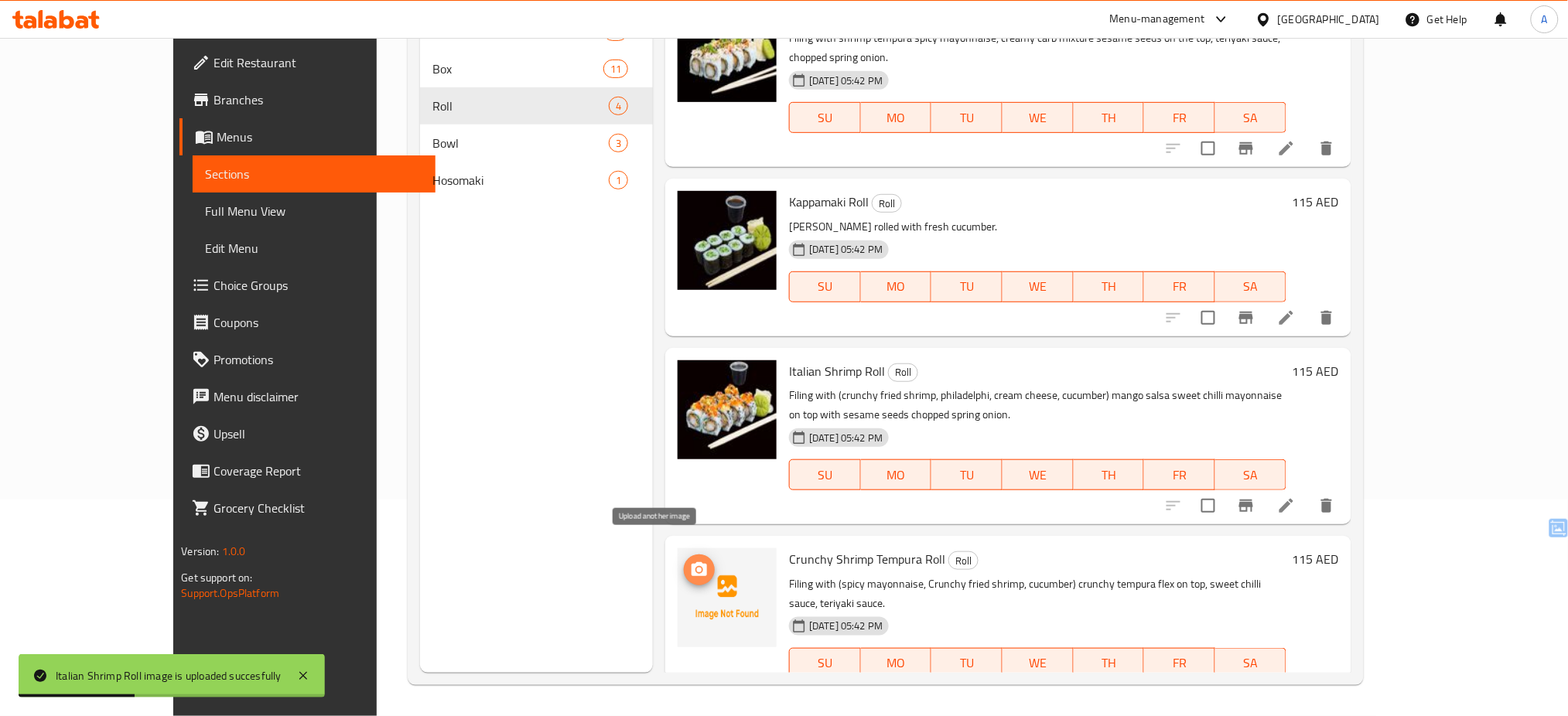
click at [690, 560] on icon "upload picture" at bounding box center [699, 569] width 18 height 18
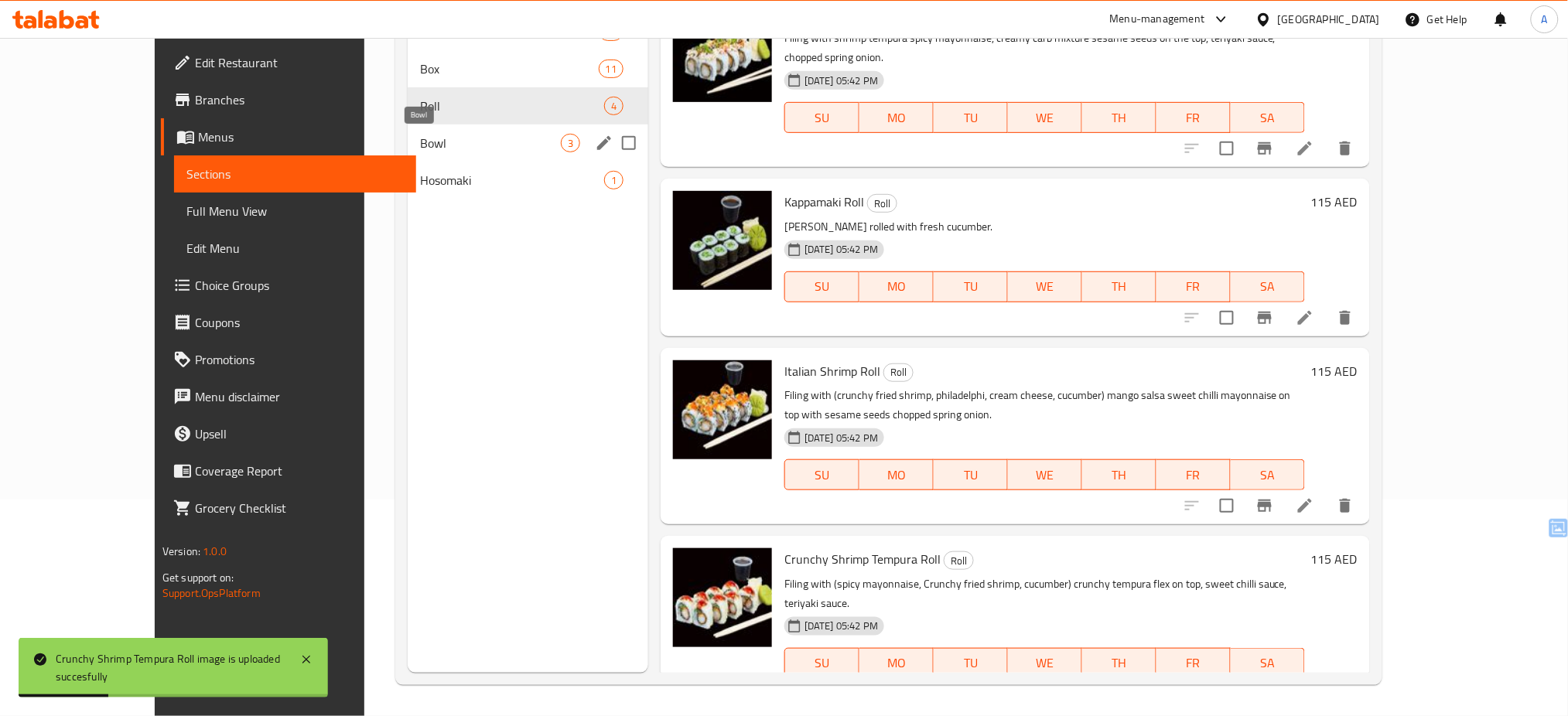
click at [420, 149] on span "Bowl" at bounding box center [490, 142] width 141 height 18
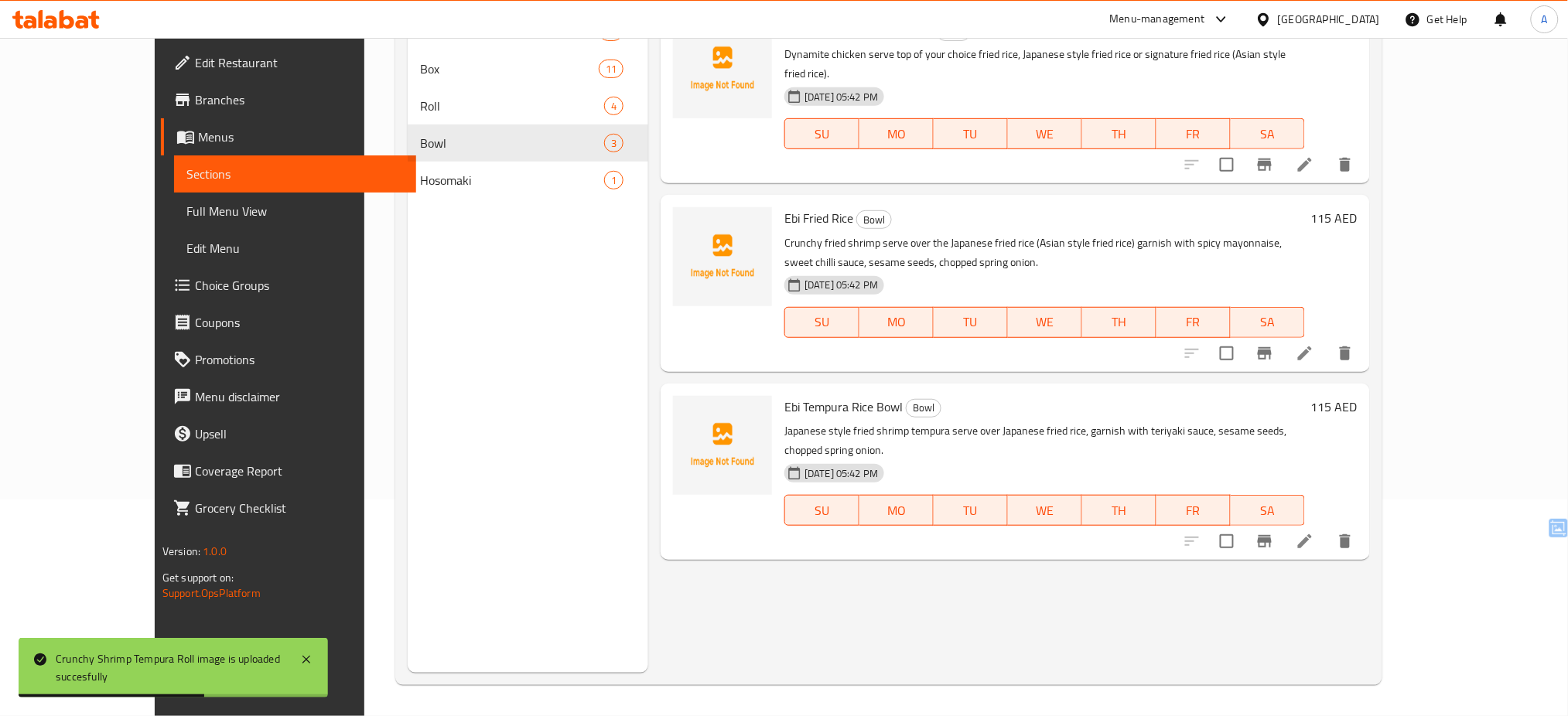
scroll to position [63, 0]
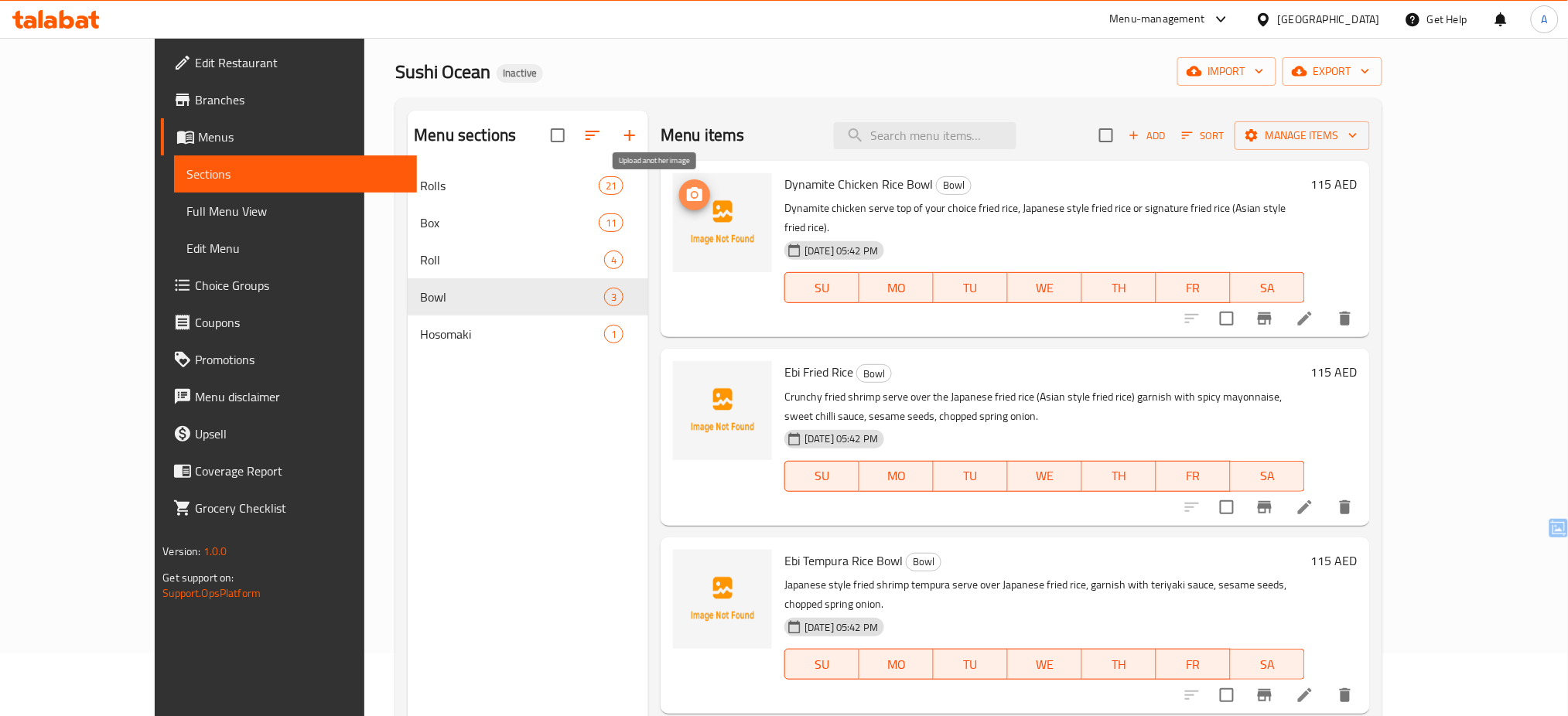
click at [680, 187] on span "upload picture" at bounding box center [695, 194] width 31 height 18
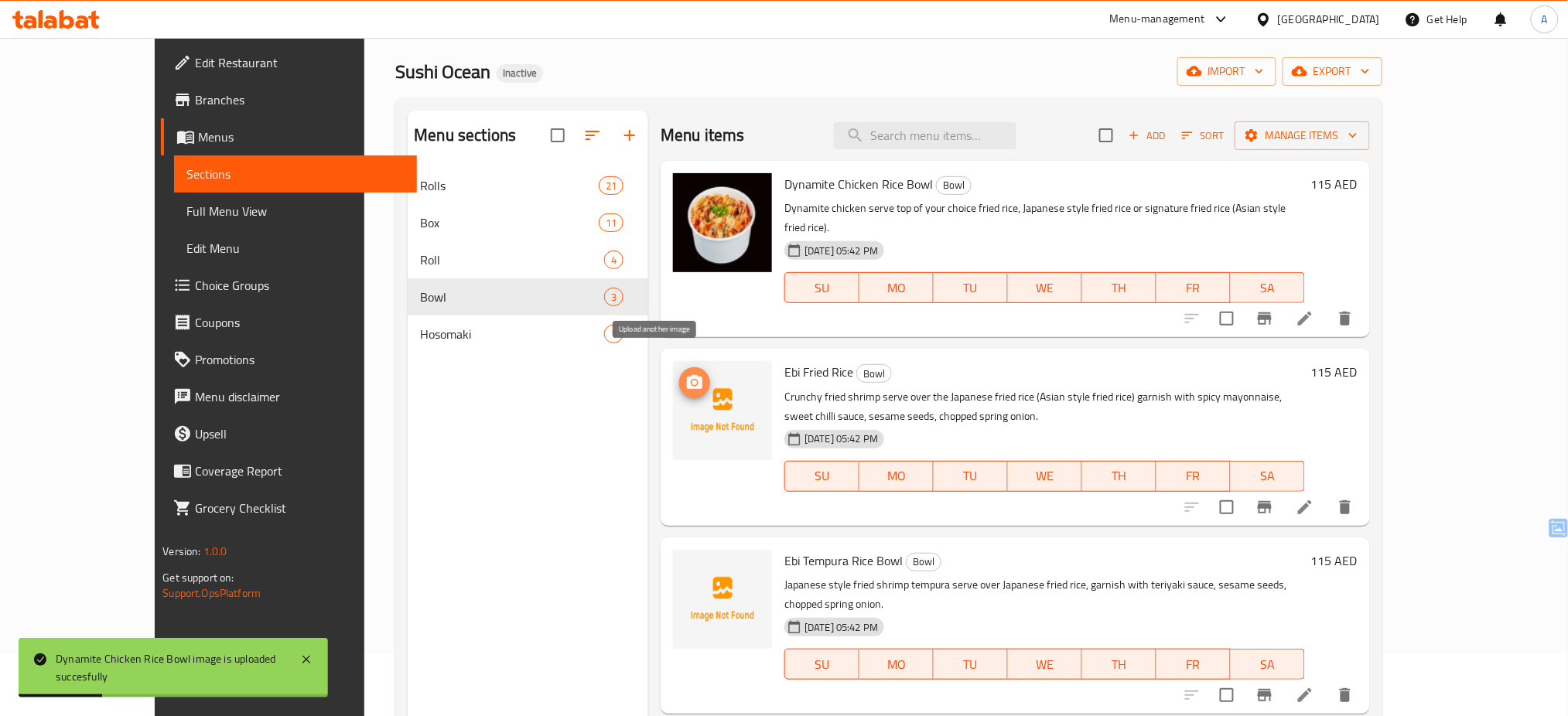
click at [687, 375] on icon "upload picture" at bounding box center [695, 382] width 15 height 14
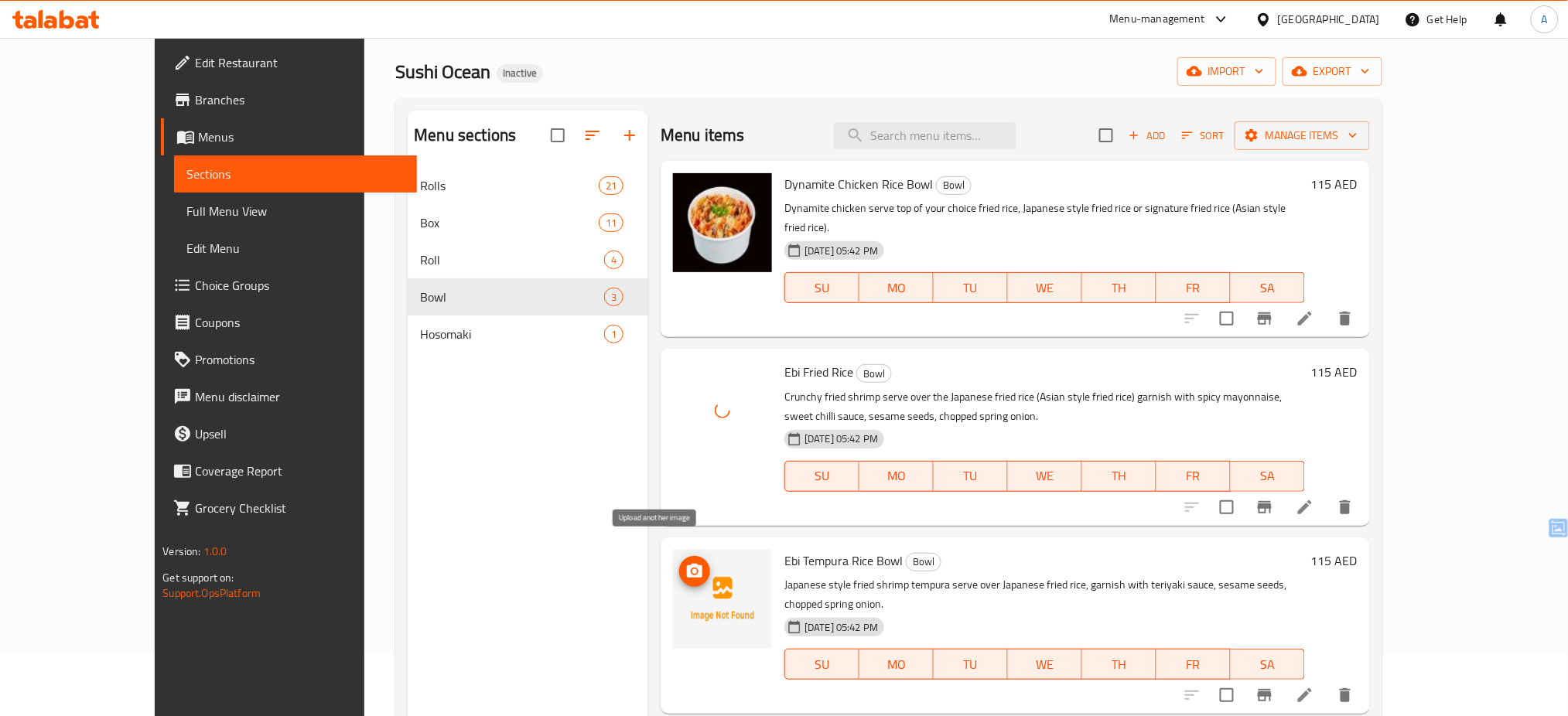
click at [687, 563] on icon "upload picture" at bounding box center [695, 570] width 15 height 14
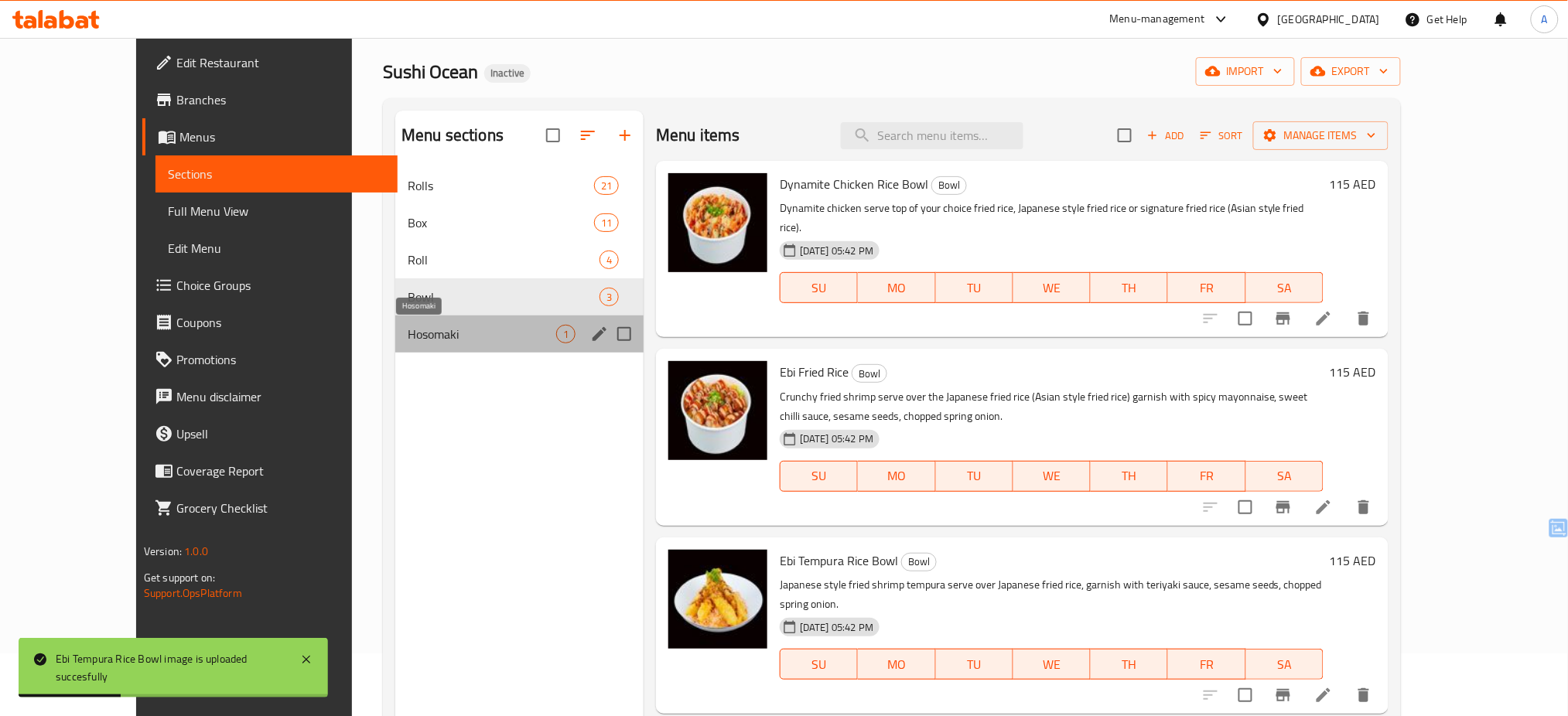
click at [408, 335] on span "Hosomaki" at bounding box center [482, 333] width 149 height 18
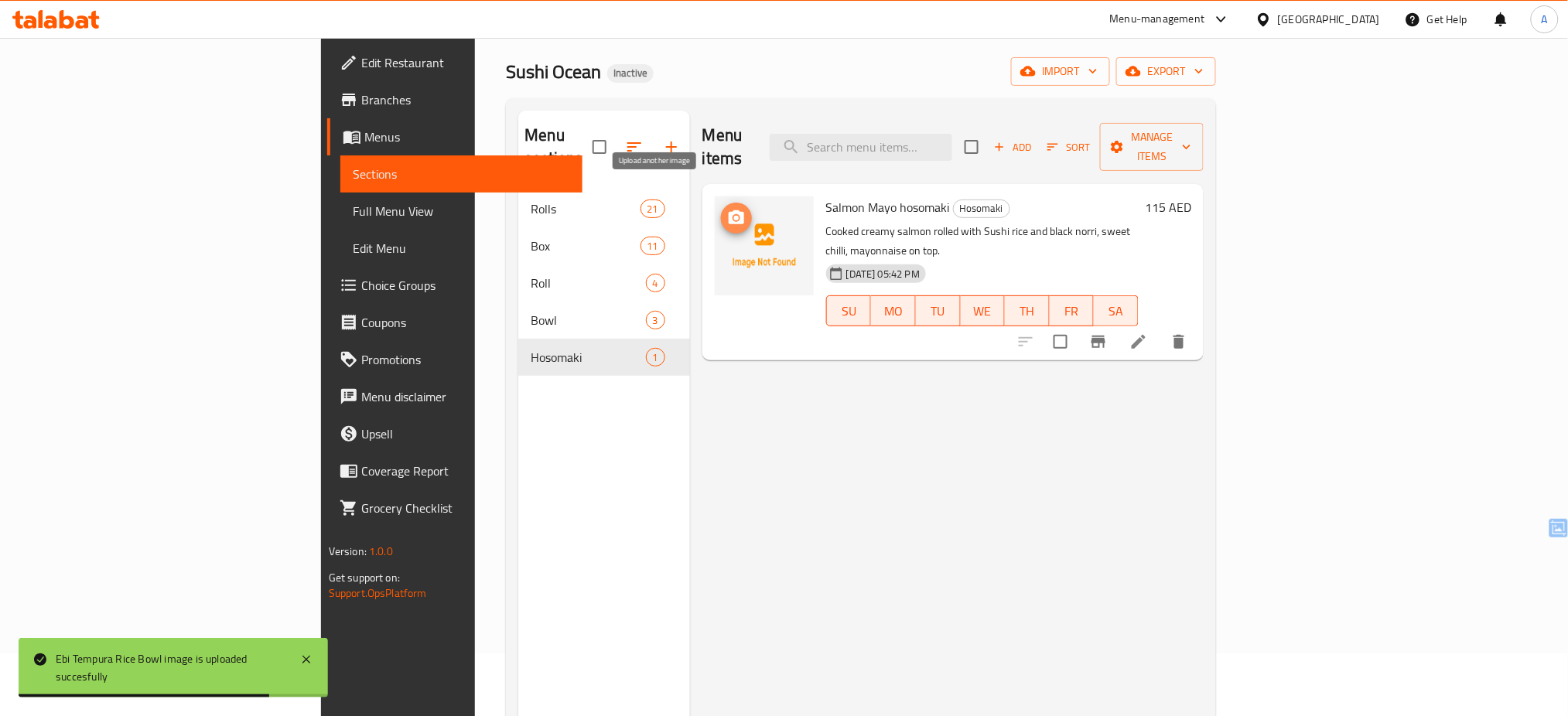
click at [734, 215] on circle "upload picture" at bounding box center [736, 217] width 5 height 5
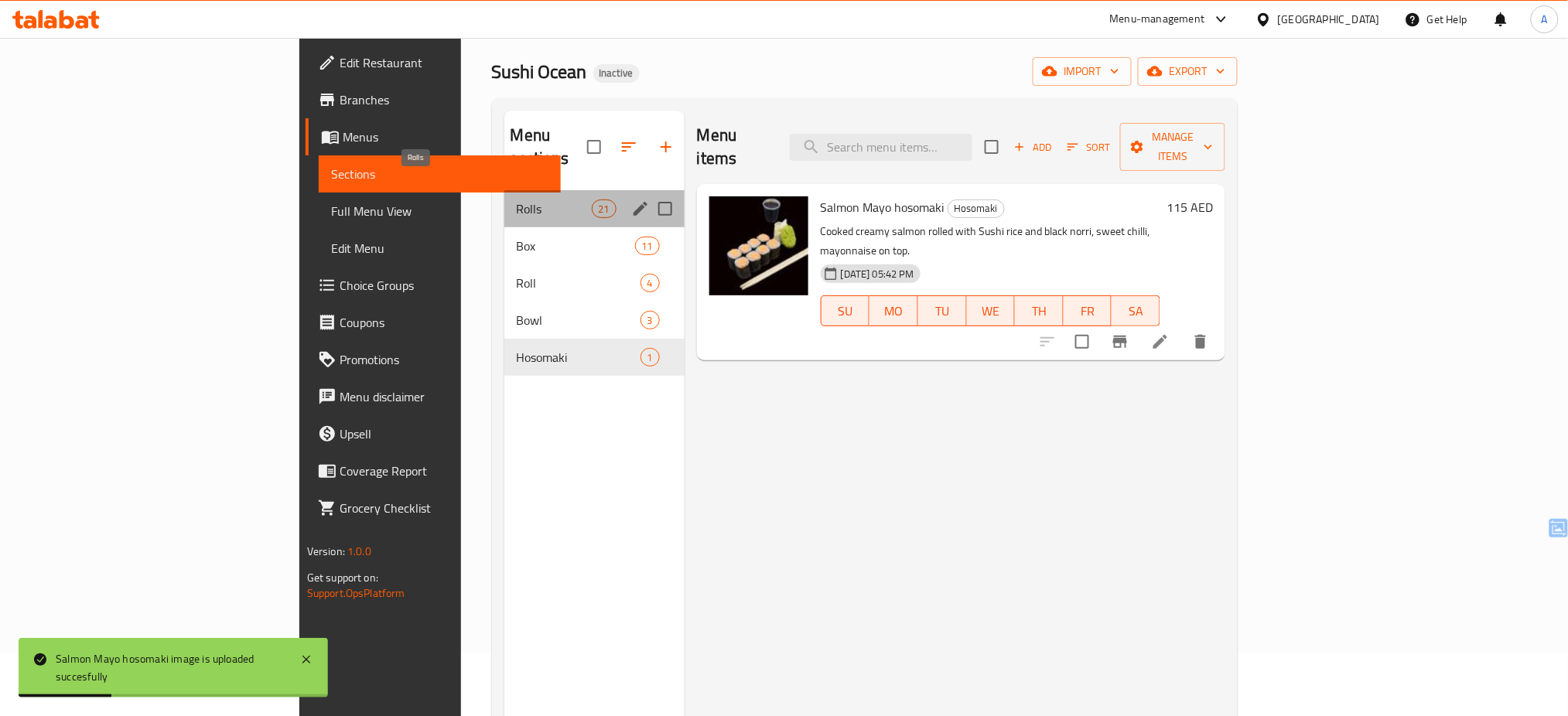
click at [517, 199] on span "Rolls" at bounding box center [555, 208] width 75 height 18
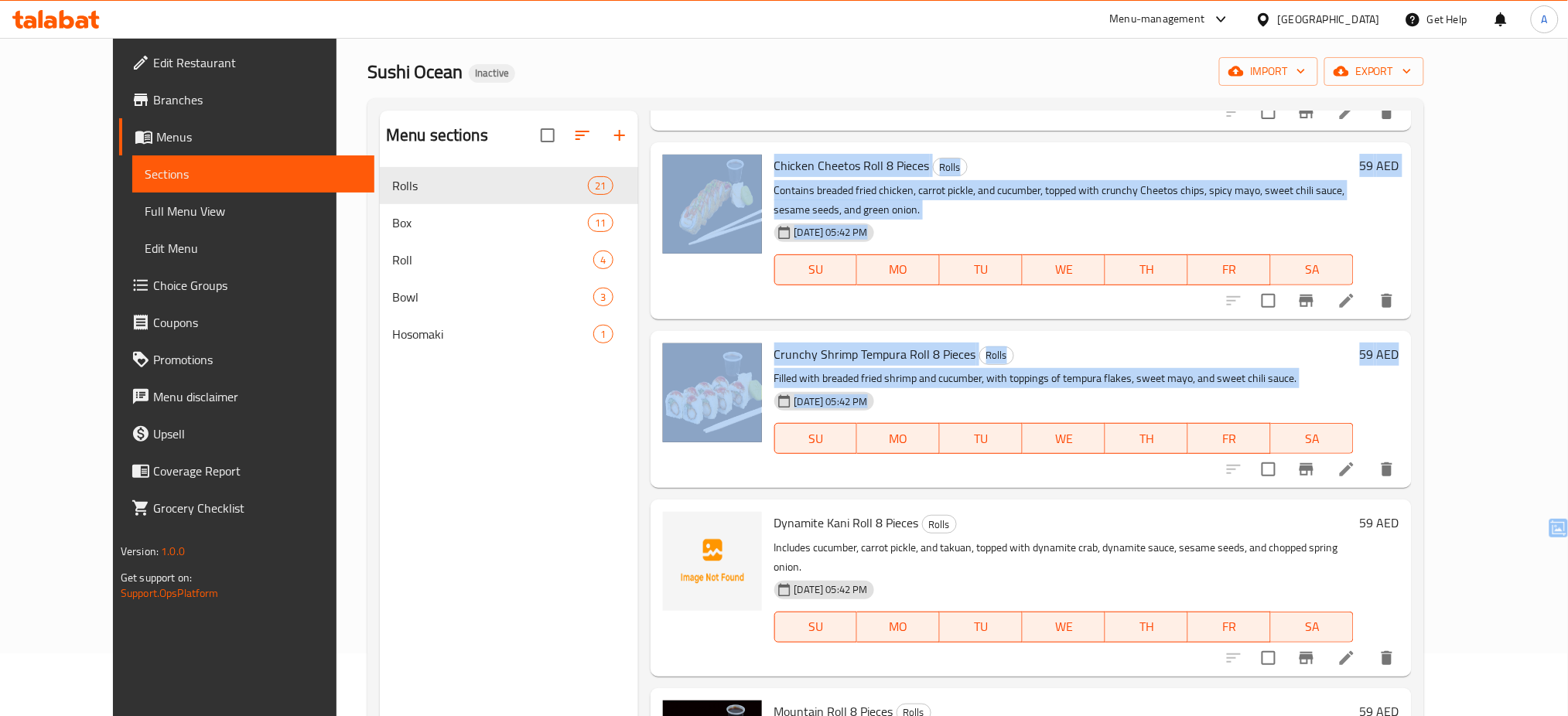
scroll to position [892, 0]
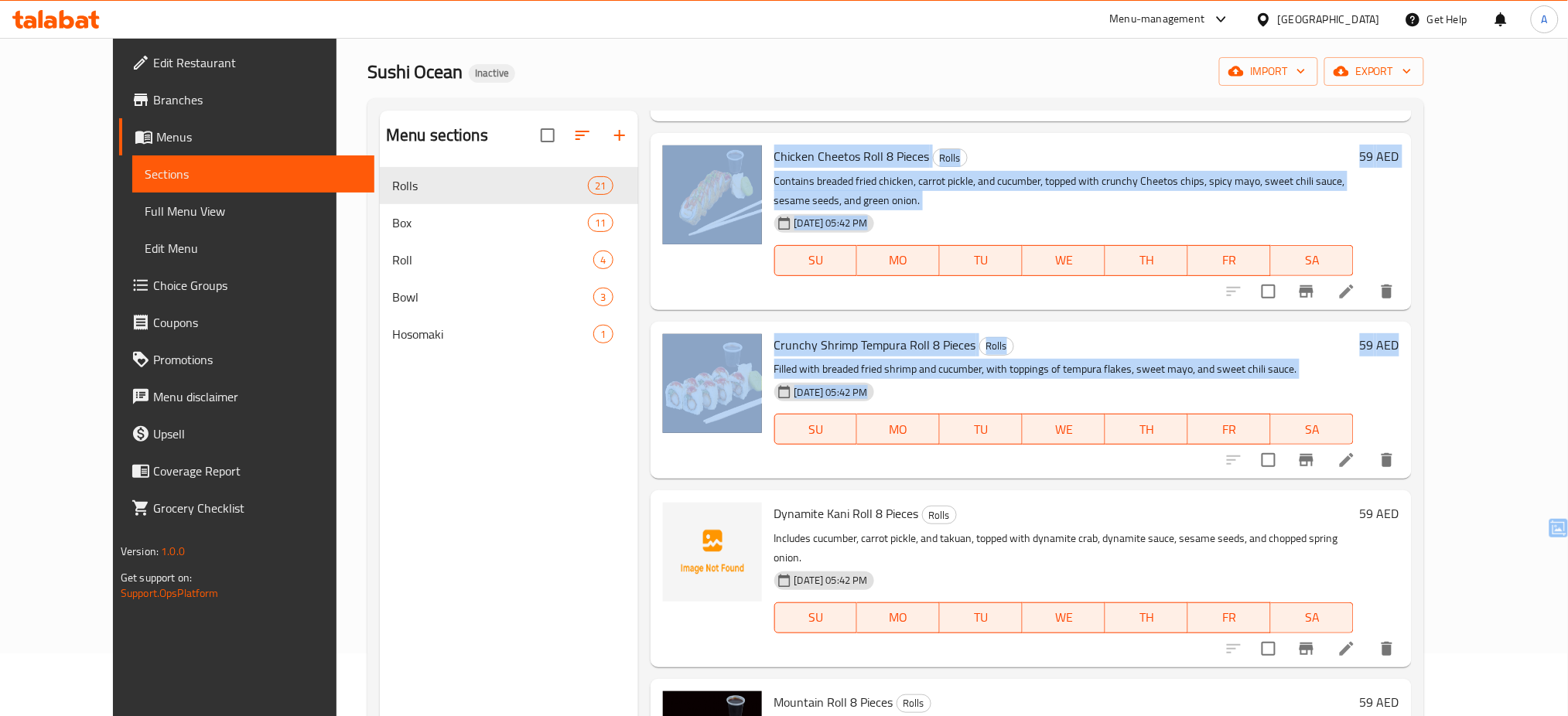
drag, startPoint x: 1508, startPoint y: 161, endPoint x: 1512, endPoint y: 323, distance: 162.0
click at [1412, 323] on div "Menu items Add Sort Manage items Chicken Teriyaki Roll 8 Pieces Rolls Contains …" at bounding box center [1025, 468] width 774 height 716
click at [677, 517] on icon "upload picture" at bounding box center [684, 524] width 15 height 14
click at [180, 205] on span "Full Menu View" at bounding box center [254, 211] width 218 height 18
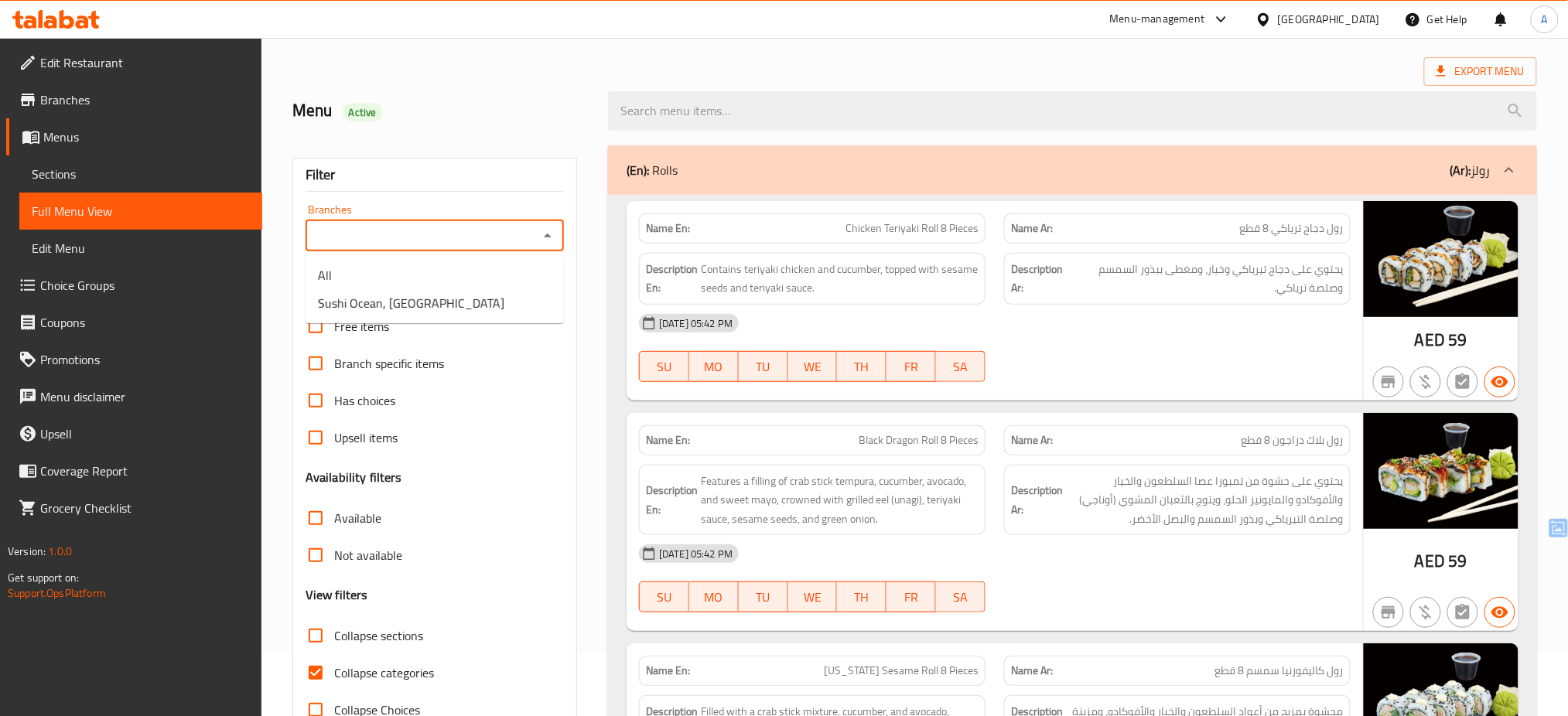
click at [533, 234] on input "Branches" at bounding box center [421, 236] width 223 height 21
click at [471, 303] on li "Sushi Ocean, [GEOGRAPHIC_DATA]" at bounding box center [434, 302] width 258 height 28
type input "Sushi Ocean, [GEOGRAPHIC_DATA]"
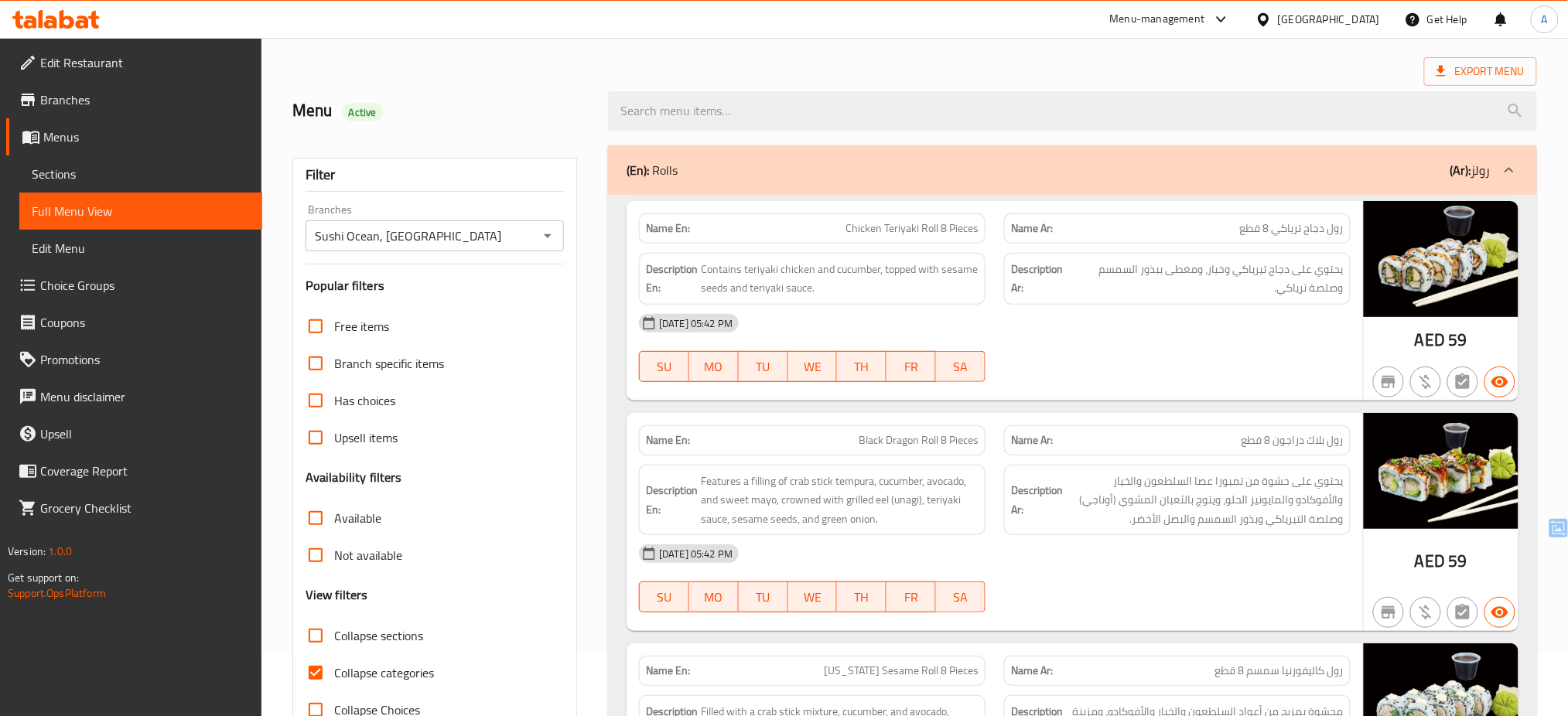
click at [570, 390] on div "Filter Branches Sushi Ocean, Business Bay Branches Popular filters Free items B…" at bounding box center [434, 443] width 284 height 571
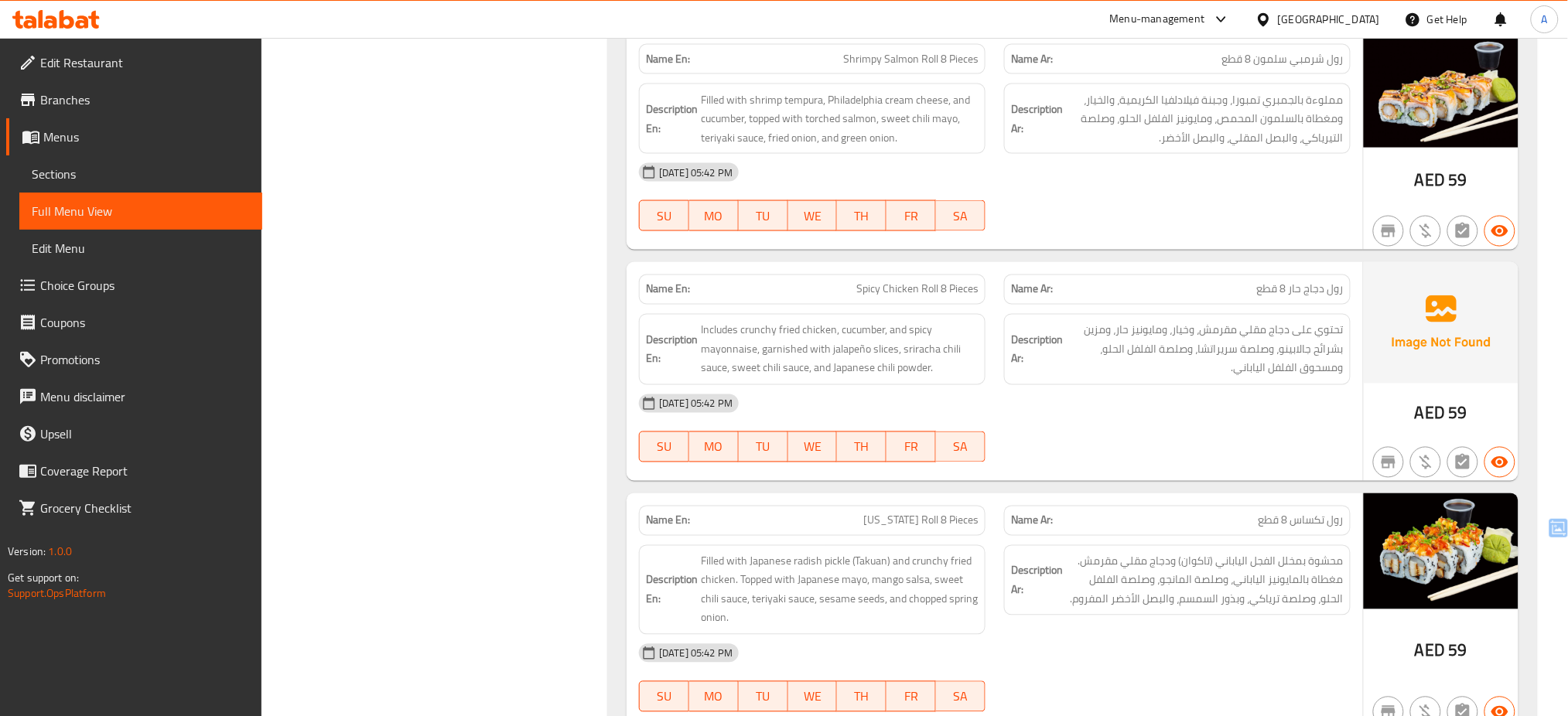
scroll to position [2825, 0]
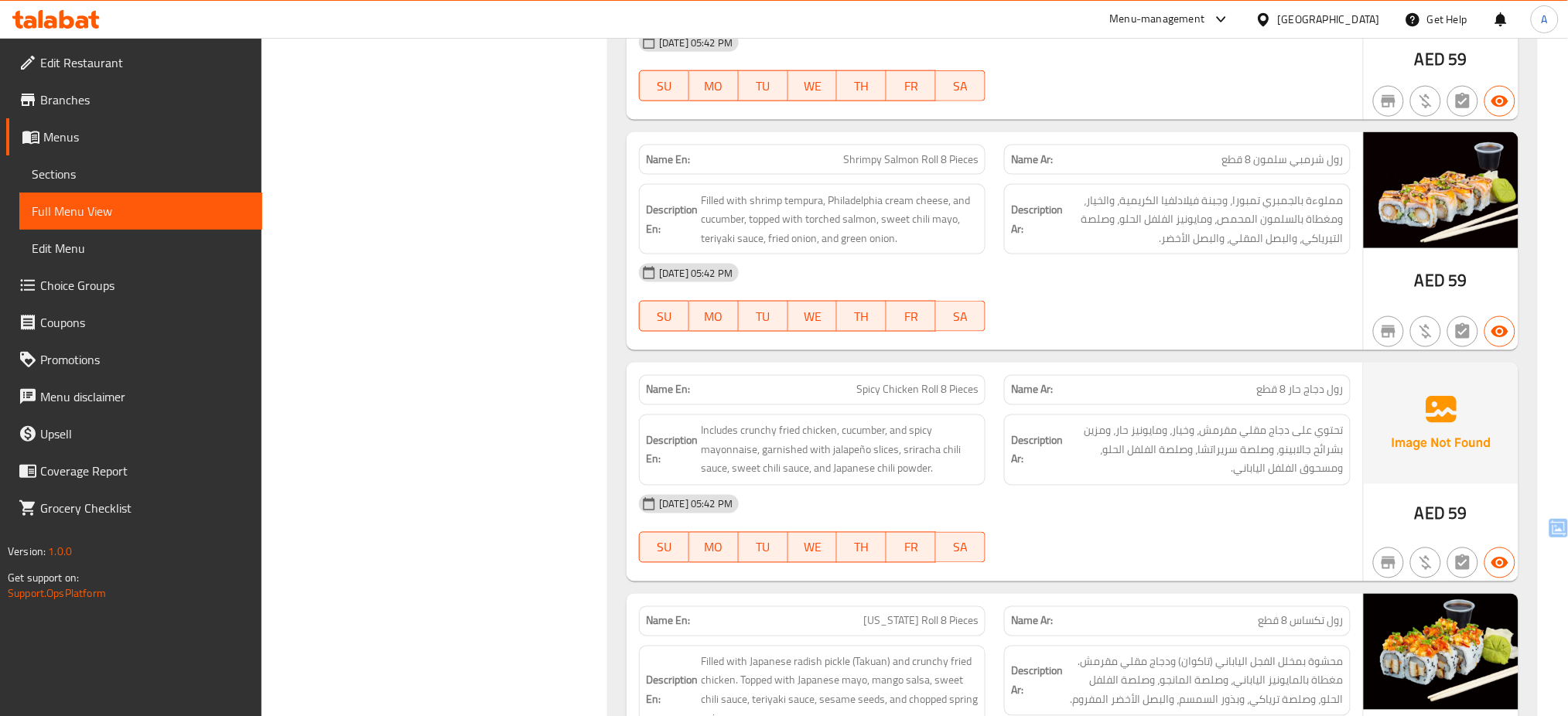
click at [959, 398] on span "Spicy Chicken Roll 8 Pieces" at bounding box center [917, 389] width 122 height 16
click at [927, 229] on span "Filled with shrimp tempura, Philadelphia cream cheese, and cucumber, topped wit…" at bounding box center [839, 219] width 277 height 57
click at [49, 173] on span "Sections" at bounding box center [141, 173] width 218 height 18
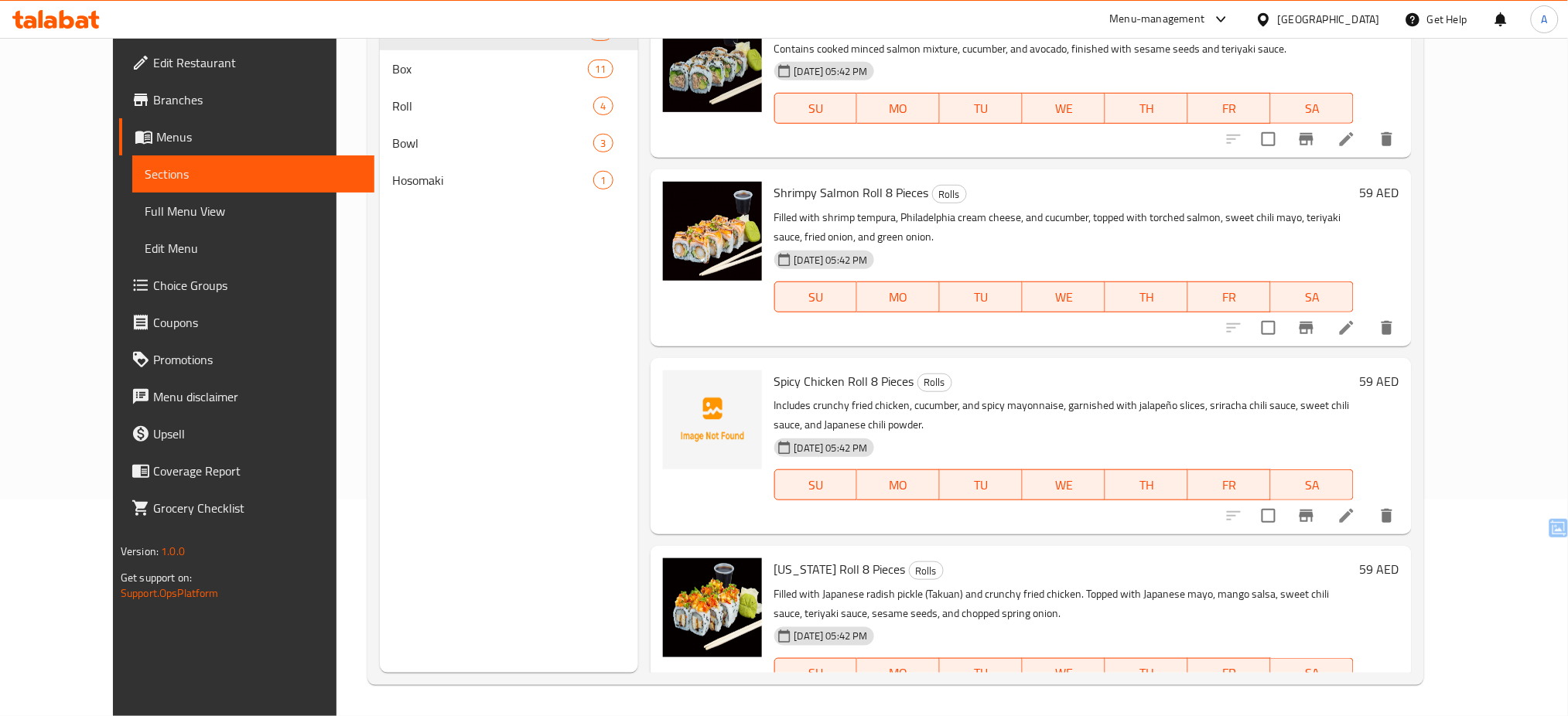
scroll to position [1989, 0]
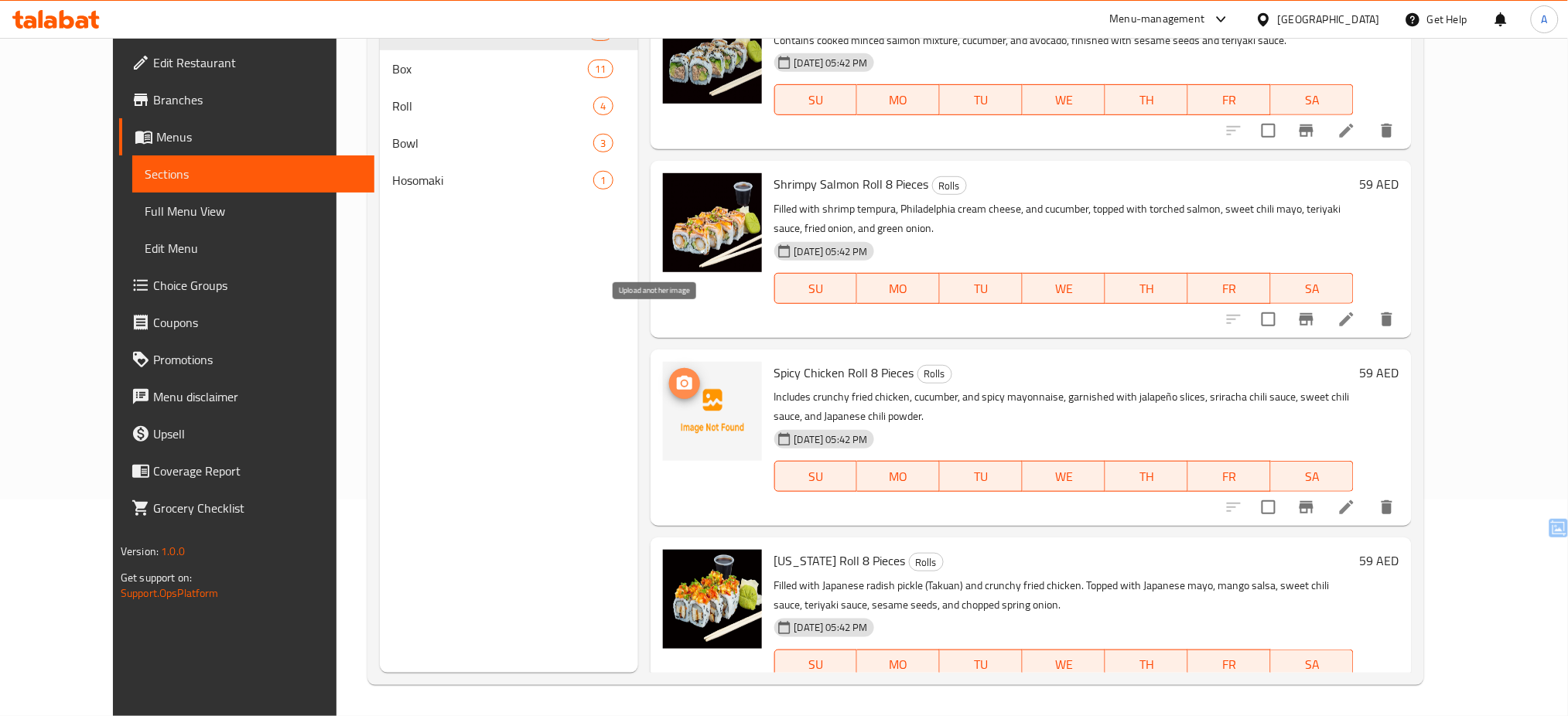
click at [682, 381] on circle "upload picture" at bounding box center [683, 383] width 5 height 5
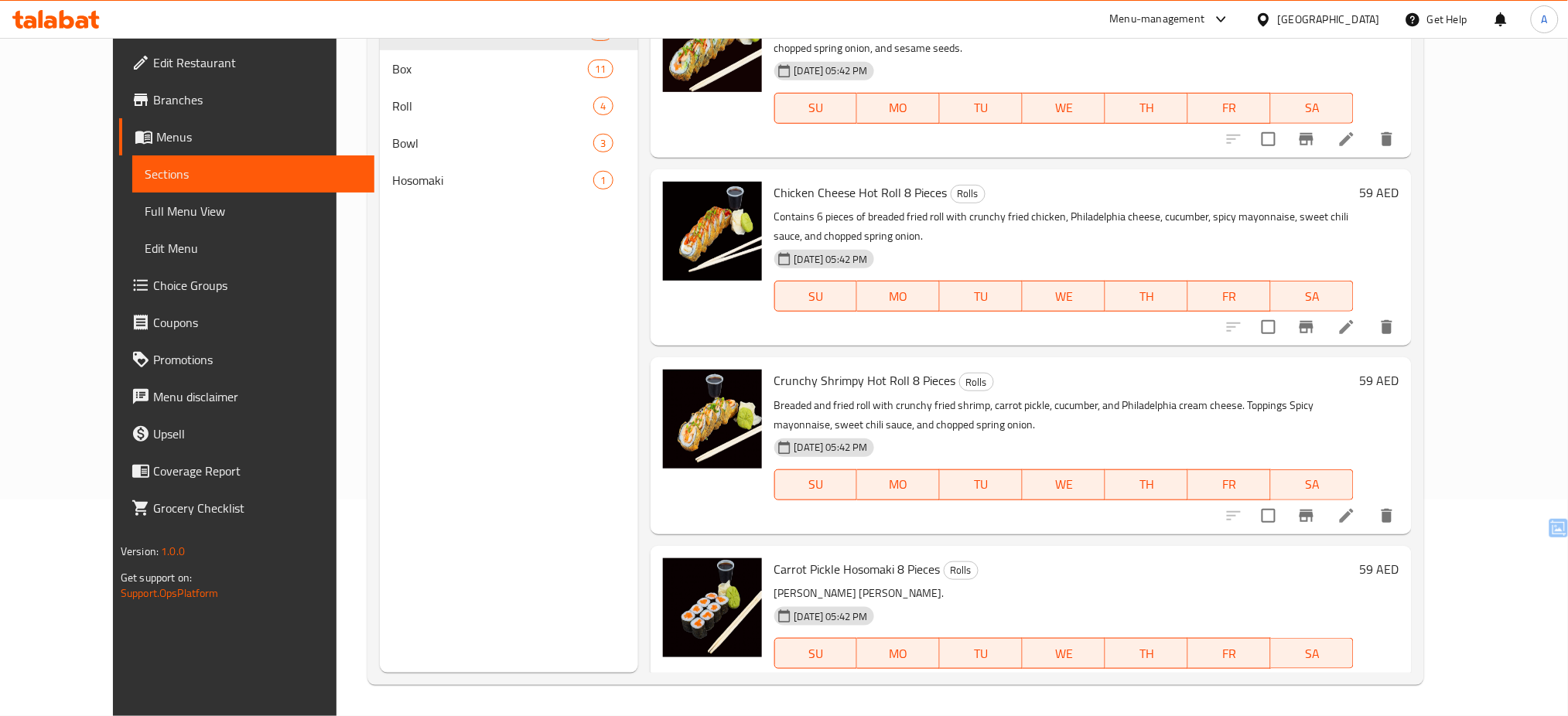
scroll to position [3062, 0]
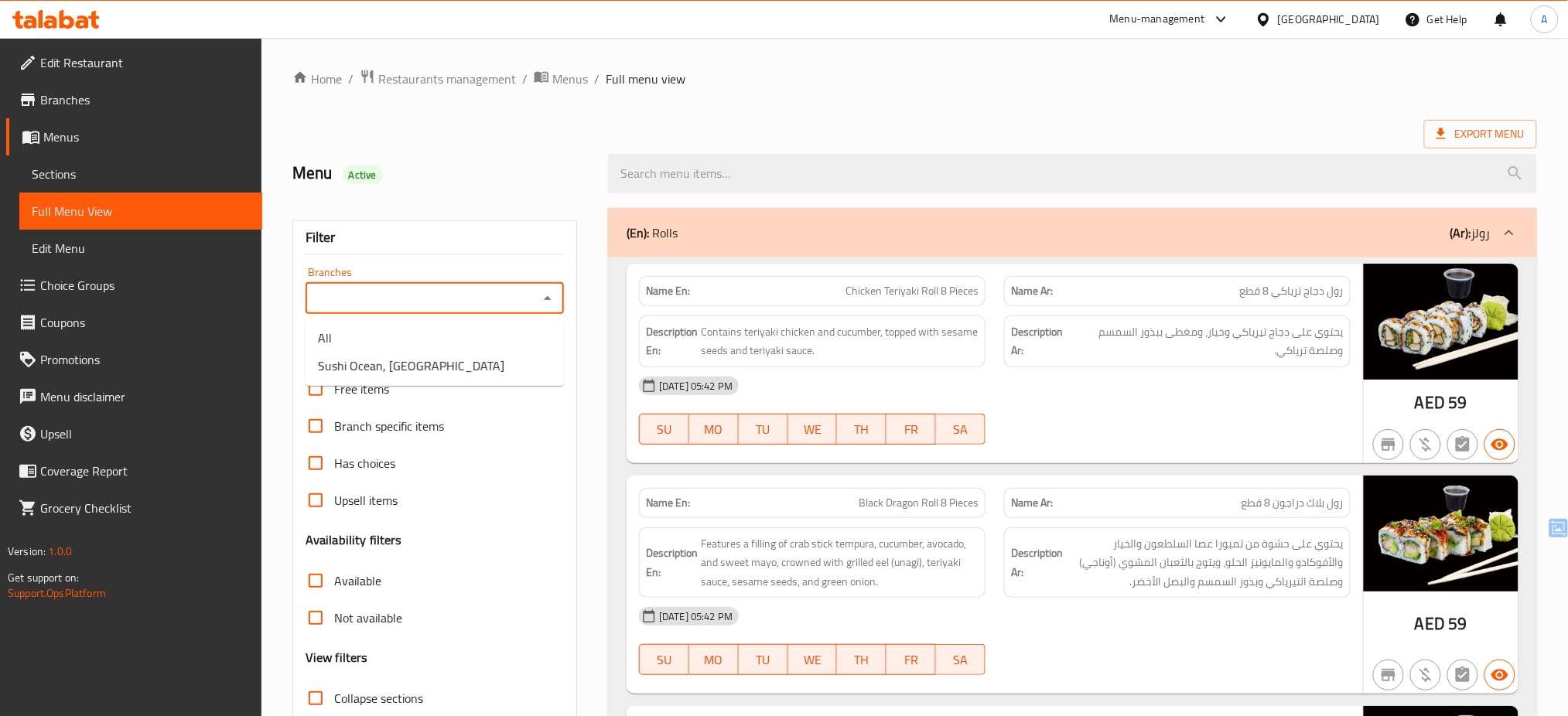
click at [529, 296] on input "Branches" at bounding box center [421, 299] width 223 height 21
click at [427, 357] on span "Sushi Ocean, [GEOGRAPHIC_DATA]" at bounding box center [411, 365] width 187 height 18
type input "Sushi Ocean, [GEOGRAPHIC_DATA]"
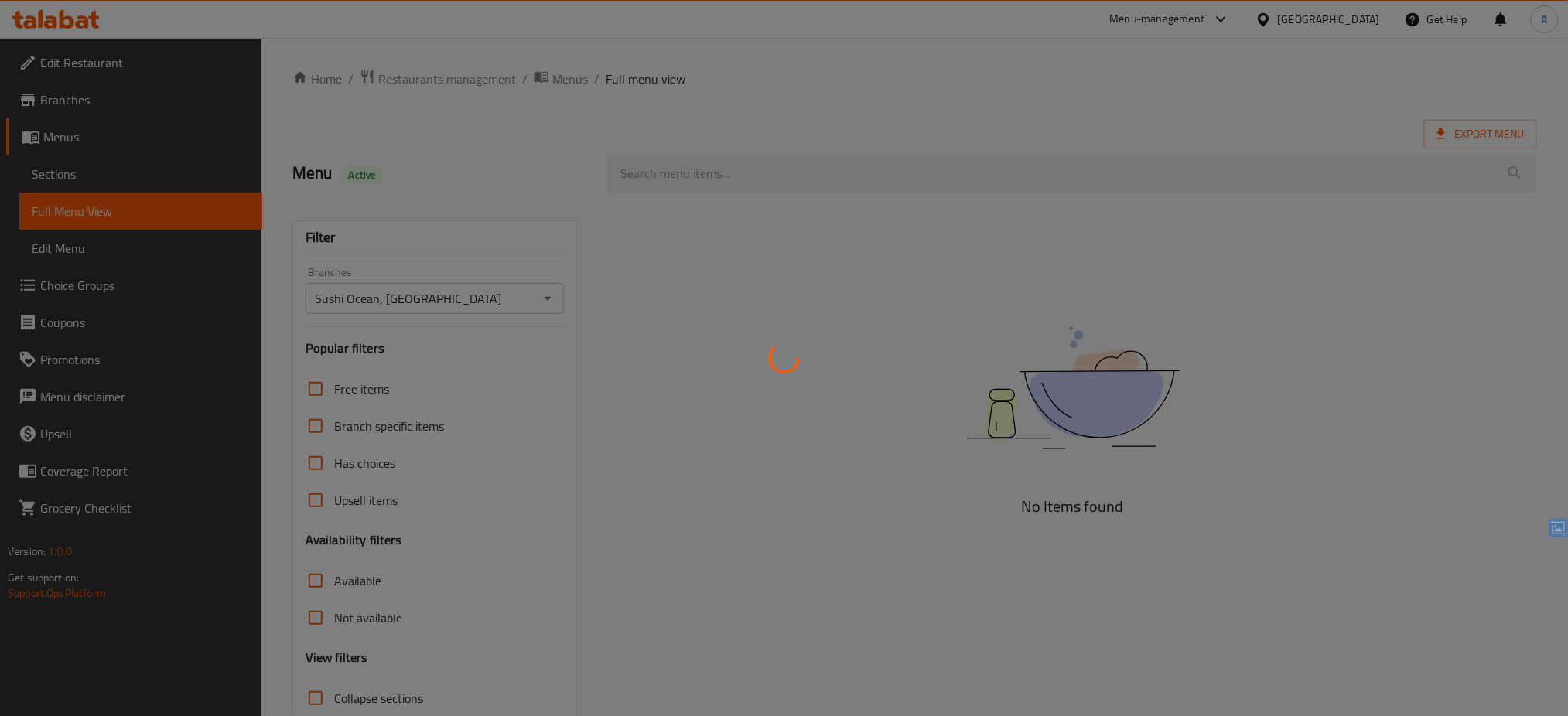
click at [636, 452] on div at bounding box center [784, 358] width 1568 height 716
click at [544, 482] on div at bounding box center [784, 358] width 1568 height 716
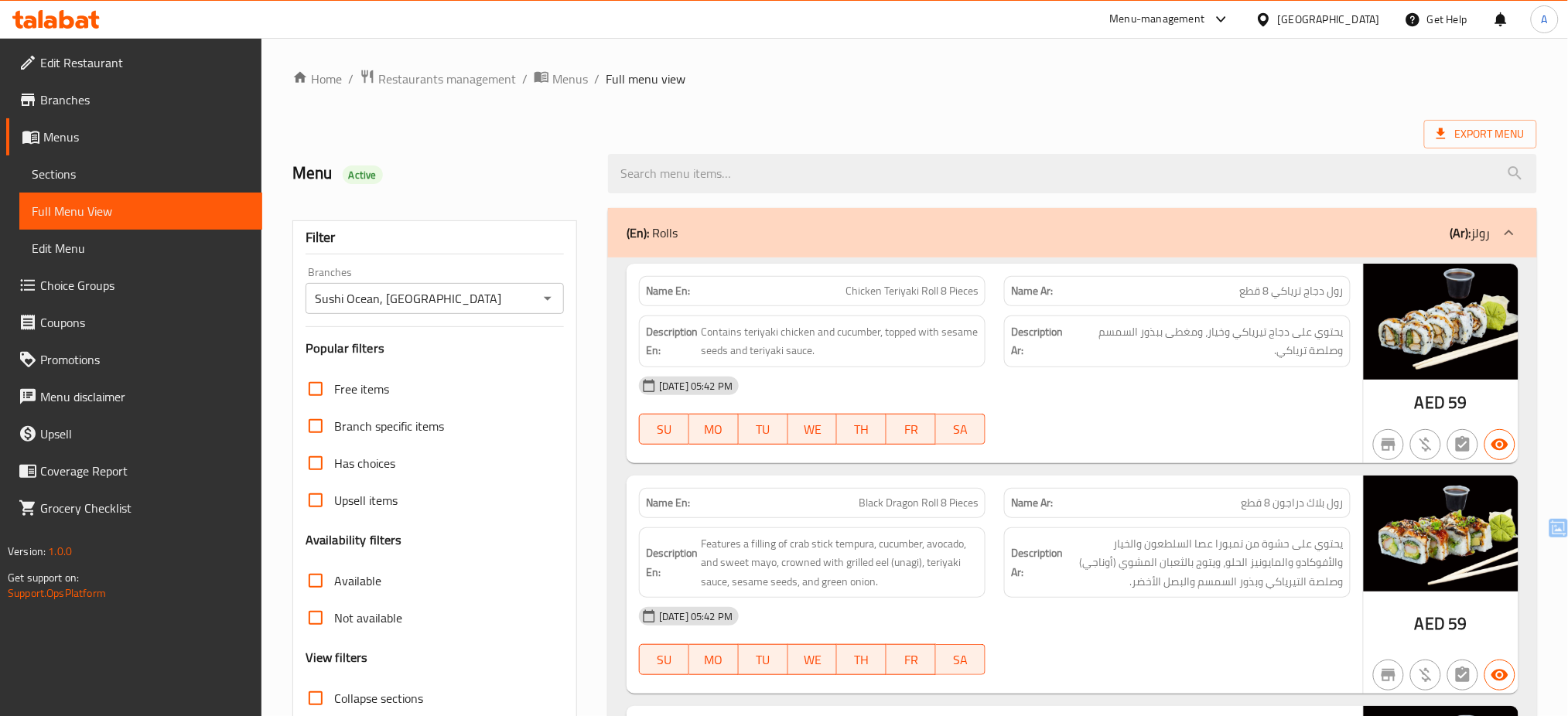
click at [544, 482] on div "Upsell items" at bounding box center [434, 501] width 258 height 37
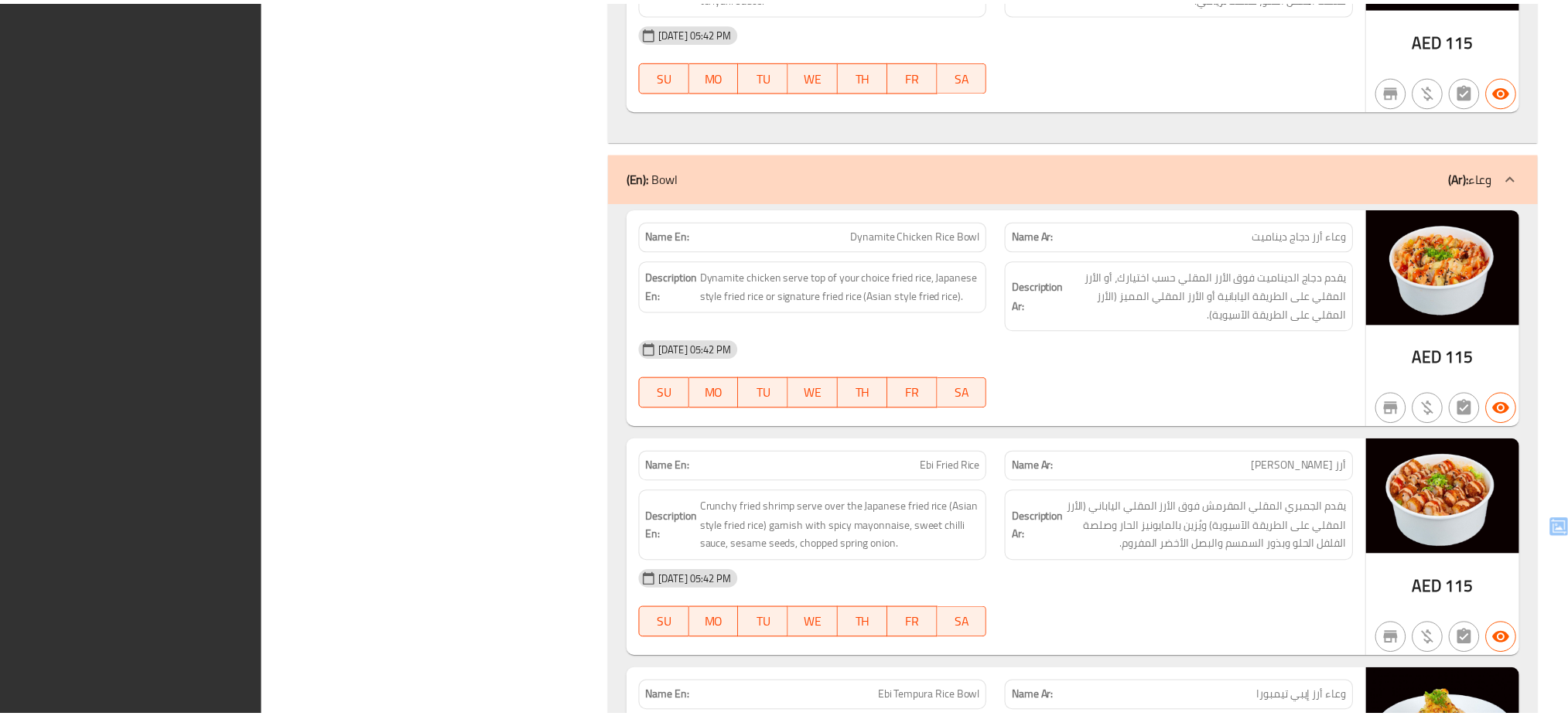
scroll to position [8880, 0]
